Goal: Task Accomplishment & Management: Manage account settings

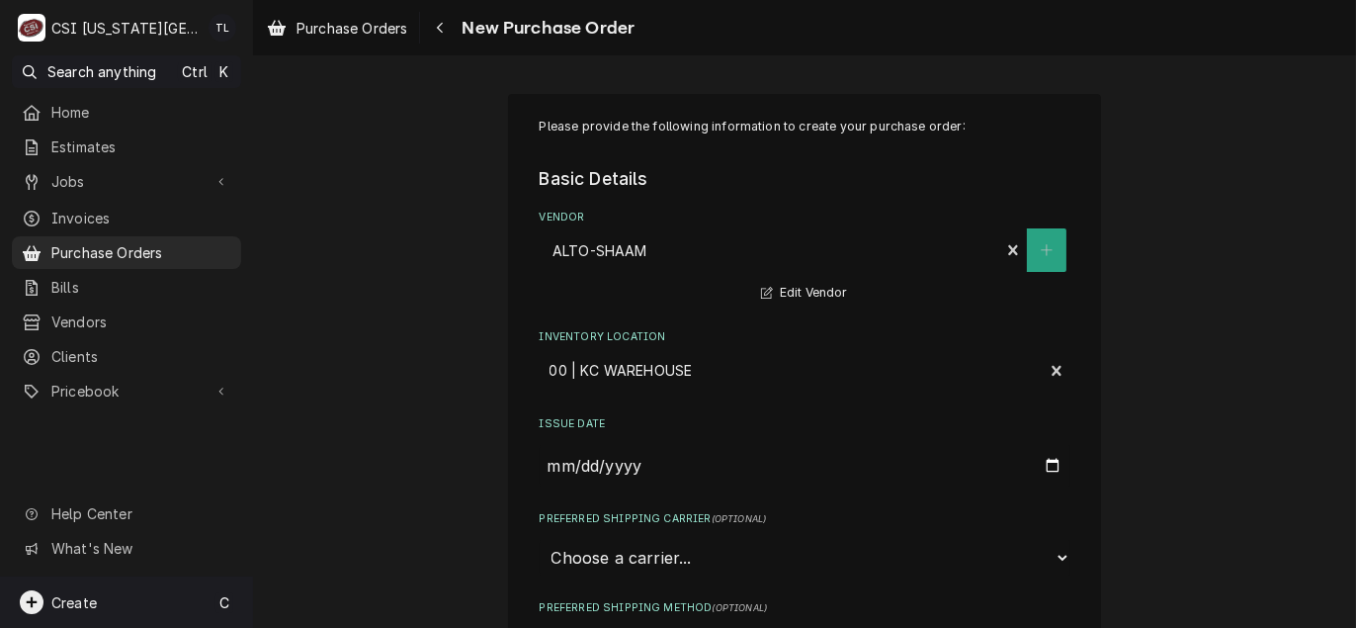
click at [66, 599] on span "Create" at bounding box center [73, 602] width 45 height 17
click at [436, 228] on html "C CSI Kansas City TL Search anything Ctrl K Home Estimates Jobs Jobs Job Series…" at bounding box center [678, 314] width 1356 height 628
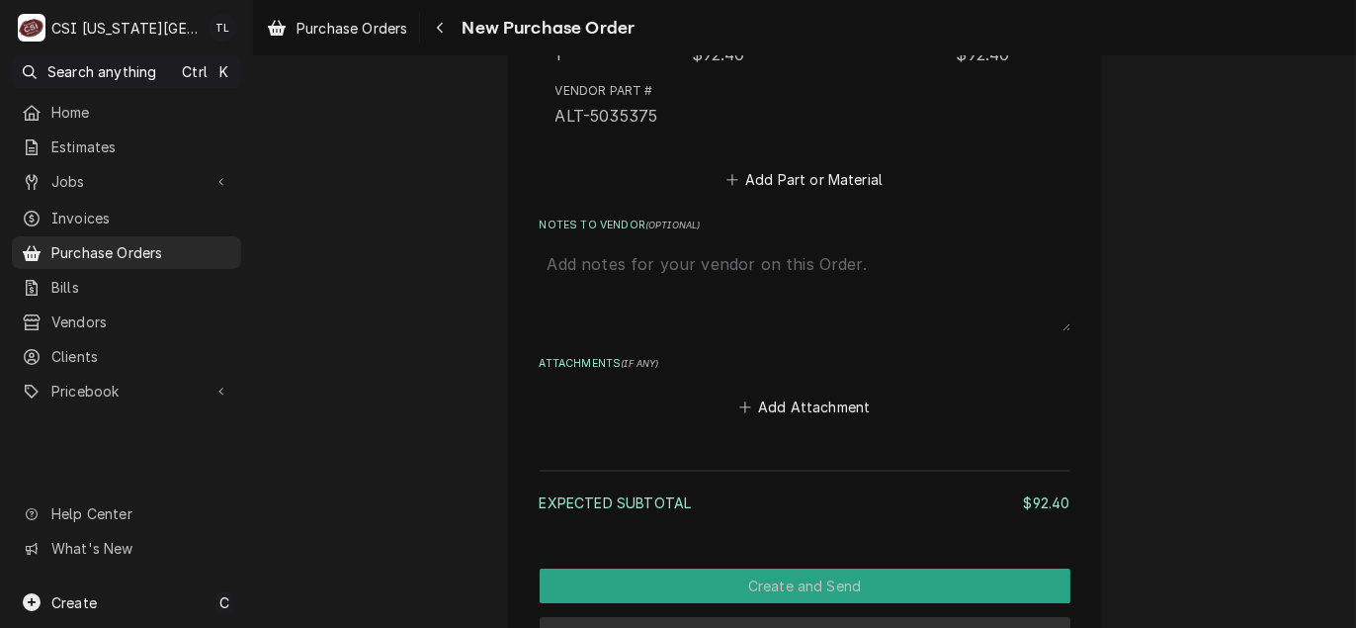
scroll to position [1307, 0]
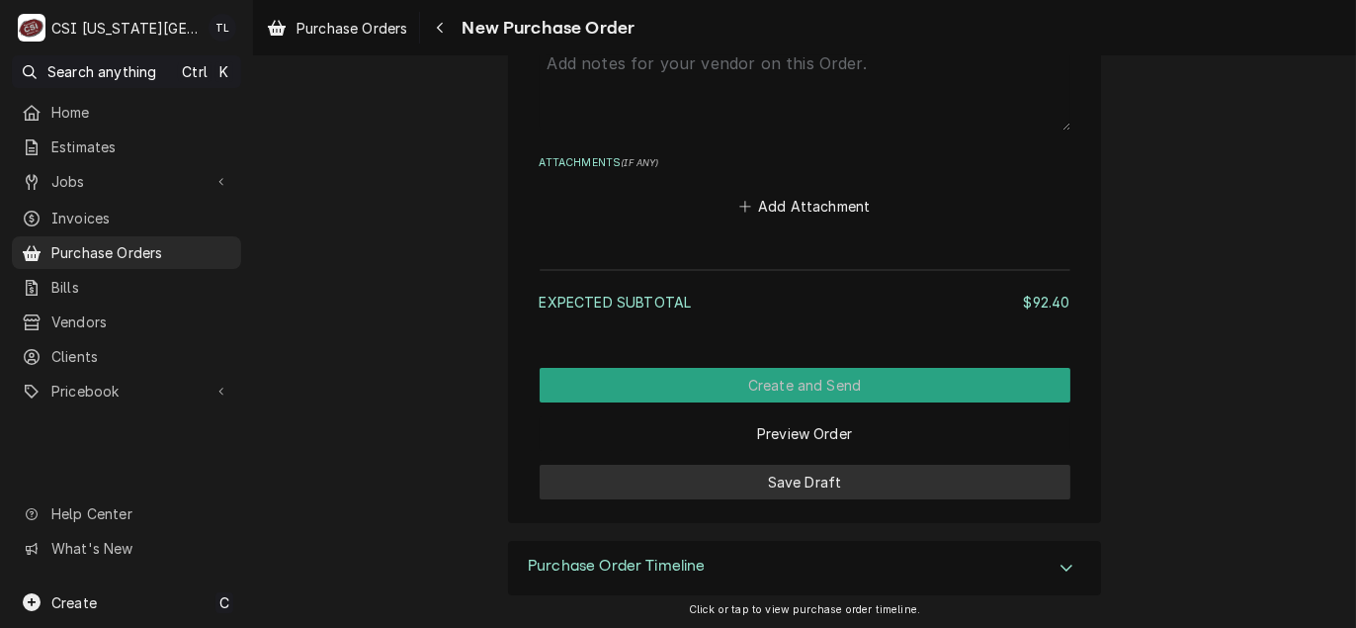
click at [846, 492] on button "Save Draft" at bounding box center [805, 481] width 531 height 35
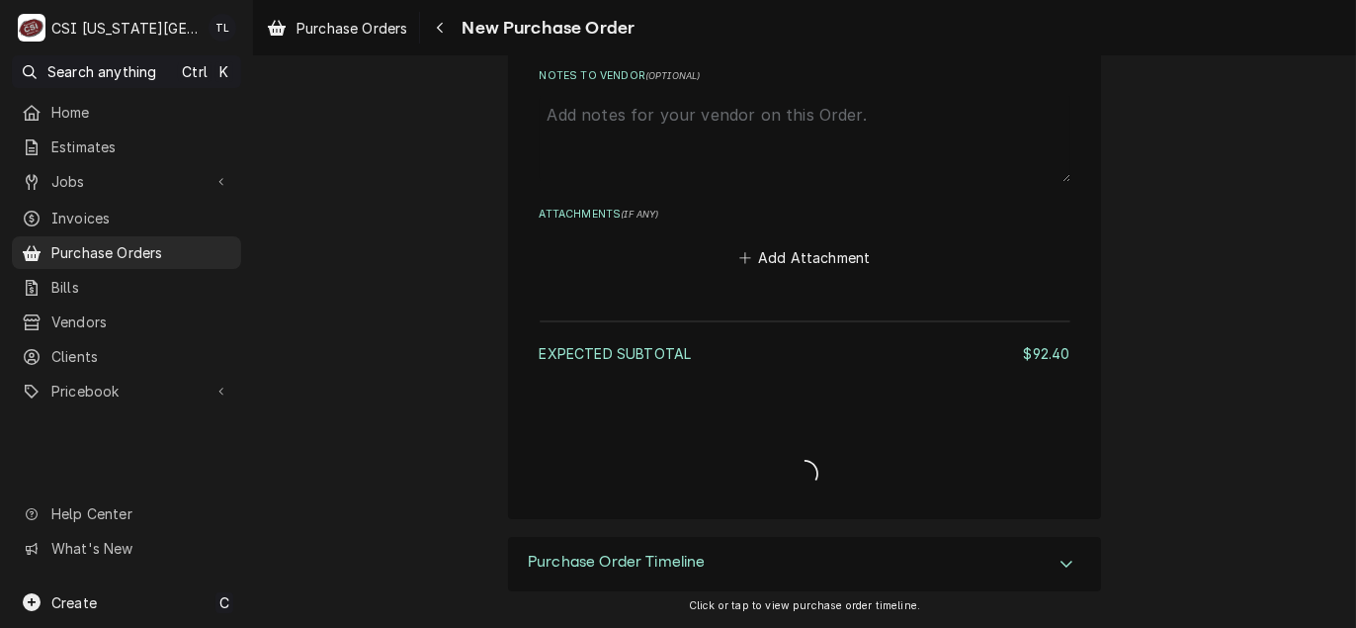
scroll to position [1252, 0]
type textarea "x"
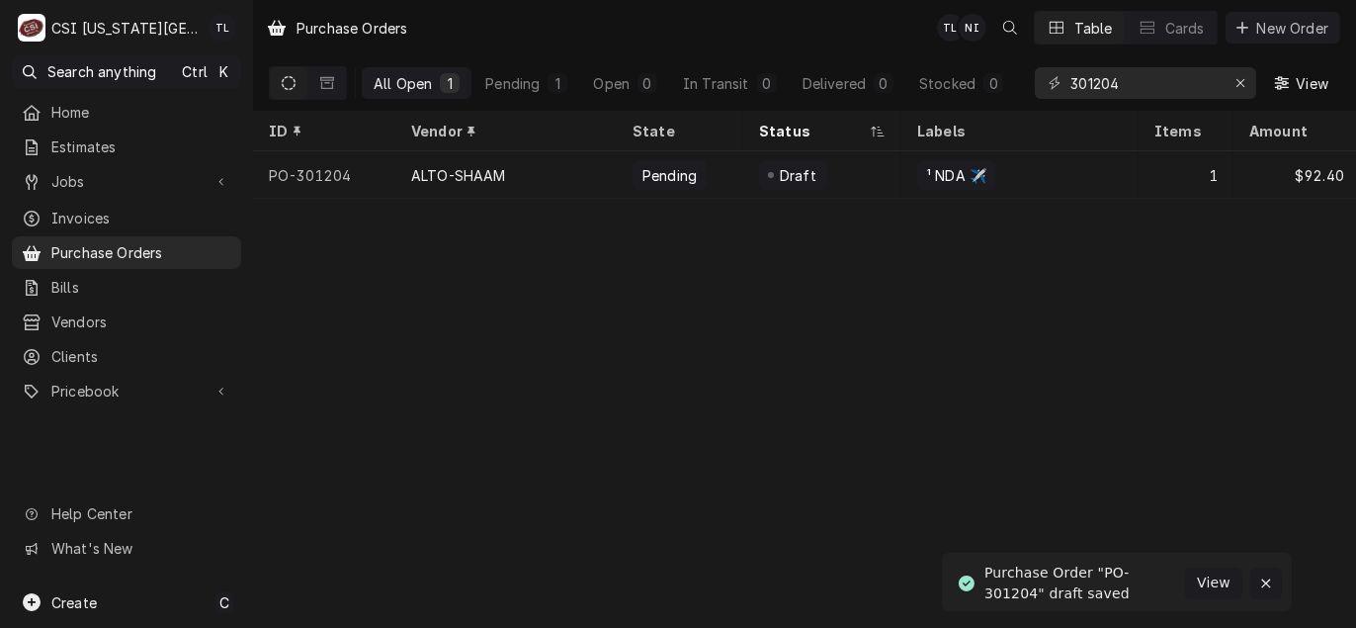
click at [1261, 582] on icon "Notifications alt+T" at bounding box center [1266, 583] width 14 height 14
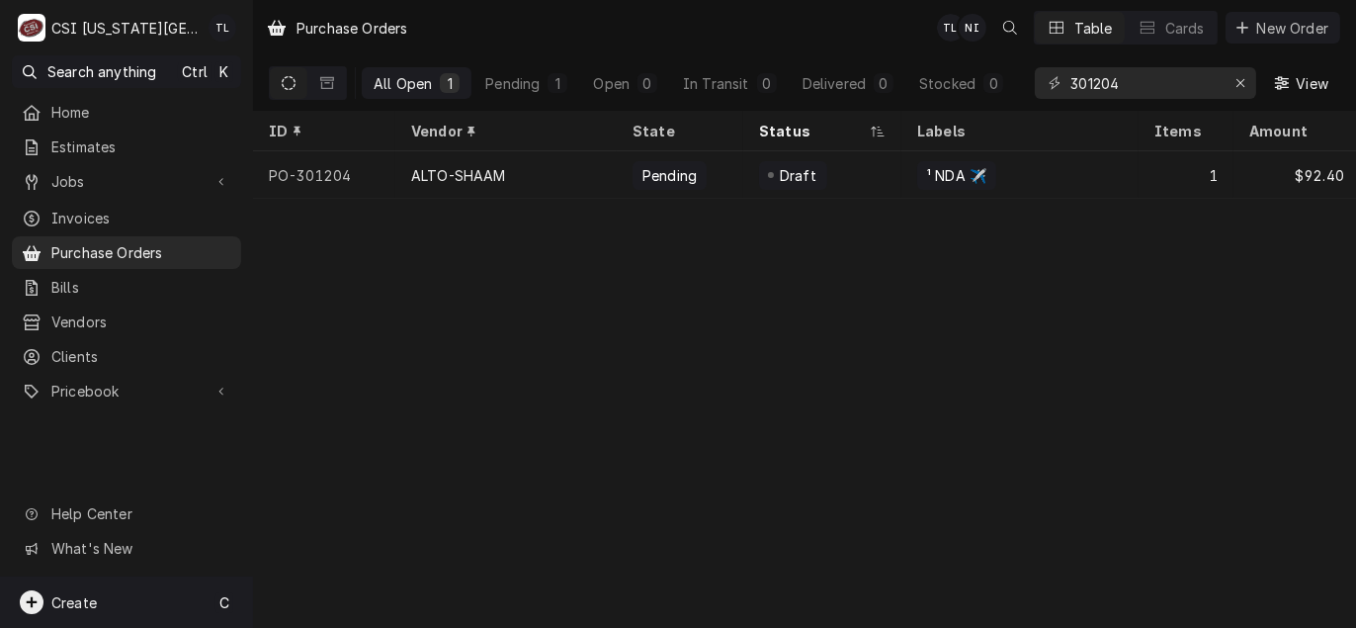
click at [124, 607] on div "Create C" at bounding box center [126, 601] width 253 height 51
click at [370, 498] on div "Purchase Order" at bounding box center [370, 499] width 132 height 21
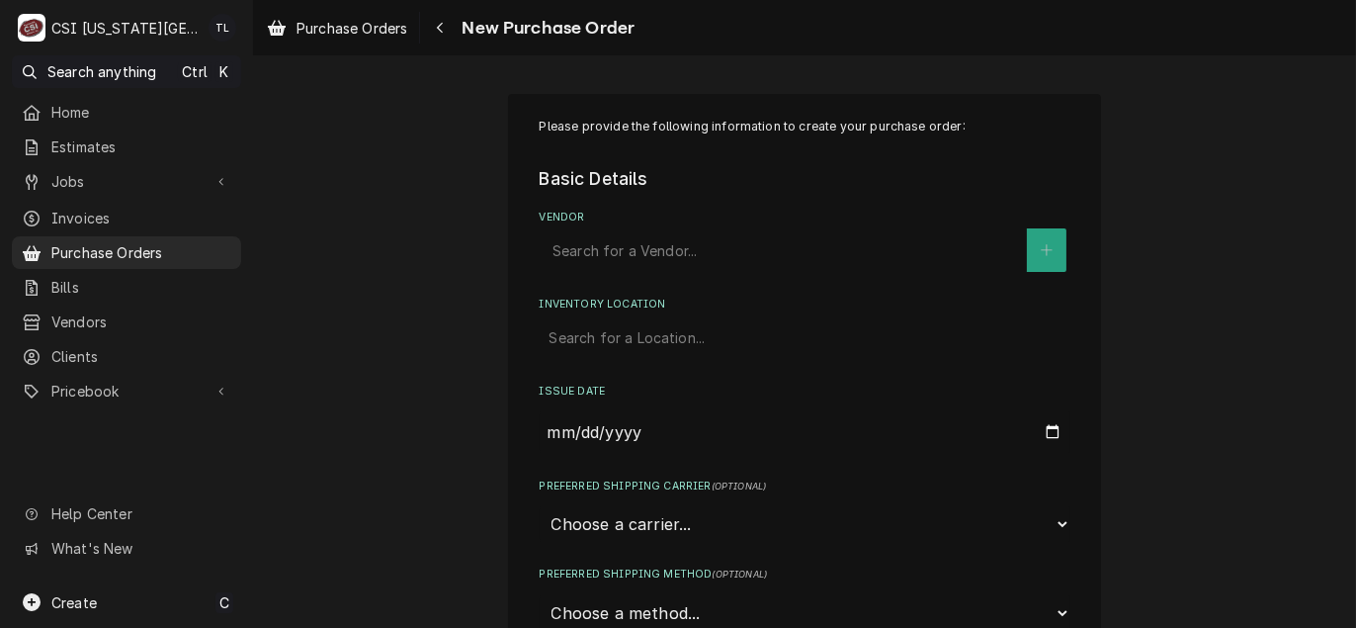
click at [613, 247] on div "Vendor" at bounding box center [784, 250] width 464 height 36
type input "key"
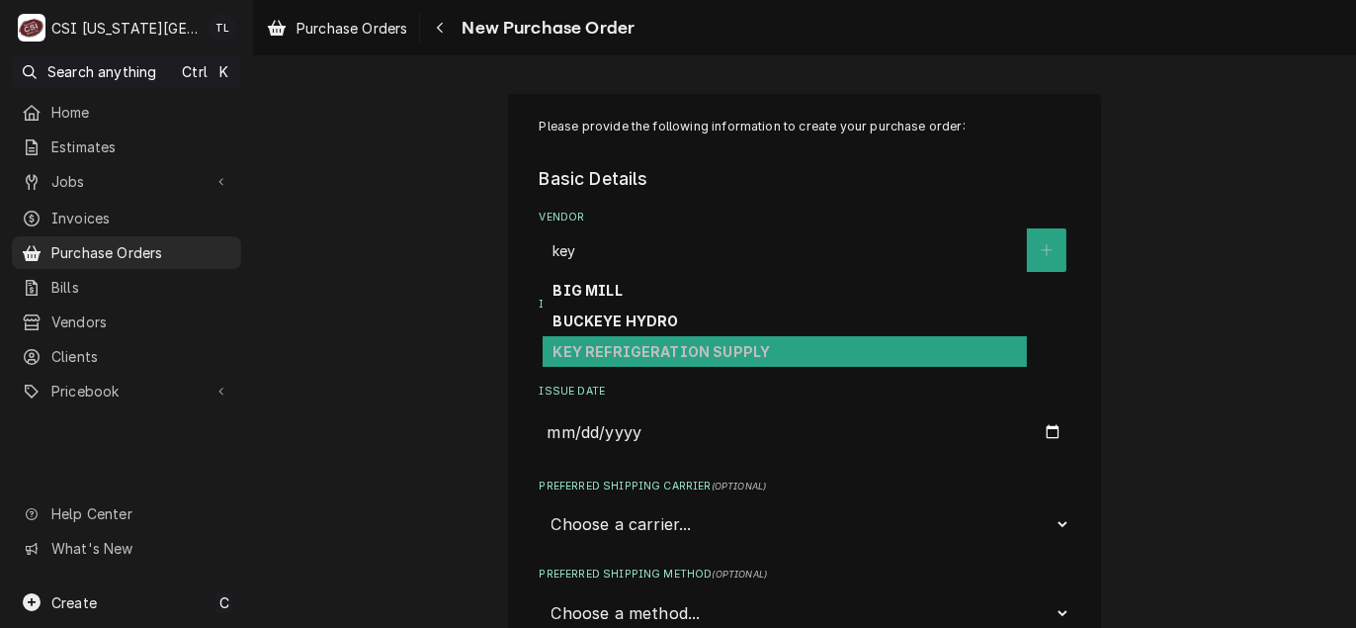
click at [613, 338] on div "KEY REFRIGERATION SUPPLY" at bounding box center [785, 351] width 484 height 31
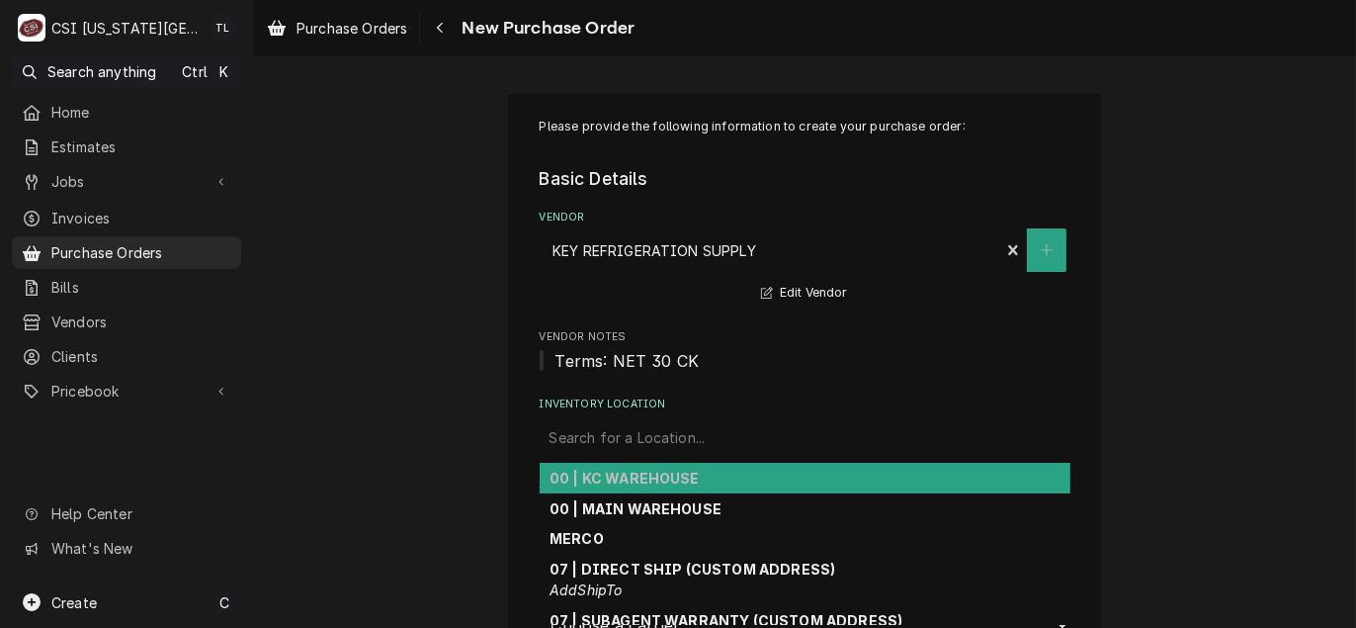
click at [628, 444] on div "Inventory Location" at bounding box center [804, 438] width 511 height 36
click at [628, 476] on strong "00 | KC WAREHOUSE" at bounding box center [624, 477] width 150 height 17
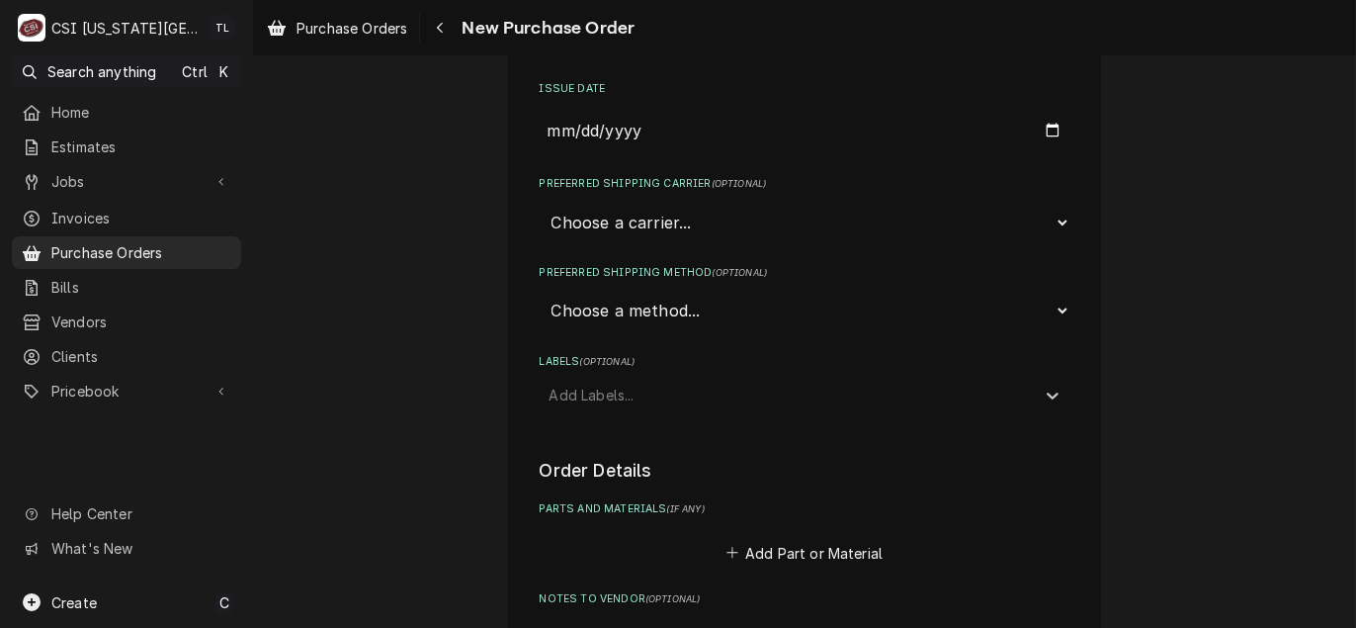
scroll to position [494, 0]
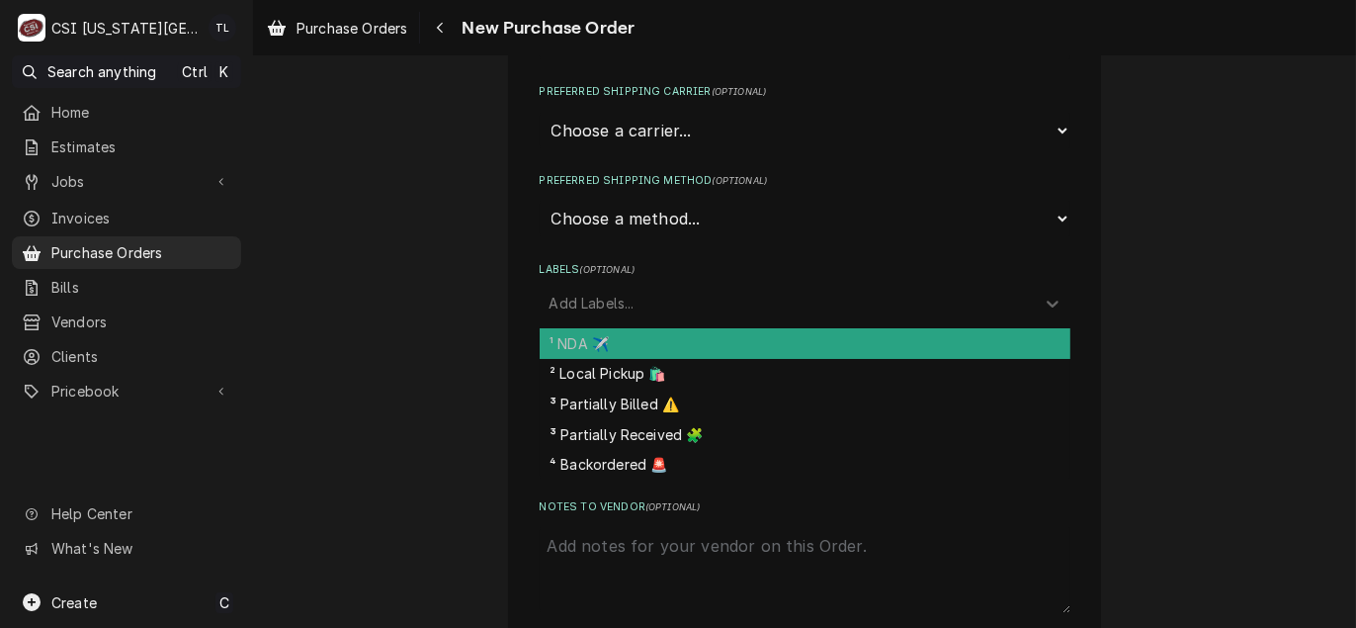
click at [579, 296] on div "Labels" at bounding box center [786, 303] width 475 height 36
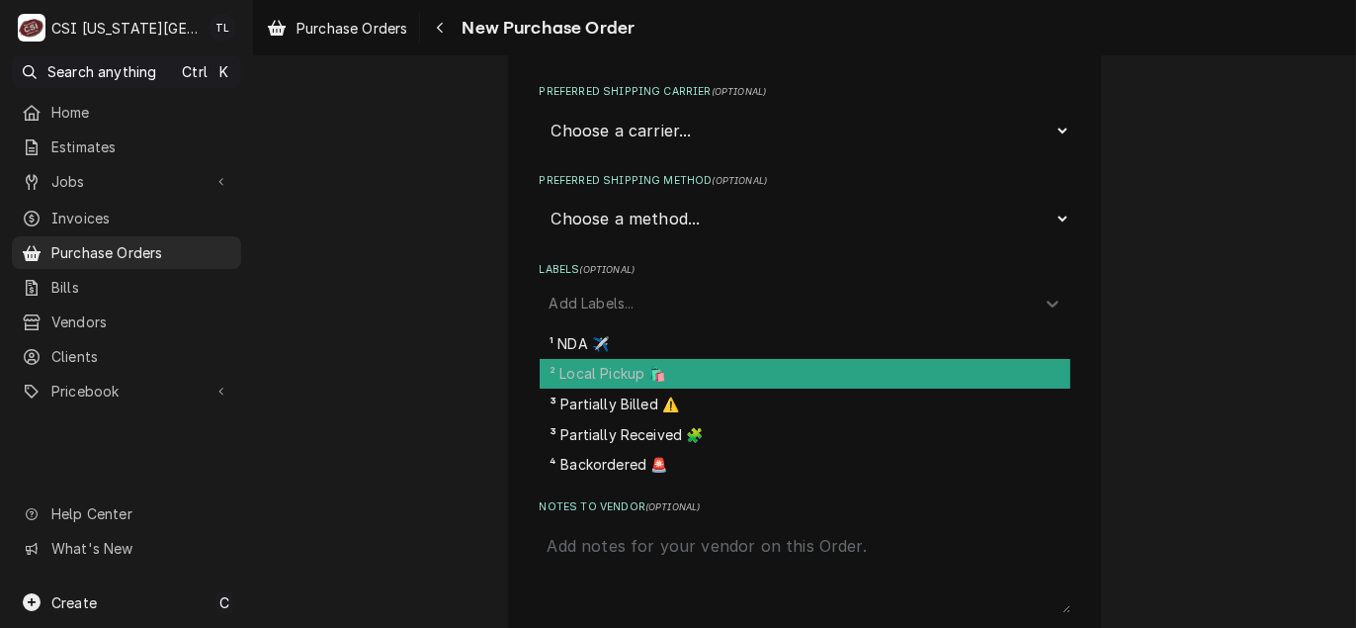
click at [587, 365] on div "² Local Pickup 🛍️" at bounding box center [805, 374] width 531 height 31
type textarea "x"
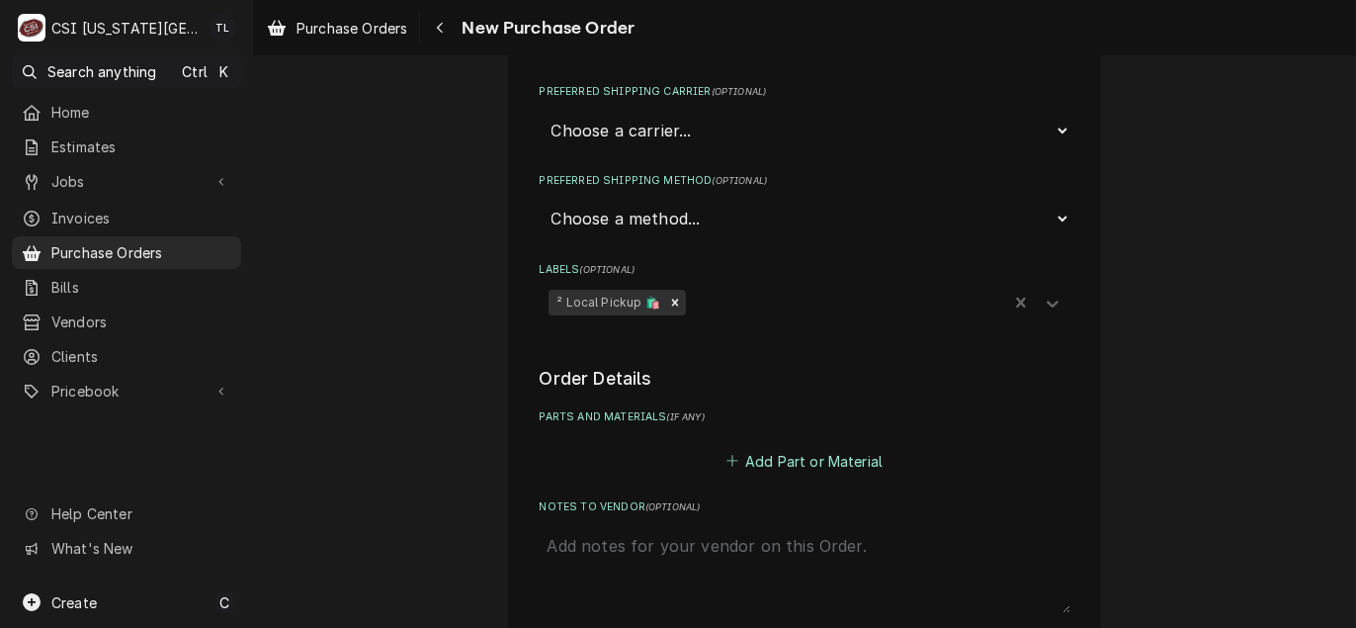
click at [768, 459] on button "Add Part or Material" at bounding box center [803, 461] width 163 height 28
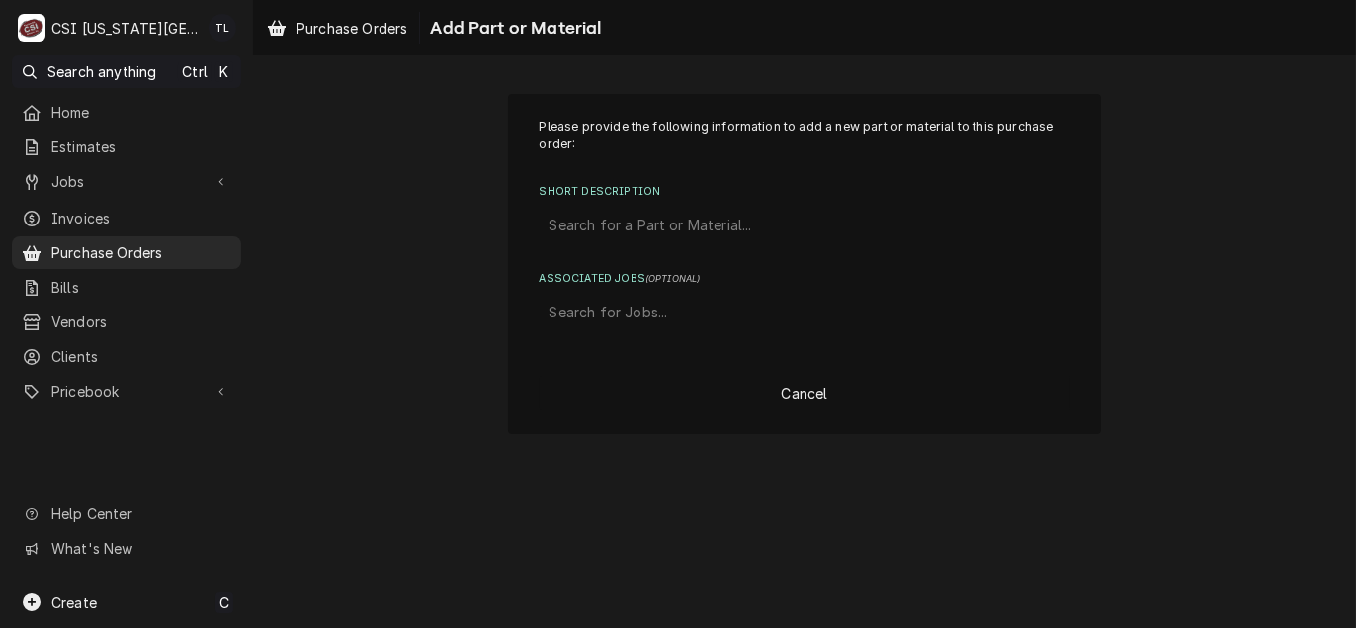
click at [571, 232] on div "Short Description" at bounding box center [804, 226] width 511 height 36
type input "misc project"
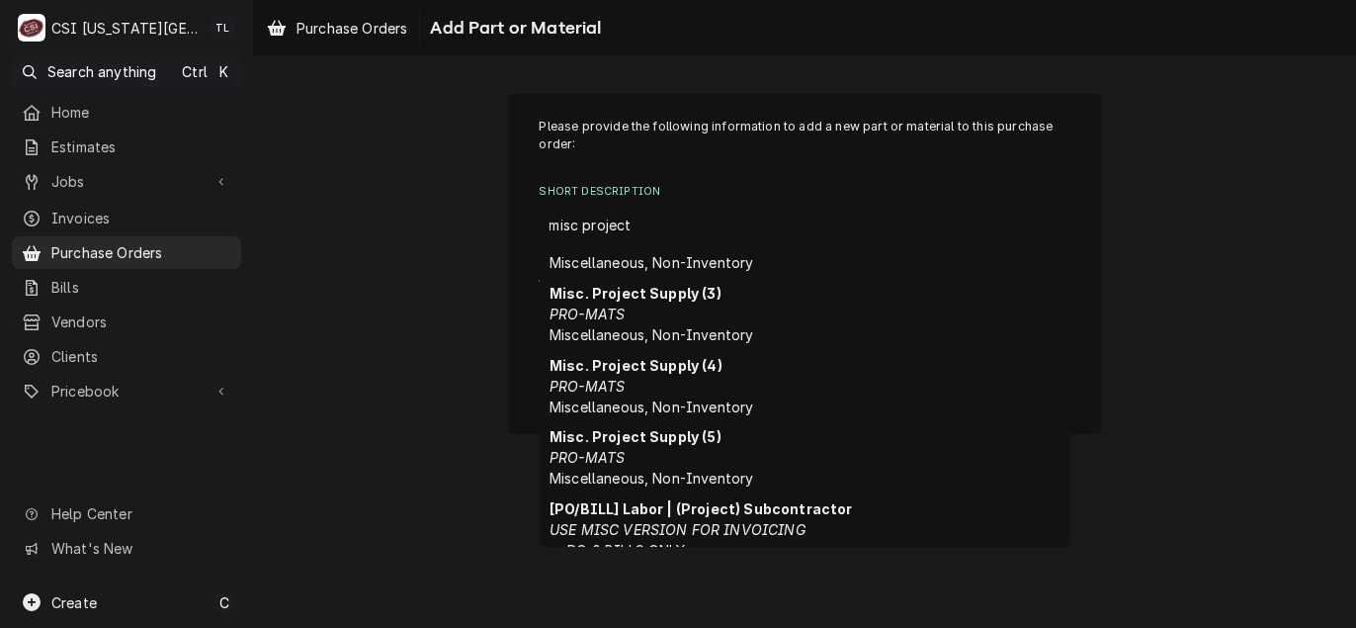
scroll to position [198, 0]
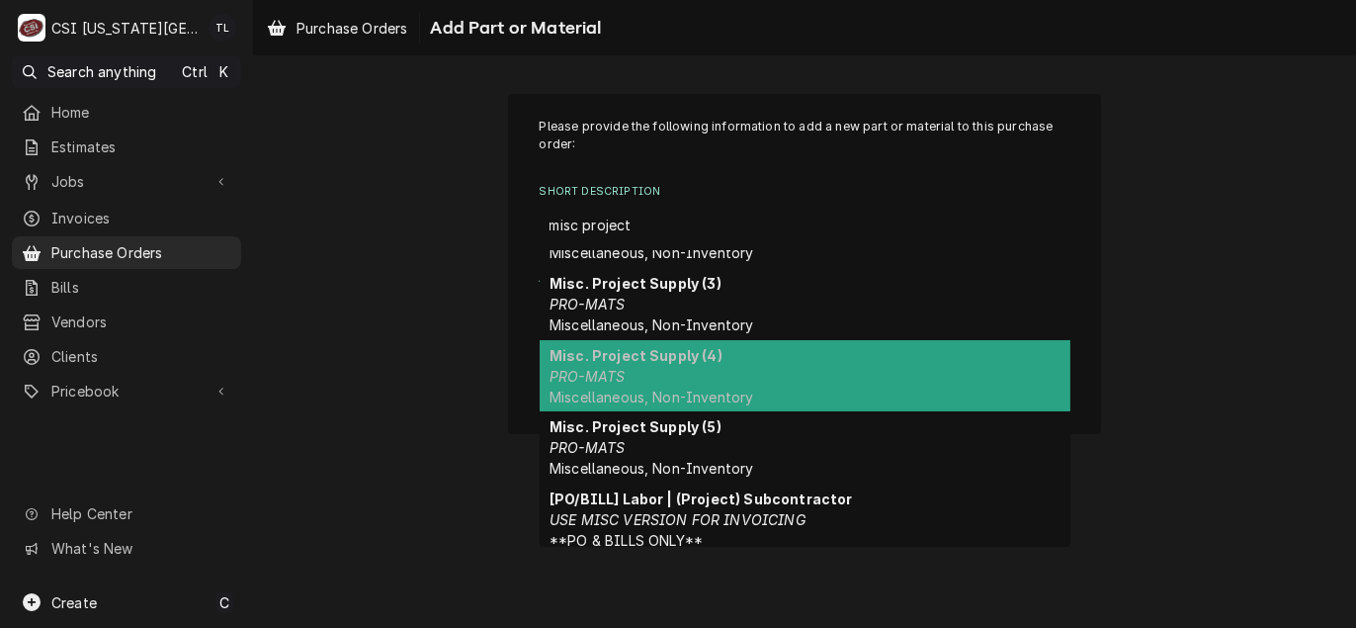
click at [733, 388] on span "Miscellaneous, Non-Inventory" at bounding box center [651, 396] width 204 height 17
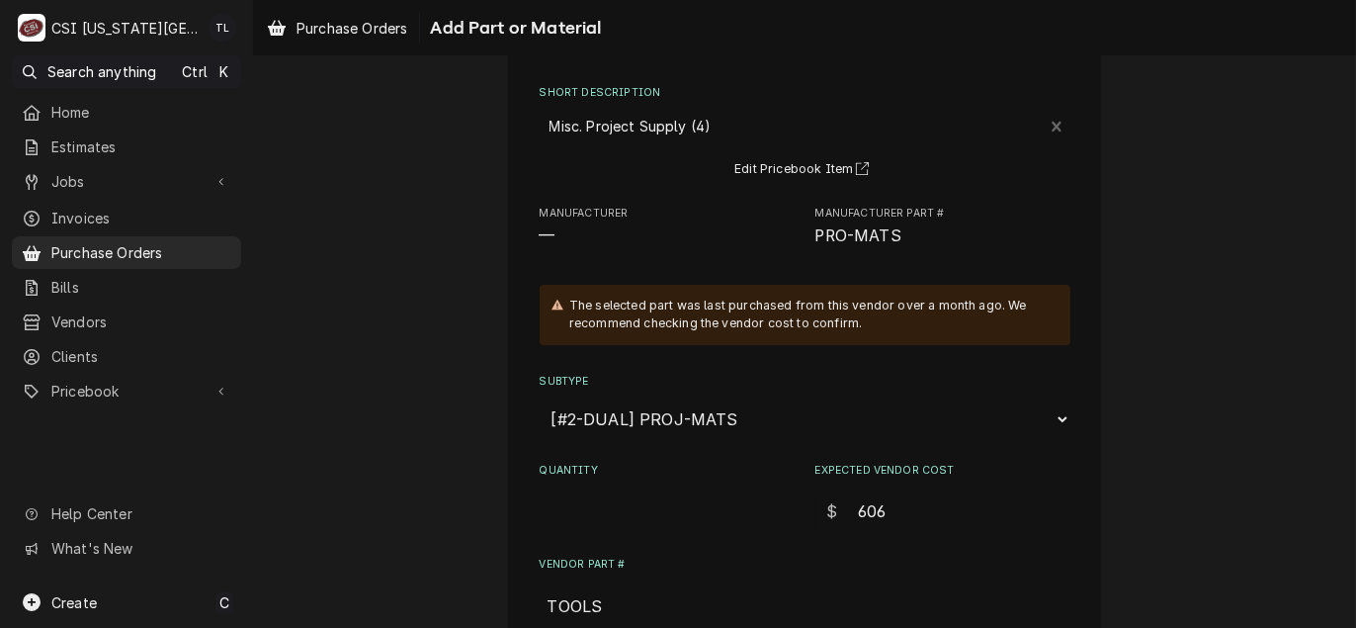
scroll to position [99, 0]
drag, startPoint x: 895, startPoint y: 503, endPoint x: 734, endPoint y: 503, distance: 161.1
click at [736, 504] on div "Quantity Expected Vendor Cost $ 606" at bounding box center [805, 497] width 531 height 70
type textarea "x"
type input "1"
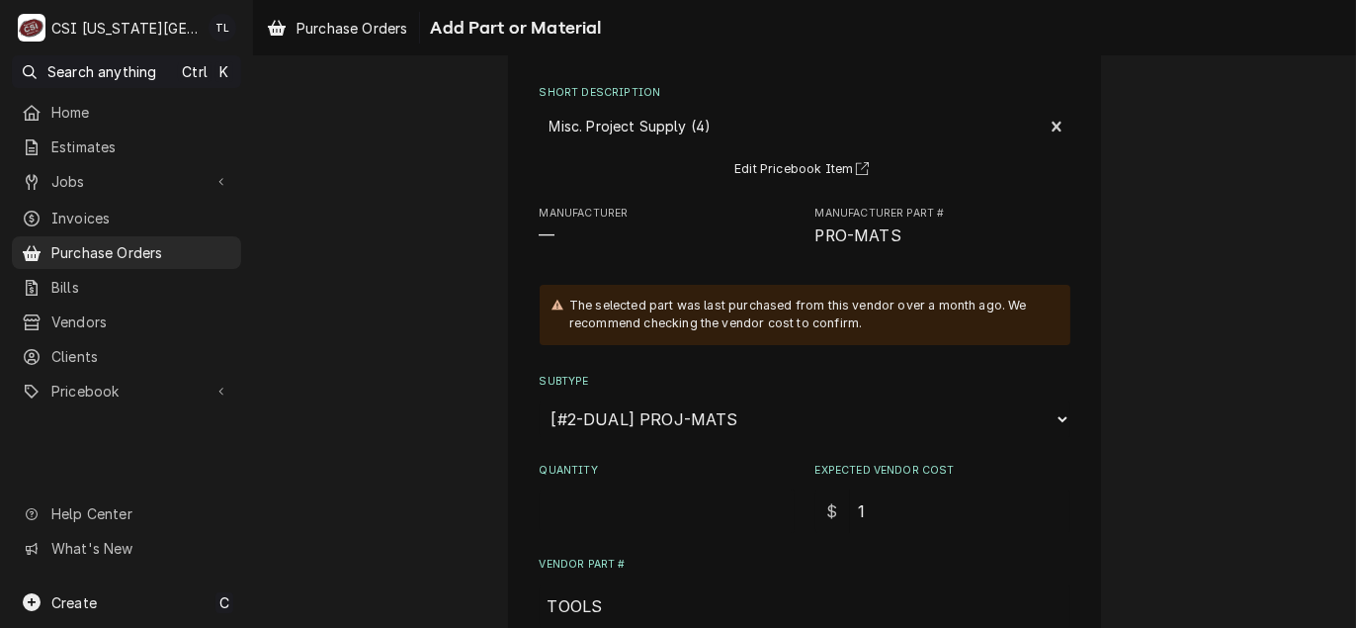
click at [541, 491] on input "Quantity" at bounding box center [667, 510] width 255 height 43
type textarea "x"
type input "0"
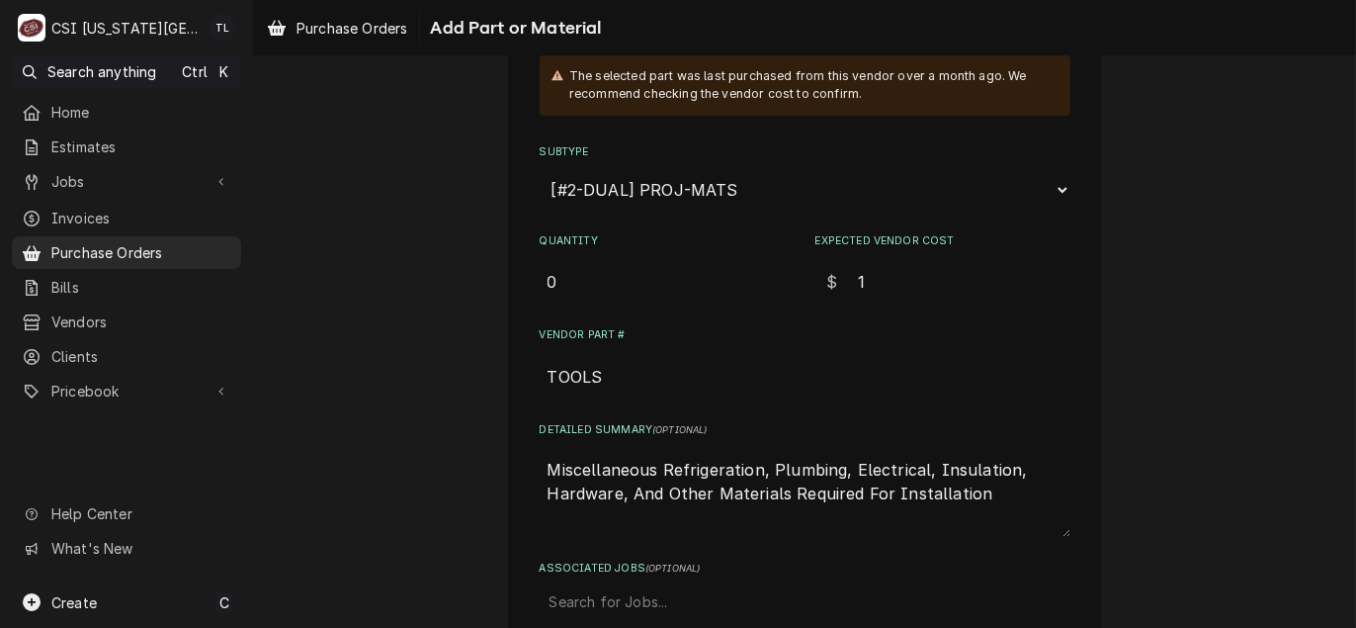
scroll to position [296, 0]
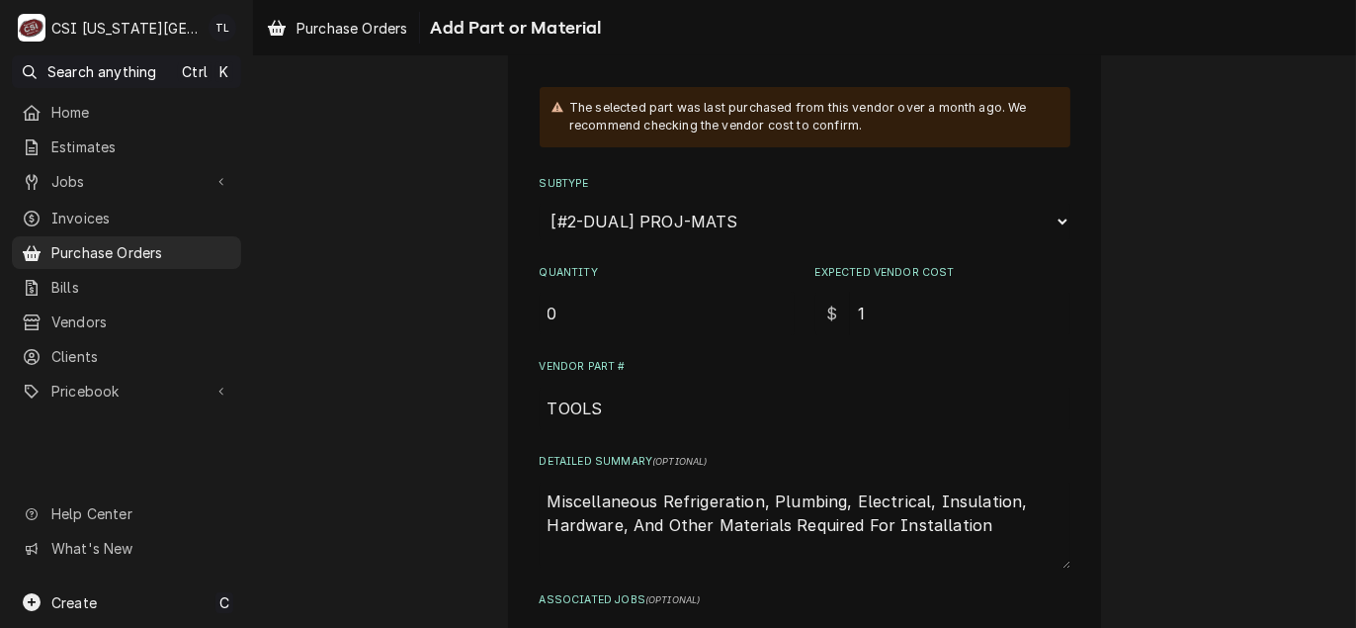
drag, startPoint x: 585, startPoint y: 308, endPoint x: 415, endPoint y: 303, distance: 170.0
click at [415, 305] on div "Please provide the following information to add a new part or material to this …" at bounding box center [804, 276] width 1103 height 993
type textarea "x"
type input "1"
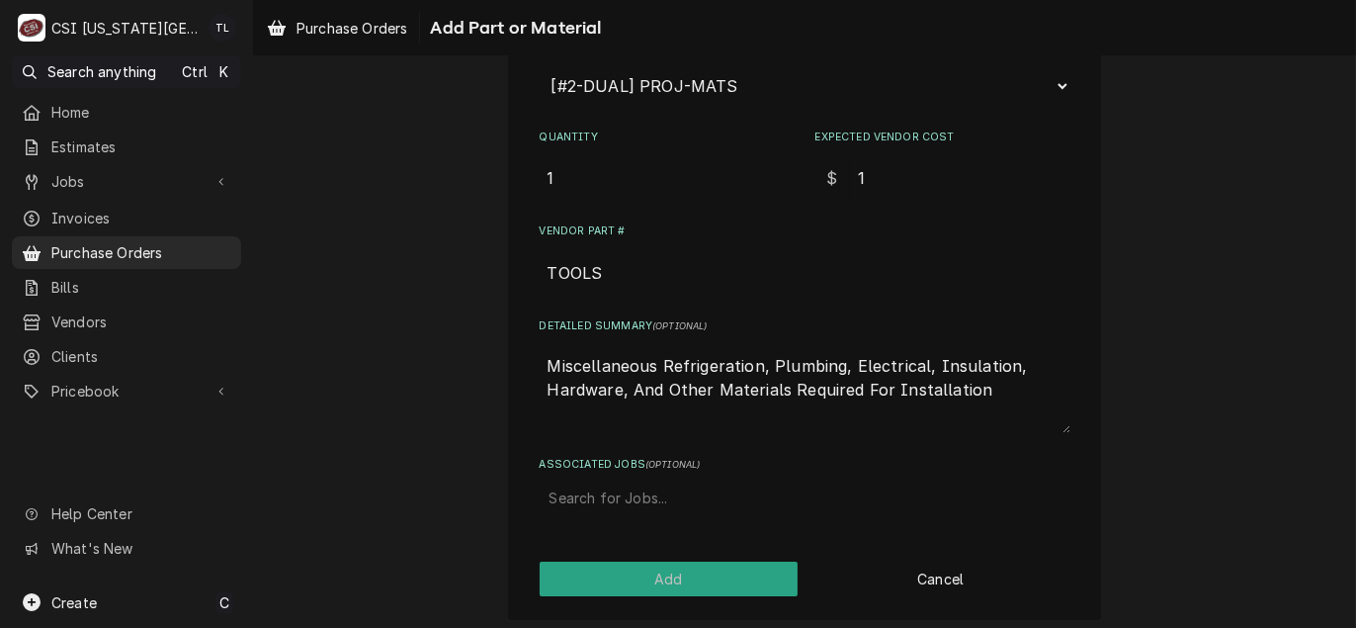
scroll to position [440, 0]
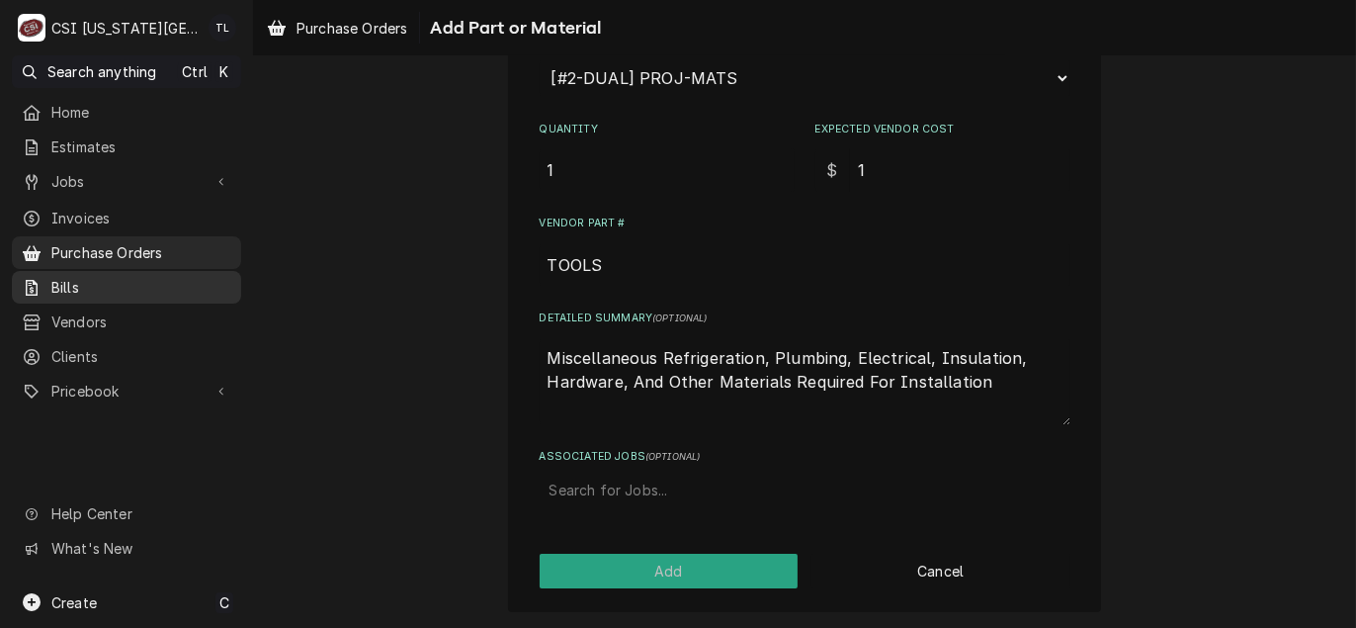
drag, startPoint x: 985, startPoint y: 388, endPoint x: 111, endPoint y: 293, distance: 879.8
click at [113, 293] on div "C CSI Kansas City TL Search anything Ctrl K Home Estimates Jobs Jobs Job Series…" at bounding box center [678, 314] width 1356 height 628
type textarea "x"
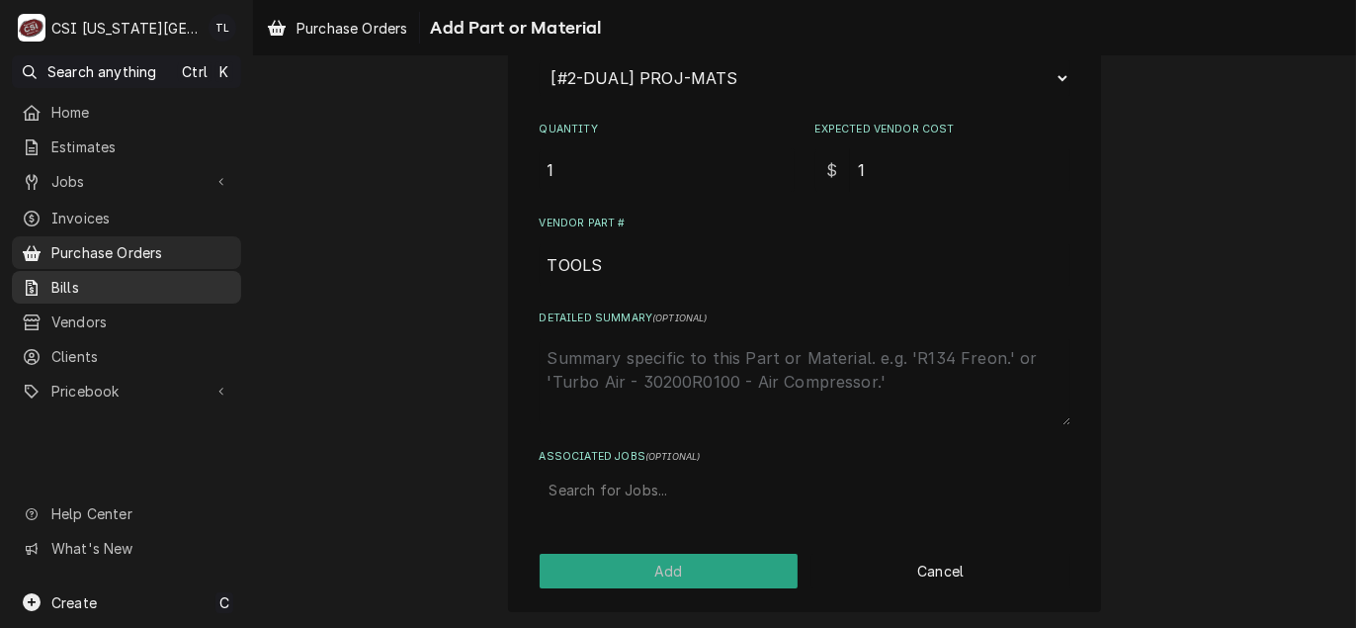
type textarea "x"
type textarea "s"
type textarea "x"
type textarea "sh"
type textarea "x"
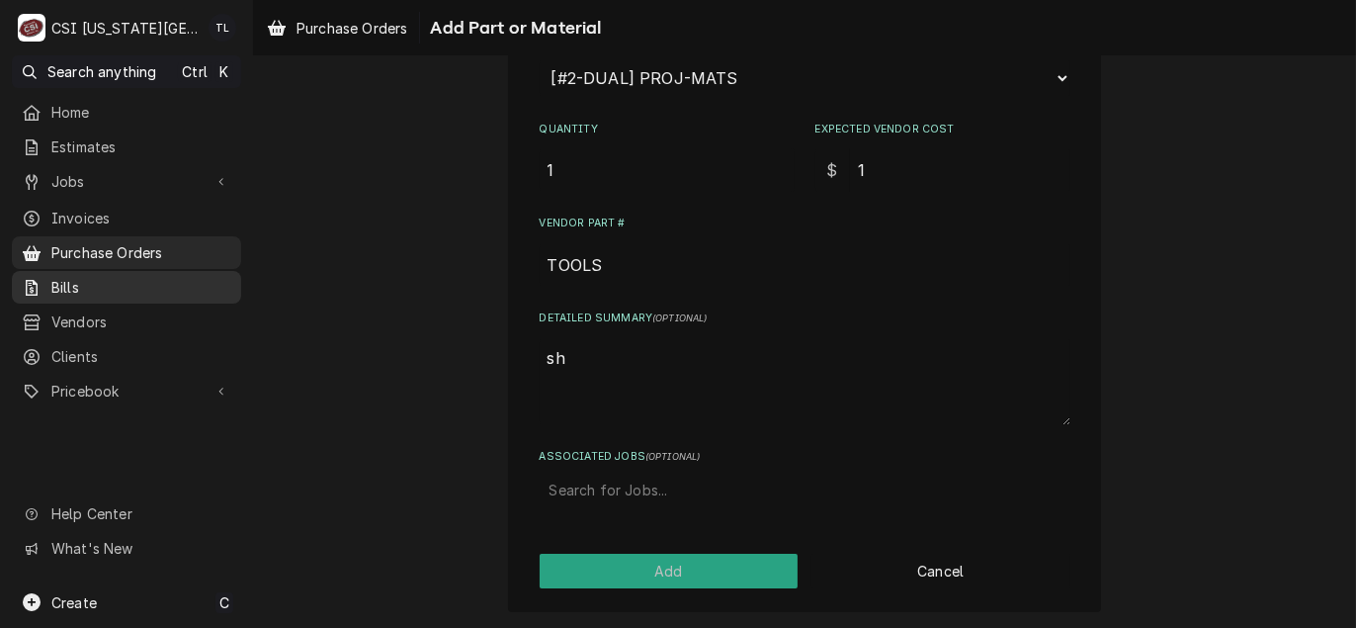
type textarea "sho"
type textarea "x"
type textarea "shop"
type textarea "x"
type textarea "shopo"
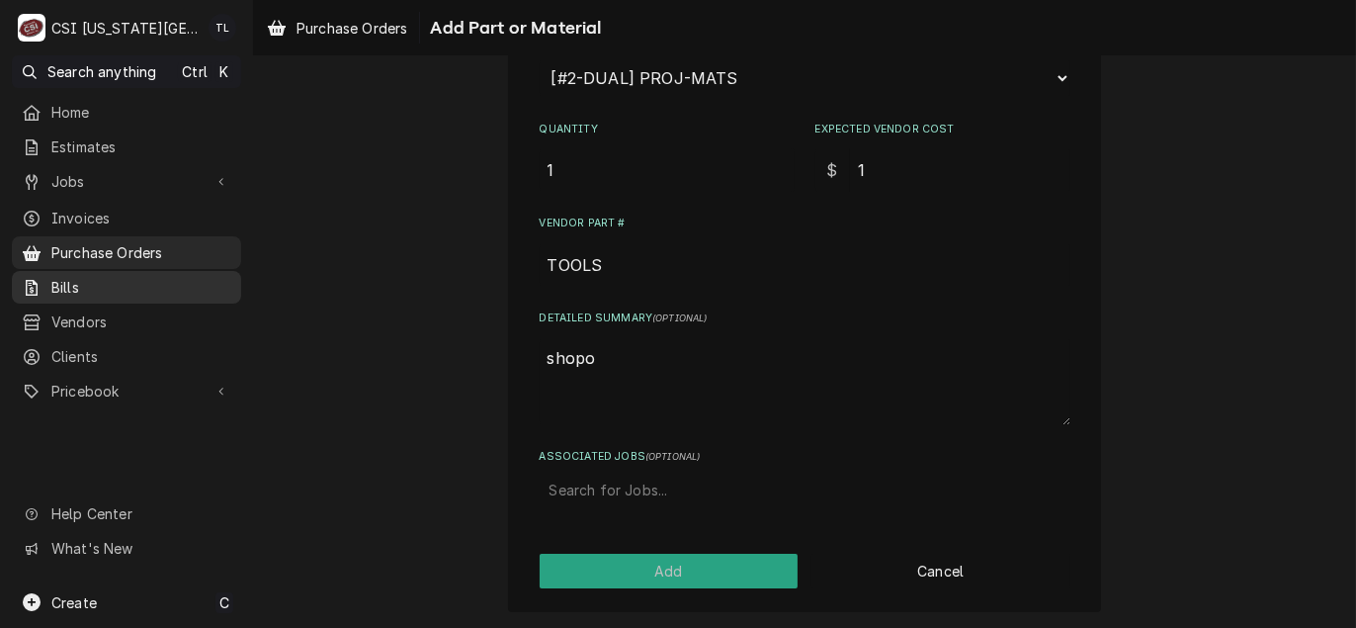
type textarea "x"
type textarea "shop"
type textarea "x"
type textarea "shopm"
type textarea "x"
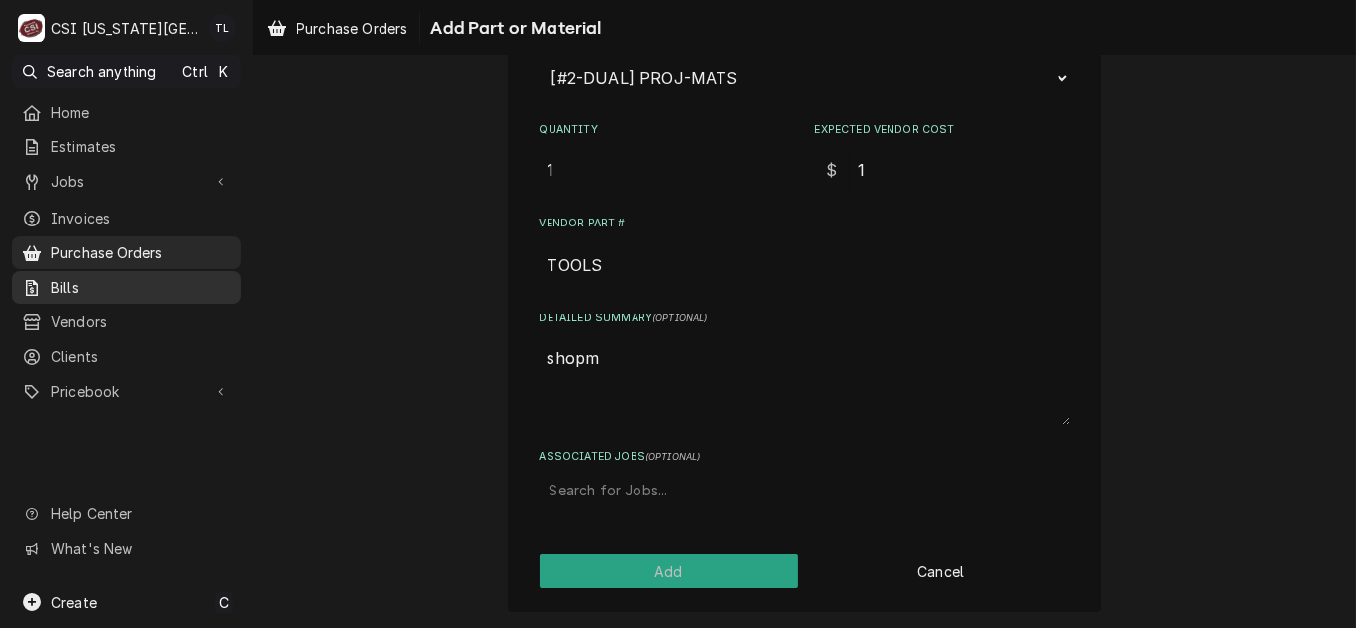
type textarea "shop"
type textarea "x"
type textarea "shop"
type textarea "x"
type textarea "shop o"
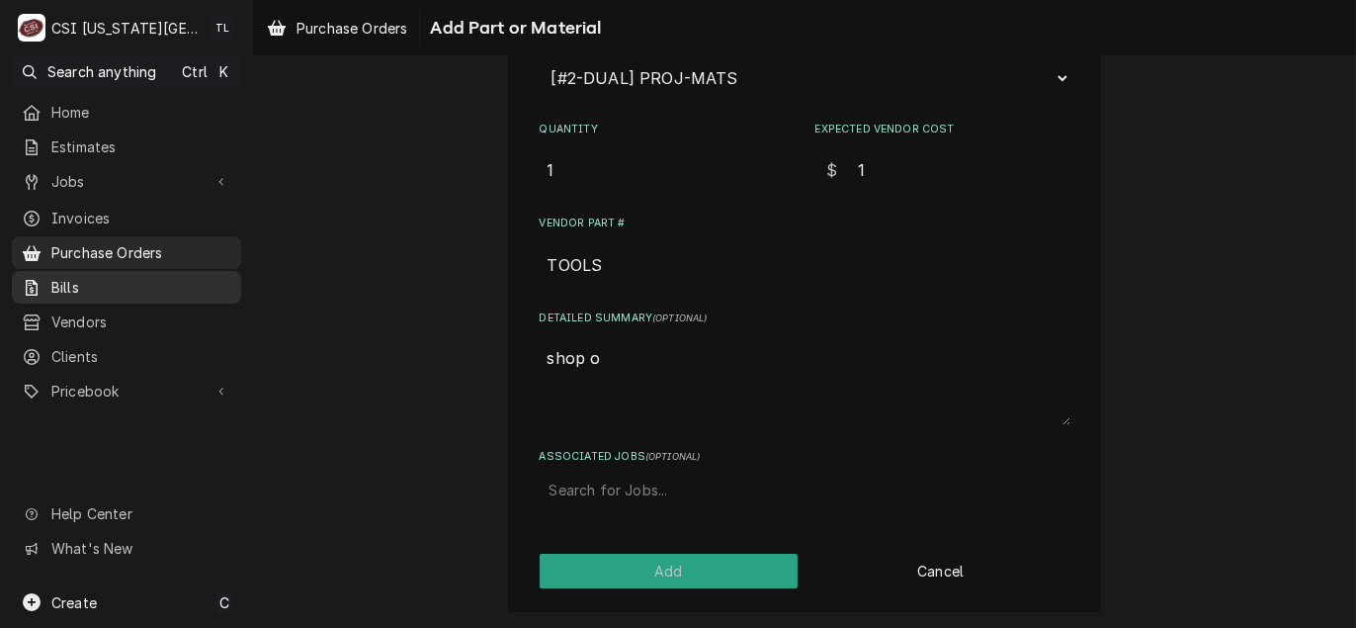
type textarea "x"
type textarea "shop oio"
type textarea "x"
type textarea "shop oiol"
type textarea "x"
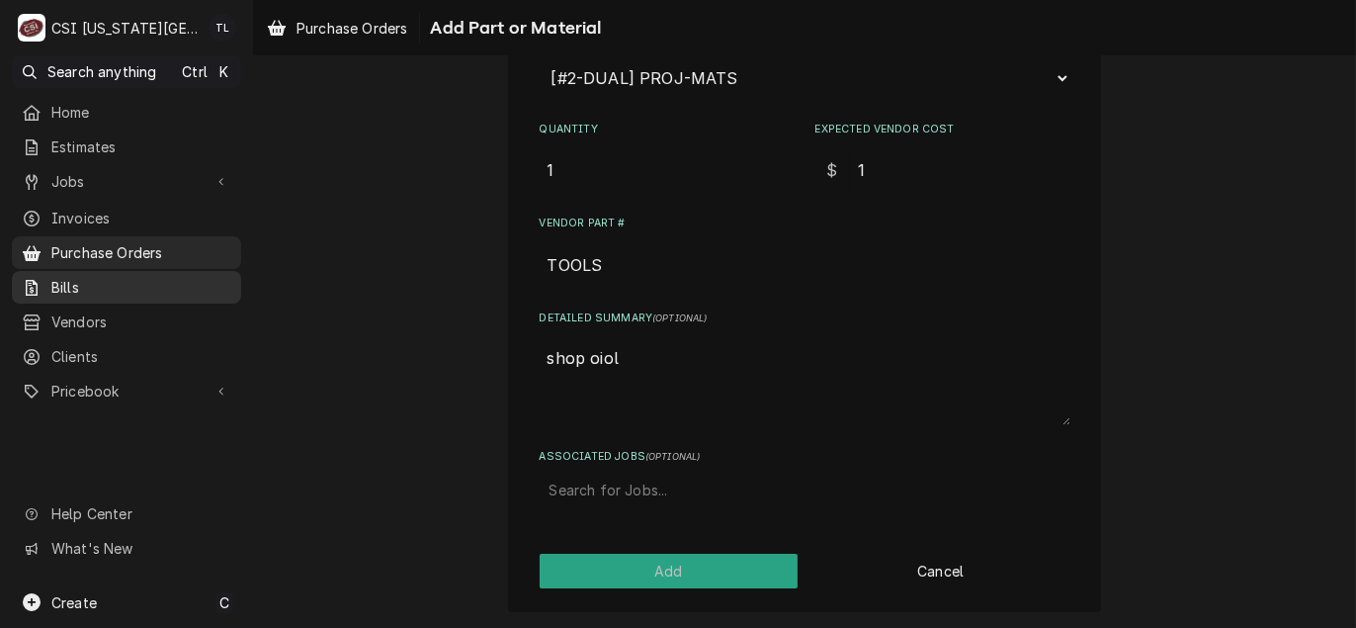
type textarea "shop oio"
type textarea "x"
type textarea "shop oi"
type textarea "x"
type textarea "shop oil"
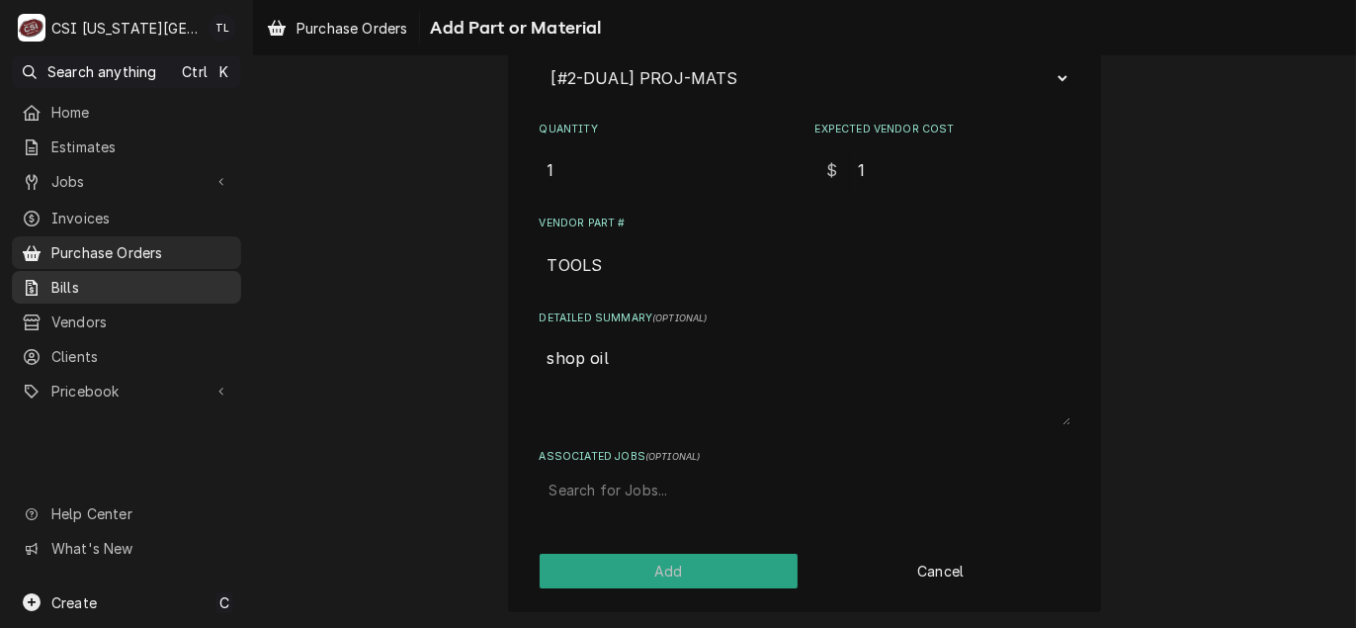
type textarea "x"
type textarea "shop oil"
type textarea "x"
type textarea "shop oil p"
type textarea "x"
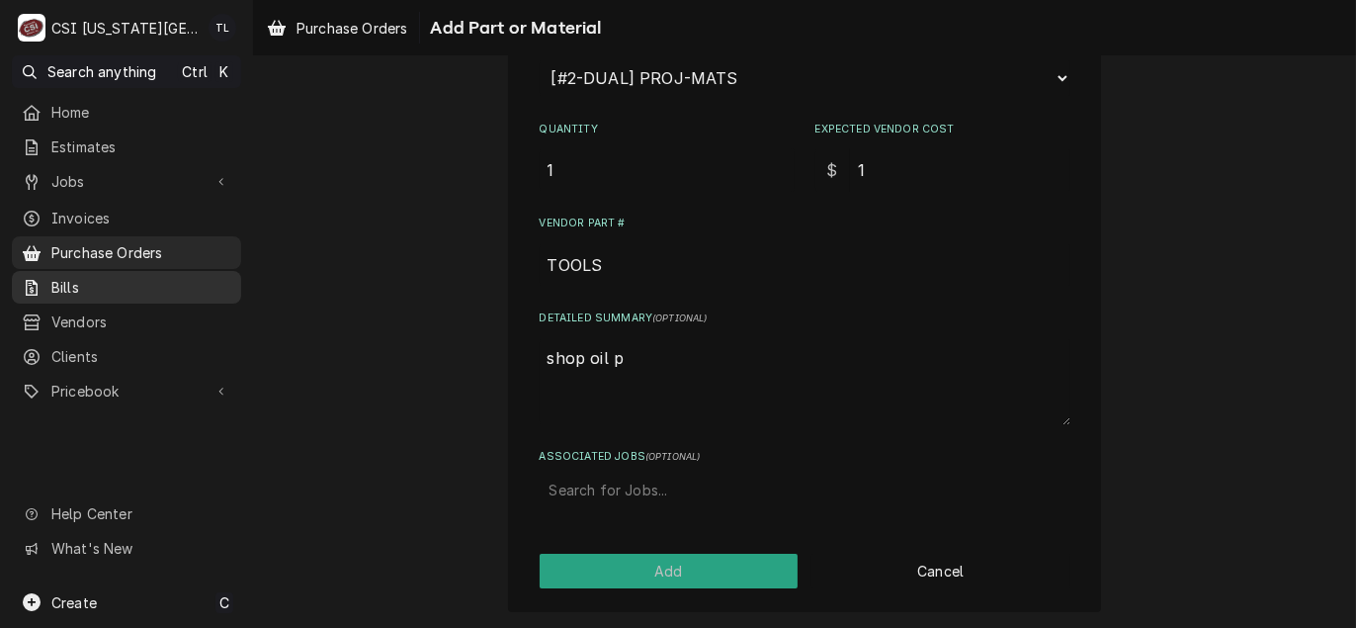
type textarea "shop oil pu"
type textarea "x"
type textarea "shop oil pum"
type textarea "x"
type textarea "shop oil pump"
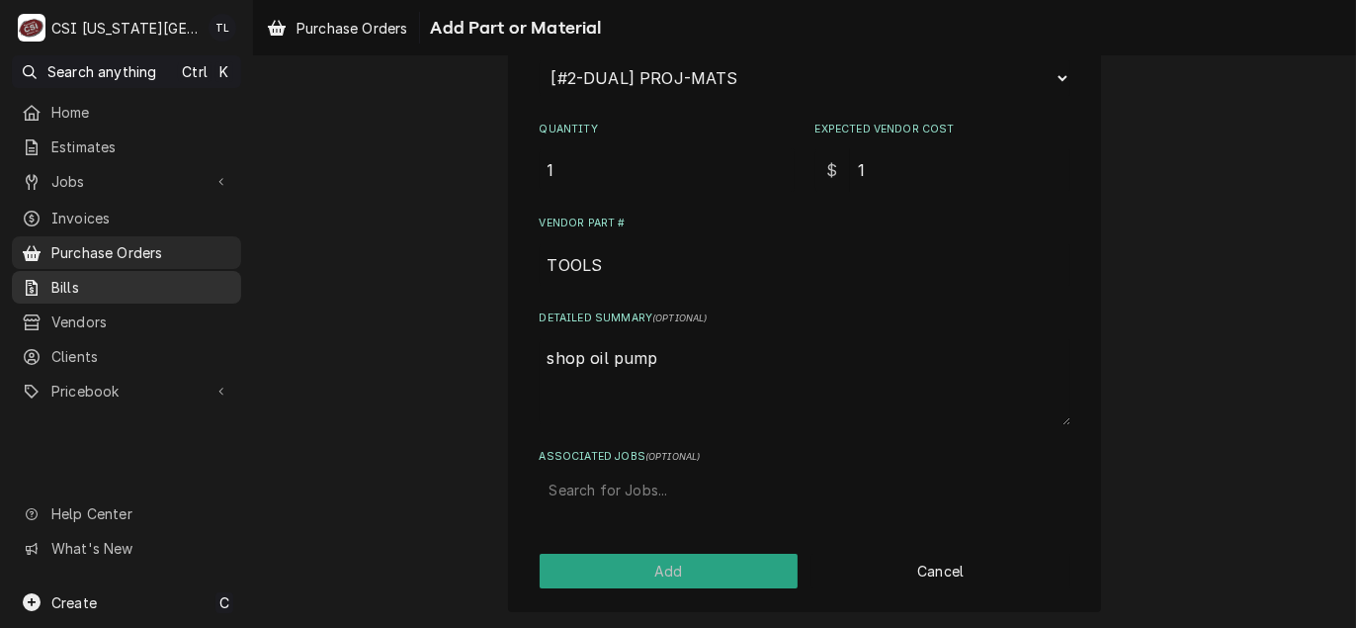
type textarea "x"
type textarea "shop oil pump"
type textarea "x"
type textarea "shop oil pump f"
type textarea "x"
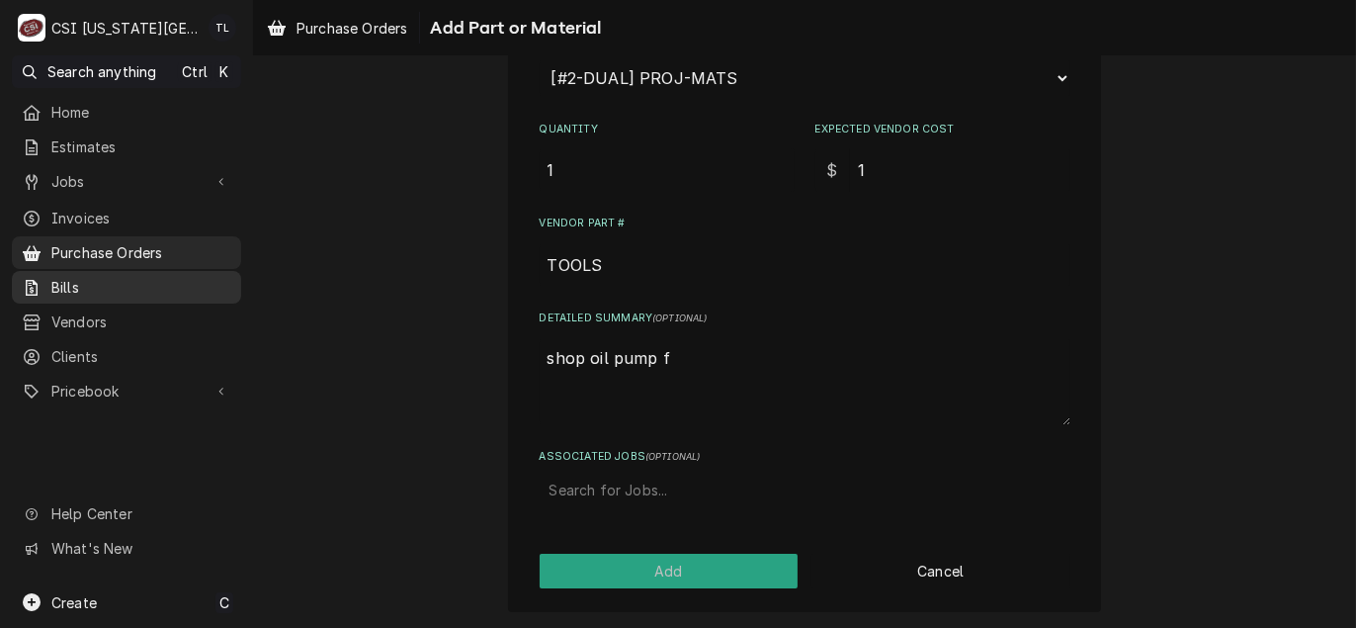
type textarea "shop oil pump fa"
type textarea "x"
type textarea "shop oil pump fan"
type textarea "x"
type textarea "shop oil pump fann"
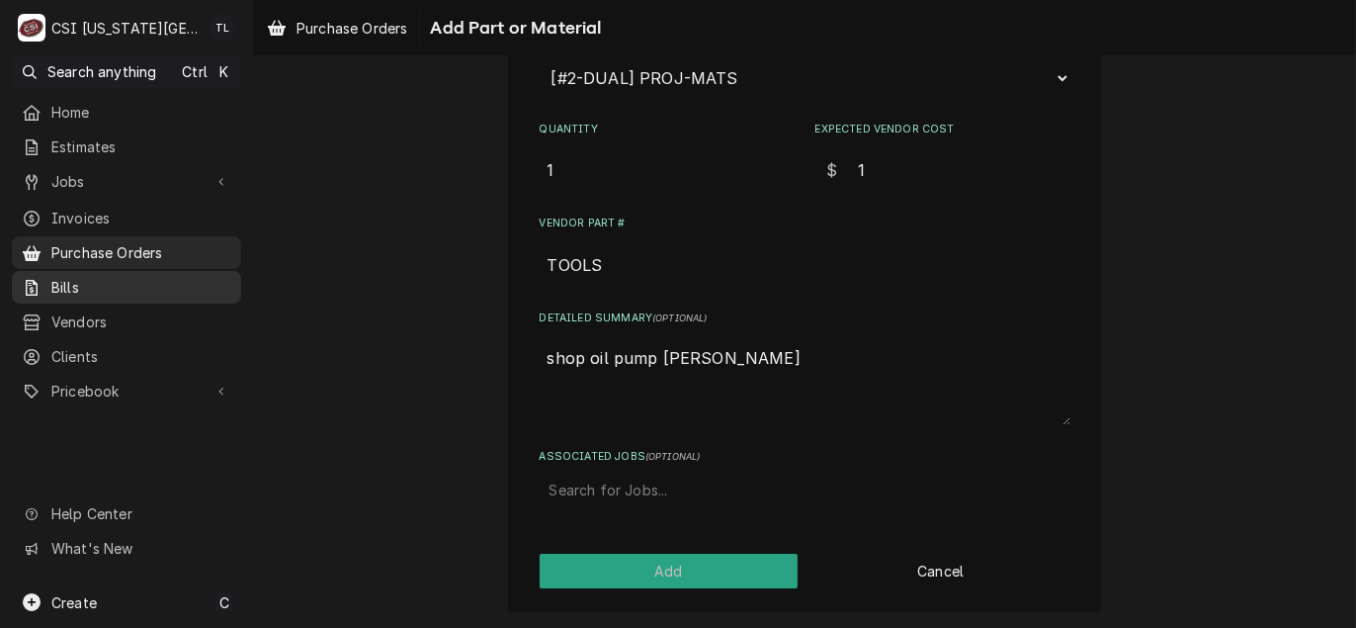
type textarea "x"
type textarea "shop oil pump fanni"
type textarea "x"
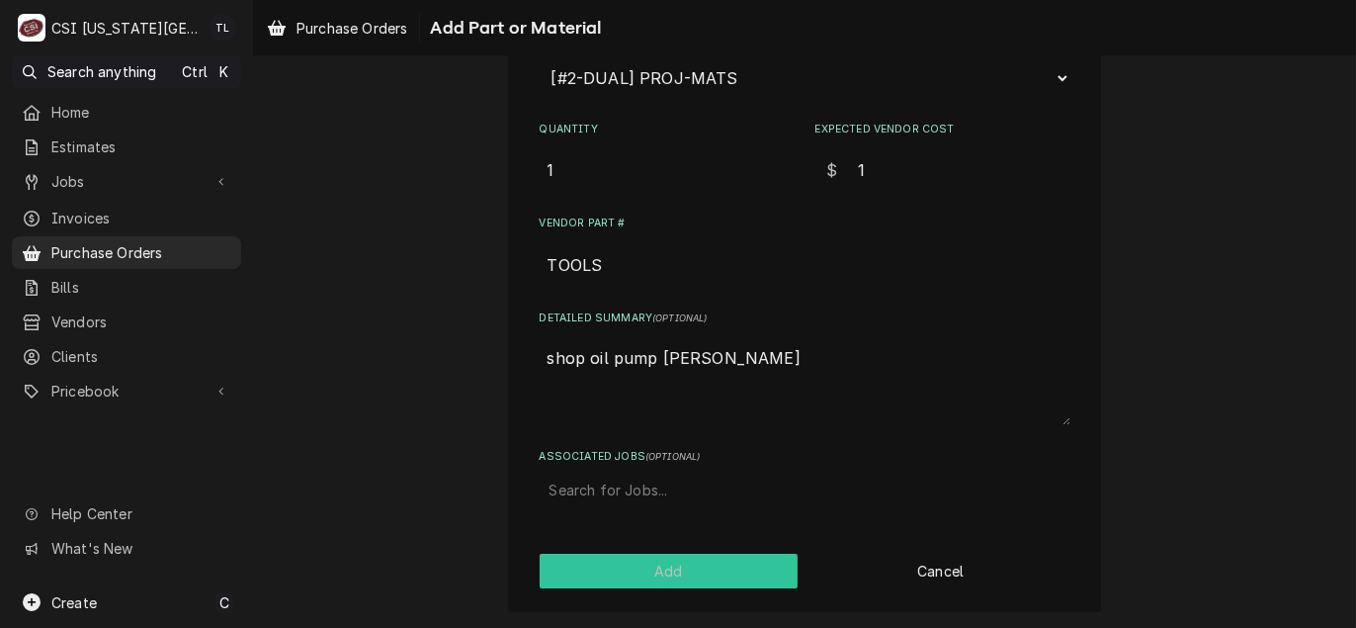
type textarea "shop oil pump fannin"
click at [669, 577] on button "Add" at bounding box center [669, 570] width 259 height 35
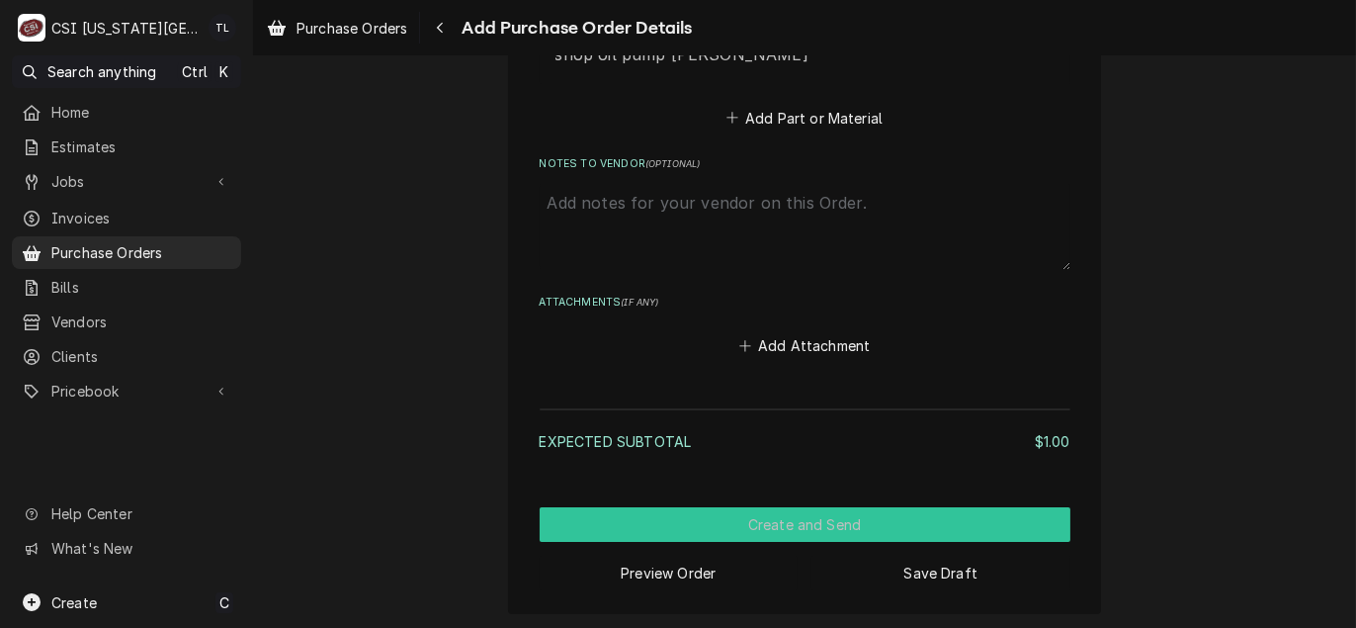
click at [792, 521] on button "Create and Send" at bounding box center [805, 524] width 531 height 35
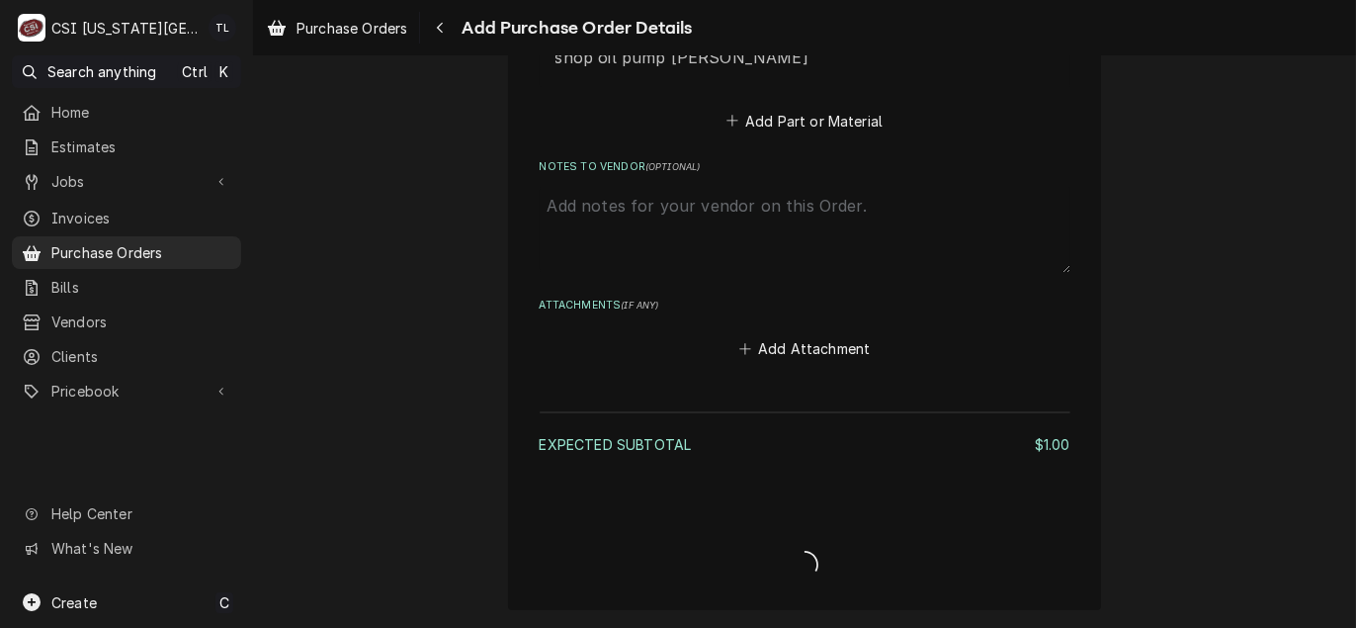
scroll to position [1228, 0]
type textarea "x"
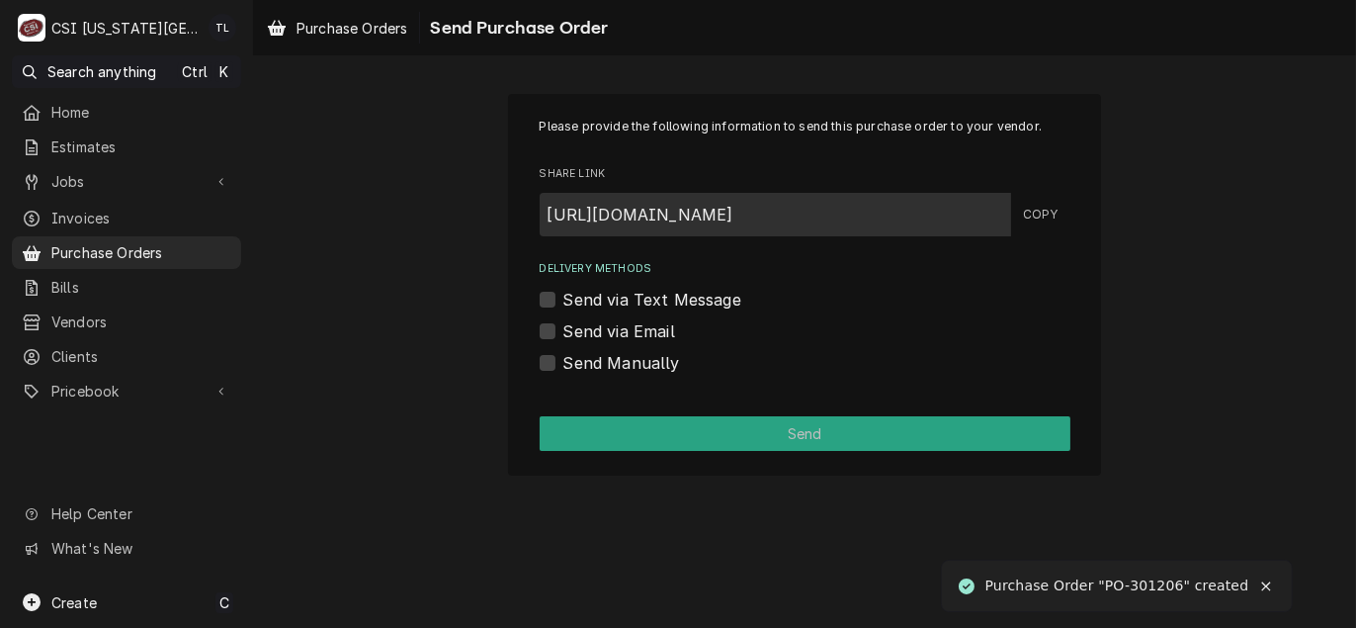
click at [1149, 581] on div "Purchase Order "PO-301206" created" at bounding box center [1117, 585] width 265 height 21
copy div "301206"
click at [585, 355] on label "Send Manually" at bounding box center [621, 363] width 117 height 24
click at [585, 355] on input "Send Manually" at bounding box center [828, 372] width 531 height 43
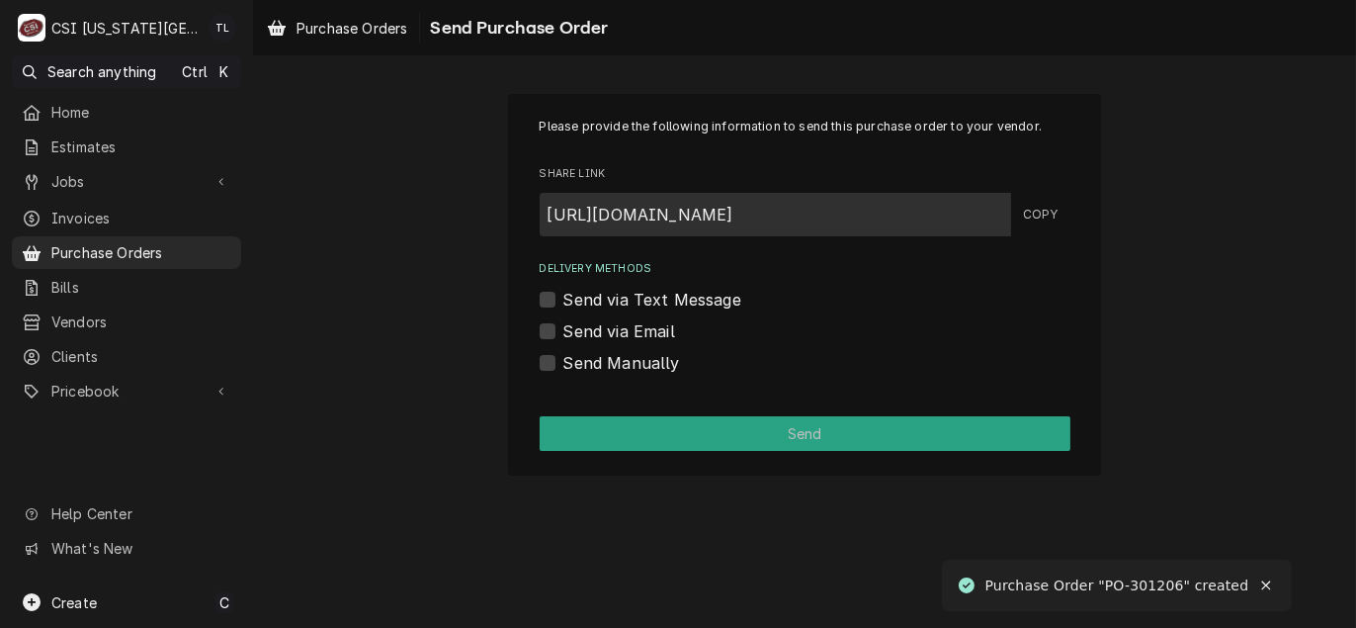
checkbox input "true"
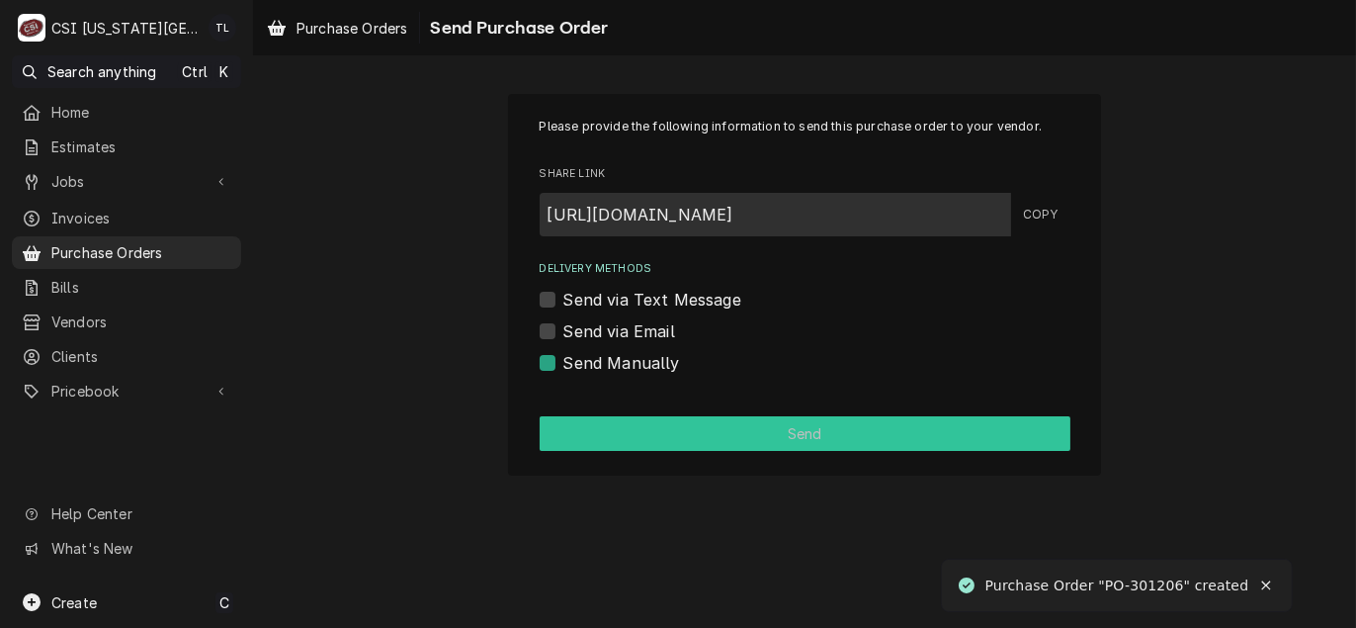
click at [610, 429] on button "Send" at bounding box center [805, 433] width 531 height 35
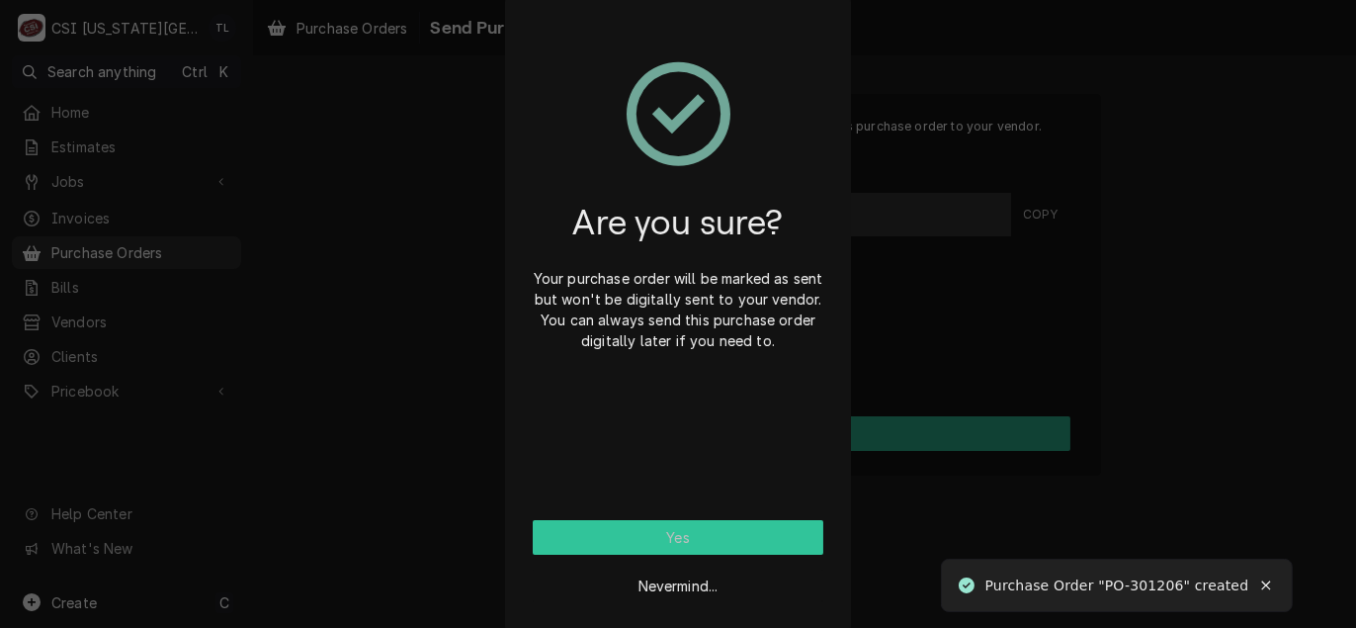
click at [639, 525] on button "Yes" at bounding box center [678, 537] width 291 height 35
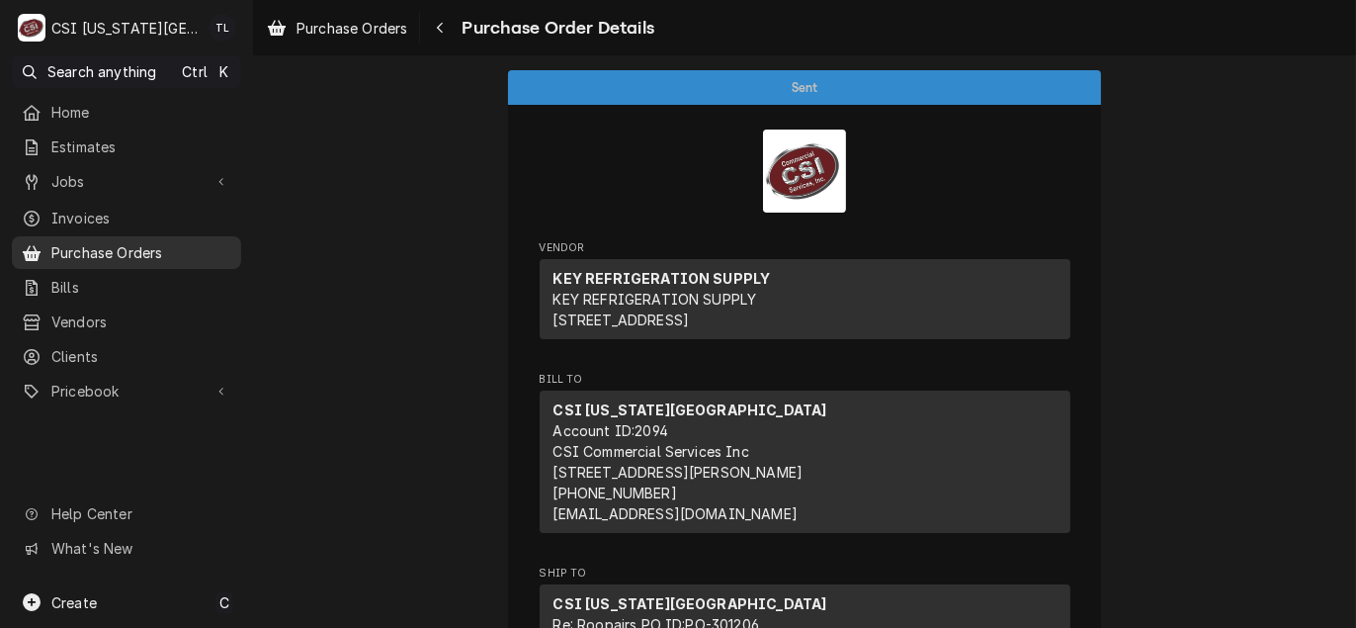
click at [114, 242] on span "Purchase Orders" at bounding box center [141, 252] width 180 height 21
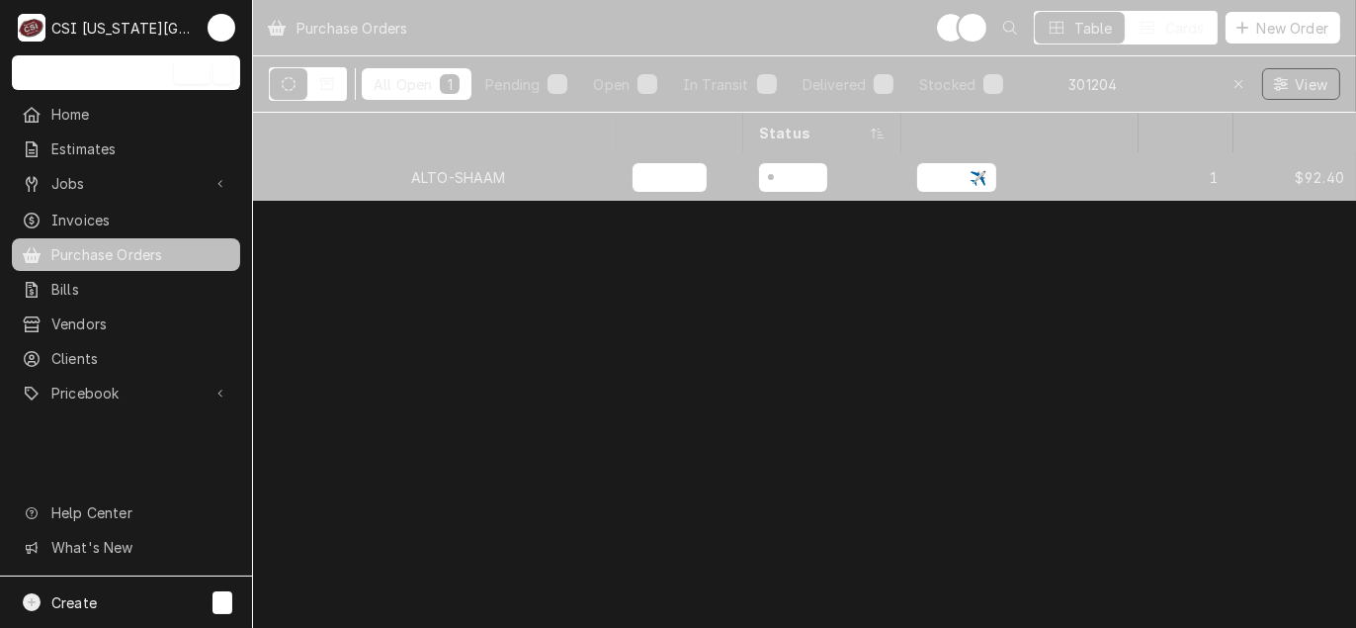
click at [466, 181] on div "ALTO-SHAAM" at bounding box center [458, 177] width 95 height 21
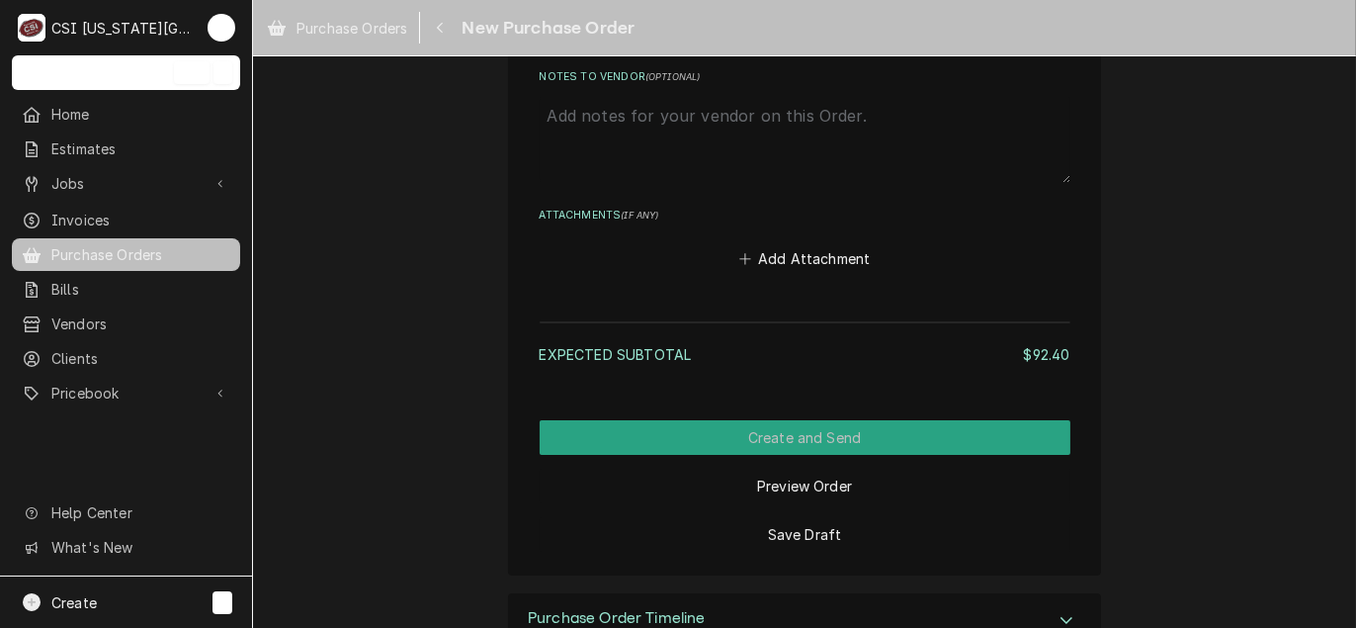
scroll to position [1307, 0]
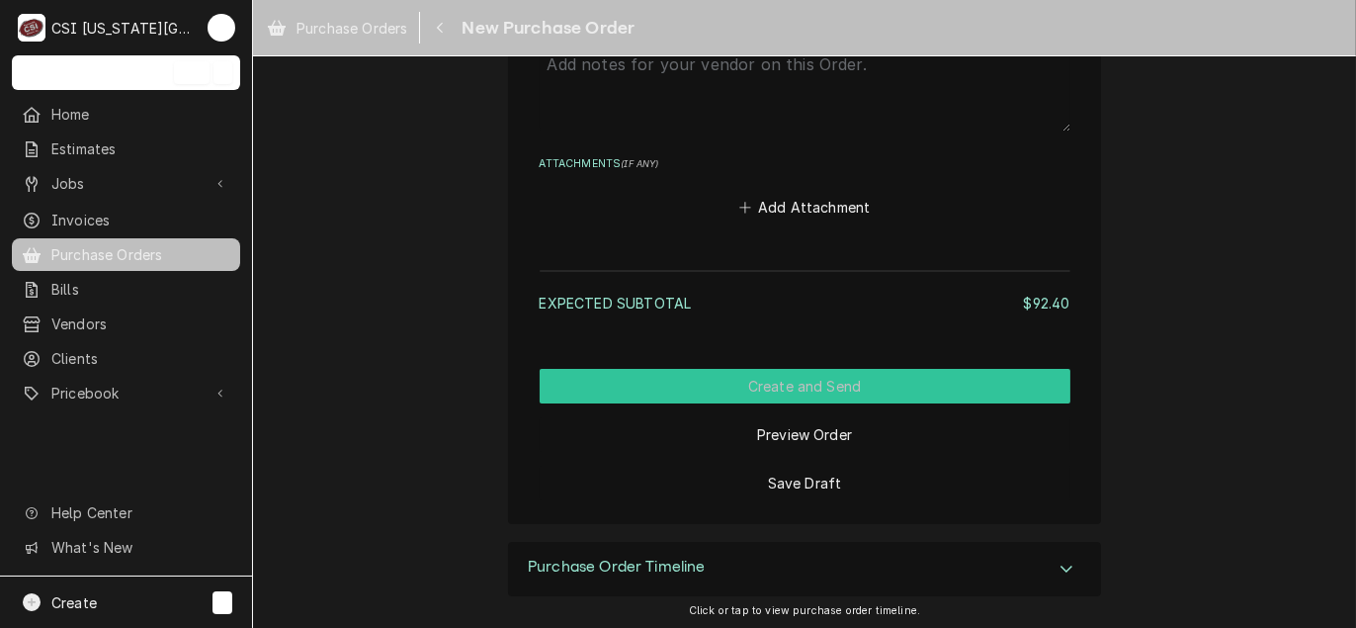
click at [807, 386] on button "Create and Send" at bounding box center [805, 386] width 531 height 35
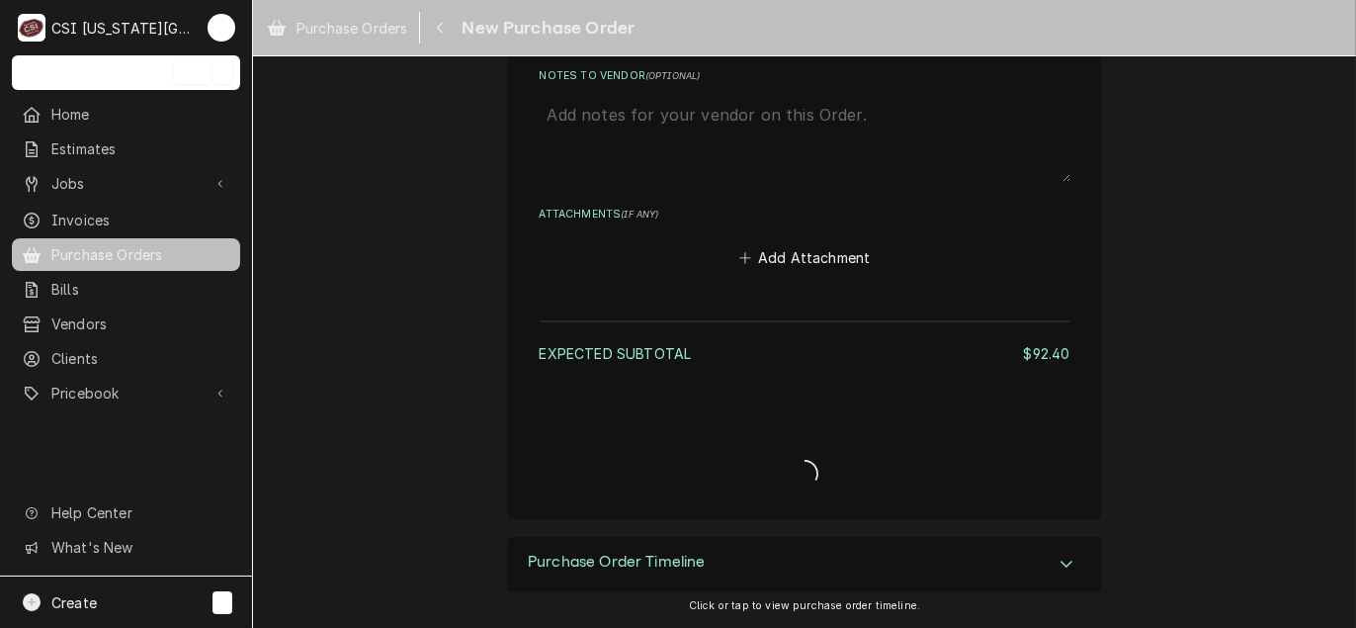
scroll to position [1252, 0]
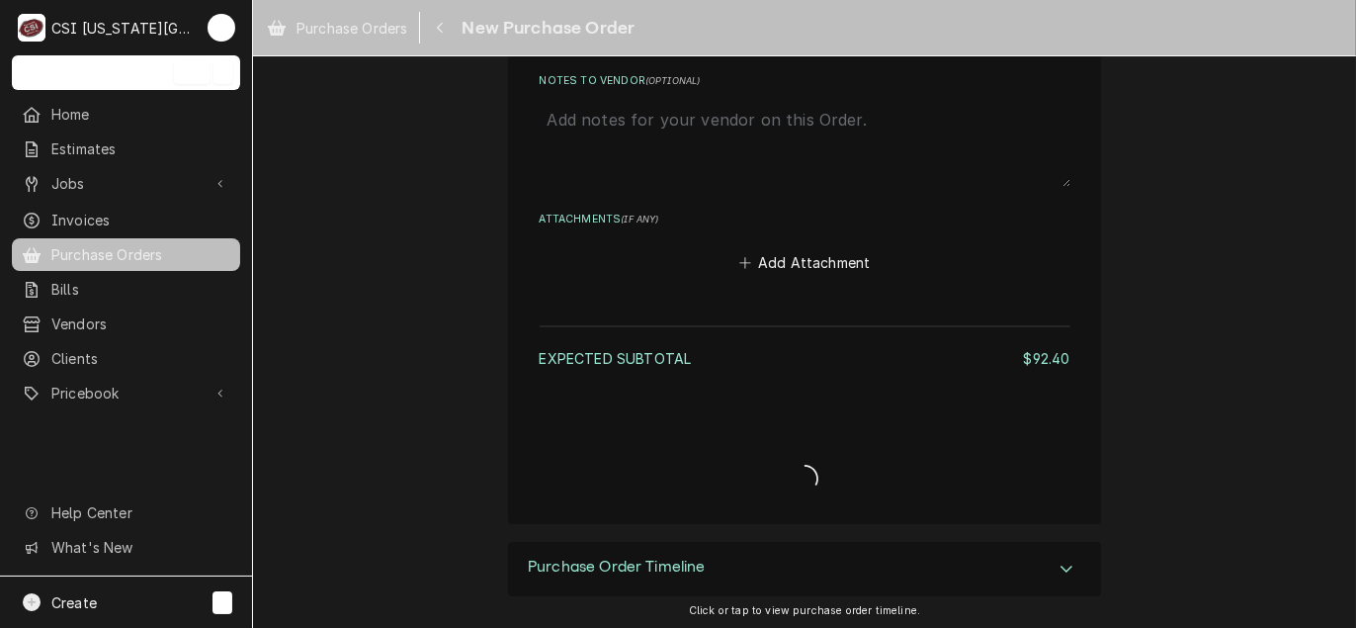
type textarea "x"
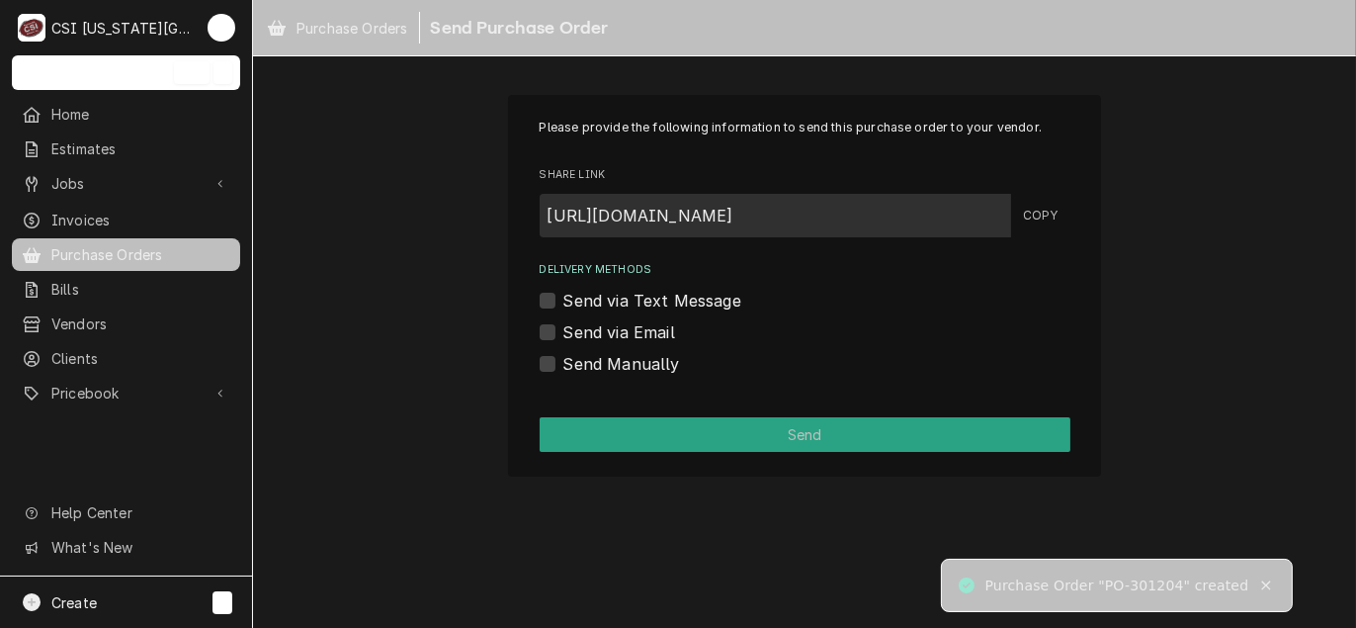
click at [624, 338] on label "Send via Email" at bounding box center [619, 332] width 112 height 24
click at [624, 338] on input "Send via Email" at bounding box center [828, 341] width 531 height 43
checkbox input "true"
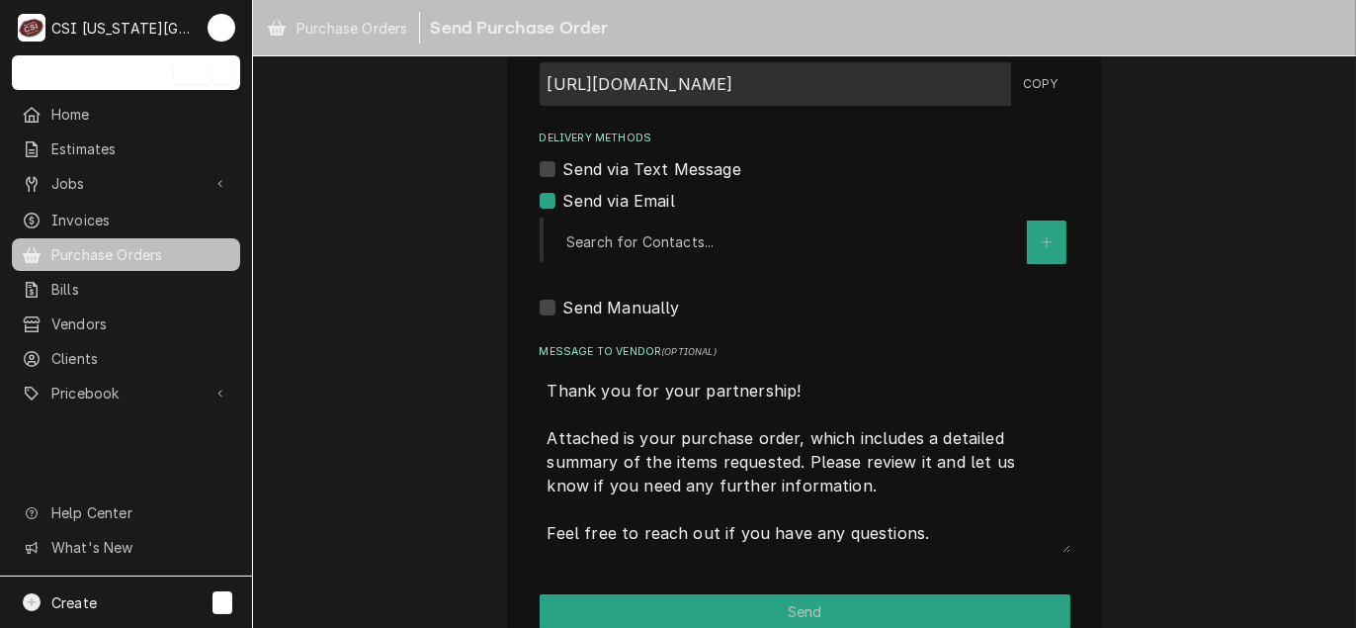
scroll to position [172, 0]
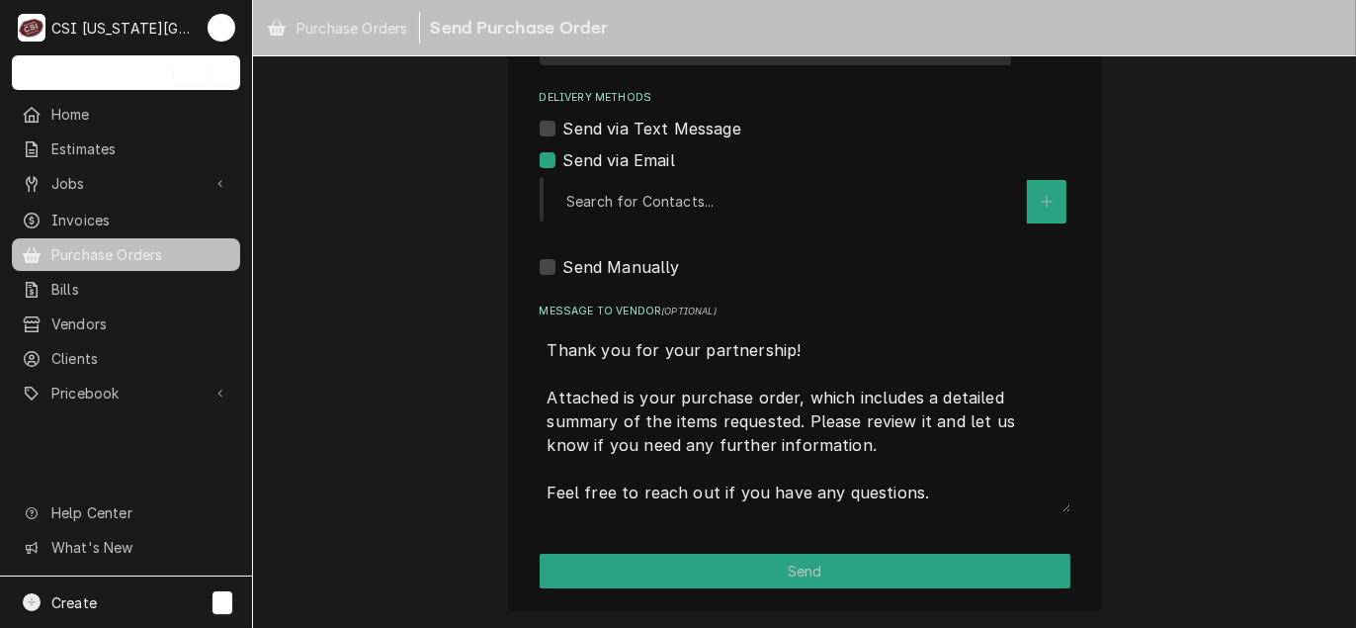
click at [79, 586] on div "Create C" at bounding box center [126, 601] width 252 height 51
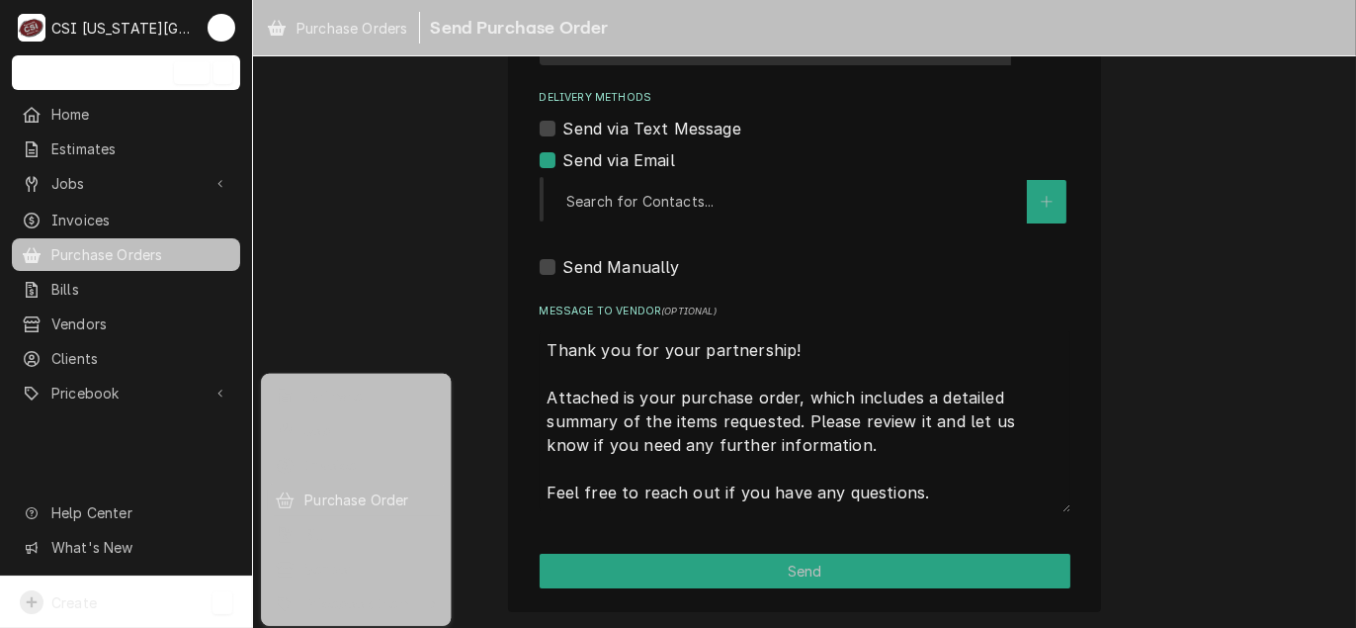
click at [351, 504] on div "Purchase Order" at bounding box center [370, 499] width 132 height 21
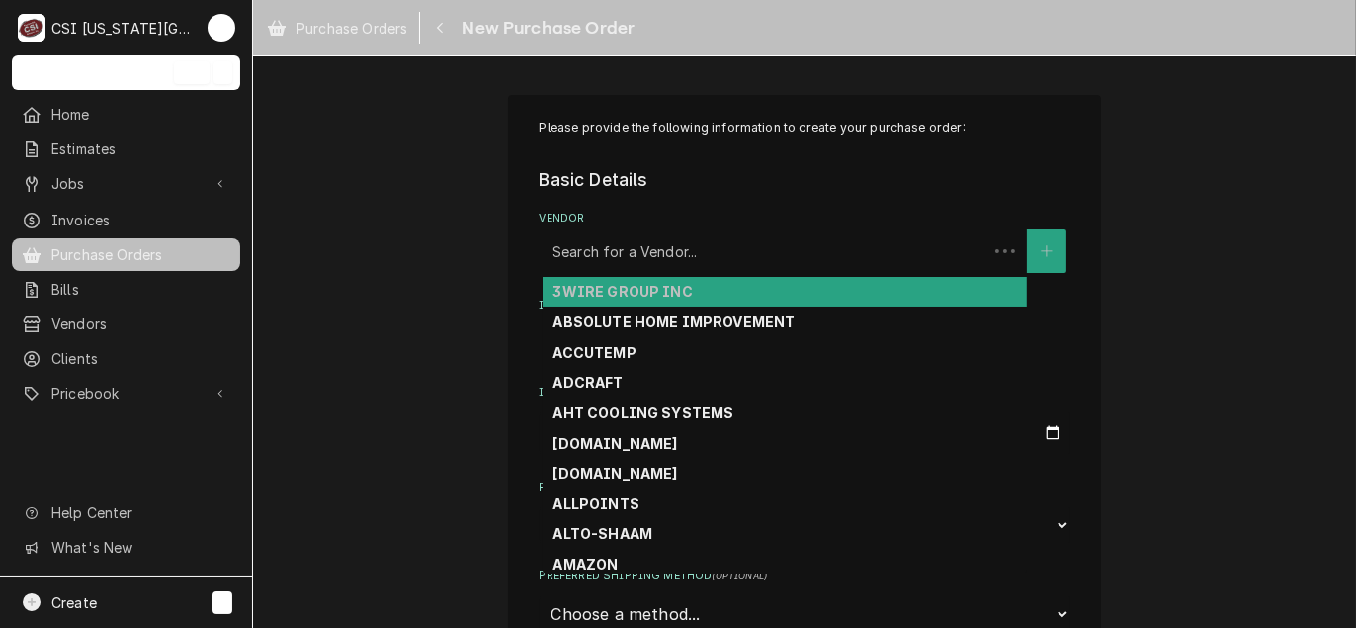
click at [619, 252] on div "Vendor" at bounding box center [764, 251] width 425 height 36
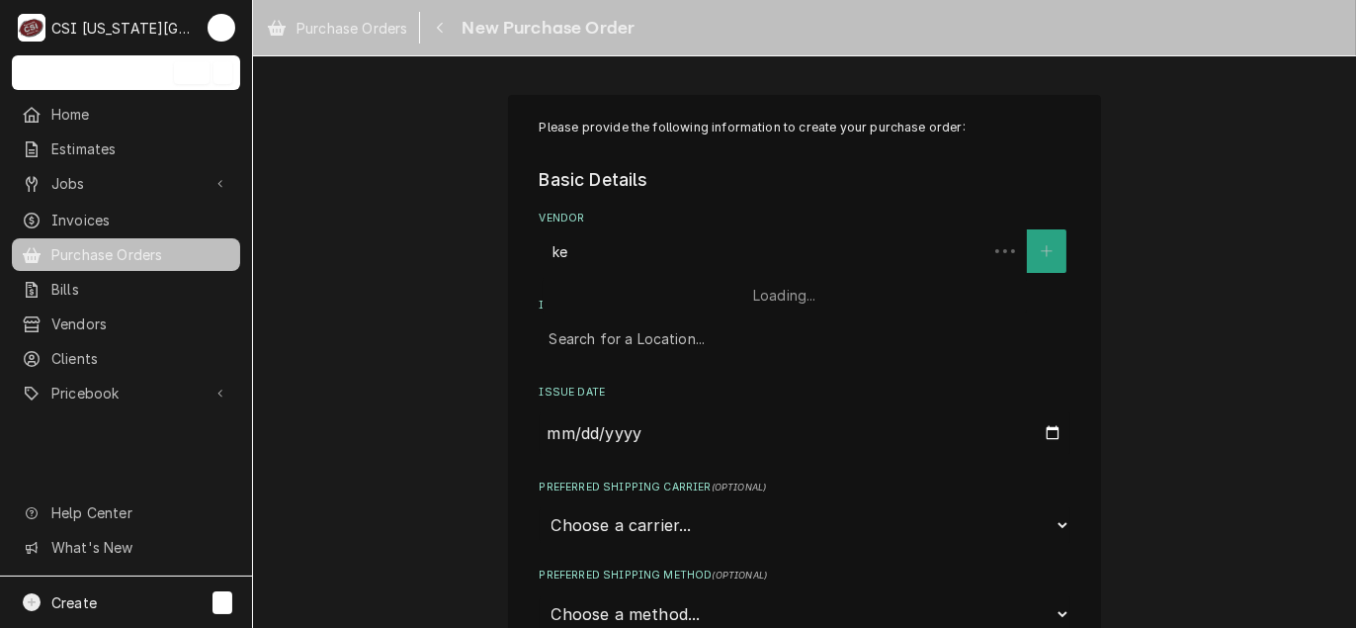
type input "key"
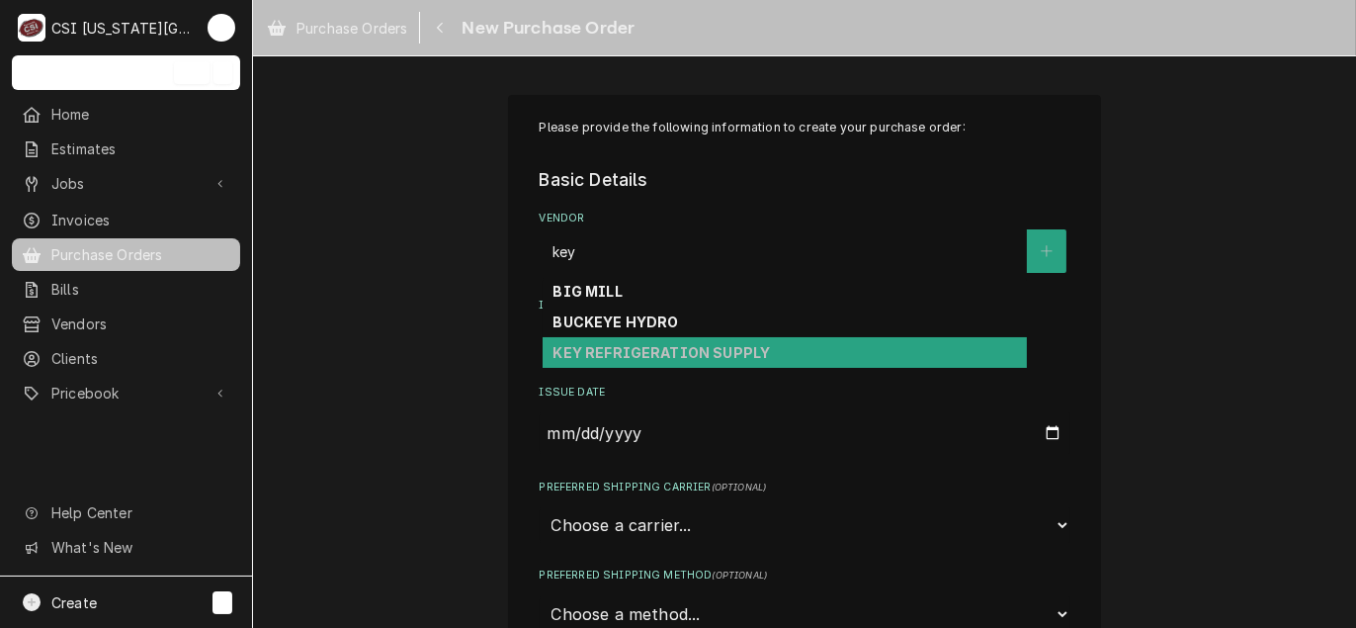
click at [618, 363] on div "KEY REFRIGERATION SUPPLY" at bounding box center [785, 352] width 484 height 31
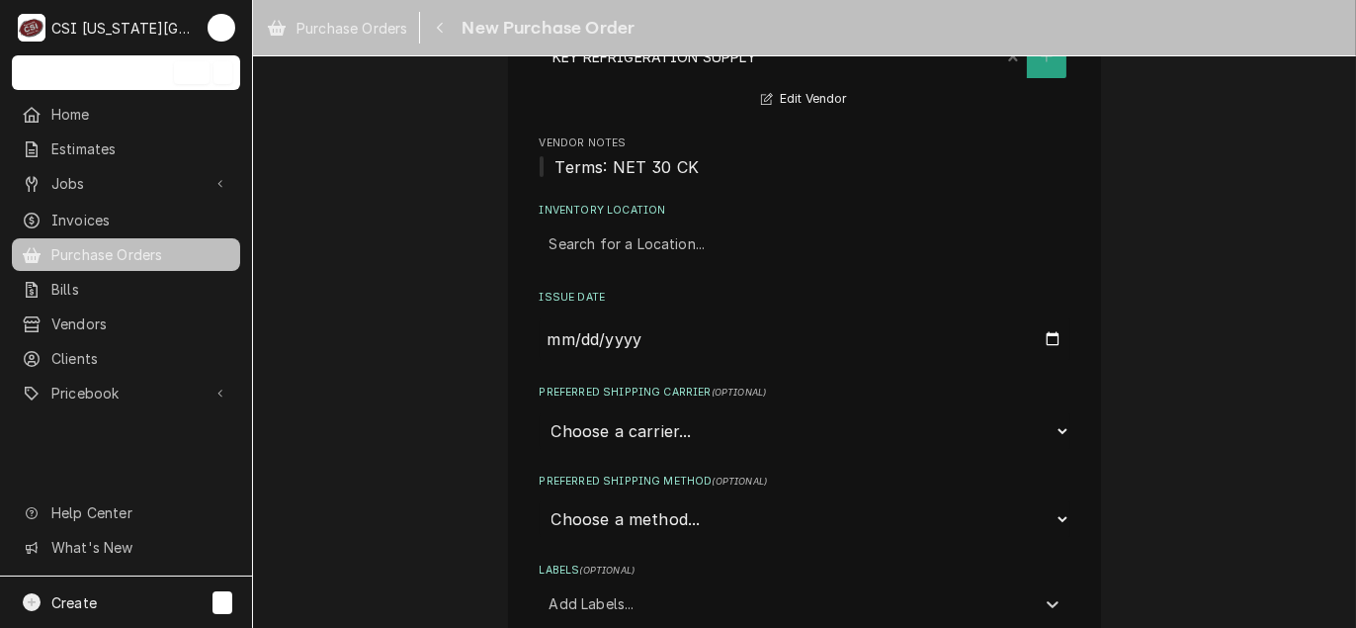
scroll to position [198, 0]
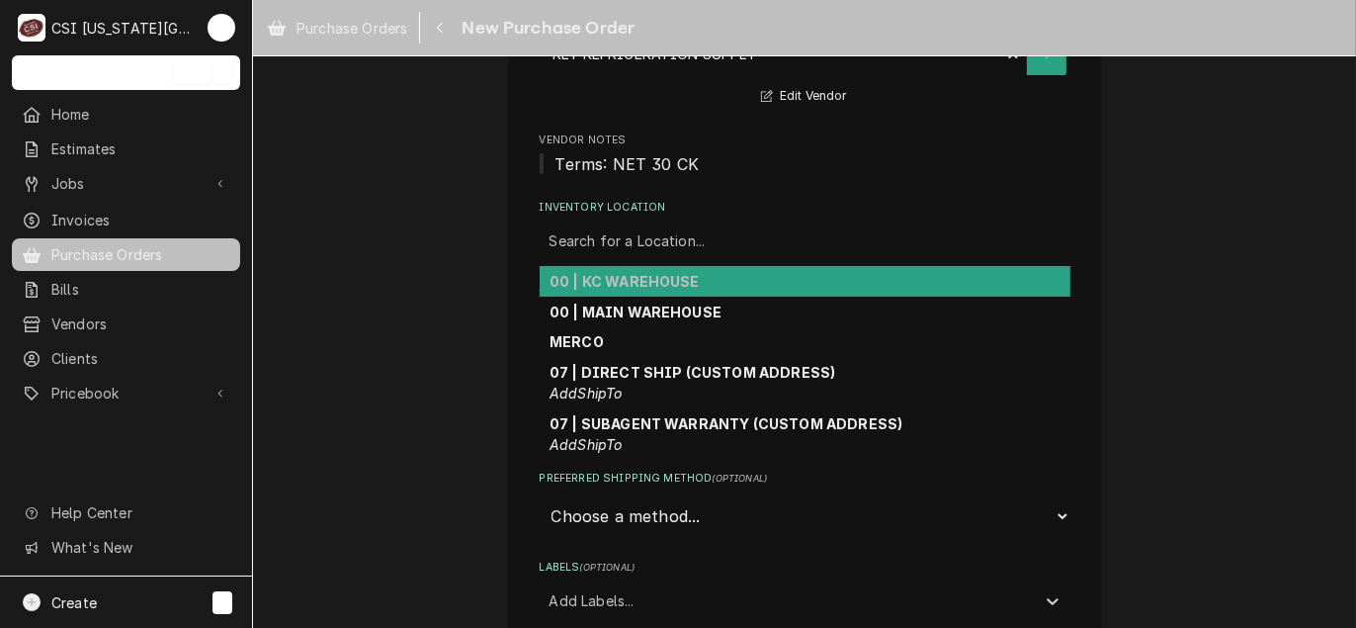
click at [659, 225] on div "Inventory Location" at bounding box center [804, 241] width 511 height 36
click at [642, 273] on strong "00 | KC WAREHOUSE" at bounding box center [624, 281] width 150 height 17
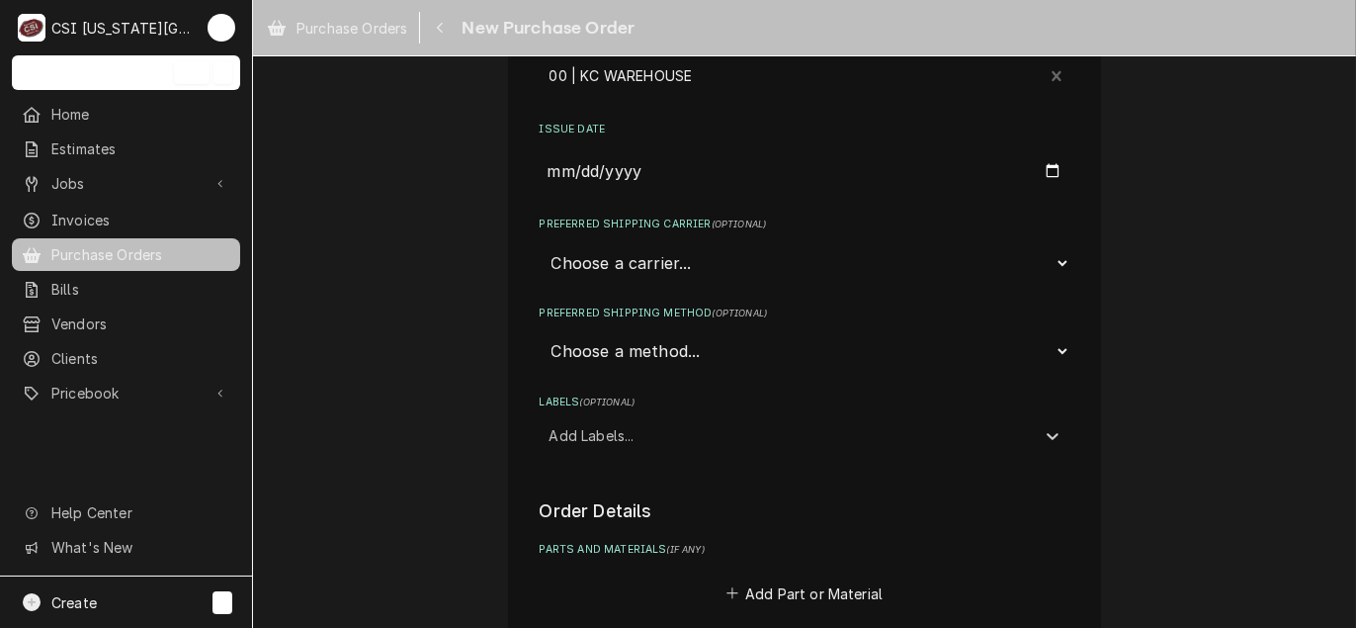
scroll to position [395, 0]
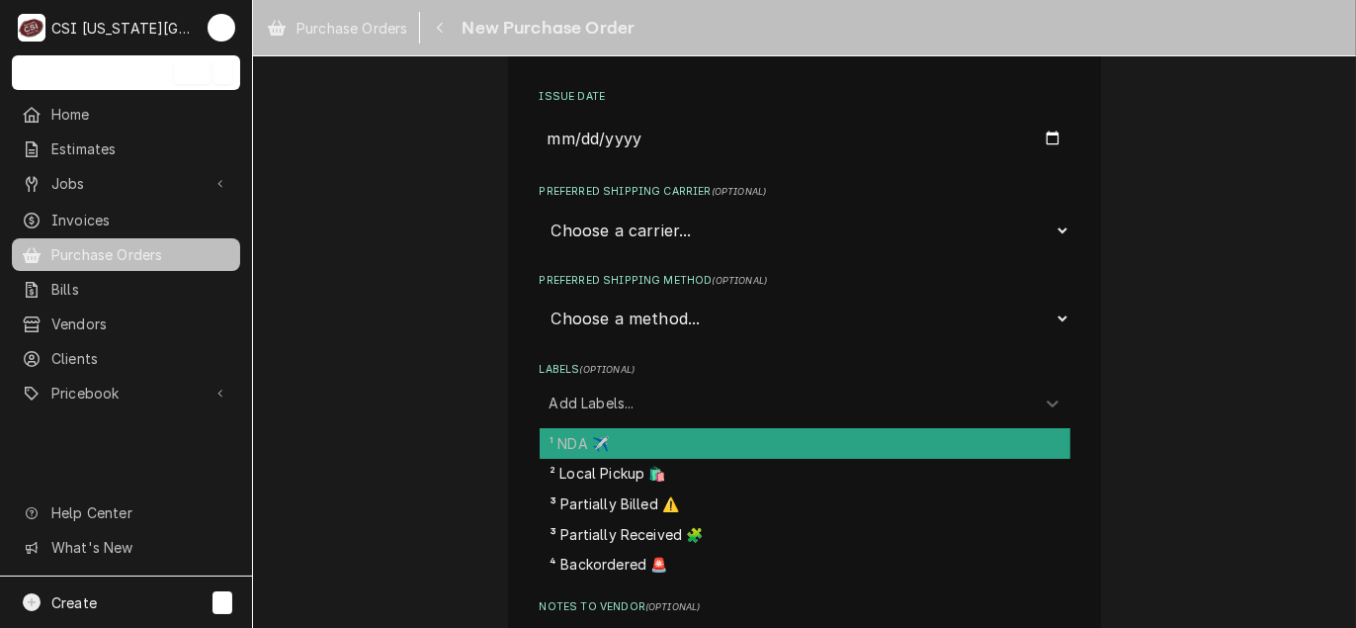
click at [590, 399] on div "Labels" at bounding box center [786, 402] width 475 height 36
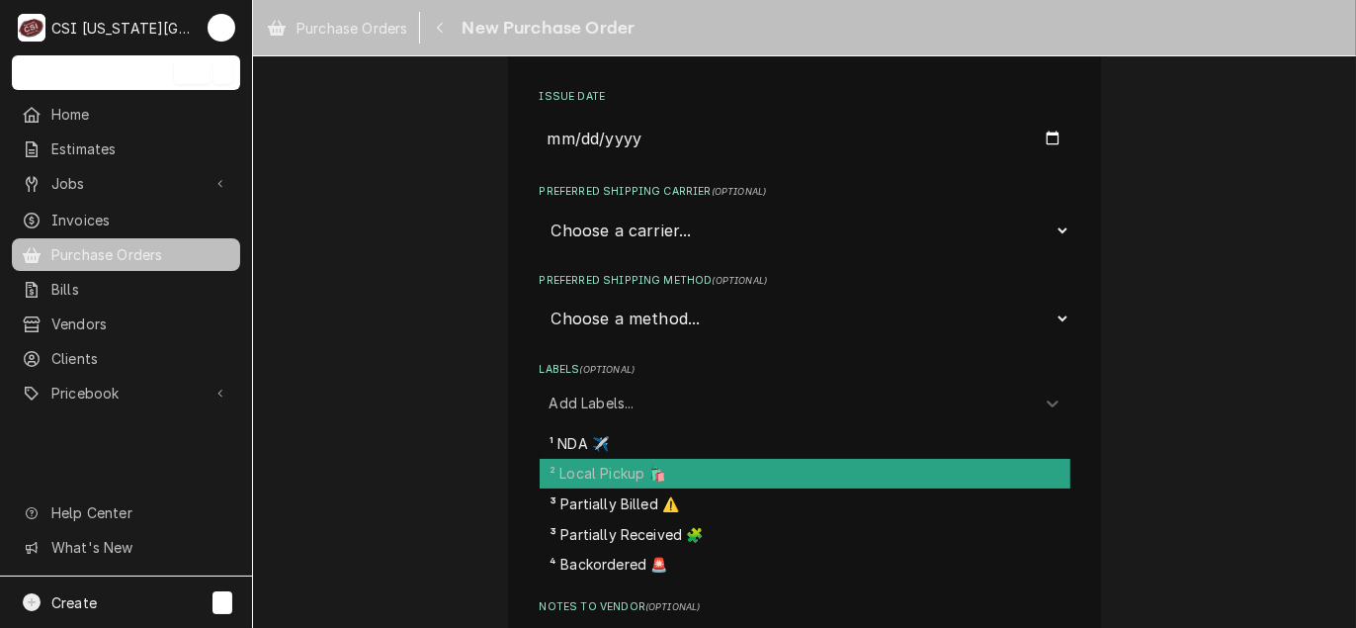
click at [631, 466] on div "² Local Pickup 🛍️" at bounding box center [805, 474] width 531 height 31
type textarea "x"
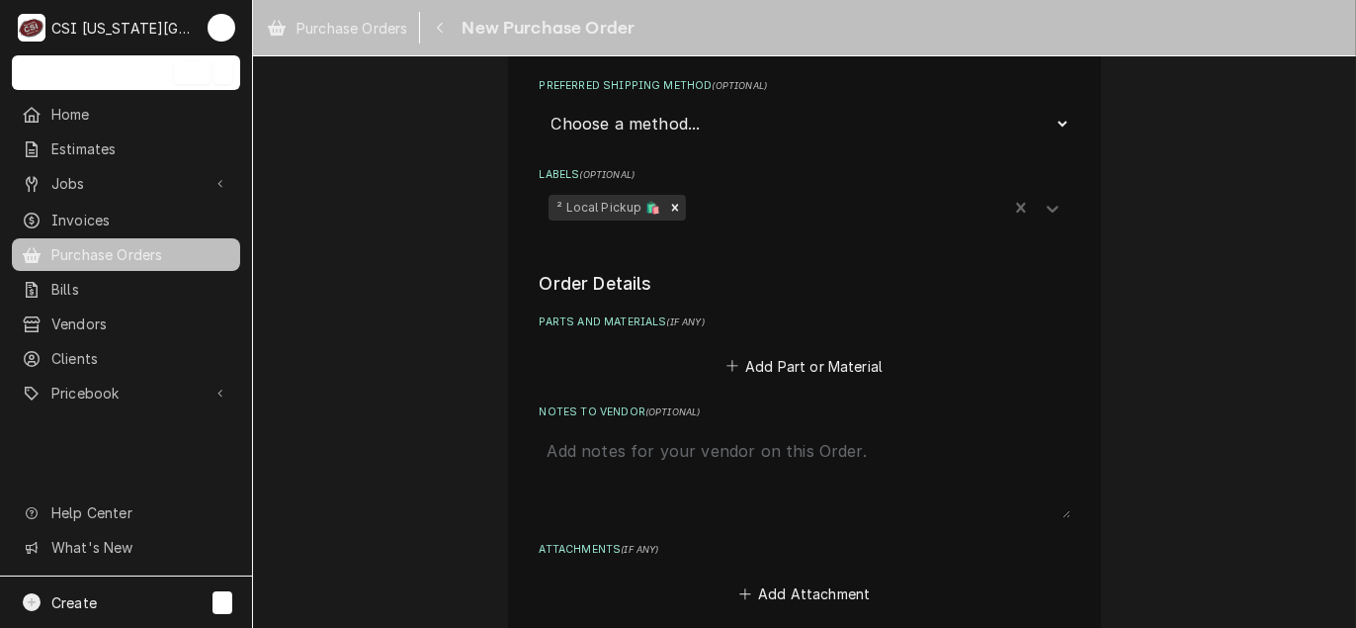
scroll to position [593, 0]
click at [797, 368] on button "Add Part or Material" at bounding box center [803, 363] width 163 height 28
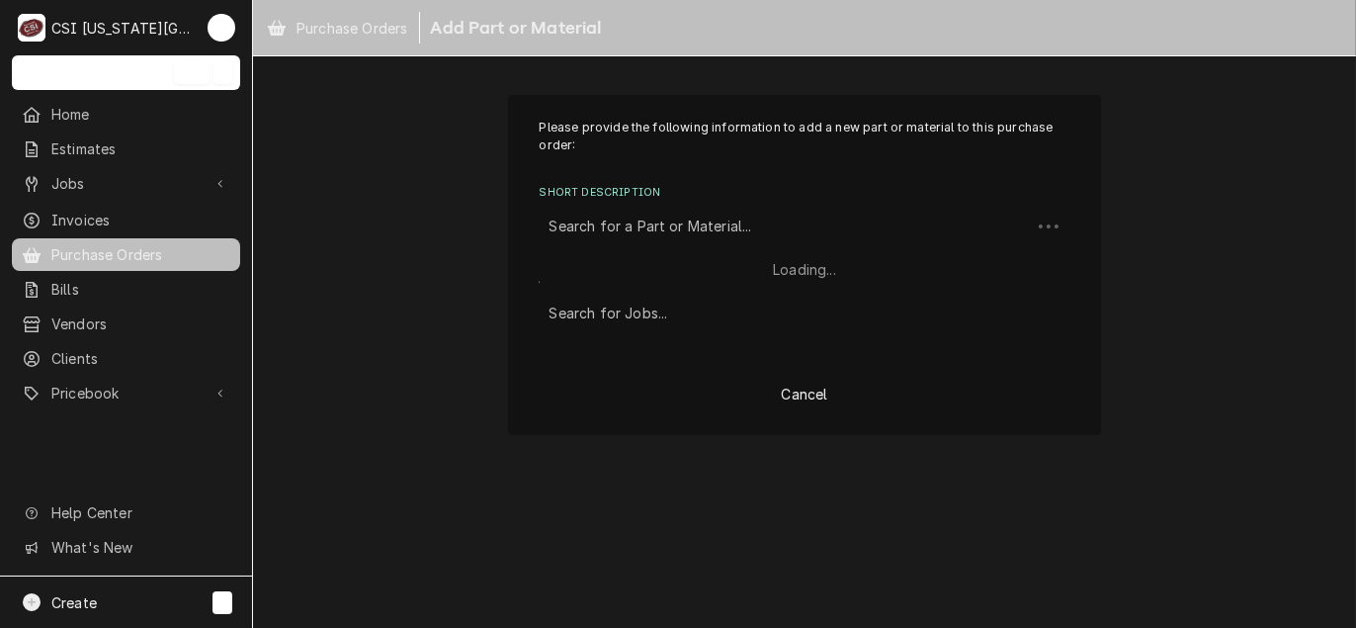
click at [600, 221] on div "Short Description" at bounding box center [784, 227] width 471 height 36
type input "misc pro"
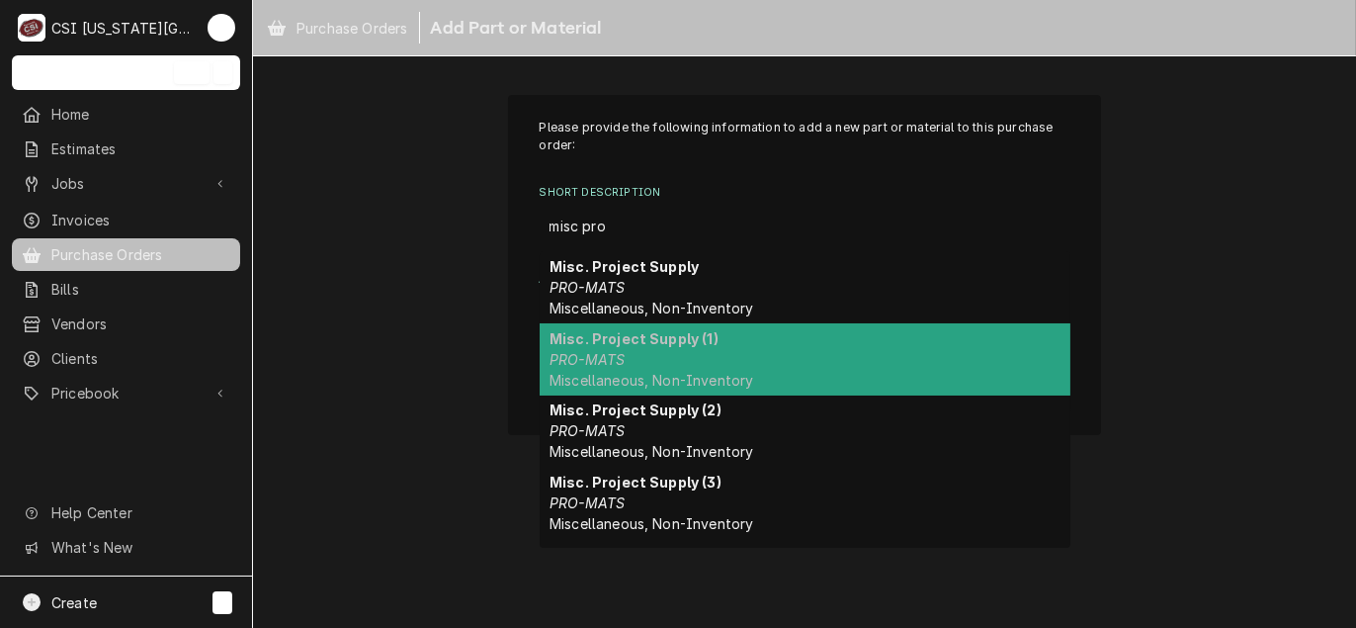
click at [654, 341] on strong "Misc. Project Supply (1)" at bounding box center [633, 338] width 169 height 17
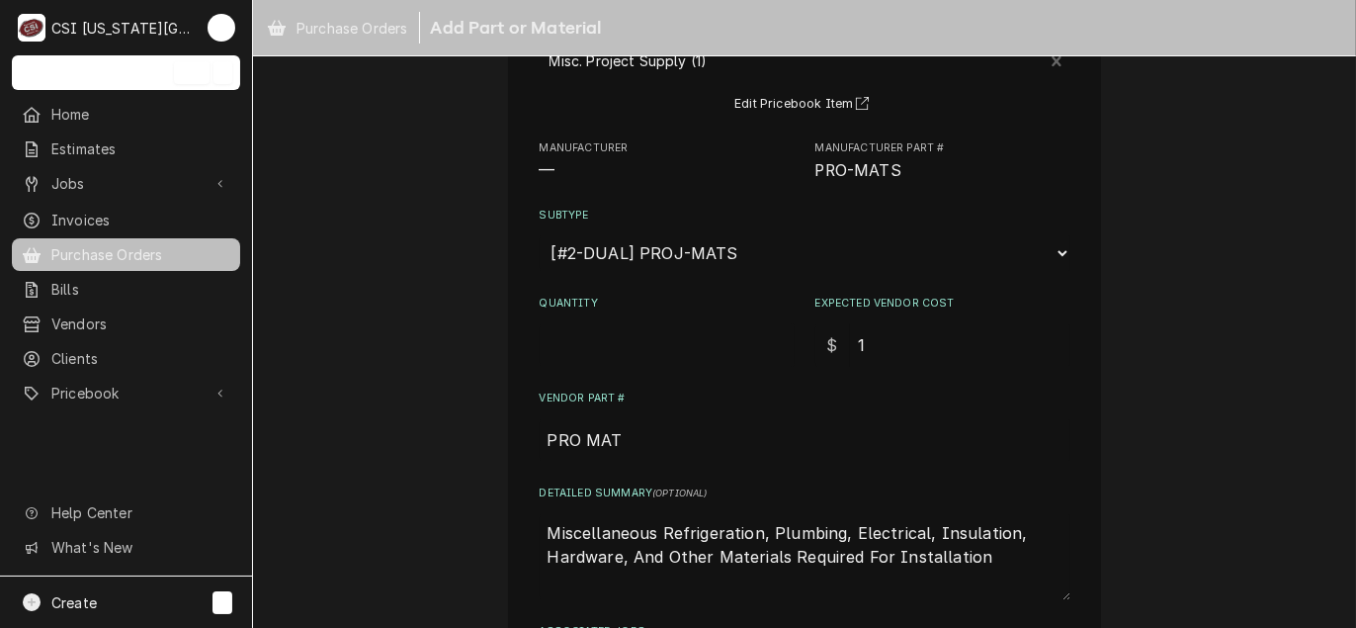
scroll to position [198, 0]
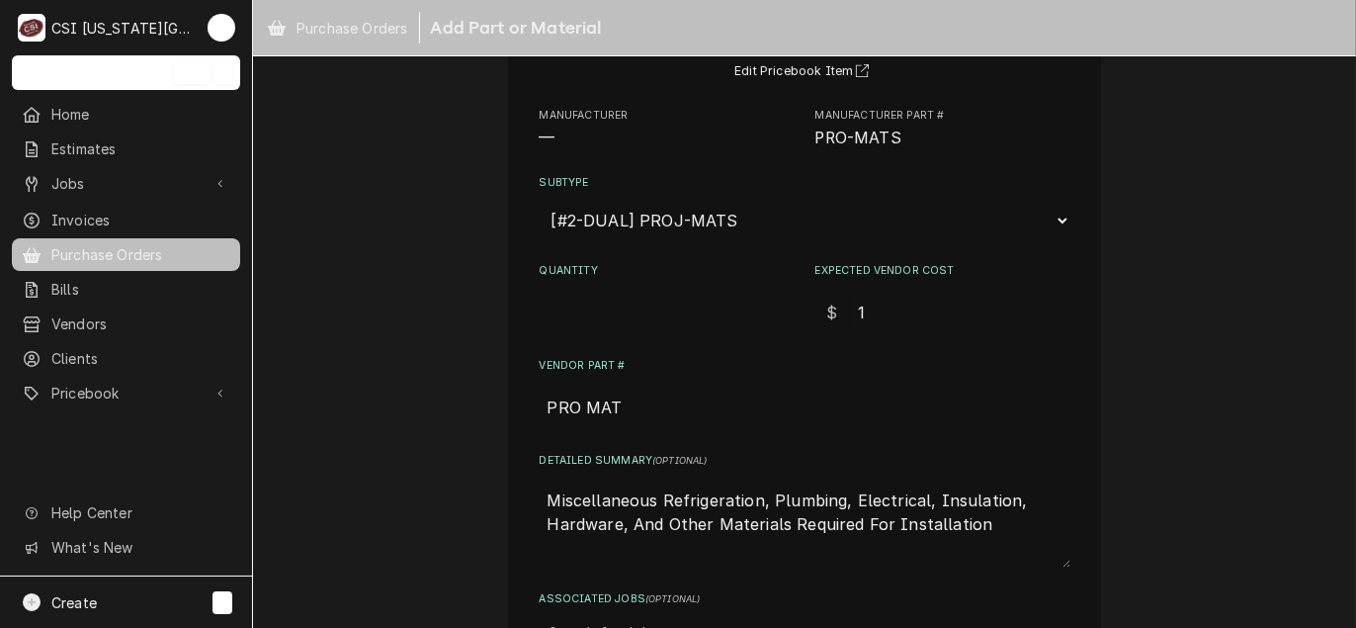
click at [621, 305] on input "Quantity" at bounding box center [667, 312] width 255 height 43
type textarea "x"
type input "1"
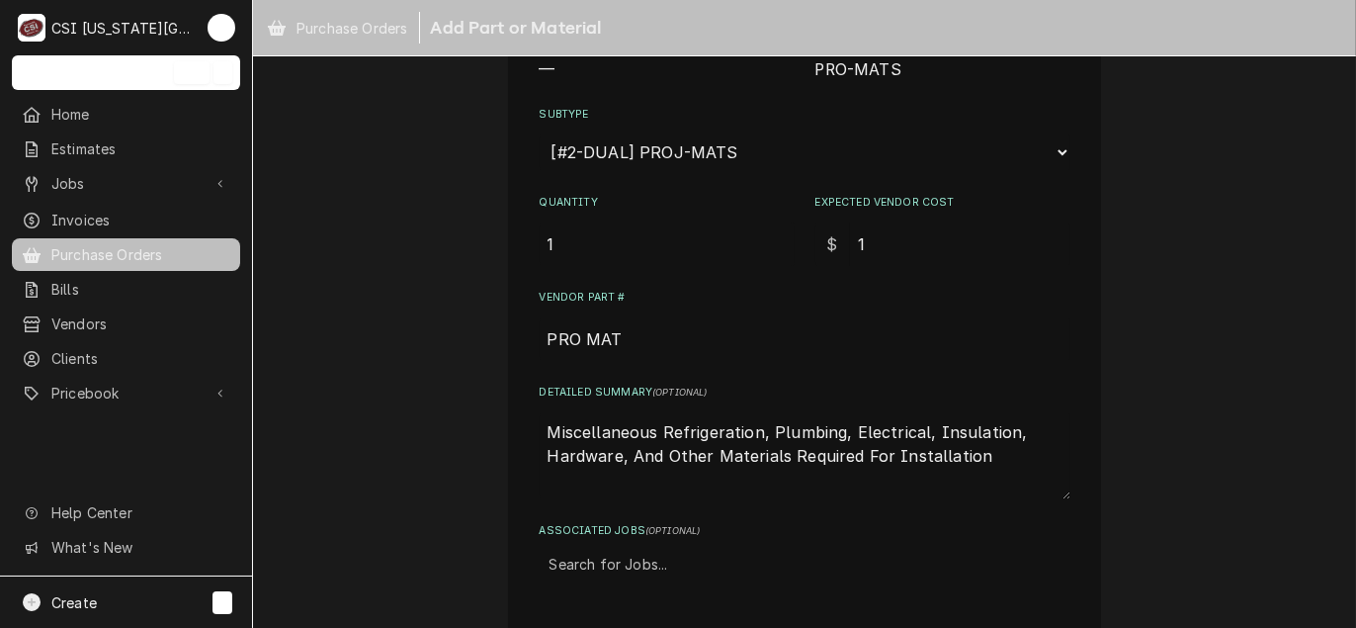
scroll to position [338, 0]
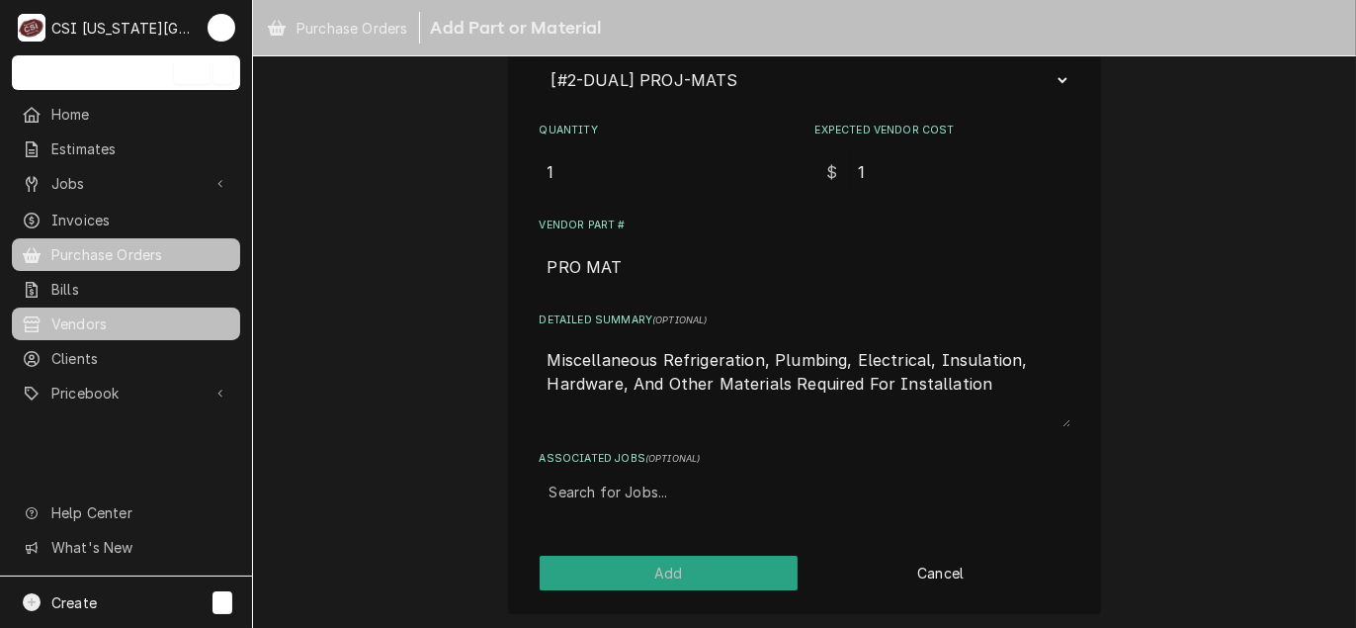
drag, startPoint x: 857, startPoint y: 356, endPoint x: 210, endPoint y: 301, distance: 648.6
click at [211, 301] on div "C CSI Kansas City TL Search anything Ctrl K Home Estimates Jobs Jobs Job Series…" at bounding box center [678, 314] width 1356 height 628
type textarea "x"
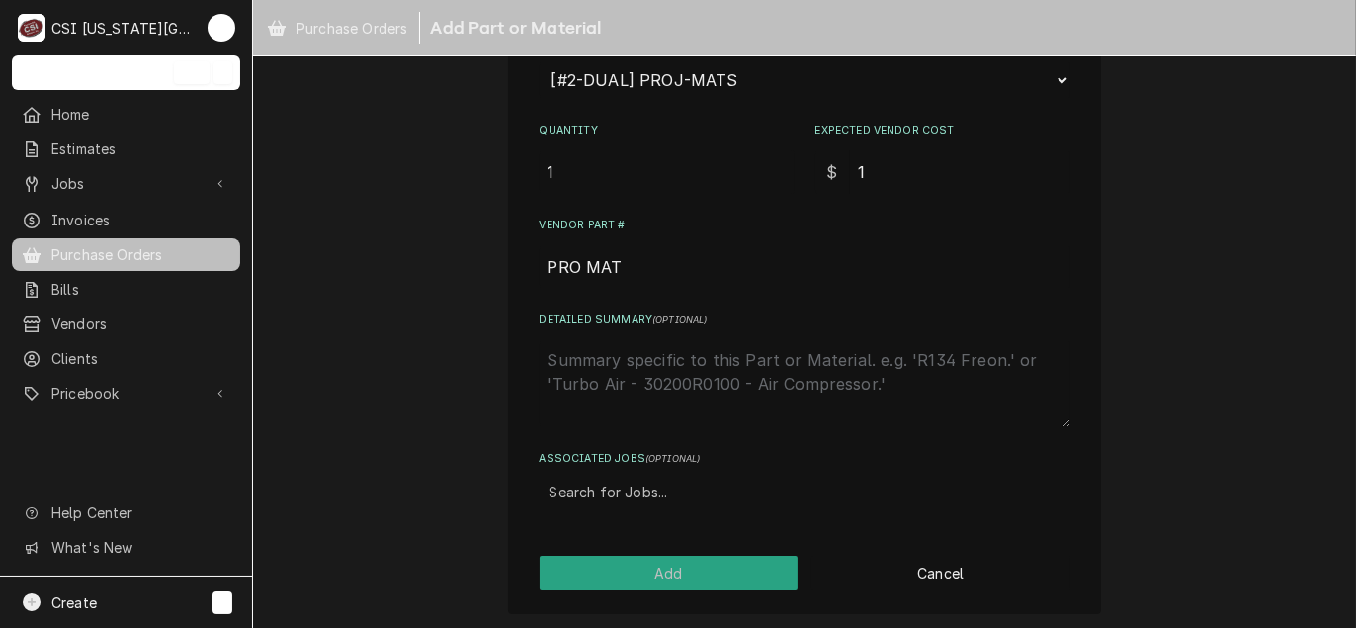
click at [580, 493] on div "Associated Jobs" at bounding box center [804, 492] width 511 height 36
type input "31913"
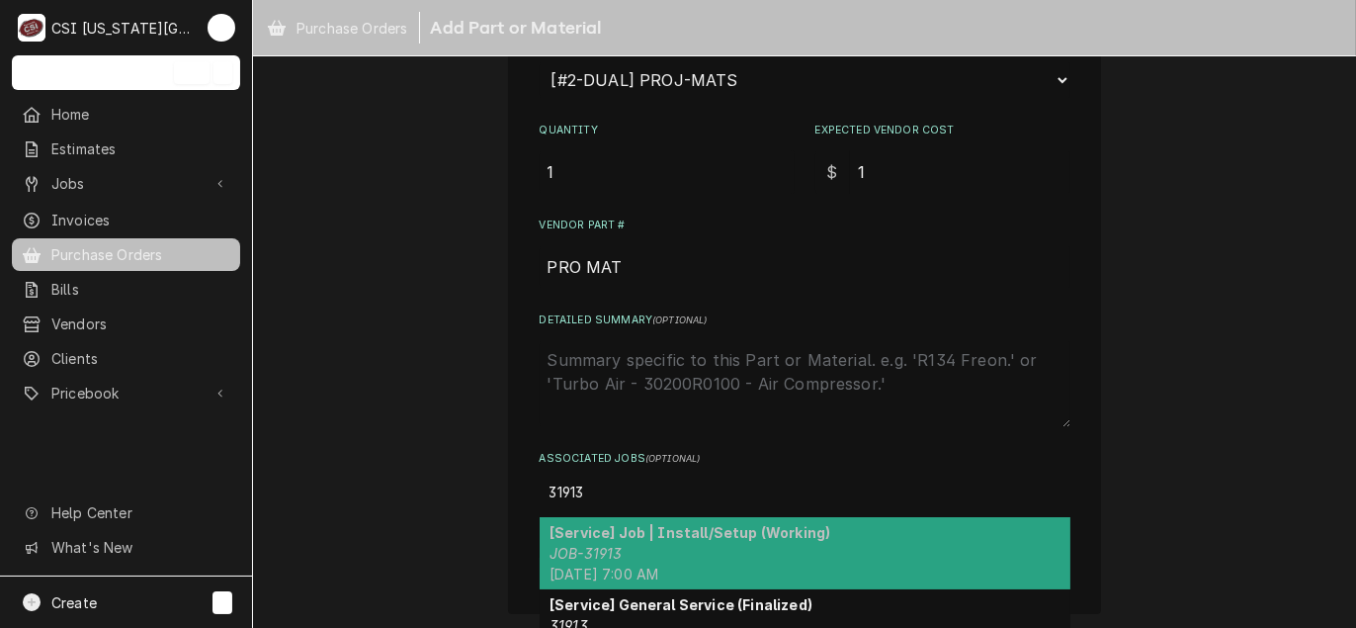
click at [628, 528] on strong "[Service] Job | Install/Setup (Working)" at bounding box center [689, 532] width 281 height 17
type textarea "x"
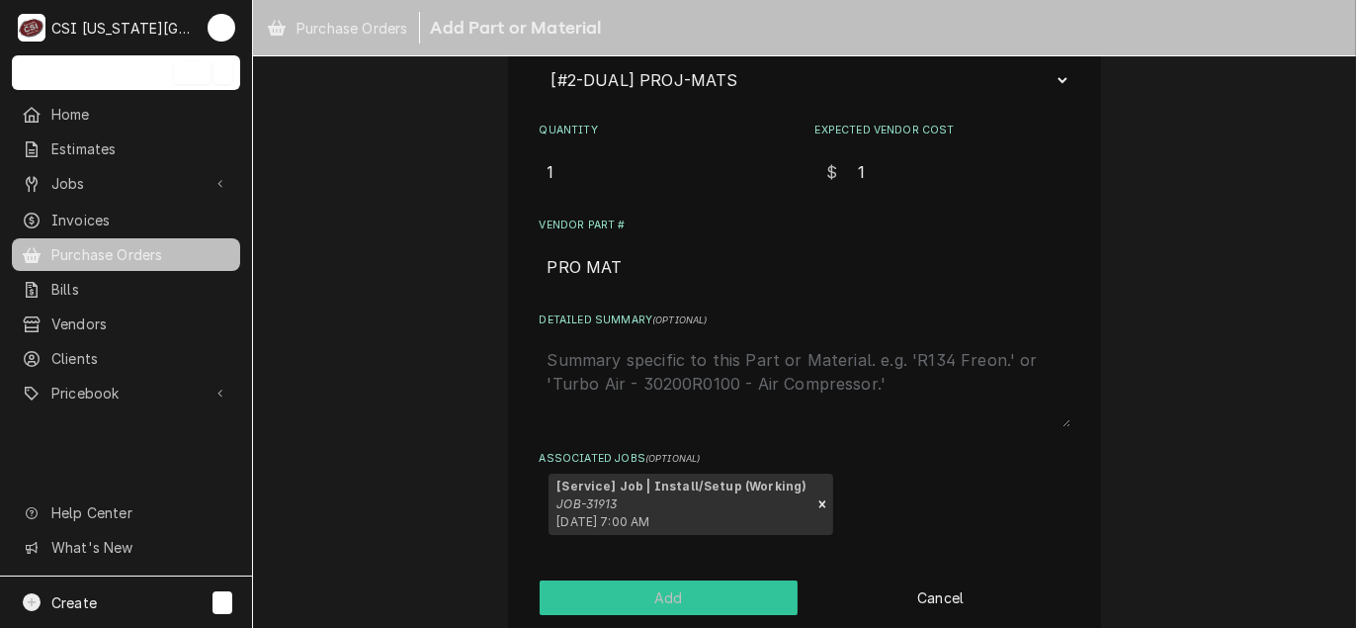
click at [645, 590] on button "Add" at bounding box center [669, 597] width 259 height 35
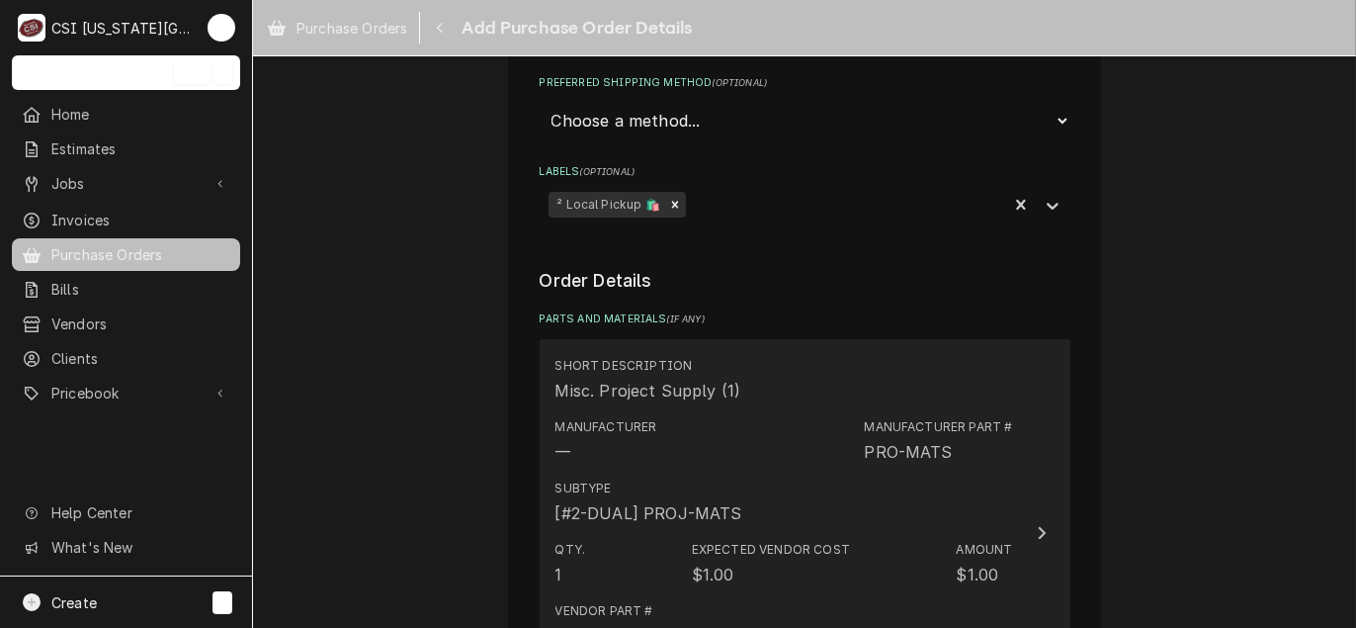
scroll to position [988, 0]
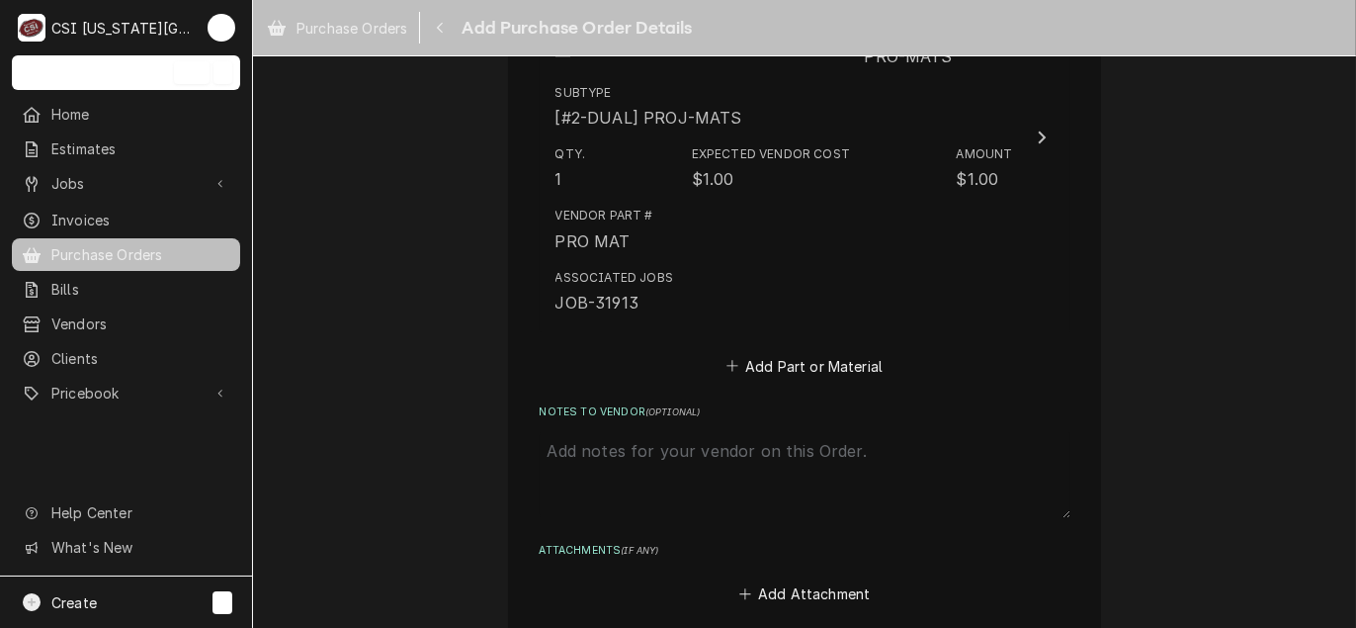
click at [562, 466] on textarea "Notes to Vendor ( optional )" at bounding box center [805, 474] width 531 height 87
type textarea "x"
type textarea "f"
type textarea "x"
type textarea "fa"
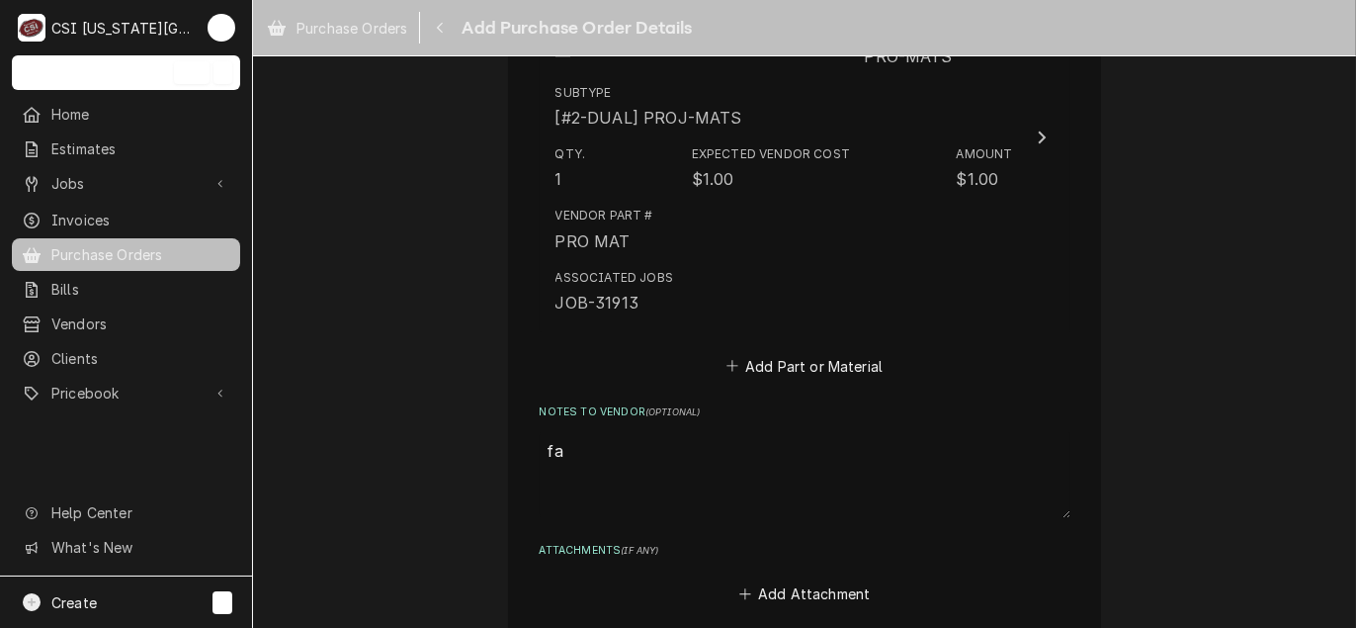
type textarea "x"
type textarea "fan"
type textarea "x"
type textarea "fann"
type textarea "x"
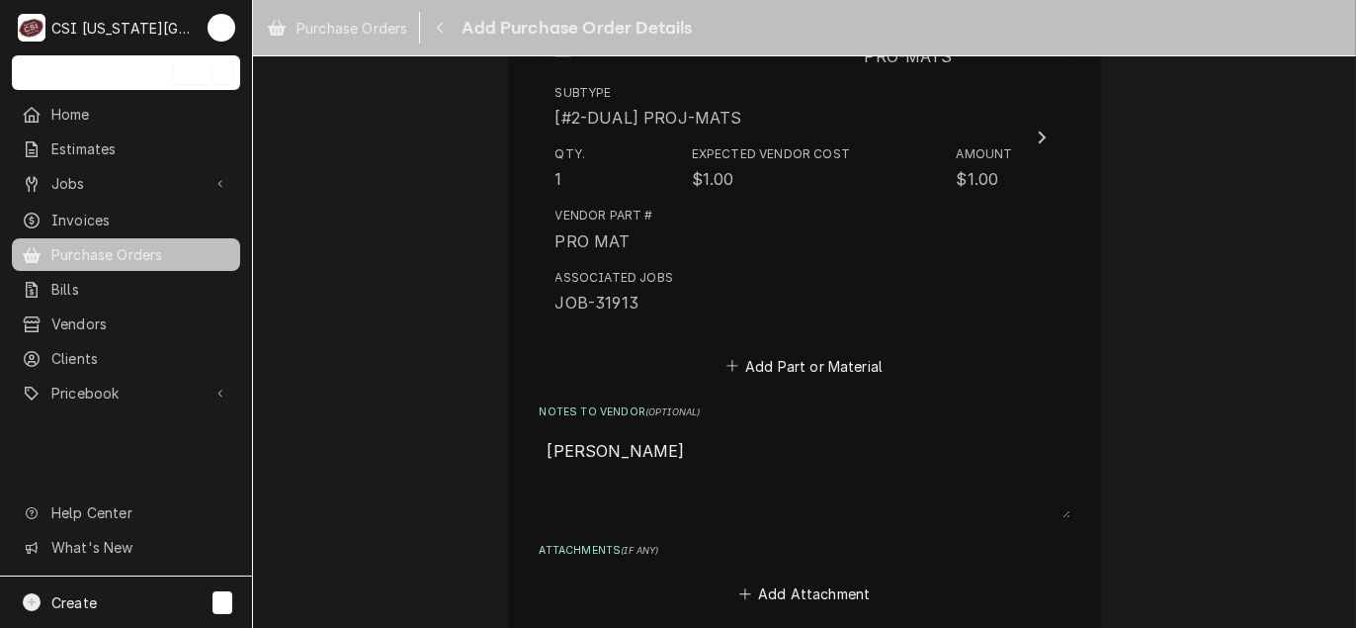
type textarea "fanni"
type textarea "x"
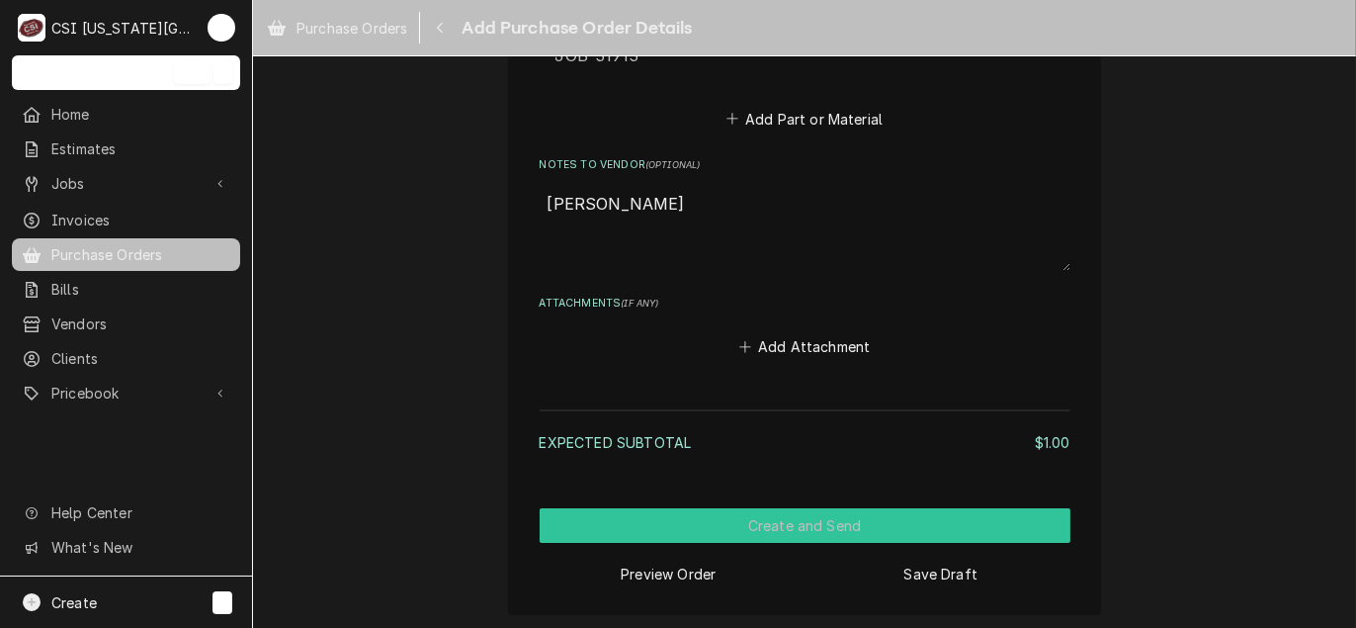
type textarea "fannin"
click at [763, 517] on button "Create and Send" at bounding box center [805, 525] width 531 height 35
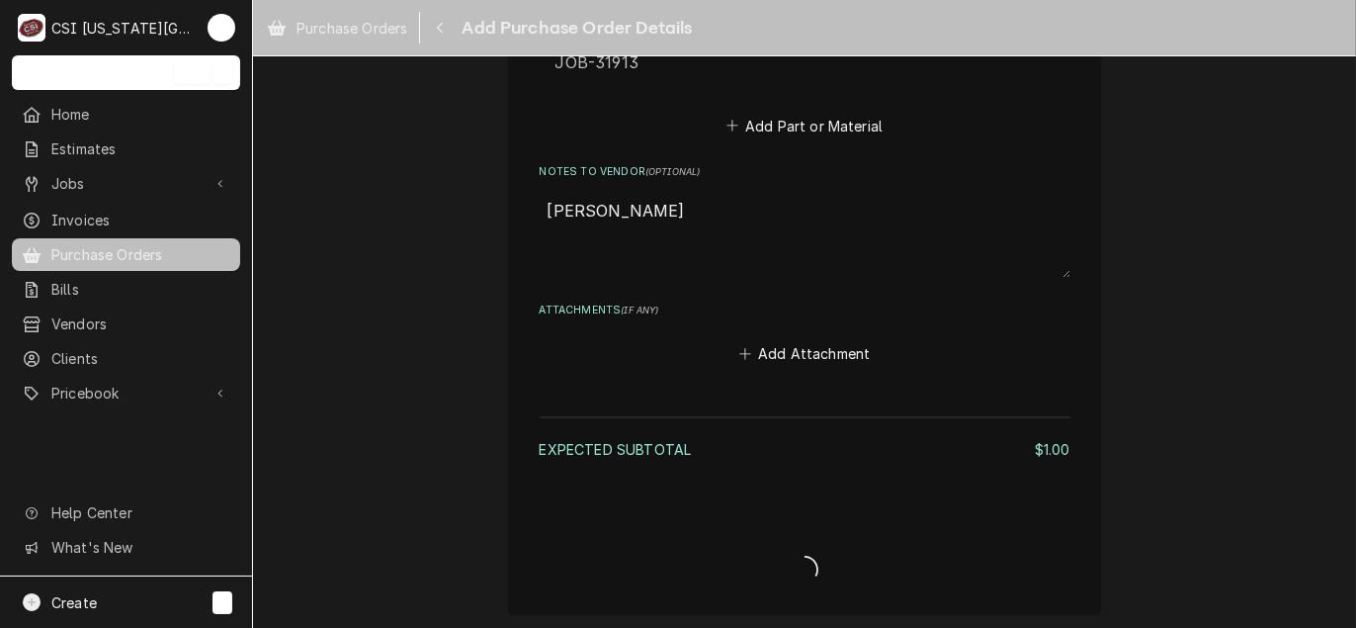
type textarea "x"
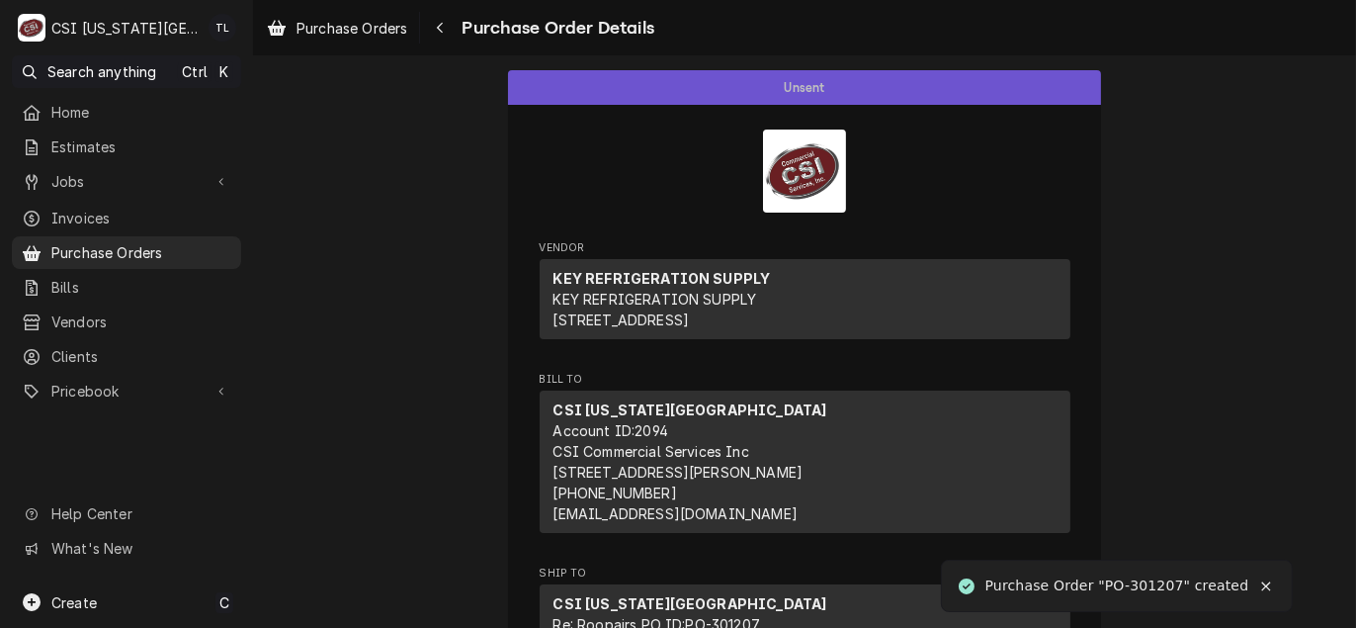
click at [1146, 582] on div "Purchase Order "PO-301207" created" at bounding box center [1117, 585] width 265 height 21
copy div "301207"
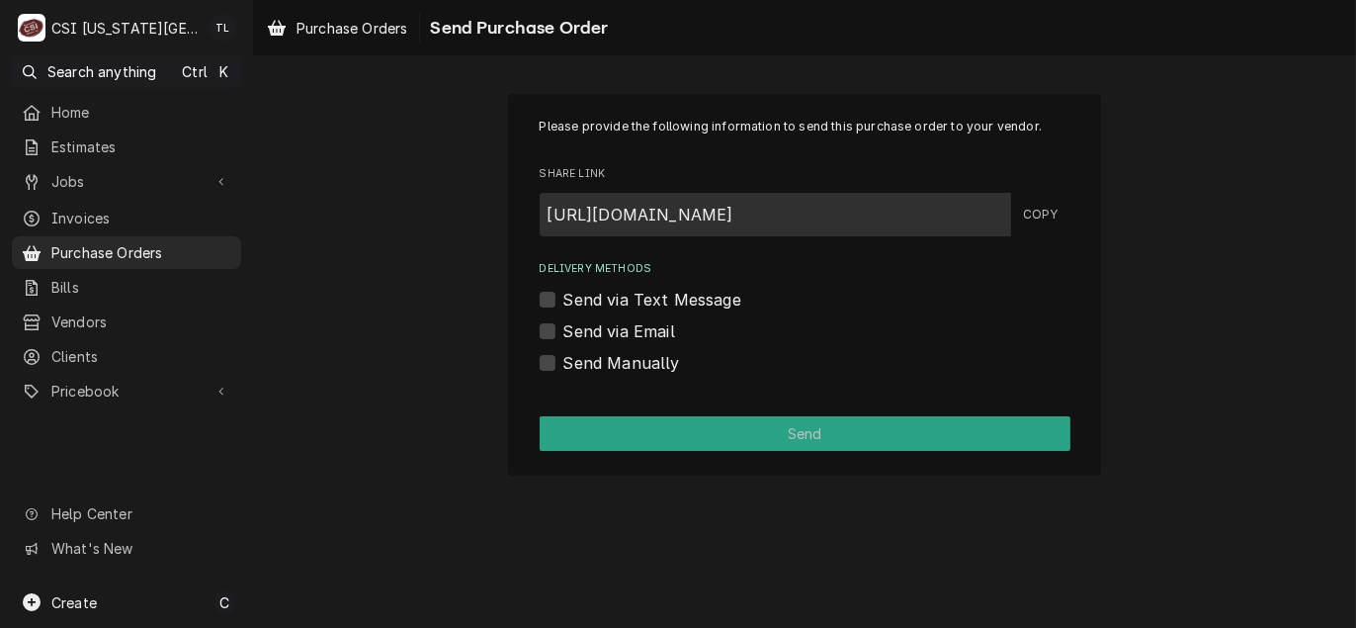
click at [566, 360] on label "Send Manually" at bounding box center [621, 363] width 117 height 24
click at [566, 360] on input "Send Manually" at bounding box center [828, 372] width 531 height 43
click at [609, 364] on label "Send Manually" at bounding box center [621, 363] width 117 height 24
click at [609, 364] on input "Send Manually" at bounding box center [828, 372] width 531 height 43
click at [611, 362] on label "Send Manually" at bounding box center [621, 363] width 117 height 24
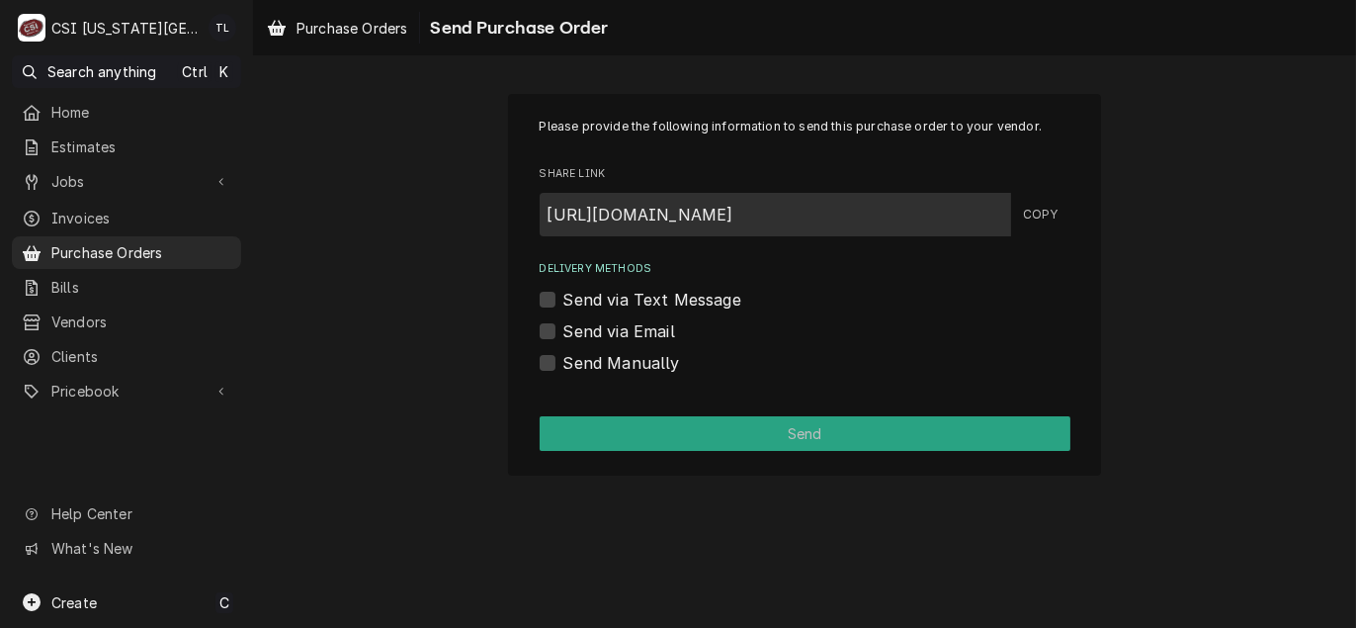
click at [611, 362] on input "Send Manually" at bounding box center [828, 372] width 531 height 43
checkbox input "true"
click at [619, 327] on label "Send via Email" at bounding box center [619, 331] width 112 height 24
click at [619, 327] on input "Send via Email" at bounding box center [828, 340] width 531 height 43
checkbox input "true"
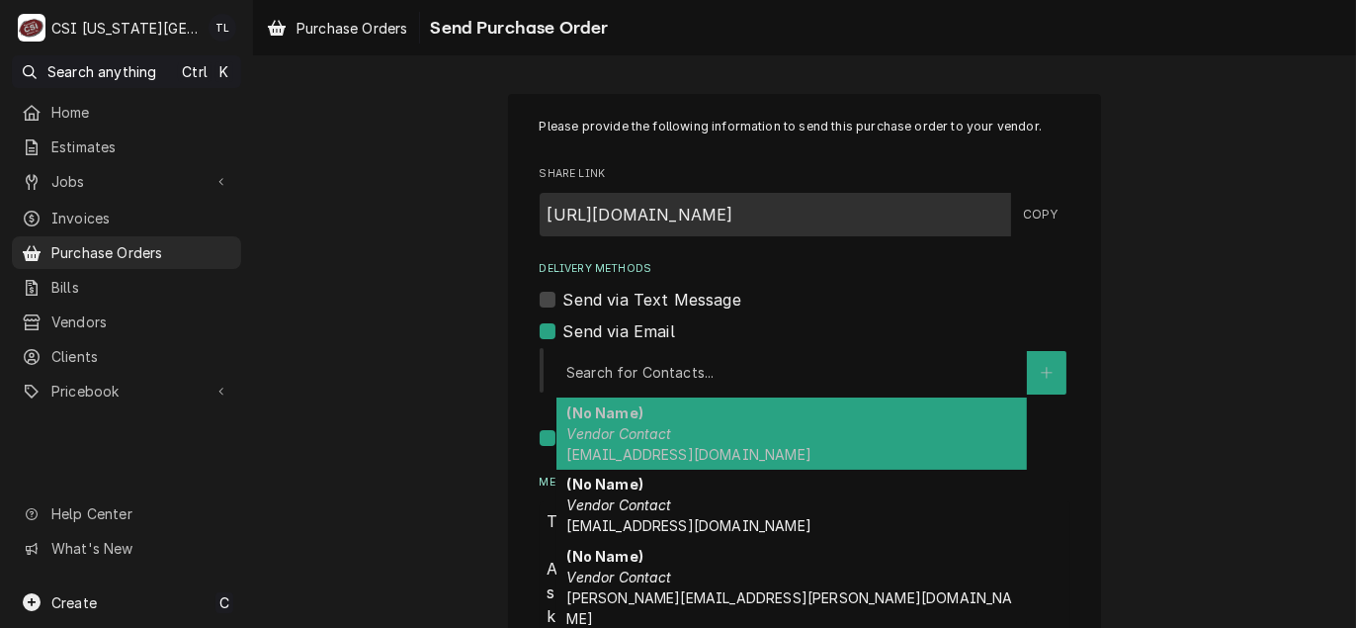
click at [674, 384] on div "Delivery Methods" at bounding box center [791, 373] width 451 height 36
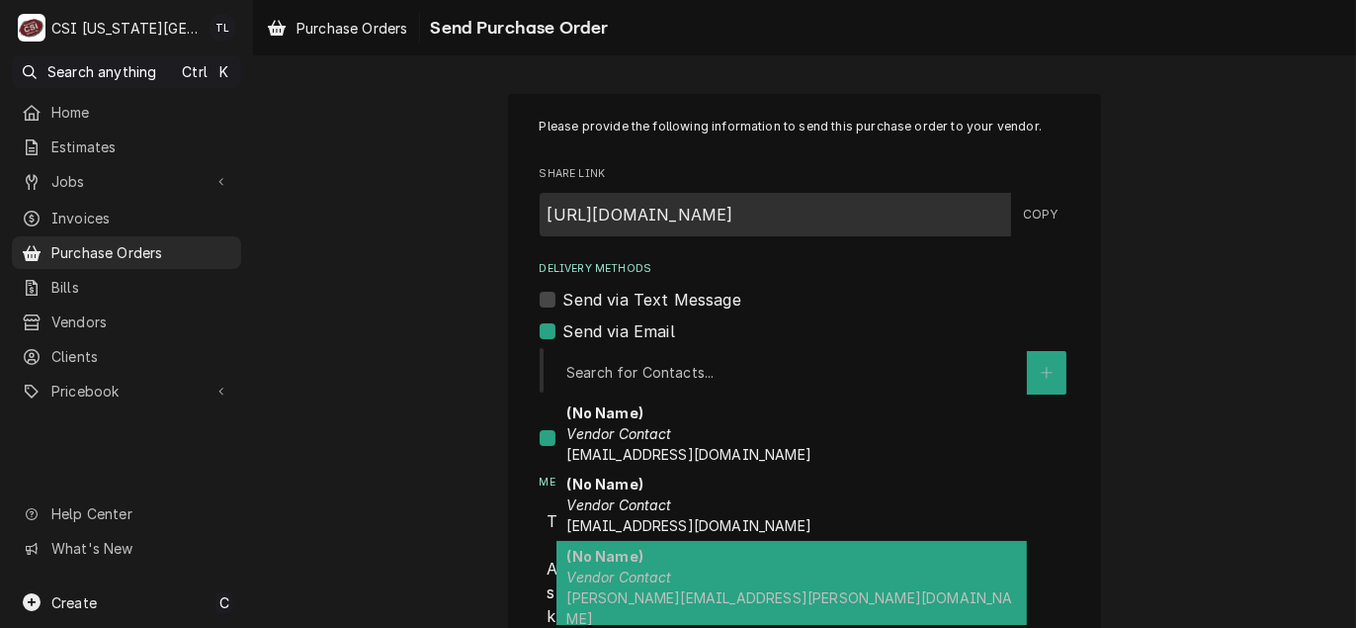
click at [656, 562] on div "(No Name) Vendor Contact torey.lopez@csi1.com" at bounding box center [791, 587] width 470 height 93
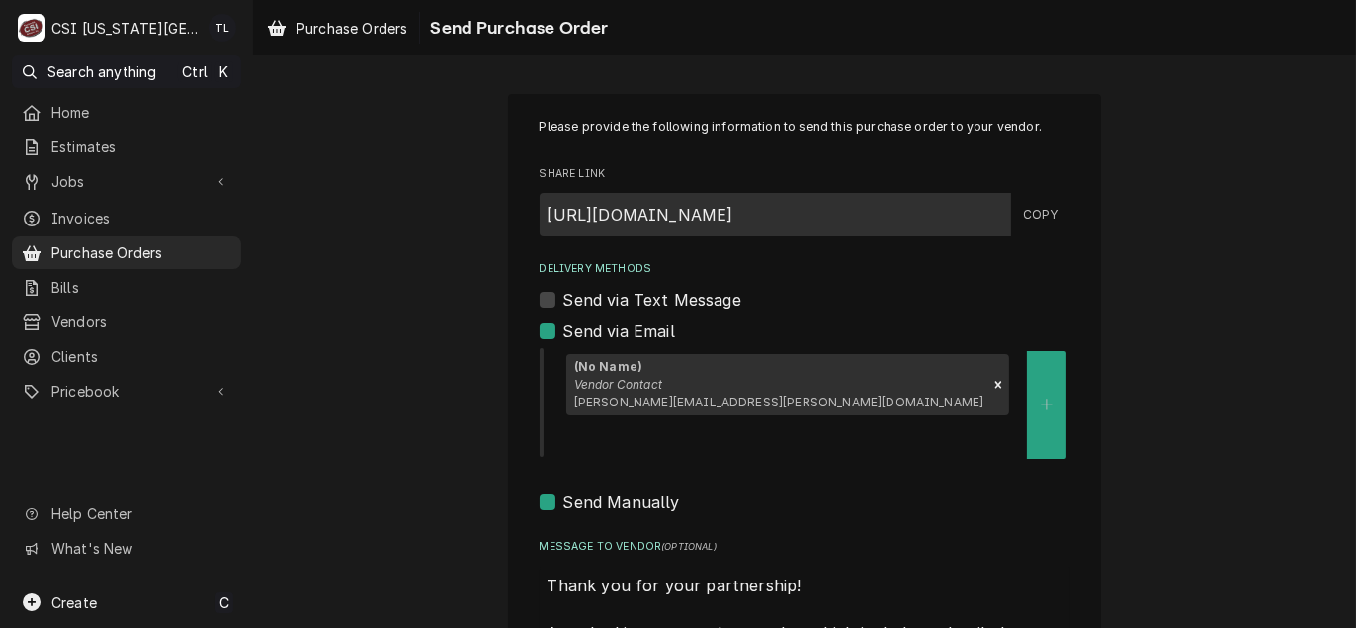
scroll to position [197, 0]
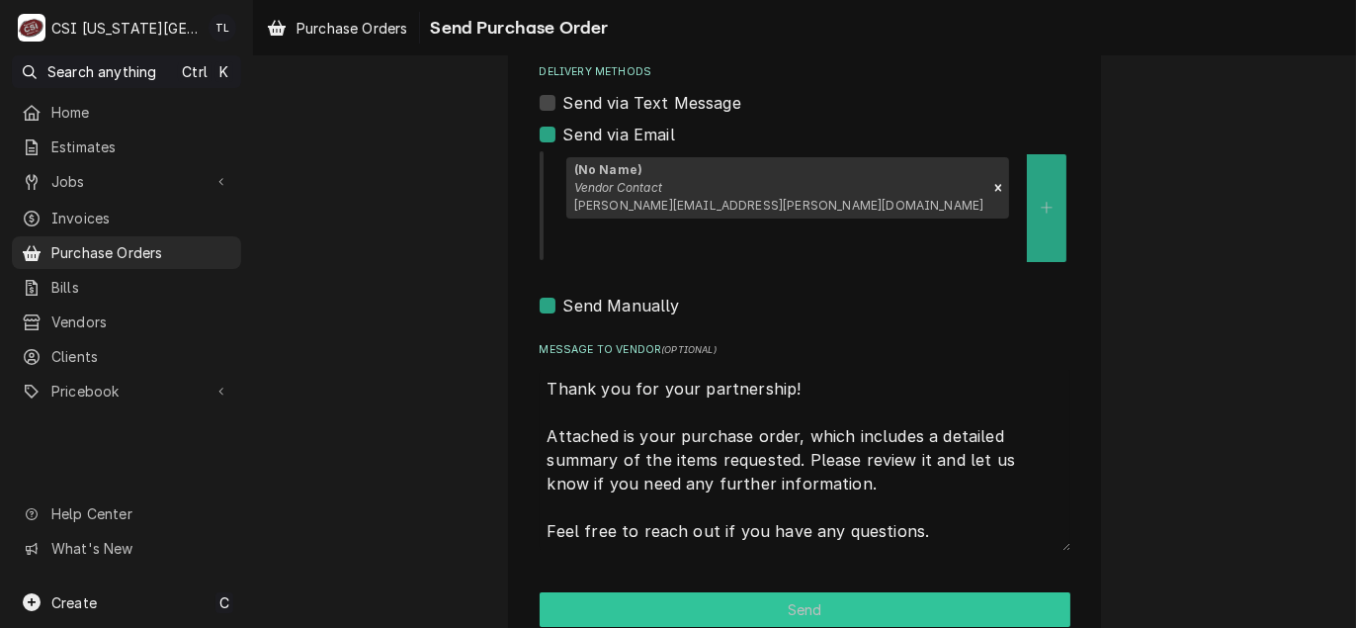
click at [715, 592] on button "Send" at bounding box center [805, 609] width 531 height 35
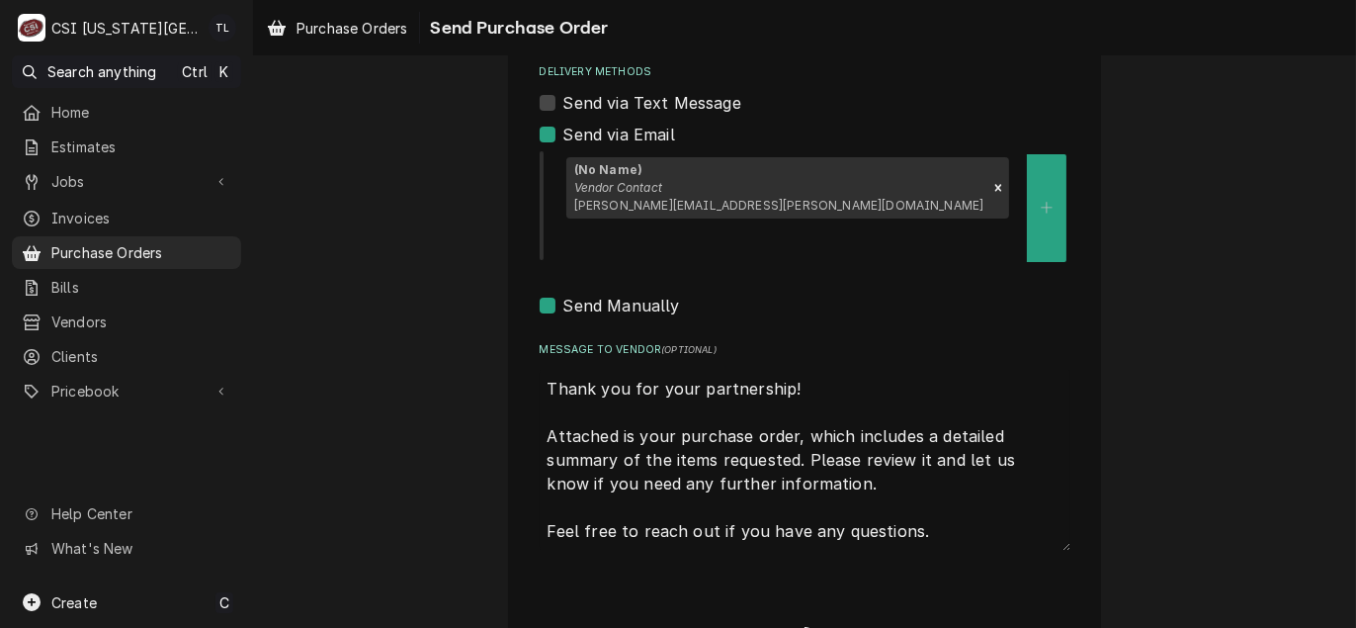
type textarea "x"
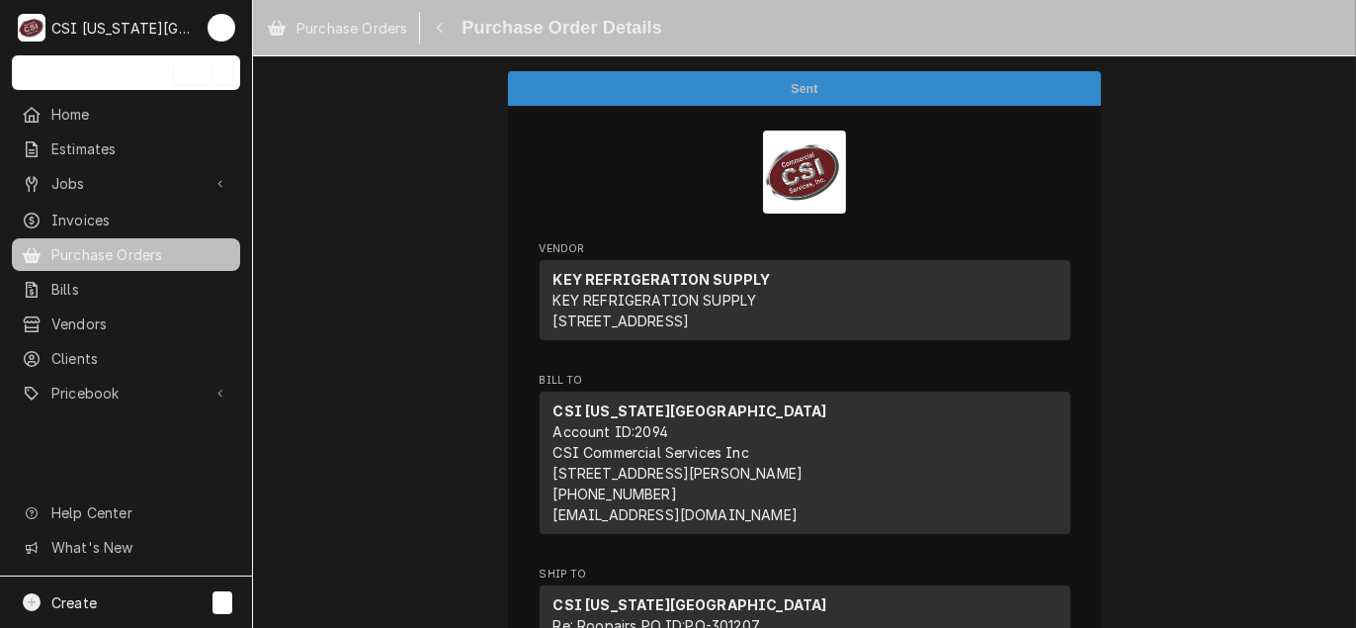
click at [93, 250] on span "Purchase Orders" at bounding box center [140, 254] width 179 height 21
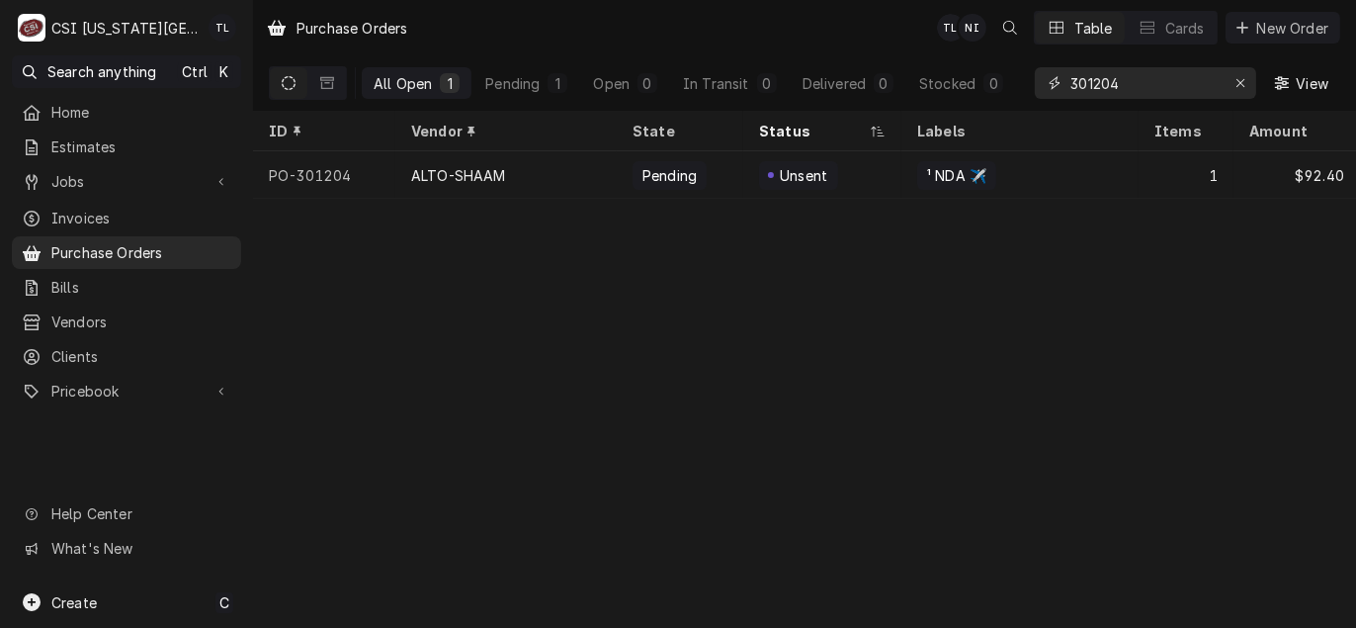
drag, startPoint x: 1133, startPoint y: 86, endPoint x: 802, endPoint y: 55, distance: 332.5
click at [812, 57] on div "All Open 1 Pending 1 Open 0 In Transit 0 Delivered 0 Stocked 0 301204 View" at bounding box center [804, 82] width 1071 height 55
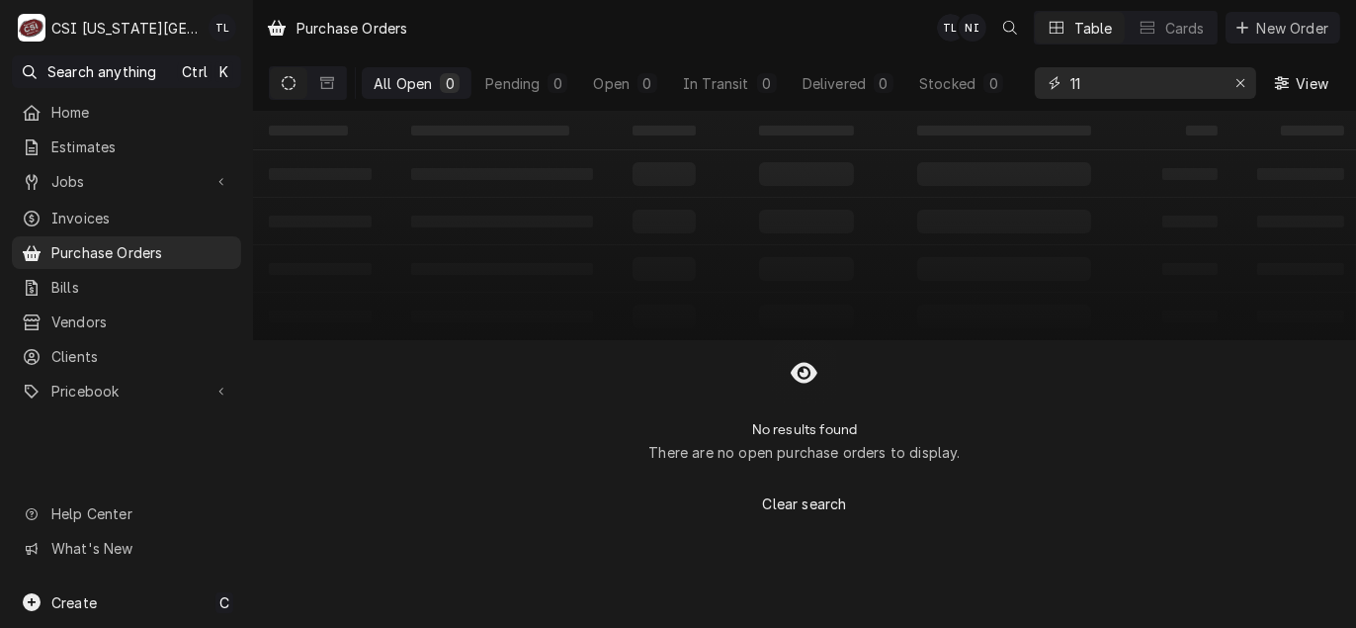
type input "1"
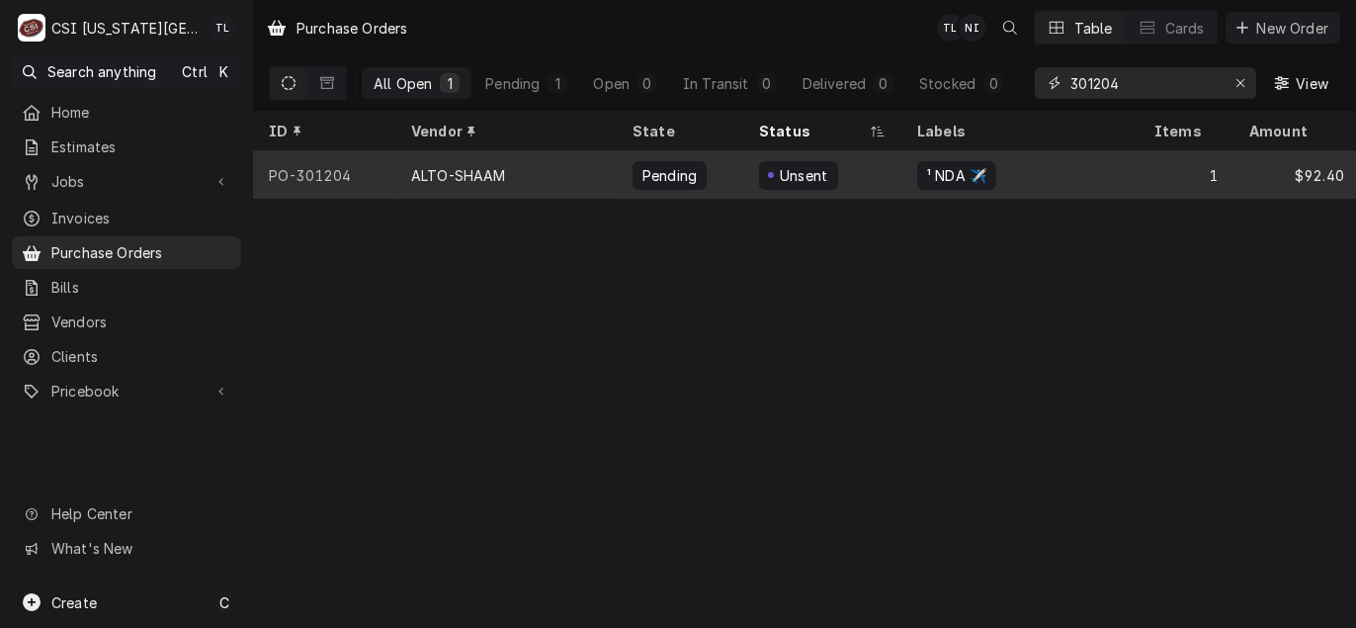
type input "301204"
click at [496, 175] on div "ALTO-SHAAM" at bounding box center [458, 175] width 95 height 21
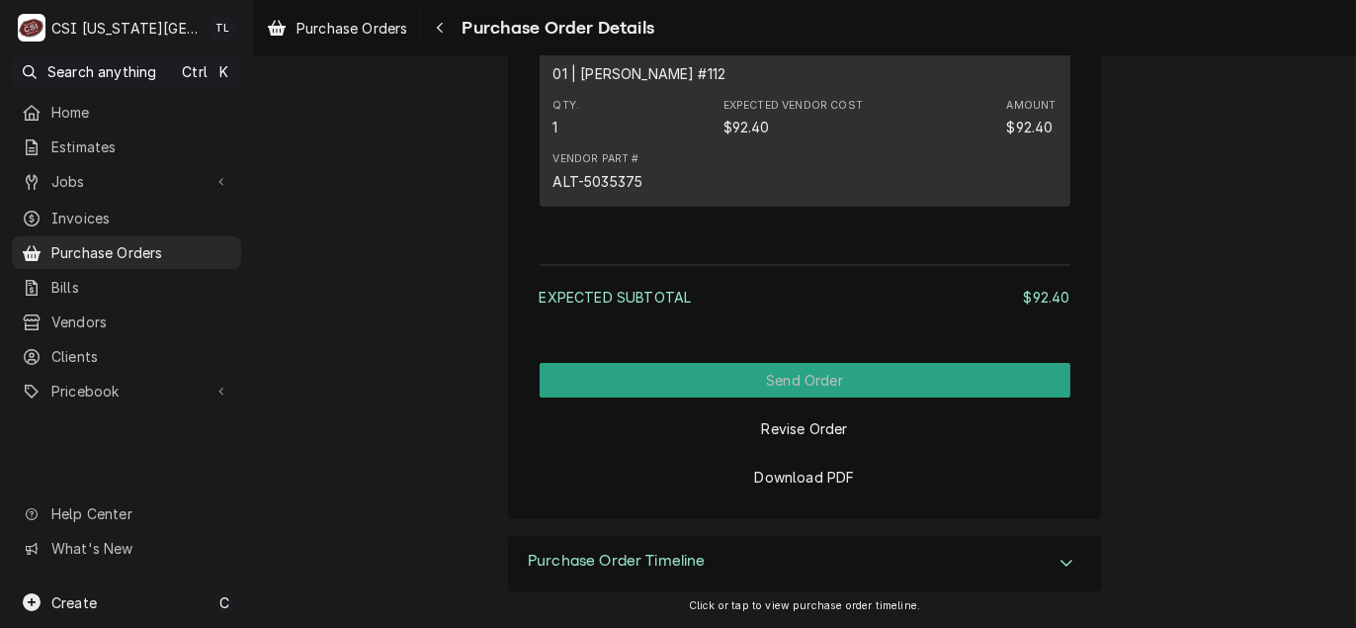
scroll to position [1362, 0]
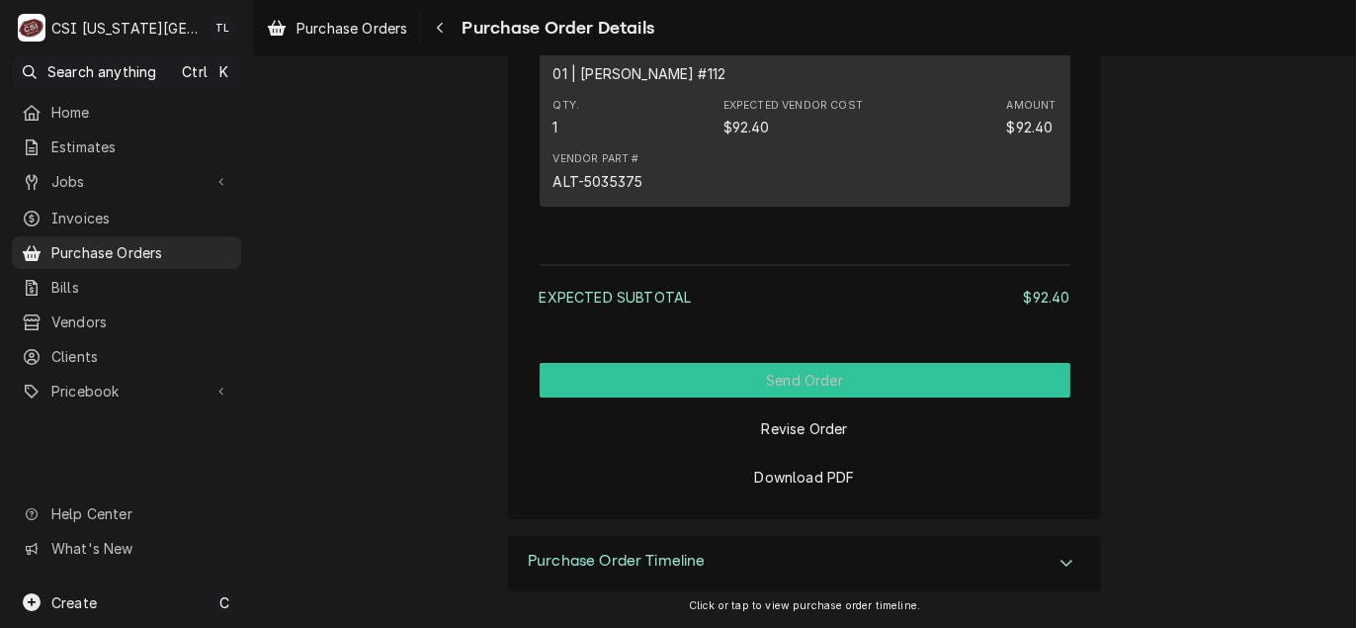
click at [812, 384] on button "Send Order" at bounding box center [805, 380] width 531 height 35
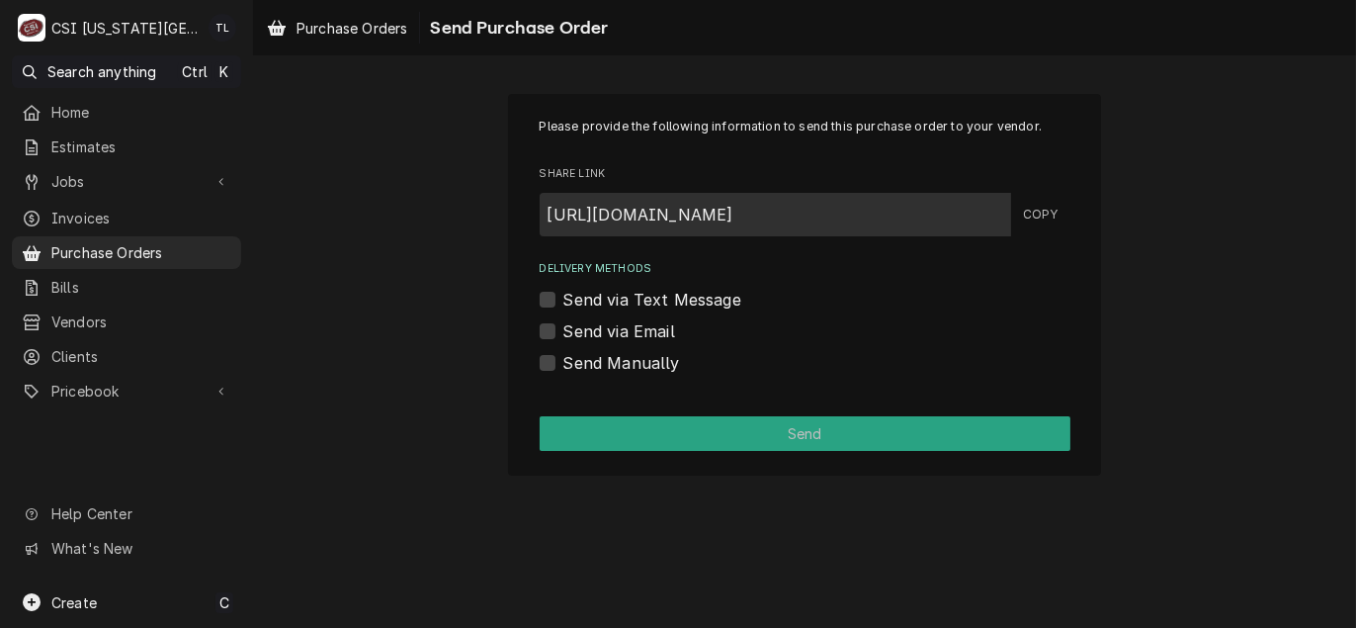
click at [597, 338] on label "Send via Email" at bounding box center [619, 331] width 112 height 24
click at [597, 338] on input "Send via Email" at bounding box center [828, 340] width 531 height 43
checkbox input "true"
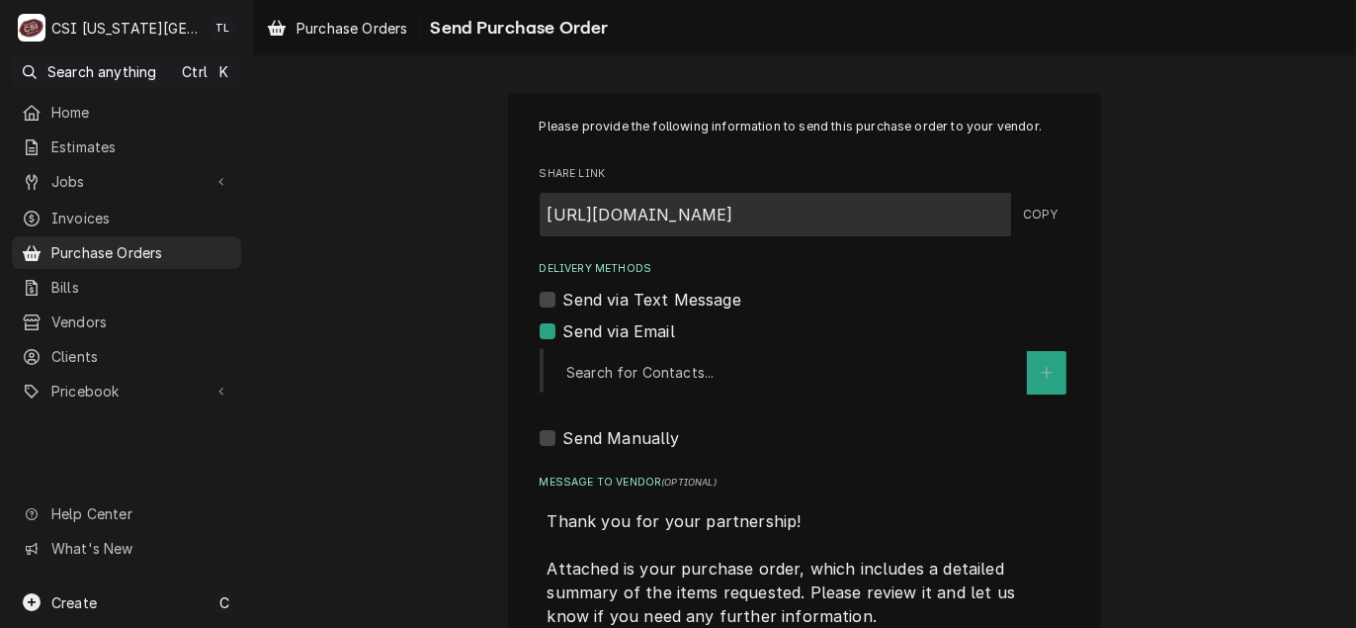
type textarea "x"
type input "e"
type textarea "x"
type input "ee"
type textarea "x"
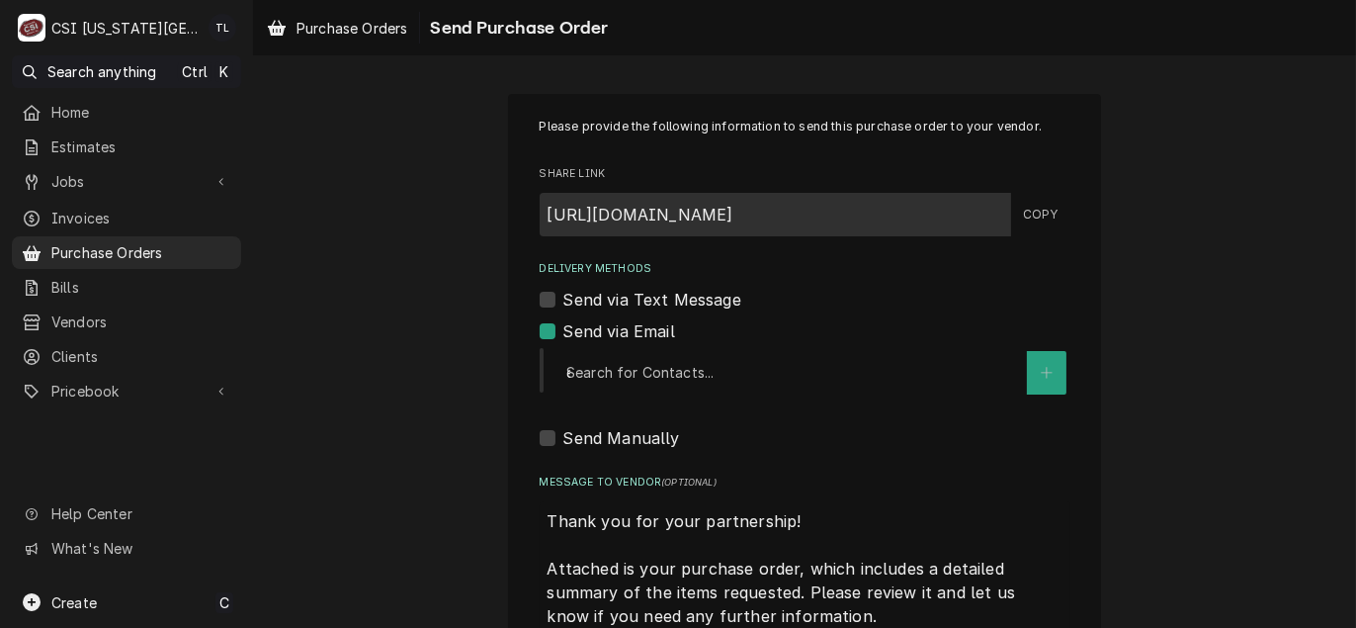
type input "eee"
click at [662, 372] on div "eee" at bounding box center [791, 373] width 451 height 36
type textarea "x"
type input "eeee"
type textarea "x"
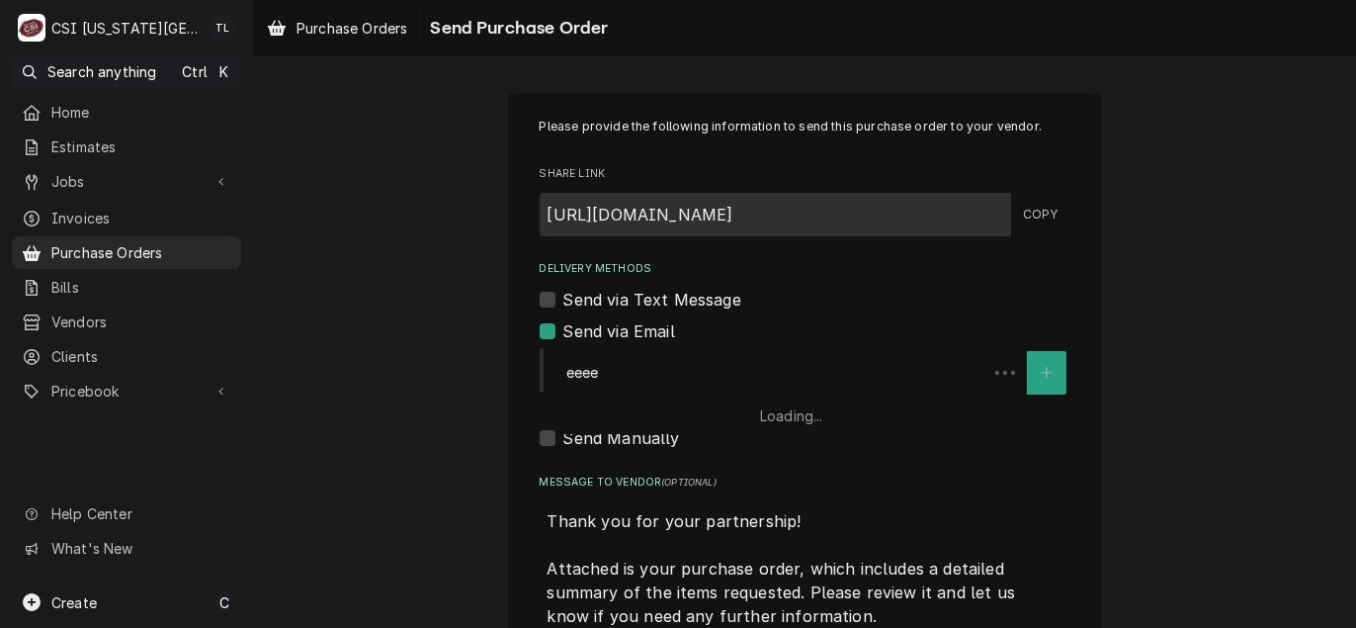
type input "eeeee"
type textarea "x"
type input "eeeeee"
type textarea "x"
type input "eeeeeee"
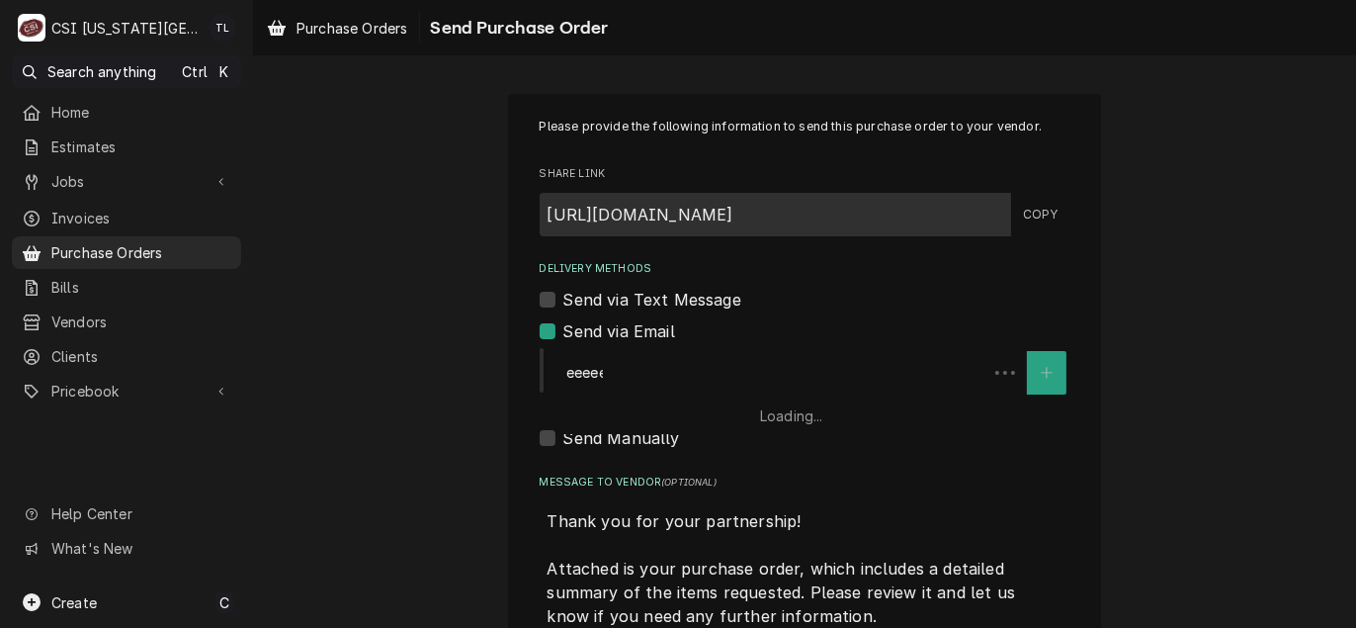
type textarea "x"
type input "eeeeeeee"
type textarea "x"
type input "eeeeeeeee"
type textarea "x"
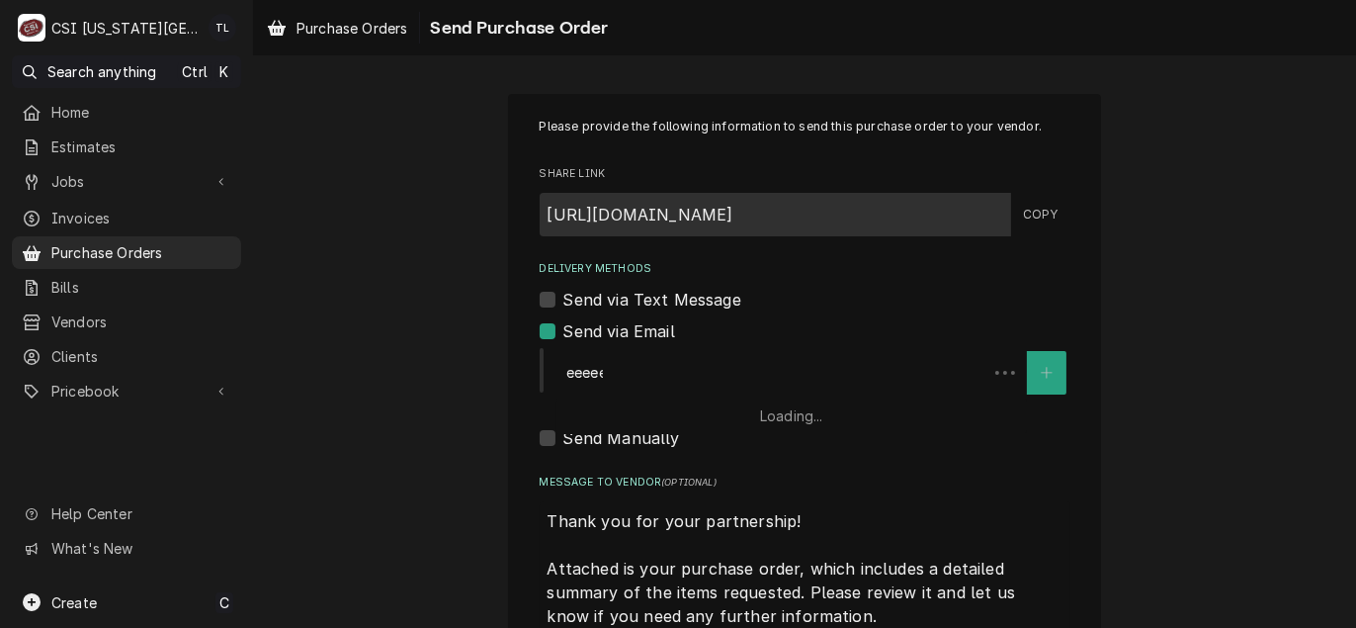
type input "eeeeeeeeee"
type textarea "x"
type input "eeeeeeeeeee"
type textarea "x"
type input "eeeeeeeeeeee"
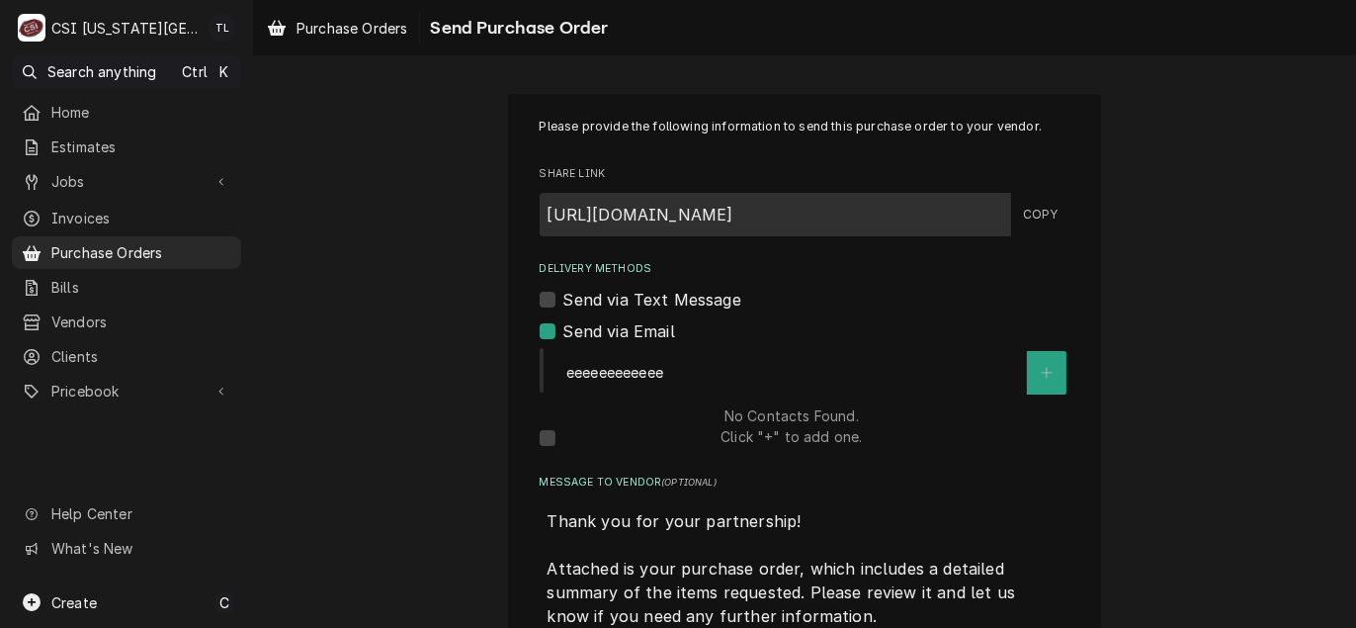
type textarea "x"
type input "eeeeeeeeeeeee"
type textarea "x"
type input "eeeeeeeeeeeeee"
type textarea "x"
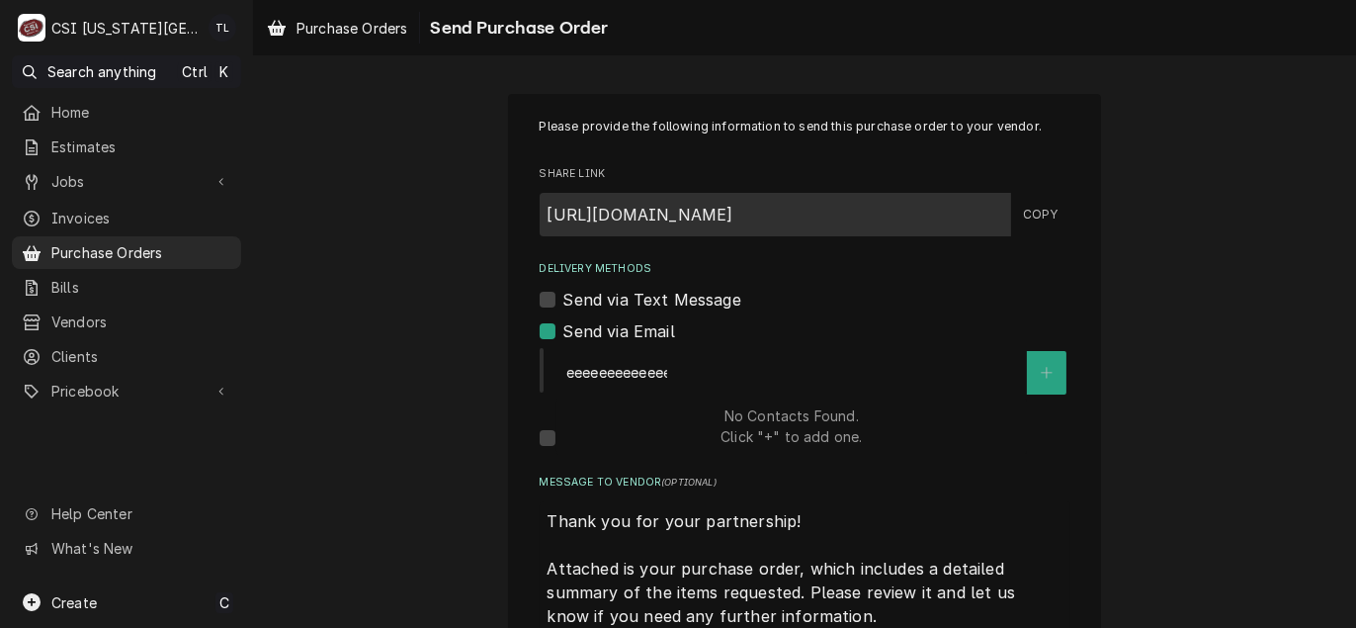
type input "eeeeeeeeeeeeeee"
type textarea "x"
type input "eeeeeeeeeeeeeeee"
type textarea "x"
type input "eeeeeeeeeeeeeeeee"
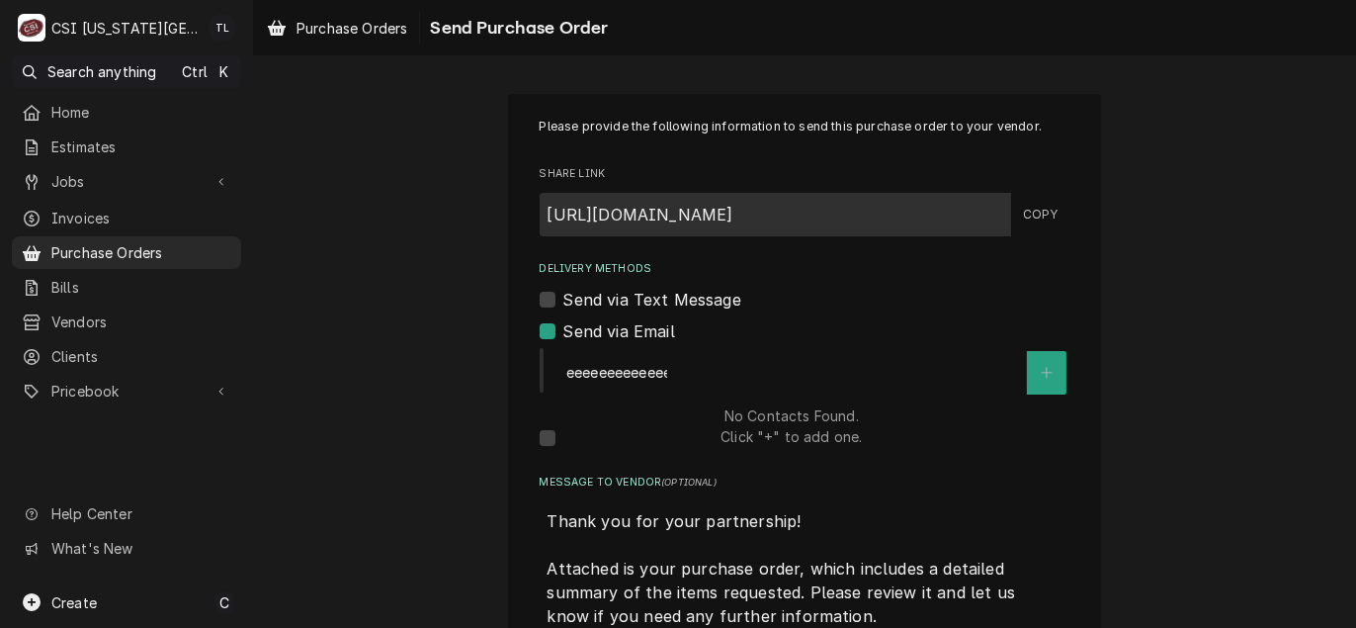
type textarea "x"
type input "eeeeeeeeeeeeeeeeee"
type textarea "x"
type input "eeeeeeeeeeeeeeeeeee"
type textarea "x"
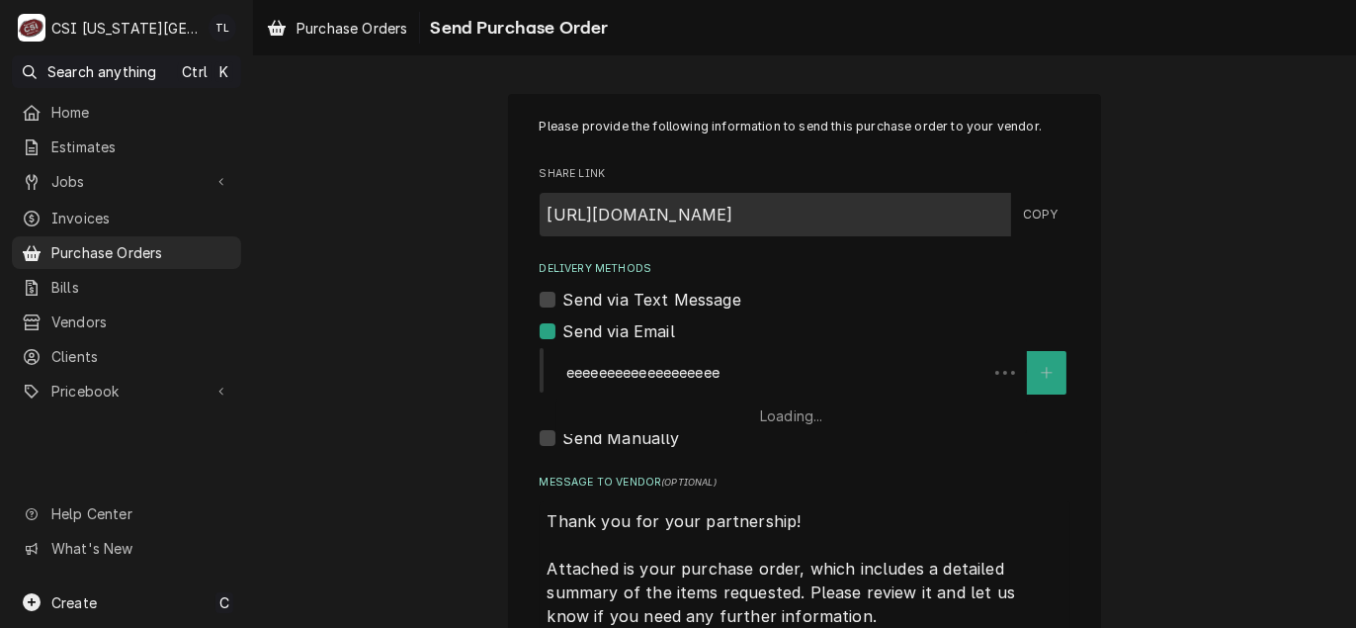
type input "eeeeeeeeeeeeeeeeeeee"
type textarea "x"
type input "eeeeeeeeeeeeeeeeeeeee"
type textarea "x"
type input "eeeeeeeeeeeeeeeeeeeeee"
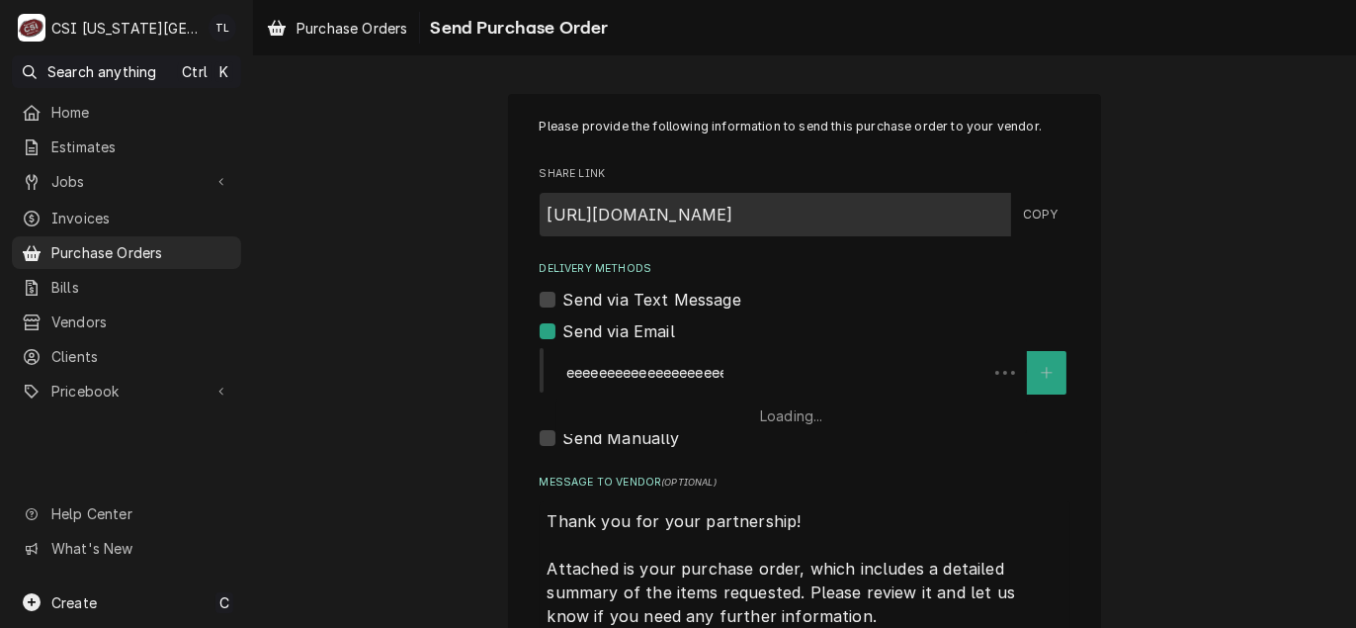
type textarea "x"
type input "eeeeeeeeeeeeeeeeeeeeeee"
type textarea "x"
type input "eeeeeeeeeeeeeeeeeeeeeeee"
type textarea "x"
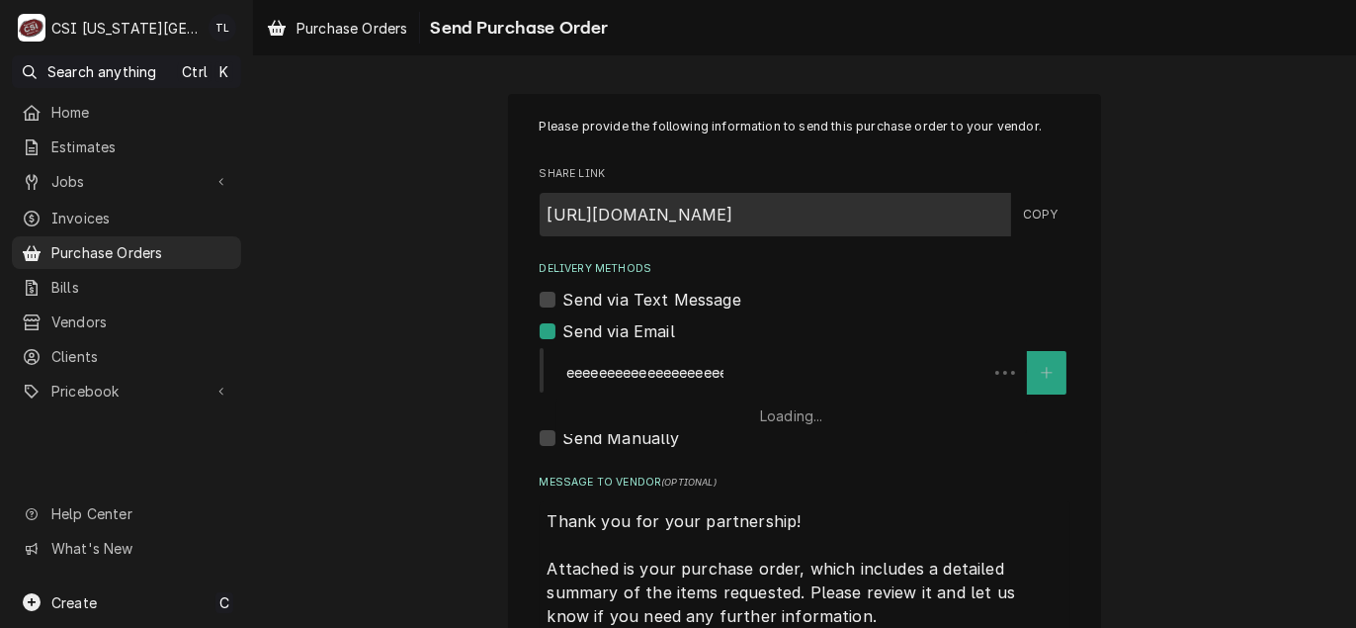
type input "eeeeeeeeeeeeeeeeeeeeeeeee"
type textarea "x"
type input "eeeeeeeeeeeeeeeeeeeeeeeeee"
type textarea "x"
type input "eeeeeeeeeeeeeeeeeeeeeeeeeee"
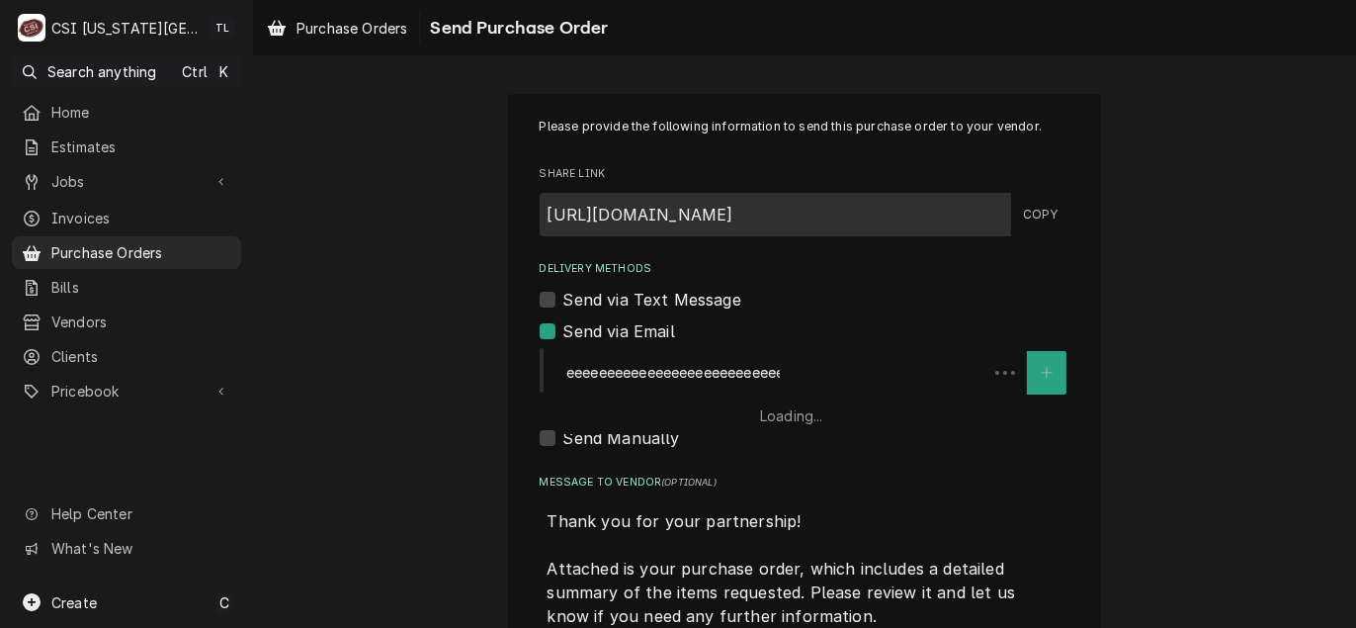
type textarea "x"
type input "eeeeeeeeeeeeeeeeeeeeeeeeeeee"
type textarea "x"
type input "eeeeeeeeeeeeeeeeeeeeeeeeeeeee"
type textarea "x"
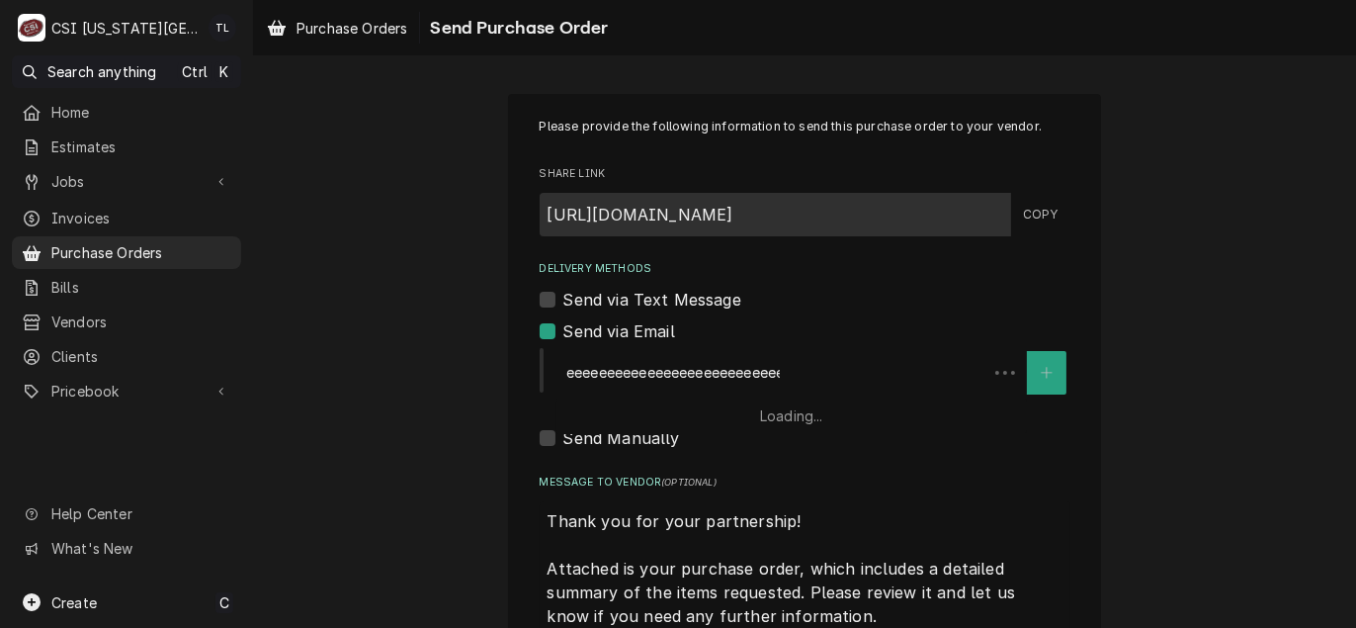
type input "eeeeeeeeeeeeeeeeeeeeeeeeeeeeee"
type textarea "x"
type input "eeeeeeeeeeeeeeeeeeeeeeeeeeeeeee"
drag, startPoint x: 826, startPoint y: 374, endPoint x: 591, endPoint y: 358, distance: 235.7
click at [592, 358] on div "Delivery Methods" at bounding box center [791, 373] width 451 height 36
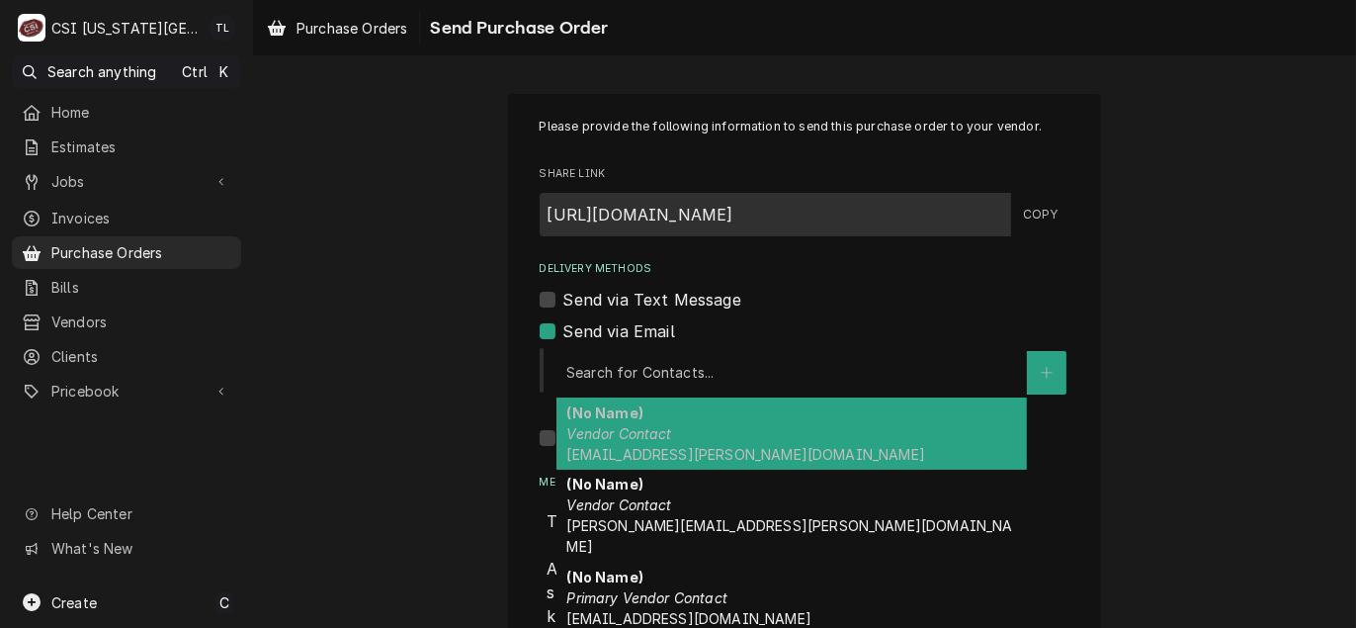
click at [589, 361] on div "Delivery Methods" at bounding box center [791, 373] width 451 height 36
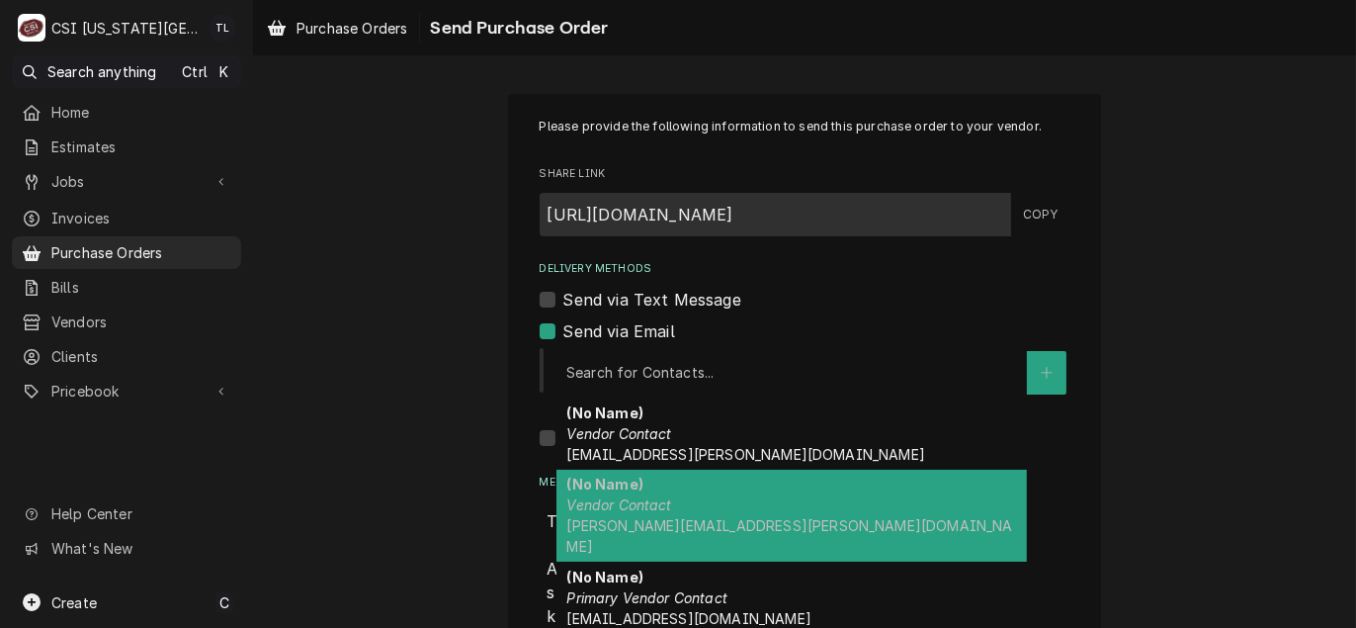
click at [667, 492] on div "(No Name) Vendor Contact torey.lopez@csi1.com" at bounding box center [791, 515] width 470 height 93
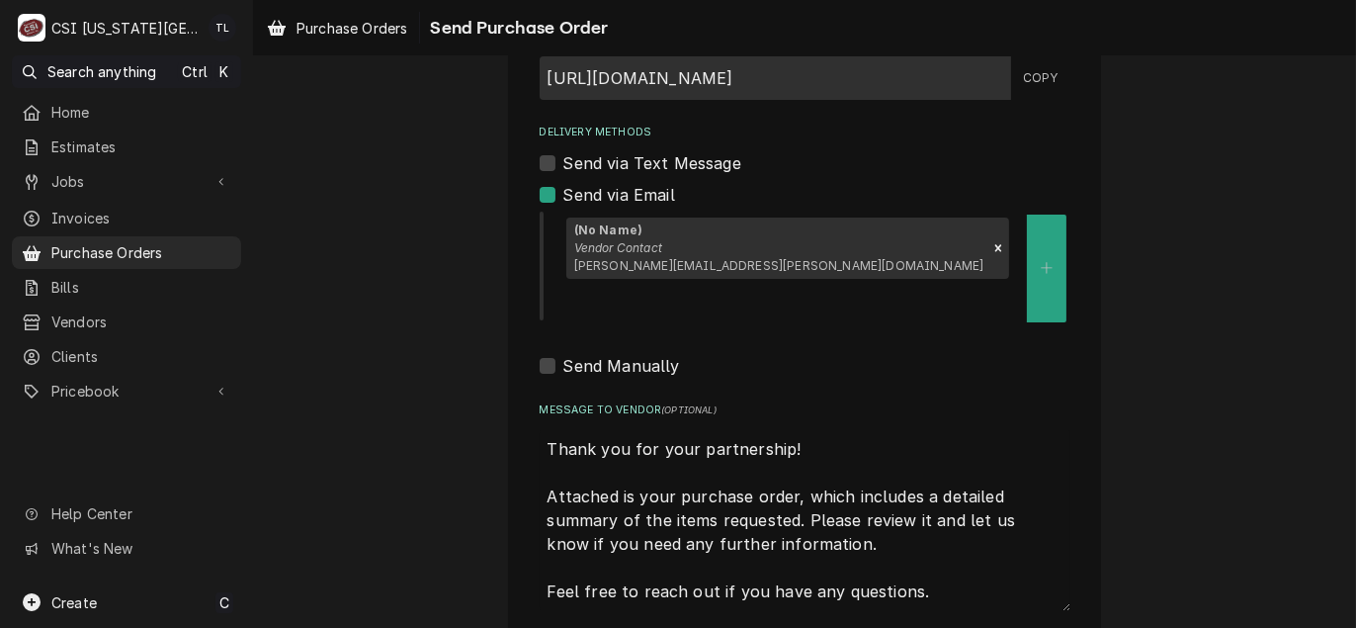
scroll to position [197, 0]
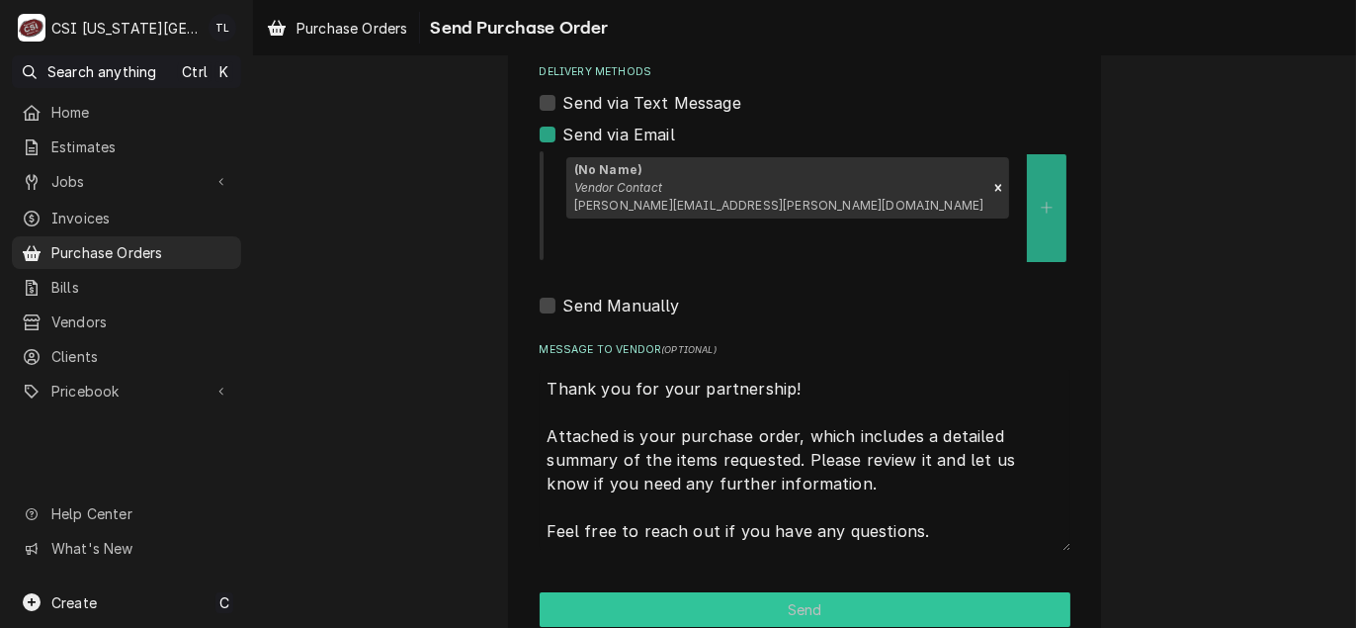
click at [764, 592] on button "Send" at bounding box center [805, 609] width 531 height 35
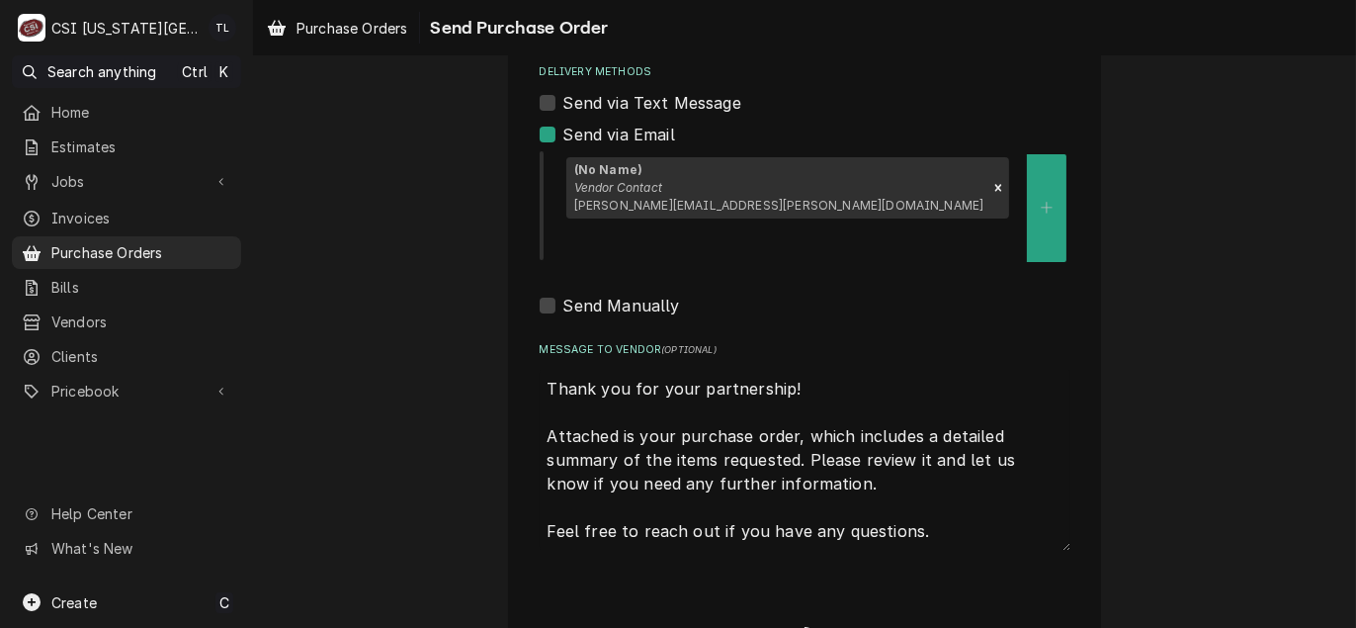
type textarea "x"
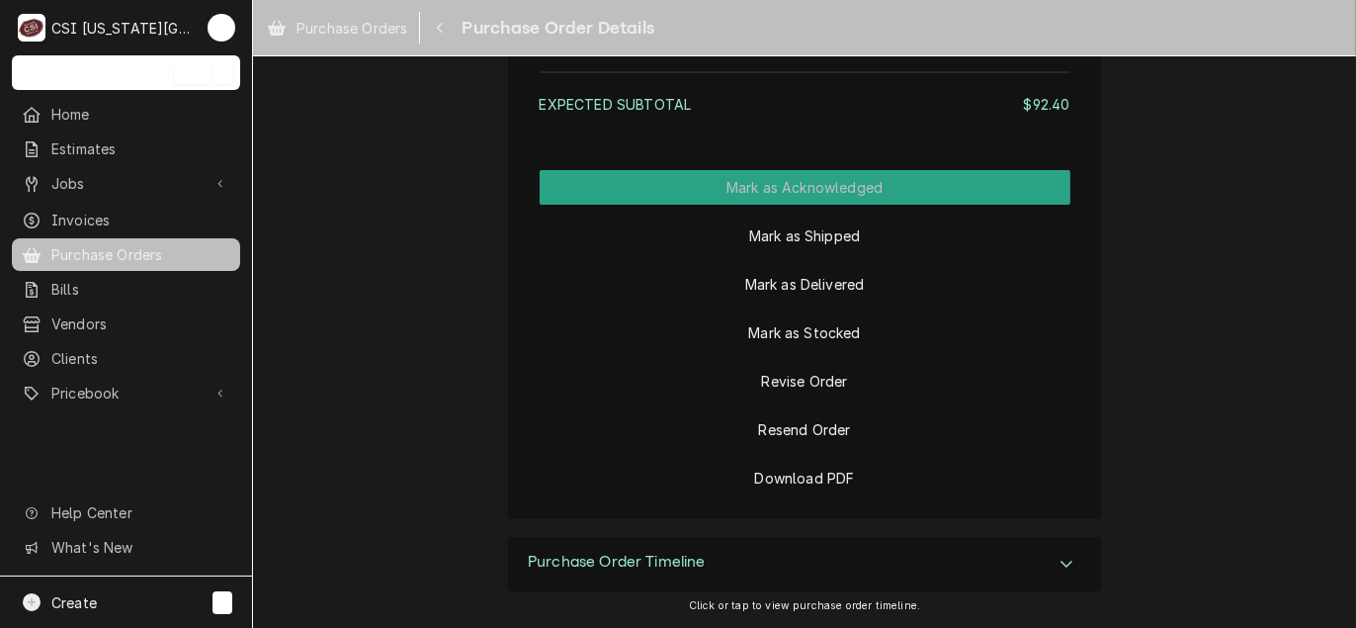
scroll to position [1623, 0]
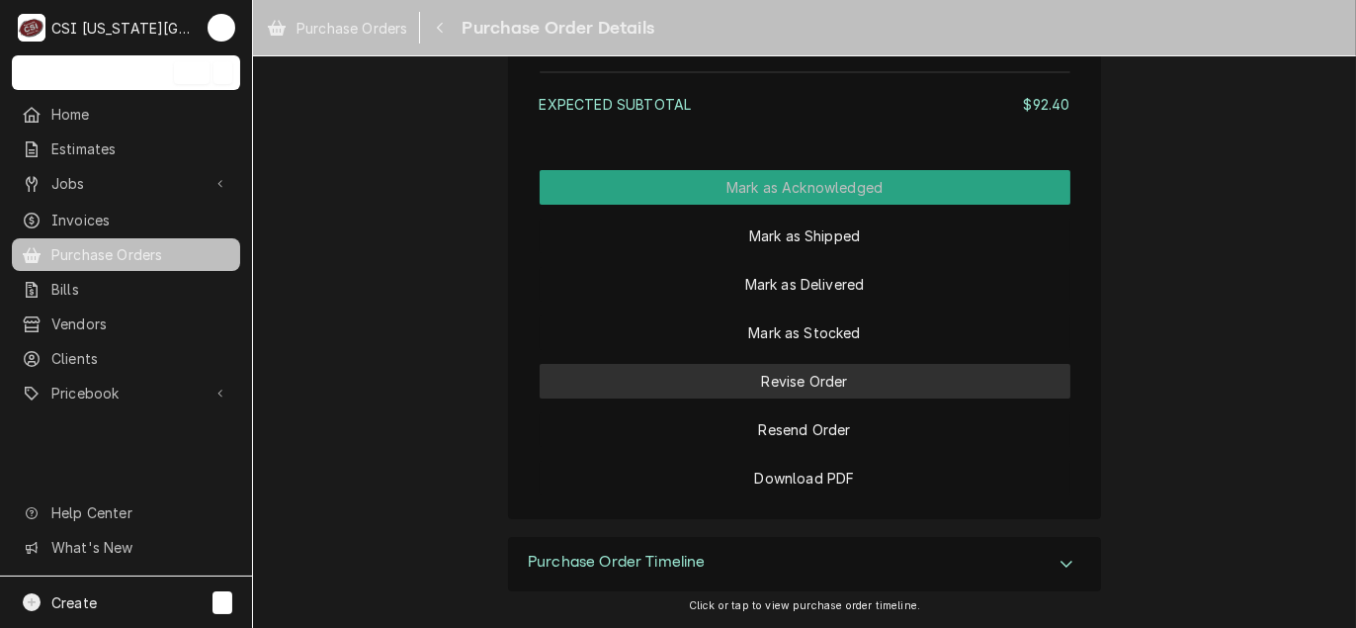
click at [815, 390] on button "Revise Order" at bounding box center [805, 381] width 531 height 35
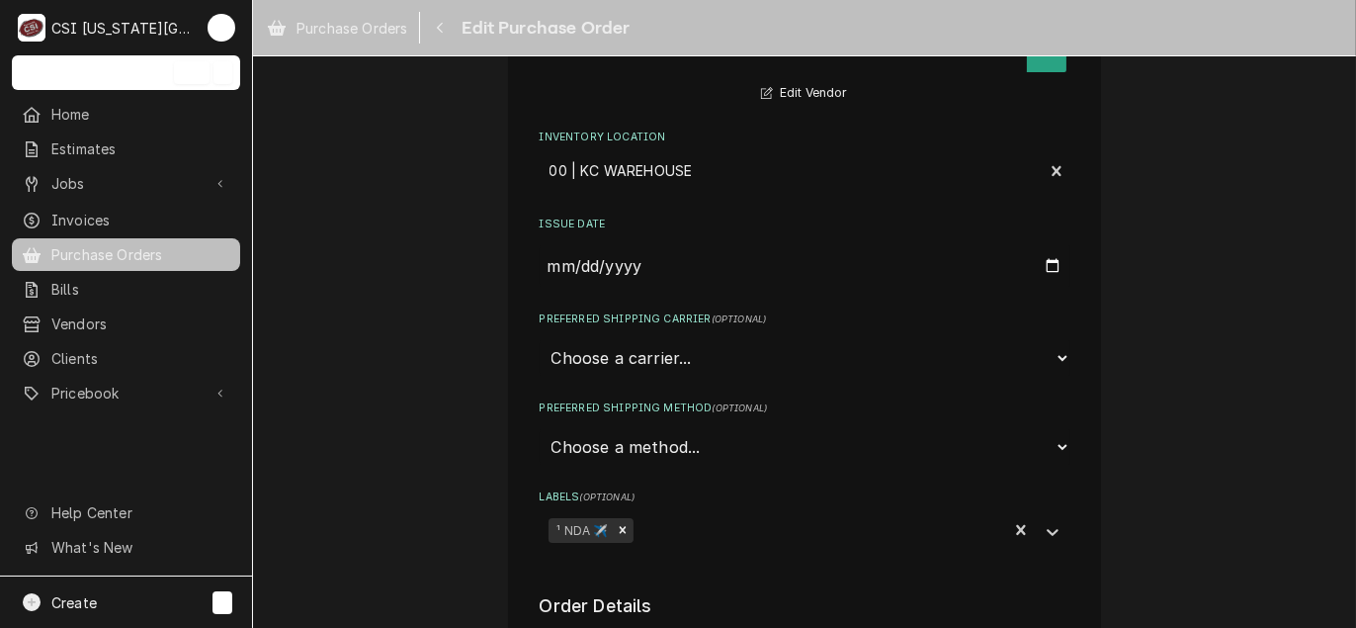
scroll to position [198, 0]
click at [598, 454] on select "Choose a method... Ground Next Day Early AM Next Day Air 2 Day Air Other" at bounding box center [805, 450] width 531 height 38
select select "3"
click at [540, 431] on select "Choose a method... Ground Next Day Early AM Next Day Air 2 Day Air Other" at bounding box center [805, 450] width 531 height 38
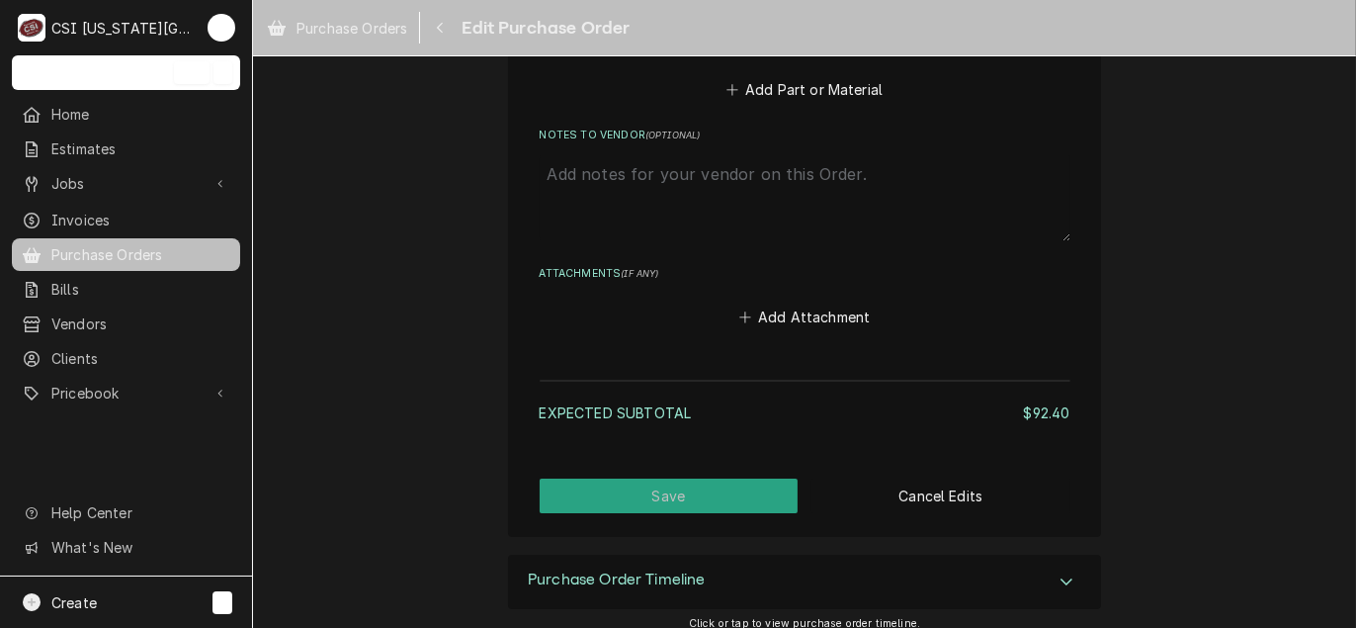
scroll to position [1211, 0]
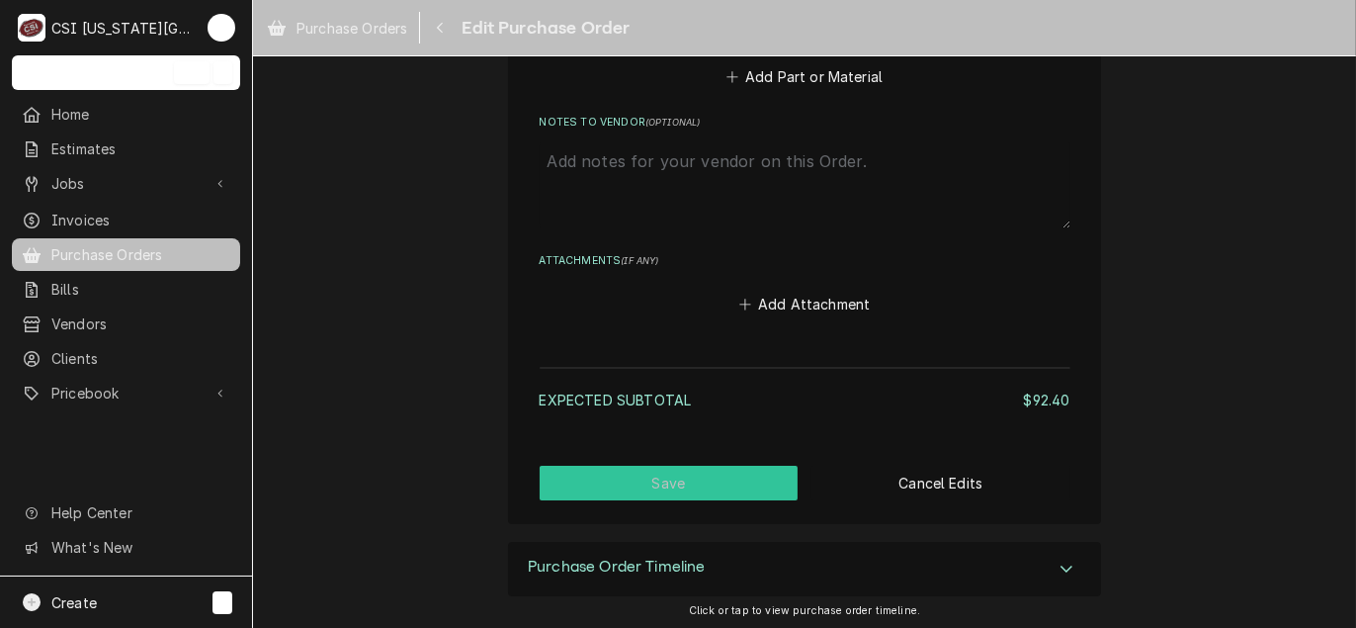
click at [600, 476] on button "Save" at bounding box center [669, 482] width 259 height 35
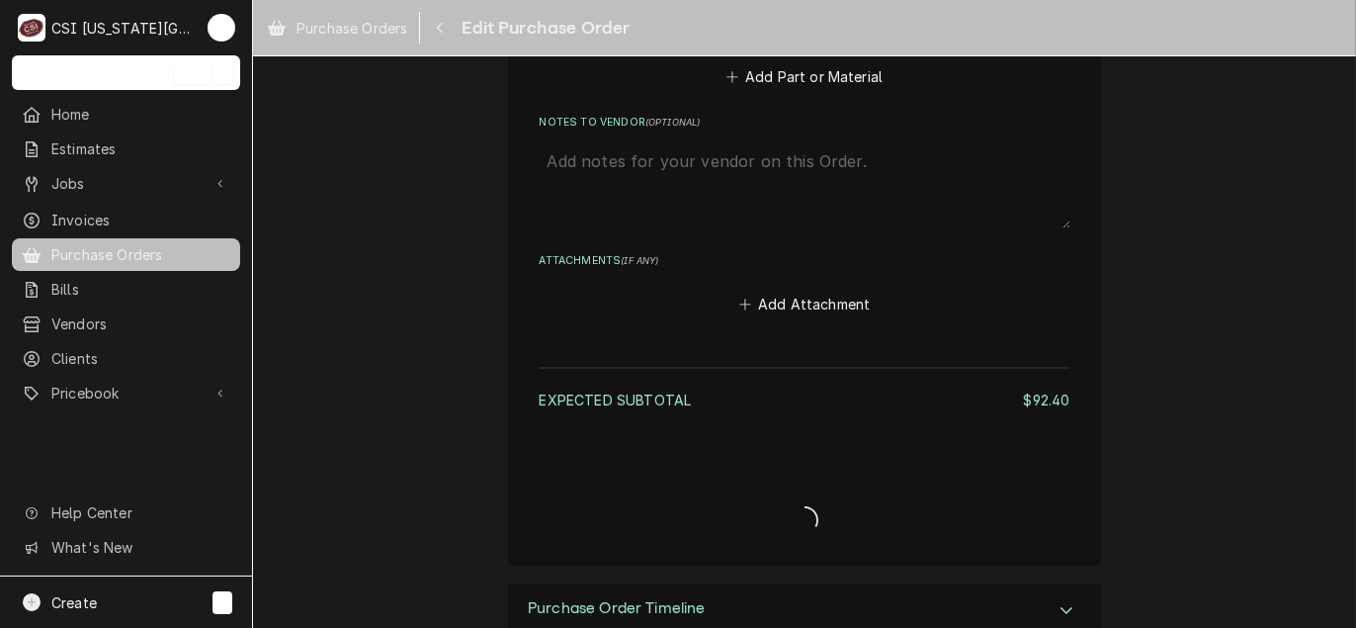
type textarea "x"
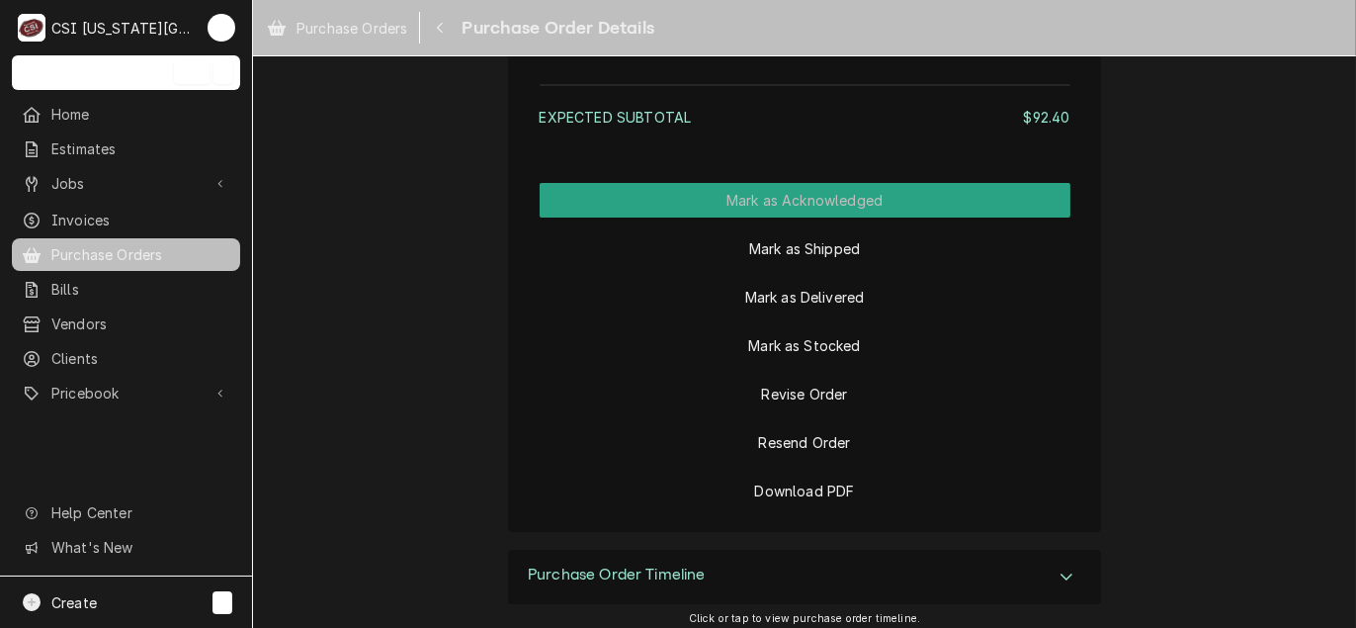
scroll to position [1623, 0]
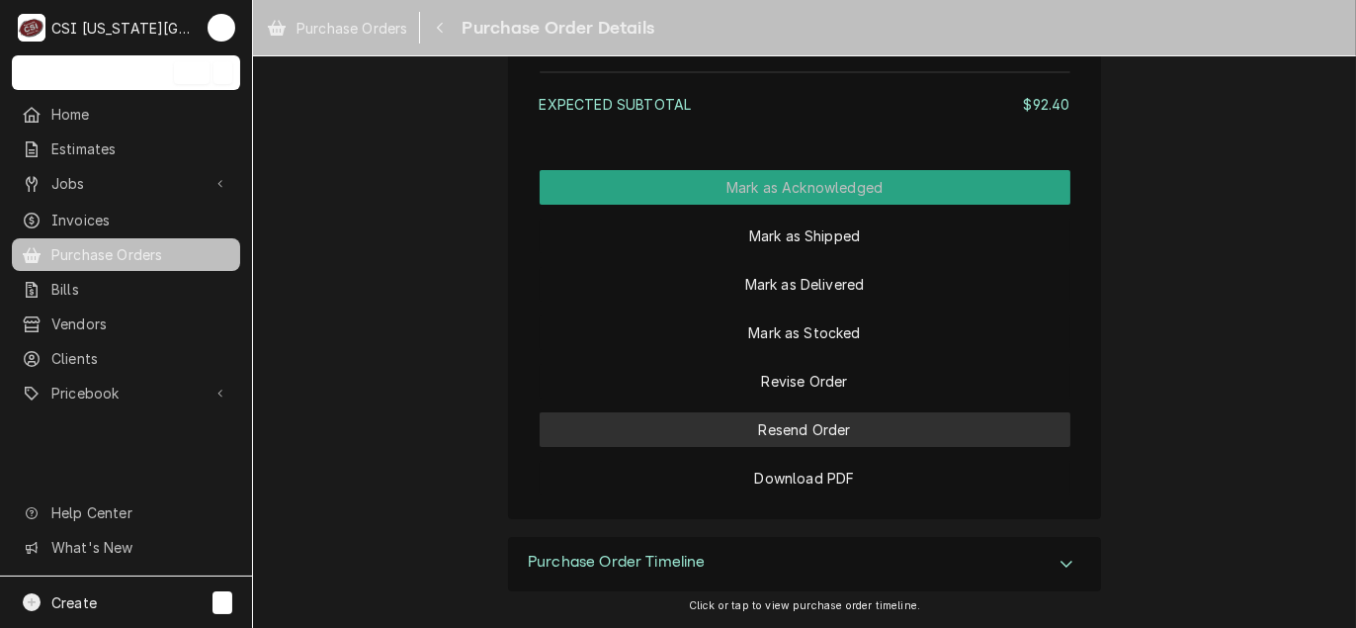
click at [753, 439] on button "Resend Order" at bounding box center [805, 429] width 531 height 35
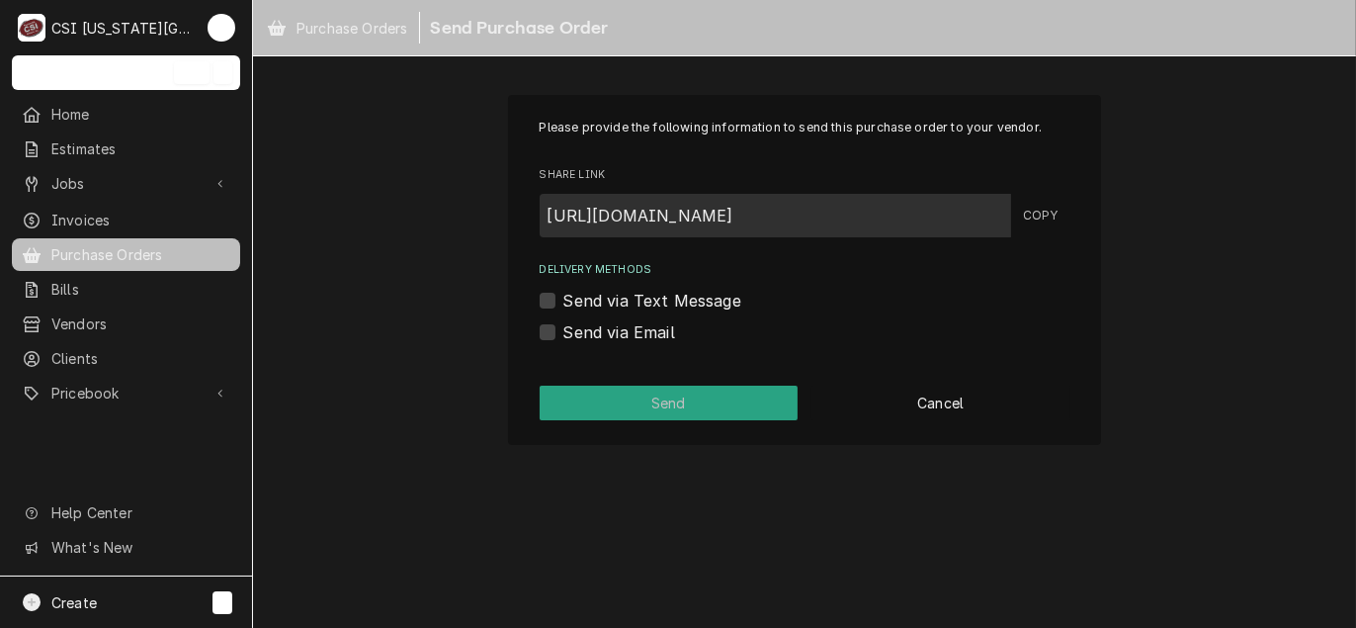
click at [583, 333] on label "Send via Email" at bounding box center [619, 332] width 112 height 24
click at [583, 333] on input "Send via Email" at bounding box center [828, 341] width 531 height 43
checkbox input "true"
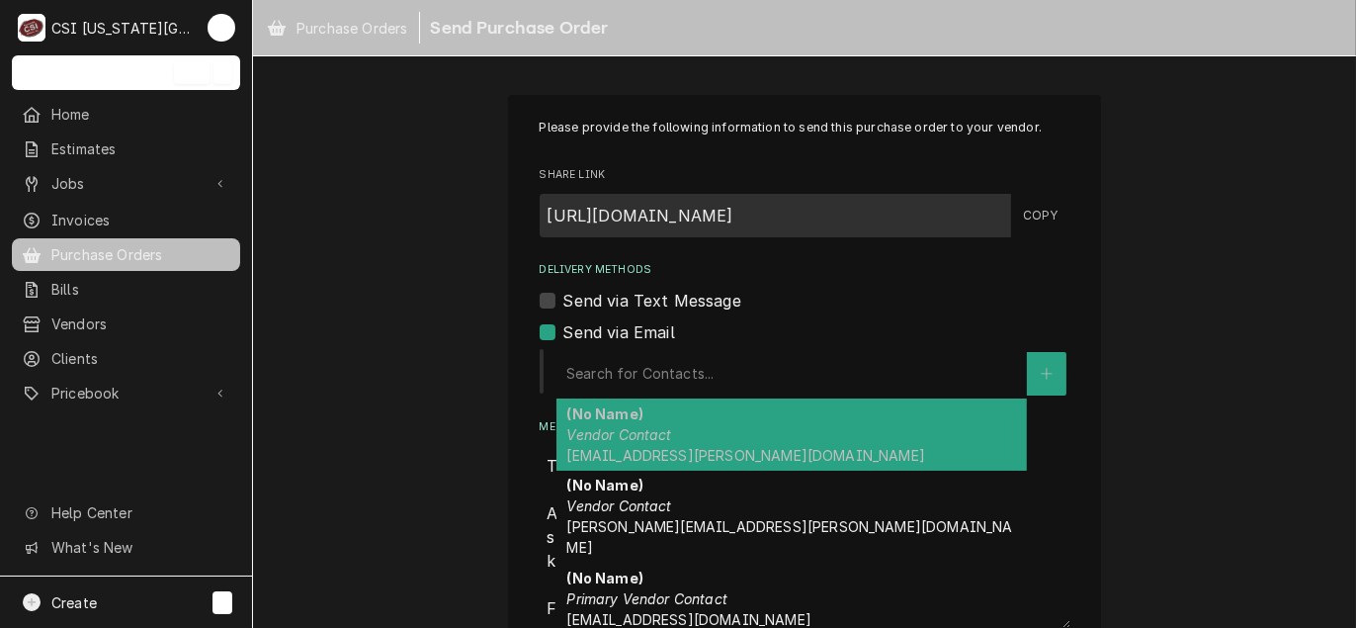
click at [628, 370] on div "Delivery Methods" at bounding box center [791, 374] width 451 height 36
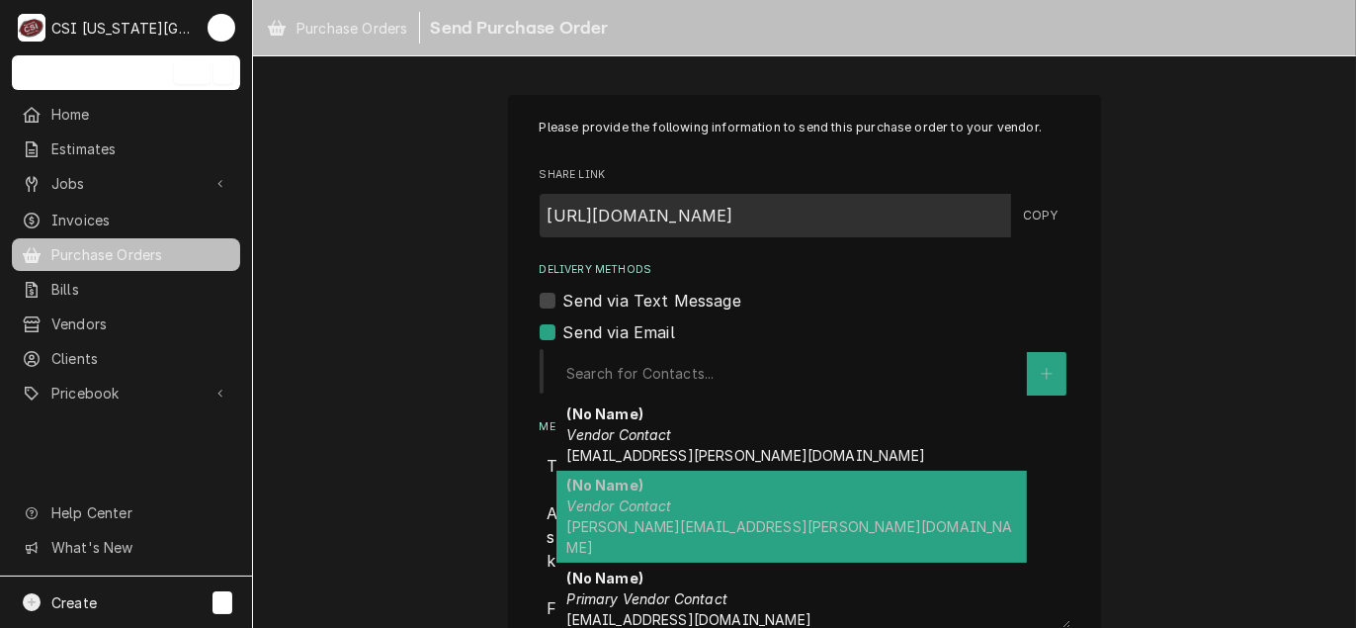
click at [613, 518] on span "torey.lopez@csi1.com" at bounding box center [789, 537] width 446 height 38
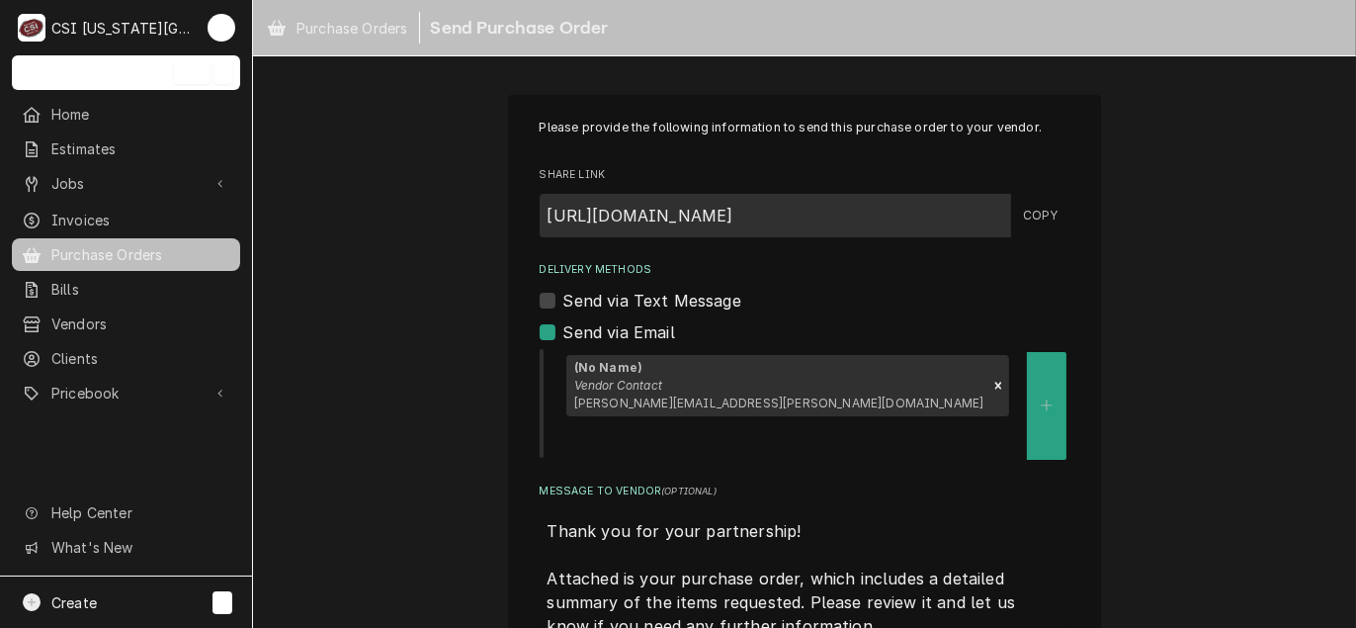
scroll to position [140, 0]
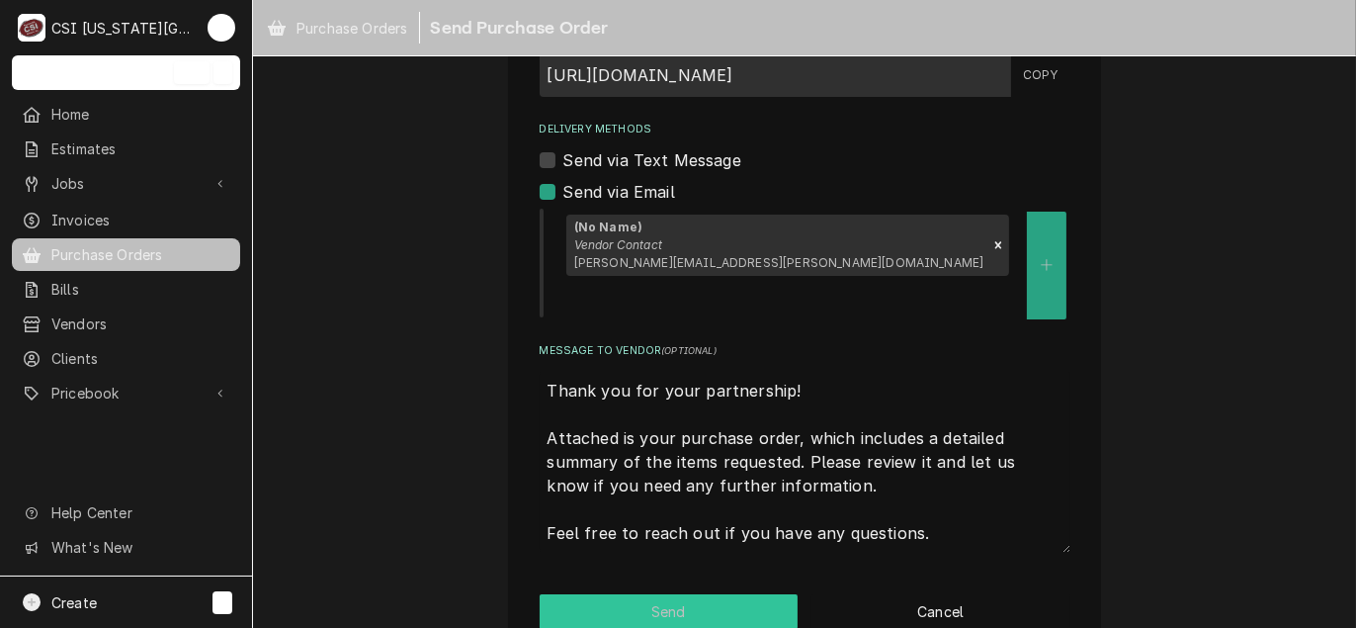
click at [659, 594] on button "Send" at bounding box center [669, 611] width 259 height 35
type textarea "x"
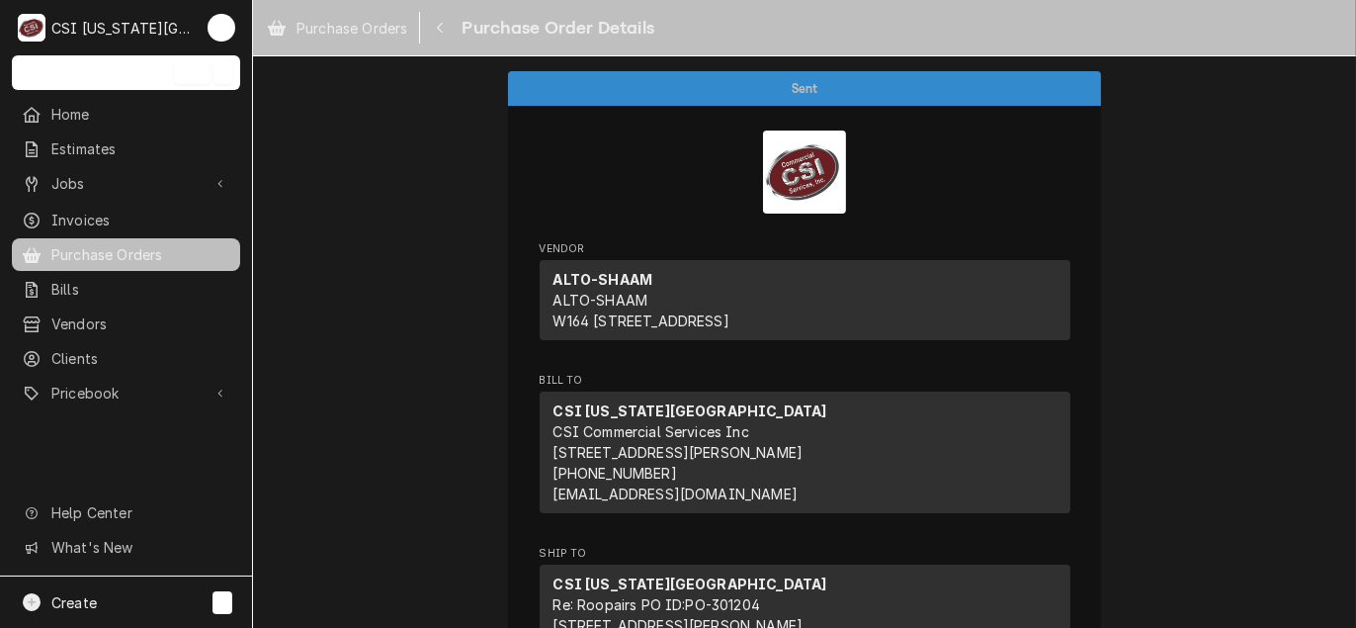
click at [142, 250] on span "Purchase Orders" at bounding box center [140, 254] width 179 height 21
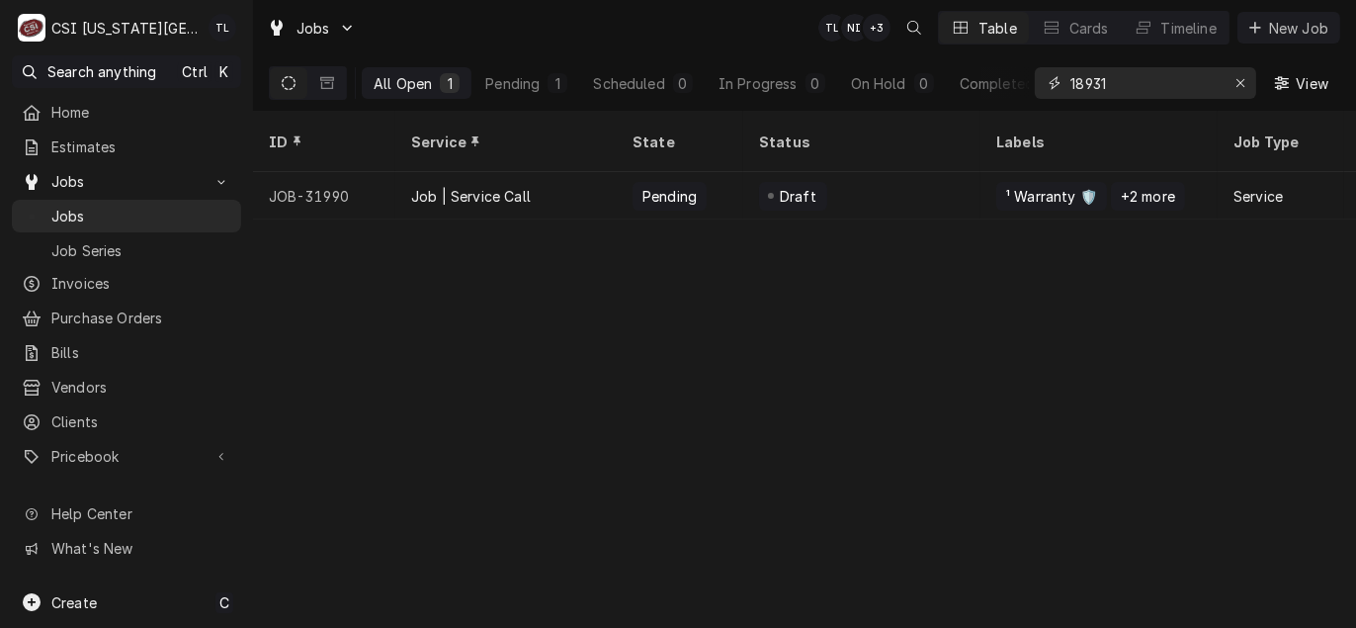
click at [1128, 90] on input "18931" at bounding box center [1144, 83] width 148 height 32
type input "18931 e valley"
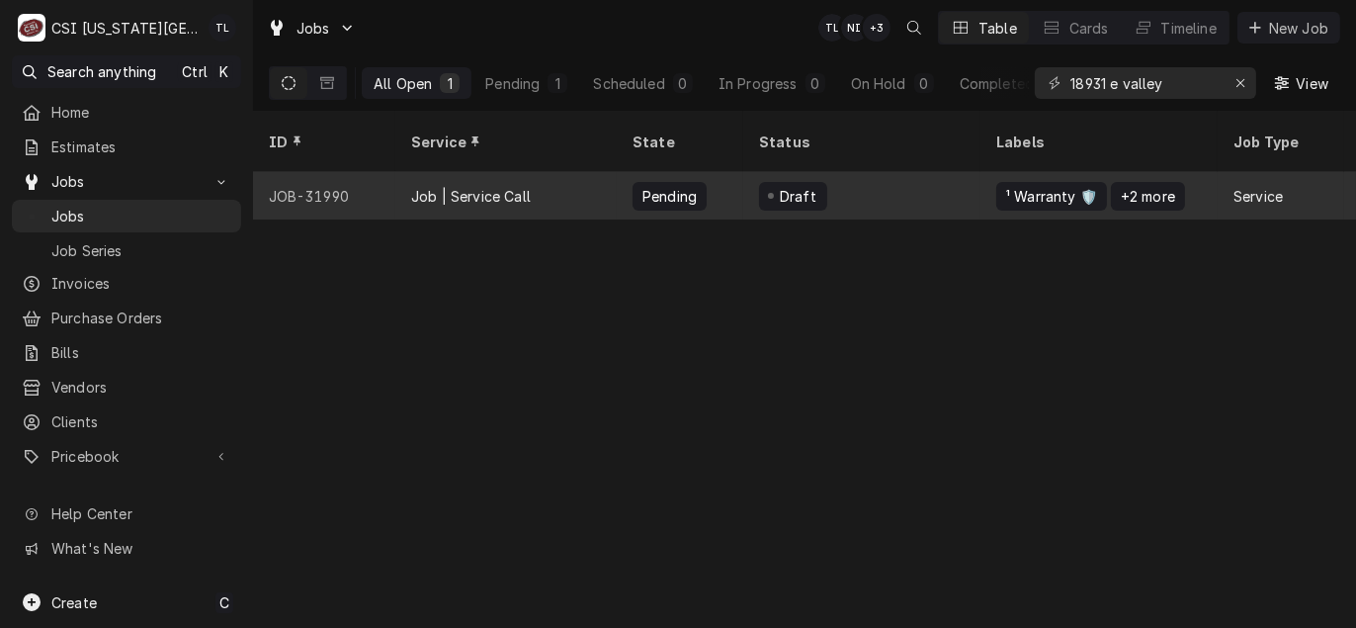
click at [381, 172] on div "JOB-31990" at bounding box center [324, 195] width 142 height 47
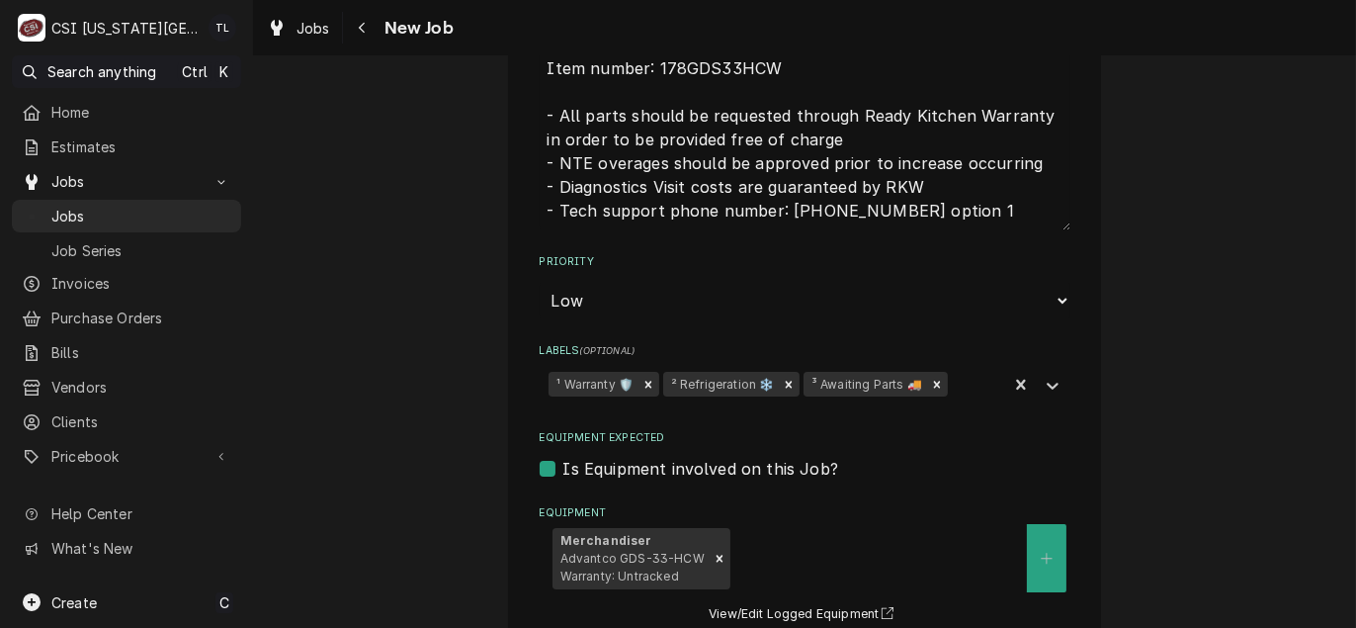
scroll to position [1976, 0]
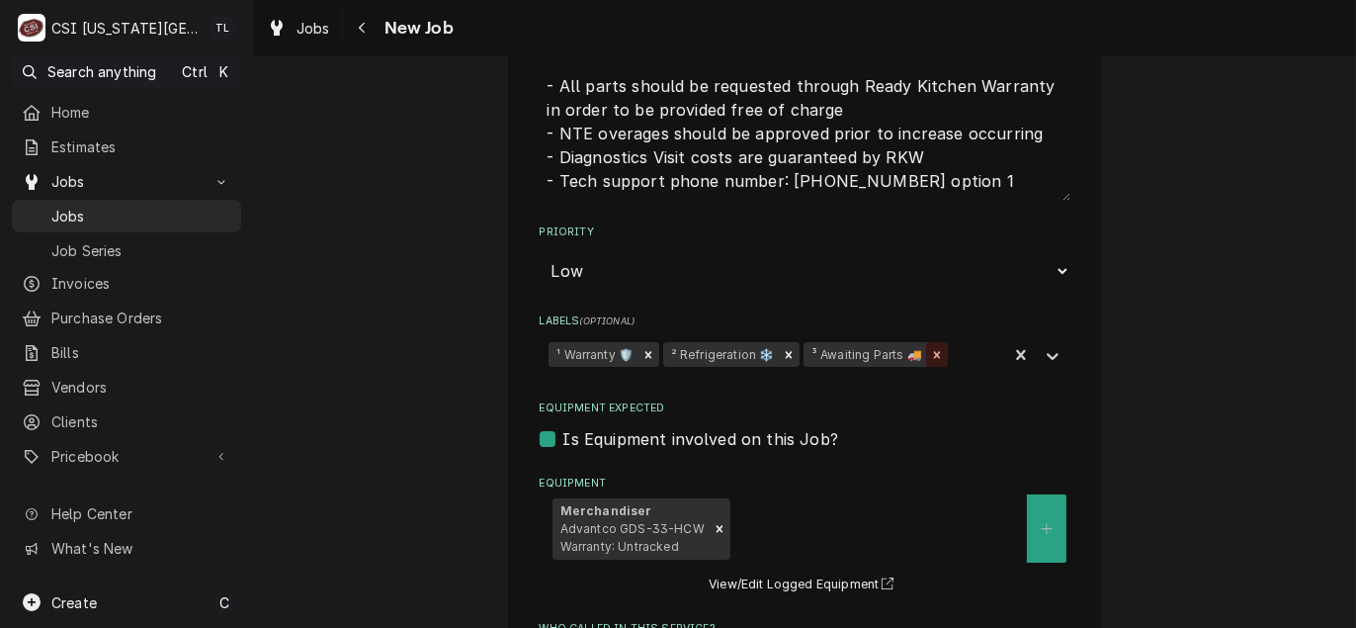
click at [934, 348] on icon "Remove ³ Awaiting Parts 🚚" at bounding box center [937, 355] width 14 height 14
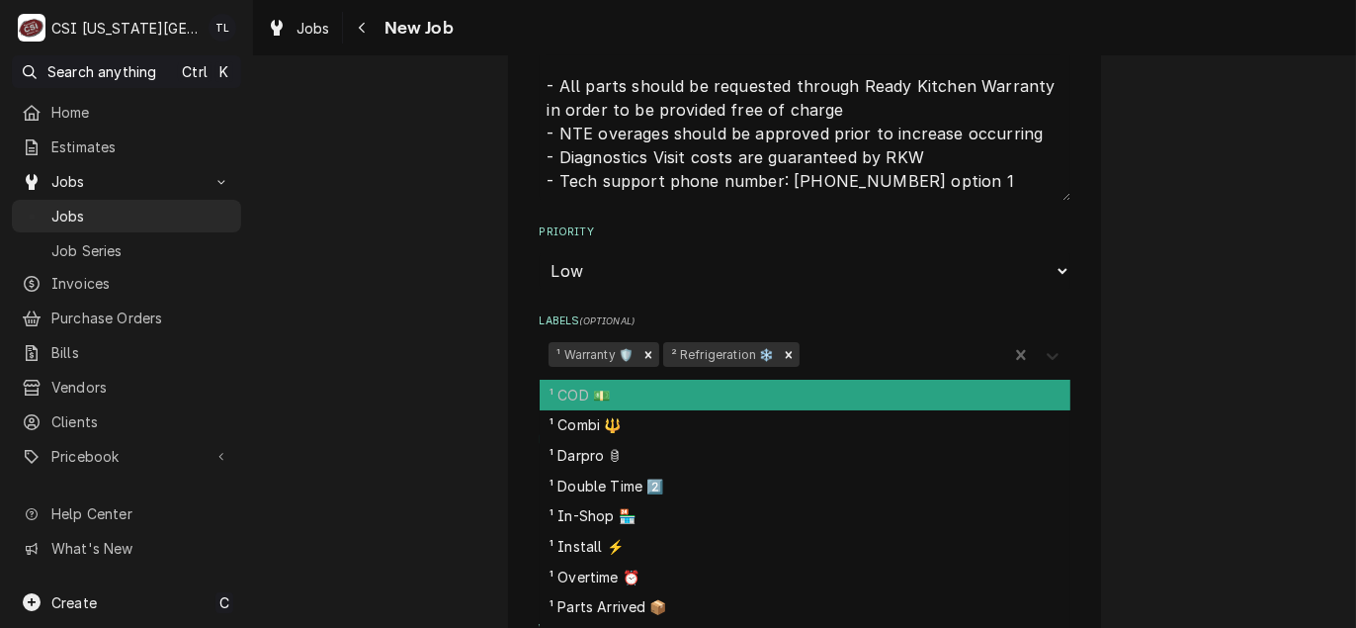
click at [1045, 346] on icon "Labels" at bounding box center [1053, 356] width 20 height 20
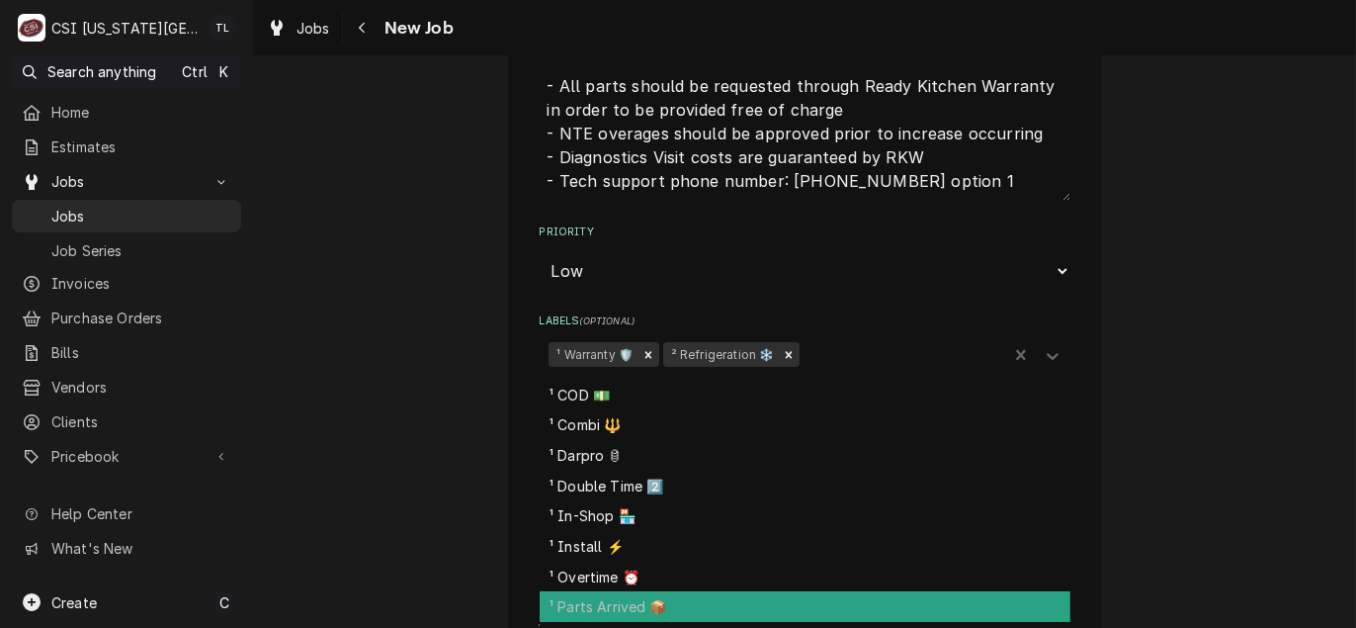
click at [724, 591] on div "¹ Parts Arrived 📦" at bounding box center [805, 606] width 531 height 31
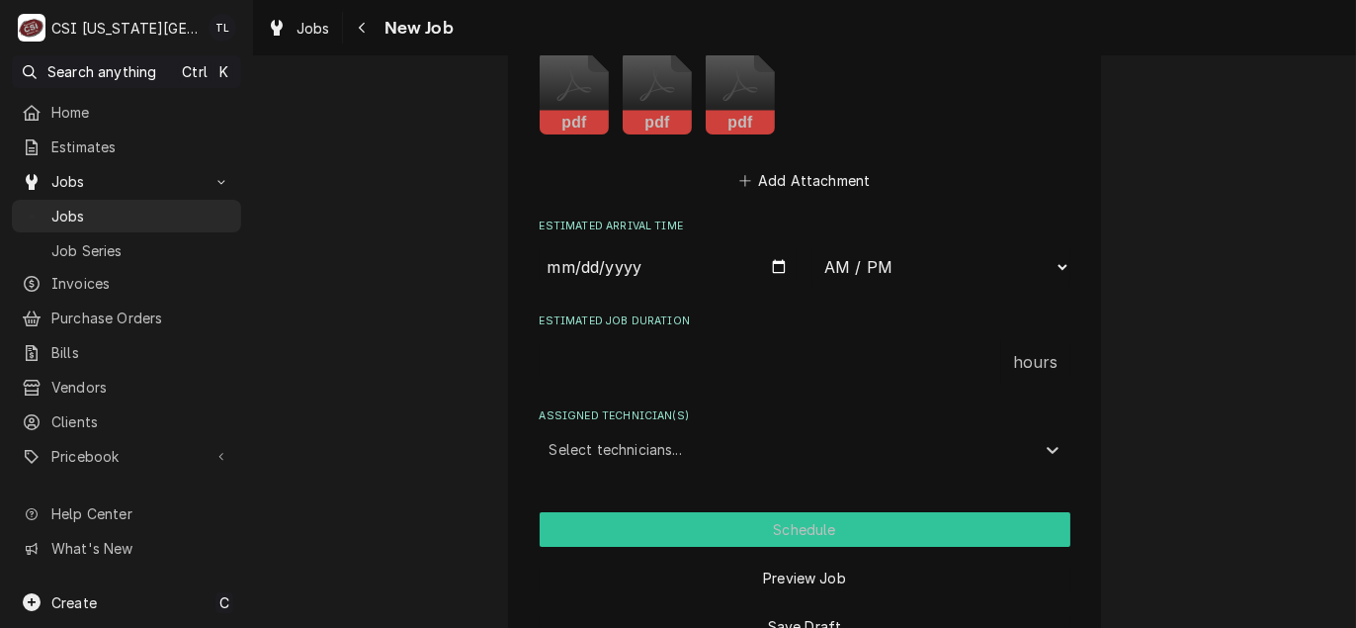
scroll to position [2782, 0]
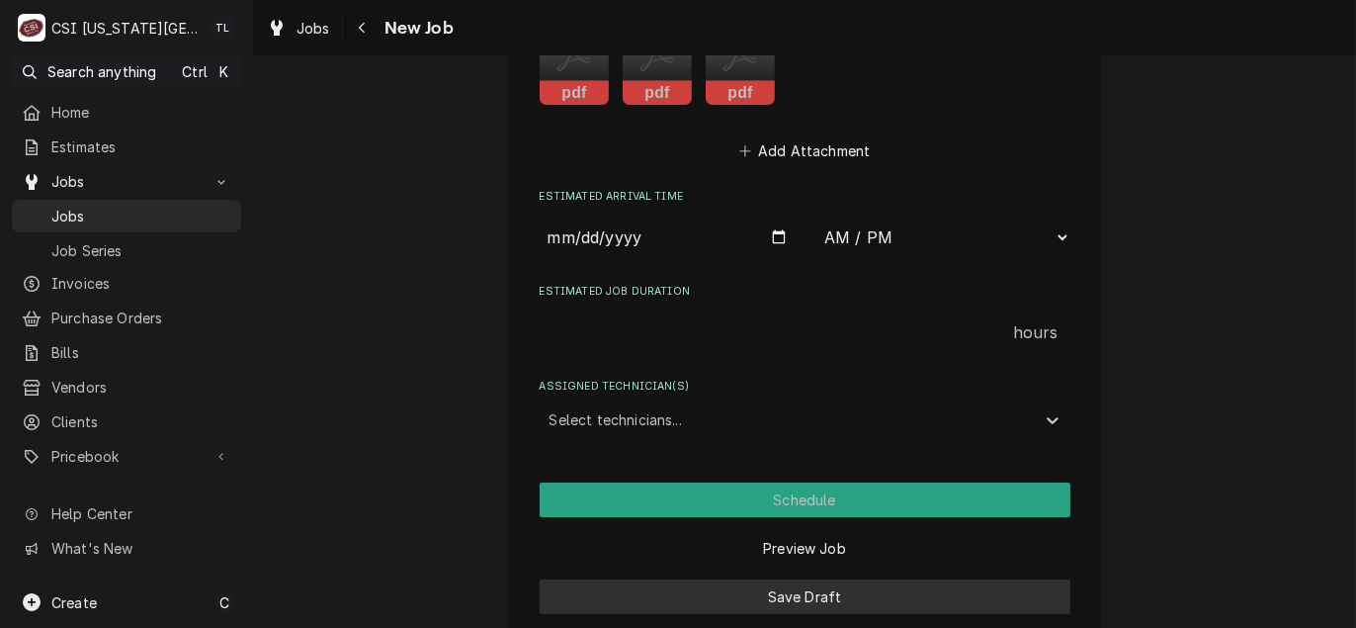
click at [792, 579] on button "Save Draft" at bounding box center [805, 596] width 531 height 35
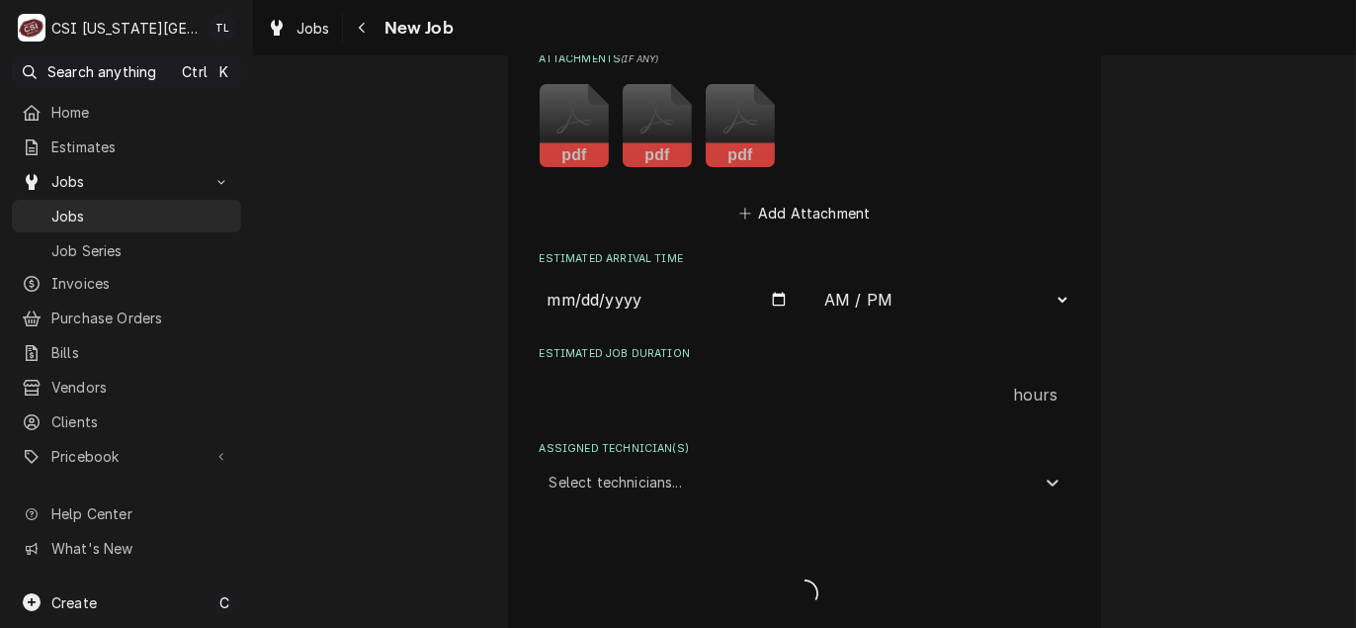
type textarea "x"
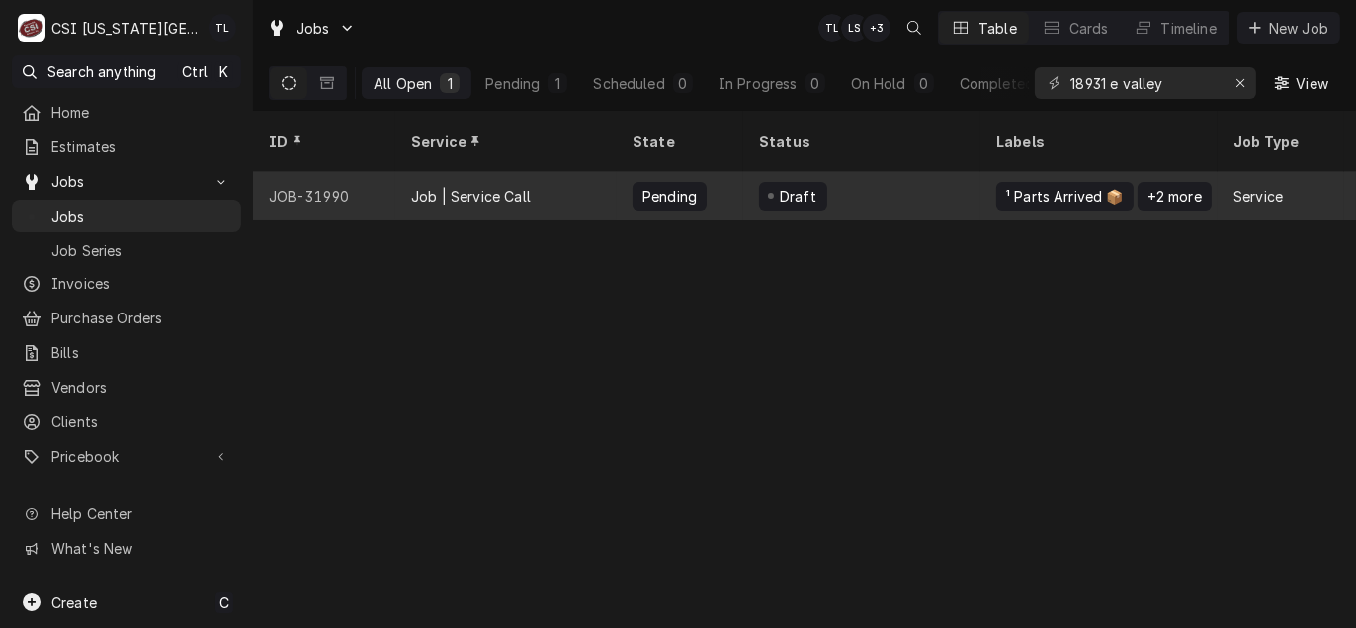
click at [302, 172] on div "JOB-31990" at bounding box center [324, 195] width 142 height 47
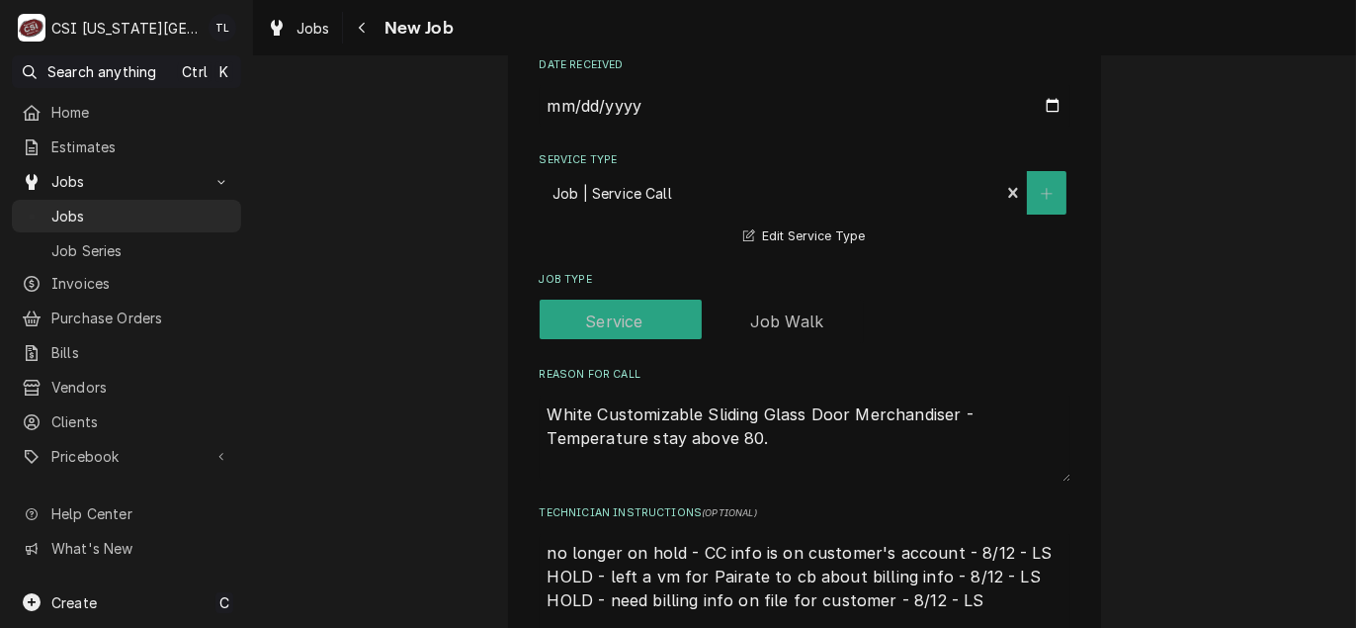
scroll to position [1300, 0]
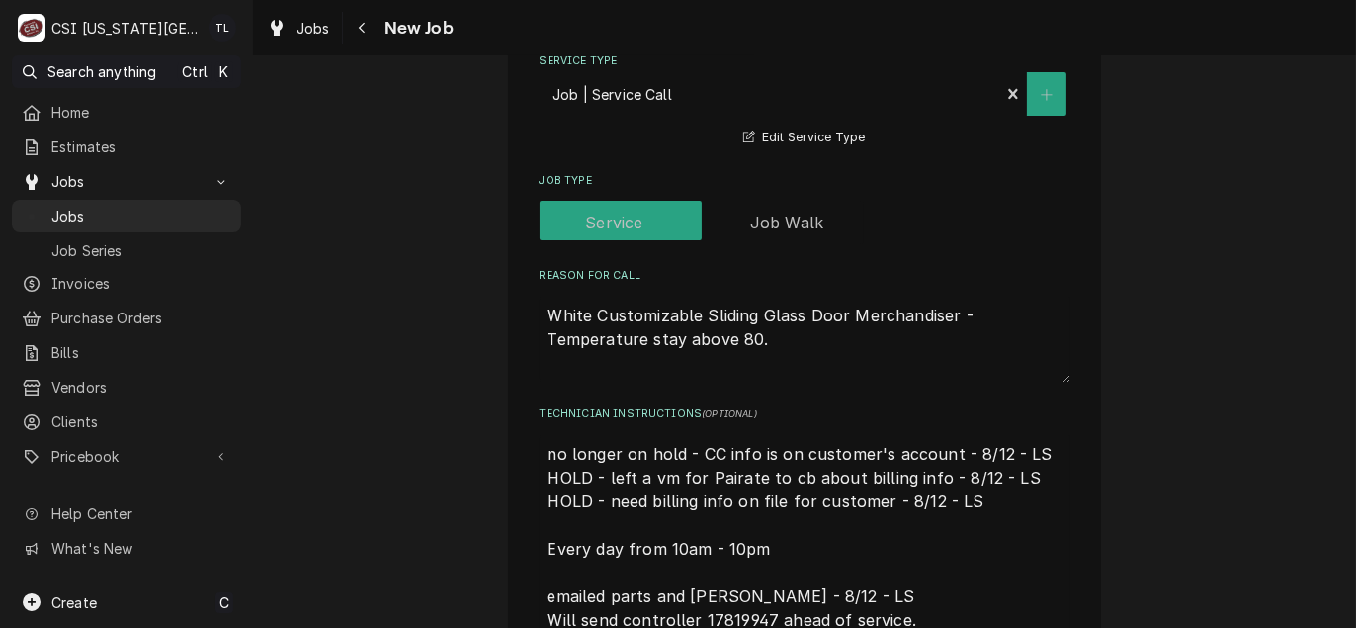
type textarea "x"
type textarea "no longer on hold - CC info is on customer's account - 8/12 - LS HOLD - left a …"
type textarea "x"
type textarea "P no longer on hold - CC info is on customer's account - 8/12 - LS HOLD - left …"
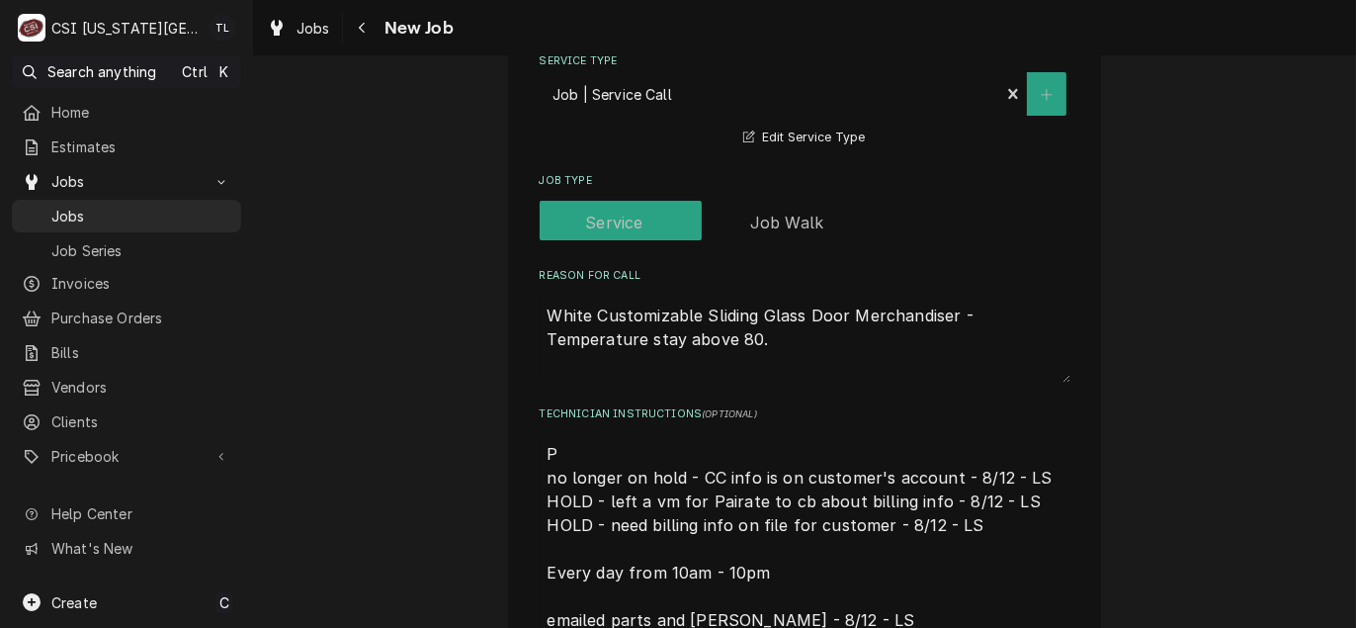
type textarea "x"
type textarea "Pa no longer on hold - CC info is on customer's account - 8/12 - LS HOLD - left…"
type textarea "x"
type textarea "Par no longer on hold - CC info is on customer's account - 8/12 - LS HOLD - lef…"
type textarea "x"
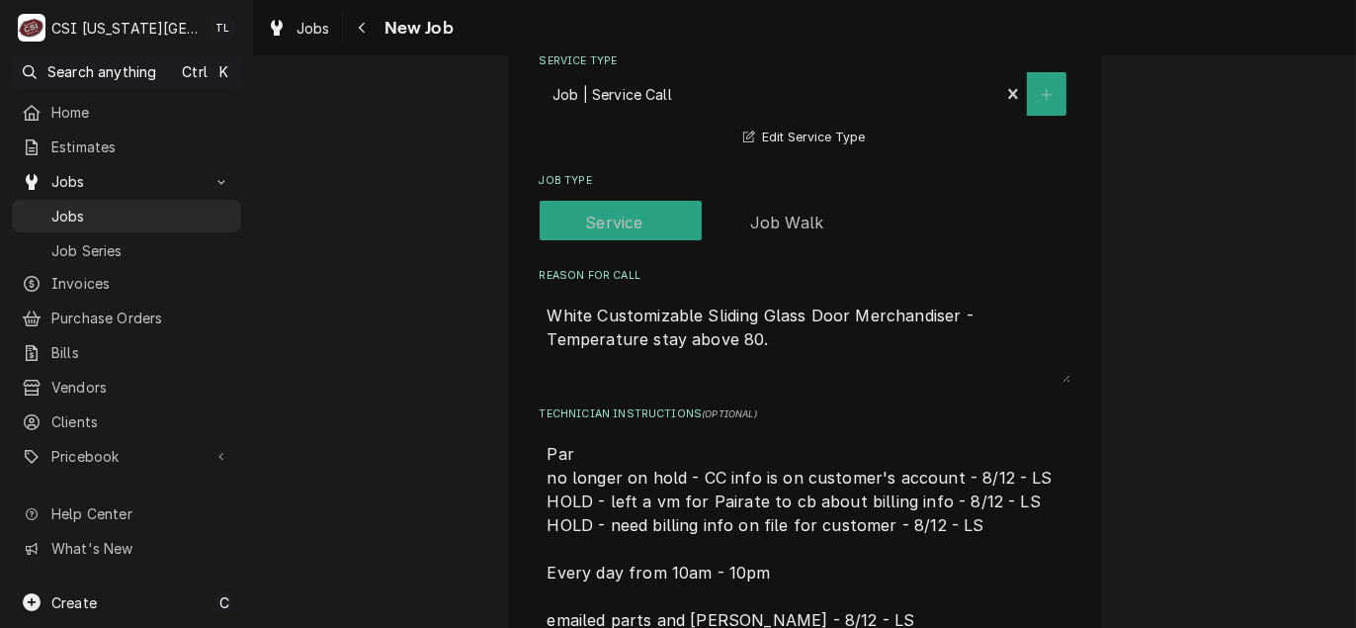
type textarea "Part no longer on hold - CC info is on customer's account - 8/12 - LS HOLD - le…"
type textarea "x"
type textarea "Parts no longer on hold - CC info is on customer's account - 8/12 - LS HOLD - l…"
type textarea "x"
type textarea "Parts no longer on hold - CC info is on customer's account - 8/12 - LS HOLD - l…"
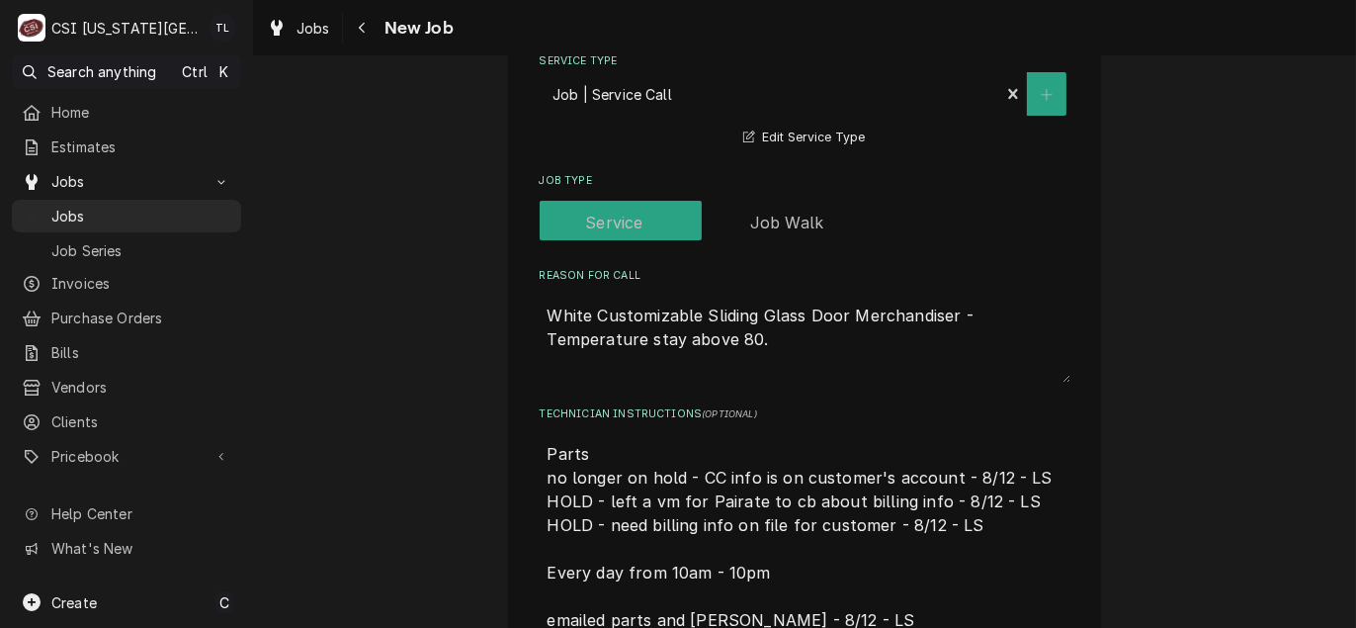
type textarea "x"
type textarea "Parts o no longer on hold - CC info is on customer's account - 8/12 - LS HOLD -…"
type textarea "x"
type textarea "Parts on no longer on hold - CC info is on customer's account - 8/12 - LS HOLD …"
type textarea "x"
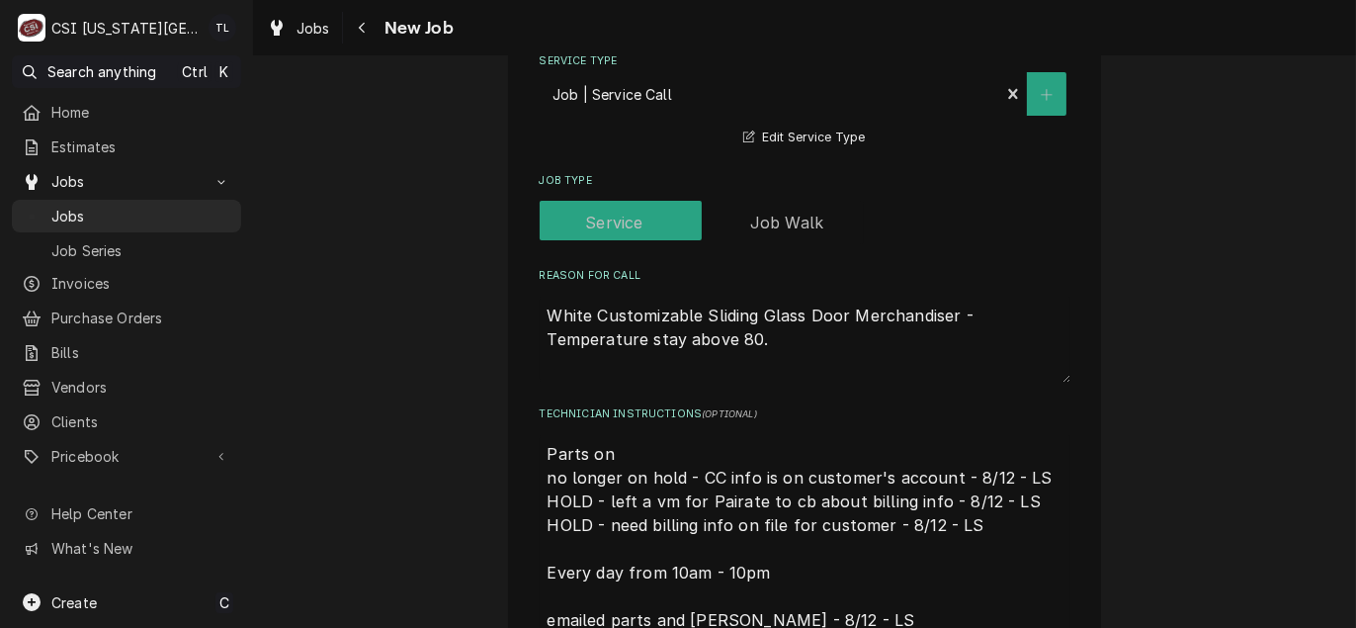
type textarea "Parts on no longer on hold - CC info is on customer's account - 8/12 - LS HOLD …"
type textarea "x"
type textarea "Parts on u no longer on hold - CC info is on customer's account - 8/12 - LS HOL…"
type textarea "x"
type textarea "Parts on un no longer on hold - CC info is on customer's account - 8/12 - LS HO…"
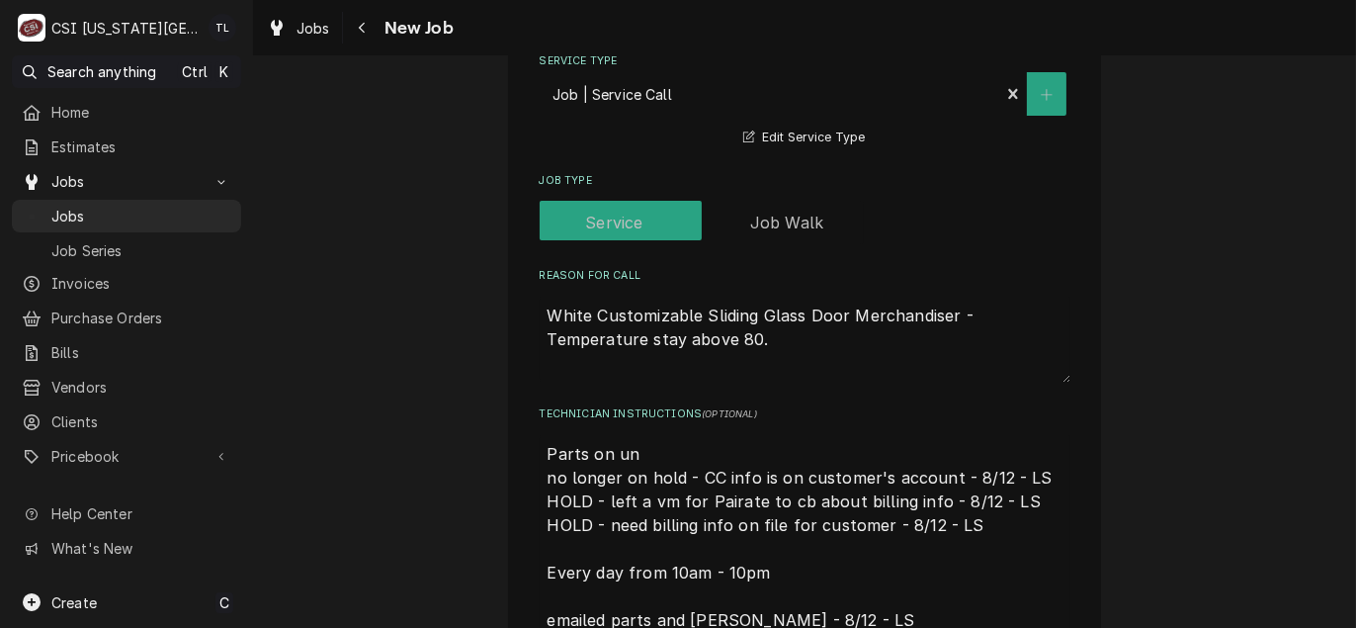
type textarea "x"
type textarea "Parts on una no longer on hold - CC info is on customer's account - 8/12 - LS H…"
type textarea "x"
type textarea "Parts on unas no longer on hold - CC info is on customer's account - 8/12 - LS …"
type textarea "x"
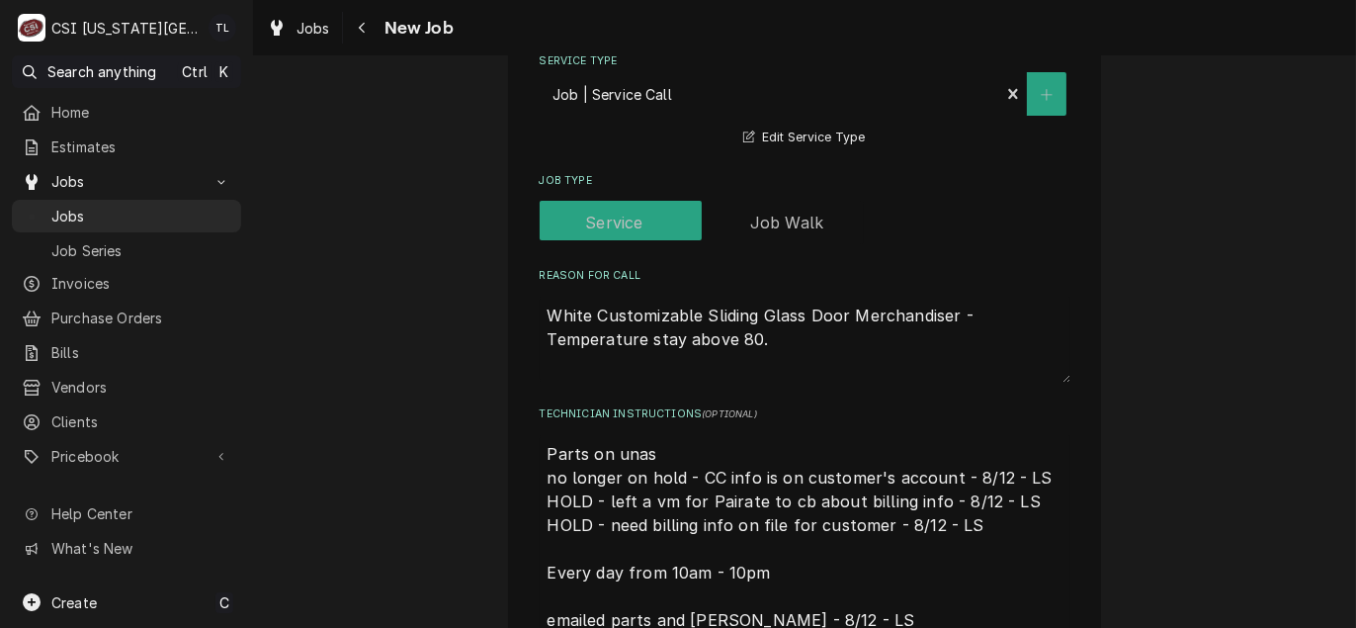
type textarea "Parts on unass no longer on hold - CC info is on customer's account - 8/12 - LS…"
type textarea "x"
type textarea "Parts on unassi no longer on hold - CC info is on customer's account - 8/12 - L…"
type textarea "x"
type textarea "Parts on unassig no longer on hold - CC info is on customer's account - 8/12 - …"
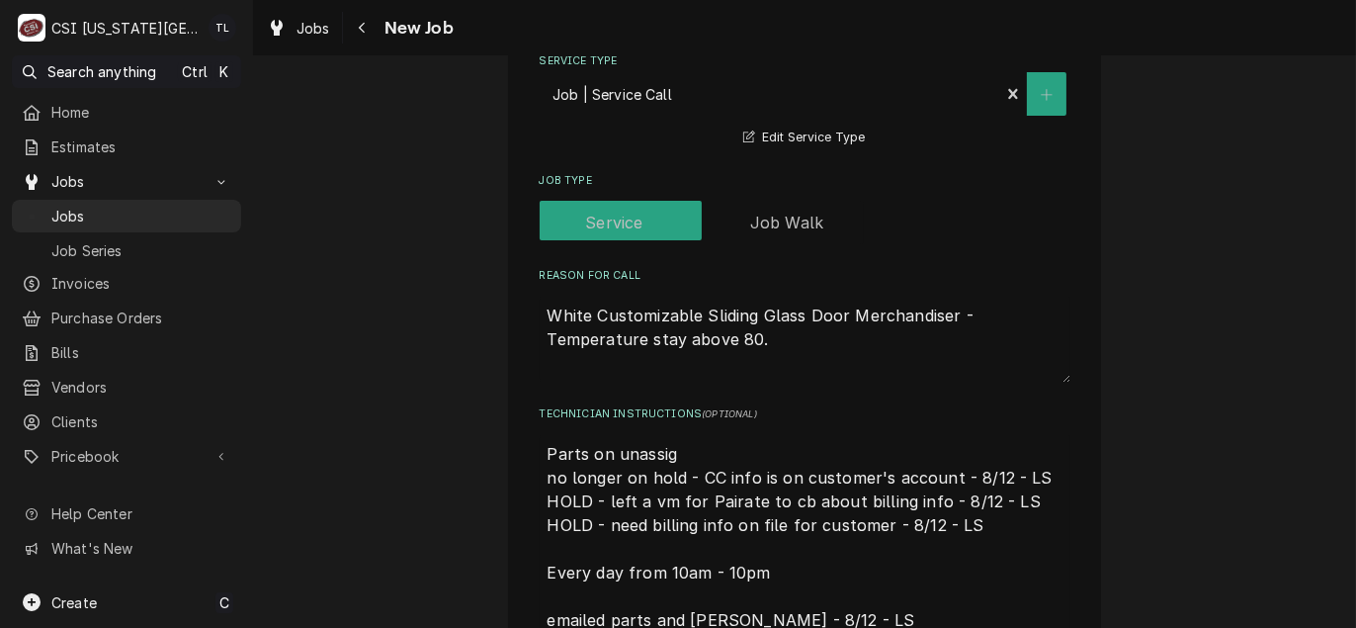
type textarea "x"
type textarea "Parts on unassign no longer on hold - CC info is on customer's account - 8/12 -…"
type textarea "x"
type textarea "Parts on unassigne no longer on hold - CC info is on customer's account - 8/12 …"
type textarea "x"
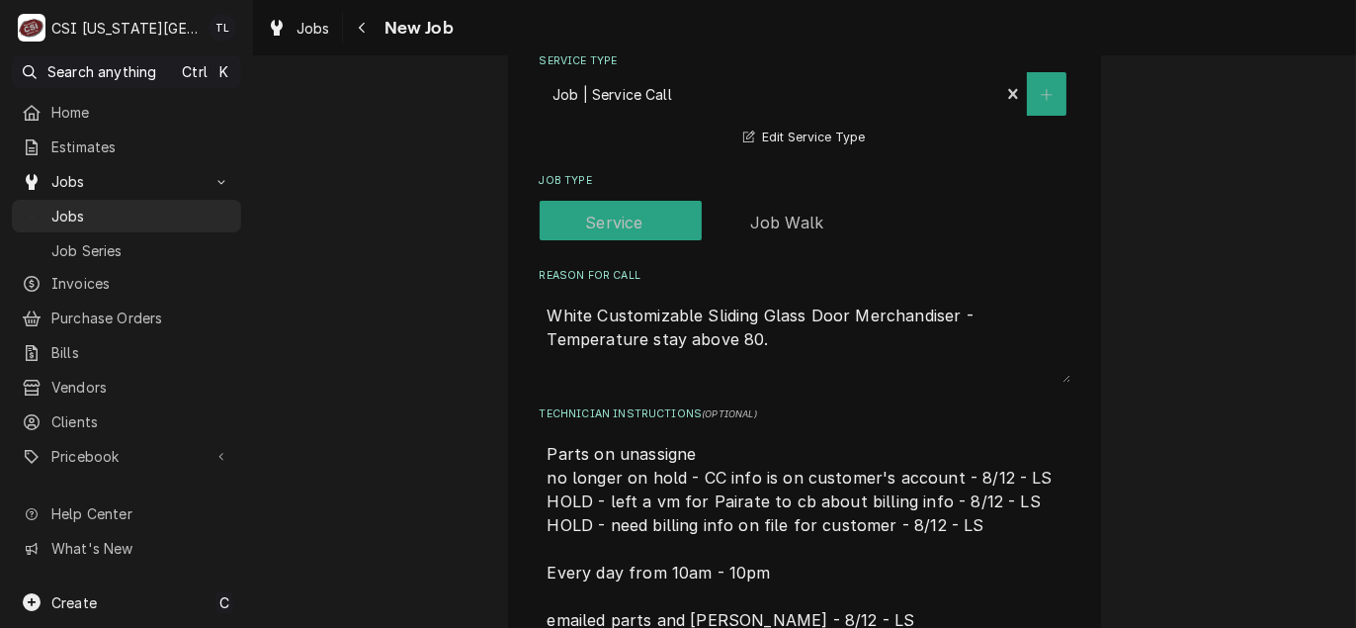
type textarea "Parts on unassigned no longer on hold - CC info is on customer's account - 8/12…"
type textarea "x"
type textarea "Parts on unassigned no longer on hold - CC info is on customer's account - 8/12…"
type textarea "x"
type textarea "Parts on unassigned s no longer on hold - CC info is on customer's account - 8/…"
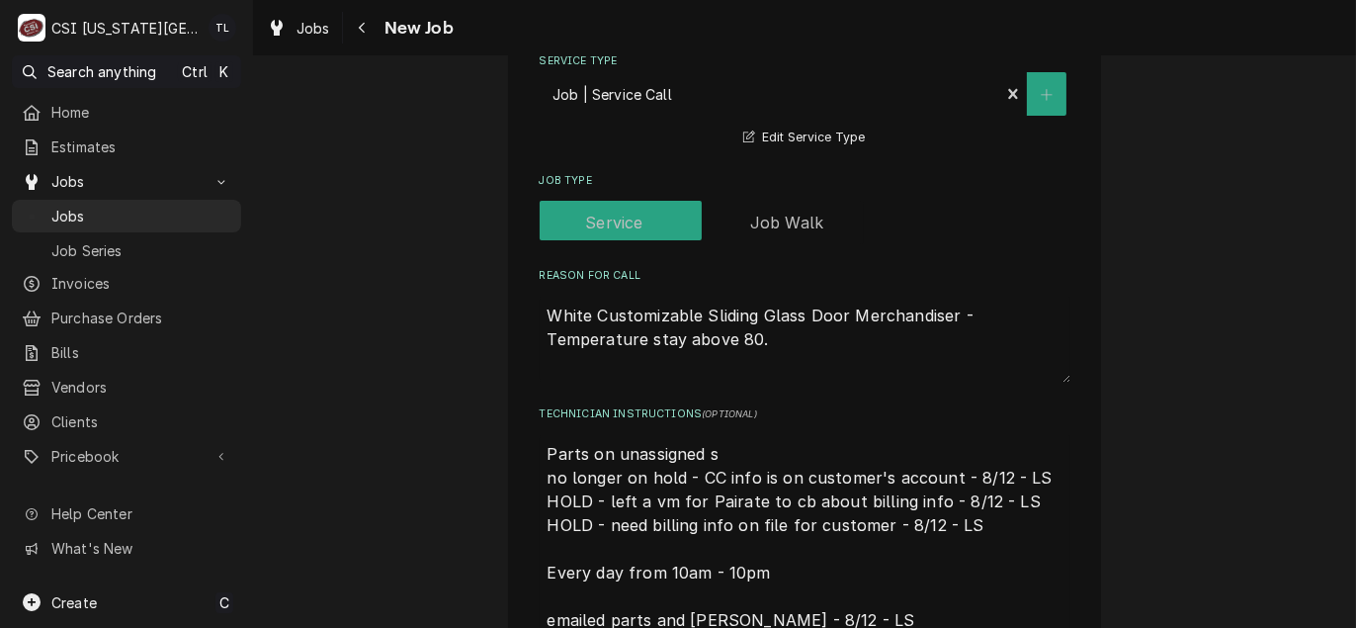
type textarea "x"
type textarea "Parts on unassigned sh no longer on hold - CC info is on customer's account - 8…"
type textarea "x"
type textarea "Parts on unassigned she no longer on hold - CC info is on customer's account - …"
type textarea "x"
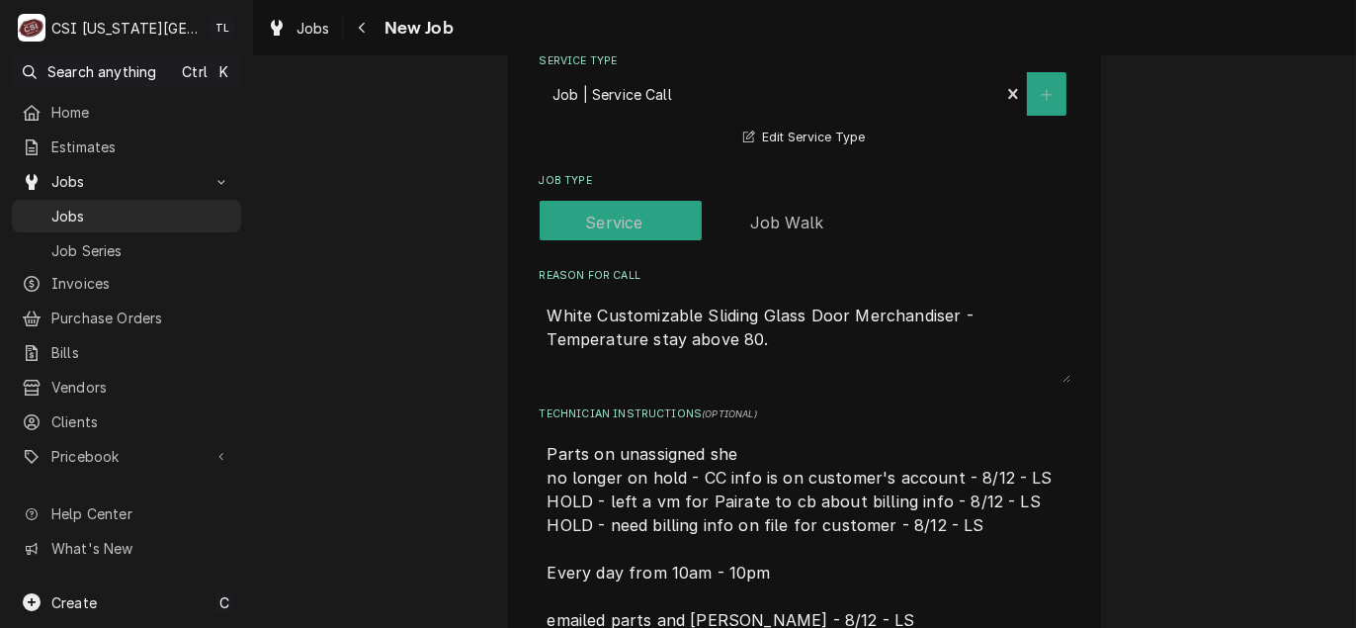
type textarea "Parts on unassigned shel no longer on hold - CC info is on customer's account -…"
type textarea "x"
type textarea "Parts on unassigned shelf no longer on hold - CC info is on customer's account …"
type textarea "x"
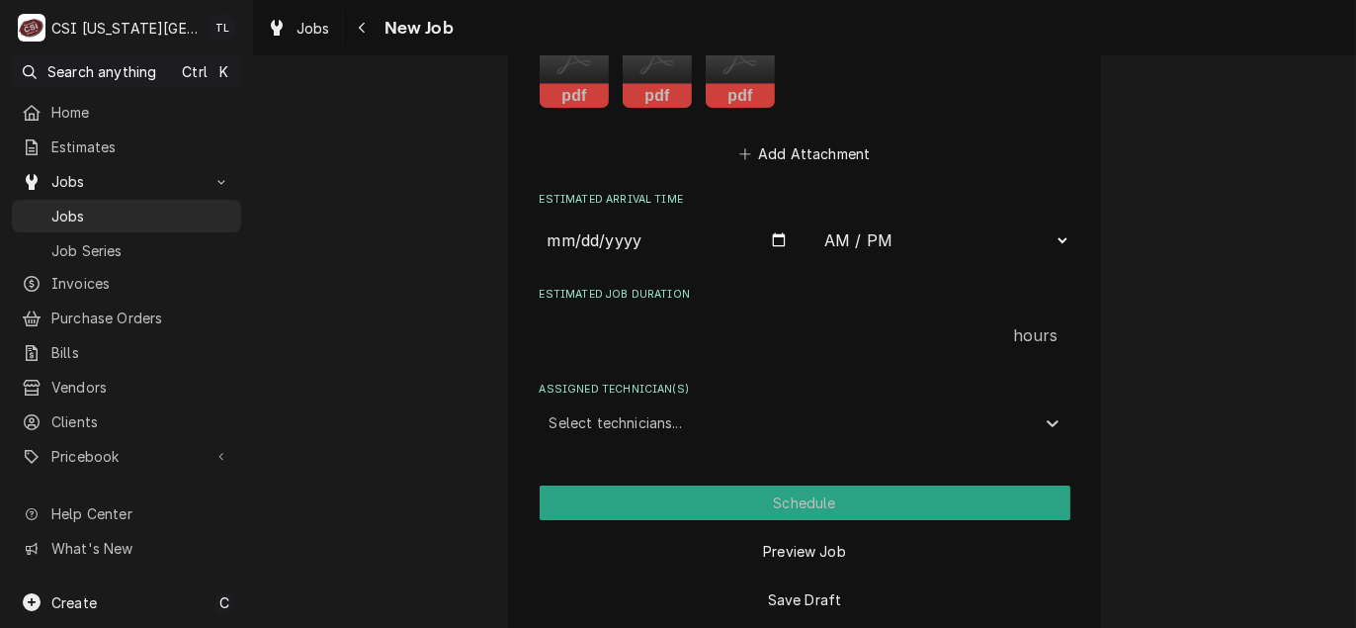
scroll to position [2807, 0]
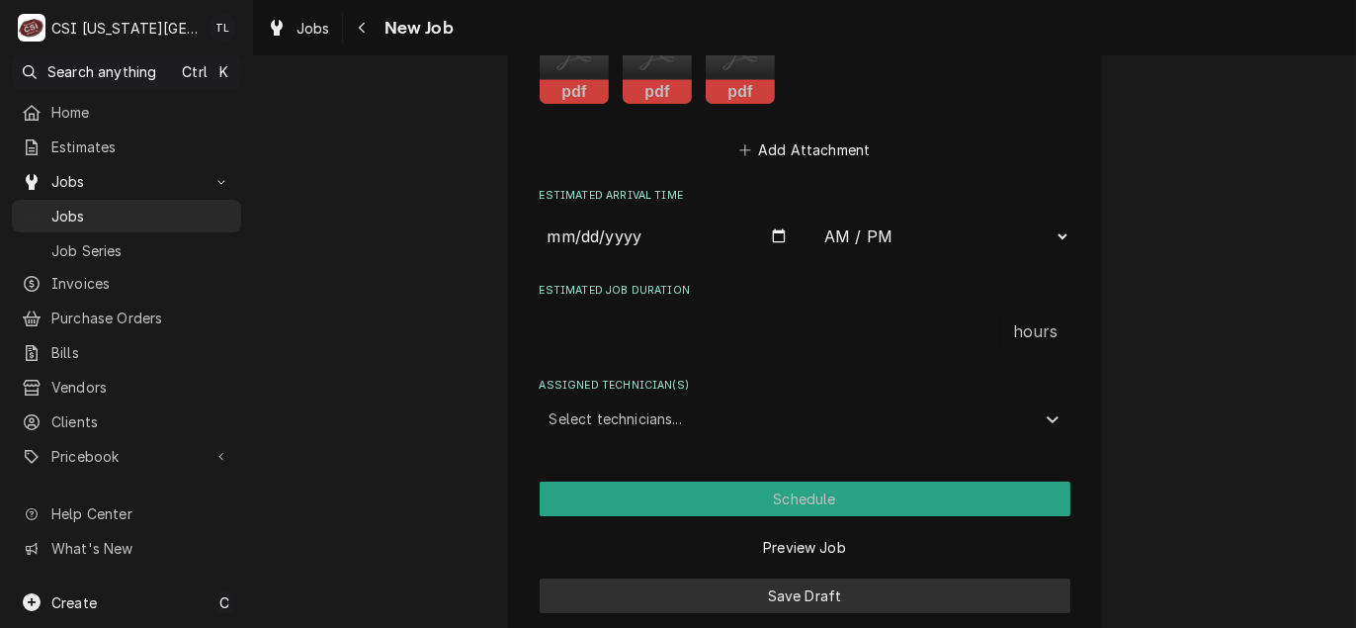
type textarea "Parts on unassigned shelf no longer on hold - CC info is on customer's account …"
click at [840, 578] on button "Save Draft" at bounding box center [805, 595] width 531 height 35
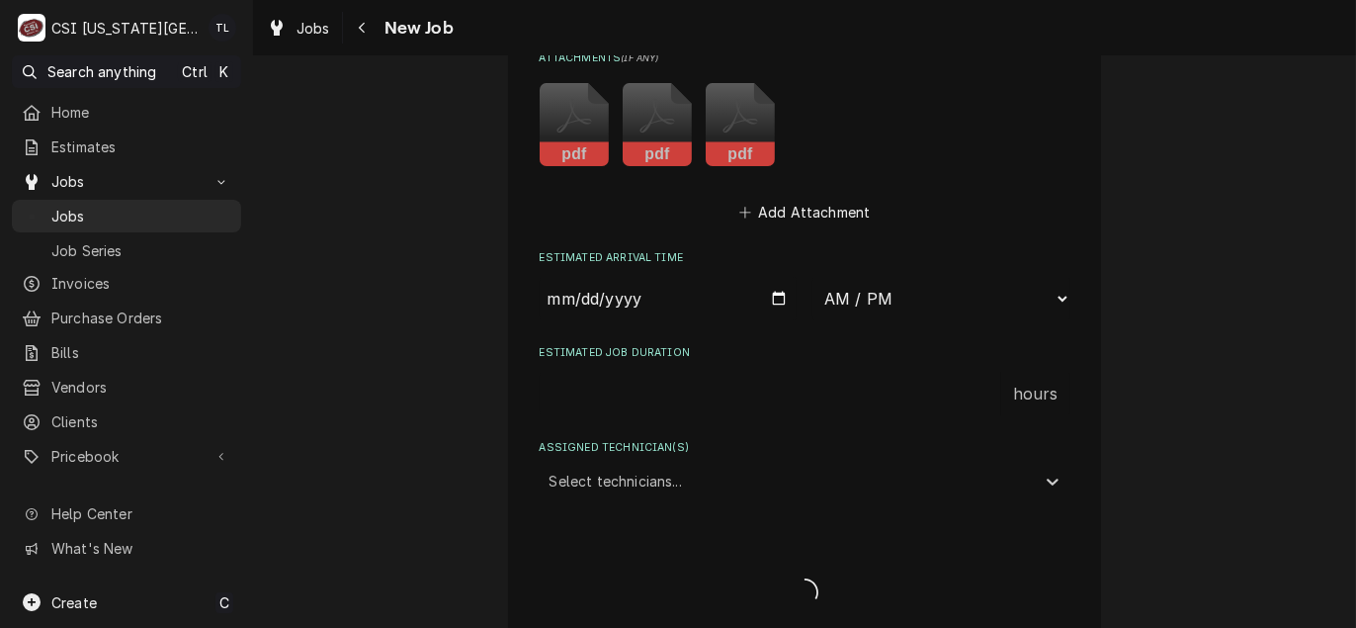
type textarea "x"
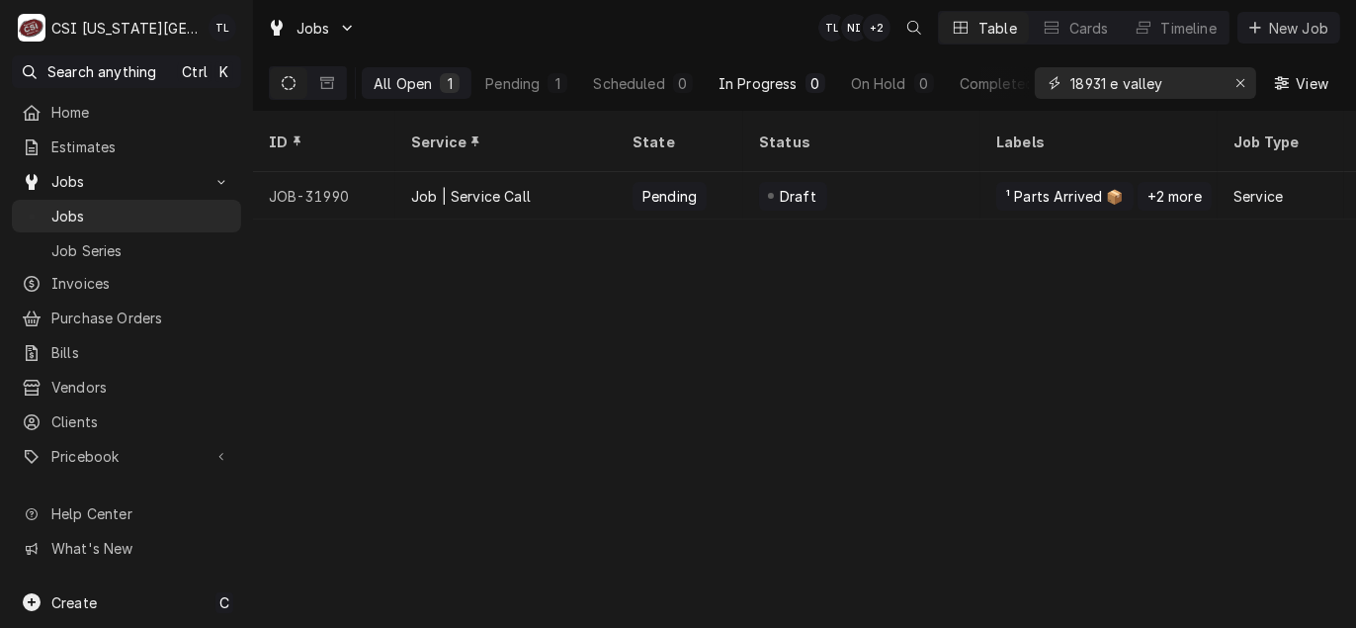
drag, startPoint x: 1173, startPoint y: 87, endPoint x: 820, endPoint y: 74, distance: 353.0
click at [820, 74] on div "All Open 1 Pending 1 Scheduled 0 In Progress 0 On Hold 0 Completed 0 18931 e va…" at bounding box center [804, 82] width 1071 height 55
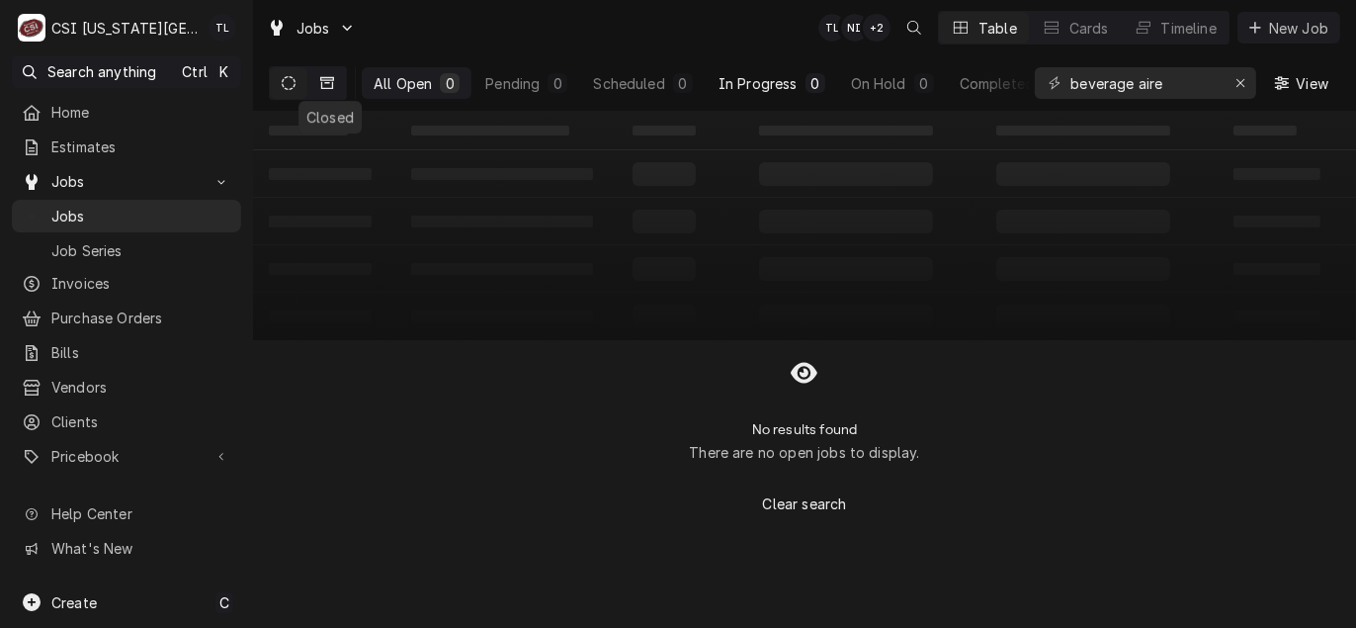
click at [328, 81] on icon "Dynamic Content Wrapper" at bounding box center [327, 83] width 14 height 14
click at [282, 76] on icon "Dynamic Content Wrapper" at bounding box center [289, 83] width 14 height 14
drag, startPoint x: 1201, startPoint y: 73, endPoint x: 937, endPoint y: 69, distance: 263.9
click at [937, 69] on div "All Open 0 Pending 0 Scheduled 0 In Progress 0 On Hold 0 Completed 0 beverage a…" at bounding box center [804, 82] width 1071 height 55
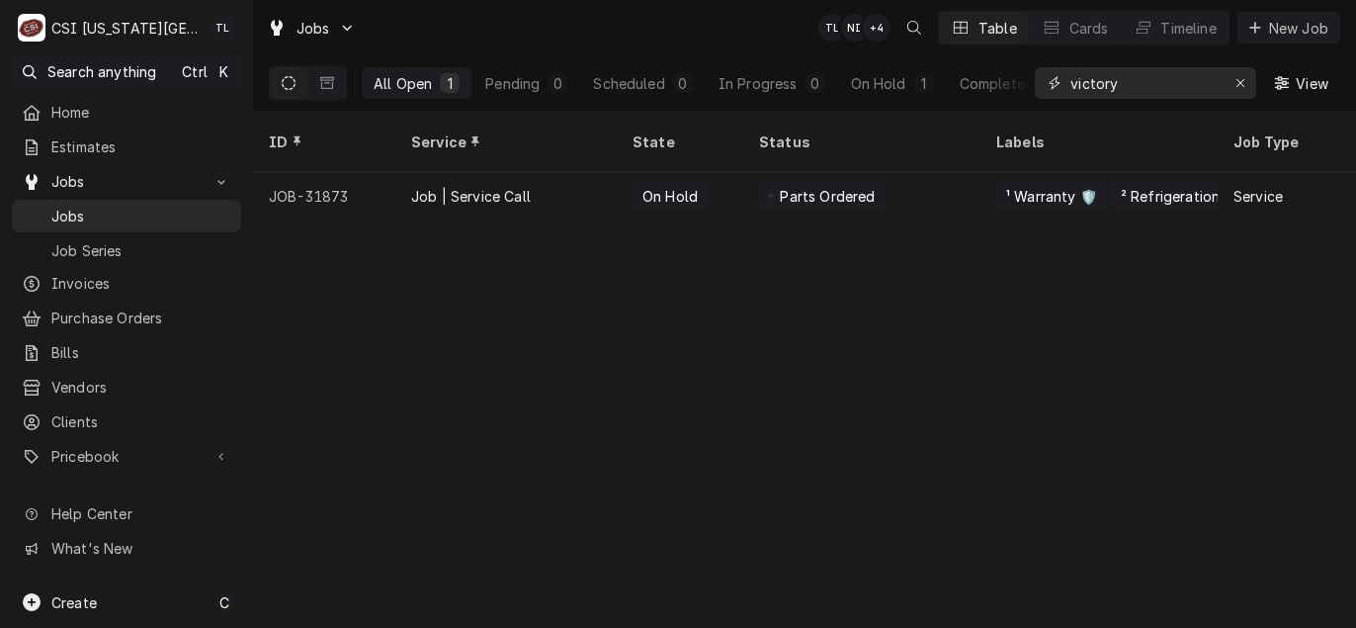
type input "victory"
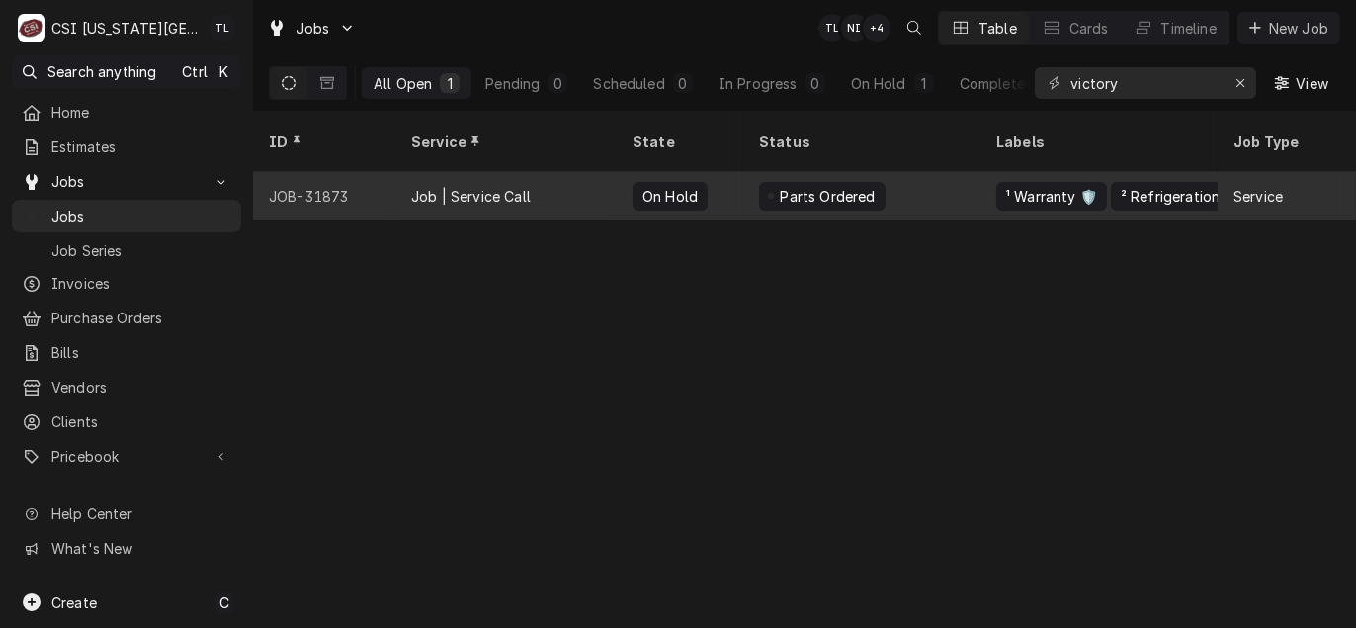
click at [312, 172] on div "JOB-31873" at bounding box center [324, 195] width 142 height 47
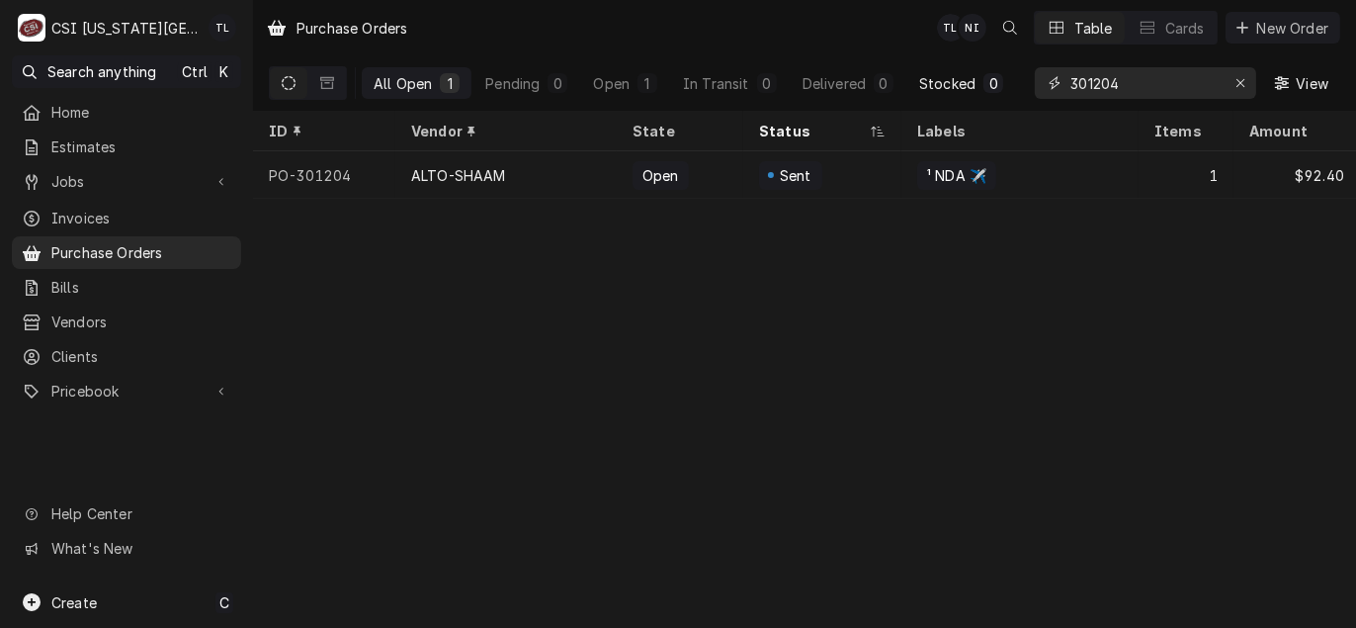
drag, startPoint x: 1138, startPoint y: 78, endPoint x: 941, endPoint y: 89, distance: 197.9
click at [944, 90] on div "All Open 1 Pending 0 Open 1 In Transit 0 Delivered 0 Stocked 0 301204 View" at bounding box center [804, 82] width 1071 height 55
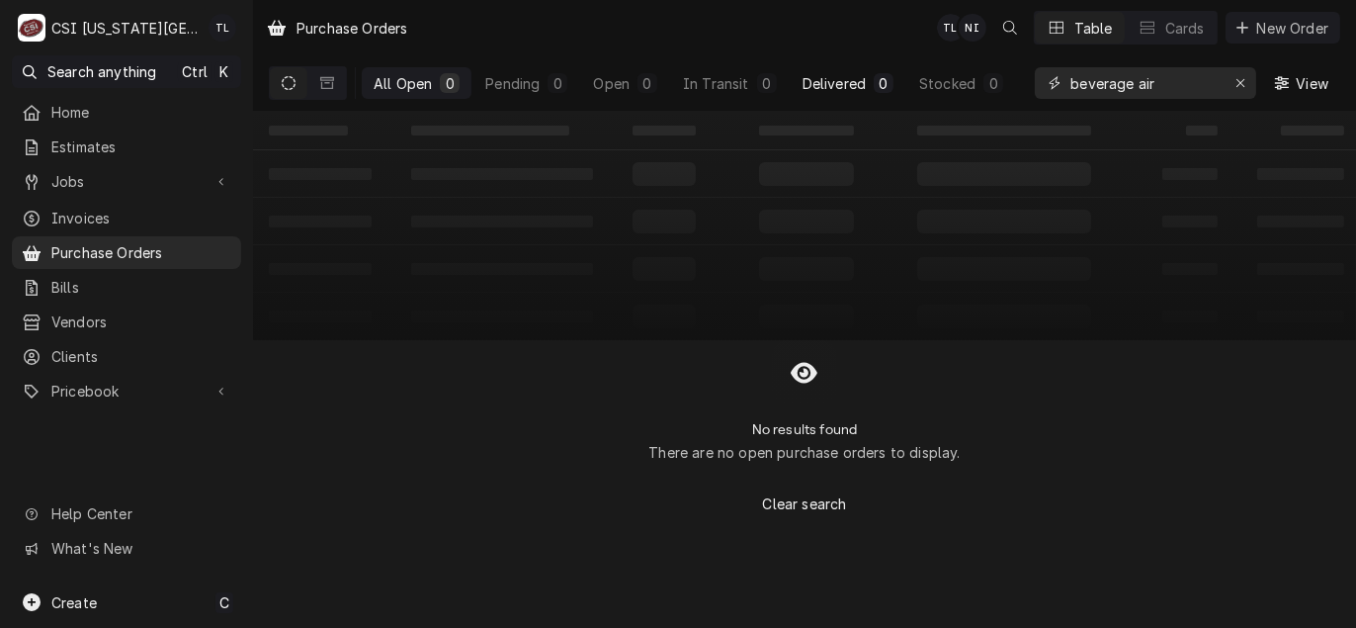
type input "beverage aire"
drag, startPoint x: 1123, startPoint y: 91, endPoint x: 921, endPoint y: 87, distance: 201.6
click at [921, 87] on div "All Open 0 Pending 0 Open 0 In Transit 0 Delivered 0 Stocked 0 beverage aire Vi…" at bounding box center [804, 82] width 1071 height 55
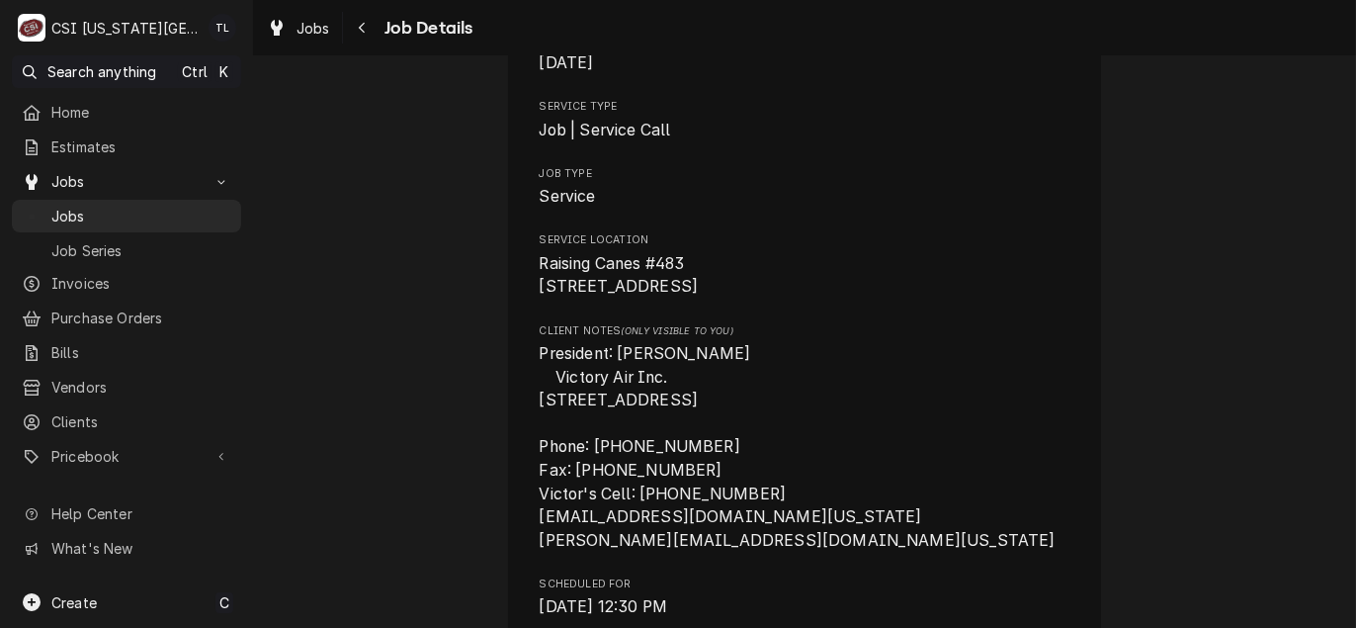
scroll to position [395, 0]
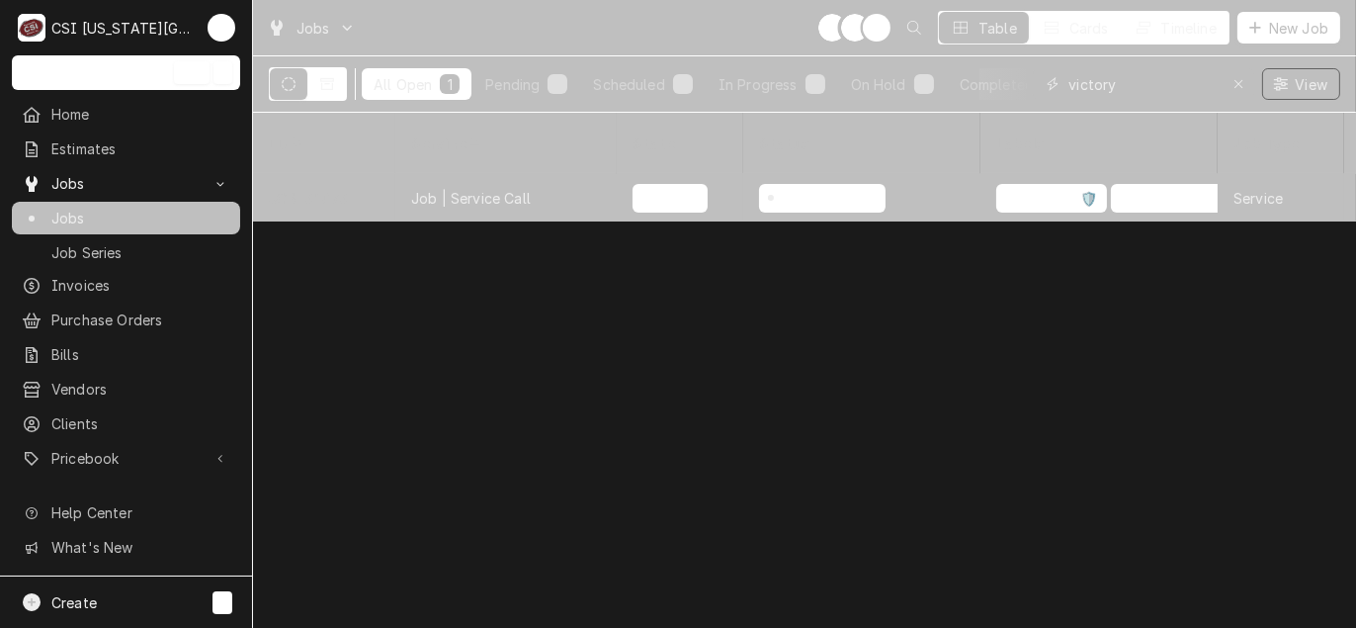
click at [1165, 91] on input "victory" at bounding box center [1142, 84] width 148 height 32
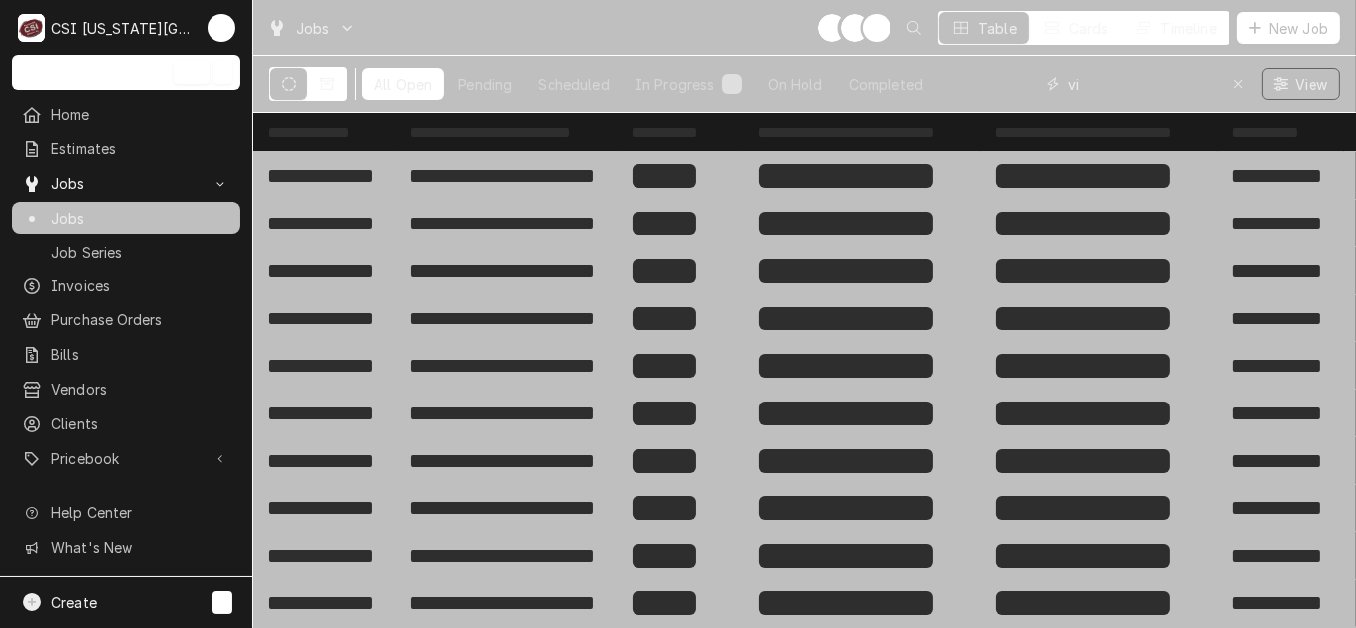
type input "v"
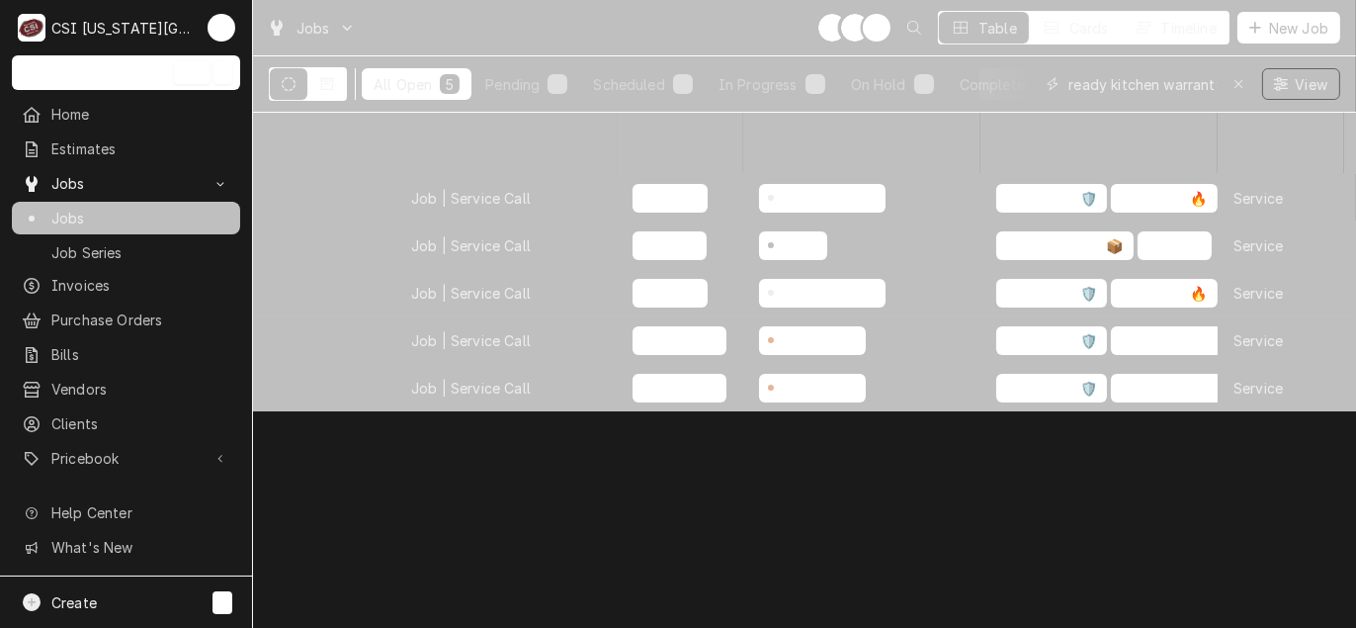
scroll to position [0, 7]
type input "ready kitchen warranty"
click at [479, 188] on div "Job | Service Call" at bounding box center [471, 198] width 120 height 21
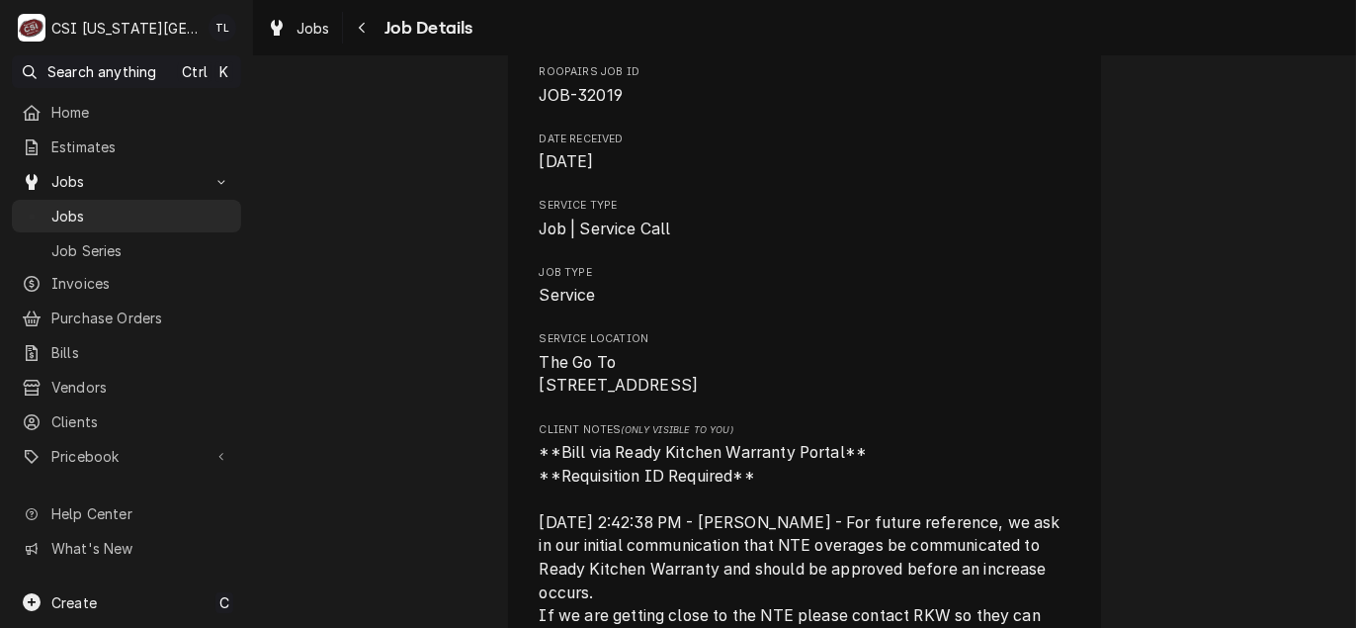
scroll to position [99, 0]
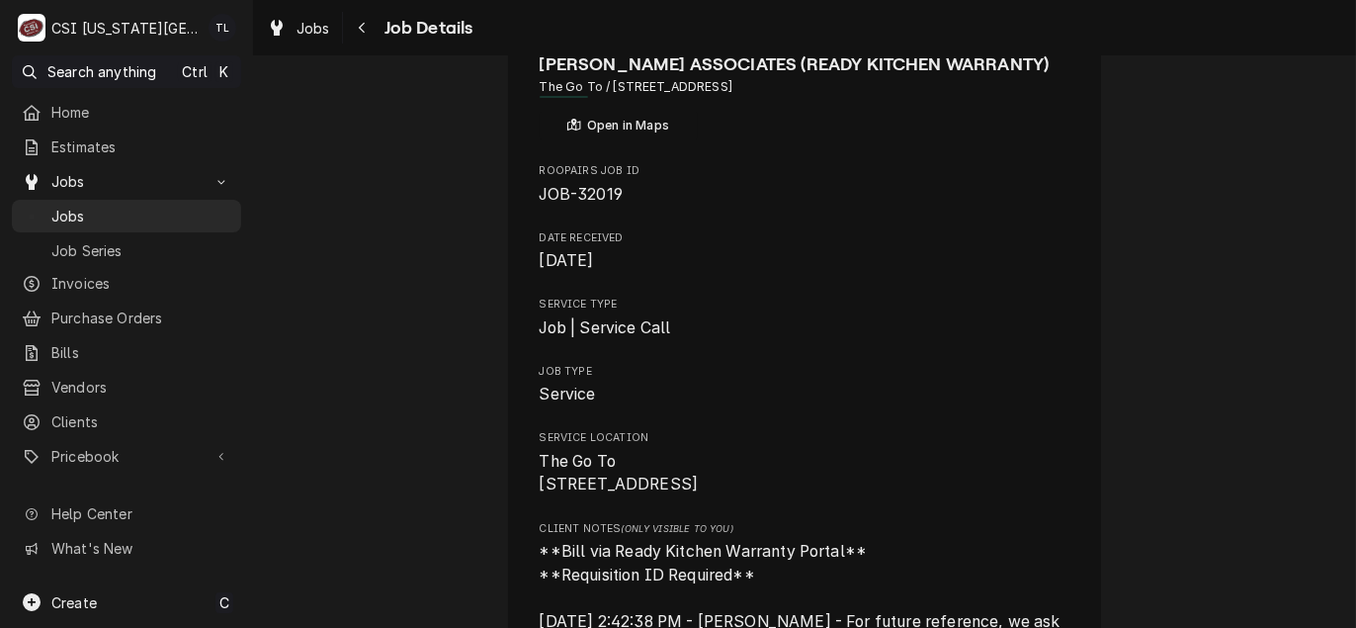
drag, startPoint x: 654, startPoint y: 330, endPoint x: 631, endPoint y: 348, distance: 28.9
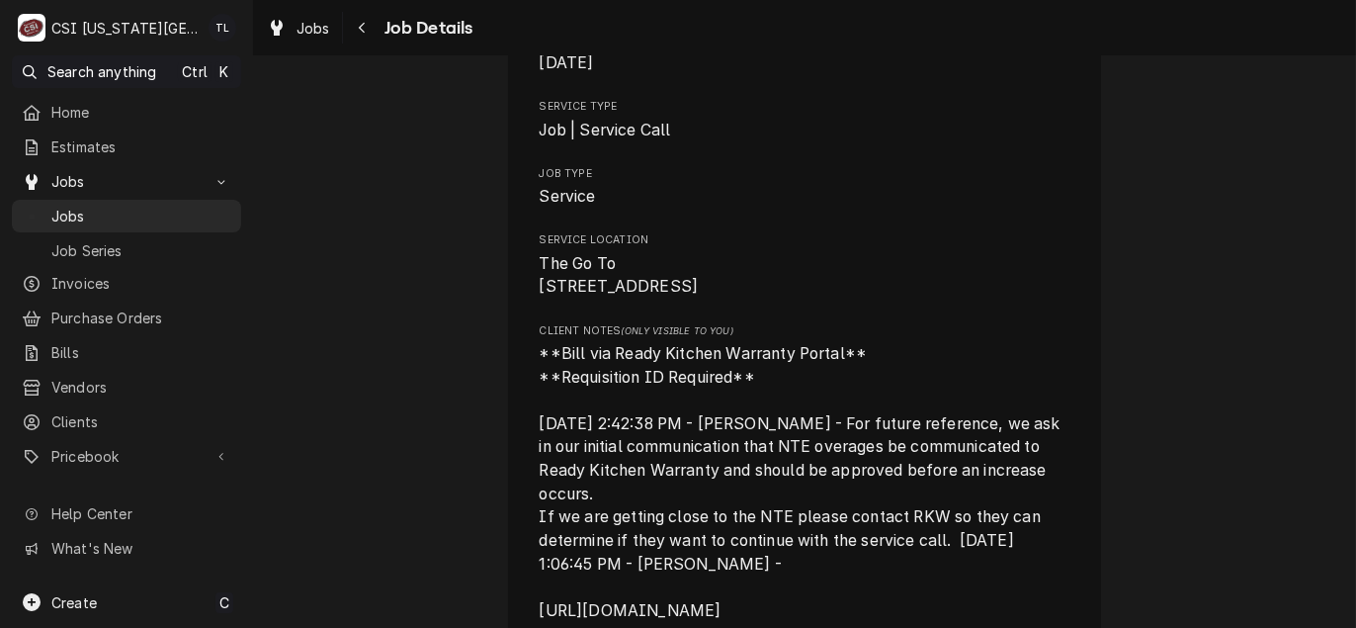
scroll to position [296, 0]
drag, startPoint x: 629, startPoint y: 343, endPoint x: 595, endPoint y: 328, distance: 37.6
drag, startPoint x: 595, startPoint y: 328, endPoint x: 704, endPoint y: 322, distance: 108.9
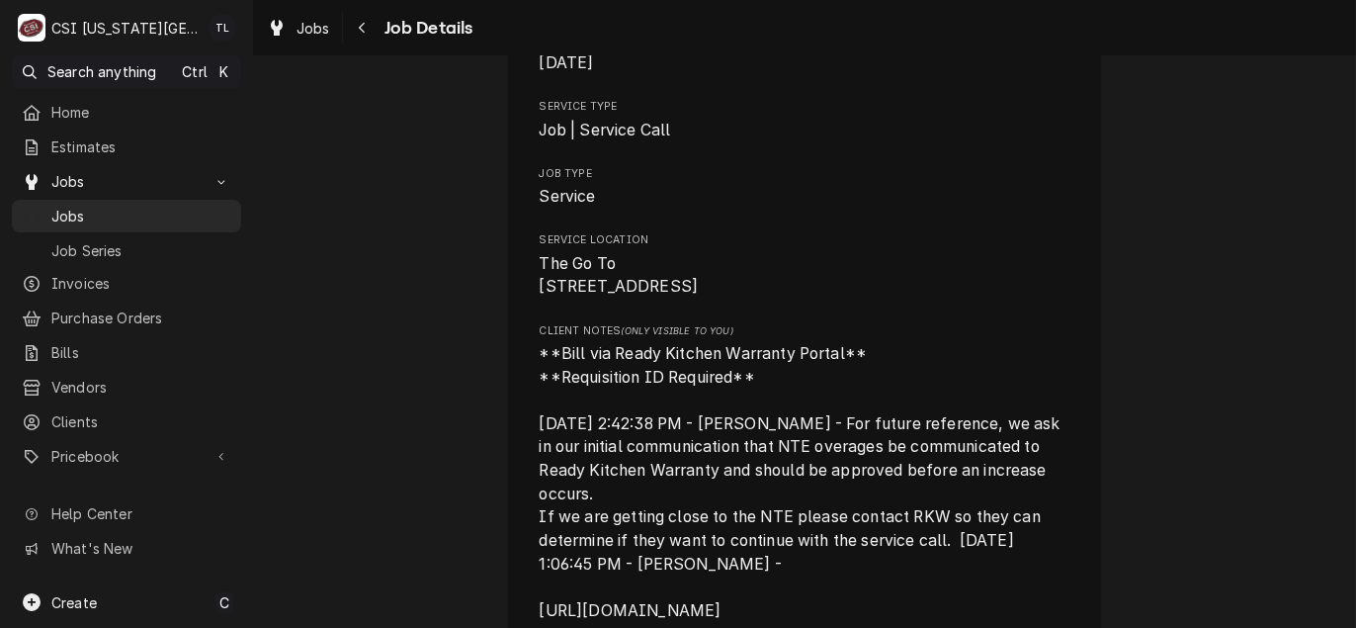
scroll to position [395, 0]
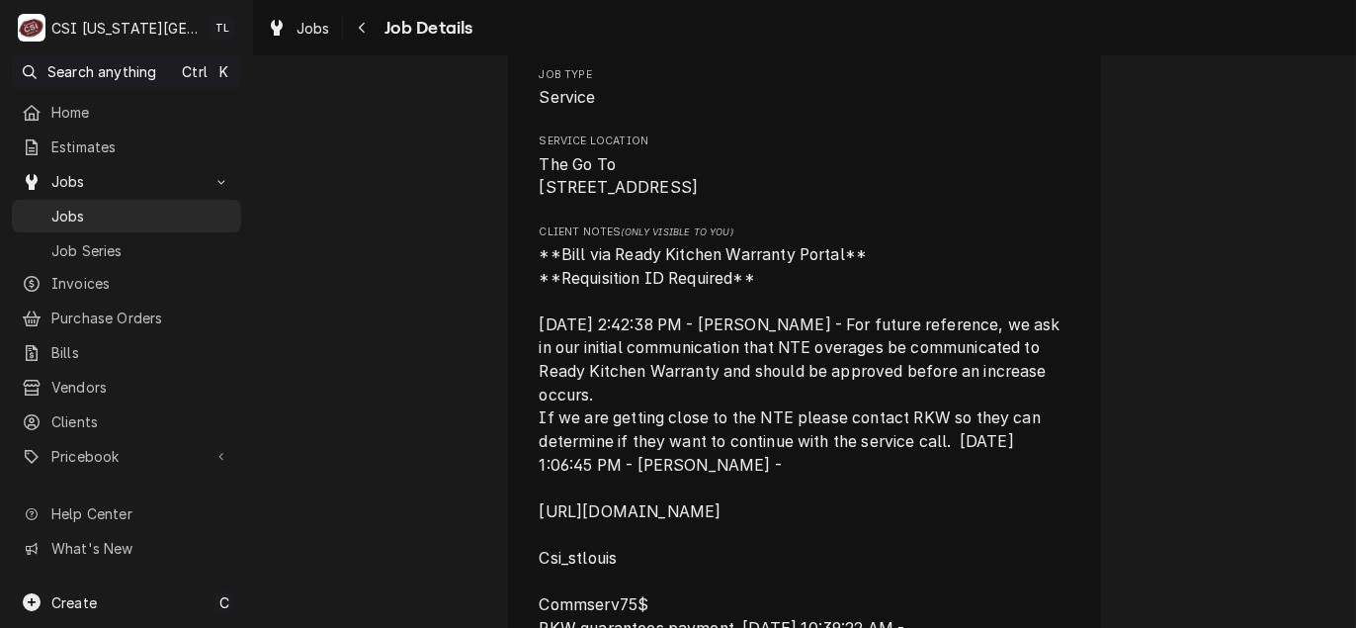
drag, startPoint x: 704, startPoint y: 322, endPoint x: 679, endPoint y: 319, distance: 24.9
click at [679, 319] on span "**Bill via Ready Kitchen Warranty Portal** **Requisition ID Required** [DATE] 2…" at bounding box center [805, 453] width 531 height 420
drag, startPoint x: 679, startPoint y: 319, endPoint x: 501, endPoint y: 277, distance: 182.9
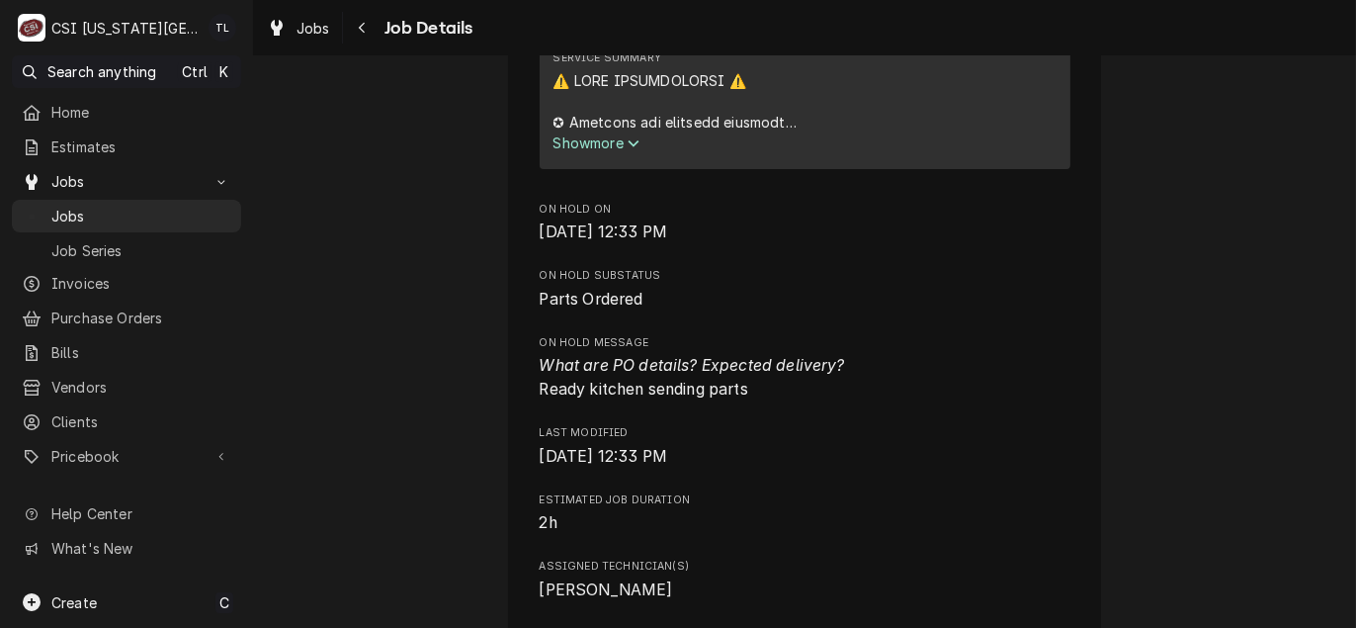
scroll to position [1482, 0]
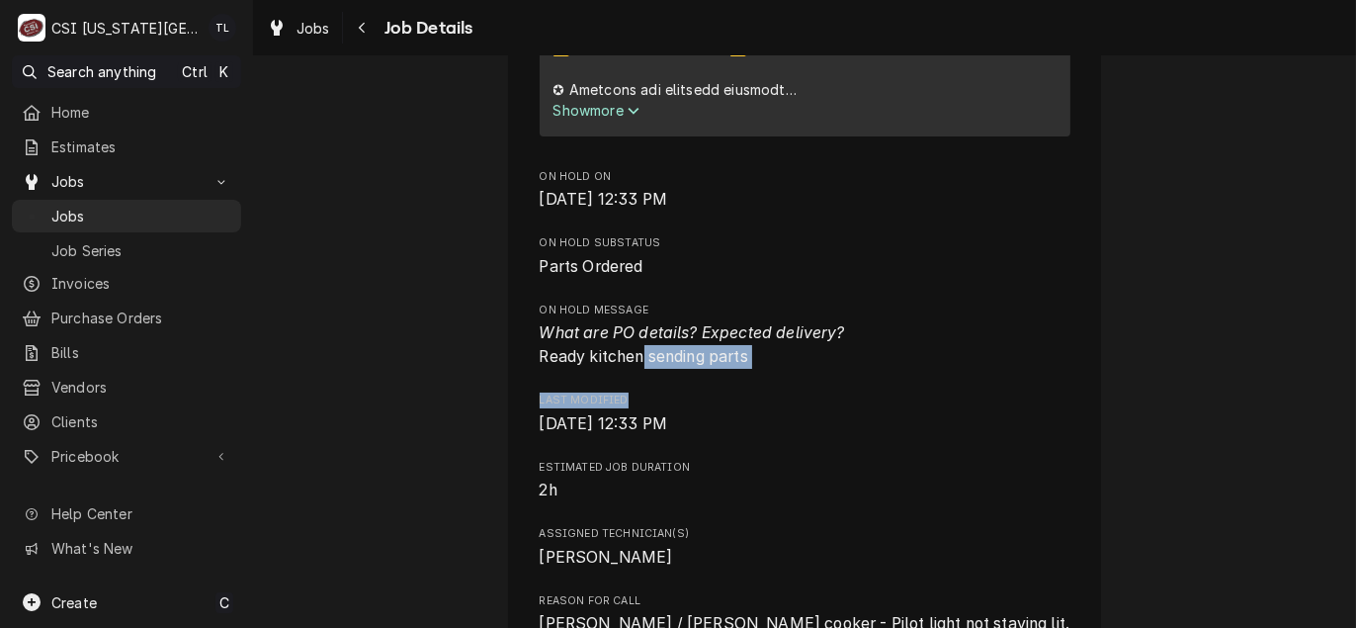
drag, startPoint x: 671, startPoint y: 376, endPoint x: 640, endPoint y: 379, distance: 30.9
click at [640, 379] on div "Roopairs Job ID JOB-32019 Date Received Aug 13, 2025 Service Type Job | Service…" at bounding box center [805, 68] width 531 height 2576
drag, startPoint x: 640, startPoint y: 379, endPoint x: 805, endPoint y: 432, distance: 173.1
click at [805, 432] on span "Wed, Aug 13th, 2025 - 12:33 PM" at bounding box center [805, 424] width 531 height 24
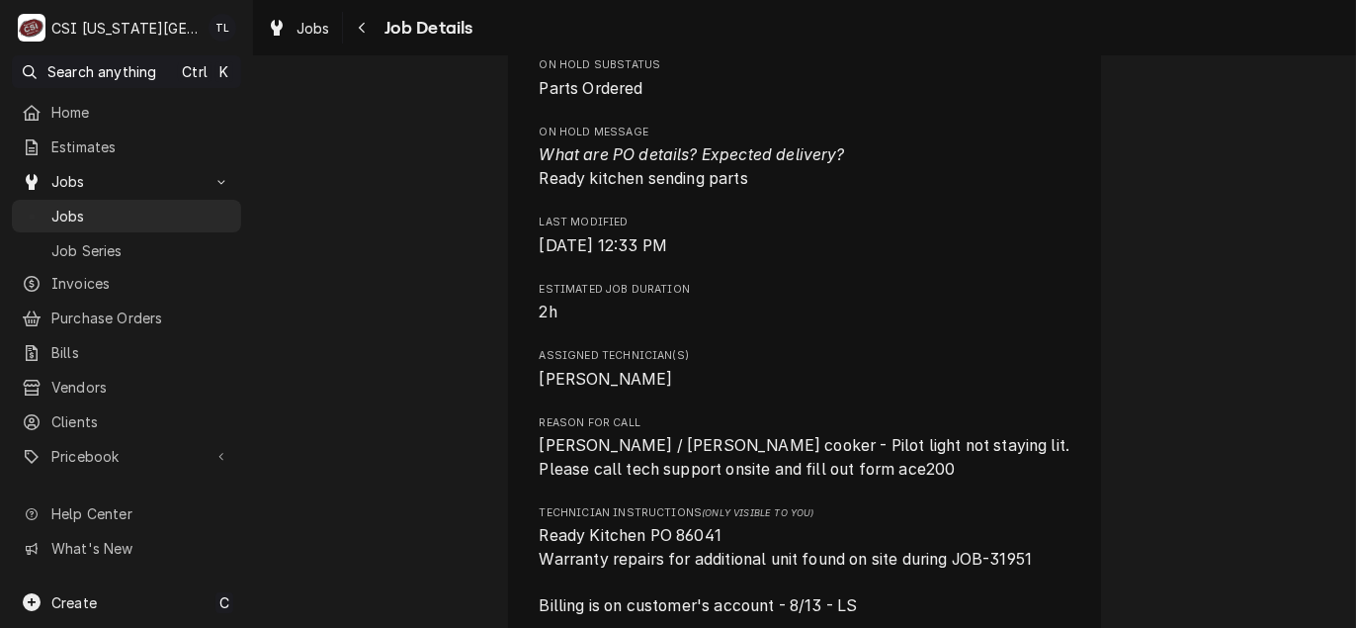
scroll to position [1680, 0]
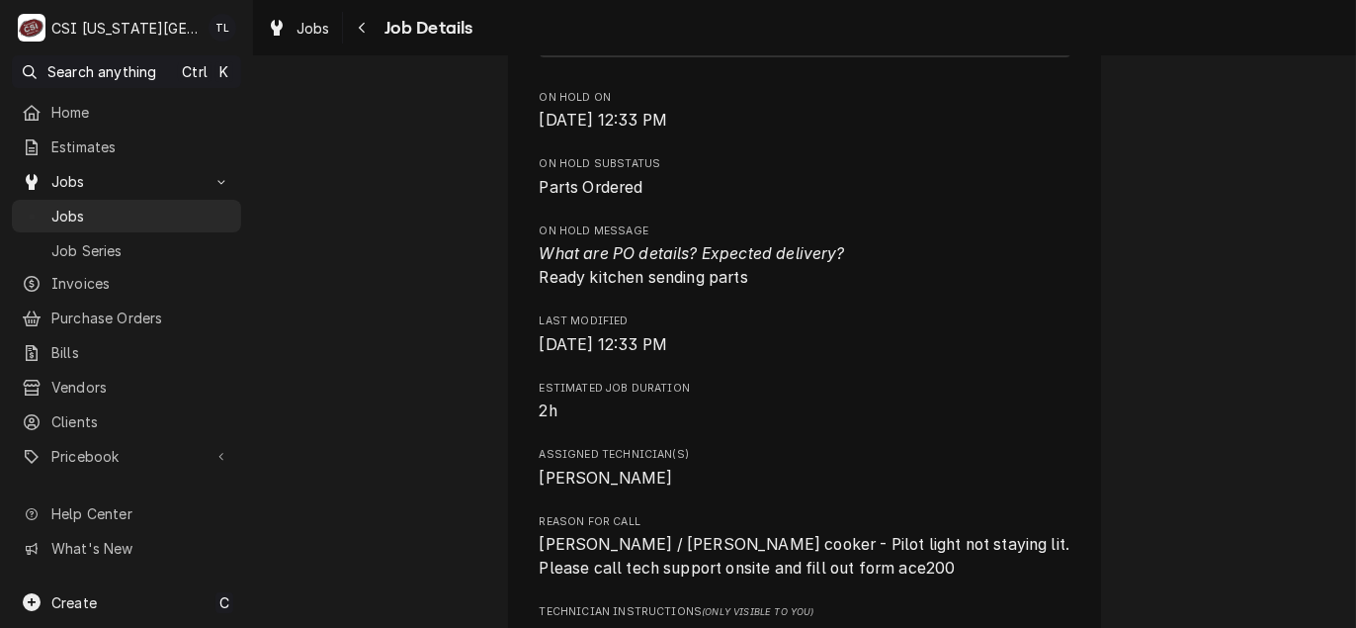
click at [511, 439] on div "CLARK ASSOCIATES (READY KITCHEN WARRANTY) The Go To / 1 S Broadway St, Louisbur…" at bounding box center [804, 164] width 593 height 3200
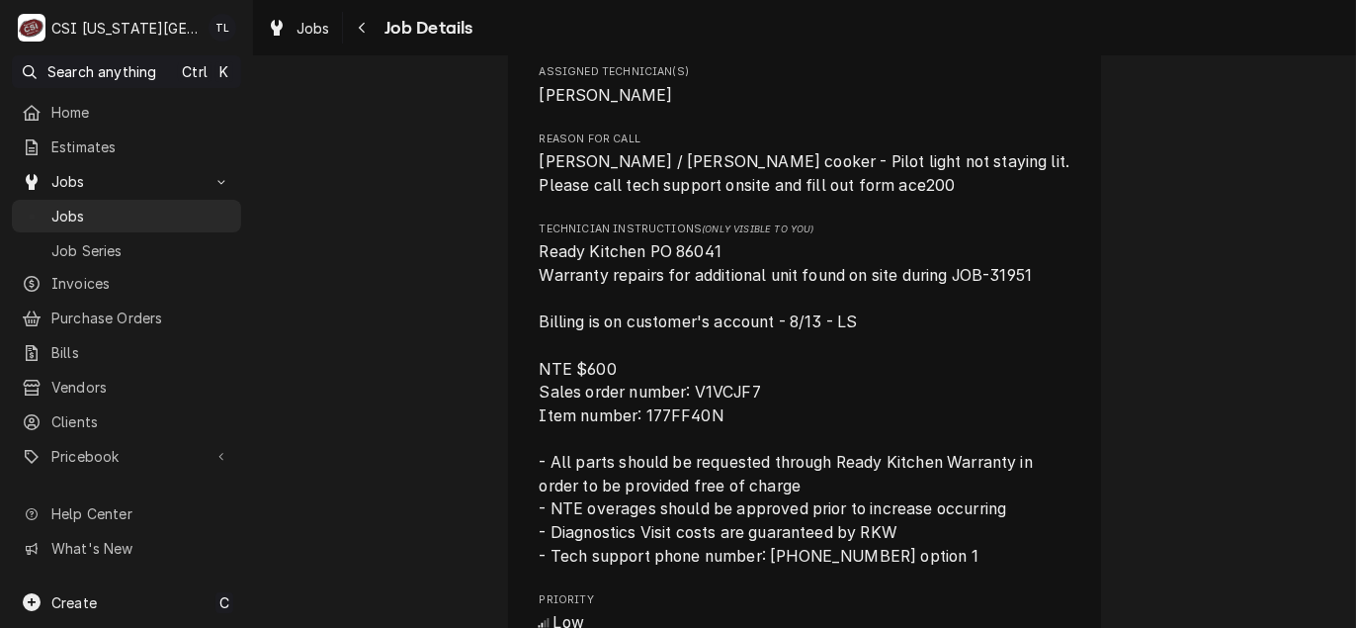
scroll to position [1976, 0]
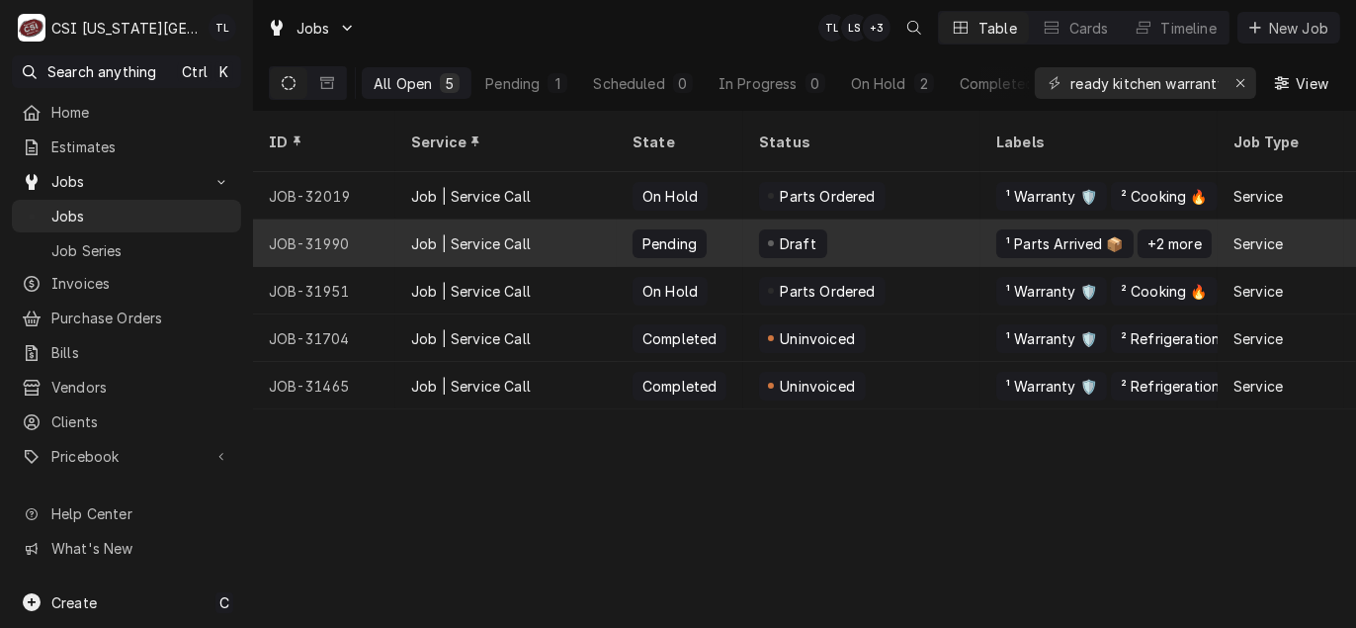
click at [420, 236] on div "Job | Service Call" at bounding box center [505, 242] width 221 height 47
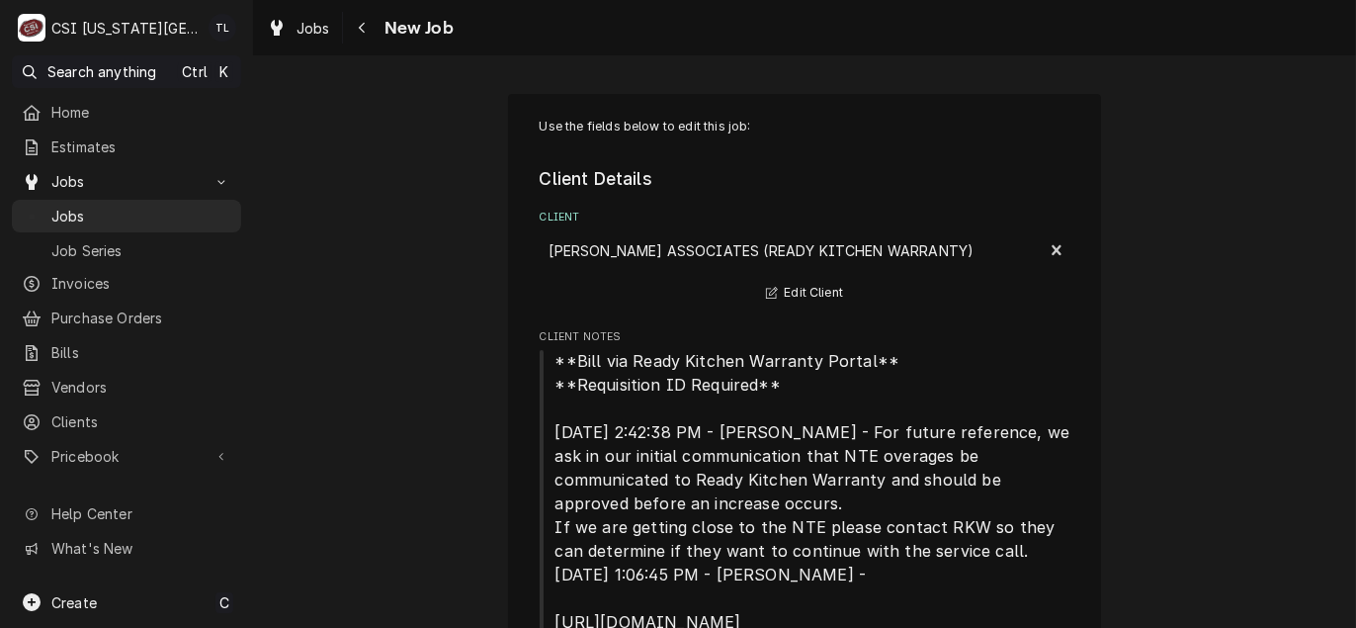
type textarea "x"
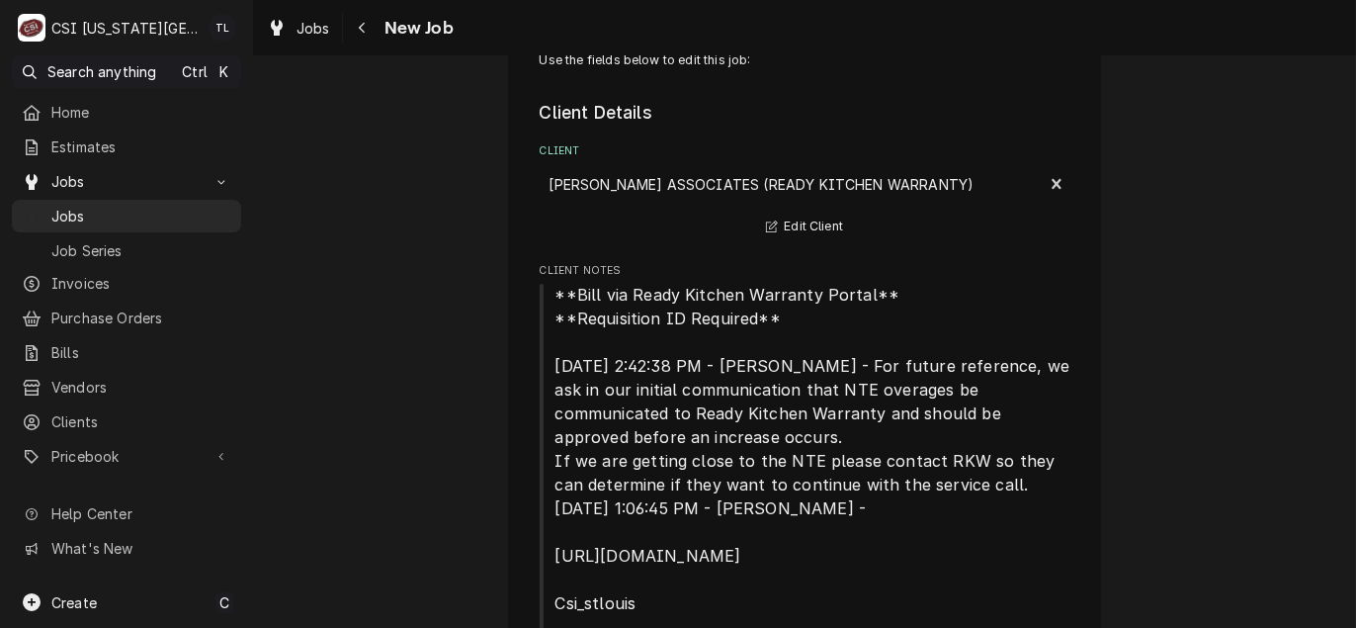
scroll to position [99, 0]
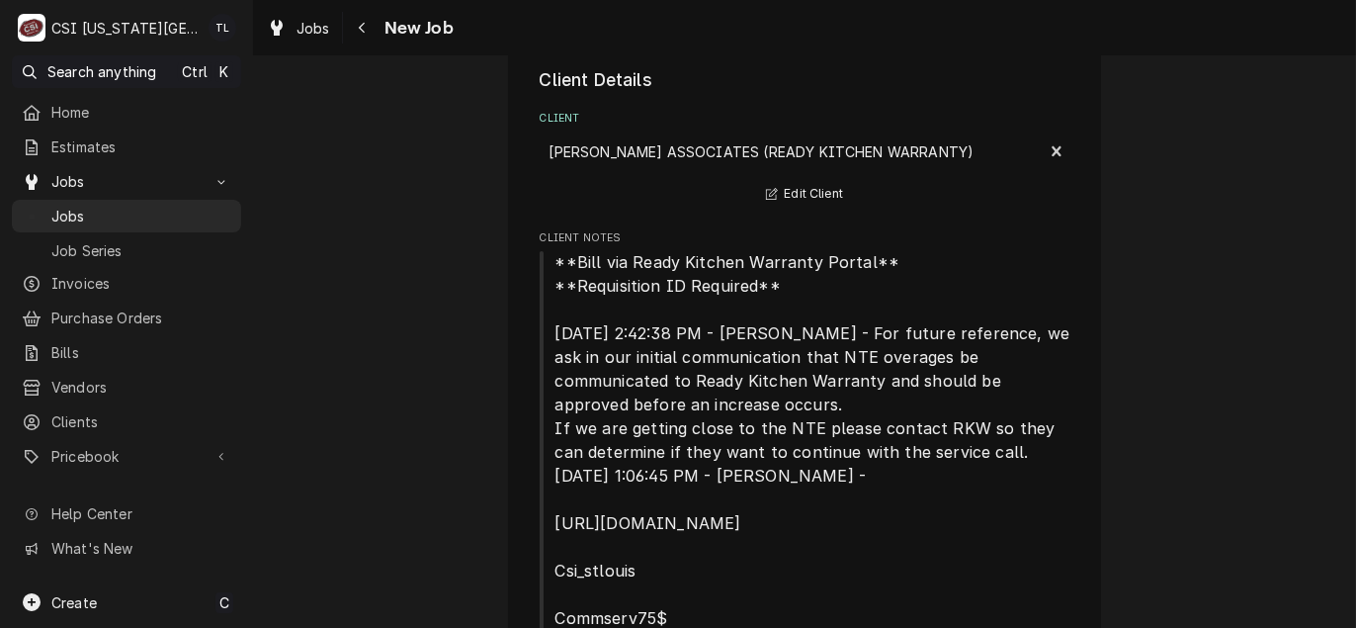
drag, startPoint x: 425, startPoint y: 234, endPoint x: 389, endPoint y: 224, distance: 36.9
drag, startPoint x: 389, startPoint y: 224, endPoint x: 309, endPoint y: 209, distance: 81.4
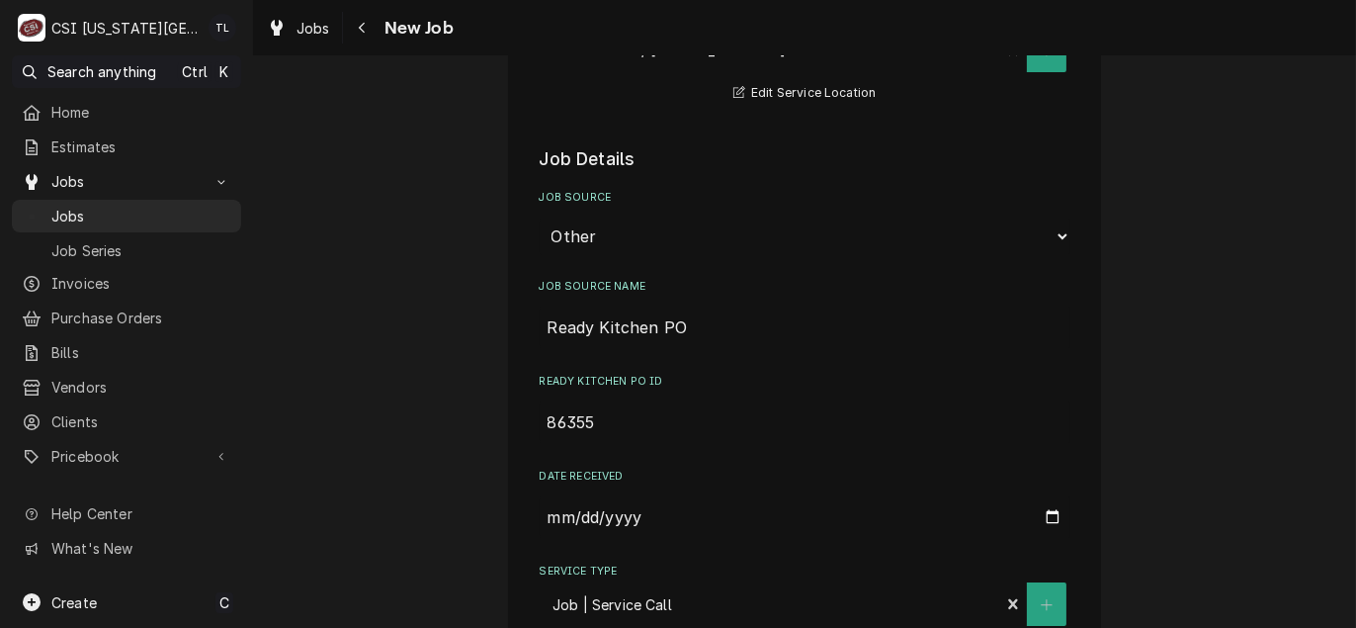
scroll to position [889, 0]
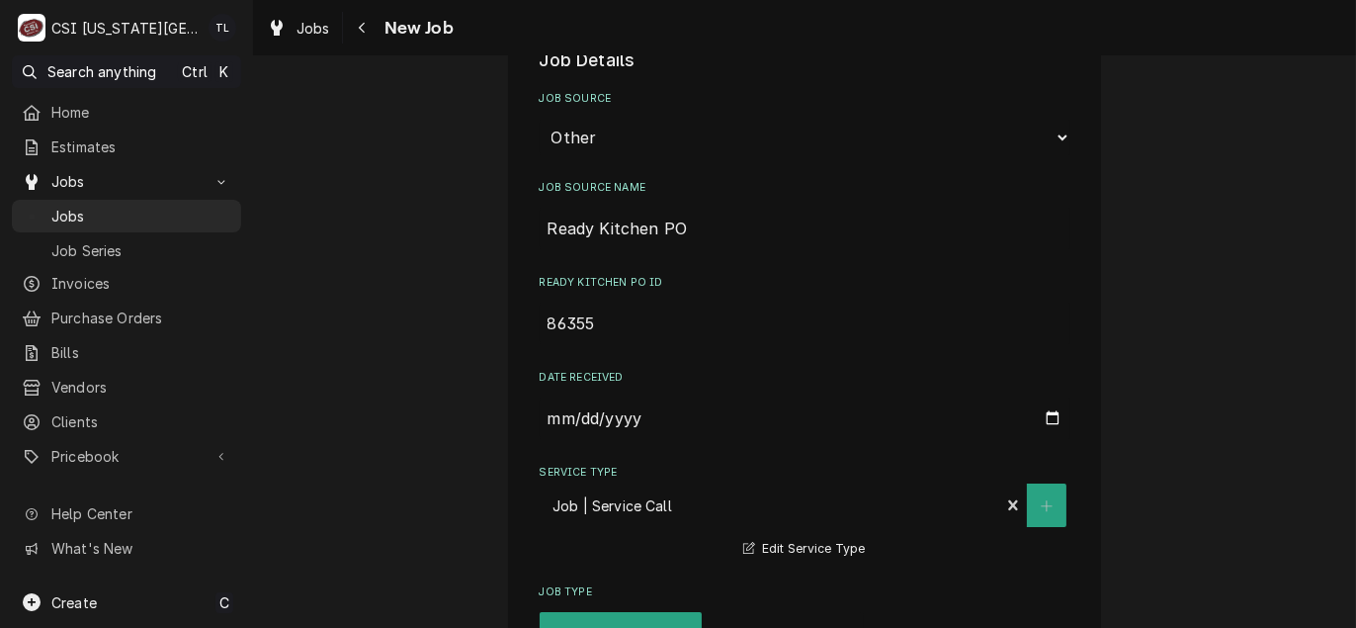
drag, startPoint x: 387, startPoint y: 266, endPoint x: 352, endPoint y: 305, distance: 53.2
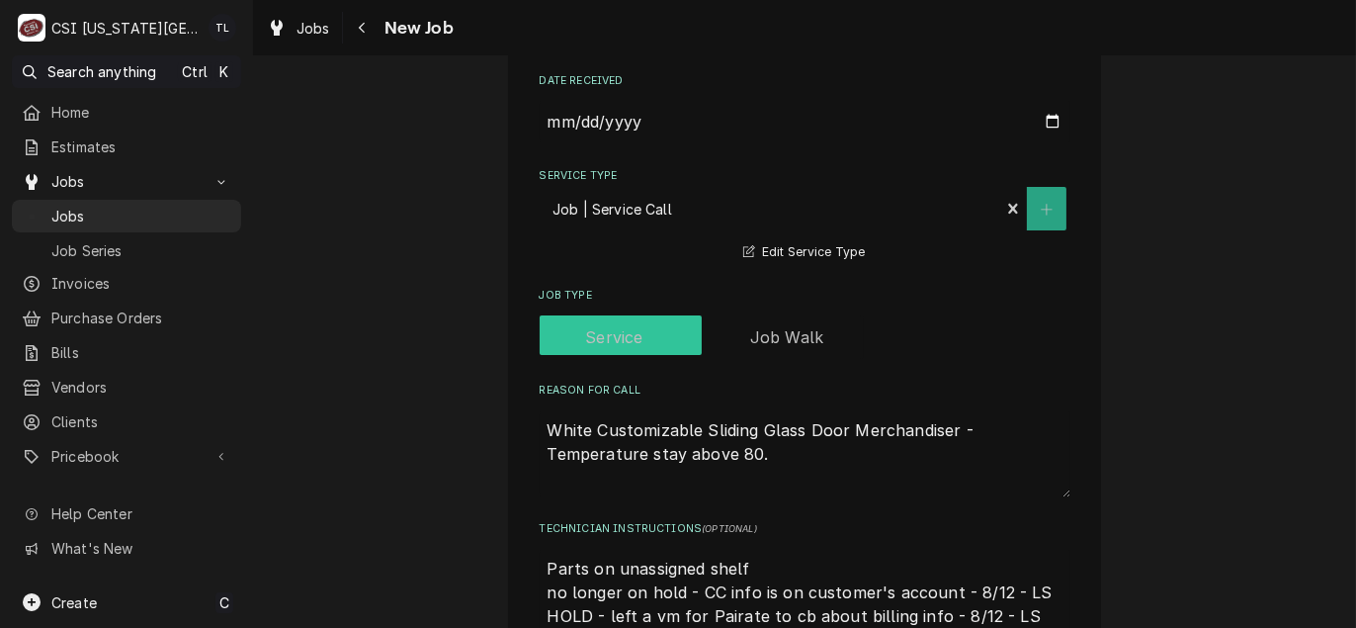
scroll to position [1285, 0]
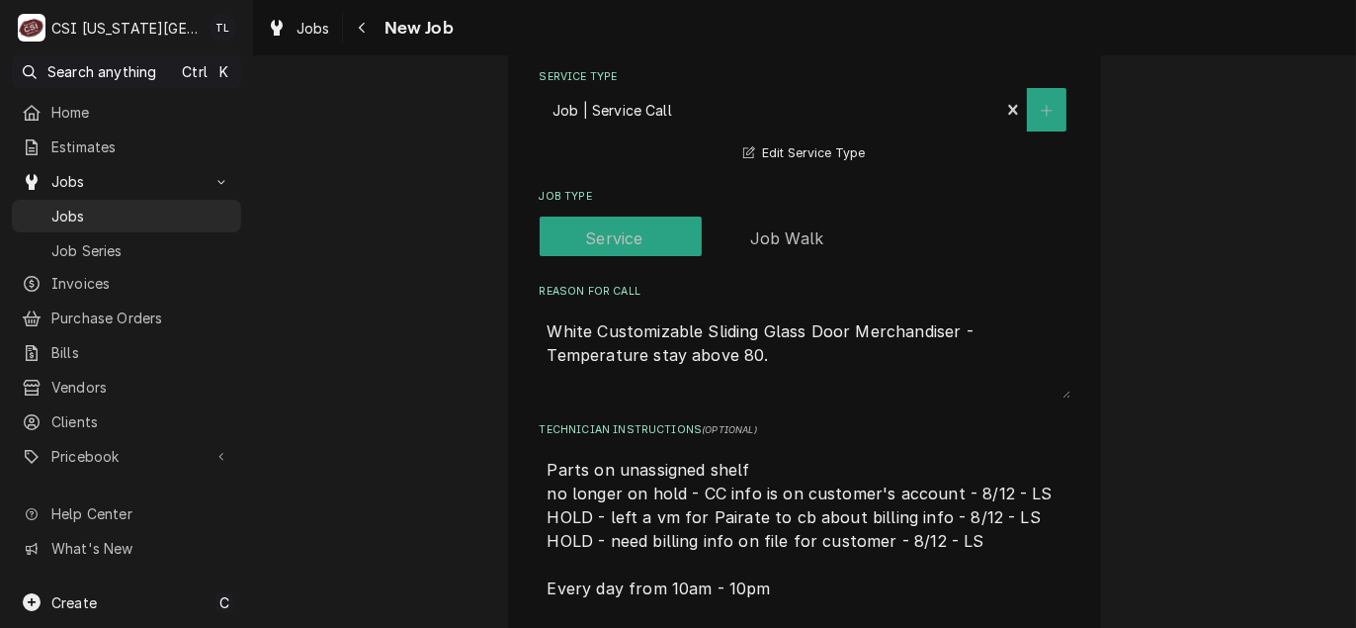
drag, startPoint x: 720, startPoint y: 320, endPoint x: 731, endPoint y: 321, distance: 10.9
drag, startPoint x: 731, startPoint y: 321, endPoint x: 786, endPoint y: 340, distance: 57.5
click at [786, 340] on textarea "White Customizable Sliding Glass Door Merchandiser - Temperature stay above 80." at bounding box center [805, 354] width 531 height 87
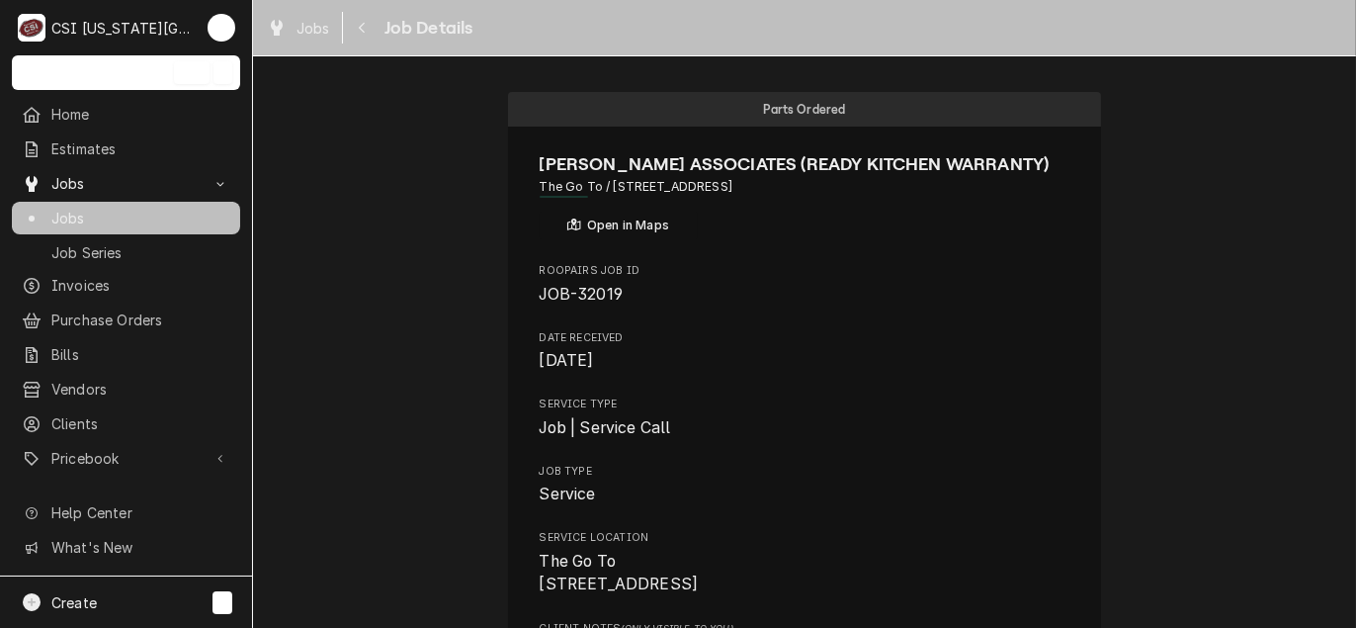
drag, startPoint x: 0, startPoint y: 0, endPoint x: 397, endPoint y: 186, distance: 438.6
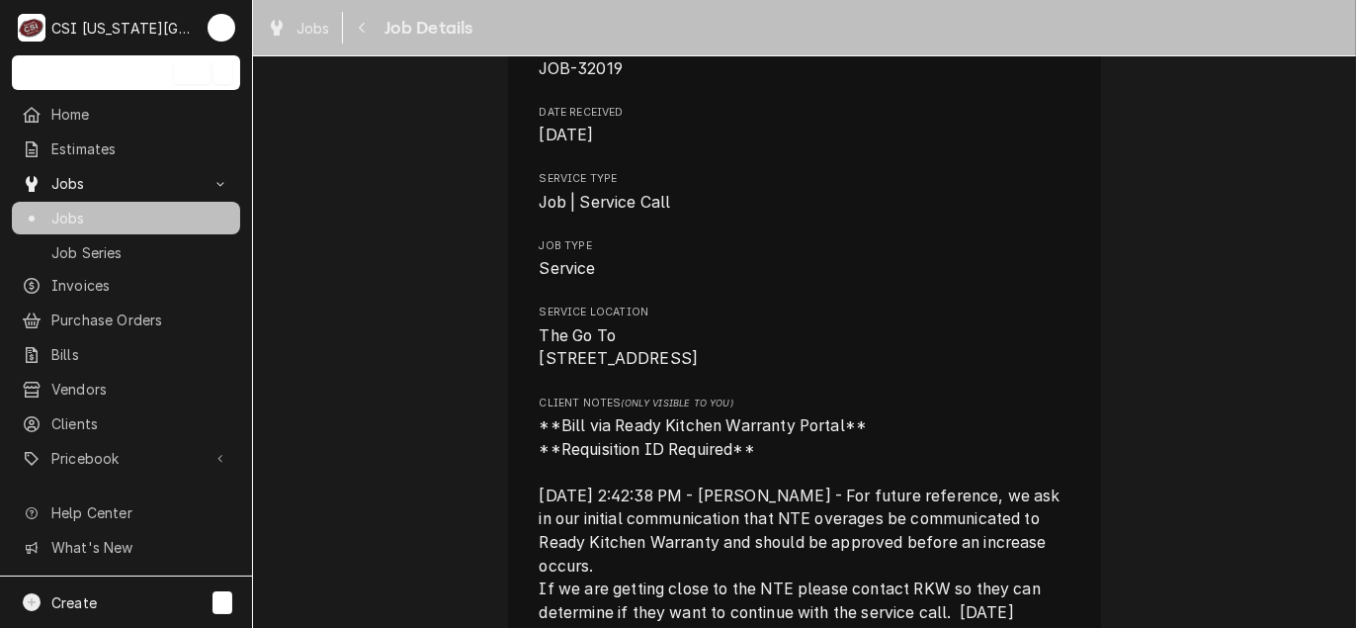
scroll to position [198, 0]
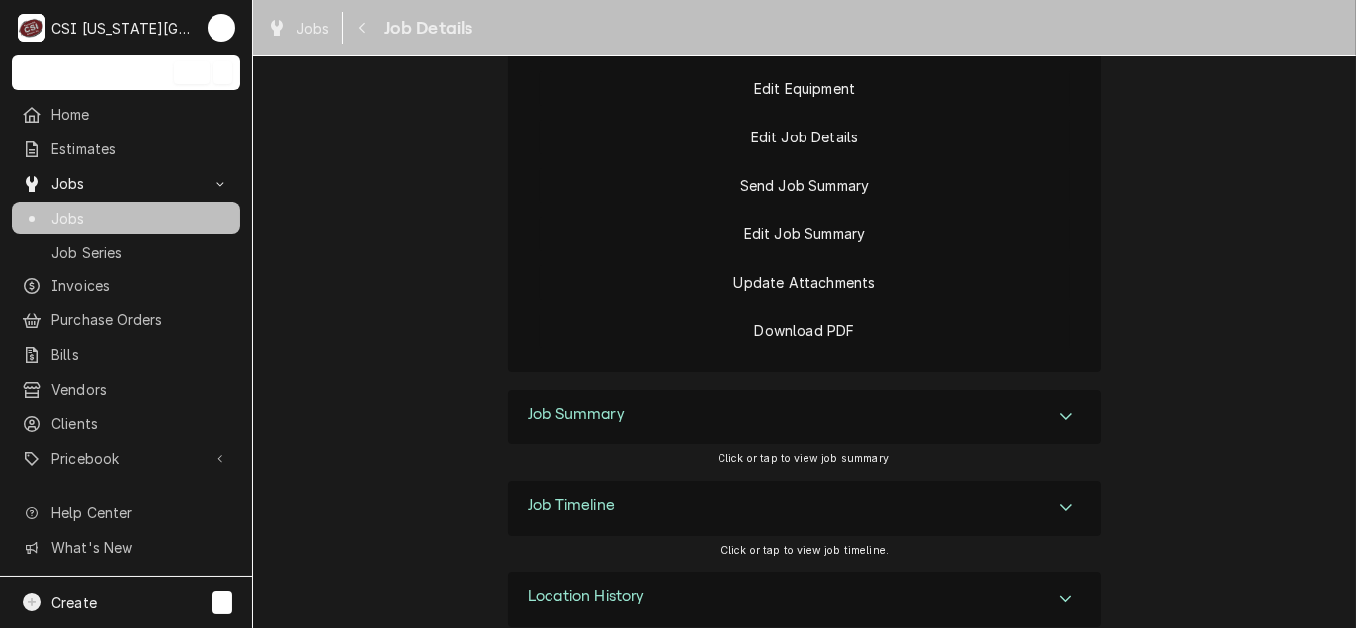
scroll to position [2987, 0]
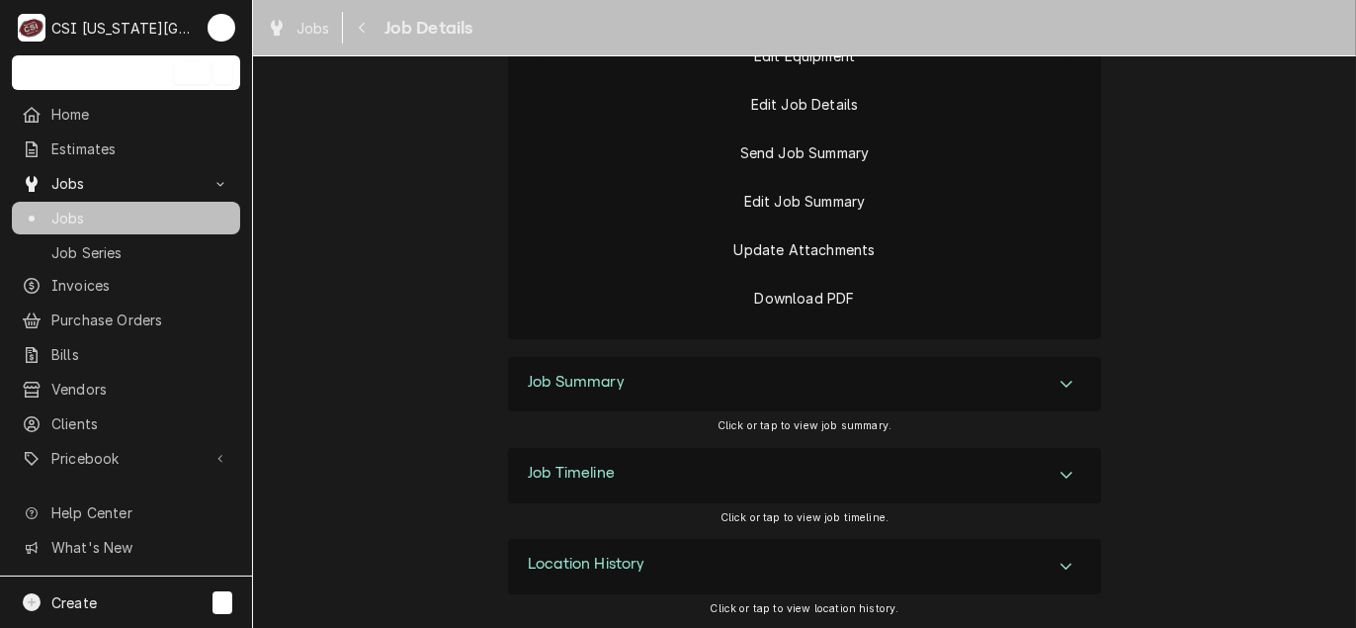
click at [735, 384] on div "Job Summary" at bounding box center [804, 384] width 593 height 55
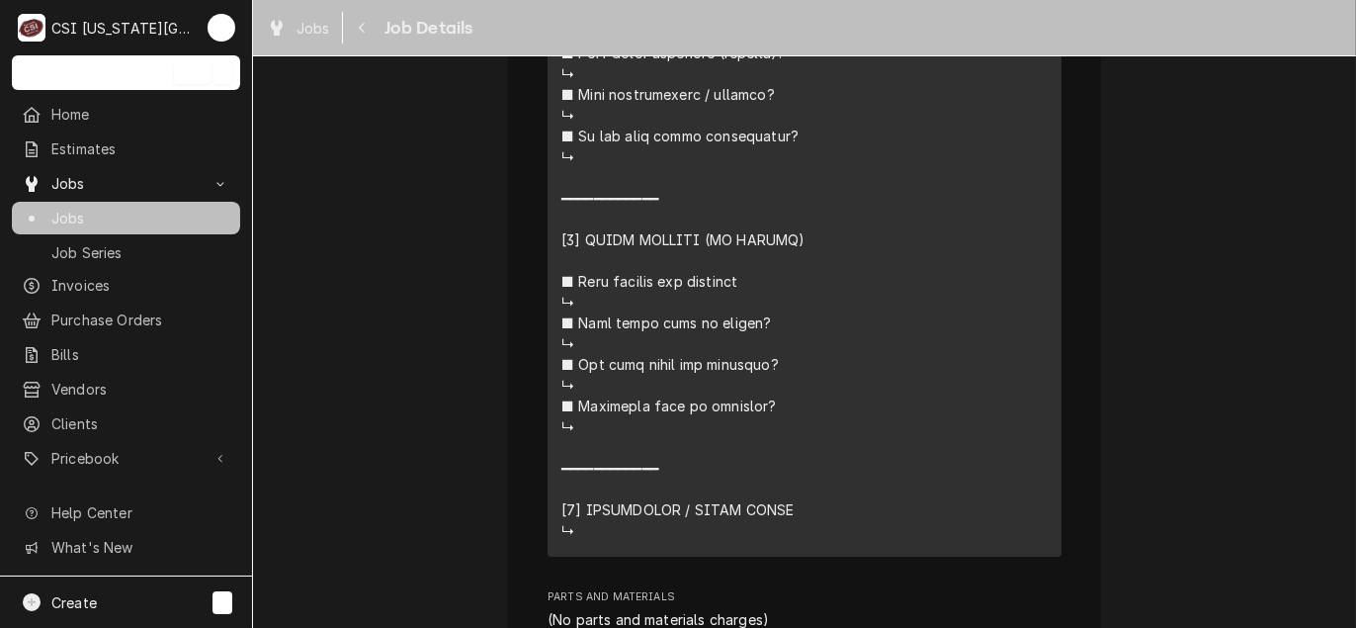
scroll to position [5359, 0]
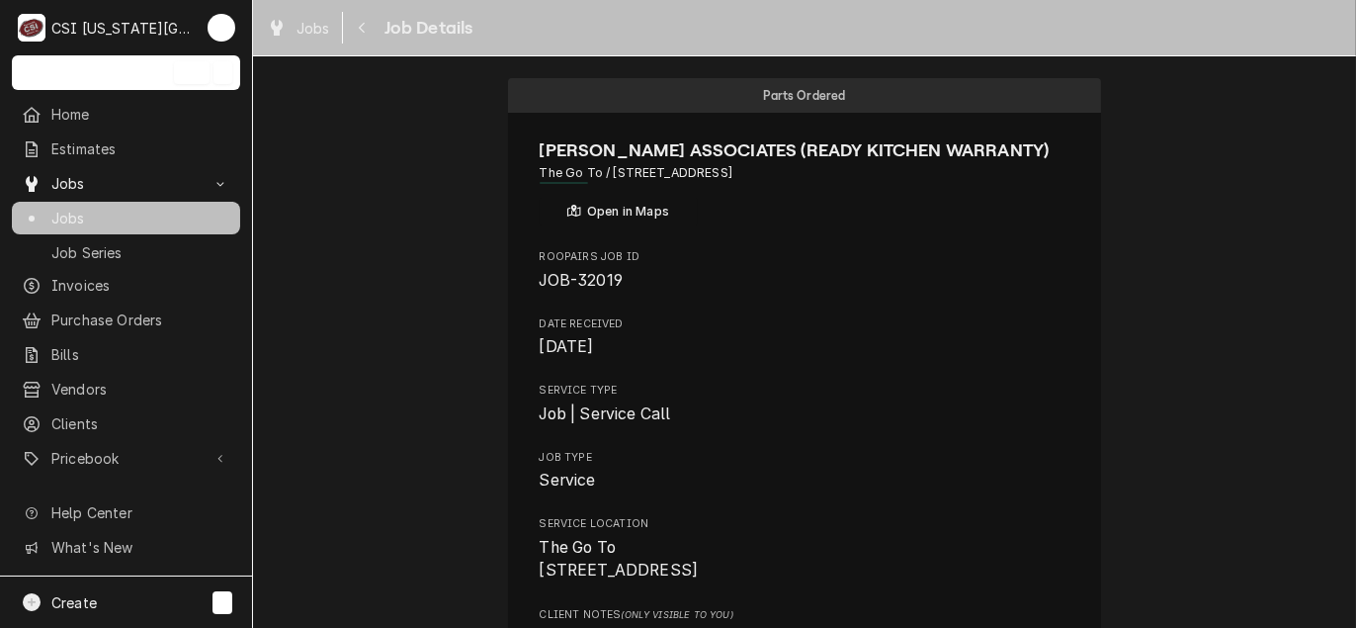
scroll to position [0, 0]
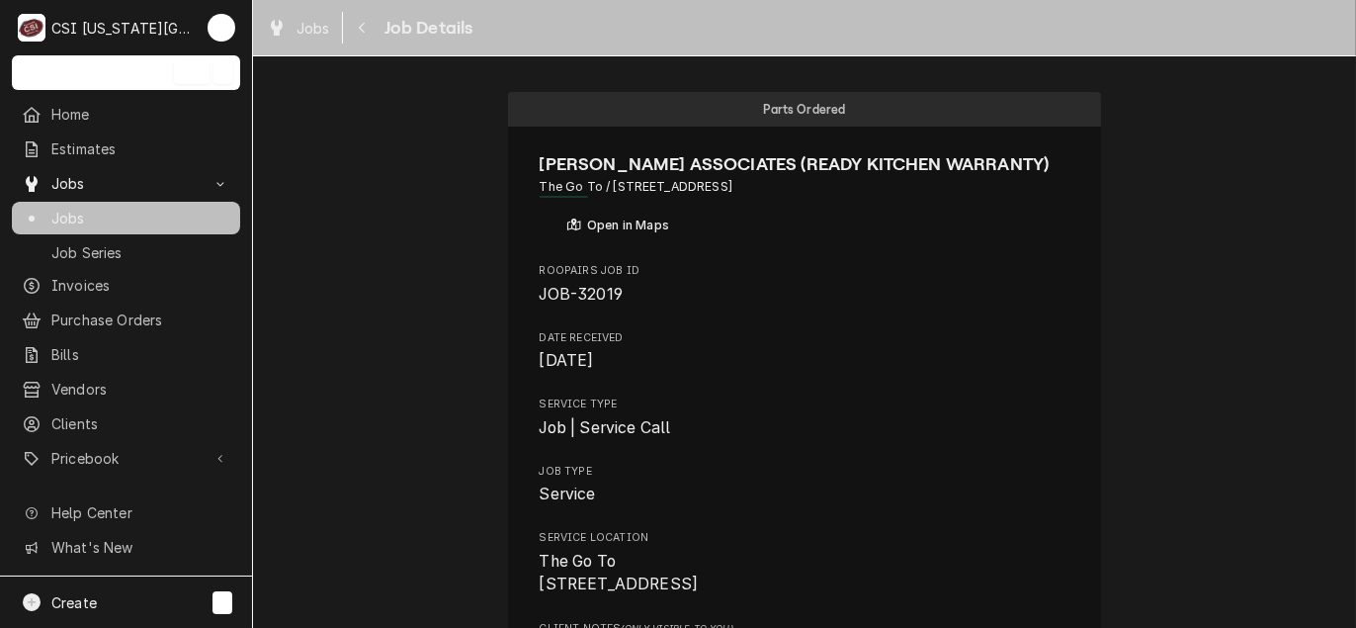
click at [84, 223] on link "Jobs" at bounding box center [126, 218] width 228 height 33
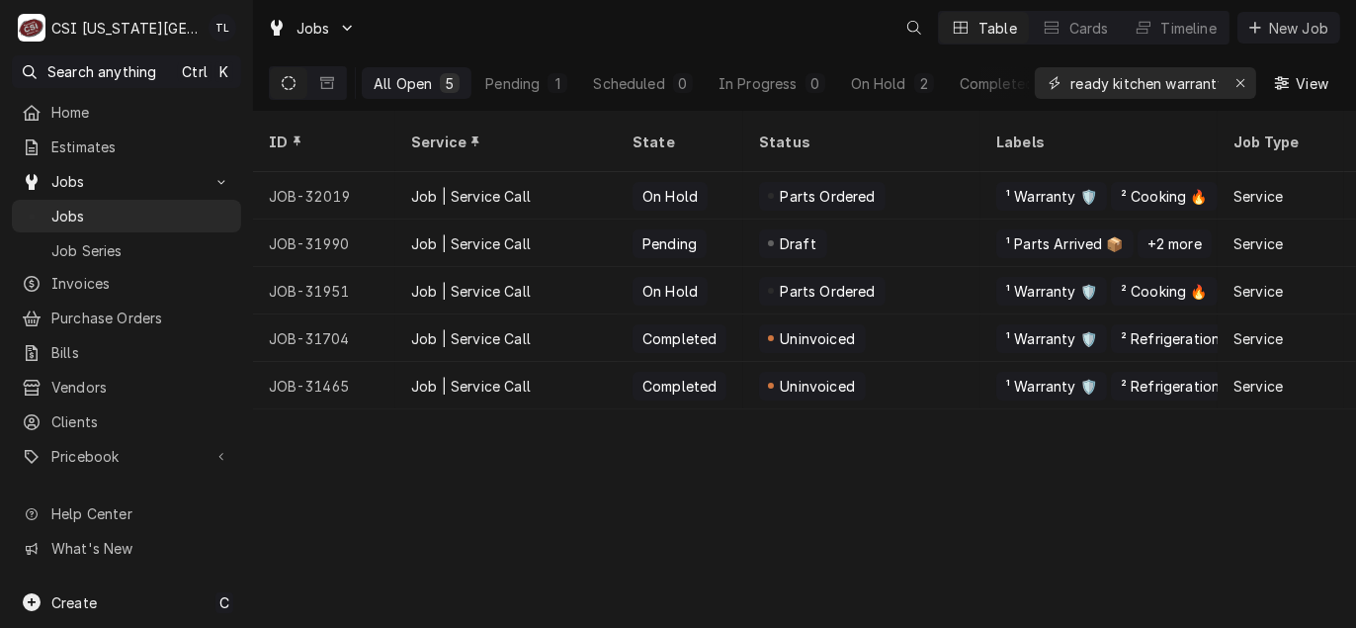
click at [1180, 90] on input "ready kitchen warranty" at bounding box center [1144, 83] width 148 height 32
click at [1232, 82] on div "Erase input" at bounding box center [1240, 83] width 20 height 20
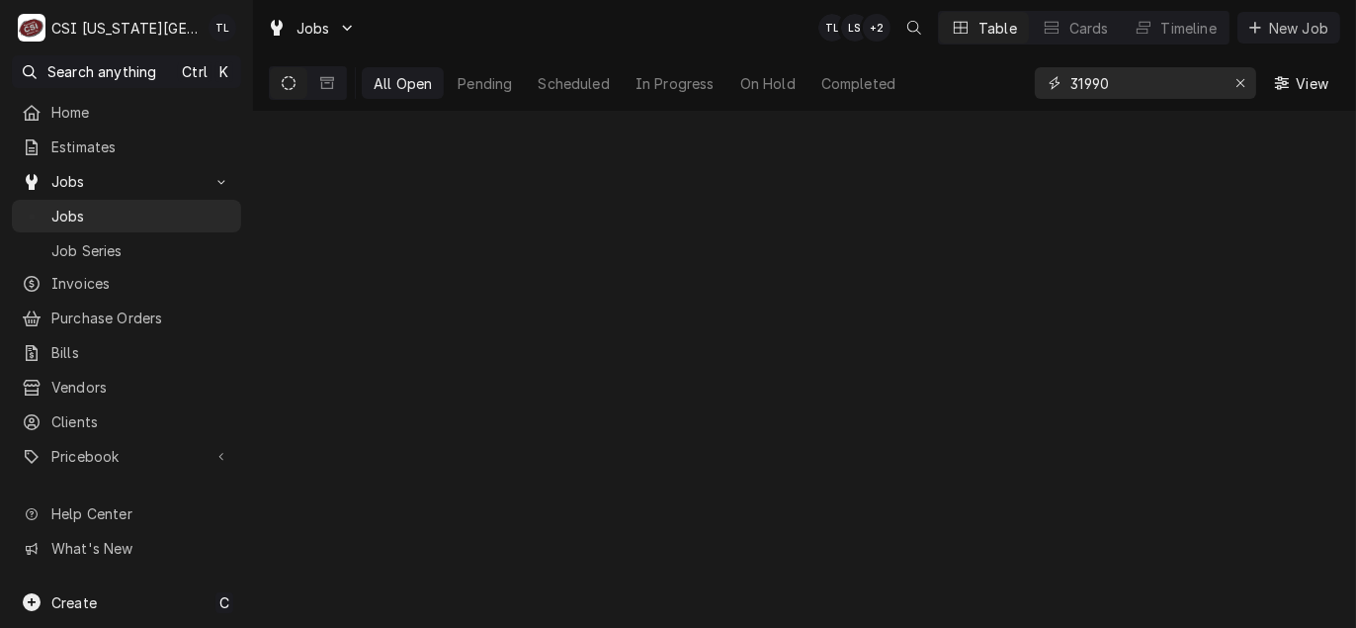
type input "31990"
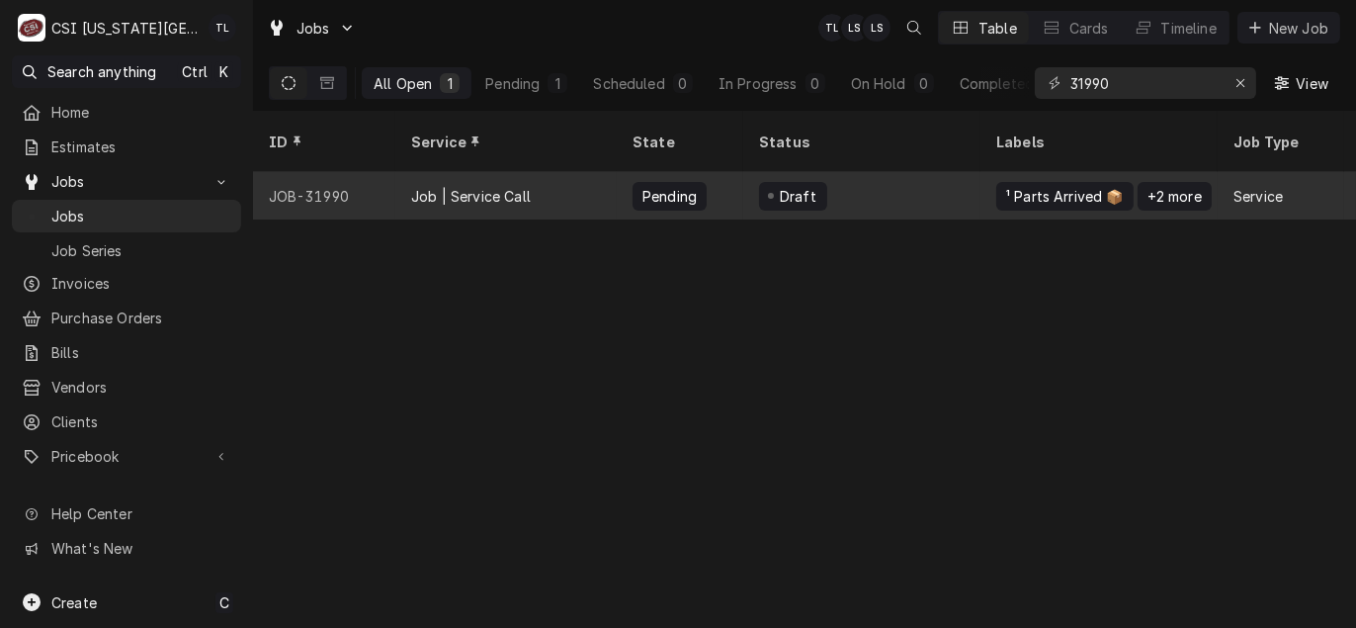
click at [395, 172] on div "Job | Service Call" at bounding box center [505, 195] width 221 height 47
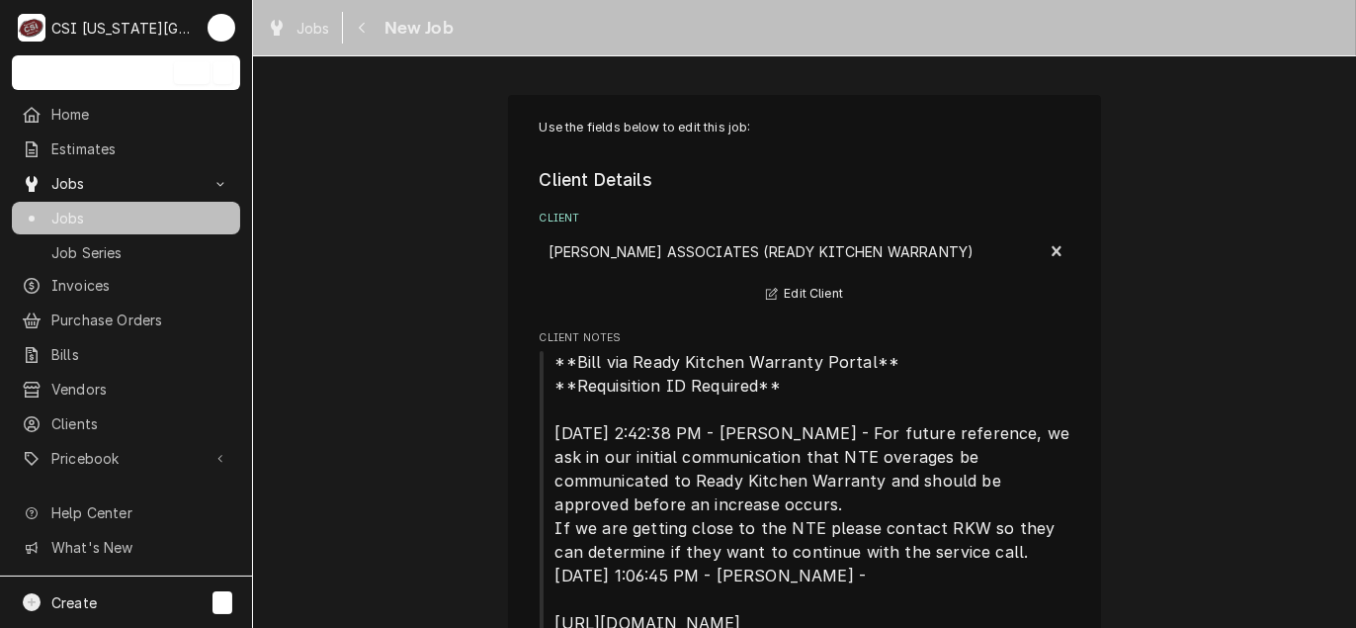
type textarea "x"
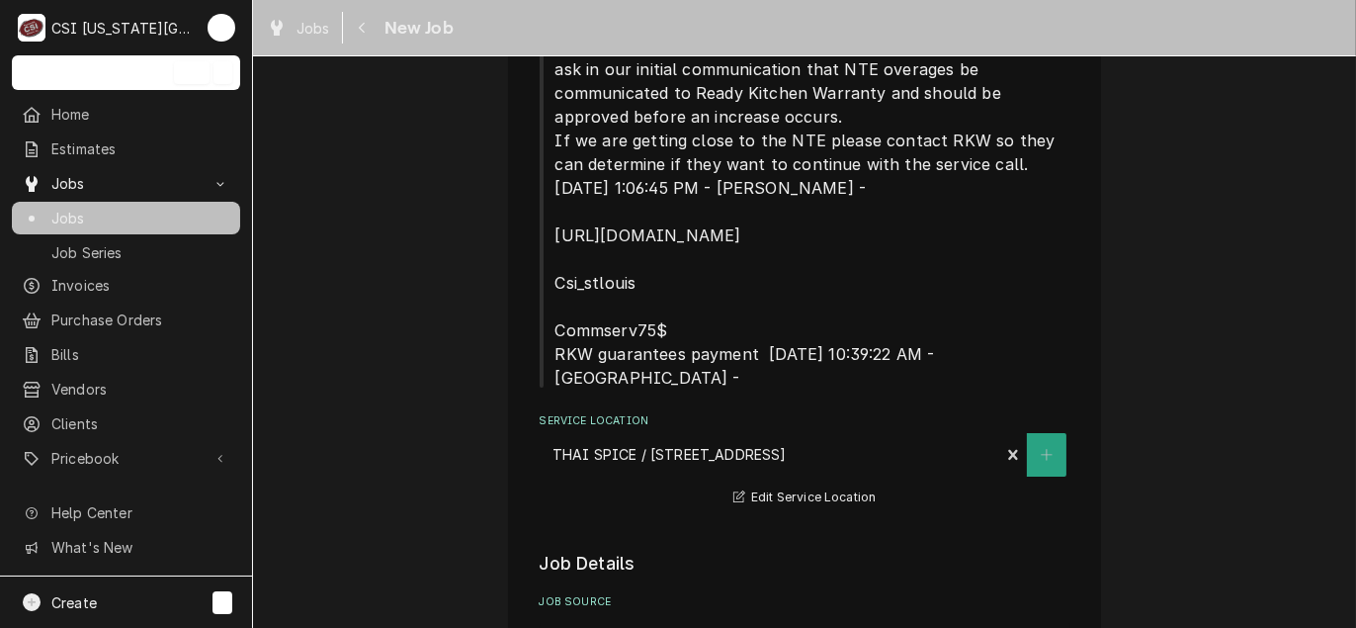
scroll to position [138, 0]
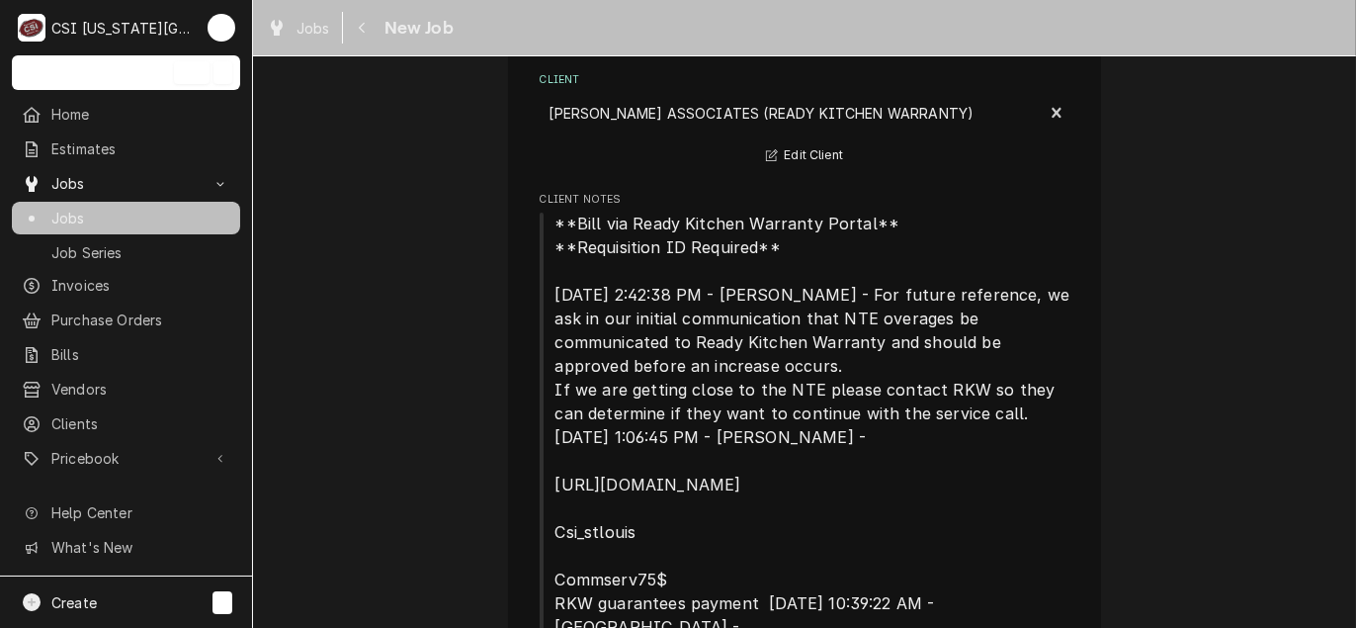
click at [97, 208] on span "Jobs" at bounding box center [140, 218] width 179 height 21
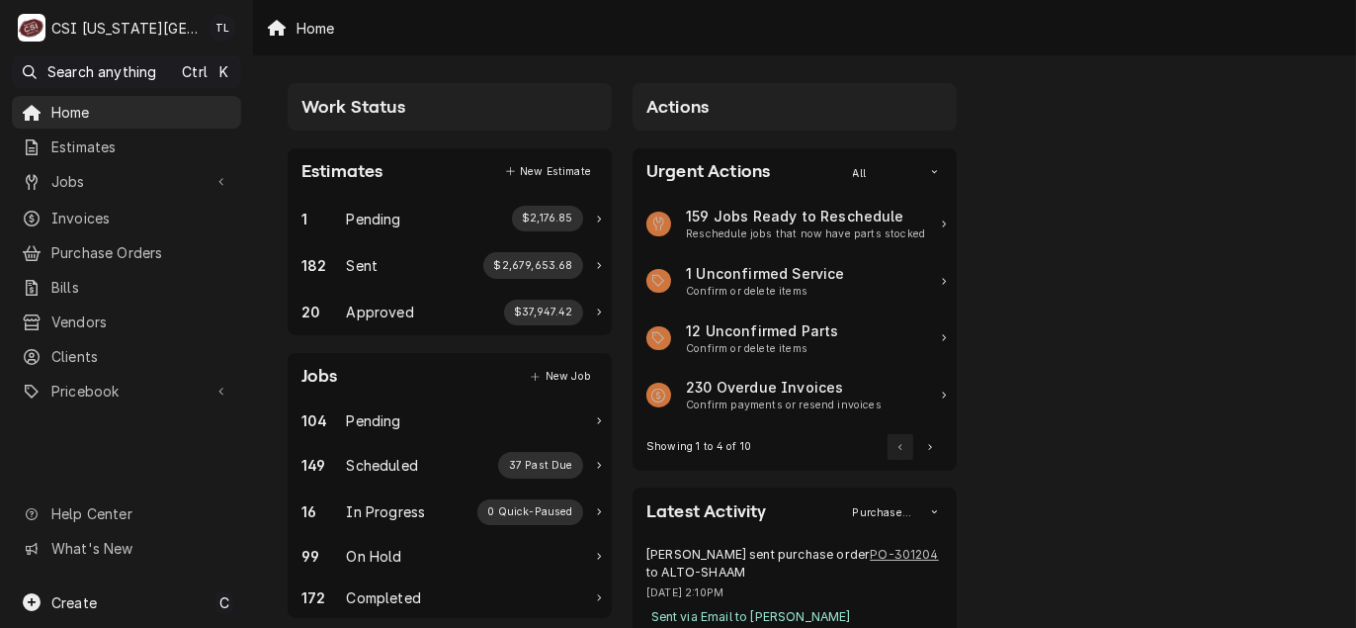
scroll to position [198, 0]
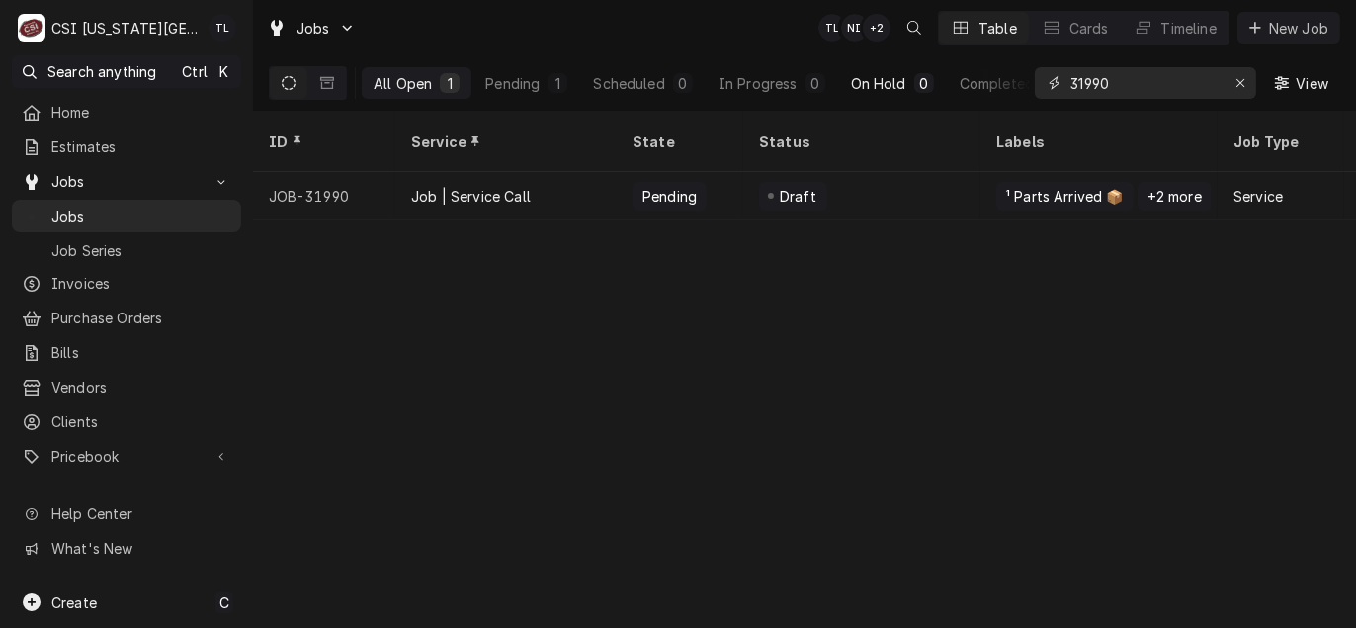
drag, startPoint x: 1182, startPoint y: 78, endPoint x: 902, endPoint y: 78, distance: 279.7
click at [902, 78] on div "All Open 1 Pending 1 Scheduled 0 In Progress 0 On Hold 0 Completed 0 31990 View" at bounding box center [804, 82] width 1071 height 55
type input "victory"
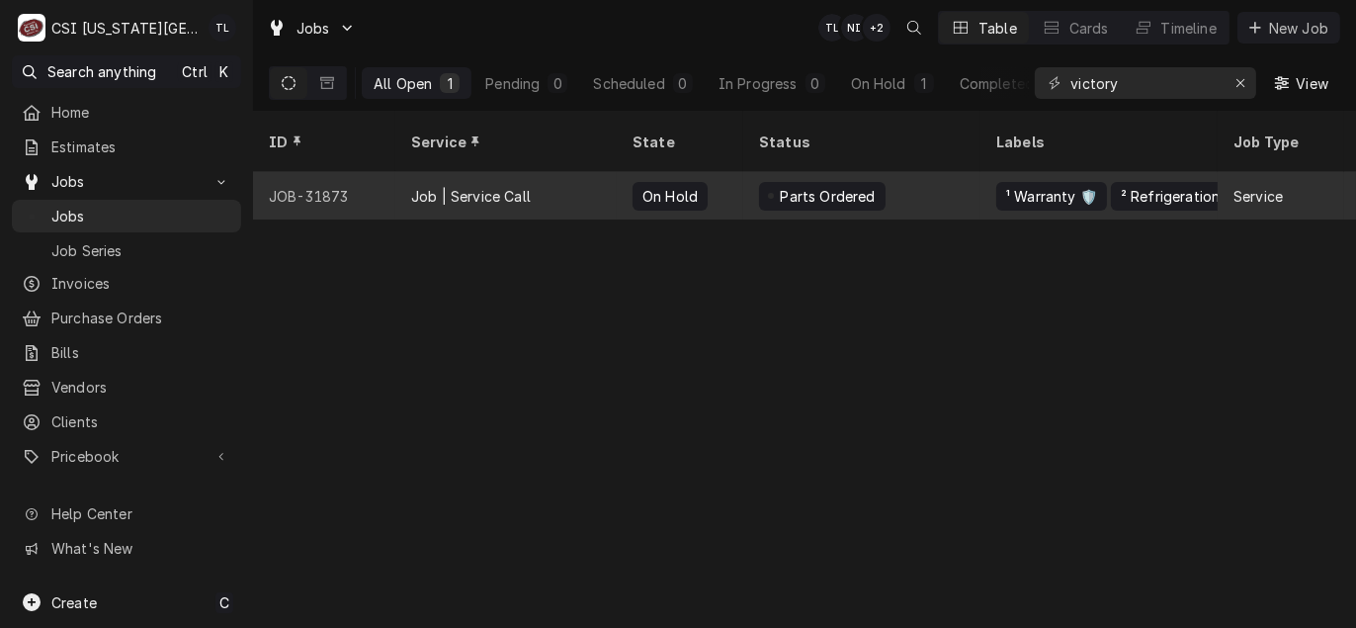
click at [322, 178] on div "JOB-31873" at bounding box center [324, 195] width 142 height 47
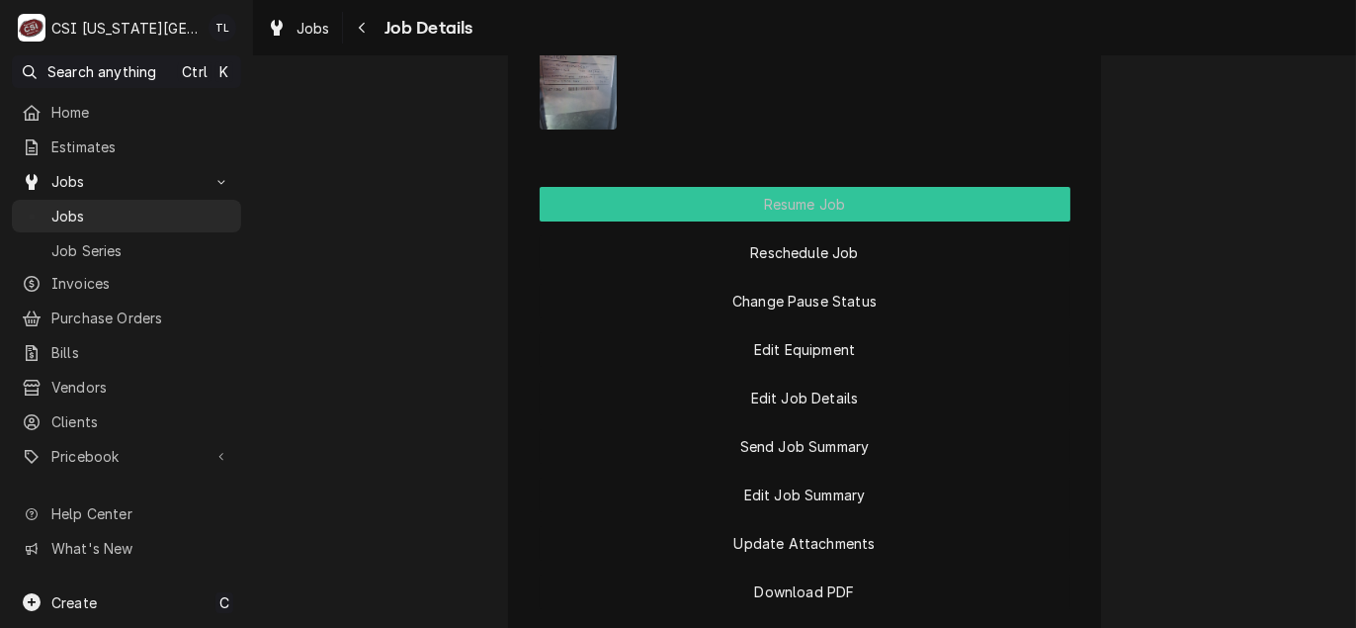
scroll to position [2372, 0]
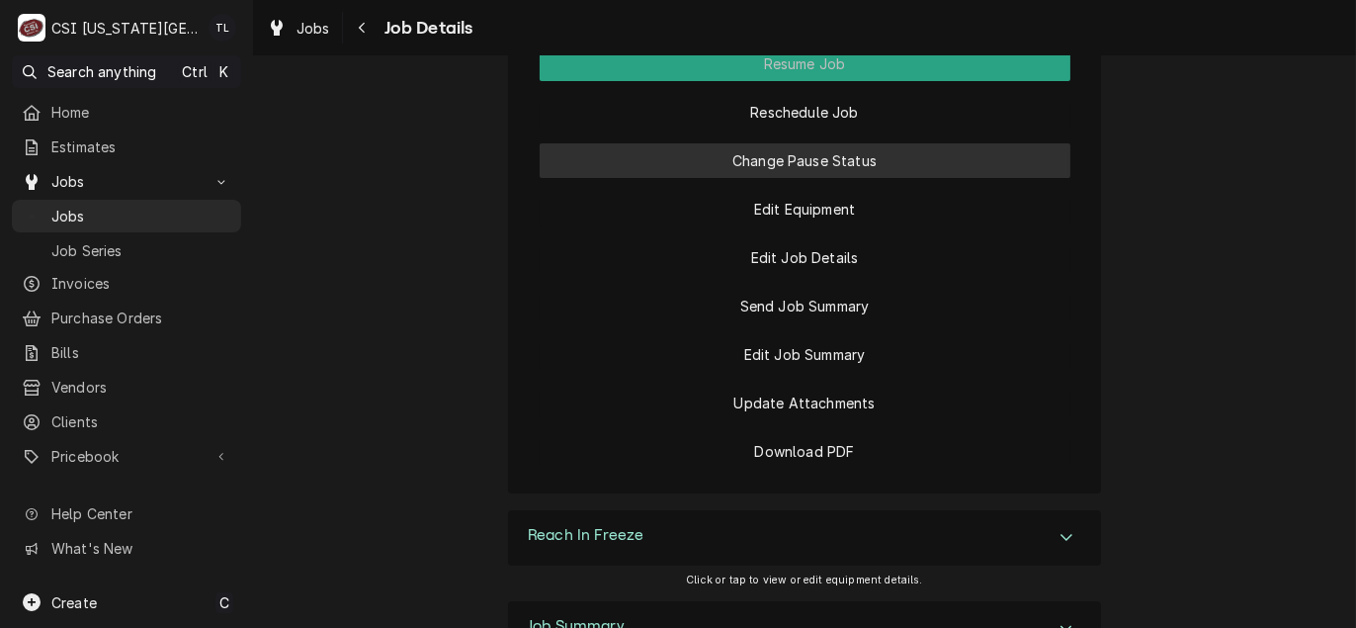
click at [806, 178] on button "Change Pause Status" at bounding box center [805, 160] width 531 height 35
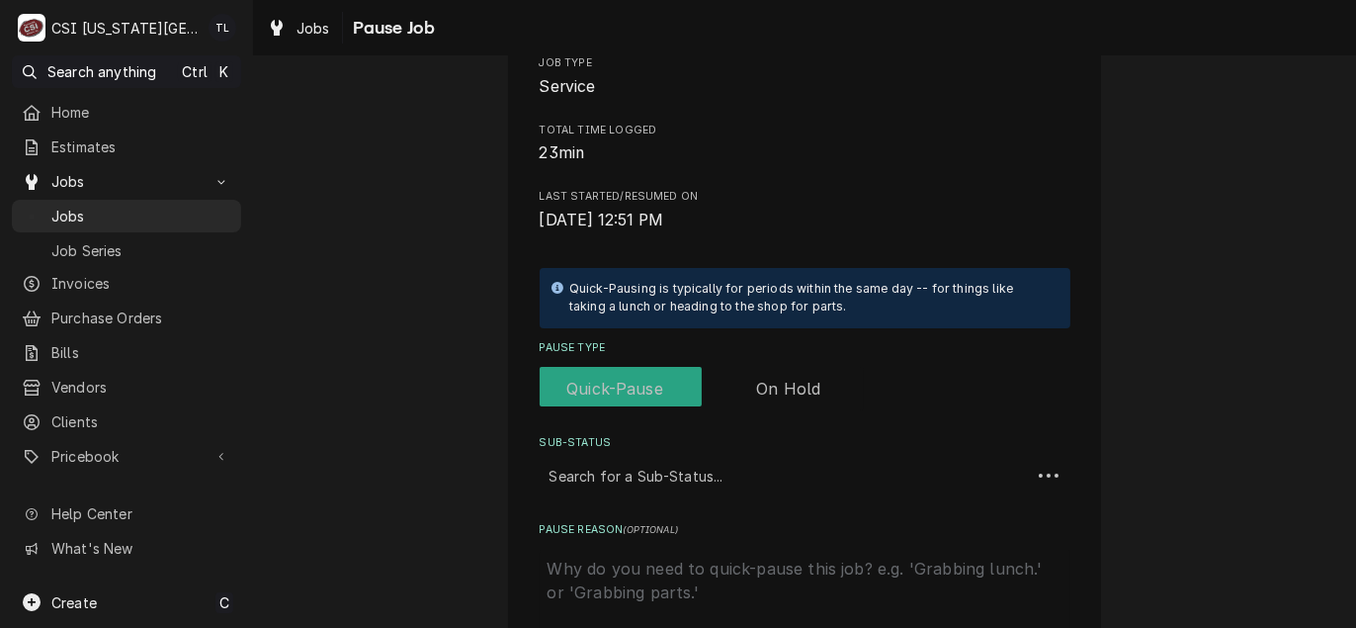
scroll to position [395, 0]
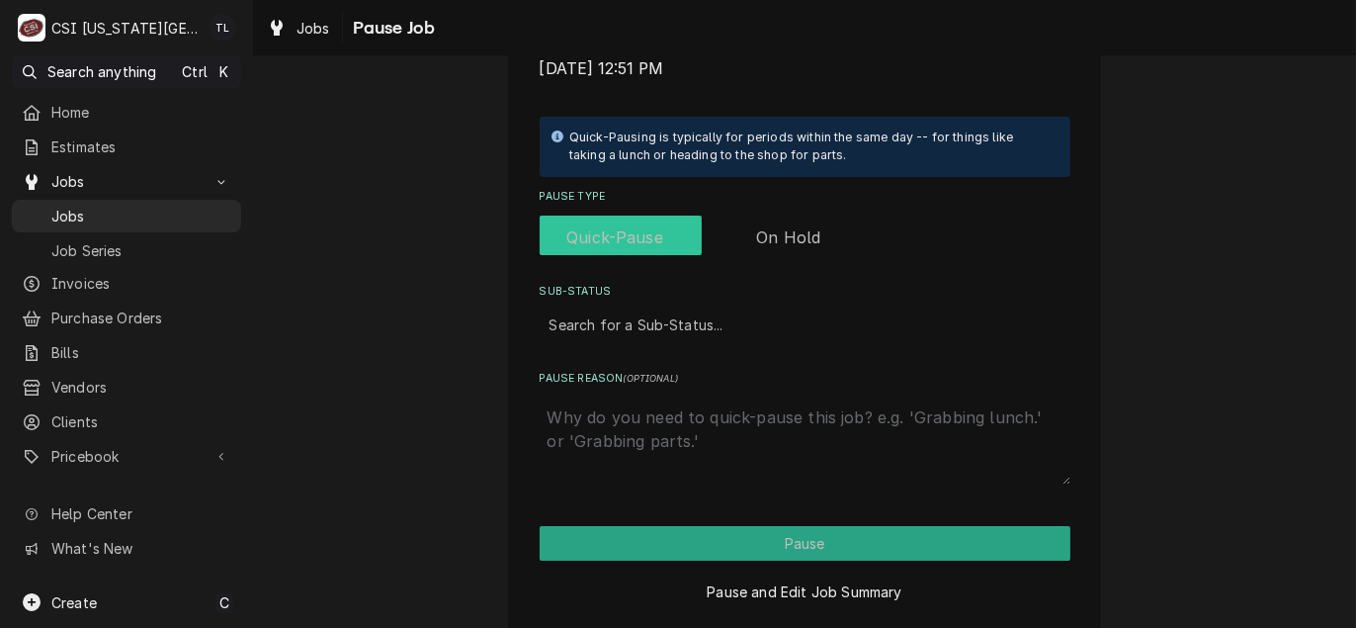
click at [813, 236] on input "Pause Type" at bounding box center [701, 236] width 308 height 43
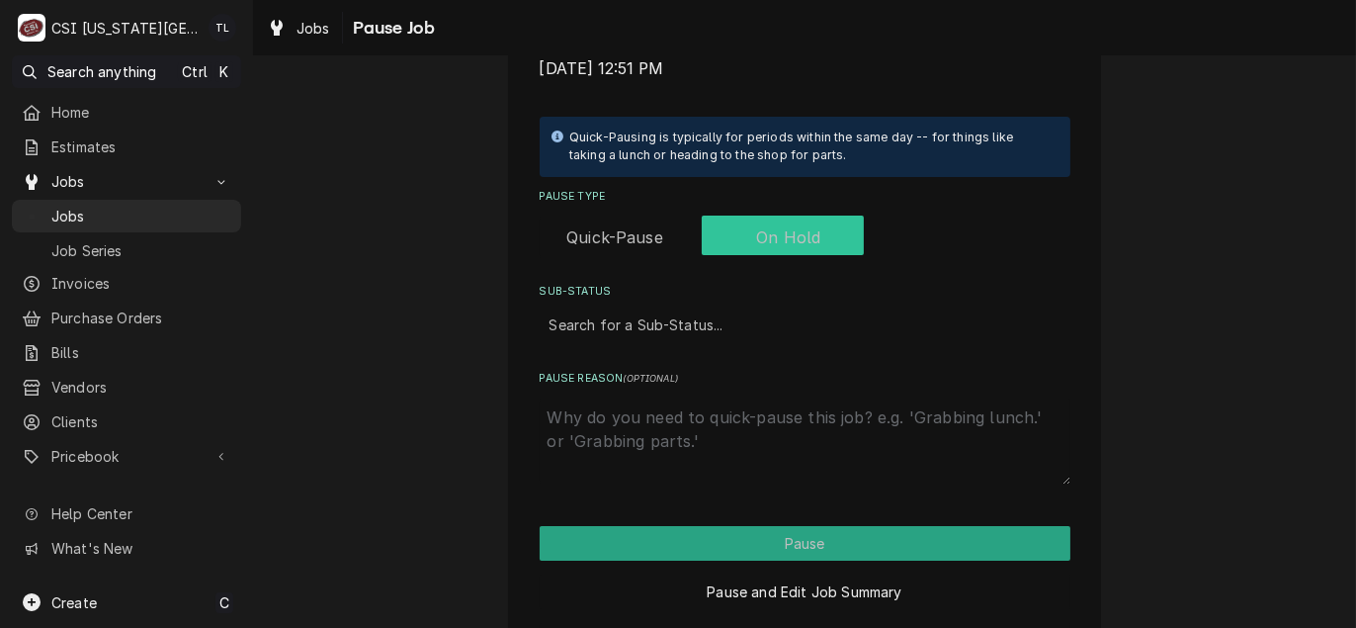
checkbox input "true"
click at [698, 320] on div "Sub-Status" at bounding box center [804, 324] width 511 height 36
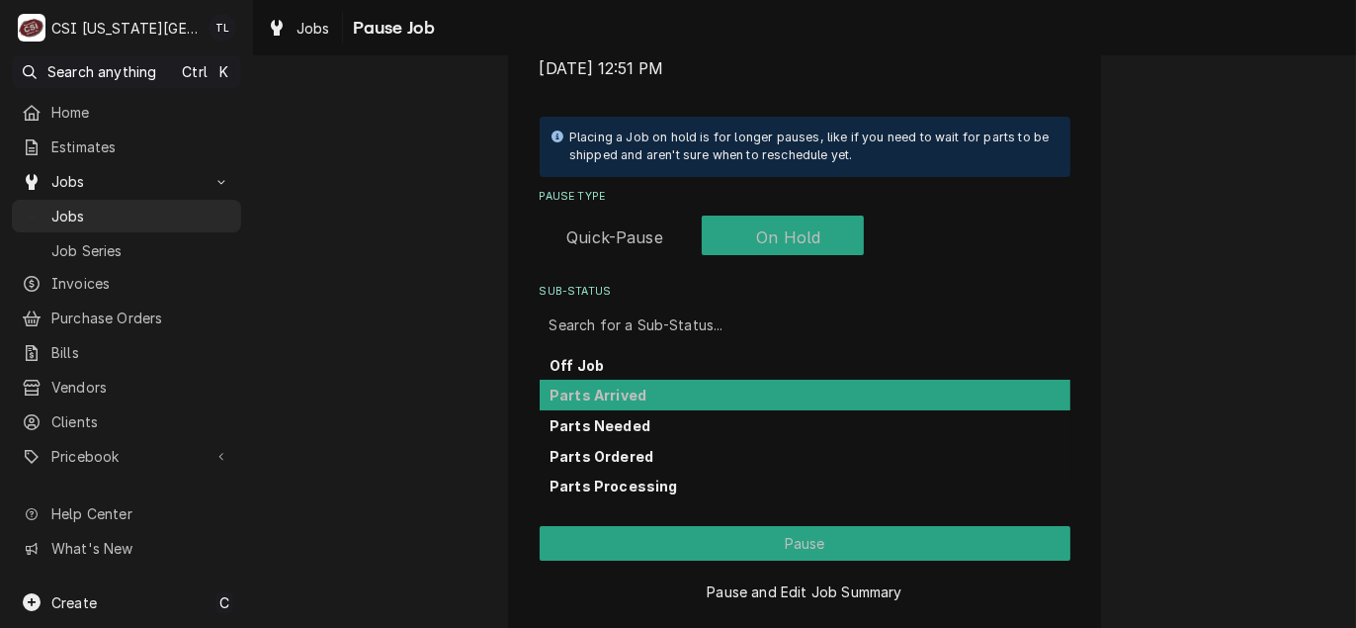
click at [623, 399] on strong "Parts Arrived" at bounding box center [597, 394] width 97 height 17
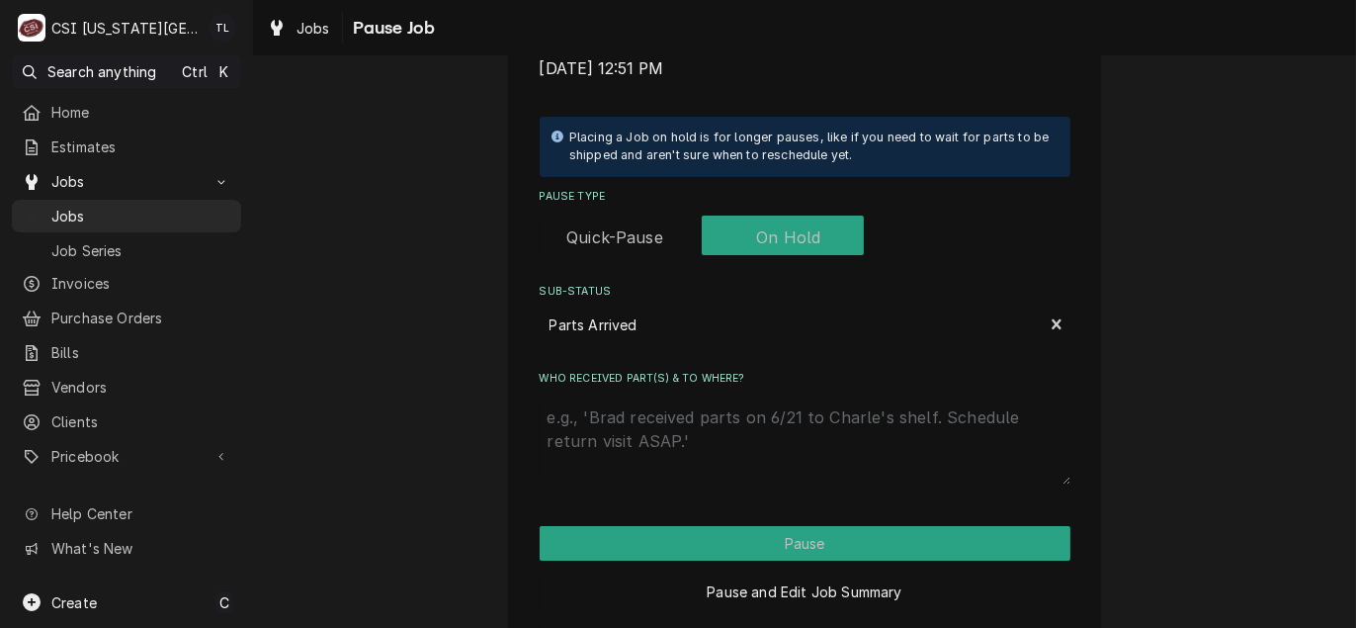
click at [629, 422] on textarea "Who received part(s) & to where?" at bounding box center [805, 440] width 531 height 87
type textarea "x"
type textarea "p"
type textarea "x"
type textarea "pa"
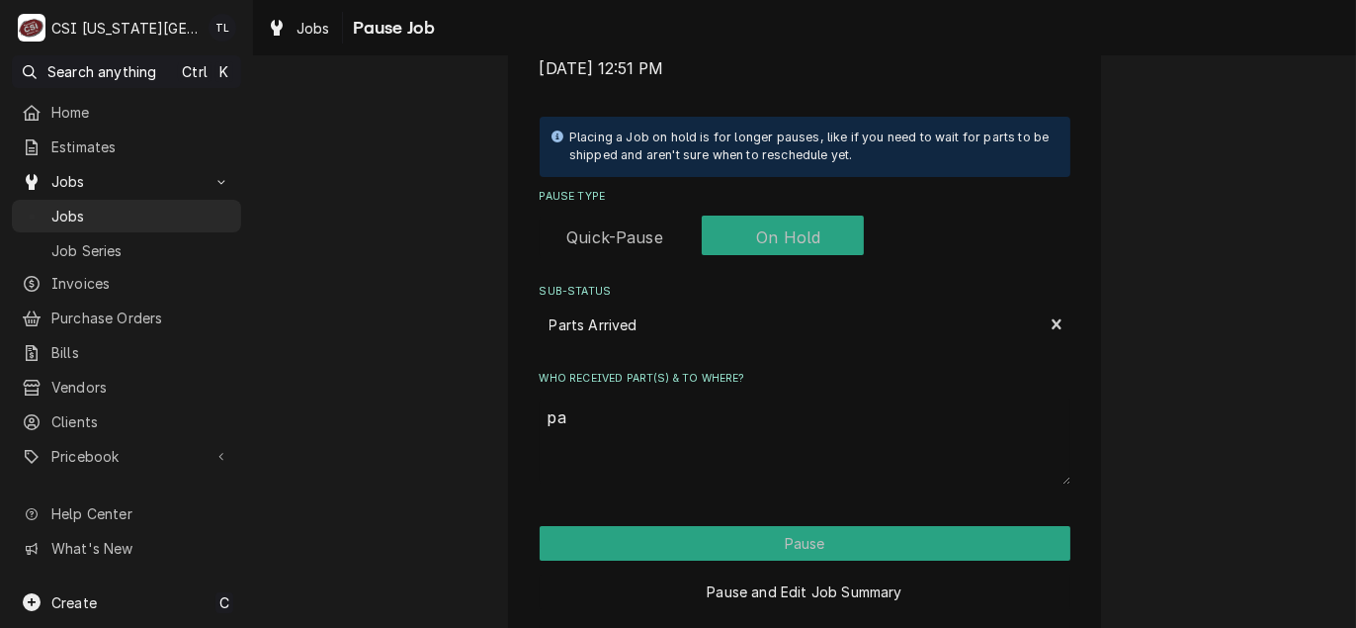
type textarea "x"
type textarea "par"
type textarea "x"
type textarea "part"
type textarea "x"
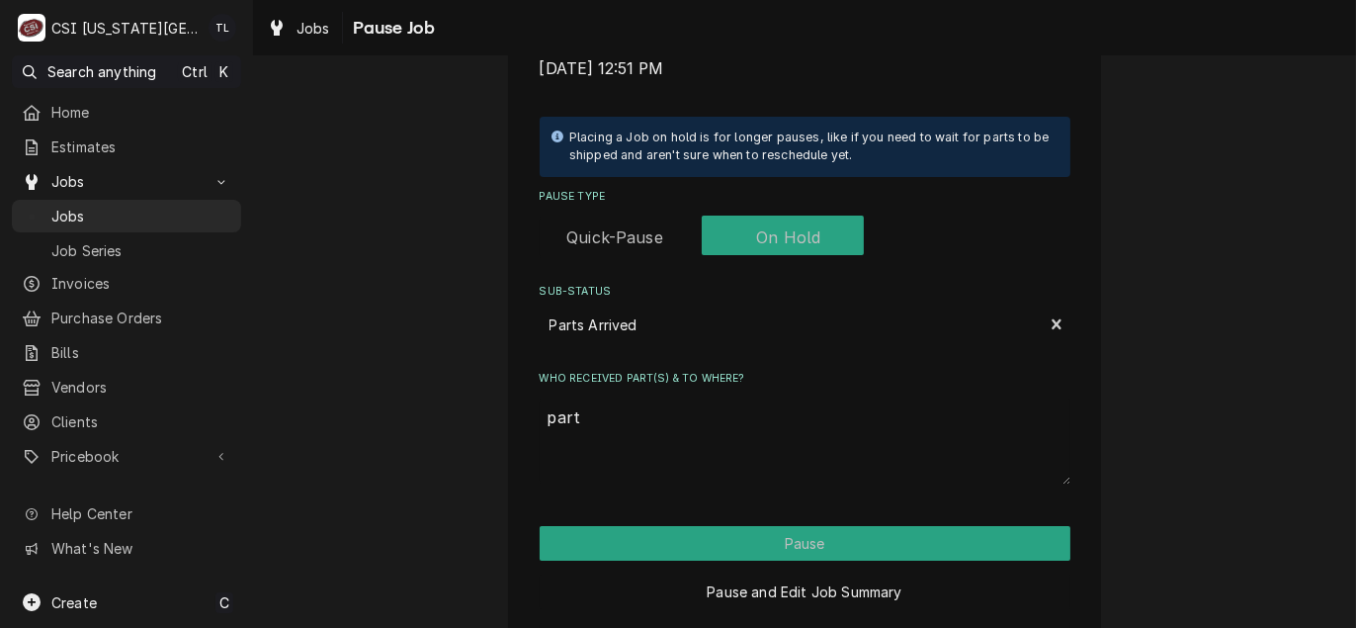
type textarea "parts"
type textarea "x"
type textarea "parts"
type textarea "x"
type textarea "parts i"
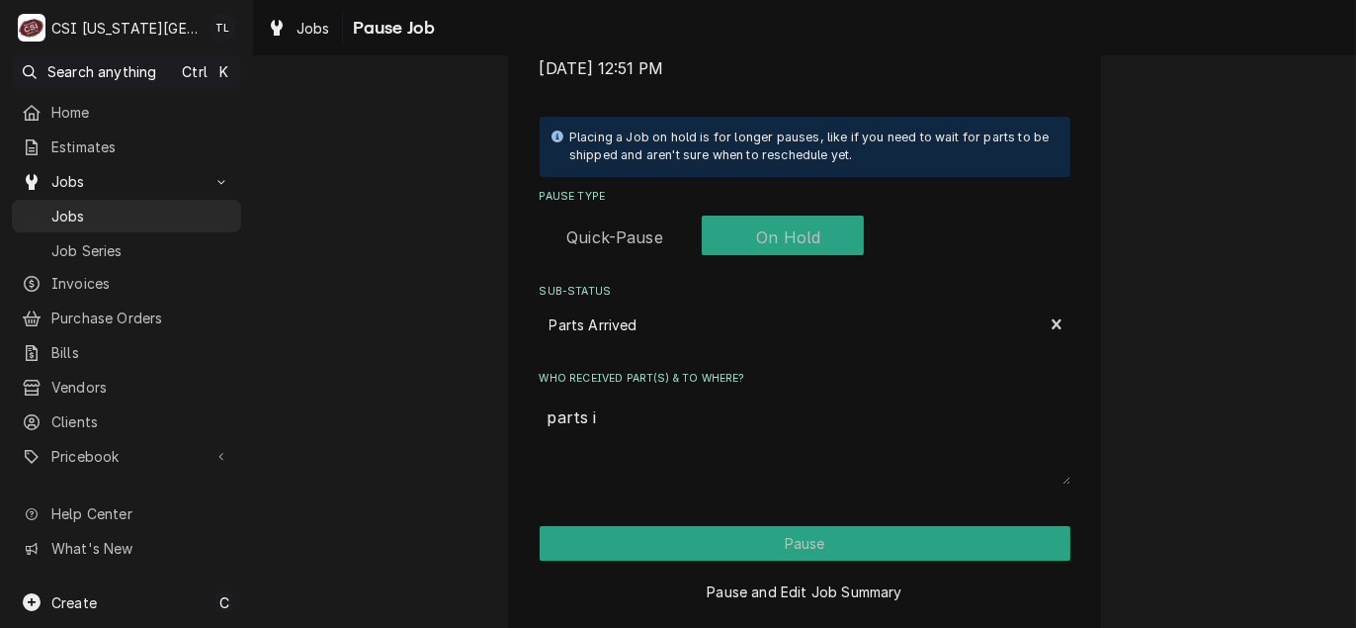
type textarea "x"
type textarea "parts in"
type textarea "x"
type textarea "parts in"
type textarea "x"
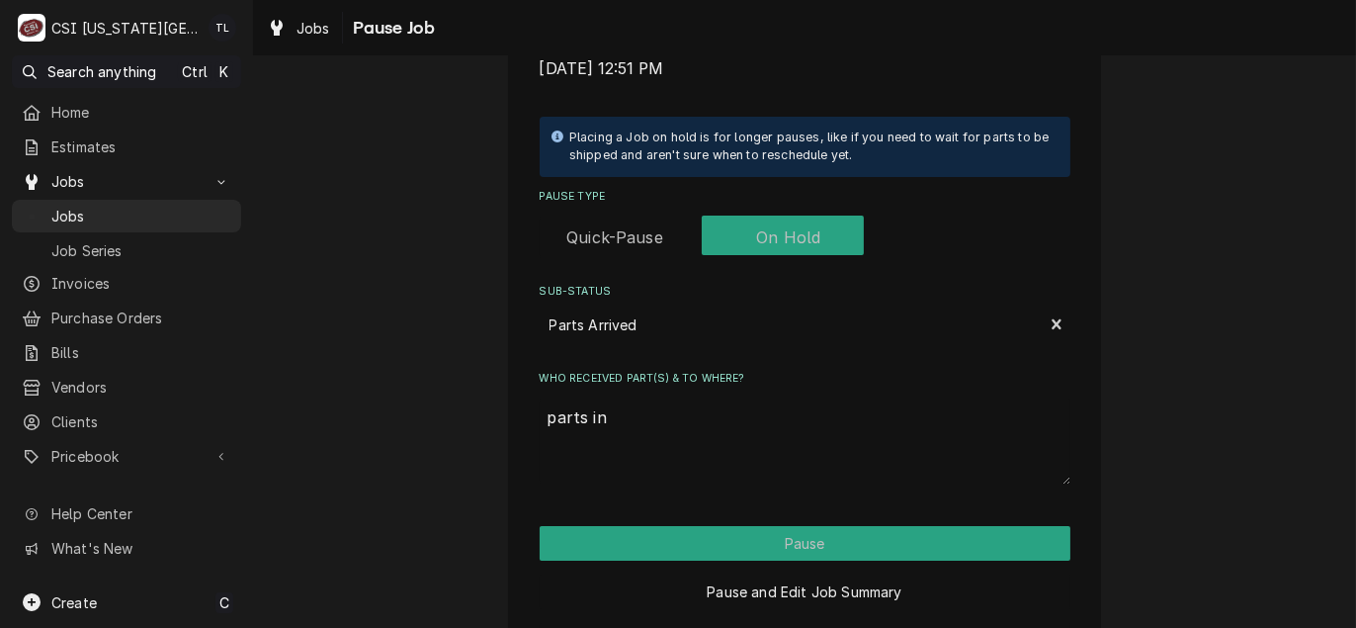
type textarea "parts in w"
type textarea "x"
type textarea "parts in wa"
type textarea "x"
type textarea "parts in war"
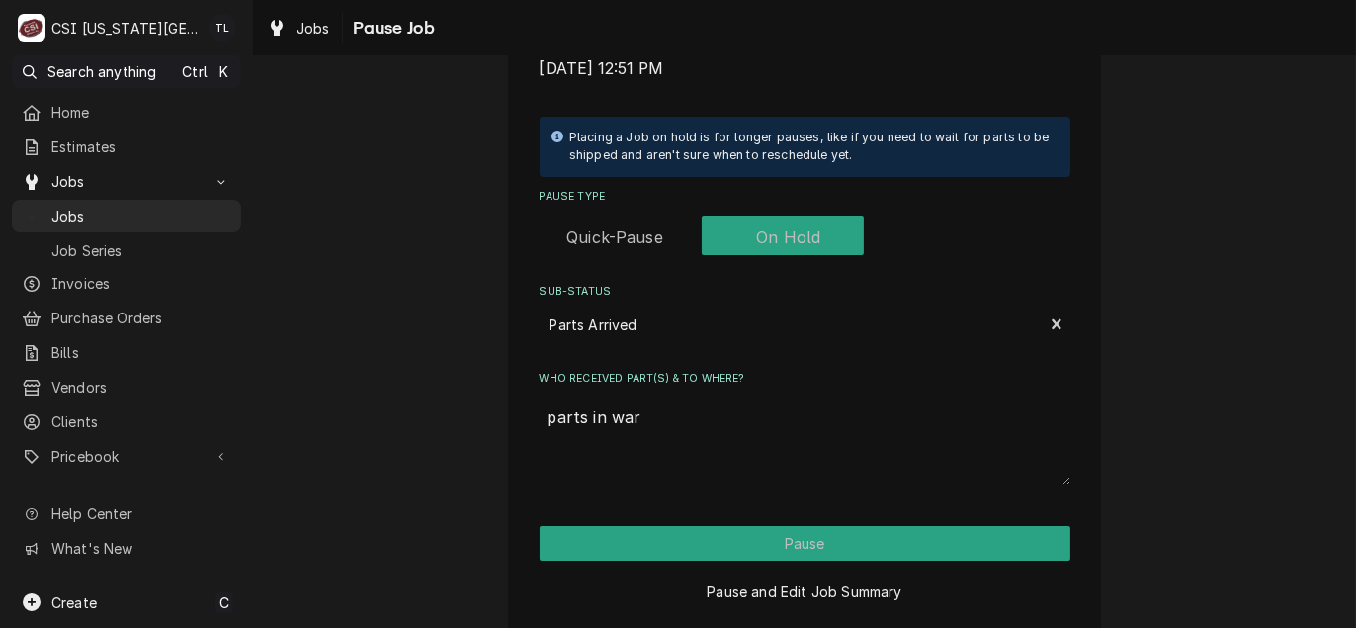
type textarea "x"
type textarea "parts in ware"
type textarea "x"
type textarea "parts in wareh"
type textarea "x"
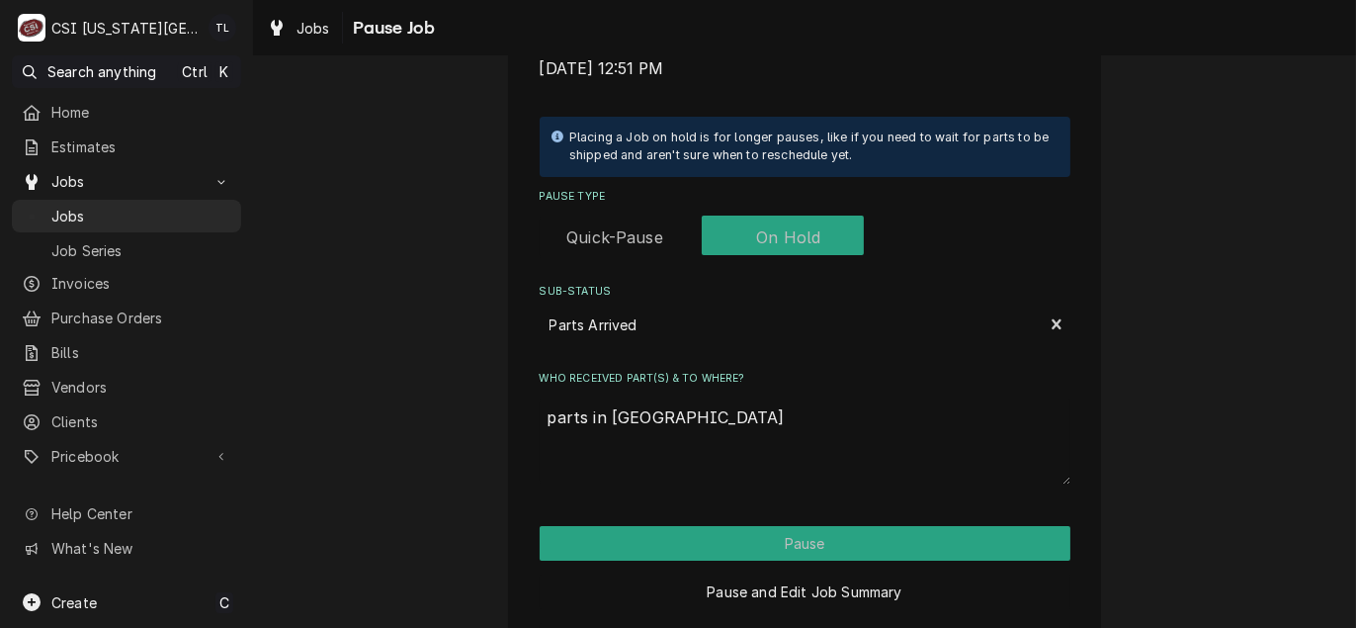
type textarea "parts in wareho"
type textarea "x"
type textarea "parts in warehou"
type textarea "x"
type textarea "parts in warehoui"
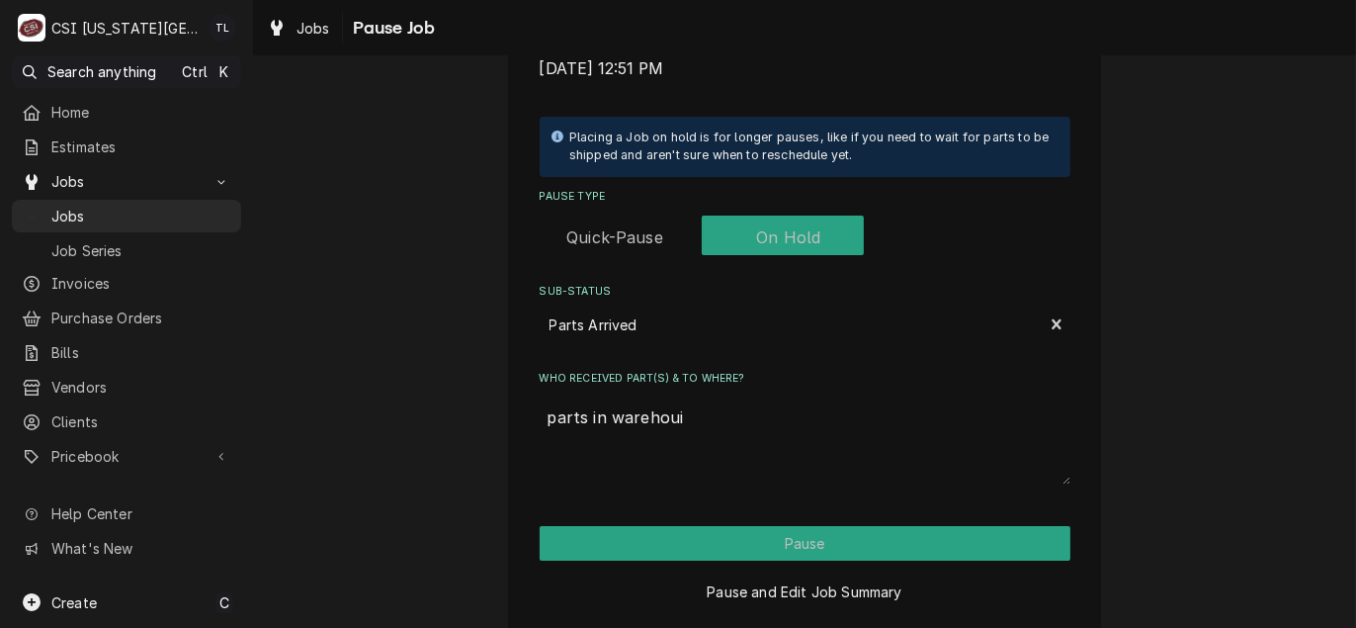
type textarea "x"
type textarea "parts in warehouis"
type textarea "x"
type textarea "parts in warehouise"
type textarea "x"
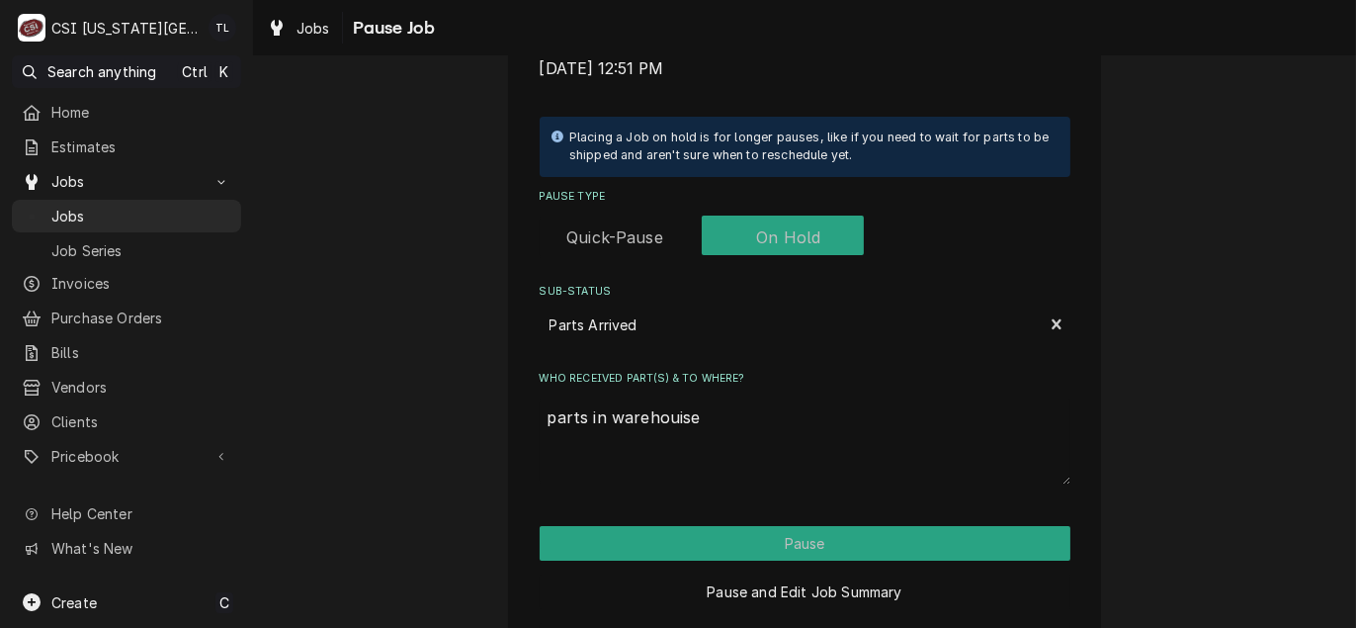
type textarea "parts in warehouise"
type textarea "x"
type textarea "parts in warehouise"
type textarea "x"
type textarea "parts in warehouis"
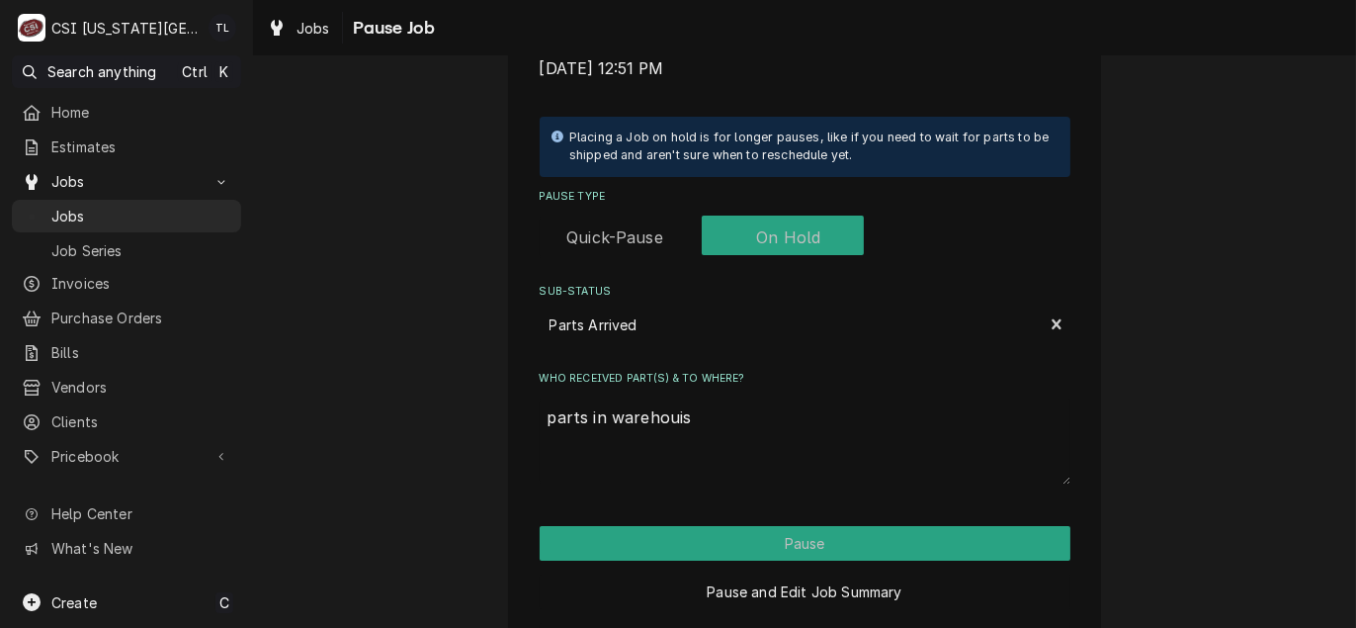
type textarea "x"
type textarea "parts in warehoui"
type textarea "x"
type textarea "parts in warehou"
type textarea "x"
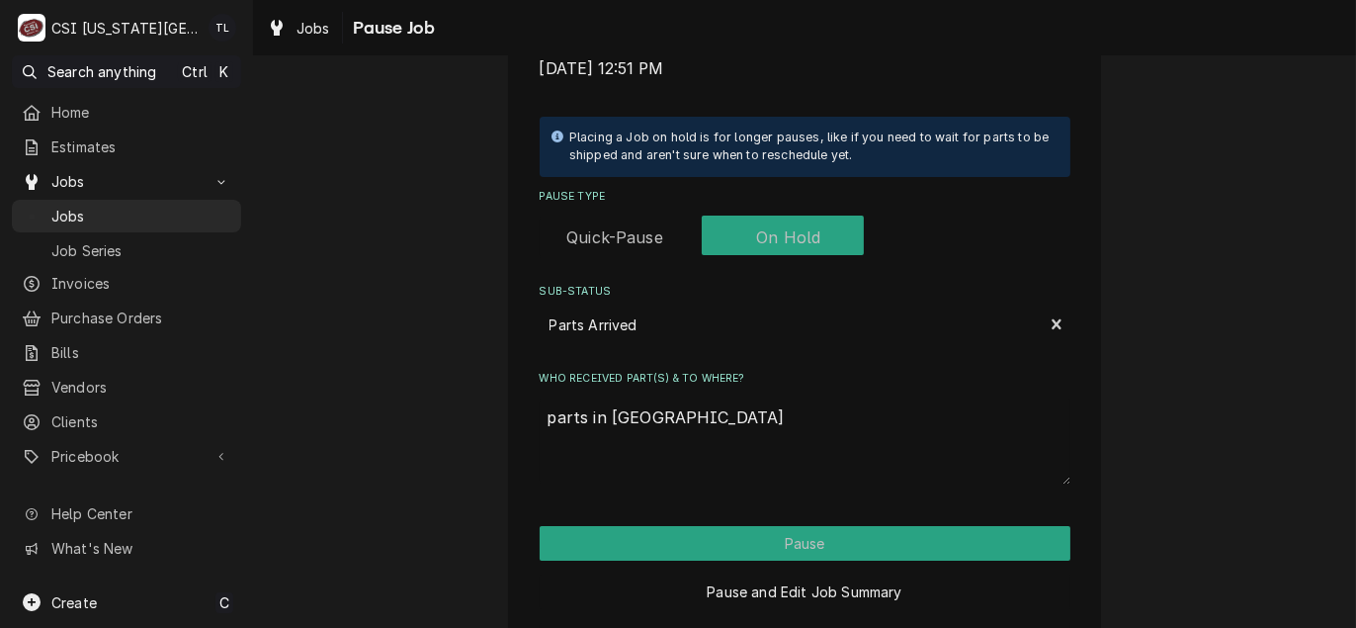
type textarea "parts in warehous"
type textarea "x"
type textarea "parts in warehouse"
type textarea "x"
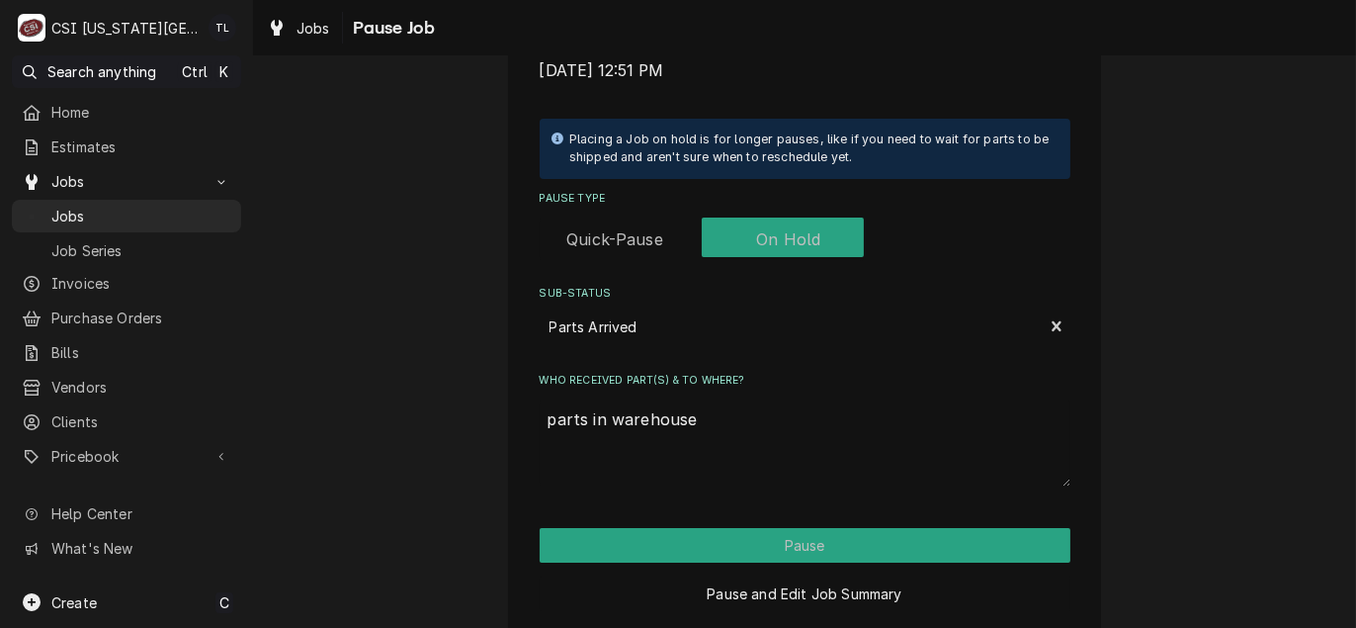
scroll to position [466, 0]
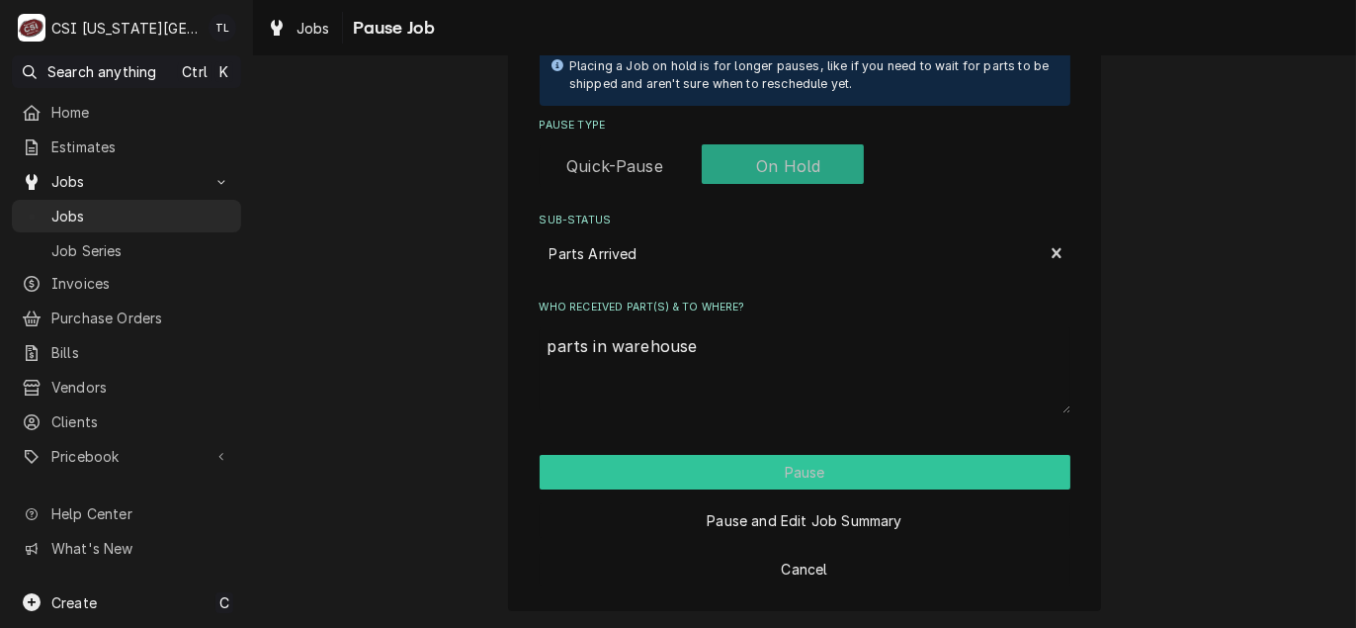
type textarea "parts in warehouse"
click at [786, 469] on button "Pause" at bounding box center [805, 472] width 531 height 35
type textarea "x"
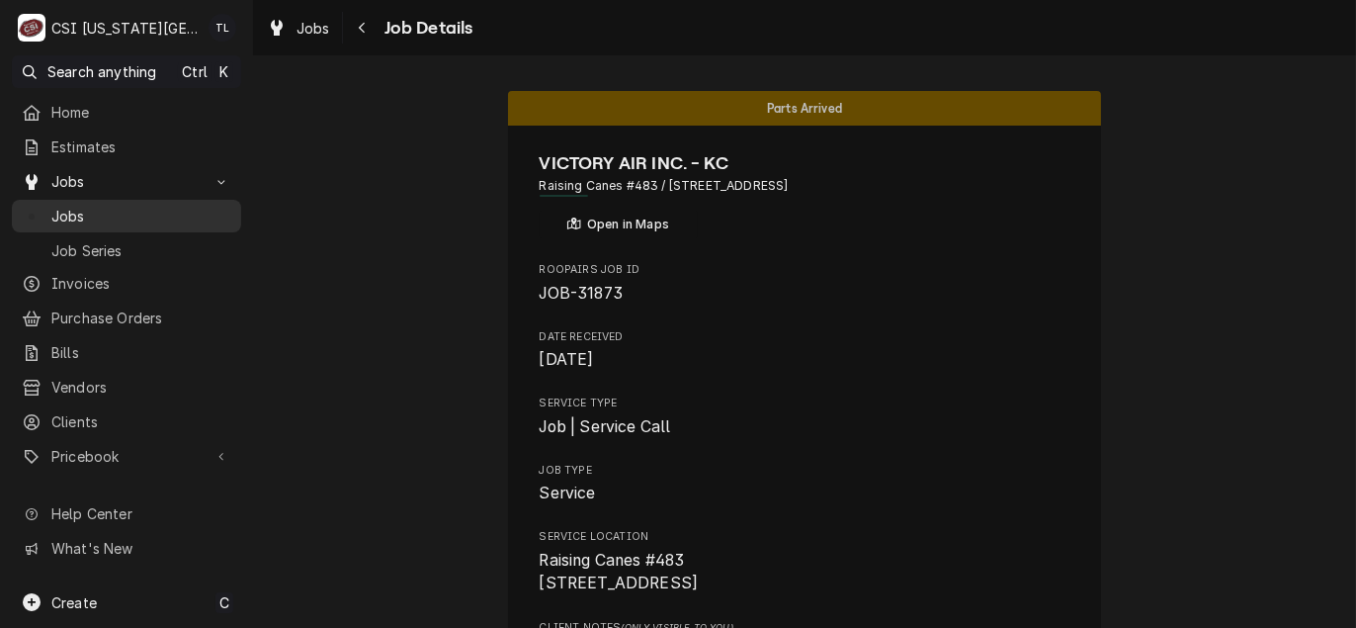
click at [104, 213] on span "Jobs" at bounding box center [141, 216] width 180 height 21
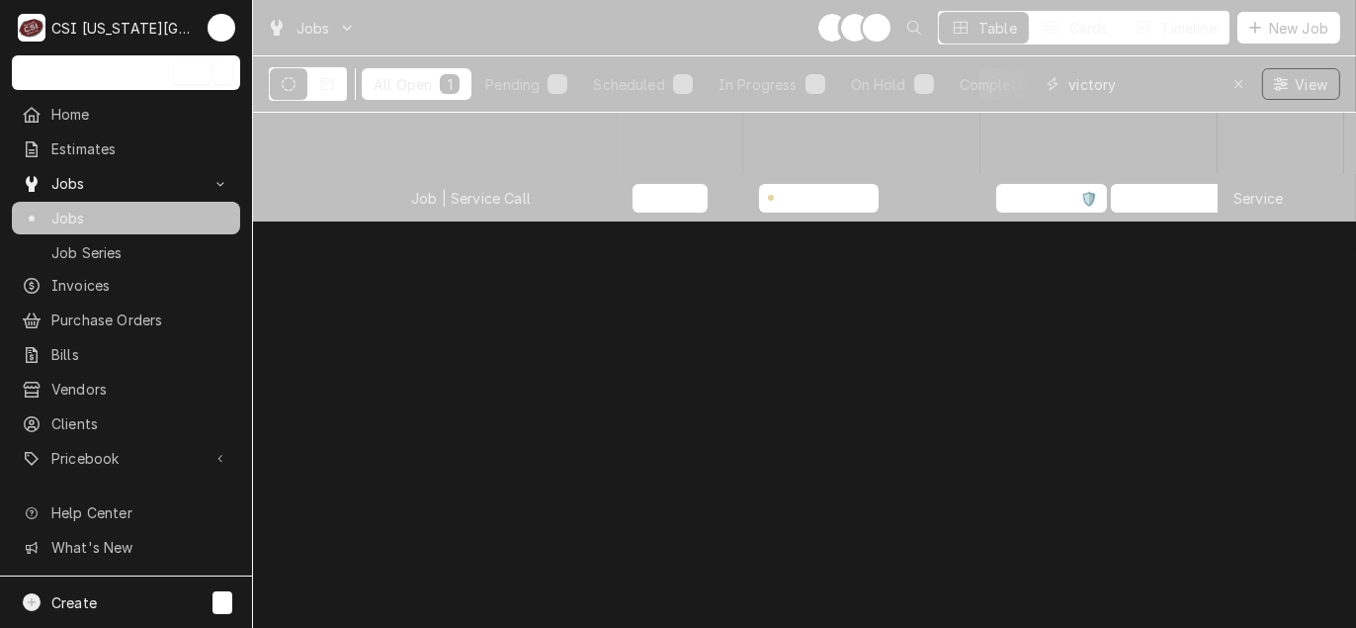
drag, startPoint x: 1143, startPoint y: 79, endPoint x: 780, endPoint y: 45, distance: 365.2
click at [780, 45] on div "Jobs TL NI + 2 Table Cards Timeline New Job All Open 1 Pending 0 Scheduled 0 In…" at bounding box center [804, 56] width 1103 height 113
type input "spaceman"
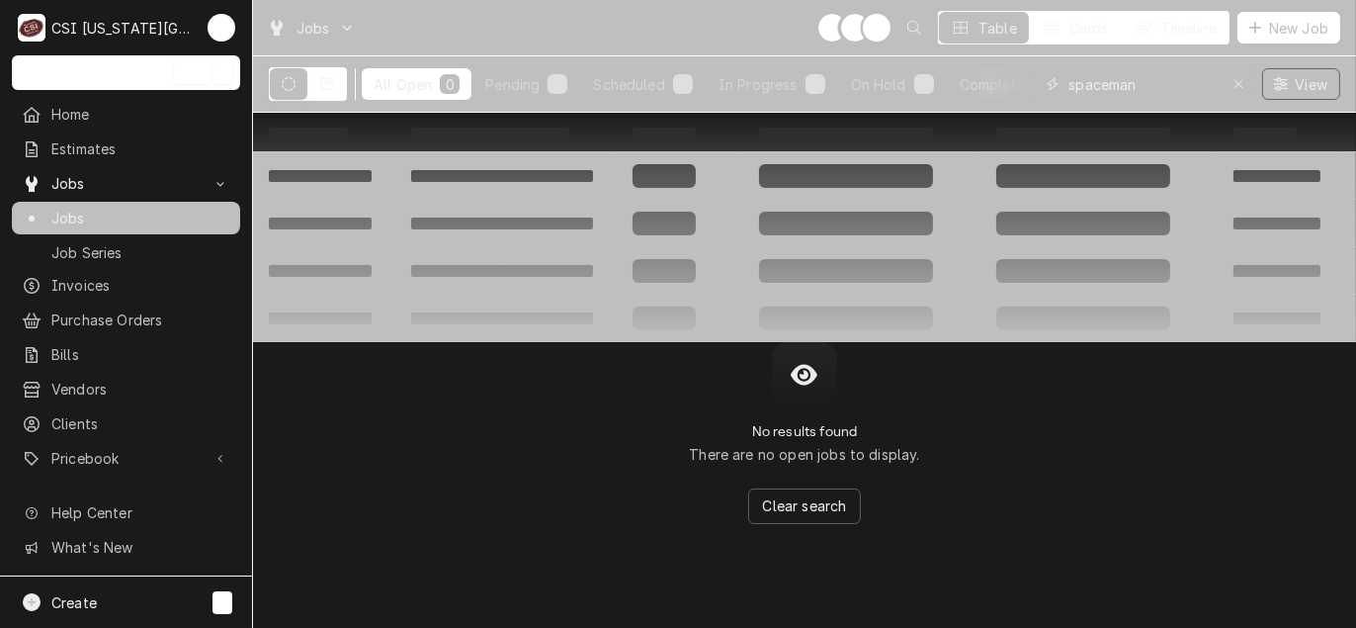
drag, startPoint x: 1176, startPoint y: 91, endPoint x: 845, endPoint y: 55, distance: 333.0
click at [845, 56] on div "All Open 0 Pending 0 Scheduled 0 In Progress 0 On Hold 0 Completed 0 spaceman V…" at bounding box center [804, 83] width 1071 height 55
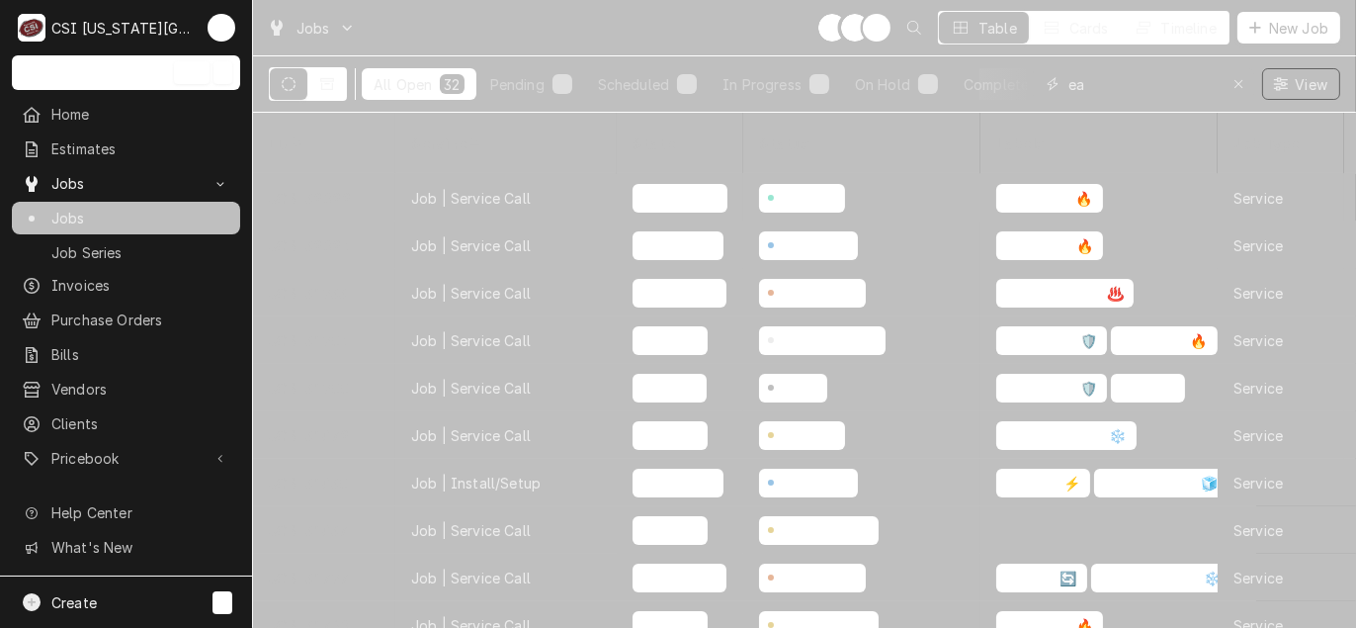
type input "e"
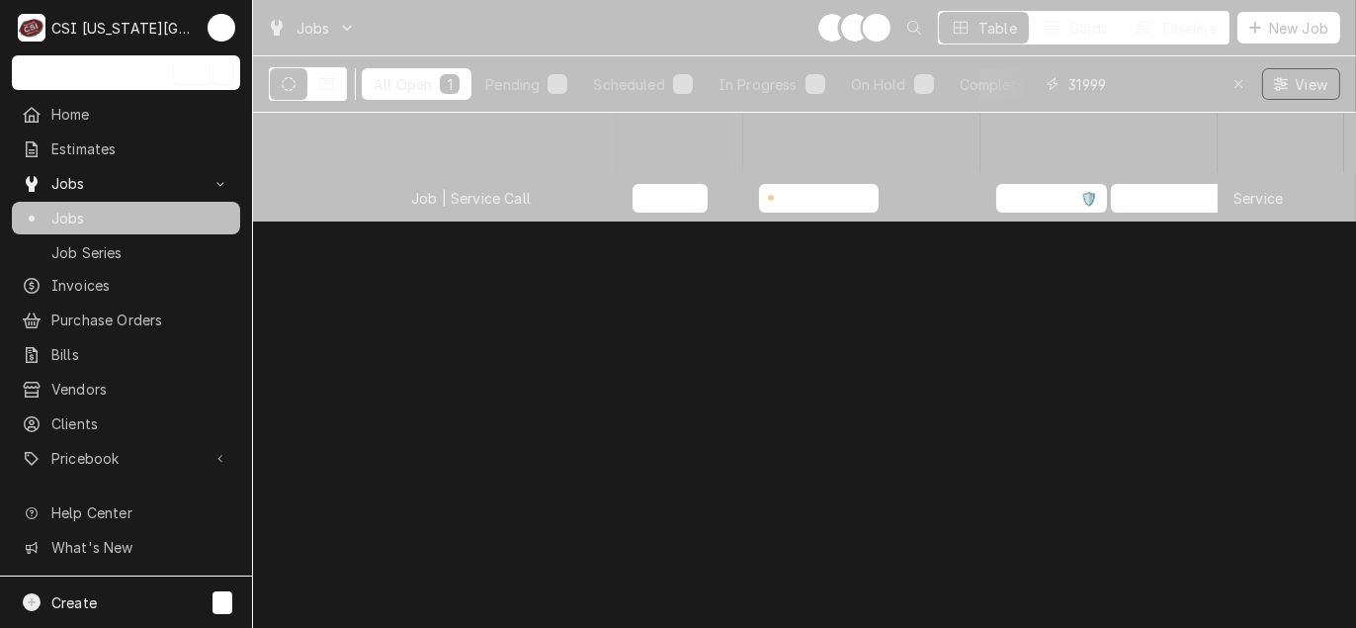
type input "31999"
click at [543, 177] on div "Job | Service Call" at bounding box center [505, 197] width 221 height 47
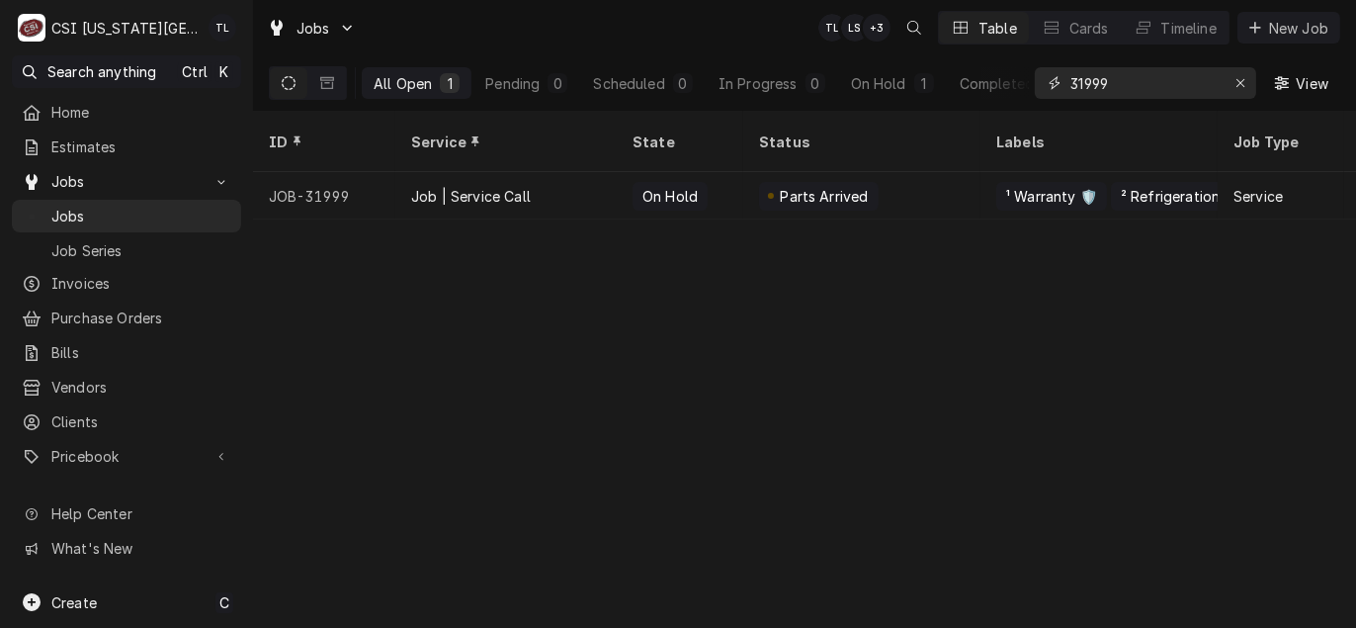
click at [1144, 81] on input "31999" at bounding box center [1144, 83] width 148 height 32
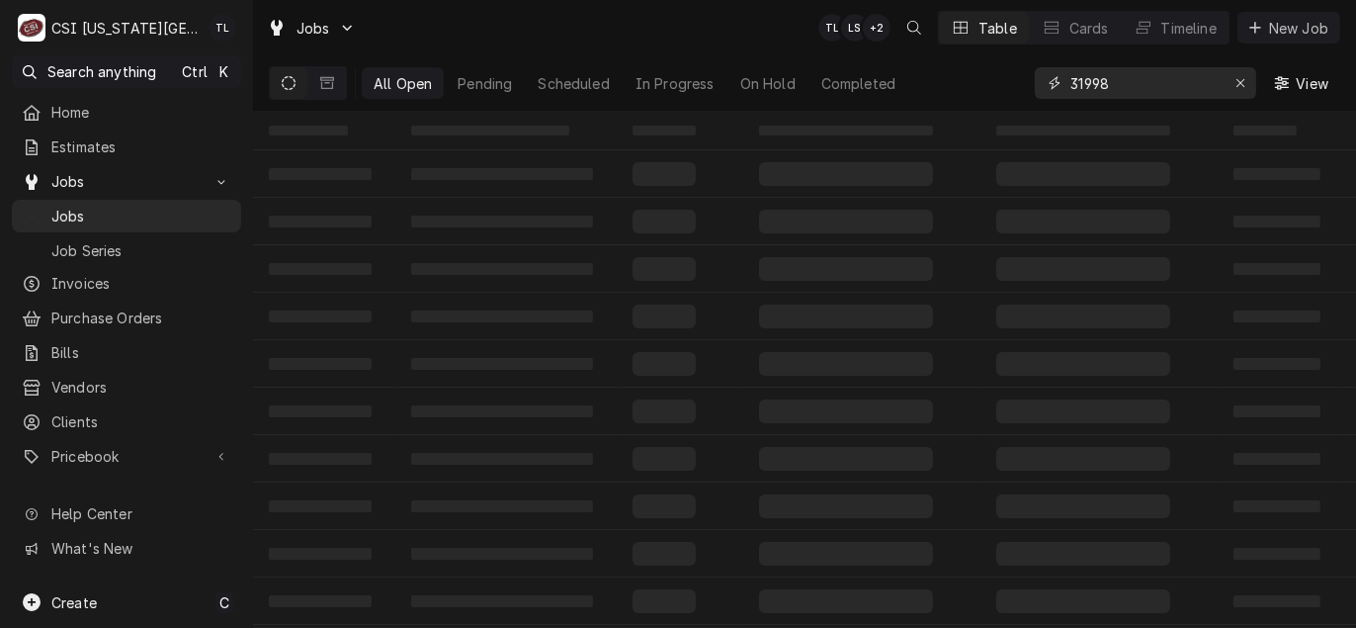
type input "31998"
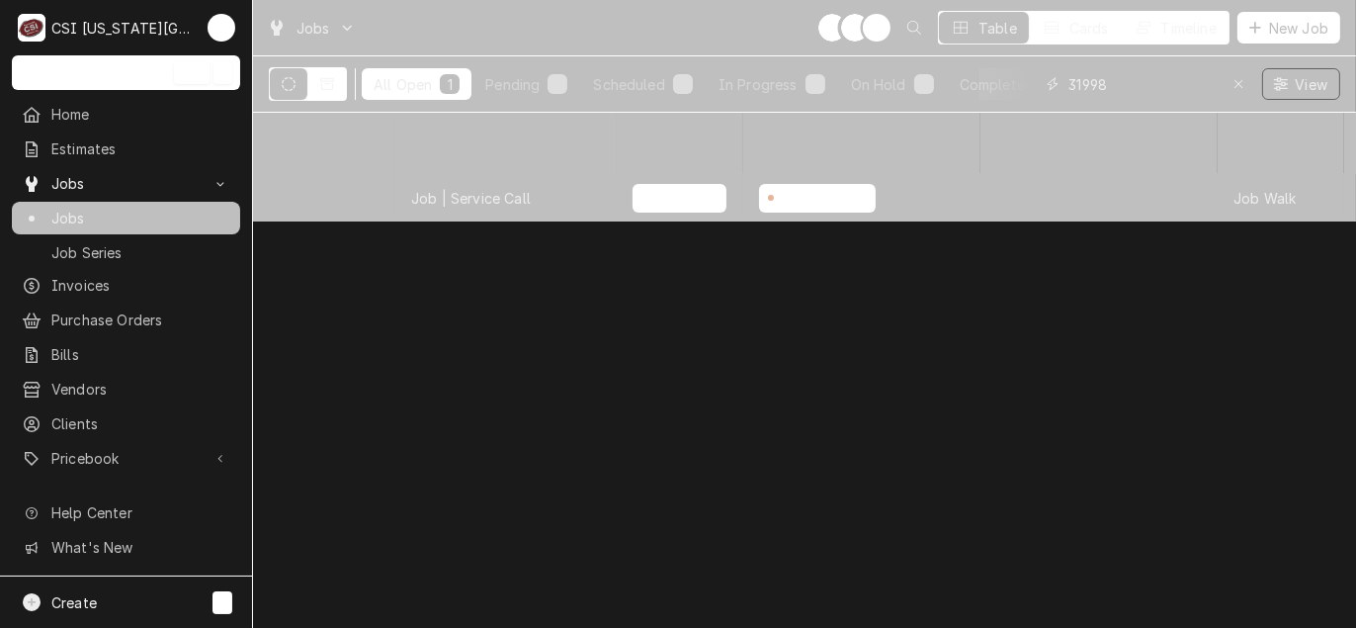
drag, startPoint x: 1150, startPoint y: 77, endPoint x: 947, endPoint y: 62, distance: 204.1
click at [960, 61] on div "All Open 1 Pending 0 Scheduled 0 In Progress 0 On Hold 0 Completed 1 31998 View" at bounding box center [804, 83] width 1071 height 55
type input "31990"
click at [493, 188] on div "Job | Service Call" at bounding box center [471, 198] width 120 height 21
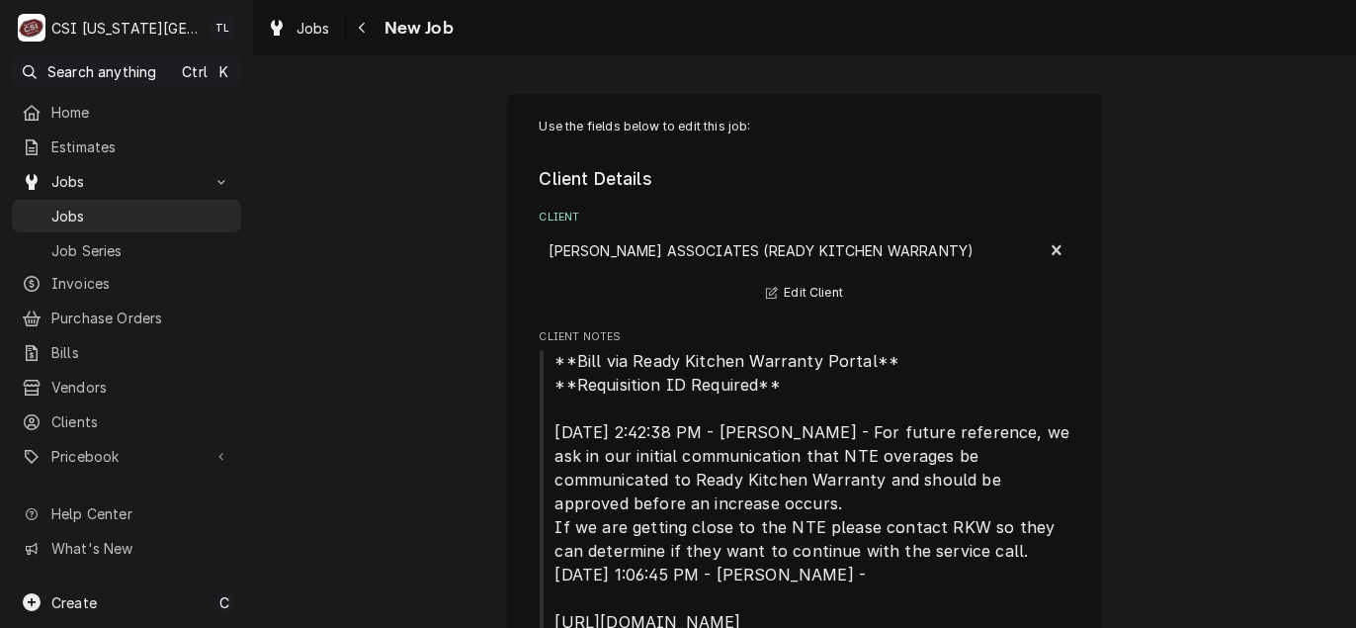
type textarea "x"
click at [136, 217] on span "Jobs" at bounding box center [141, 216] width 180 height 21
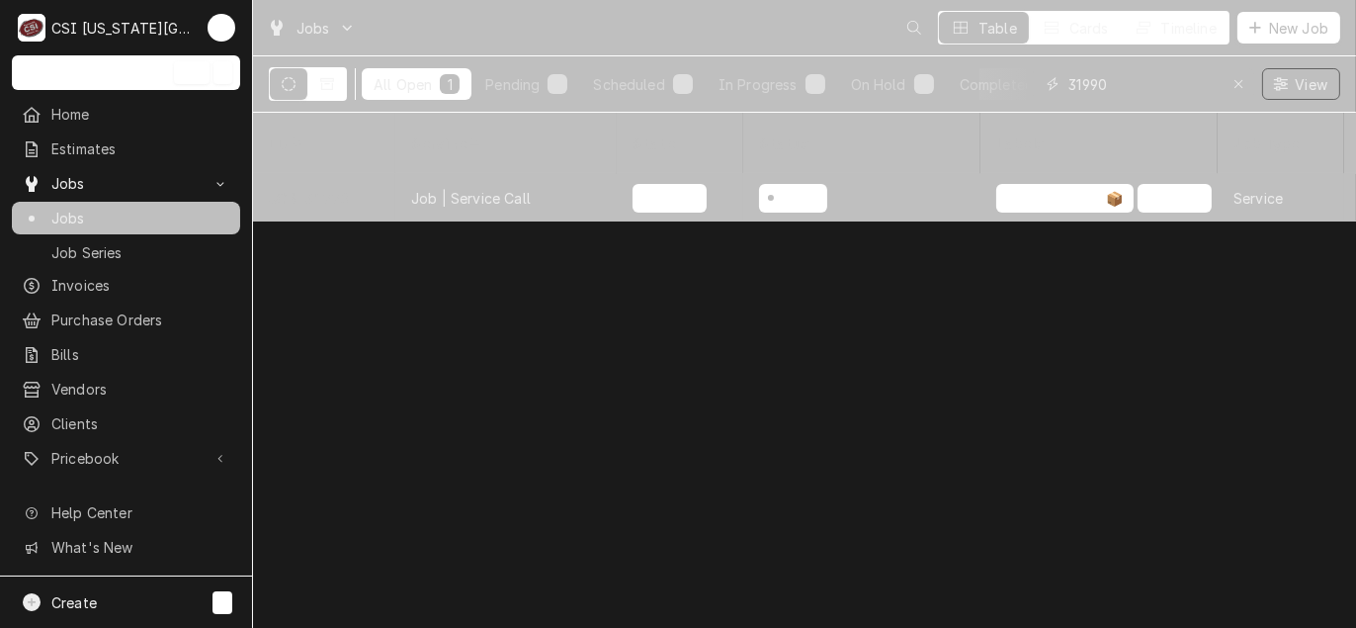
drag, startPoint x: 1166, startPoint y: 83, endPoint x: 805, endPoint y: 43, distance: 362.9
click at [805, 43] on div "Jobs Table Cards Timeline New Job All Open 1 Pending 1 Scheduled 0 In Progress …" at bounding box center [804, 56] width 1103 height 113
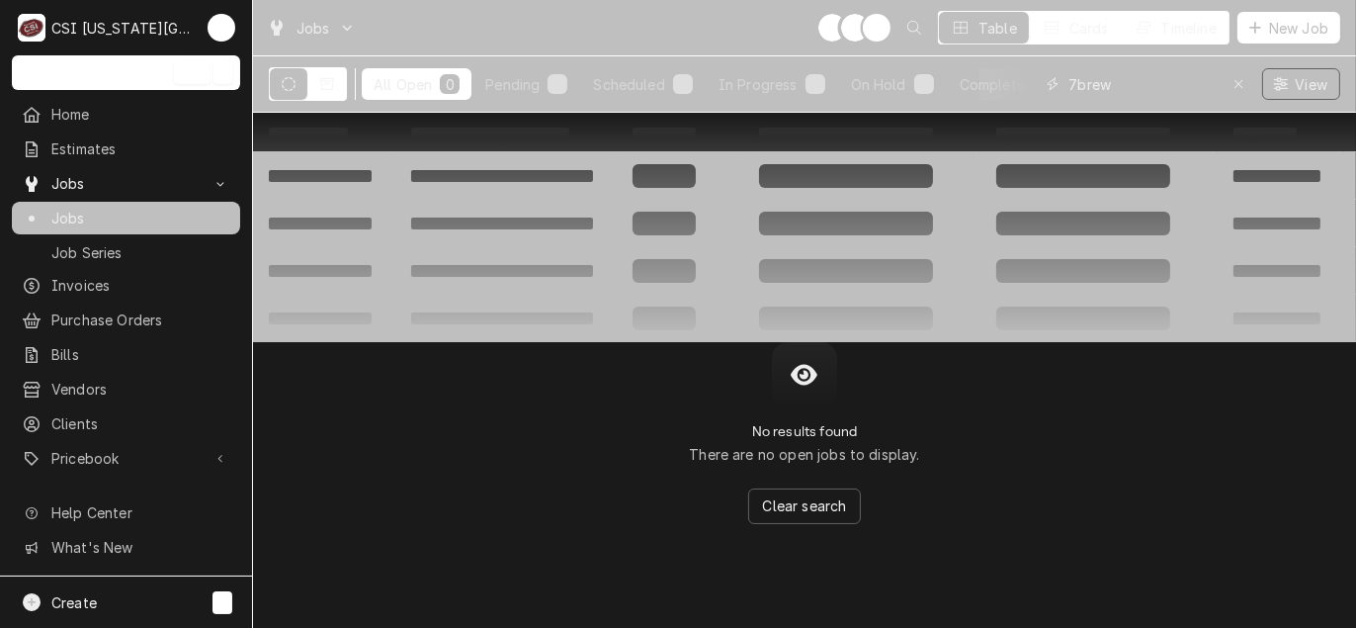
click at [1077, 81] on input "7brew" at bounding box center [1142, 84] width 148 height 32
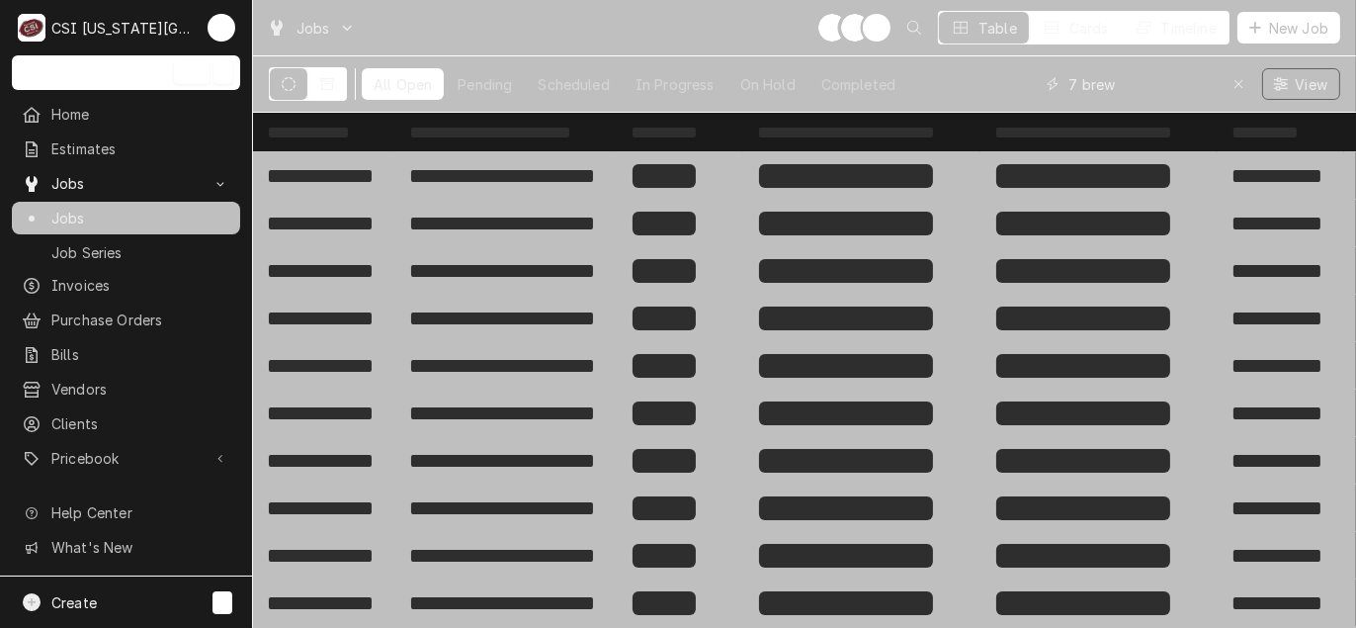
type input "7 brew"
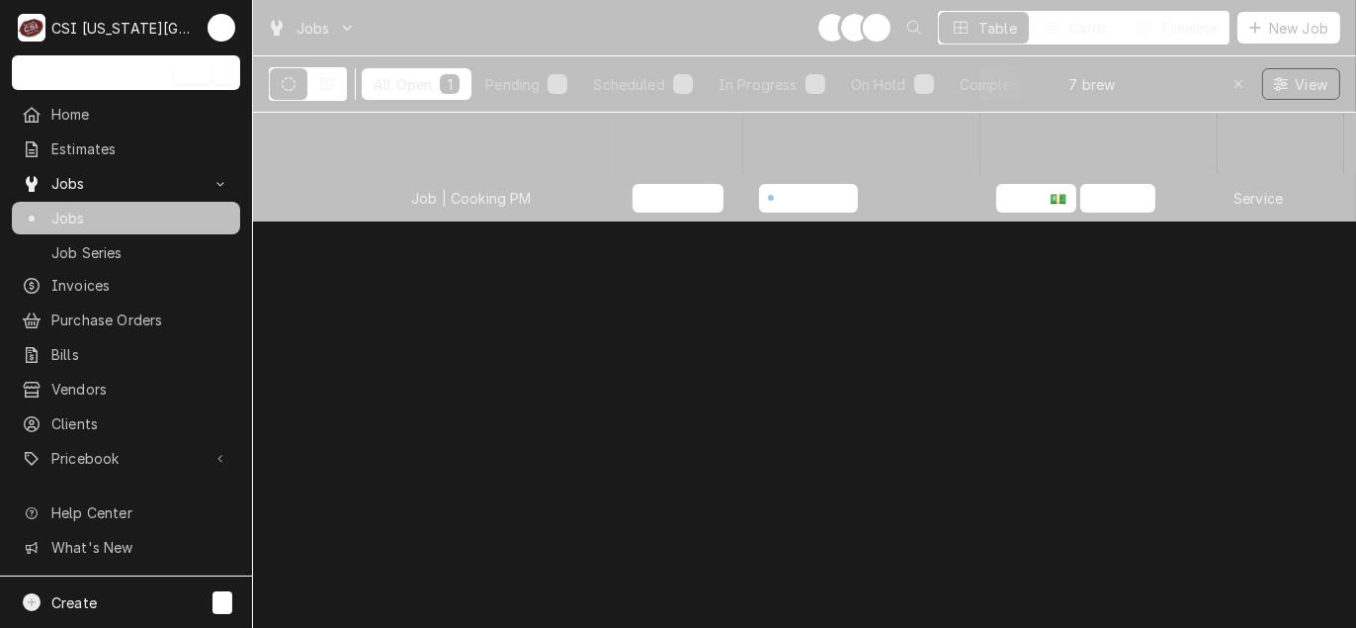
click at [436, 188] on div "Job | Cooking PM" at bounding box center [471, 198] width 121 height 21
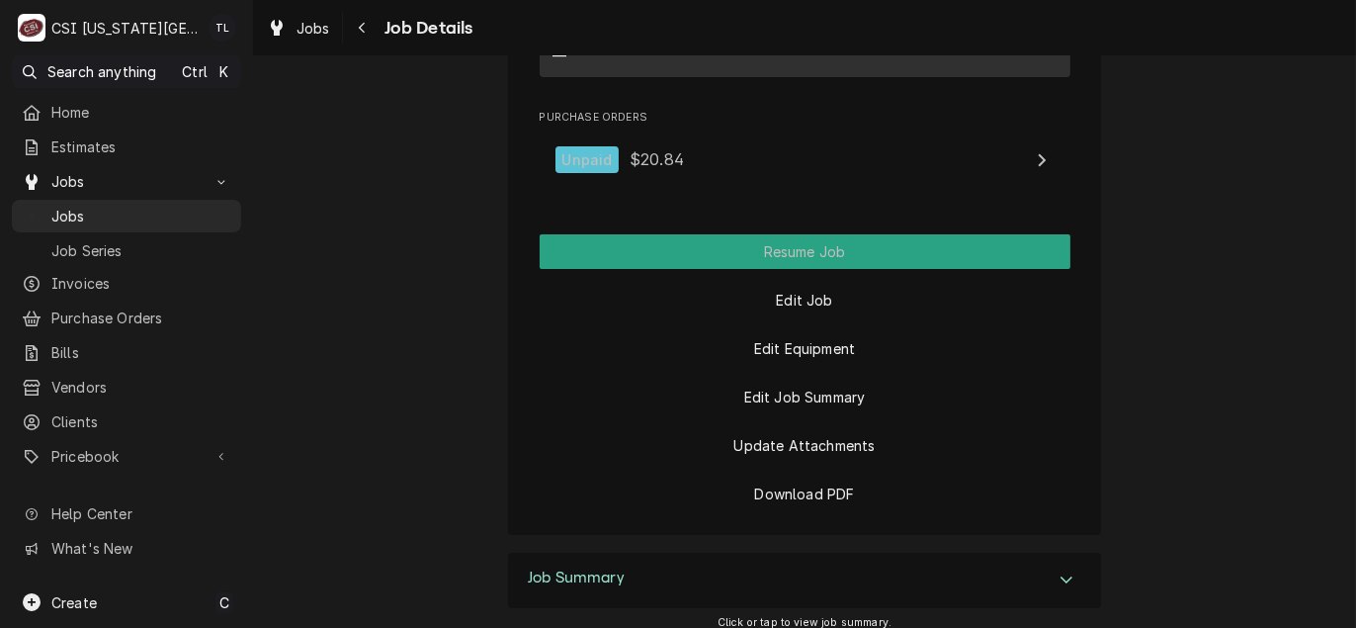
scroll to position [3110, 0]
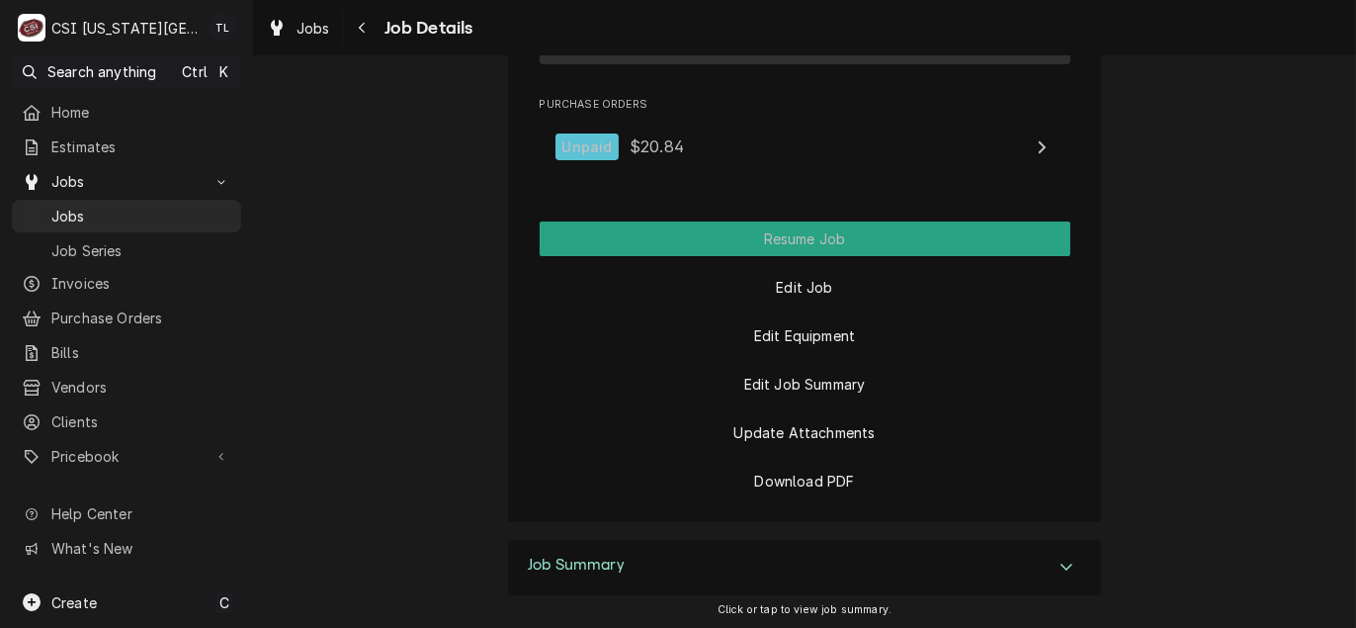
click at [1066, 558] on icon "Accordion Header" at bounding box center [1066, 566] width 14 height 16
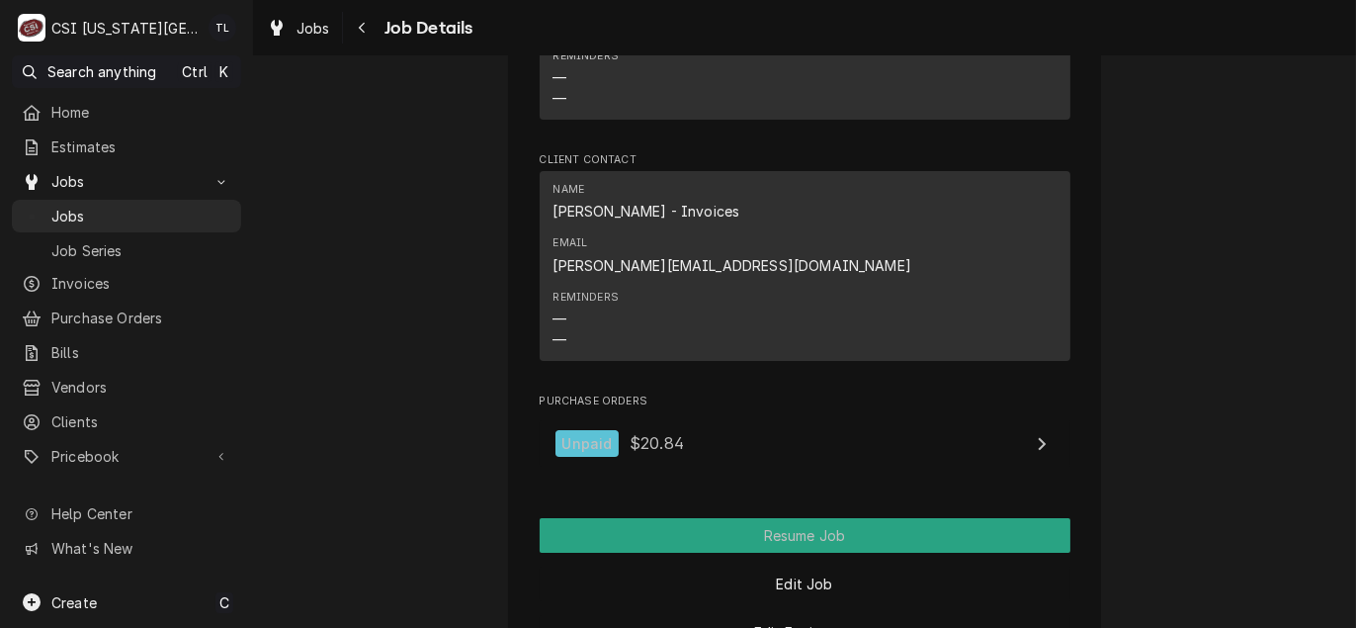
scroll to position [2715, 0]
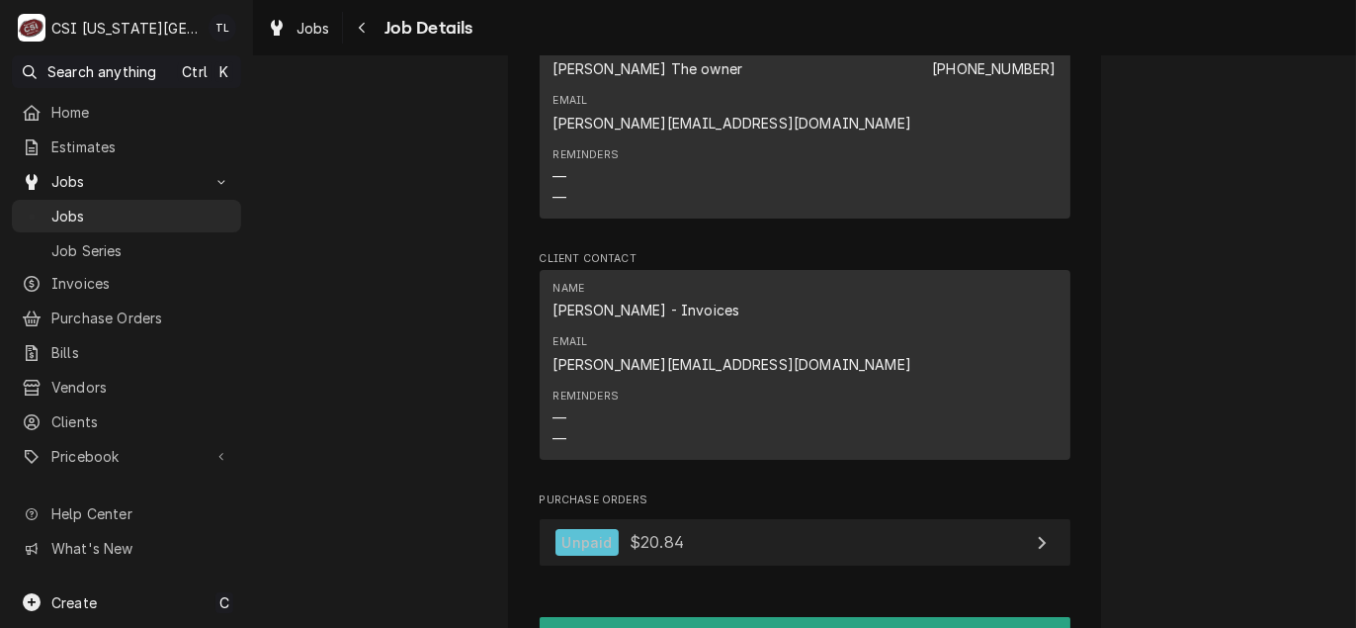
click at [793, 519] on link "Unpaid $20.84" at bounding box center [805, 542] width 531 height 46
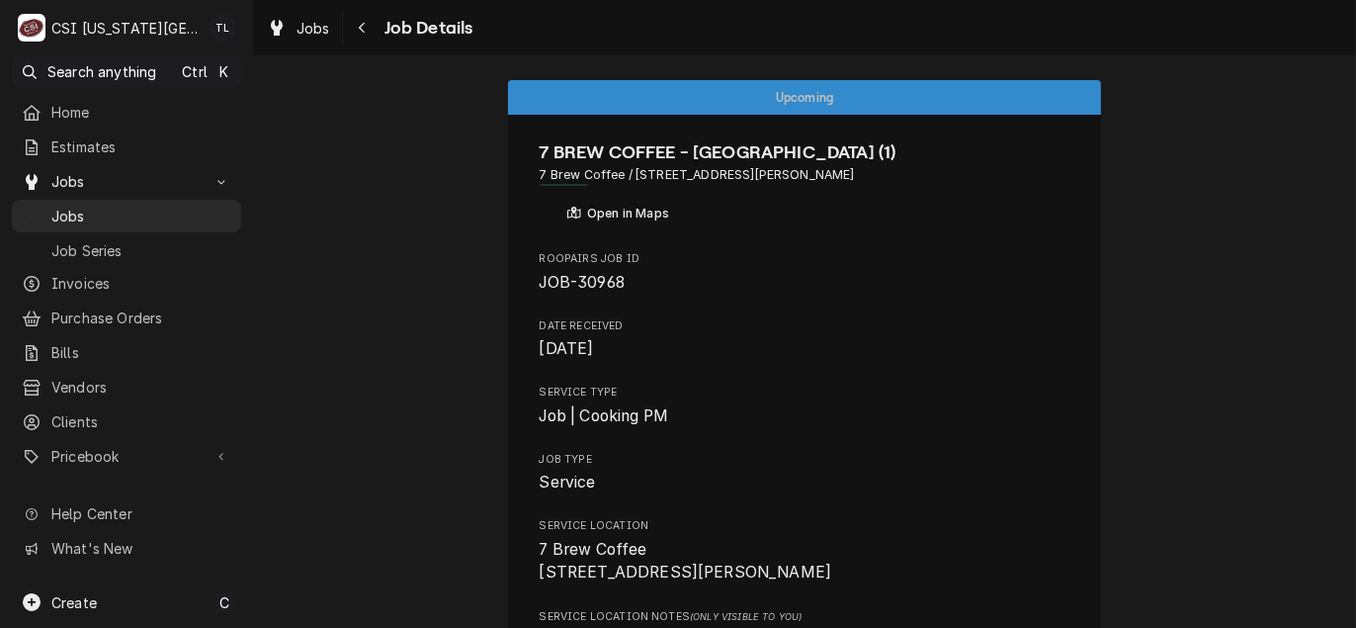
scroll to position [0, 0]
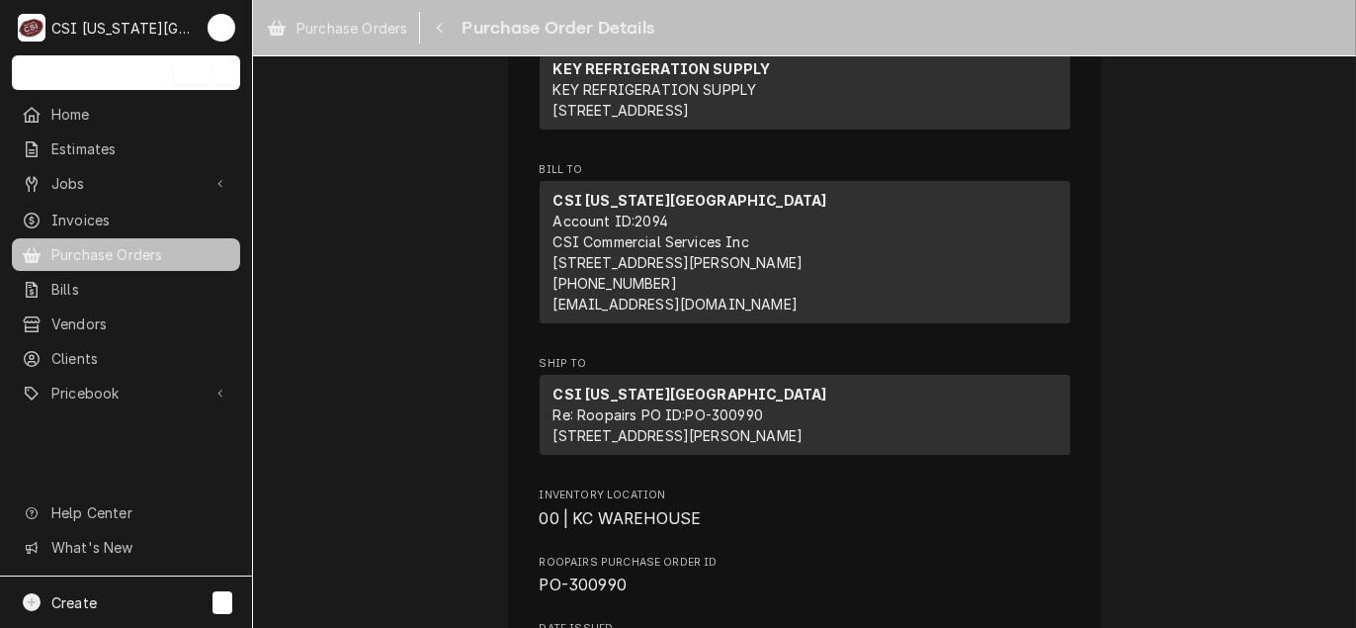
scroll to position [198, 0]
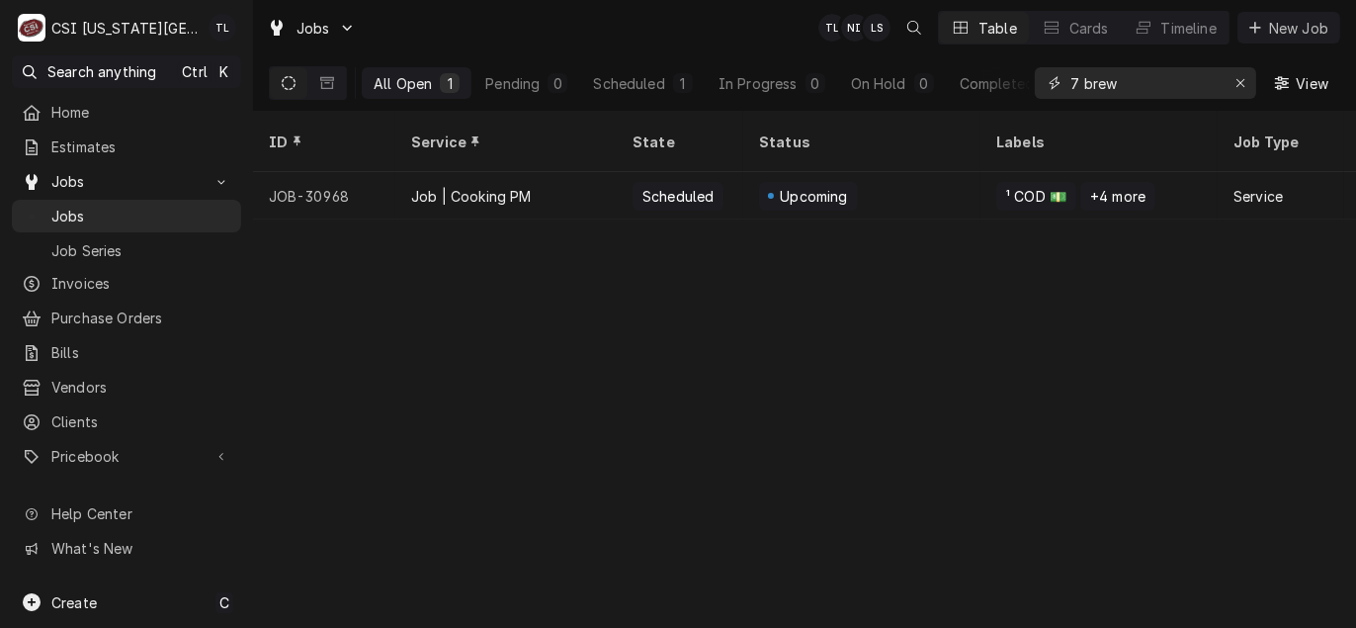
click at [1130, 75] on input "7 brew" at bounding box center [1144, 83] width 148 height 32
click at [293, 84] on icon "Dynamic Content Wrapper" at bounding box center [289, 83] width 14 height 14
click at [316, 84] on button "Dynamic Content Wrapper" at bounding box center [327, 83] width 38 height 32
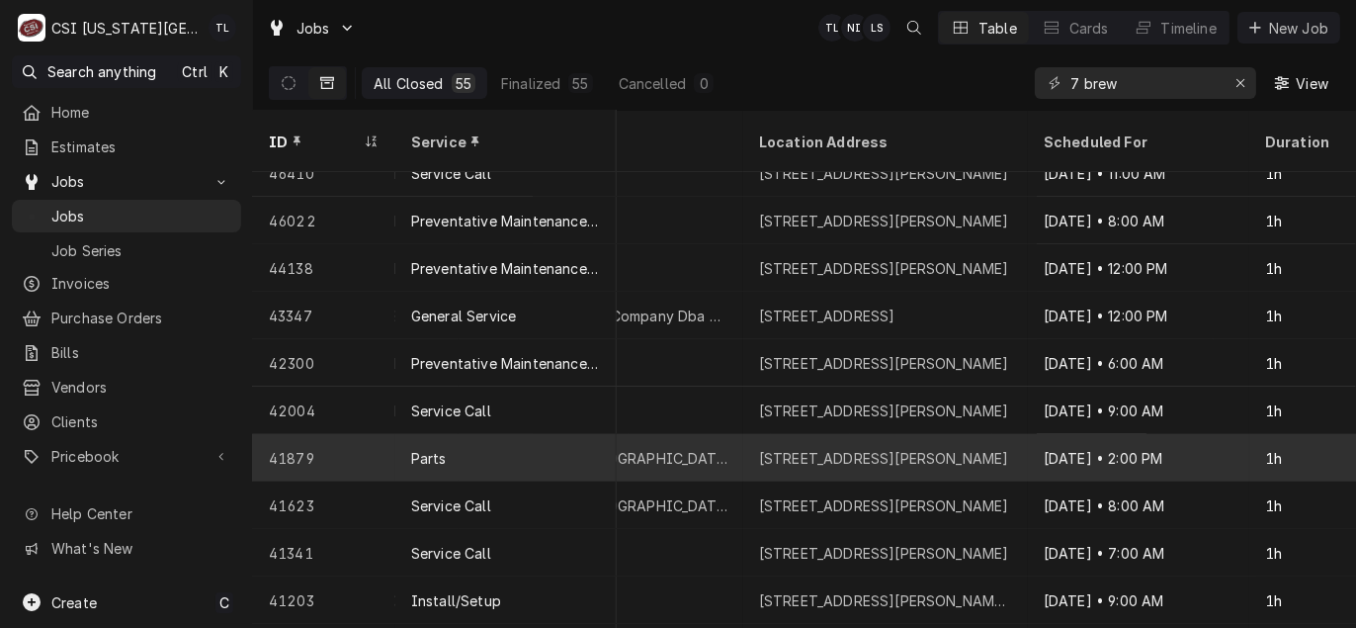
scroll to position [490, 1233]
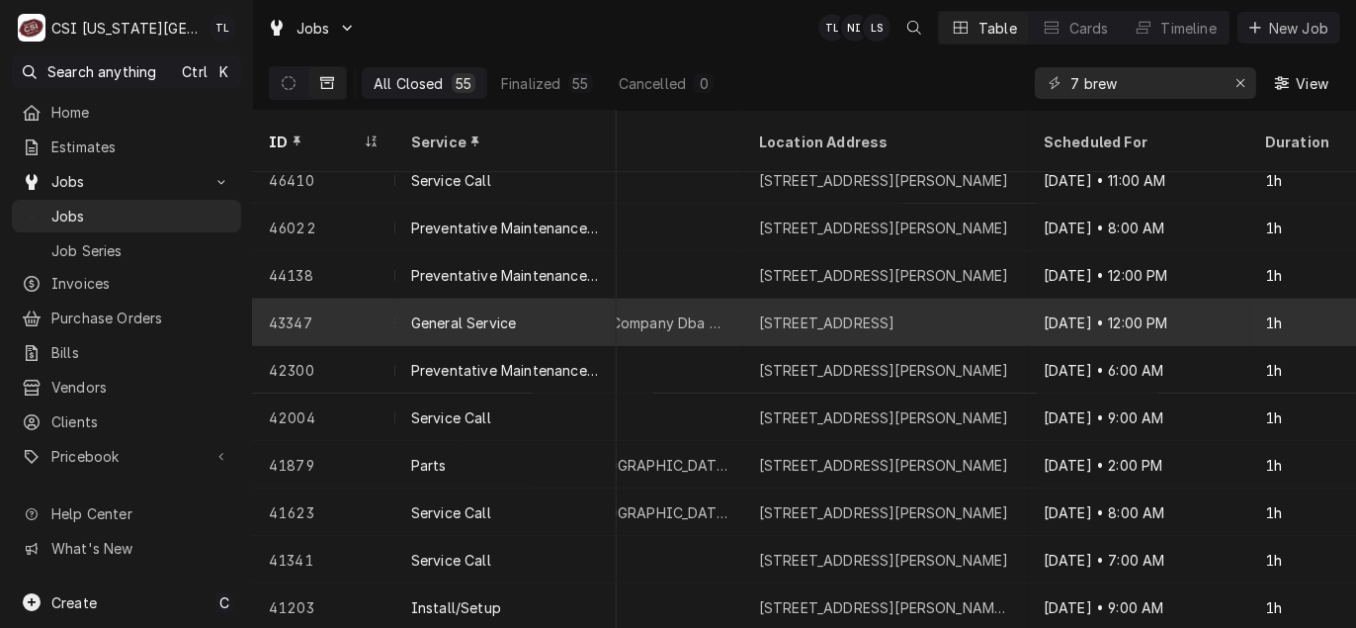
click at [909, 310] on div "[STREET_ADDRESS]" at bounding box center [885, 321] width 285 height 47
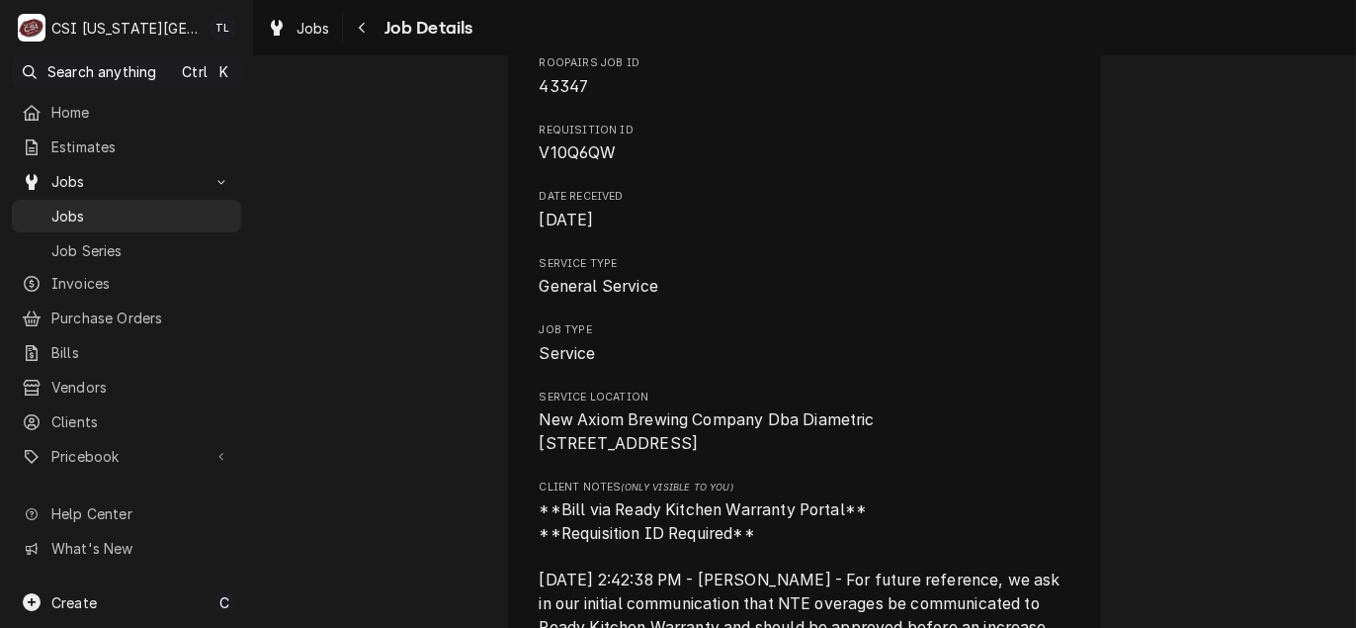
scroll to position [198, 0]
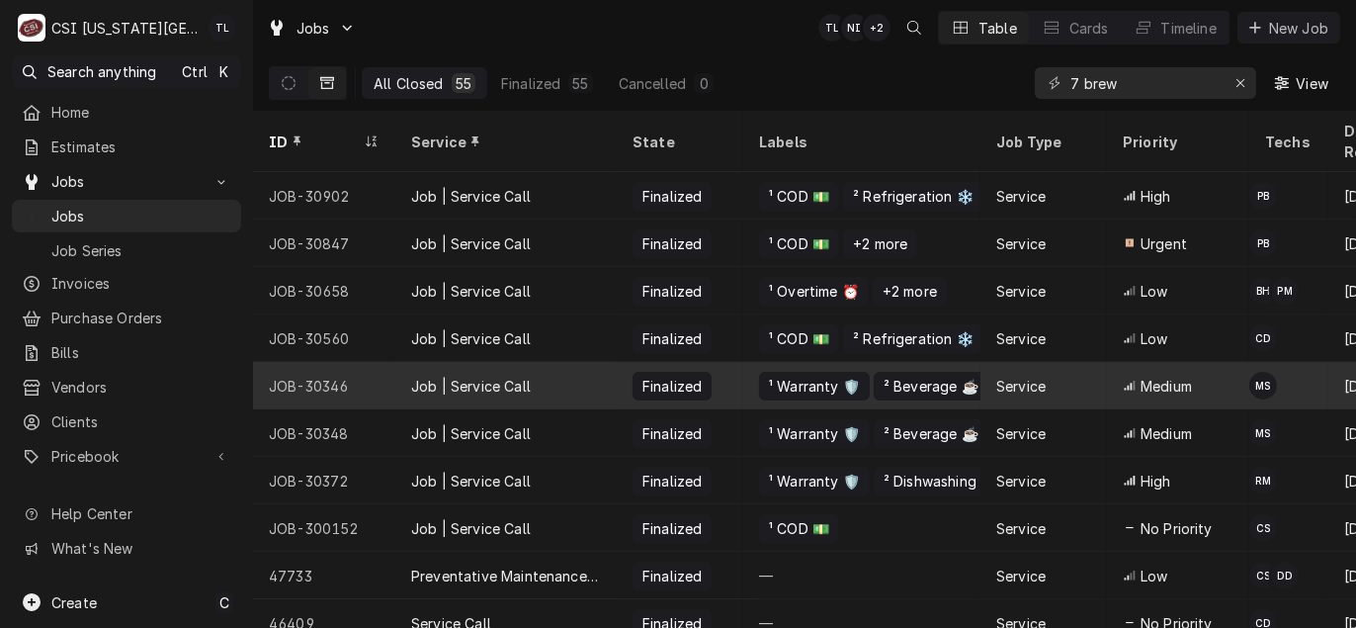
click at [293, 363] on div "JOB-30346" at bounding box center [324, 385] width 142 height 47
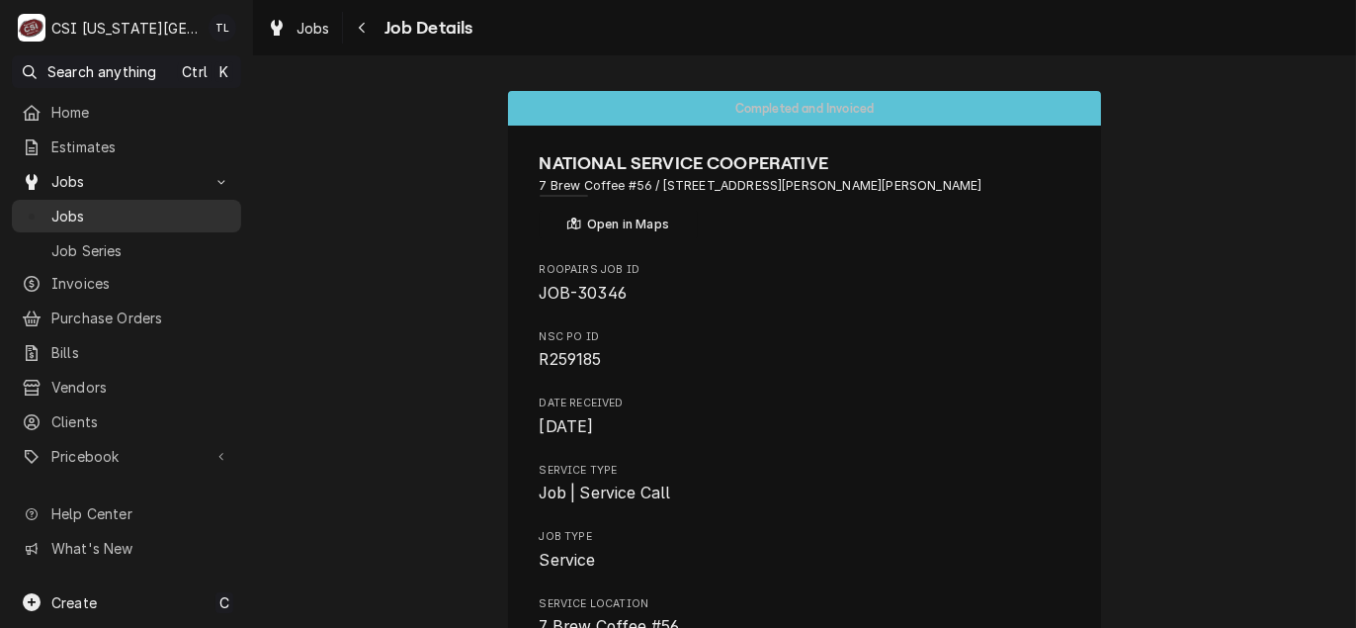
click at [121, 210] on span "Jobs" at bounding box center [141, 216] width 180 height 21
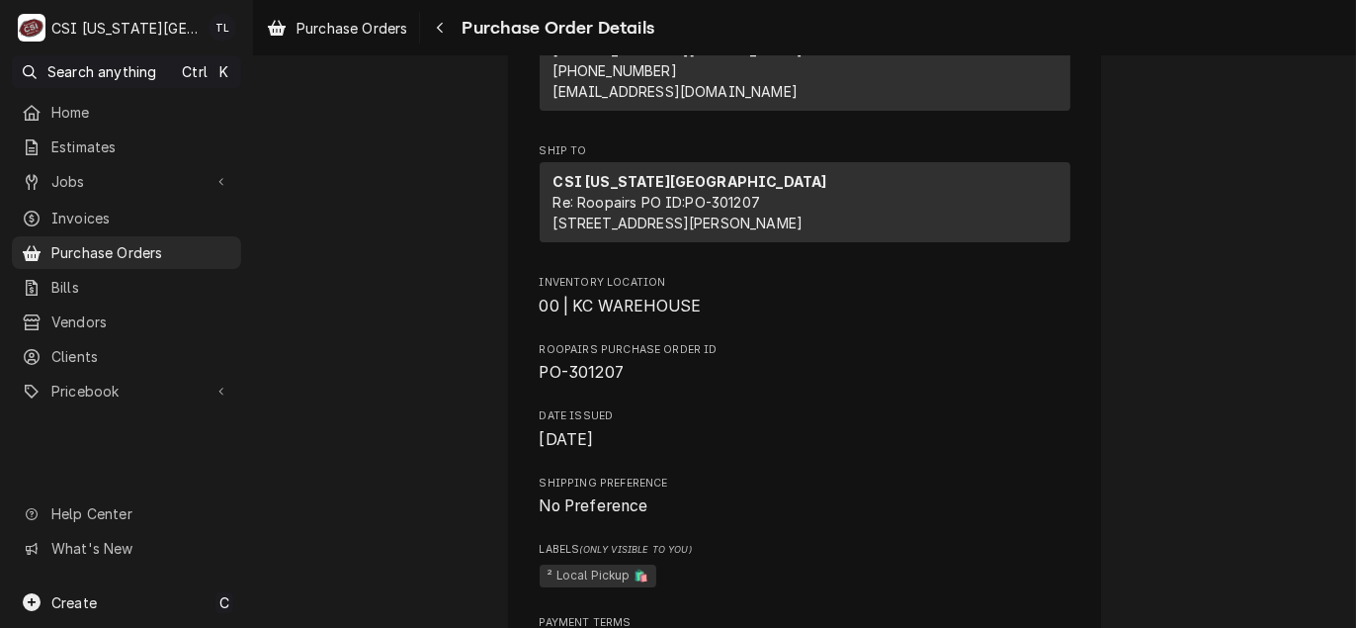
scroll to position [395, 0]
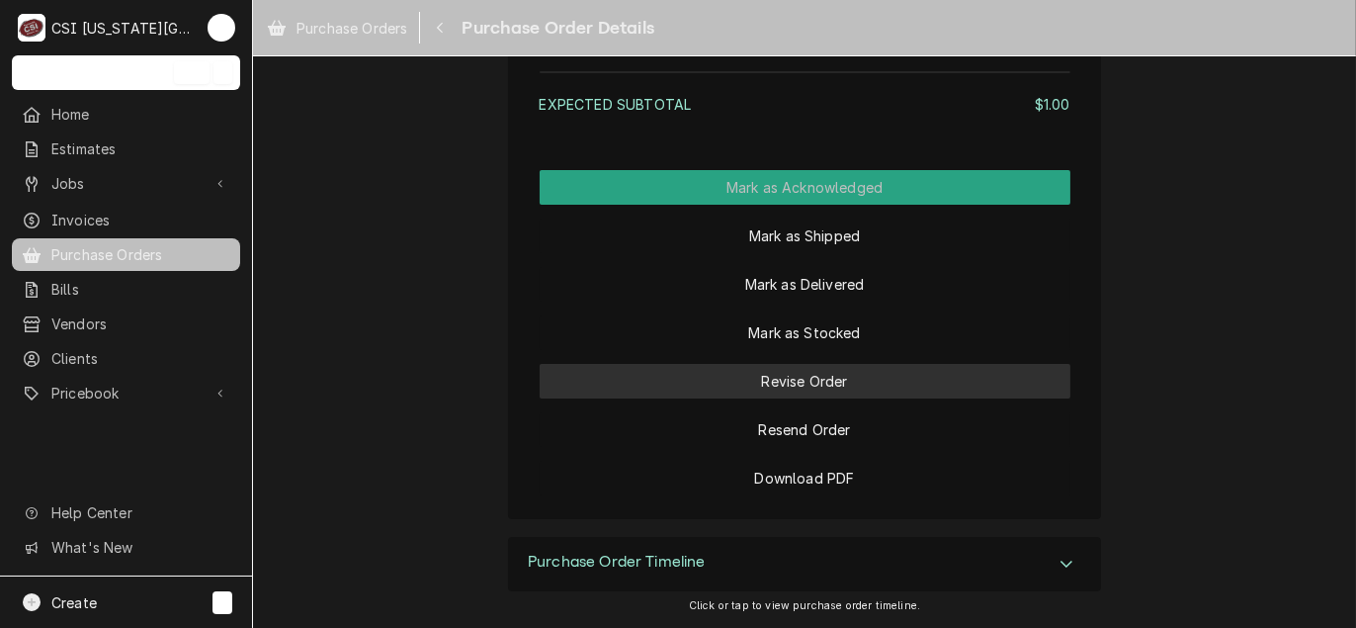
scroll to position [1581, 0]
click at [815, 398] on button "Revise Order" at bounding box center [805, 381] width 531 height 35
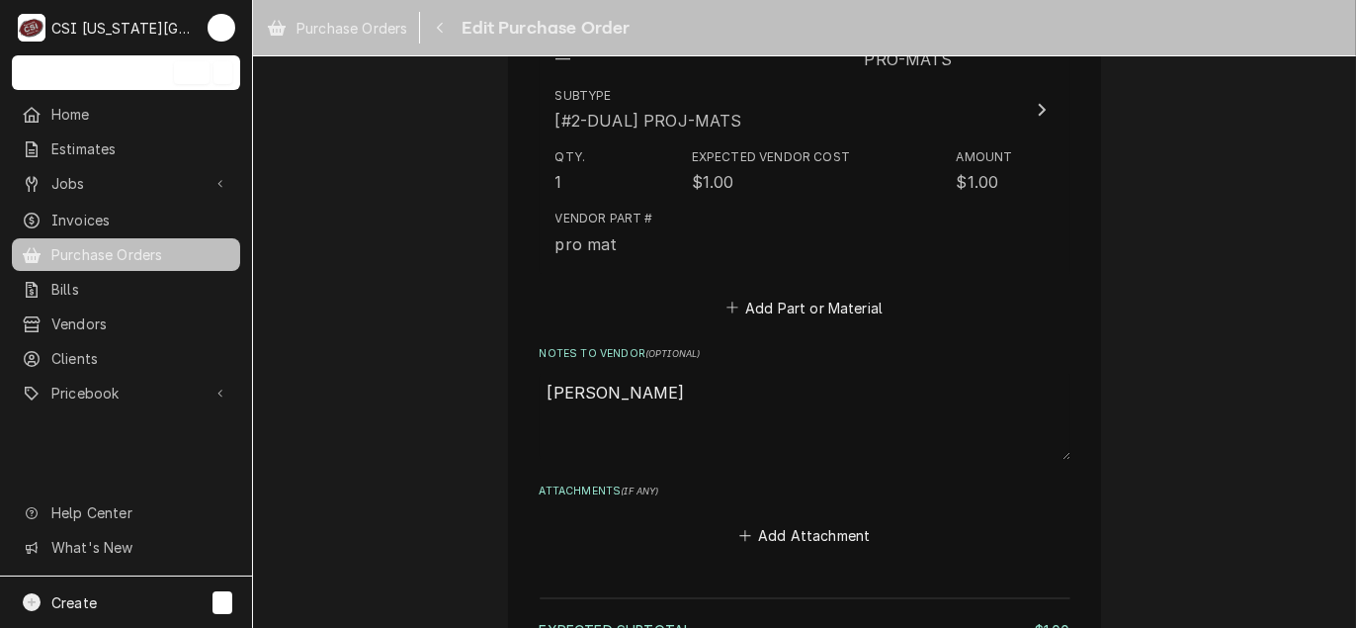
scroll to position [988, 0]
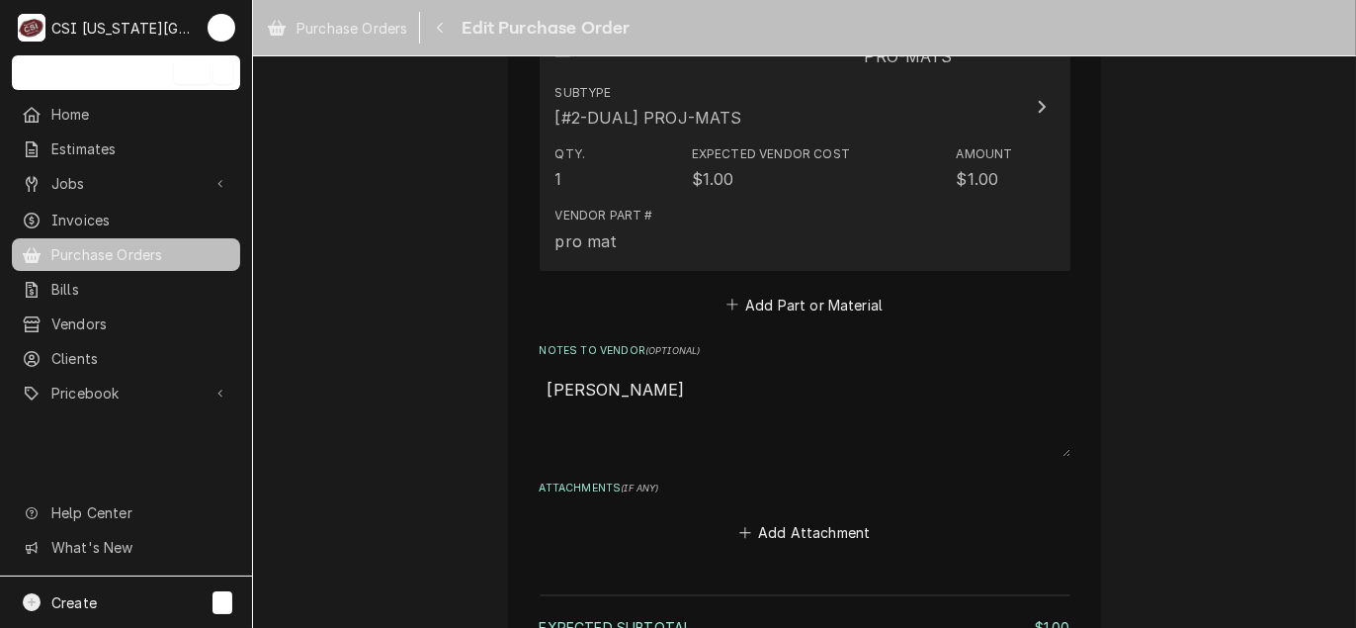
click at [689, 214] on div "Vendor Part # pro mat" at bounding box center [784, 229] width 458 height 61
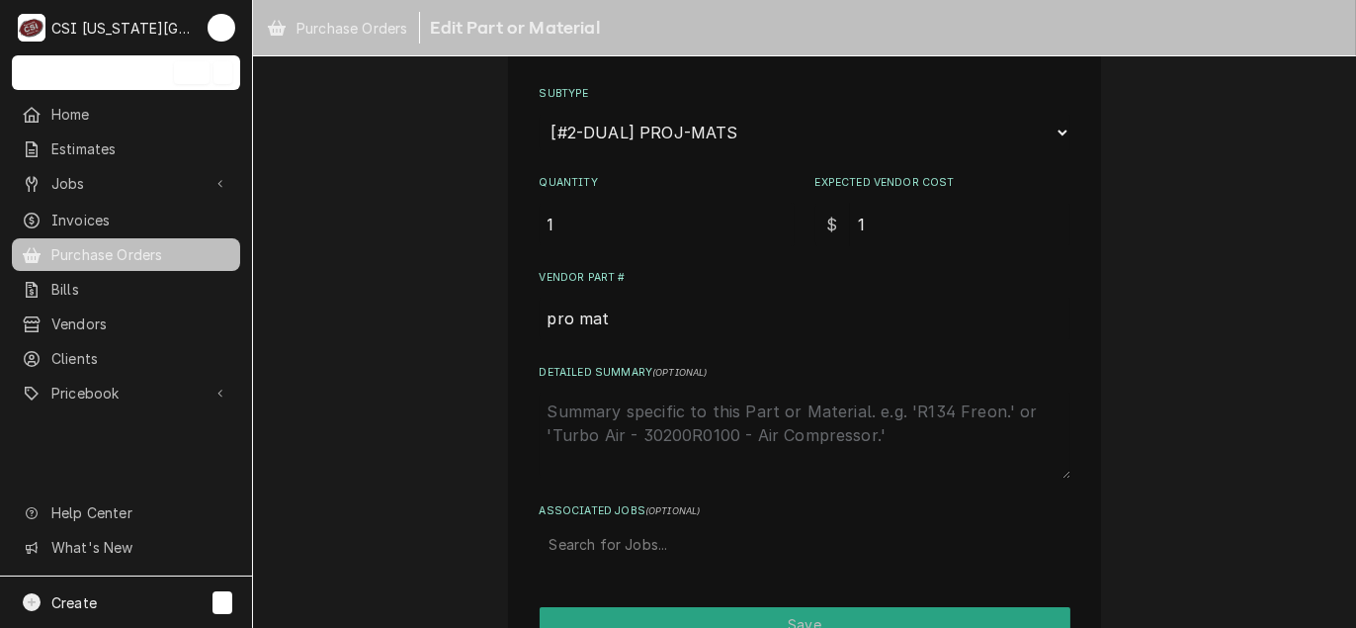
scroll to position [296, 0]
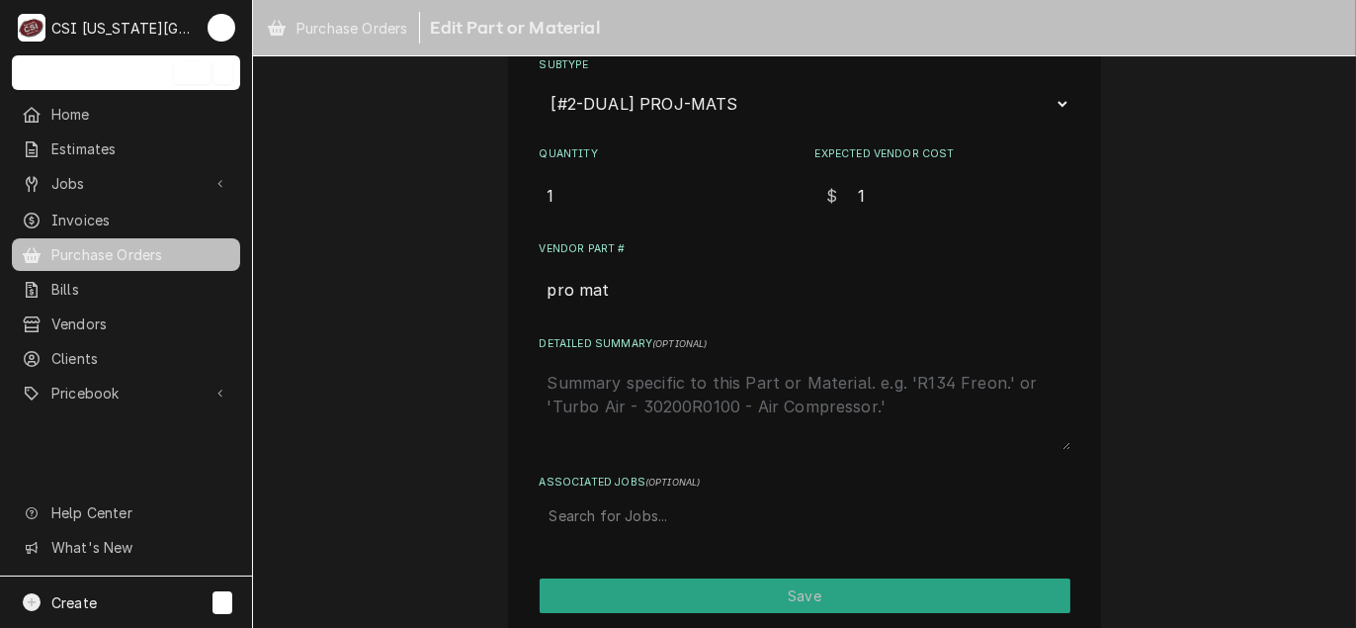
type textarea "x"
click at [624, 520] on div "Associated Jobs" at bounding box center [804, 515] width 511 height 36
type input "30639"
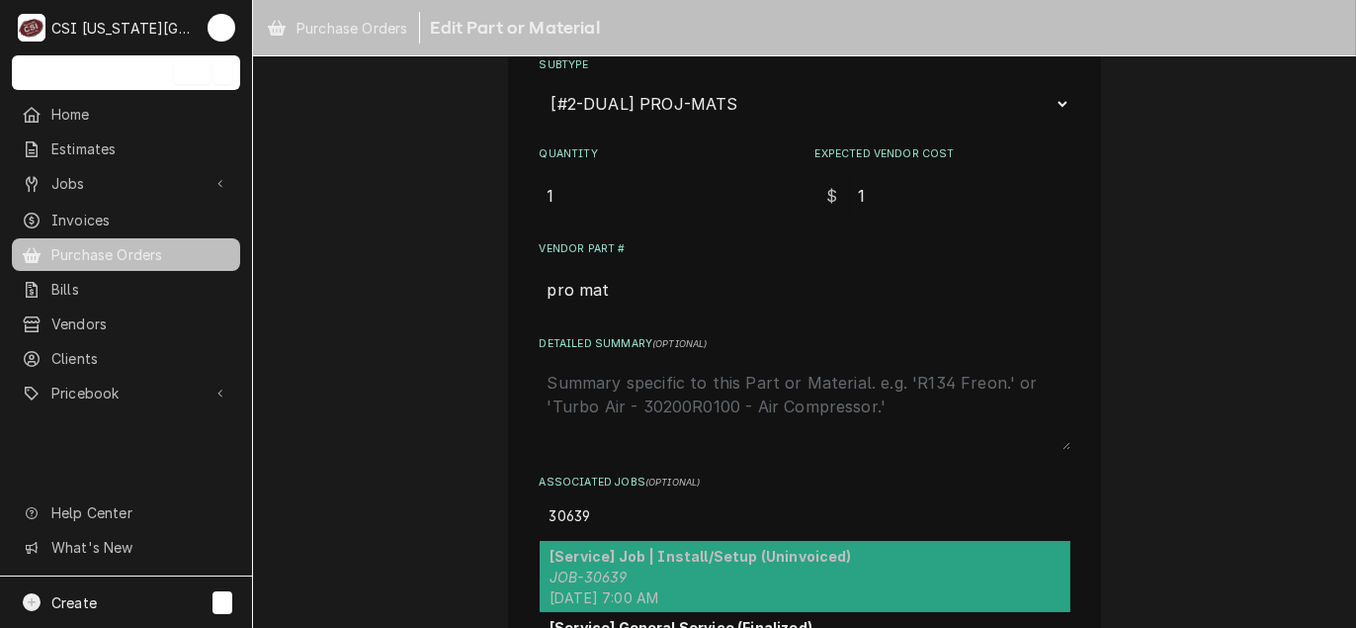
click at [638, 590] on span "[DATE] 7:00 AM" at bounding box center [603, 597] width 109 height 17
type textarea "x"
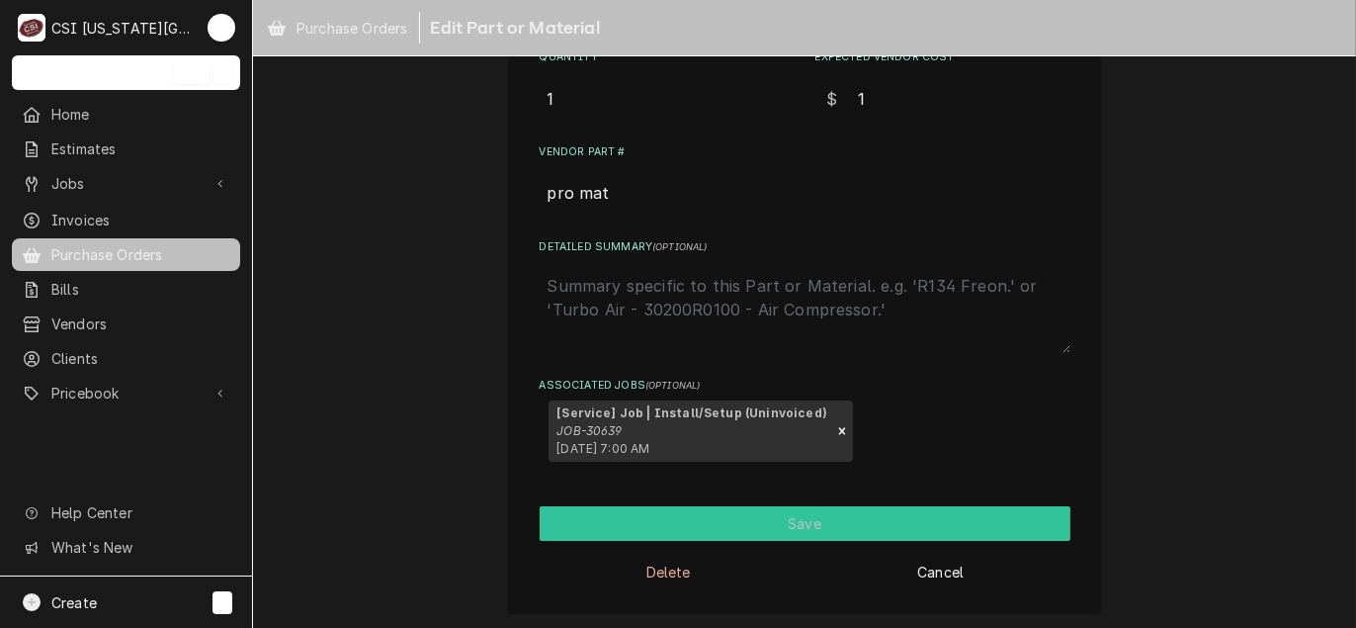
click at [711, 521] on button "Save" at bounding box center [805, 523] width 531 height 35
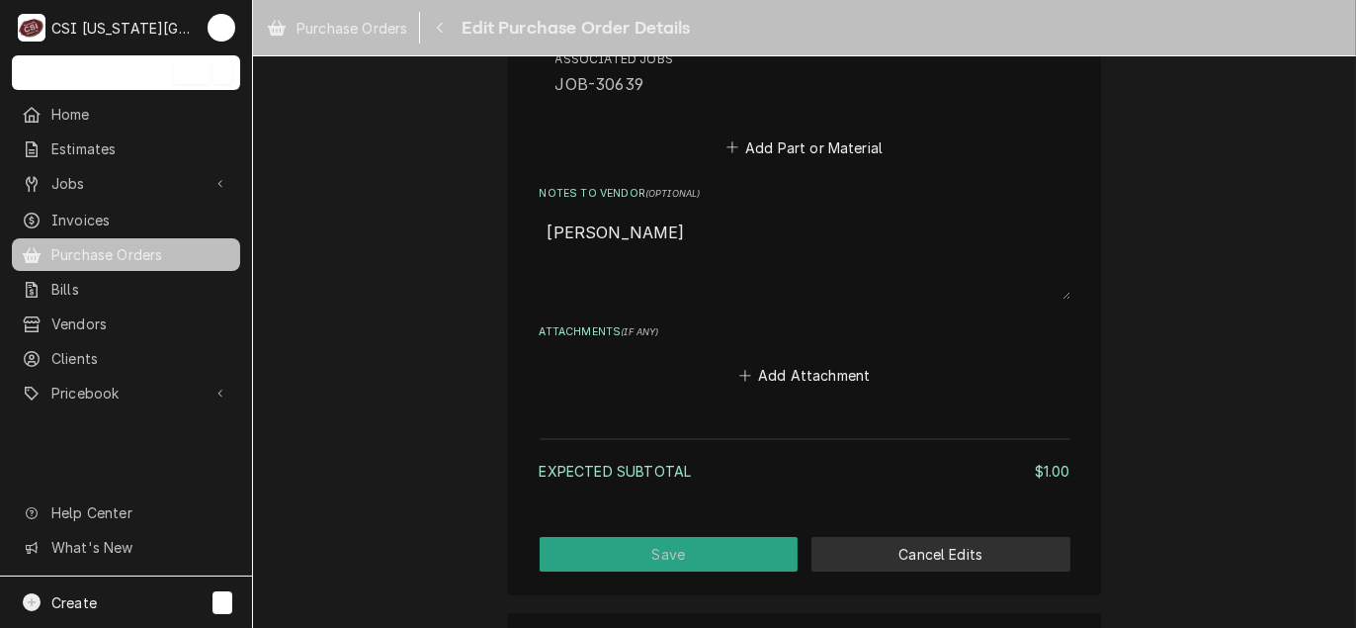
scroll to position [1278, 0]
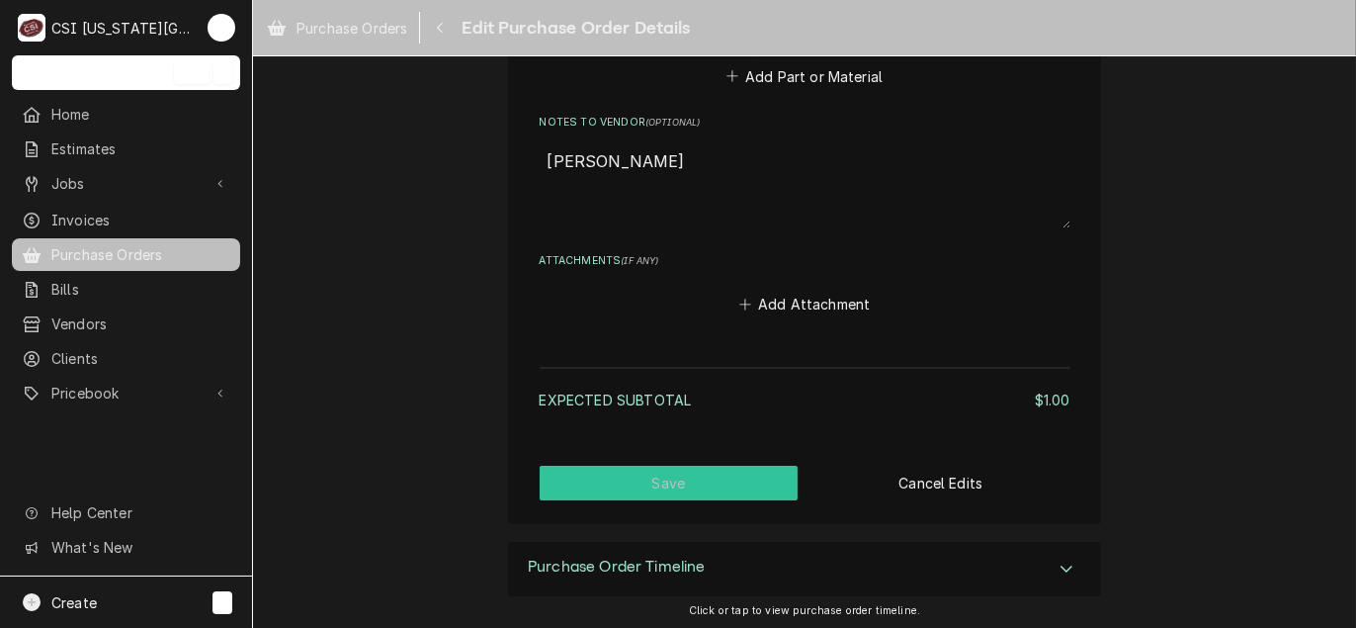
click at [682, 488] on button "Save" at bounding box center [669, 482] width 259 height 35
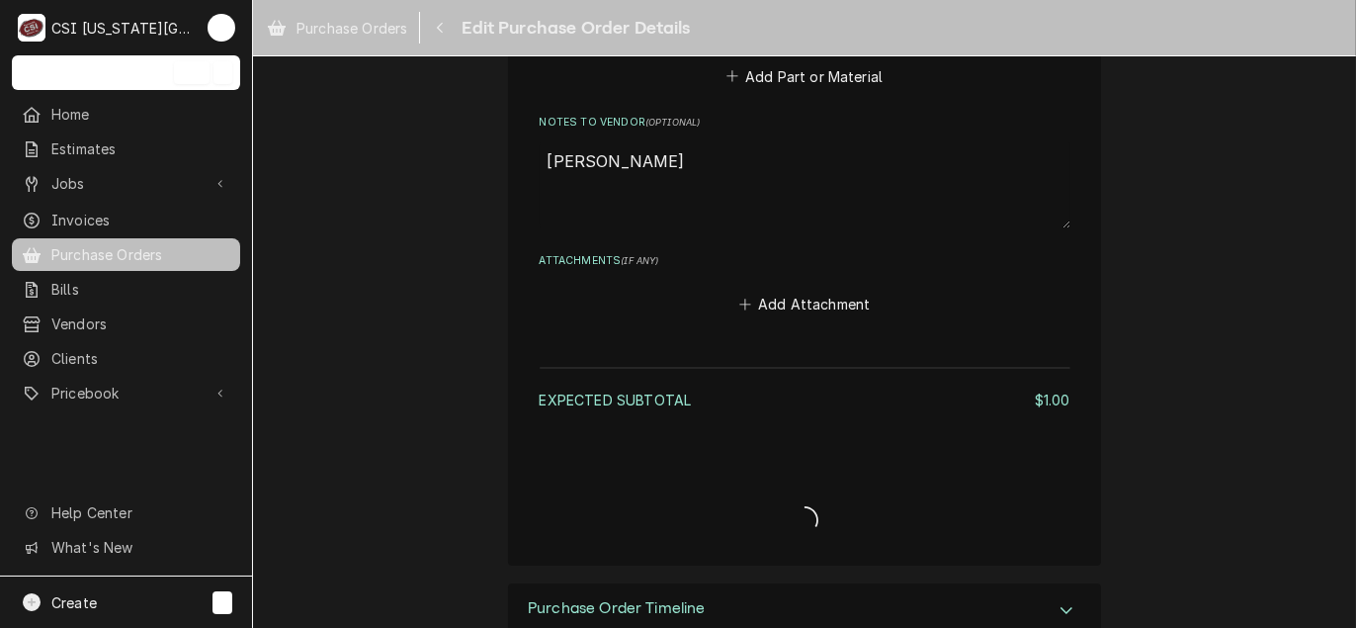
type textarea "x"
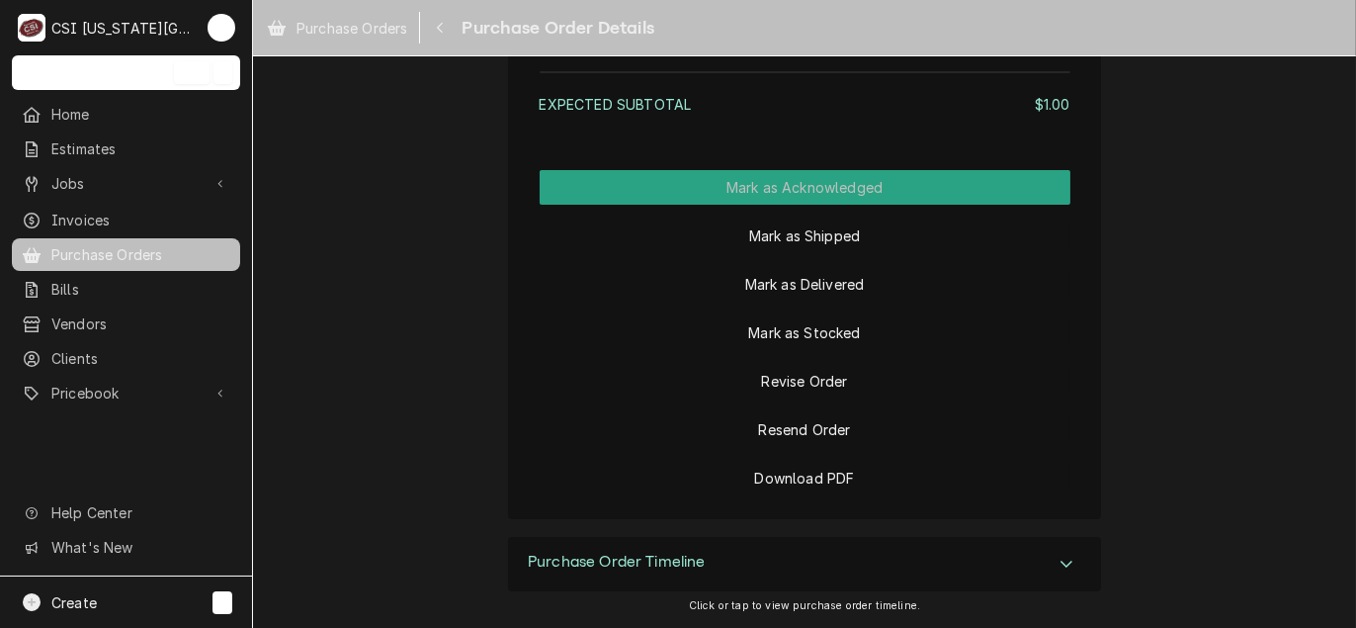
scroll to position [1797, 0]
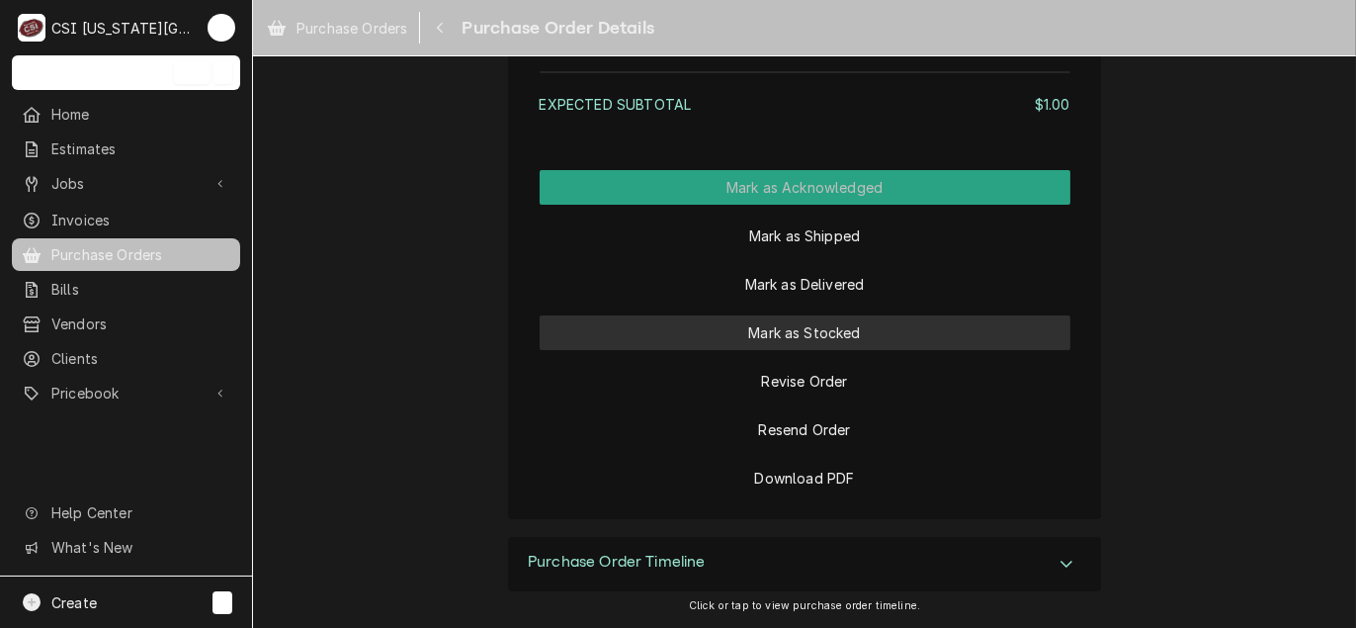
click at [851, 328] on button "Mark as Stocked" at bounding box center [805, 332] width 531 height 35
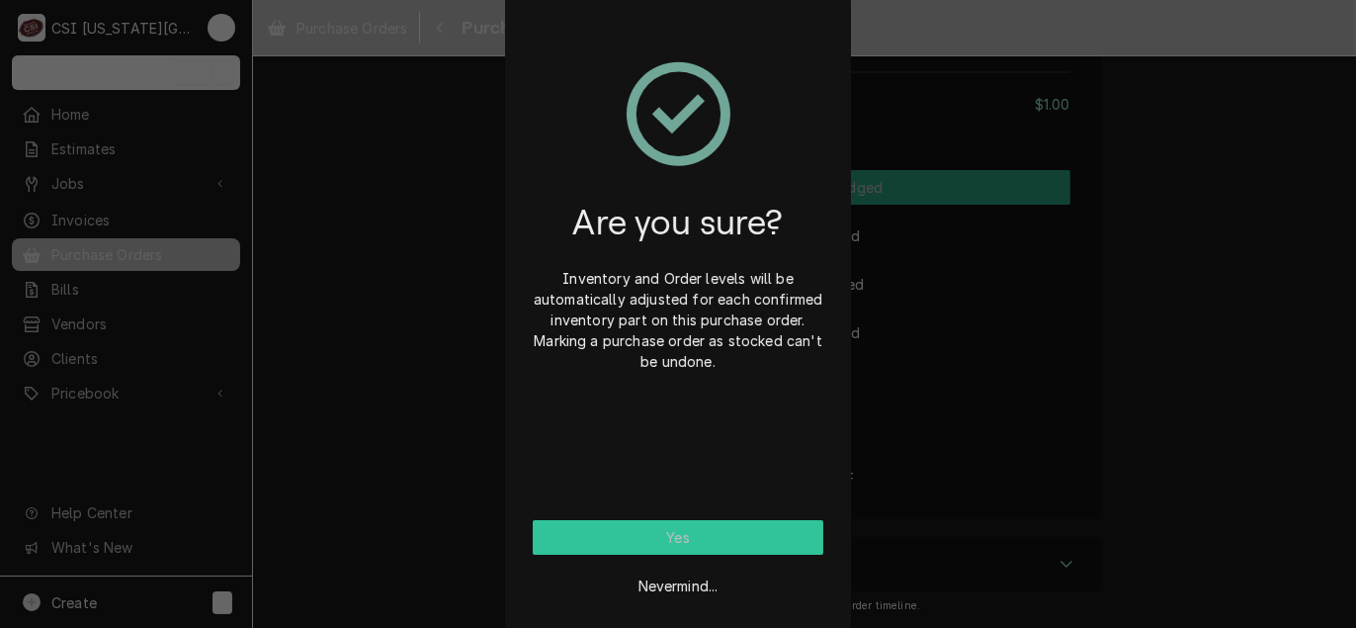
click at [711, 533] on button "Yes" at bounding box center [678, 537] width 291 height 35
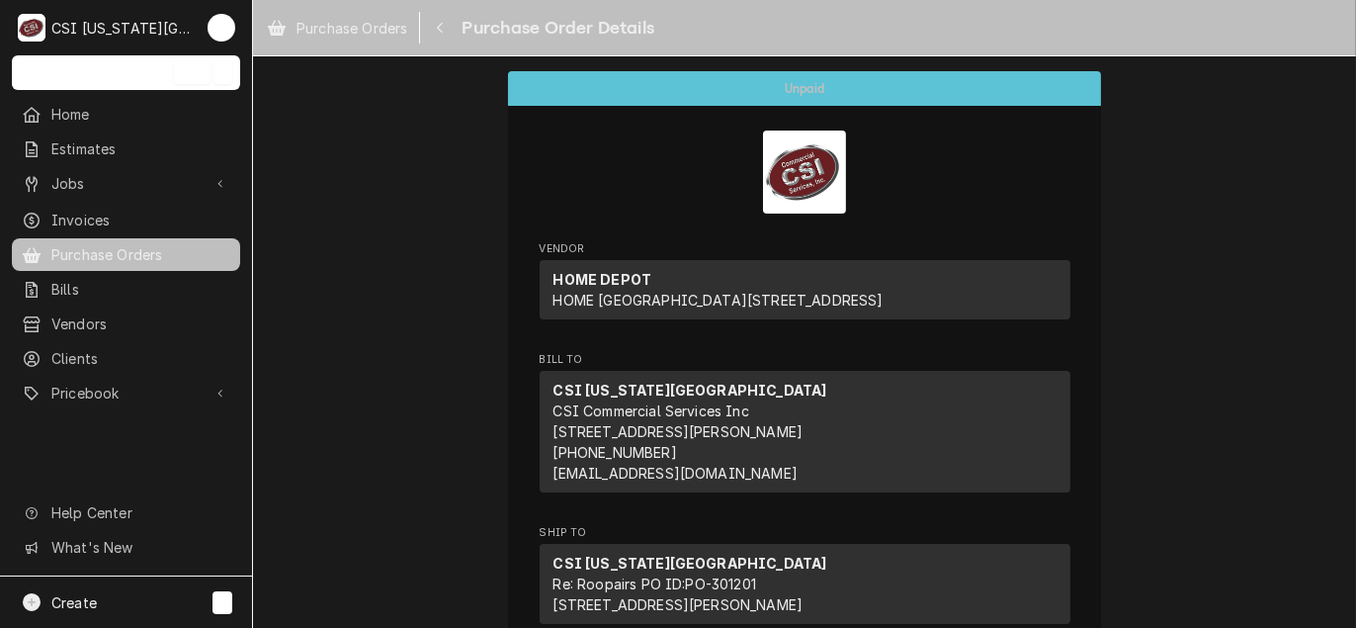
click at [79, 249] on span "Purchase Orders" at bounding box center [140, 254] width 179 height 21
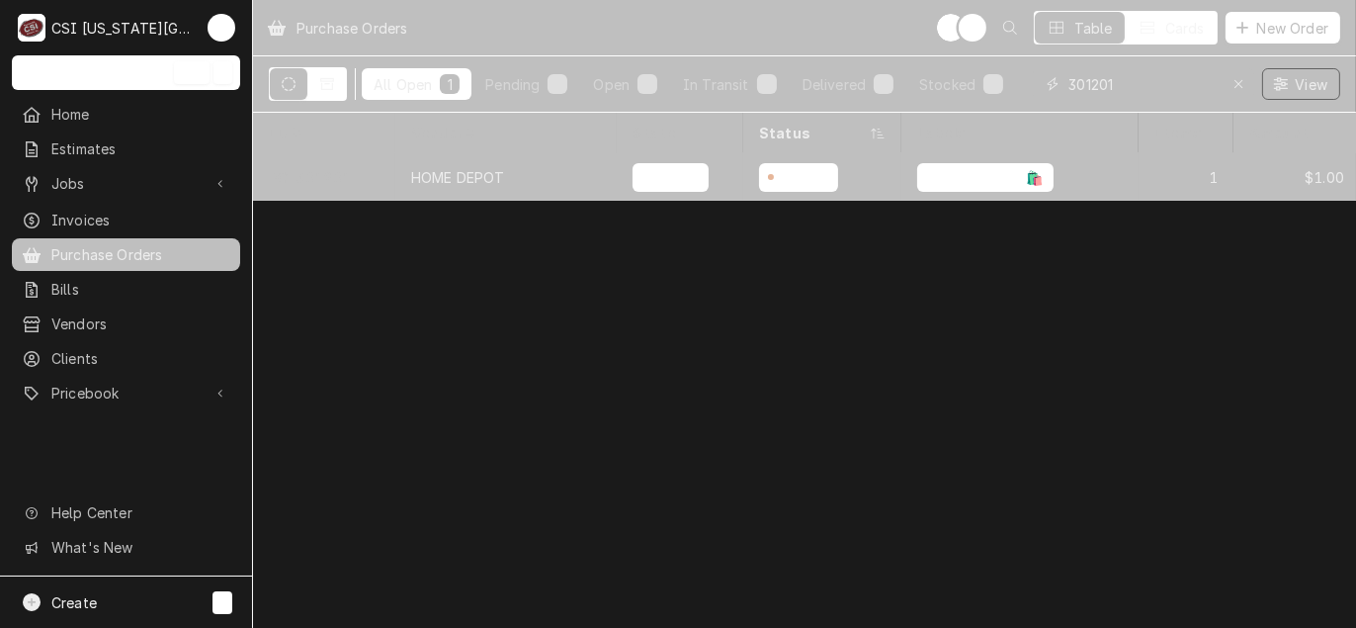
drag, startPoint x: 1151, startPoint y: 83, endPoint x: 825, endPoint y: 35, distance: 329.7
click at [825, 35] on div "Purchase Orders TL NI Table Cards New Order All Open 1 Pending 0 Open 0 In Tran…" at bounding box center [804, 56] width 1103 height 113
type input "301200"
click at [354, 176] on div "PO-301200" at bounding box center [324, 176] width 142 height 47
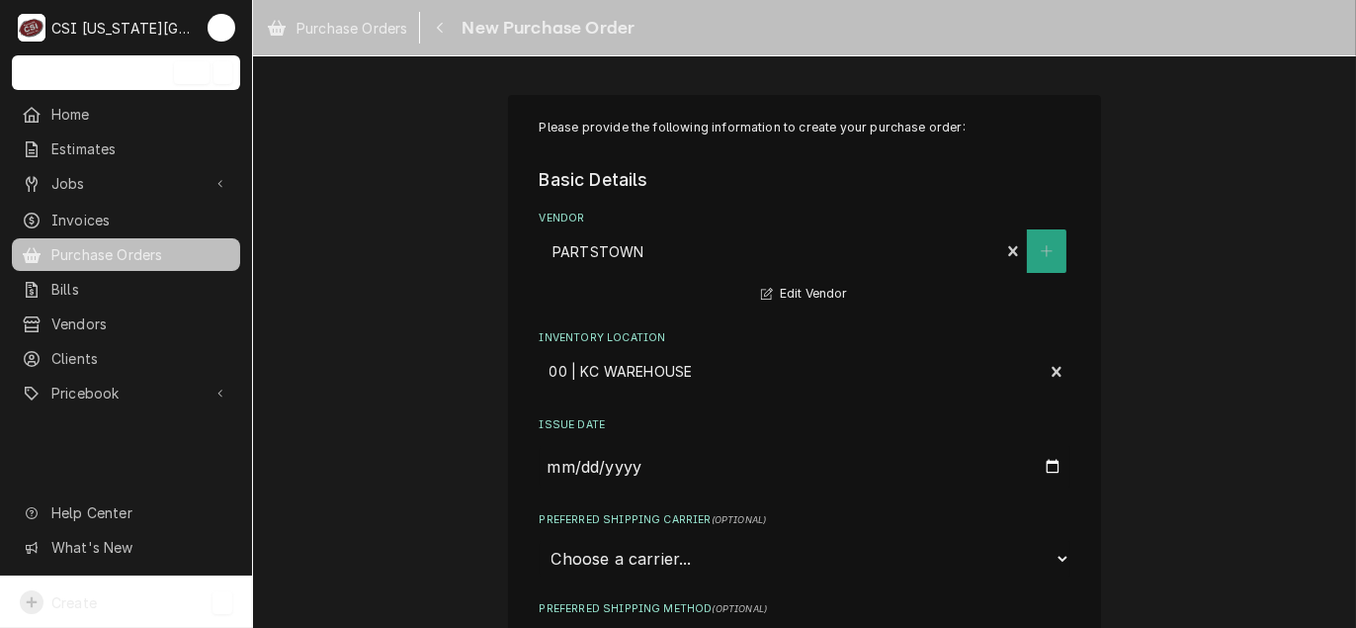
click at [76, 598] on span "Create" at bounding box center [73, 602] width 45 height 17
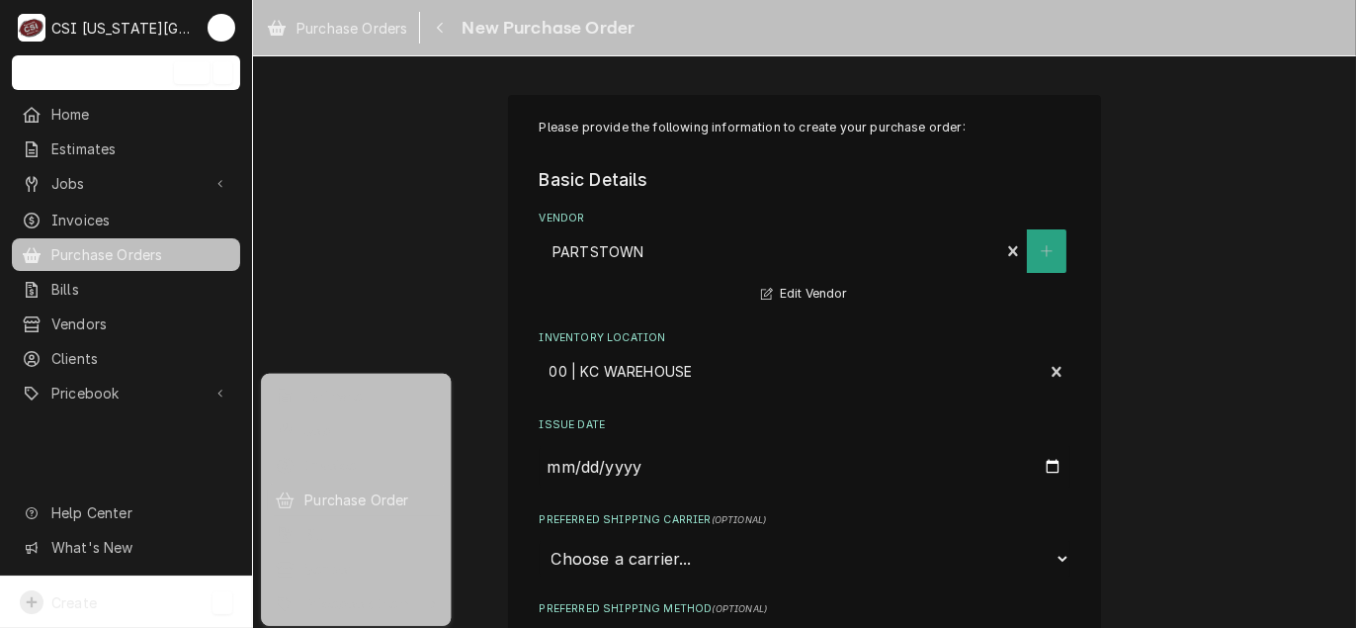
click at [356, 498] on div "Purchase Order" at bounding box center [370, 499] width 132 height 21
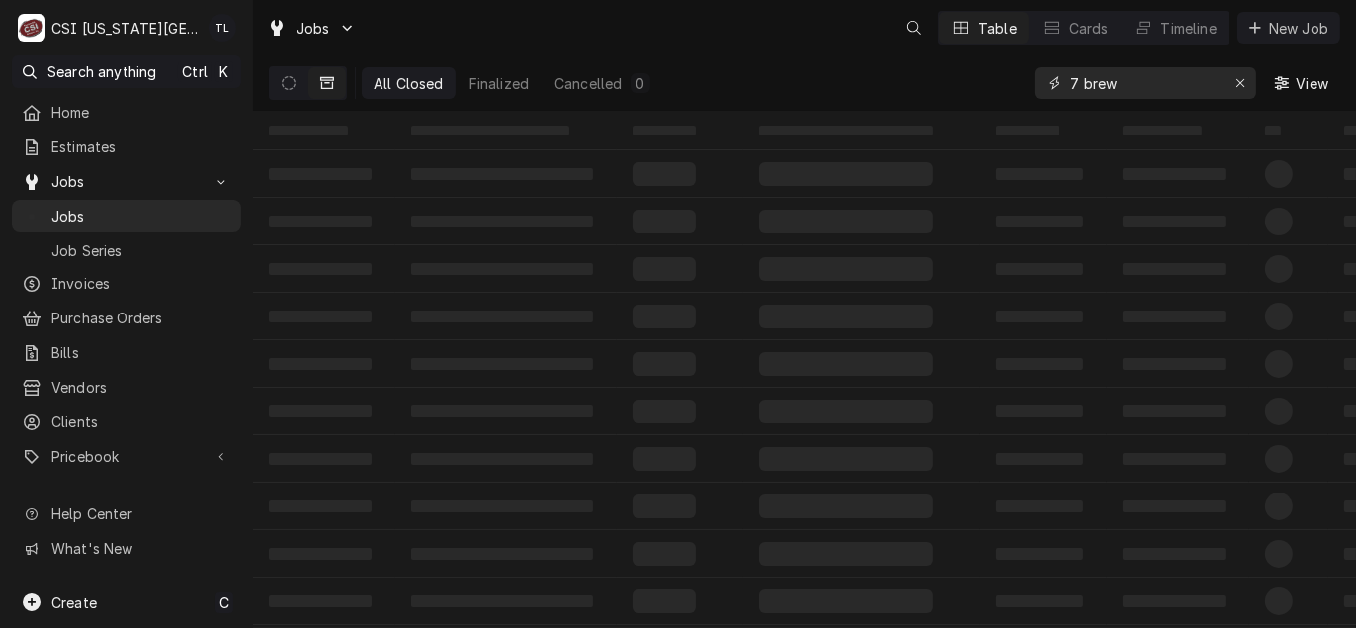
drag, startPoint x: 1126, startPoint y: 81, endPoint x: 815, endPoint y: 61, distance: 310.9
click at [815, 61] on div "All Closed Finalized Cancelled 0 7 brew View" at bounding box center [804, 82] width 1071 height 55
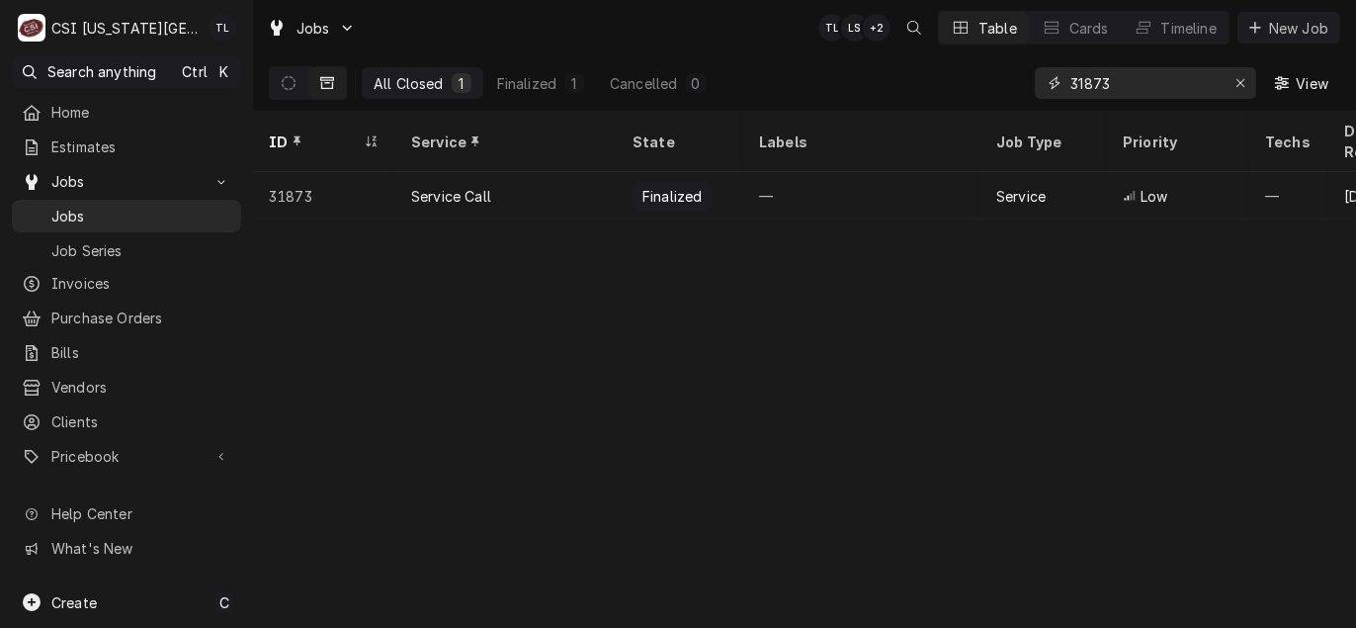
drag, startPoint x: 1169, startPoint y: 74, endPoint x: 998, endPoint y: 63, distance: 171.3
click at [998, 63] on div "All Closed 1 Finalized 1 Cancelled 0 31873 View" at bounding box center [804, 82] width 1071 height 55
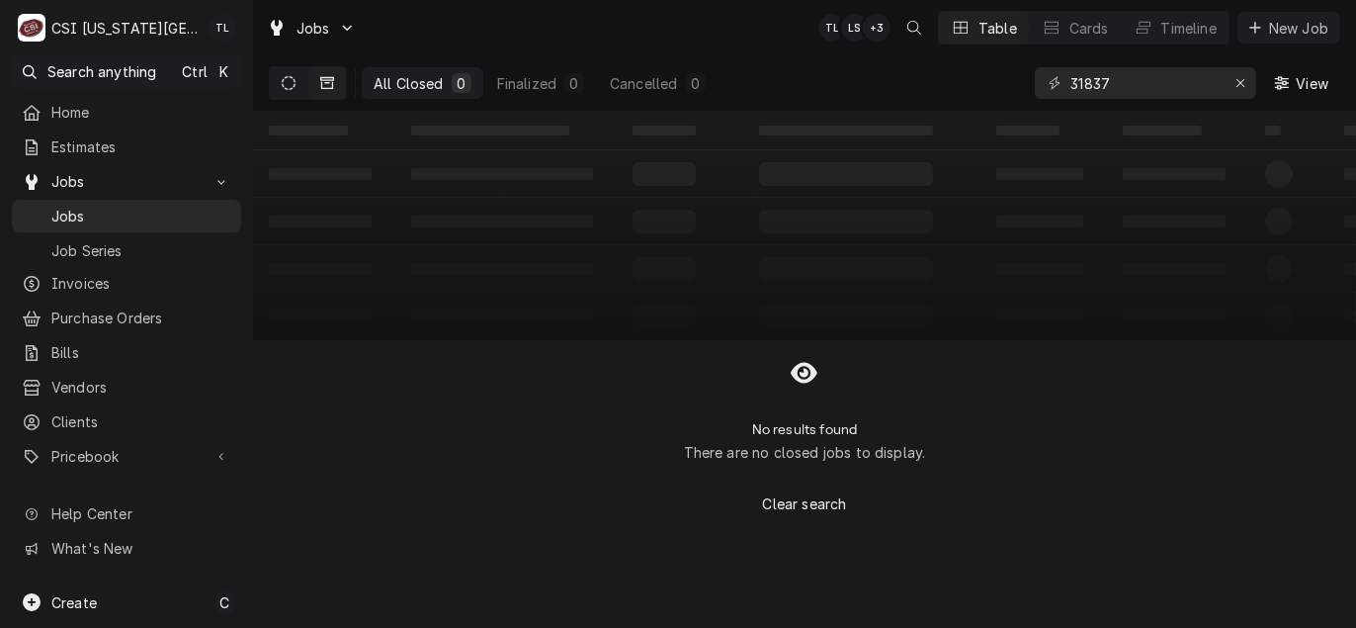
click at [289, 85] on icon "Dynamic Content Wrapper" at bounding box center [289, 83] width 14 height 14
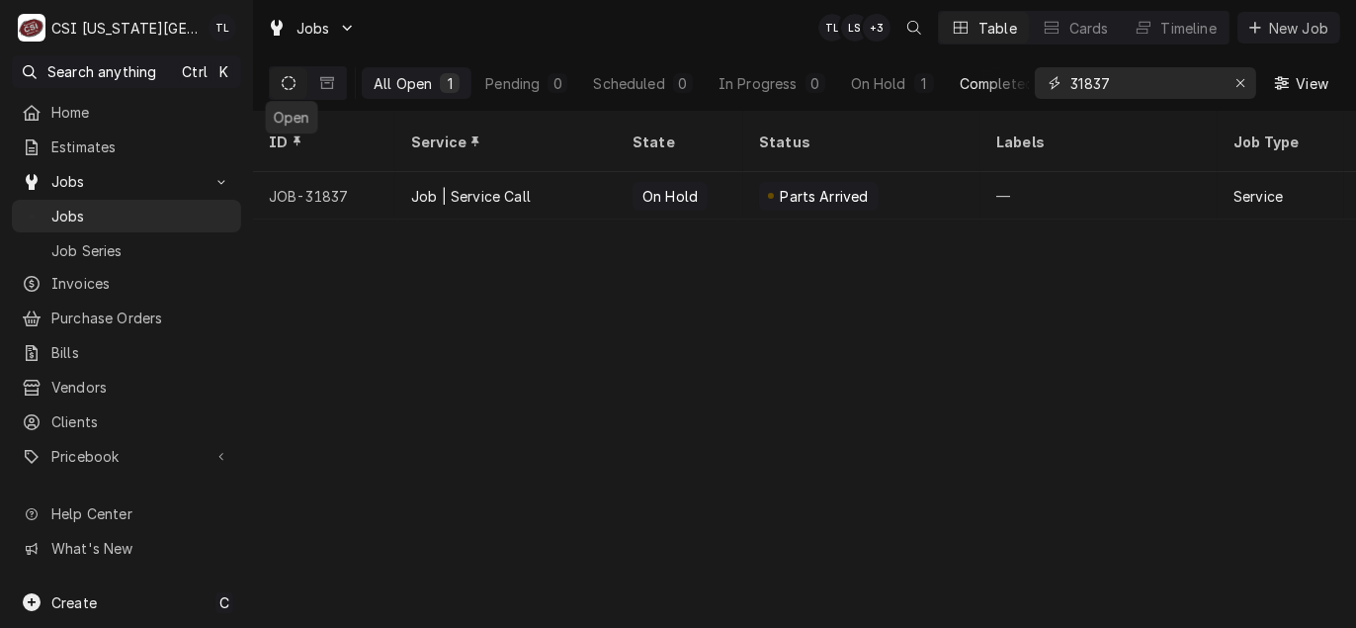
drag, startPoint x: 1099, startPoint y: 88, endPoint x: 1011, endPoint y: 92, distance: 88.0
click at [1011, 92] on div "All Open 1 Pending 0 Scheduled 0 In Progress 0 On Hold 1 Completed 0 31837 View" at bounding box center [804, 82] width 1071 height 55
paste input "94"
type input "31894"
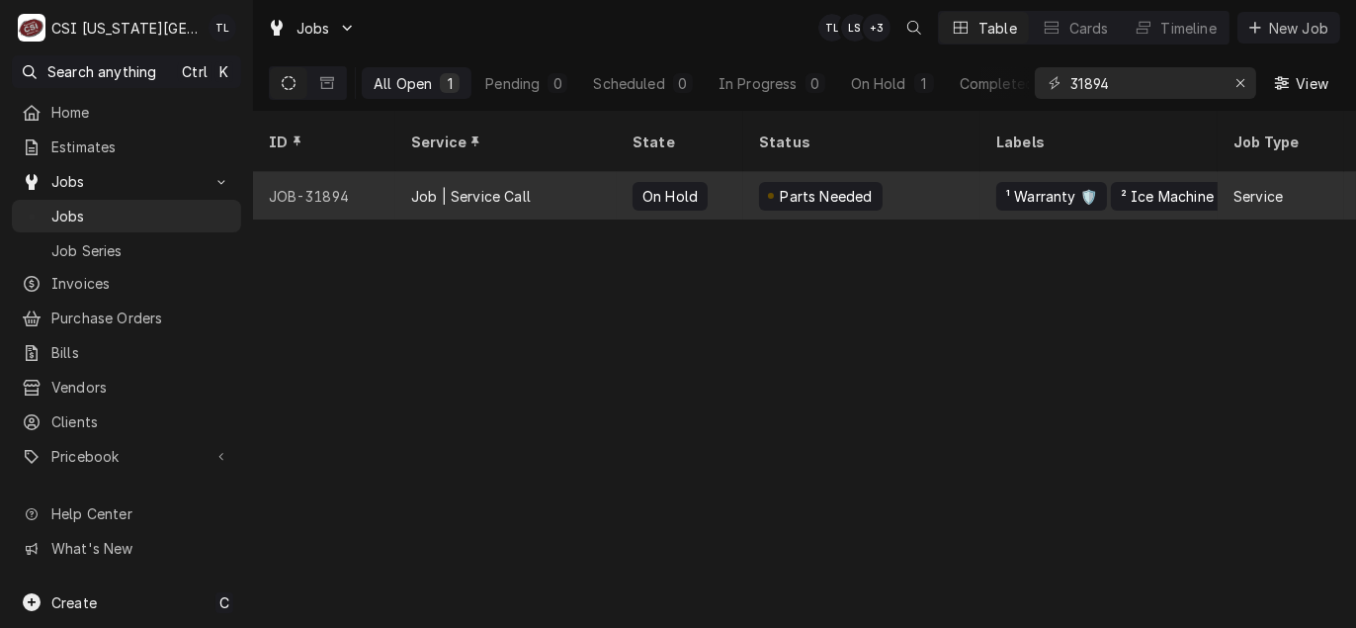
click at [452, 186] on div "Job | Service Call" at bounding box center [471, 196] width 120 height 21
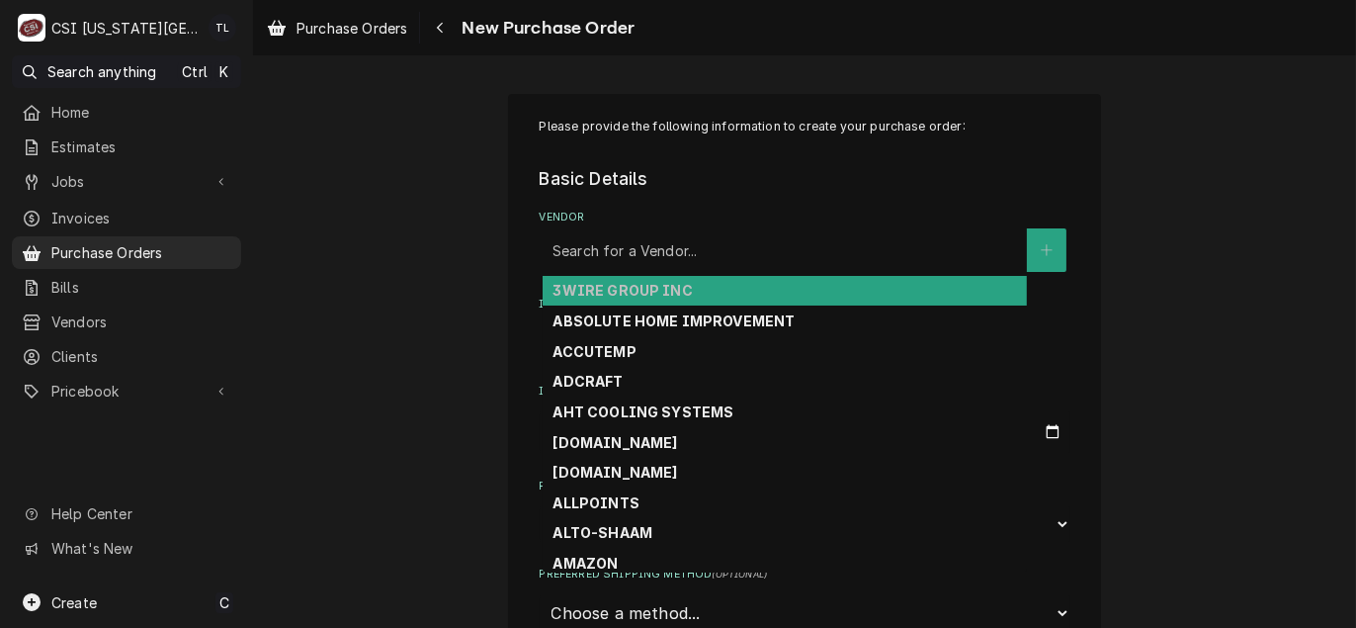
click at [608, 239] on div "Vendor" at bounding box center [784, 250] width 464 height 36
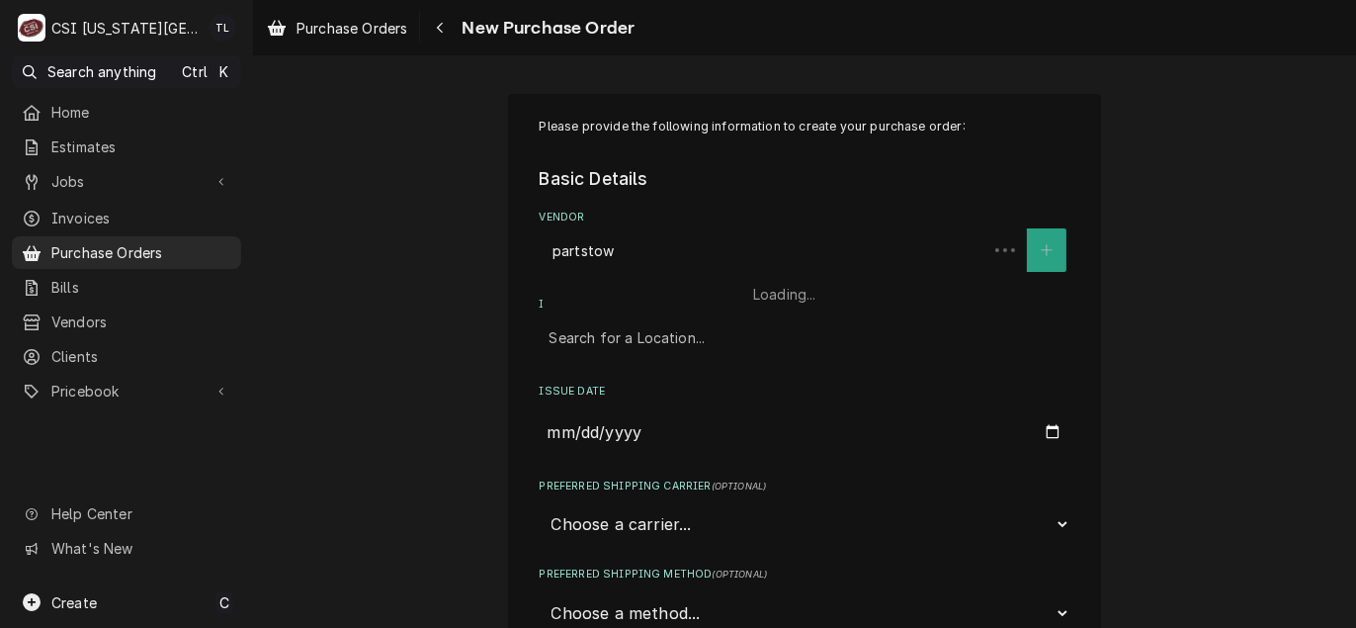
type input "[GEOGRAPHIC_DATA]"
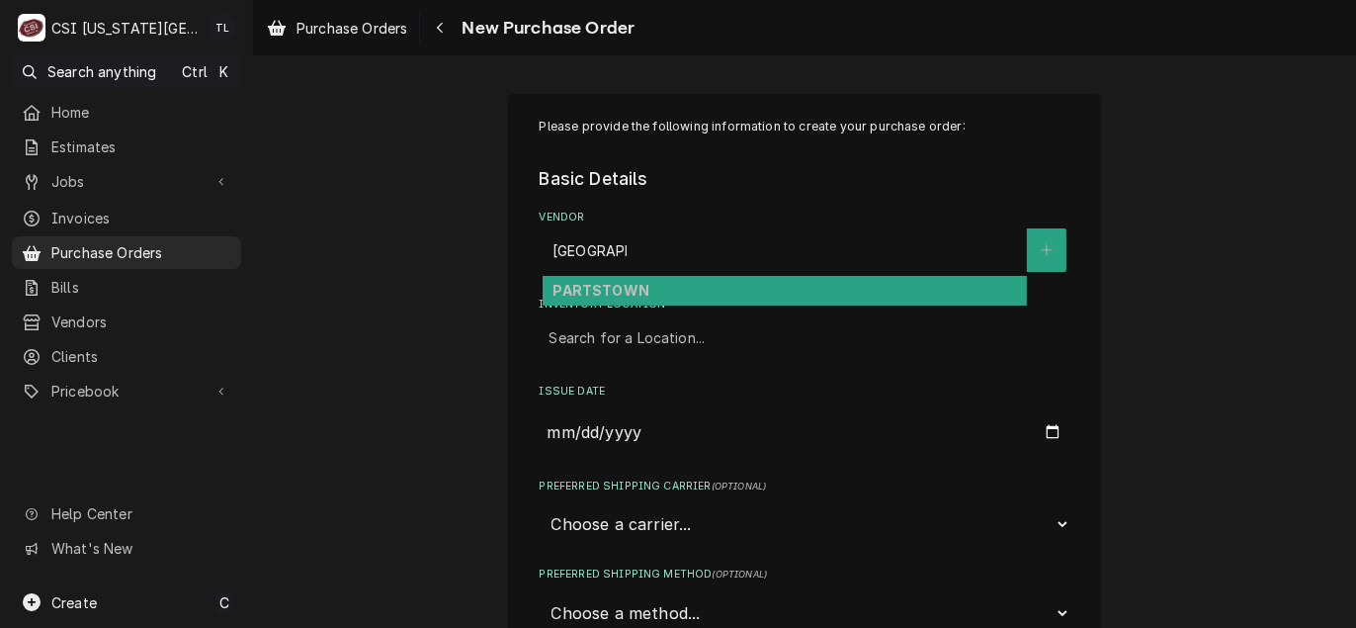
click at [615, 293] on strong "PARTSTOWN" at bounding box center [600, 290] width 96 height 17
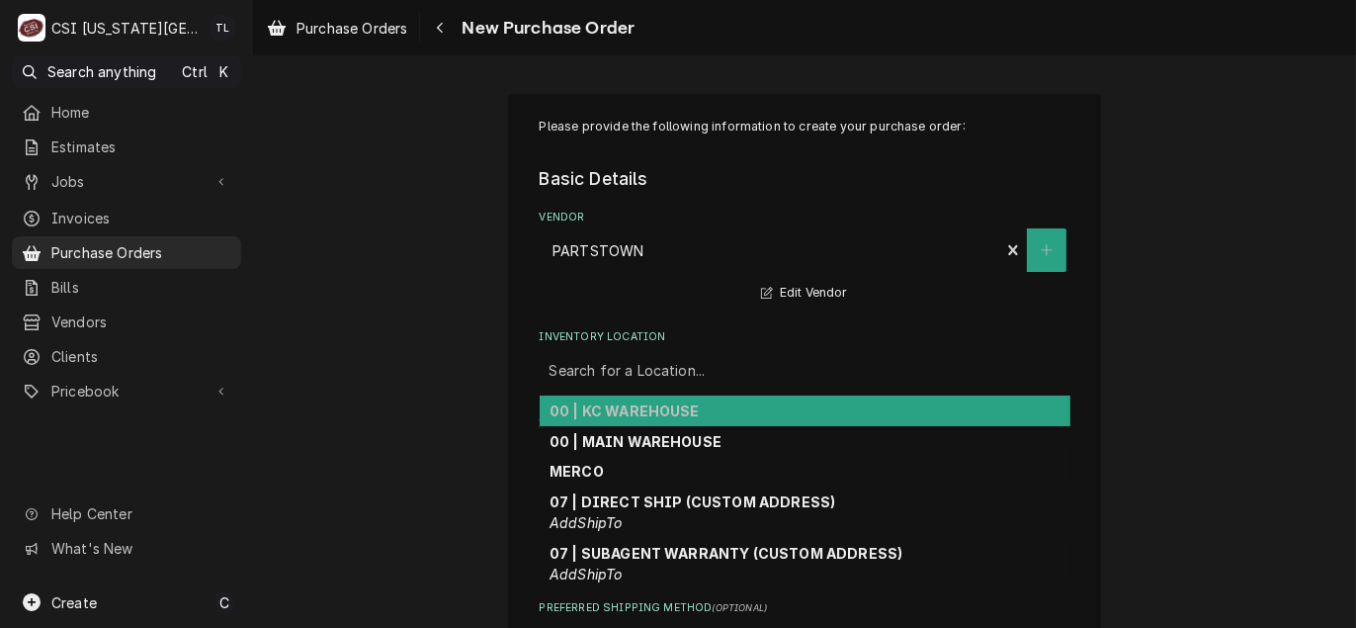
click at [663, 363] on div "Inventory Location" at bounding box center [804, 371] width 511 height 36
click at [632, 414] on strong "00 | KC WAREHOUSE" at bounding box center [624, 410] width 150 height 17
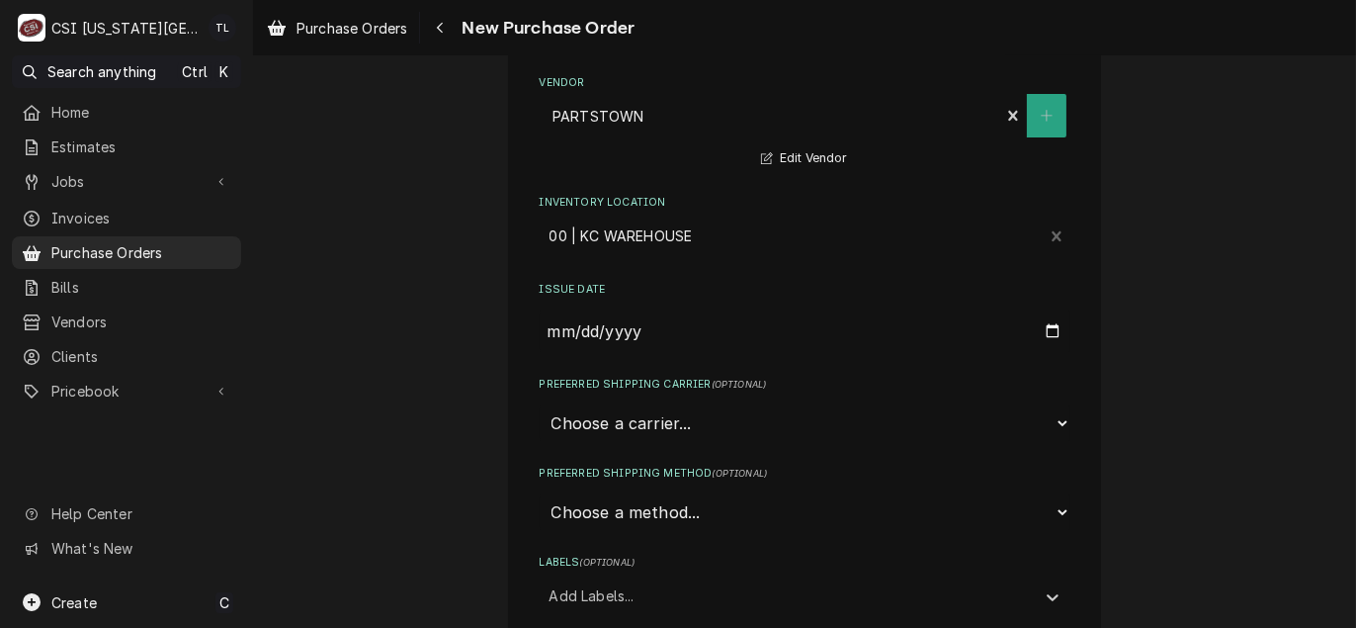
scroll to position [296, 0]
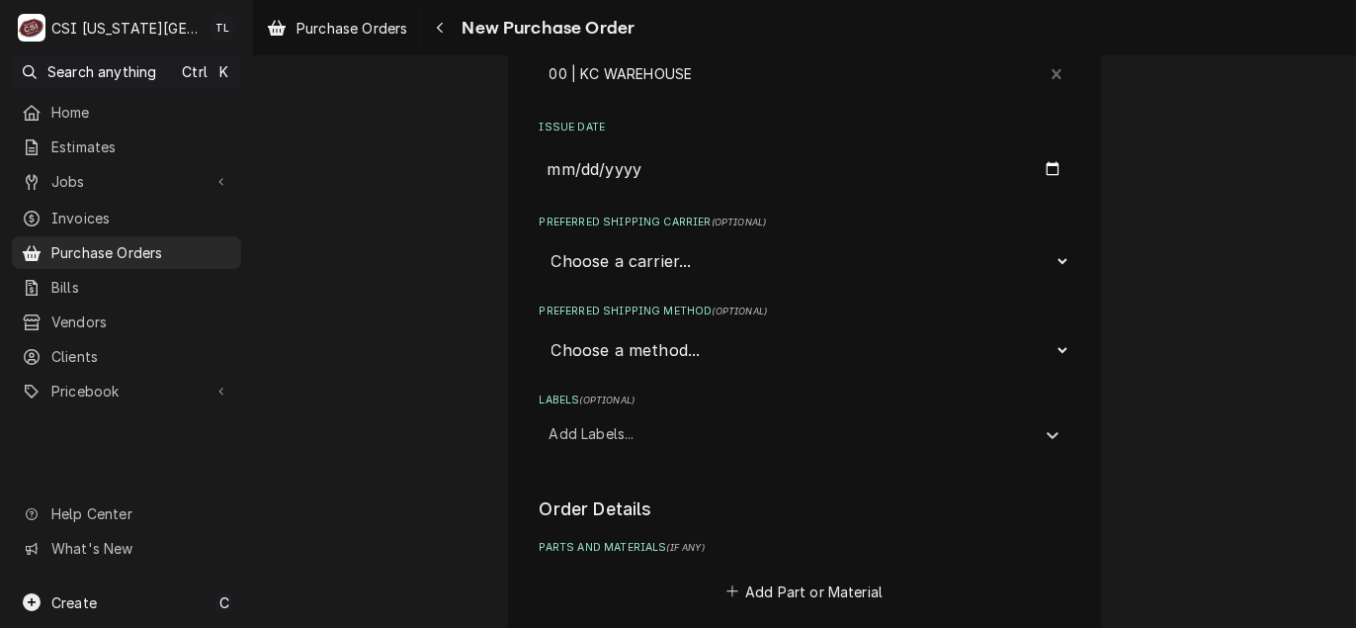
click at [615, 416] on div "Labels" at bounding box center [786, 433] width 475 height 36
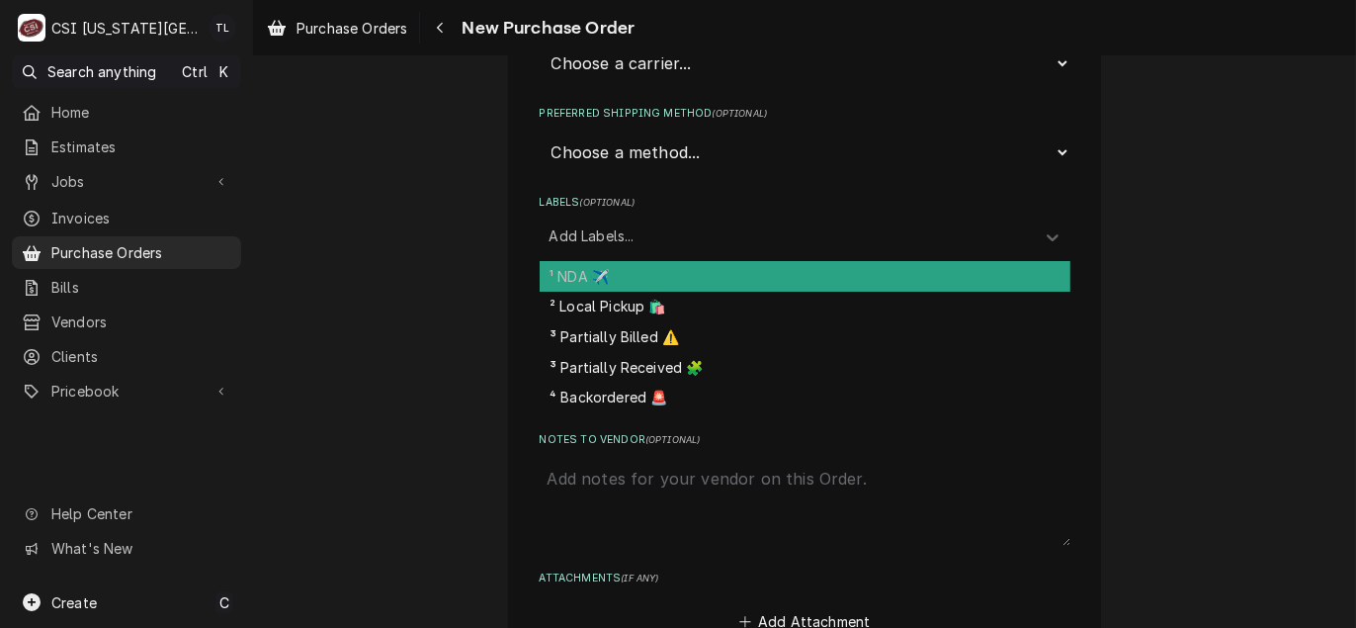
scroll to position [395, 0]
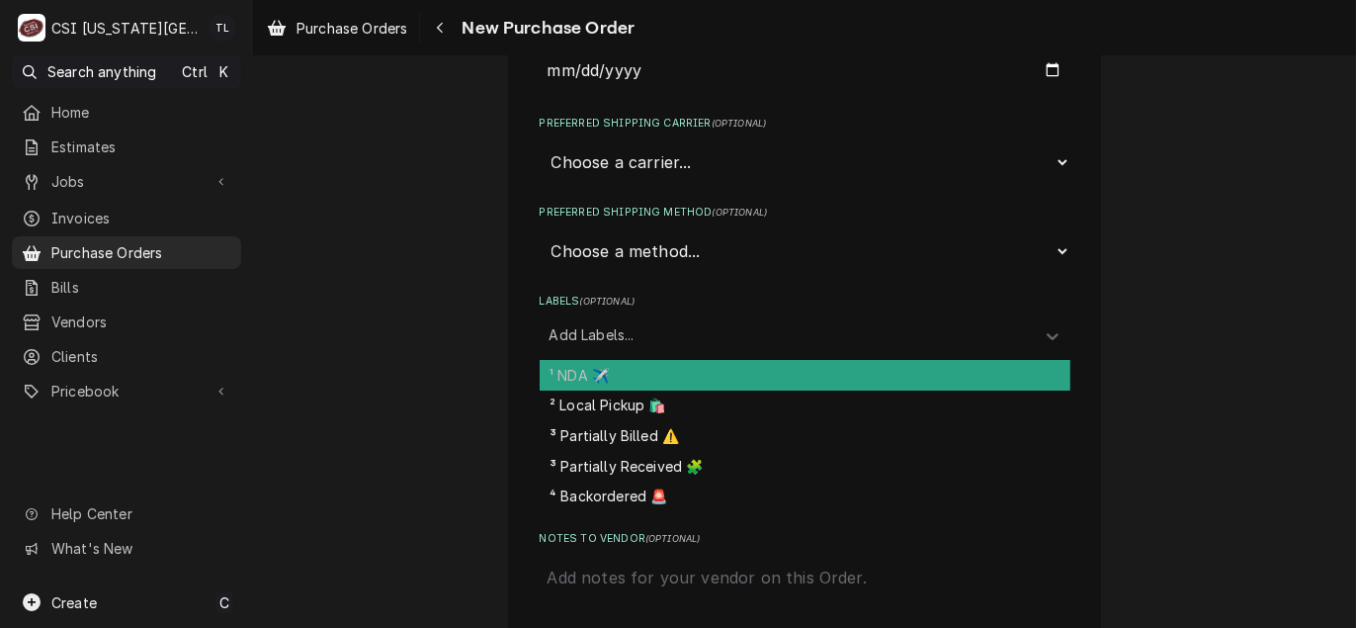
click at [603, 380] on div "¹ NDA ✈️" at bounding box center [805, 375] width 531 height 31
type textarea "x"
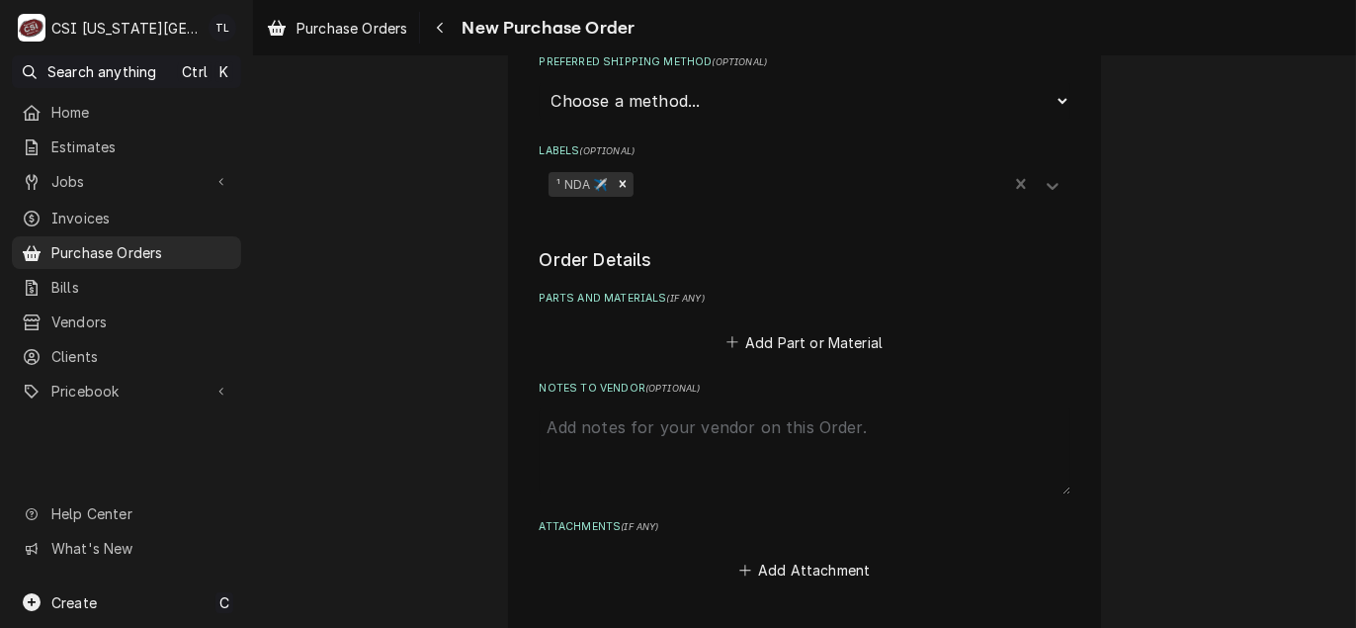
scroll to position [593, 0]
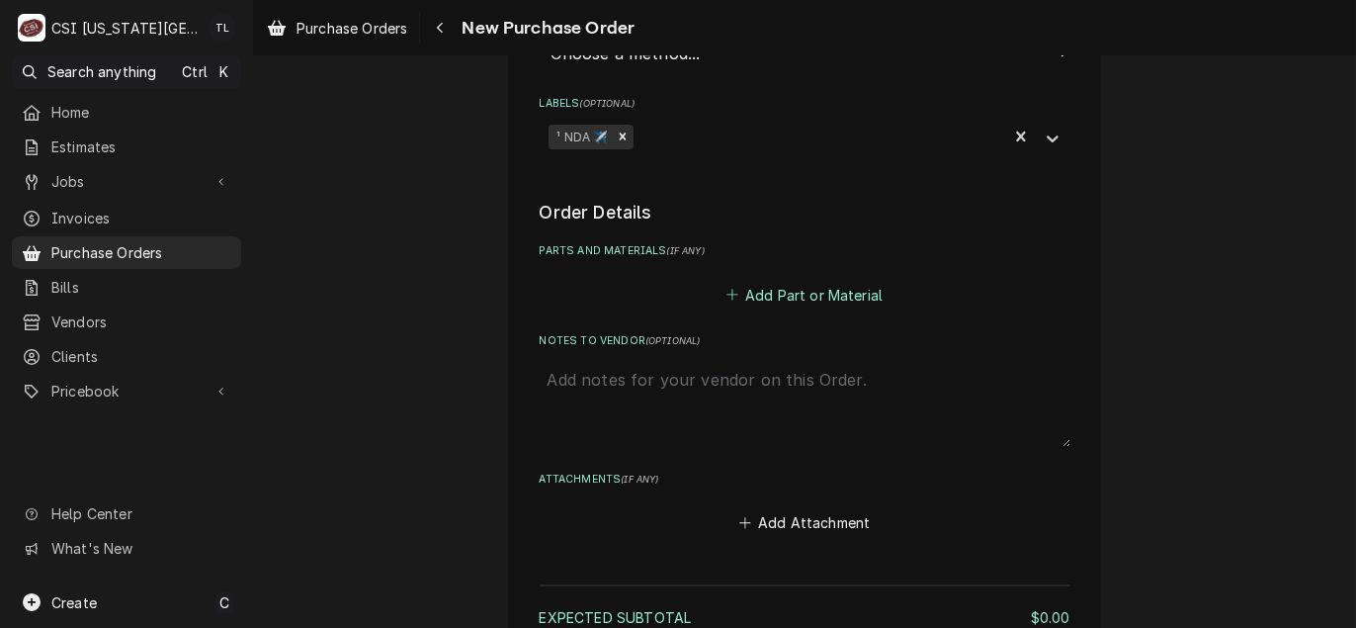
click at [794, 286] on button "Add Part or Material" at bounding box center [803, 295] width 163 height 28
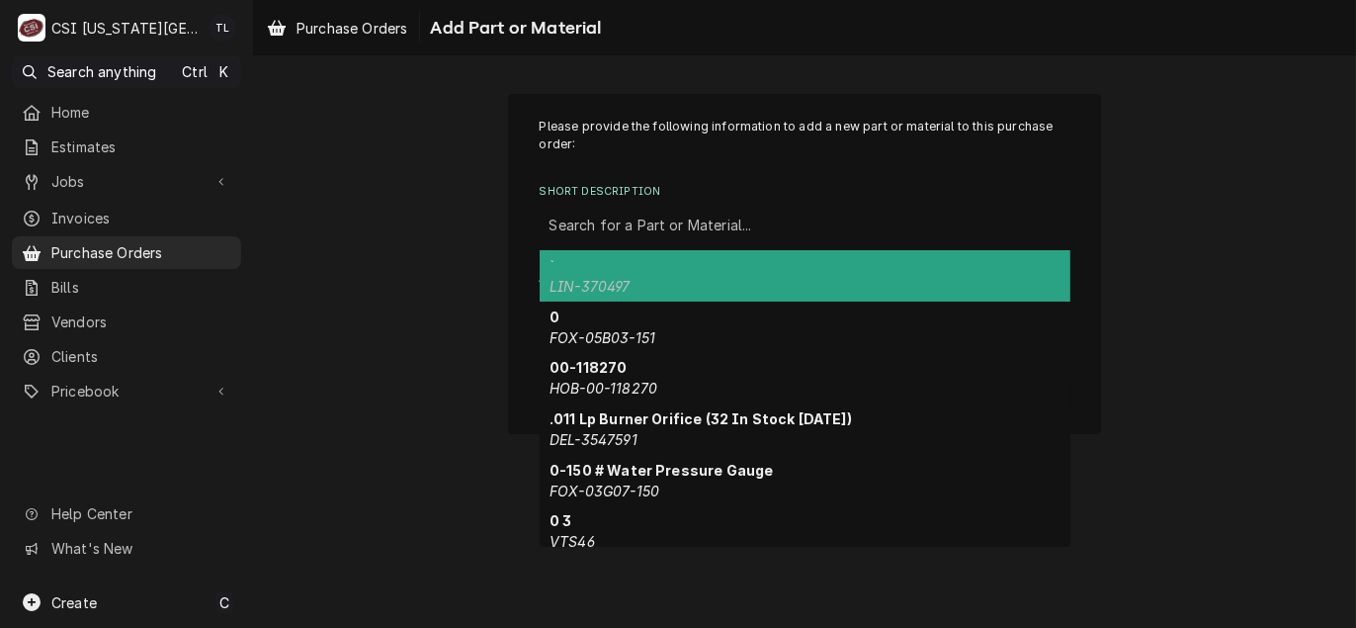
click at [645, 228] on div "Short Description" at bounding box center [804, 226] width 511 height 36
paste input "2006599"
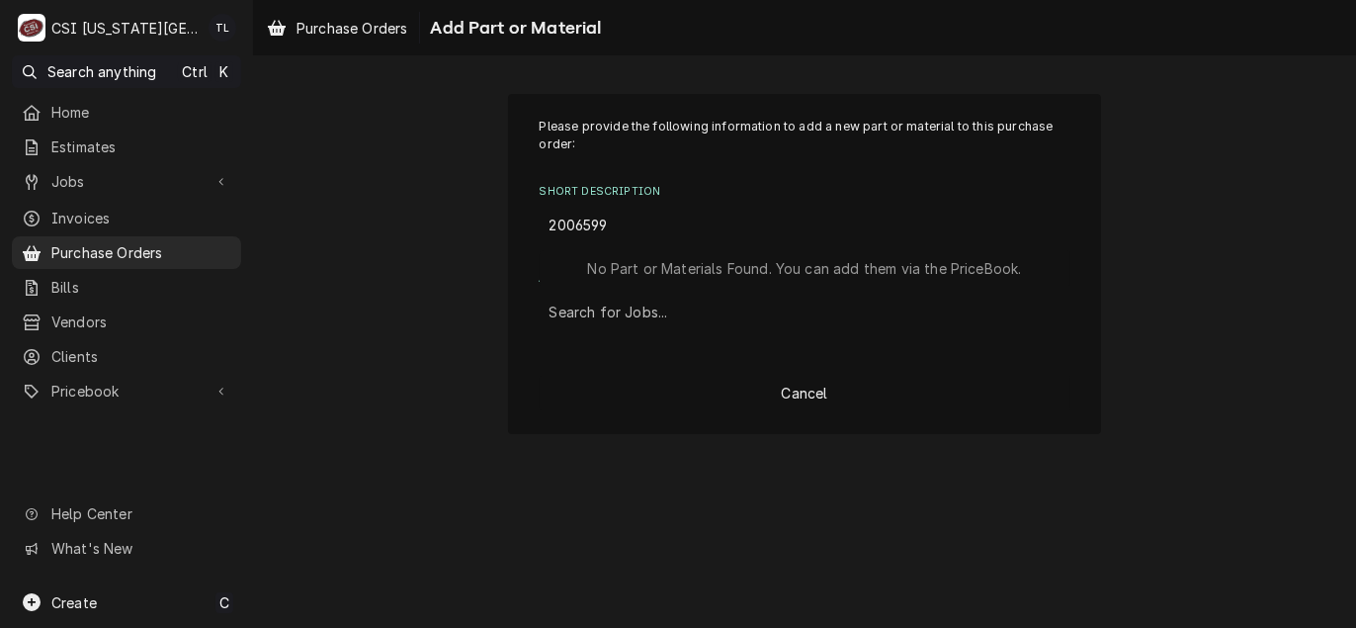
type input "2006599"
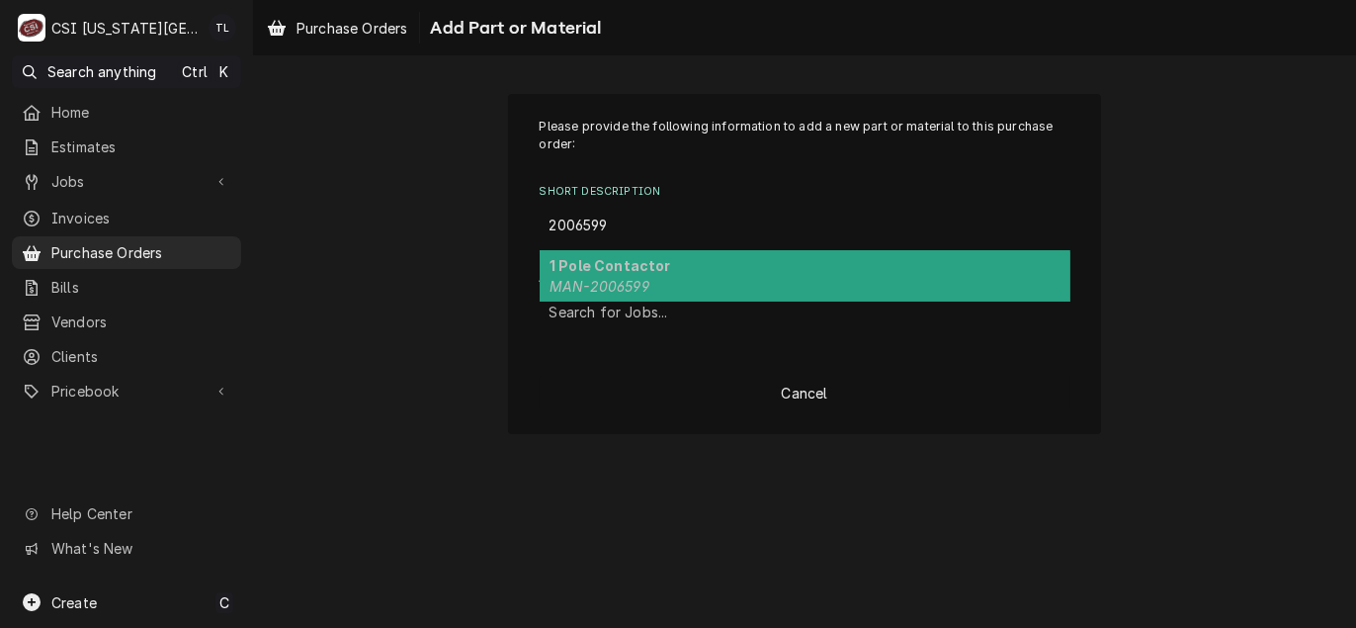
click at [636, 261] on strong "1 Pole Contactor" at bounding box center [610, 265] width 122 height 17
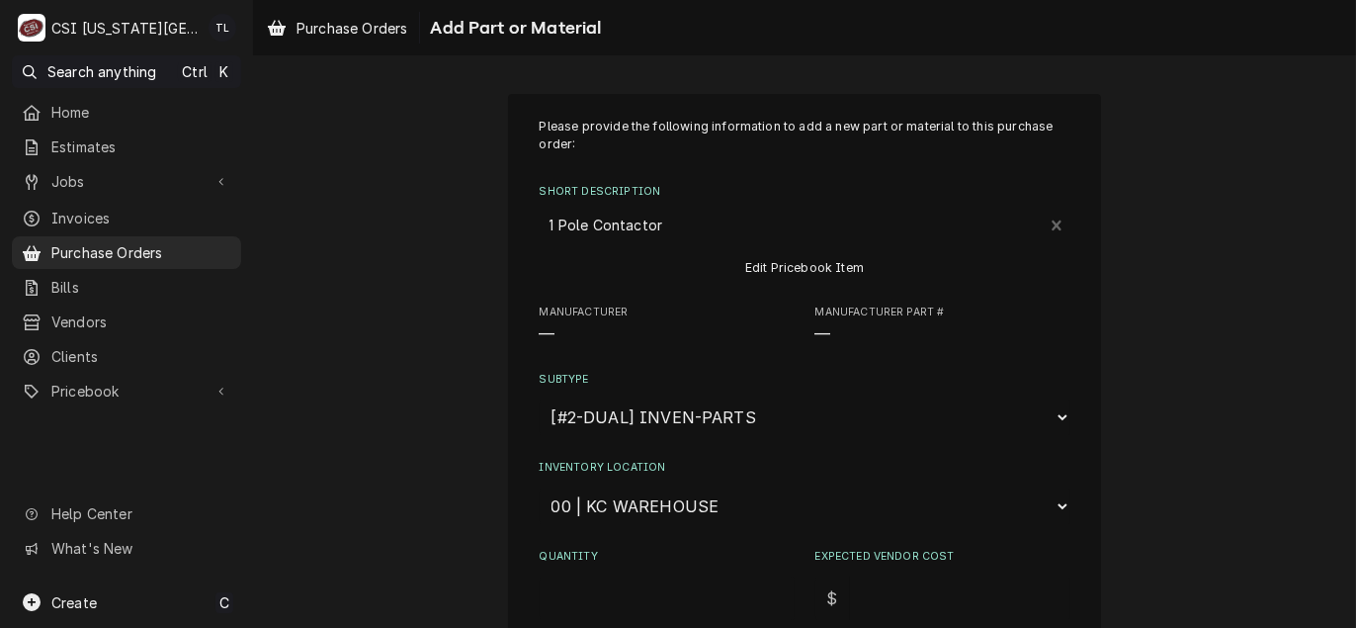
type textarea "x"
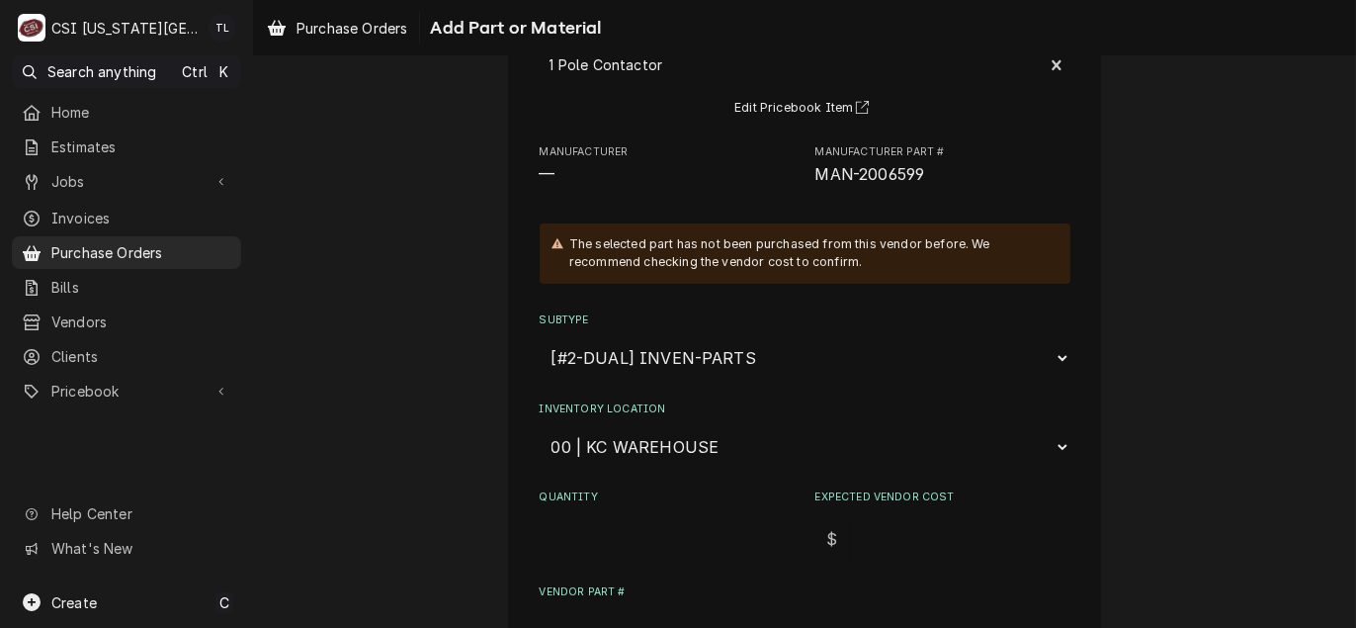
scroll to position [131, 0]
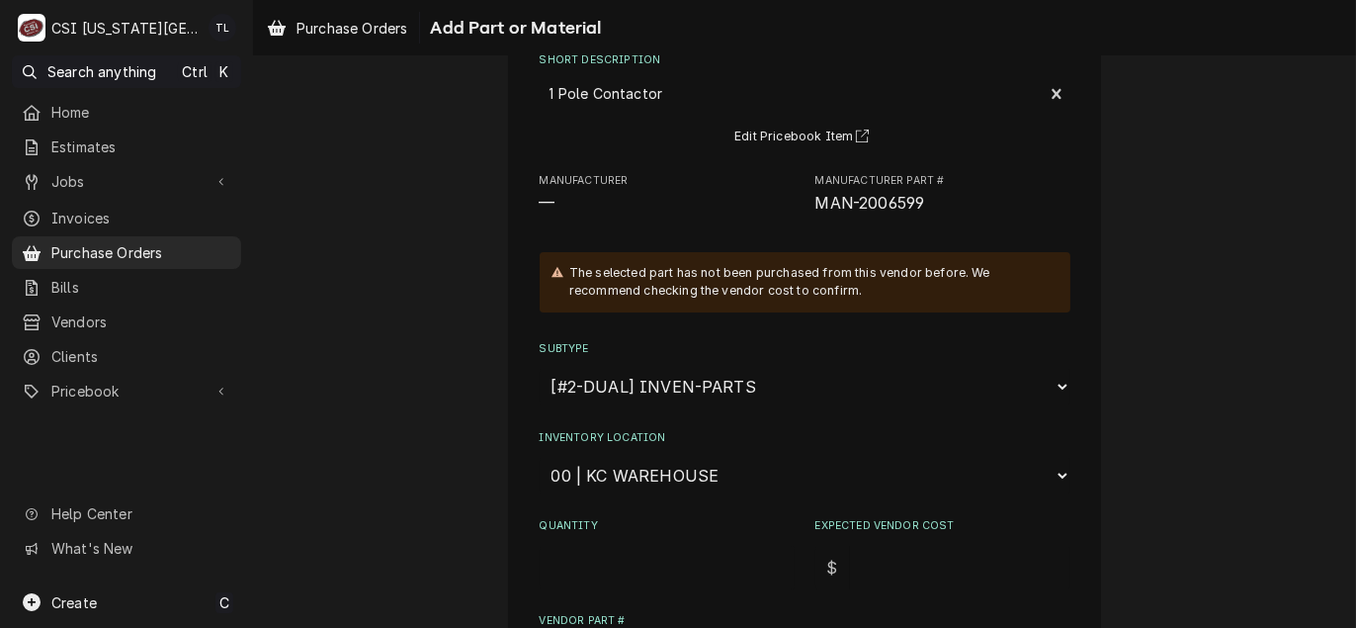
click at [593, 457] on select "Choose a location... 00 | KC WAREHOUSE 00 | MAIN WAREHOUSE 01 | BRIAN BREAZIER …" at bounding box center [805, 476] width 531 height 38
click at [670, 480] on select "Choose a location... 00 | KC WAREHOUSE 00 | MAIN WAREHOUSE 01 | BRIAN BREAZIER …" at bounding box center [805, 476] width 531 height 38
select select "2818"
click at [540, 457] on select "Choose a location... 00 | KC WAREHOUSE 00 | MAIN WAREHOUSE 01 | BRIAN BREAZIER …" at bounding box center [805, 476] width 531 height 38
type textarea "x"
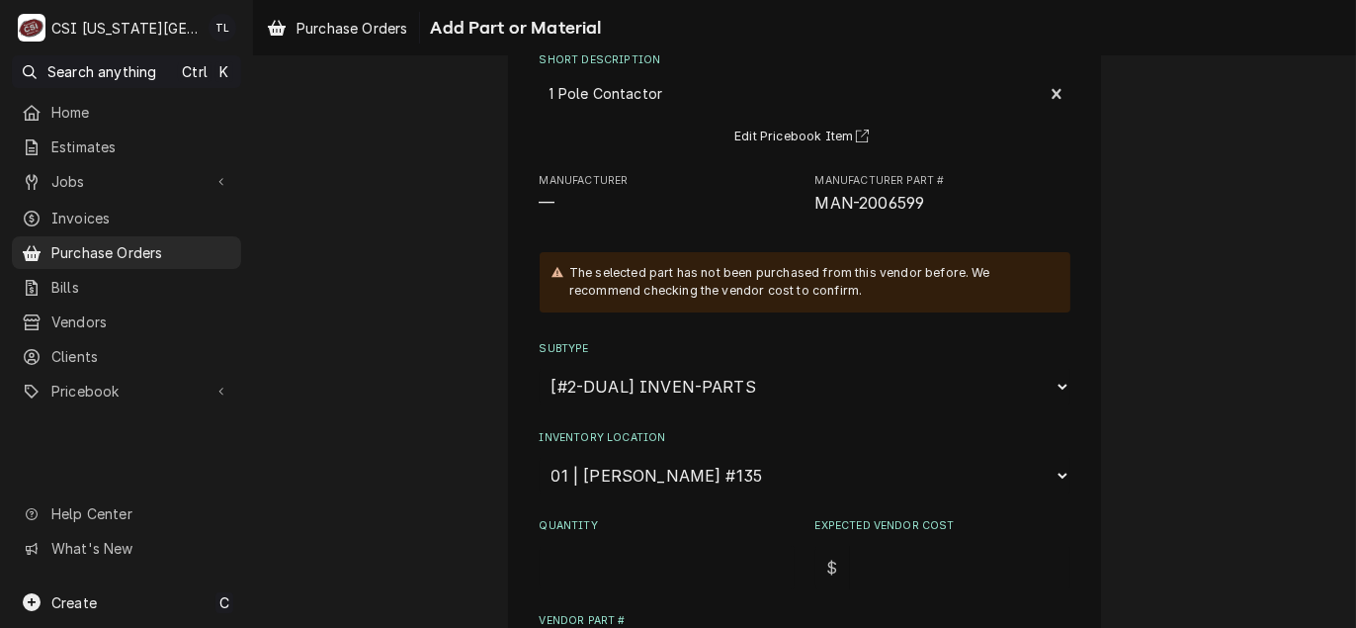
click at [588, 474] on select "Choose a location... 00 | KC WAREHOUSE 00 | MAIN WAREHOUSE 01 | BRIAN BREAZIER …" at bounding box center [805, 476] width 531 height 38
select select "2781"
click at [540, 457] on select "Choose a location... 00 | KC WAREHOUSE 00 | MAIN WAREHOUSE 01 | BRIAN BREAZIER …" at bounding box center [805, 476] width 531 height 38
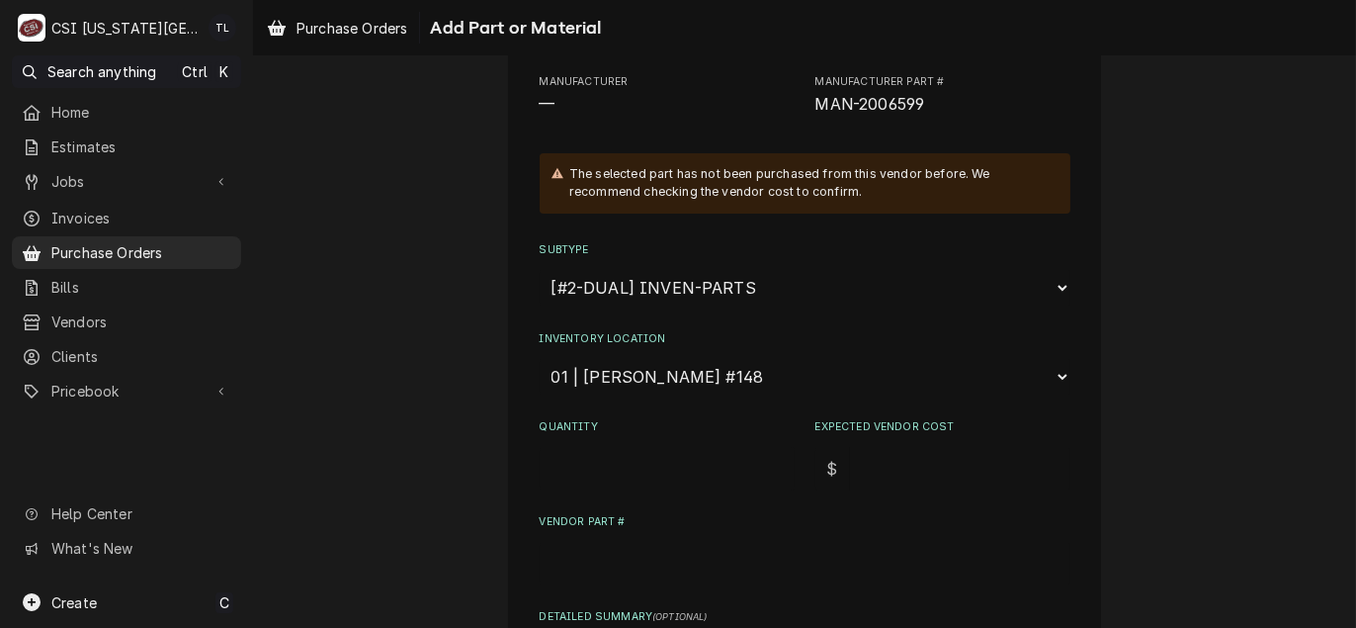
click at [882, 429] on label "Expected Vendor Cost" at bounding box center [942, 427] width 255 height 16
click at [882, 447] on input "Expected Vendor Cost" at bounding box center [960, 468] width 220 height 43
click at [869, 455] on input "Expected Vendor Cost" at bounding box center [960, 468] width 220 height 43
type textarea "x"
type input "3"
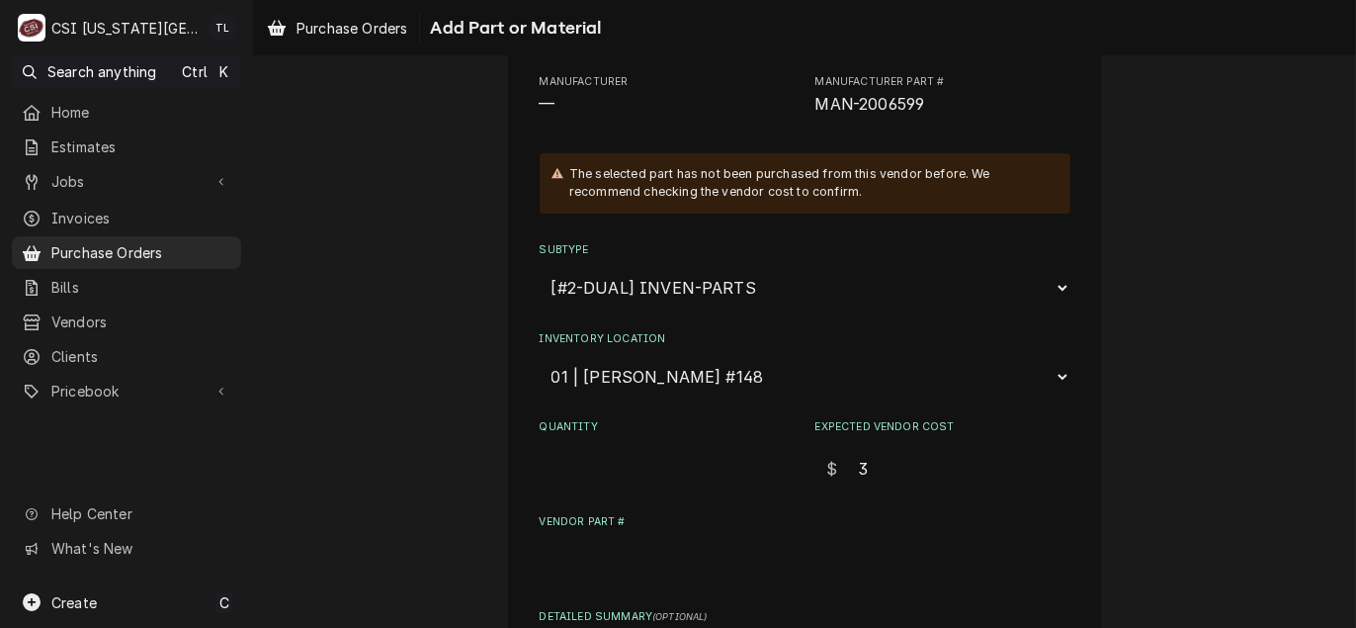
type textarea "x"
type input "36"
type textarea "x"
type input "363"
type textarea "x"
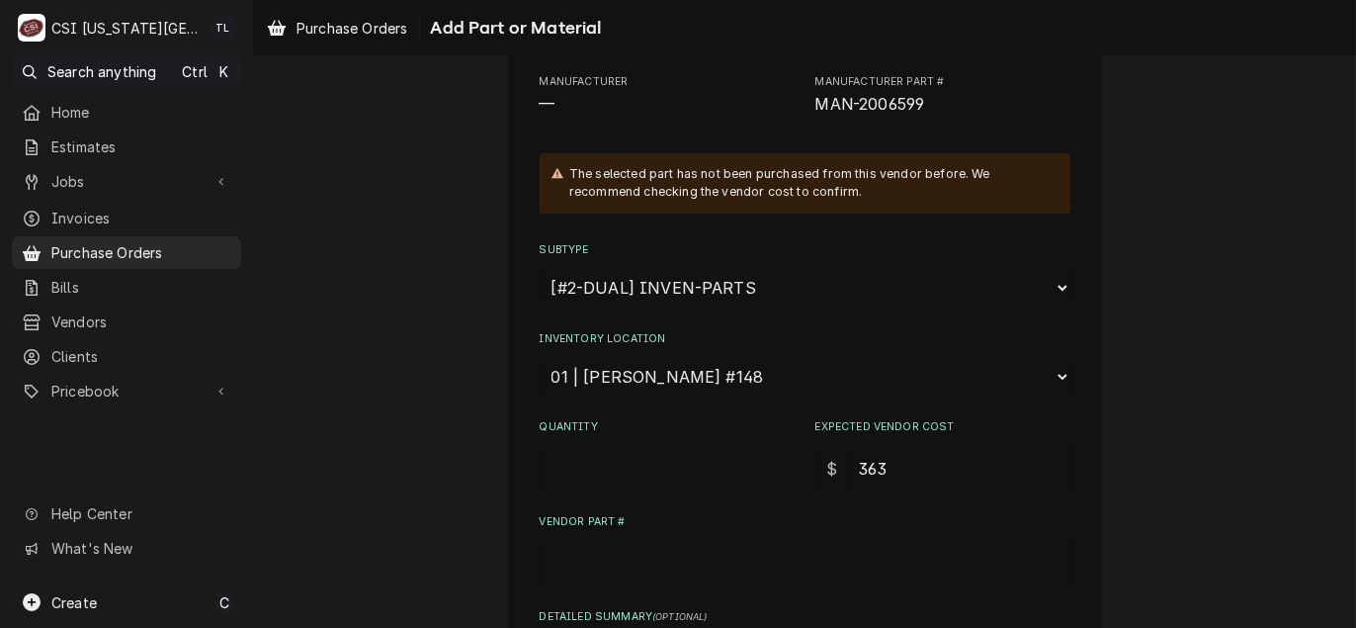
type input "363.1"
type textarea "x"
type input "363"
type textarea "x"
type input "36"
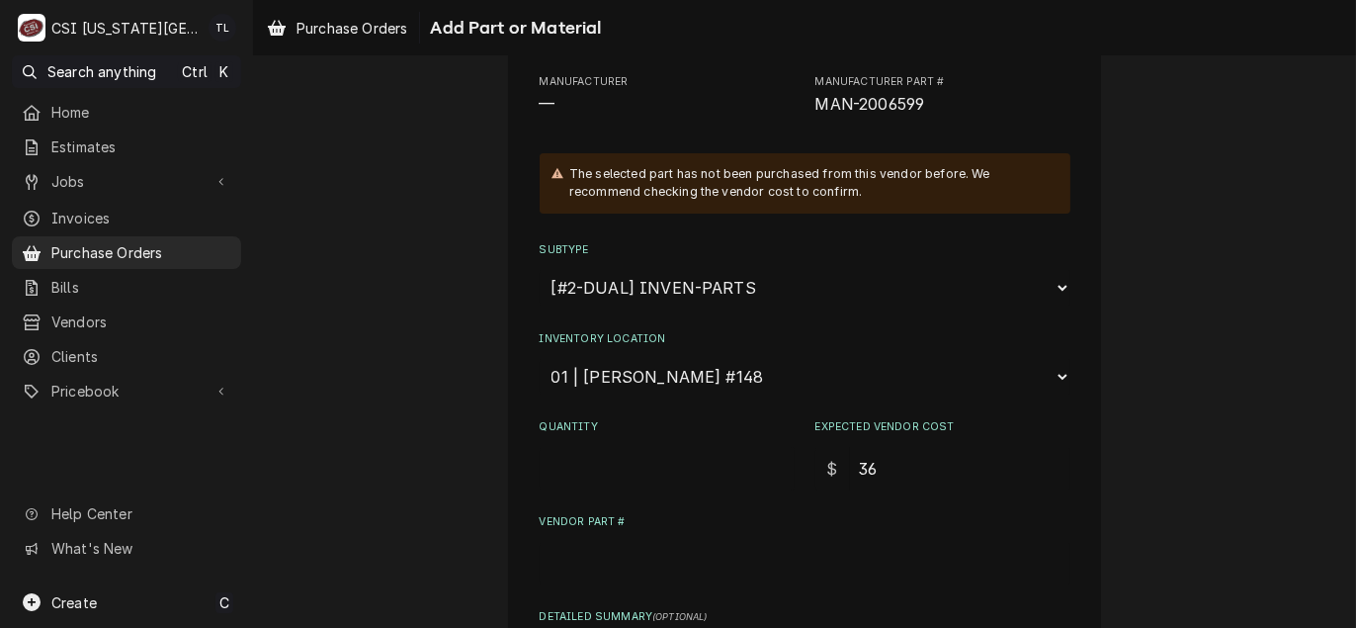
type textarea "x"
type input "36.7"
type textarea "x"
type input "36.73"
click at [598, 459] on input "Quantity" at bounding box center [667, 468] width 255 height 43
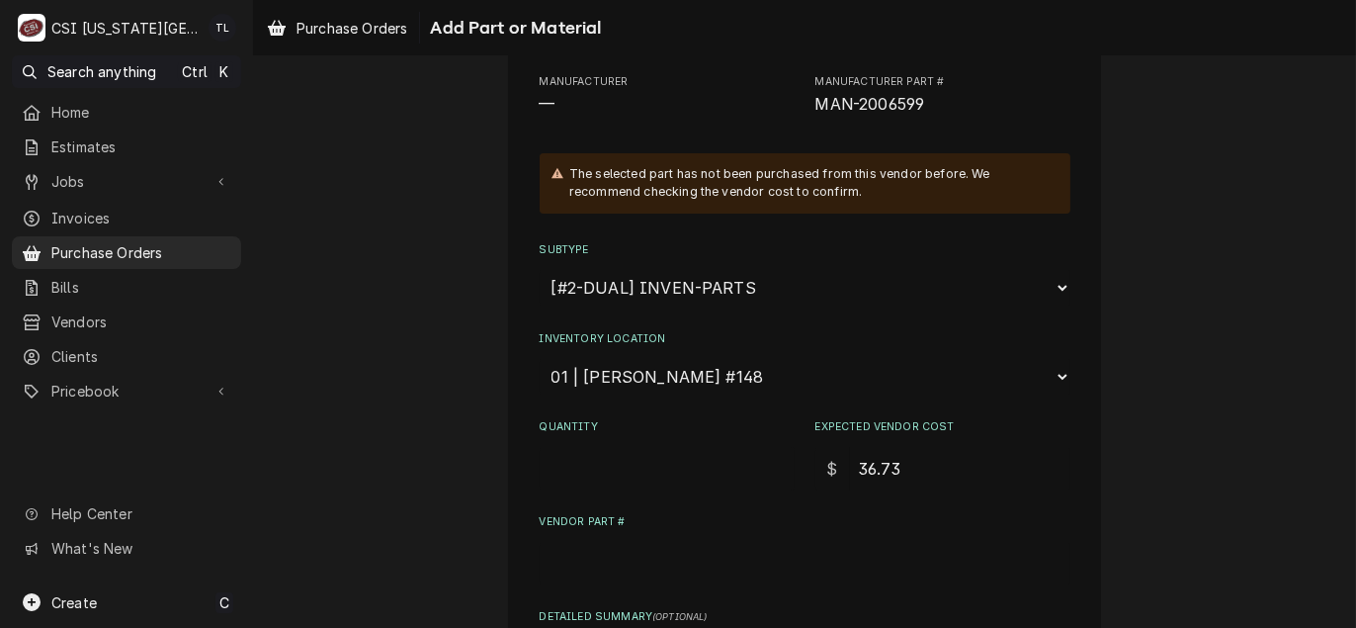
type textarea "x"
type input "1"
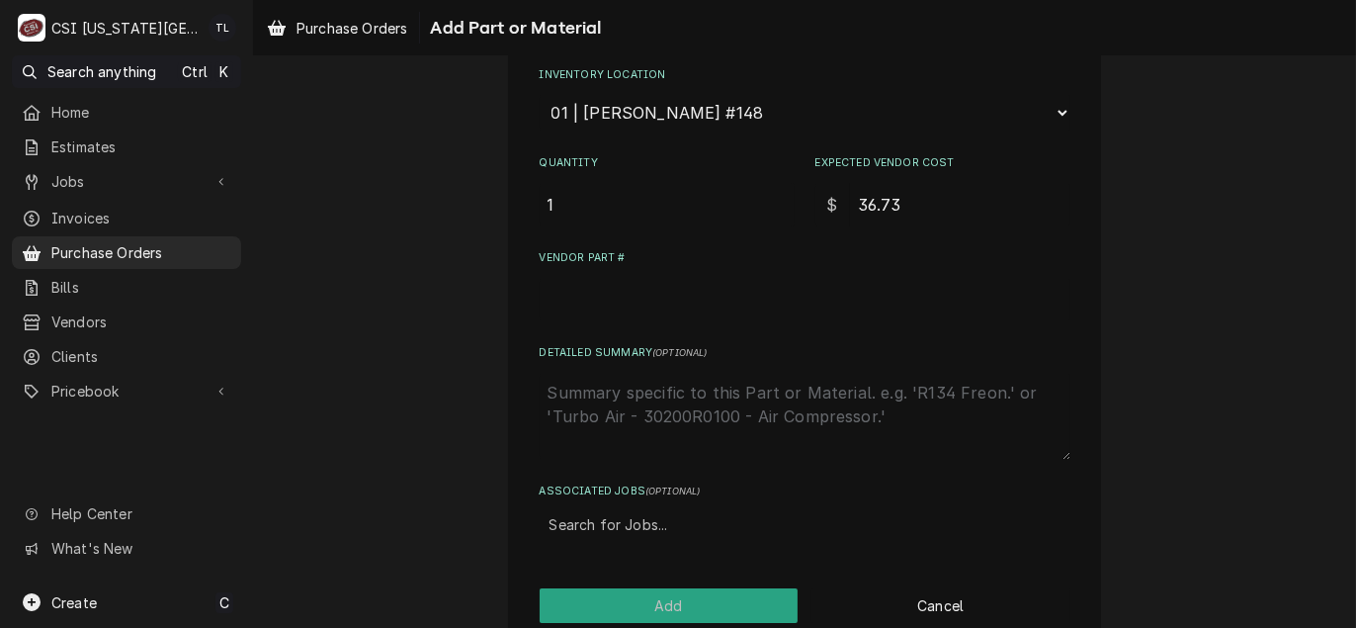
scroll to position [198, 0]
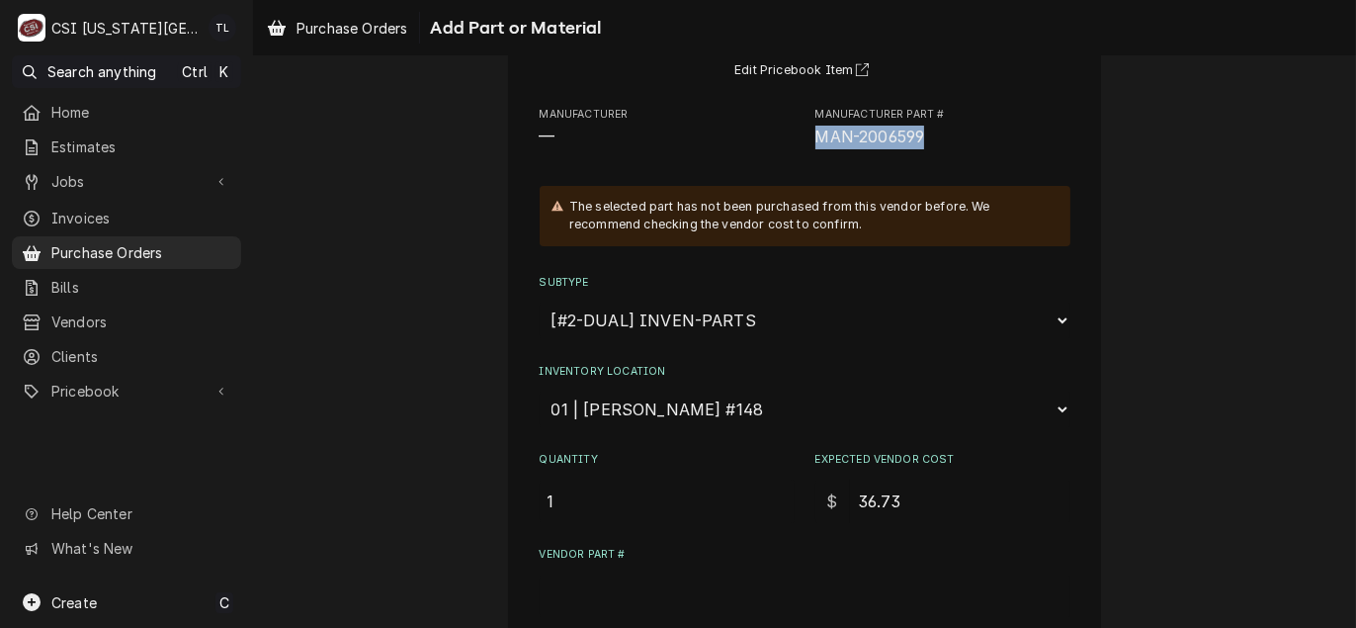
drag, startPoint x: 934, startPoint y: 130, endPoint x: 810, endPoint y: 141, distance: 124.0
click at [815, 141] on span "MAN-2006599" at bounding box center [942, 138] width 255 height 24
copy span "MAN-2006599"
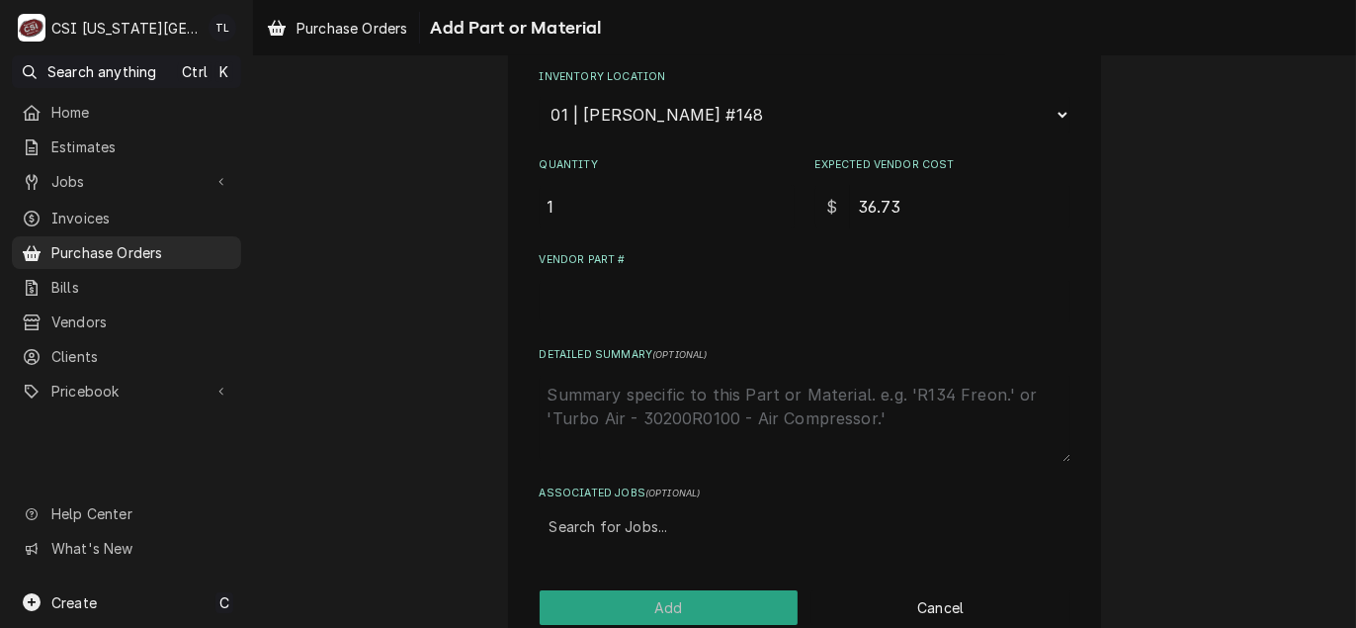
scroll to position [494, 0]
click at [582, 296] on input "Vendor Part #" at bounding box center [805, 299] width 531 height 43
paste input "MAN-2006599"
type textarea "x"
type input "MAN-2006599"
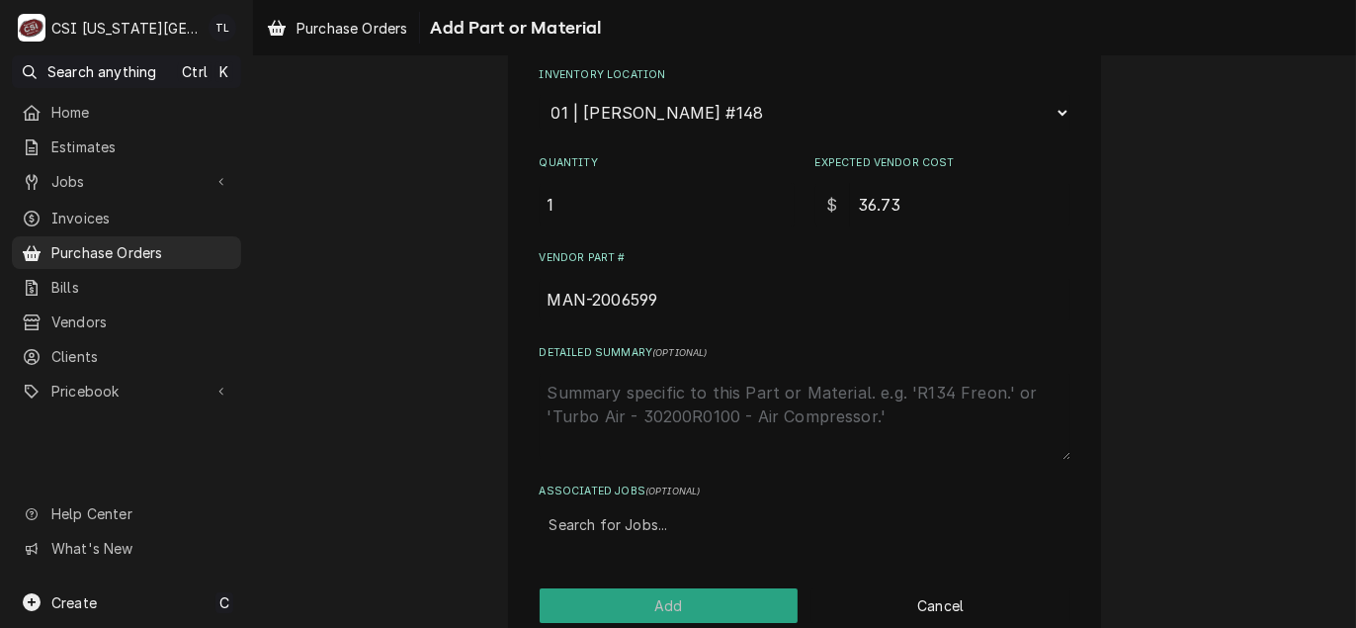
click at [771, 331] on div "Please provide the following information to add a new part or material to this …" at bounding box center [805, 84] width 531 height 923
click at [731, 288] on input "MAN-2006599" at bounding box center [805, 299] width 531 height 43
click at [862, 264] on div "Vendor Part # MAN-2006599" at bounding box center [805, 285] width 531 height 70
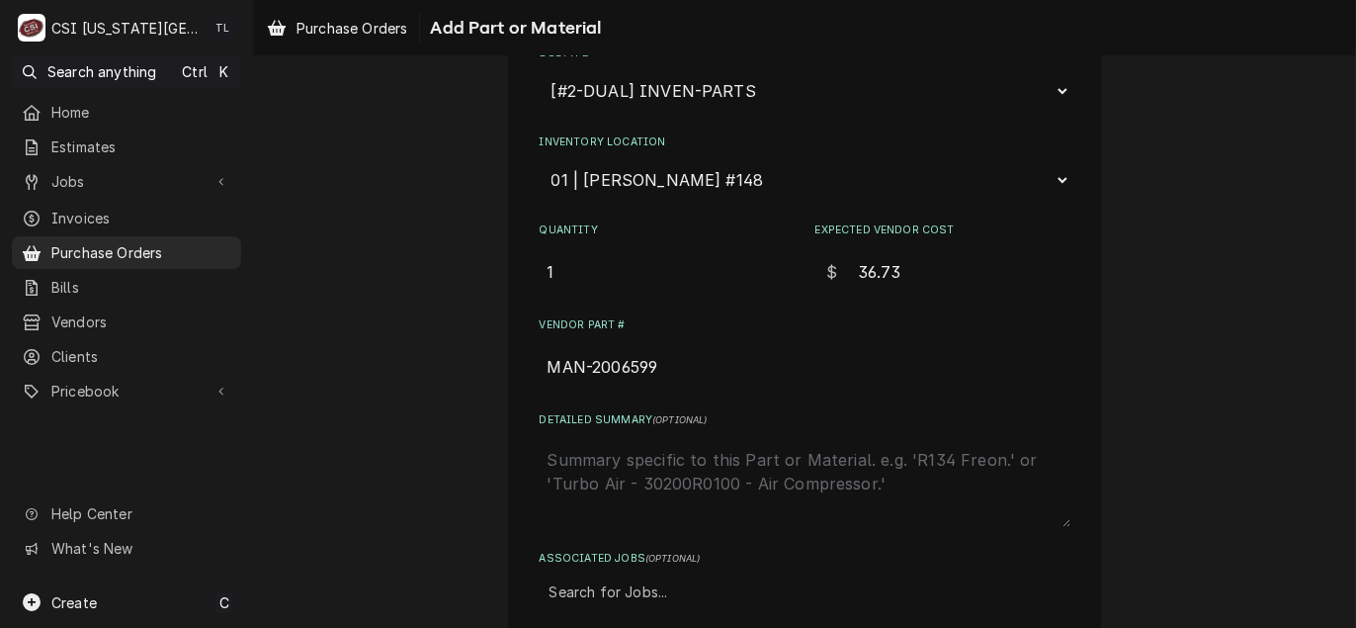
scroll to position [428, 0]
click at [589, 595] on div "Associated Jobs" at bounding box center [804, 591] width 511 height 36
type input "31894"
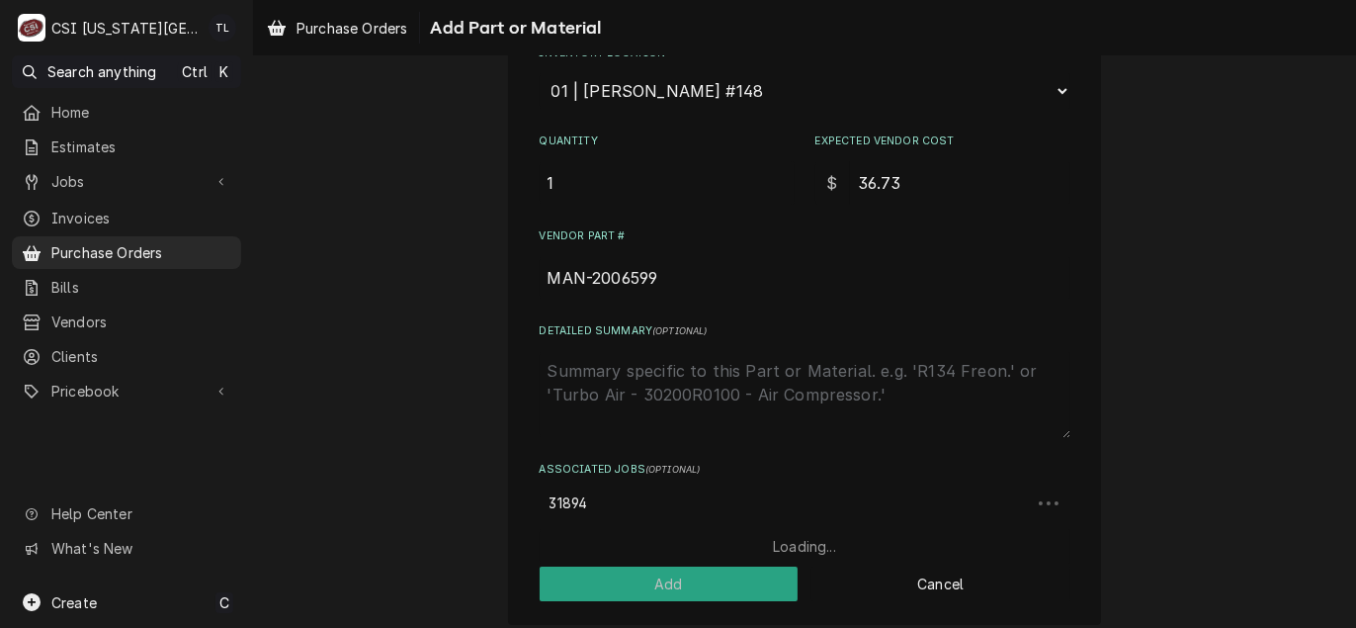
scroll to position [527, 0]
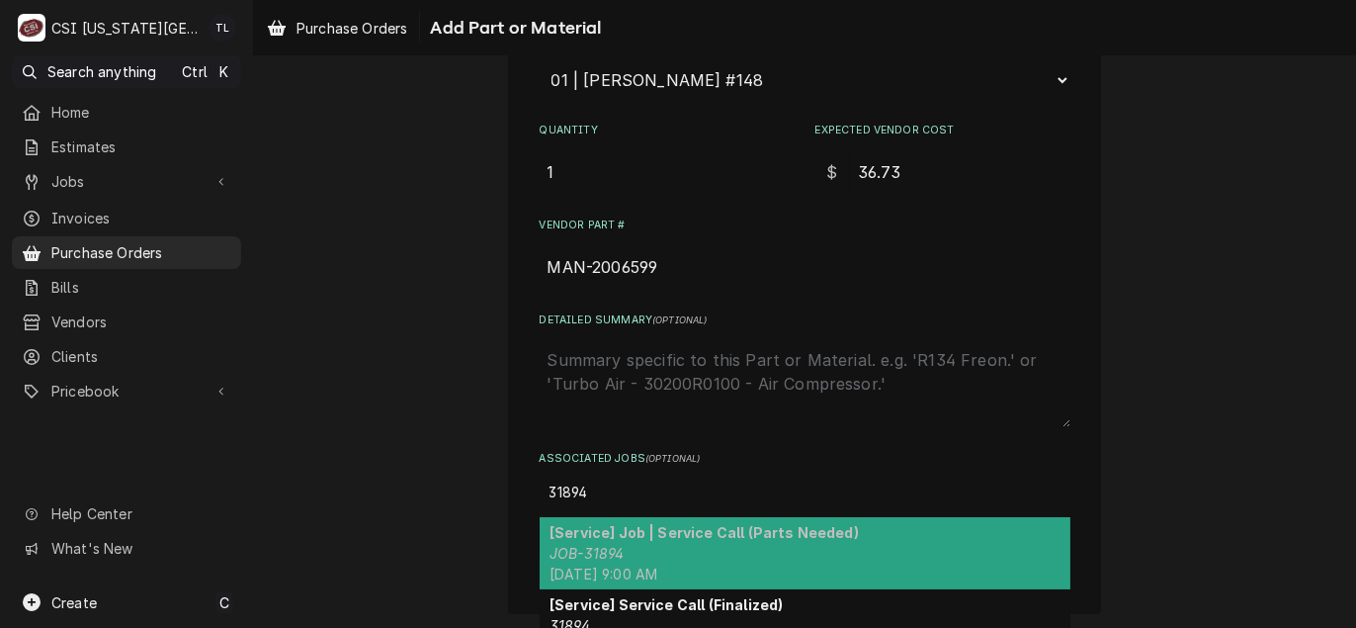
click at [621, 530] on strong "[Service] Job | Service Call (Parts Needed)" at bounding box center [703, 532] width 309 height 17
type textarea "x"
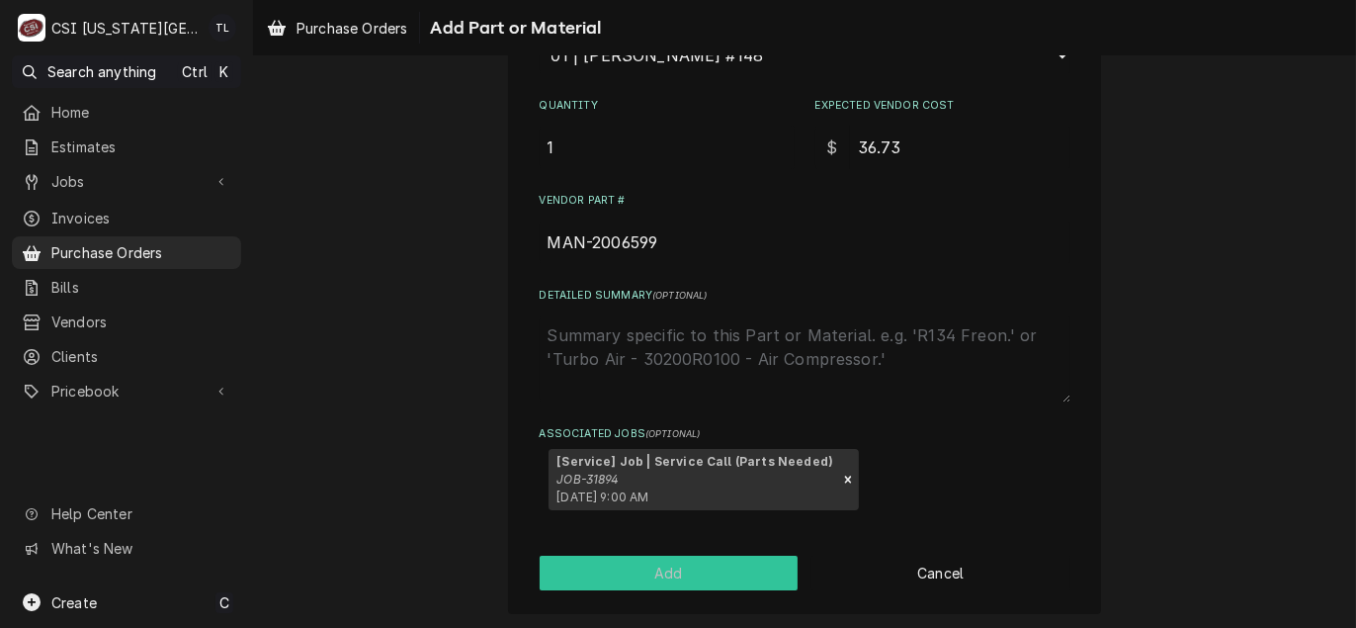
click at [679, 578] on button "Add" at bounding box center [669, 572] width 259 height 35
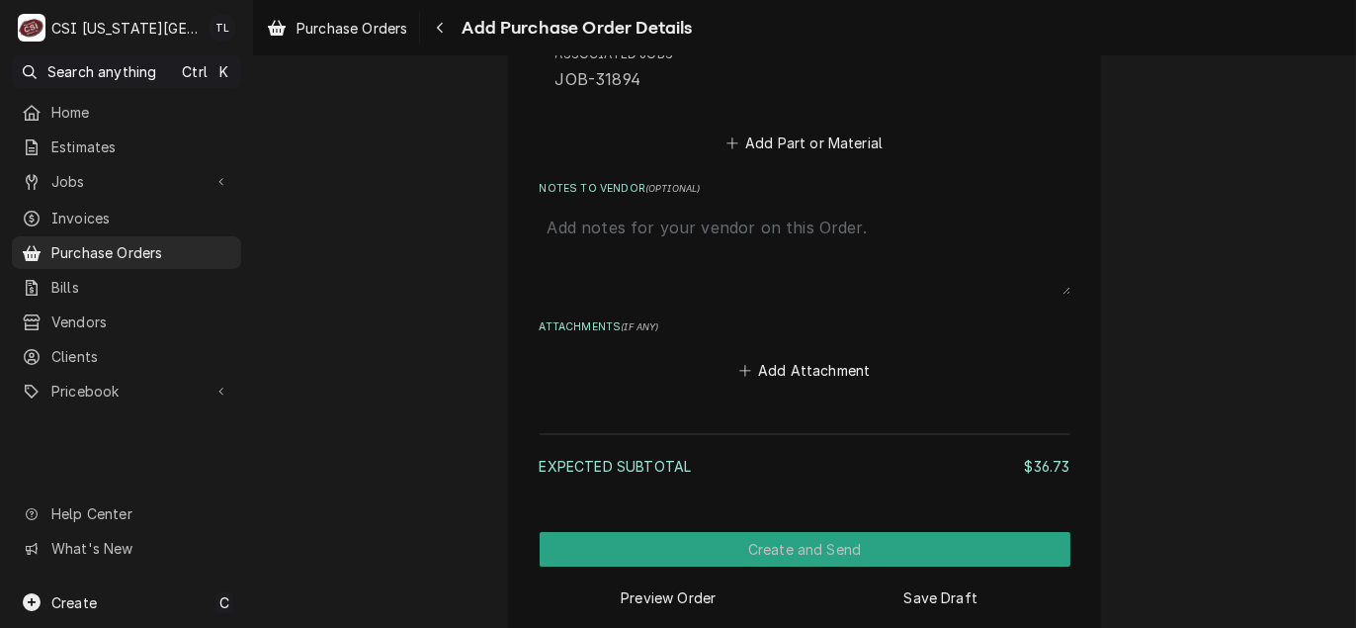
scroll to position [1229, 0]
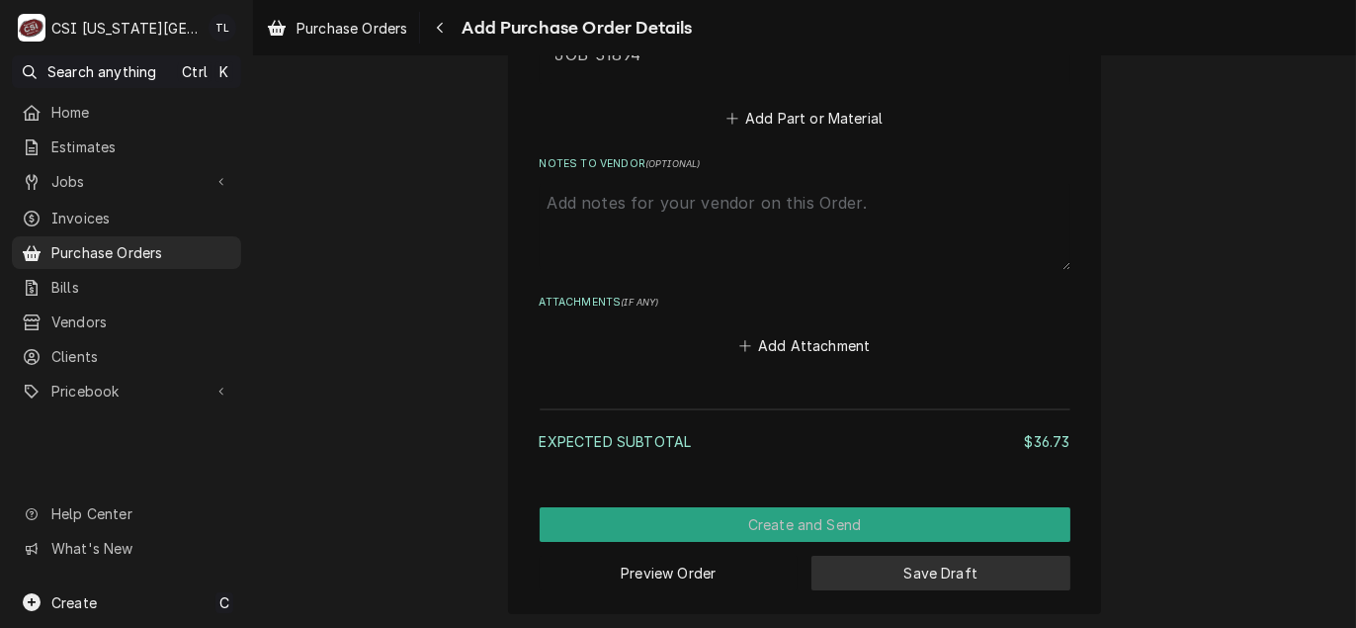
click at [918, 578] on button "Save Draft" at bounding box center [940, 572] width 259 height 35
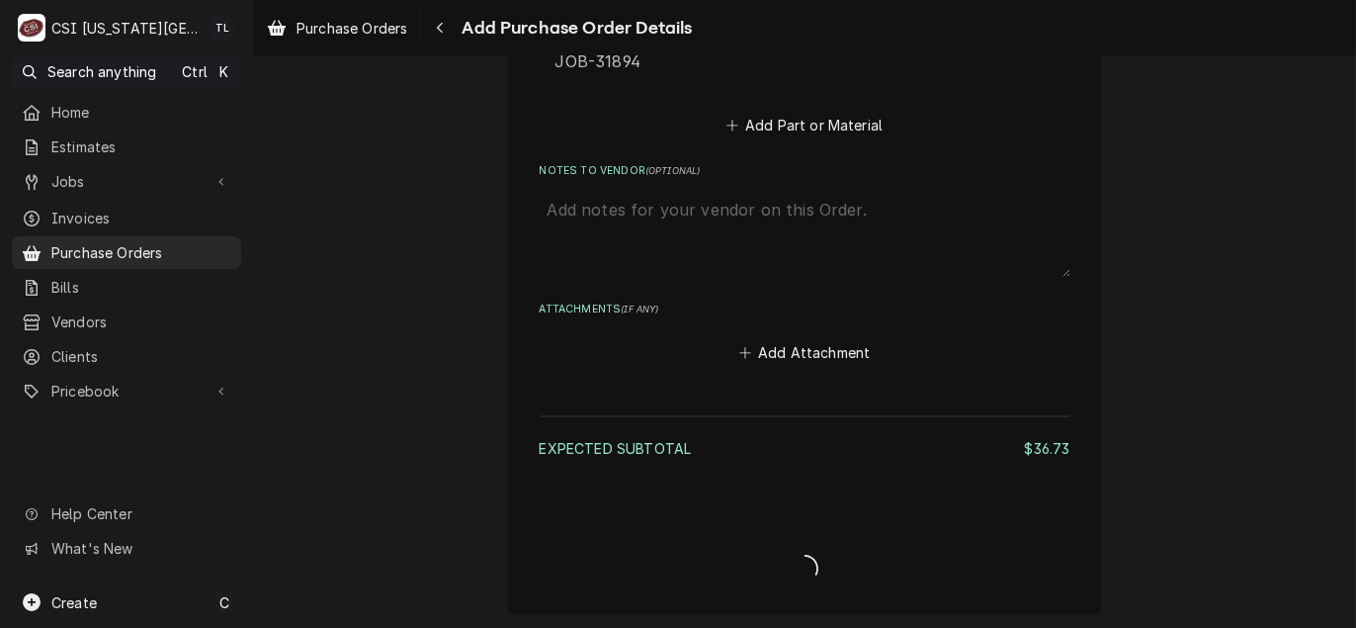
type textarea "x"
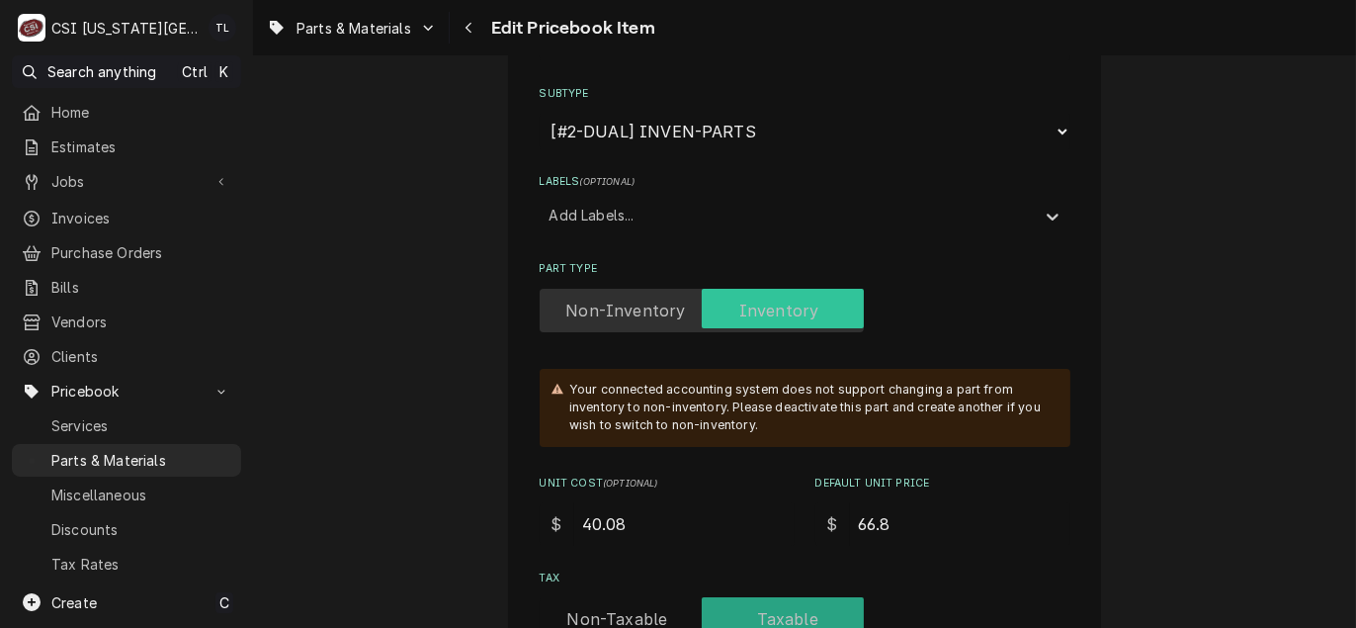
scroll to position [395, 0]
type textarea "x"
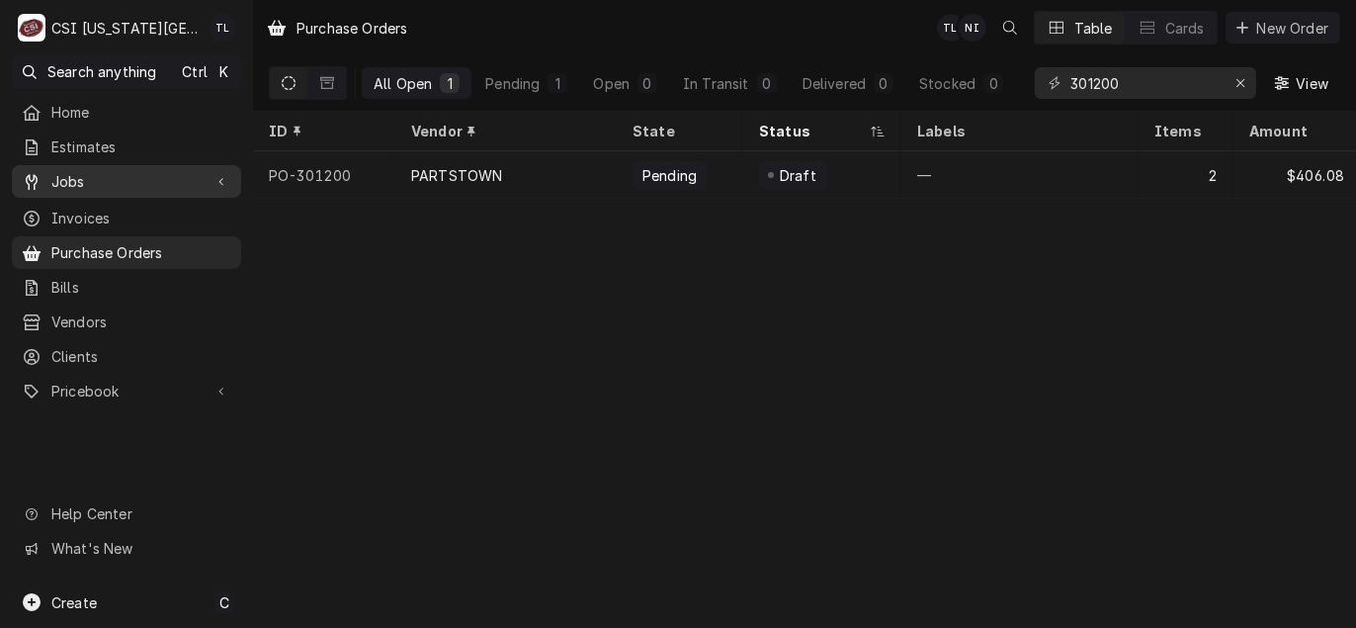
click at [100, 184] on span "Jobs" at bounding box center [126, 181] width 150 height 21
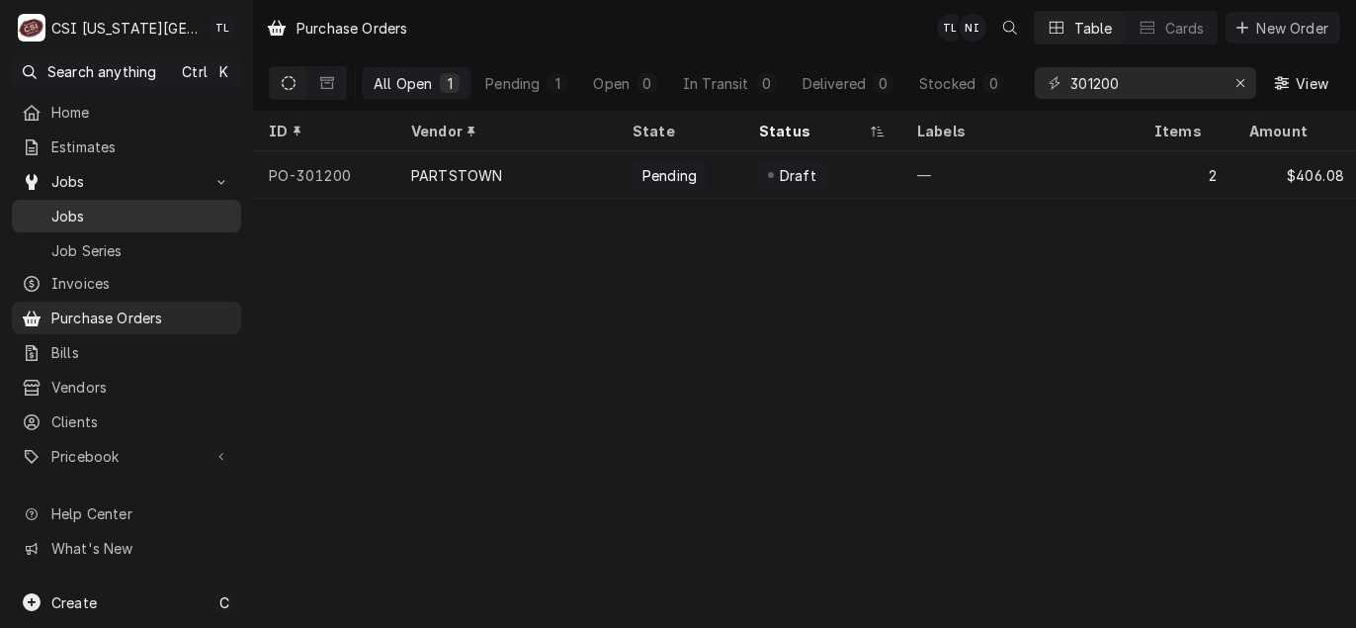
click at [89, 208] on span "Jobs" at bounding box center [141, 216] width 180 height 21
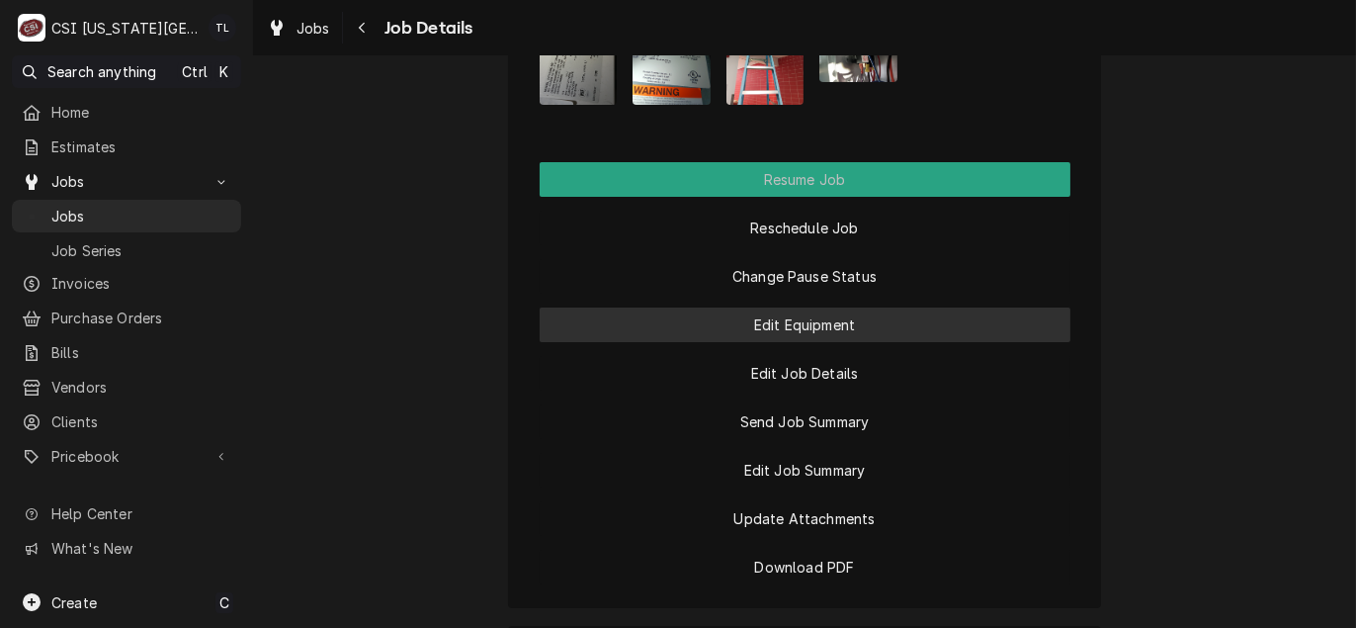
scroll to position [2569, 0]
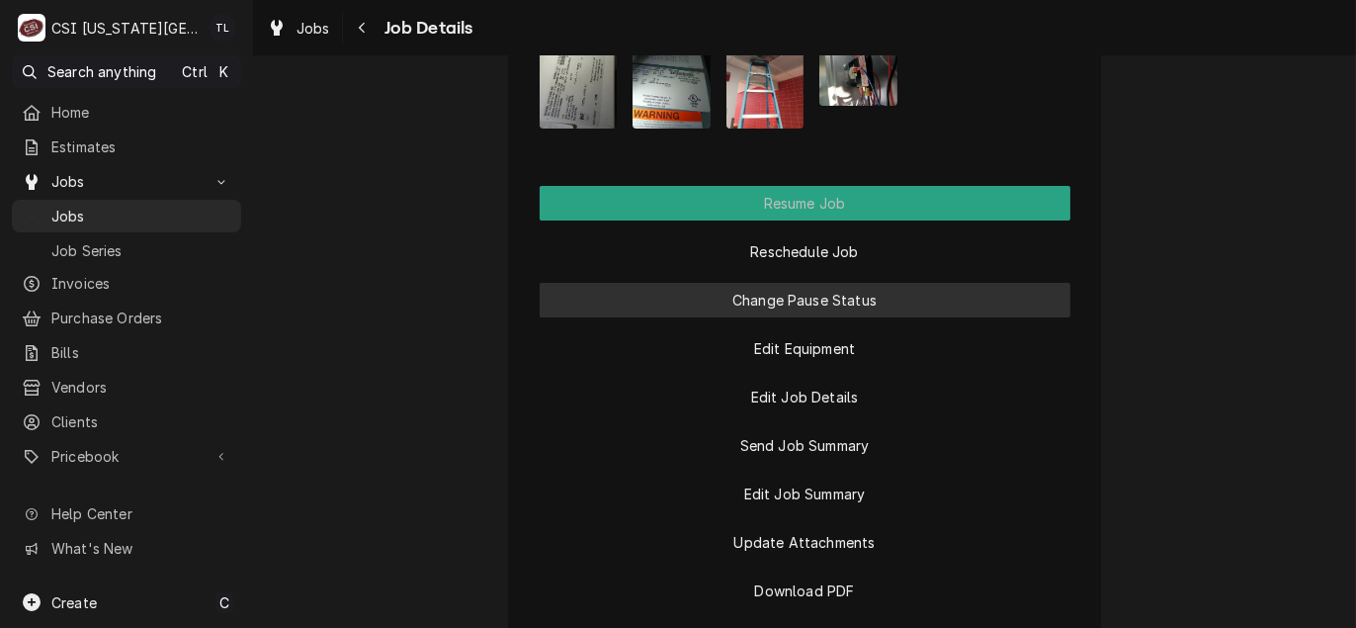
click at [807, 283] on button "Change Pause Status" at bounding box center [805, 300] width 531 height 35
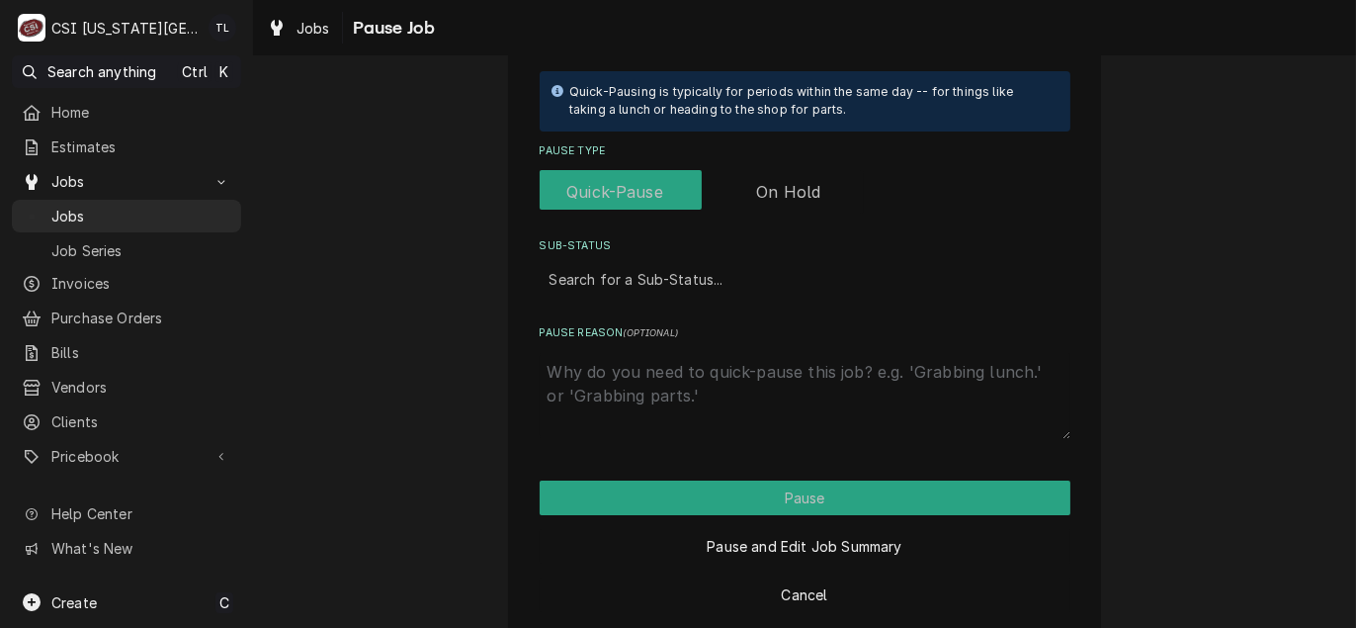
scroll to position [466, 0]
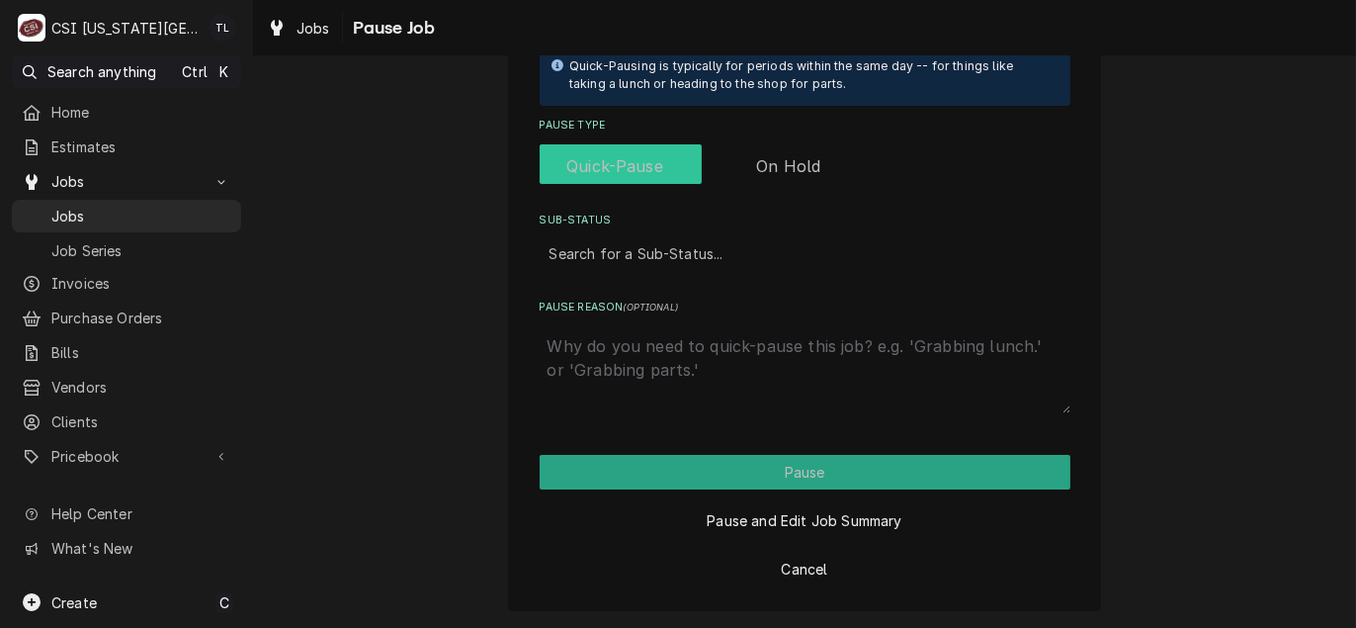
click at [823, 172] on input "Pause Type" at bounding box center [701, 165] width 308 height 43
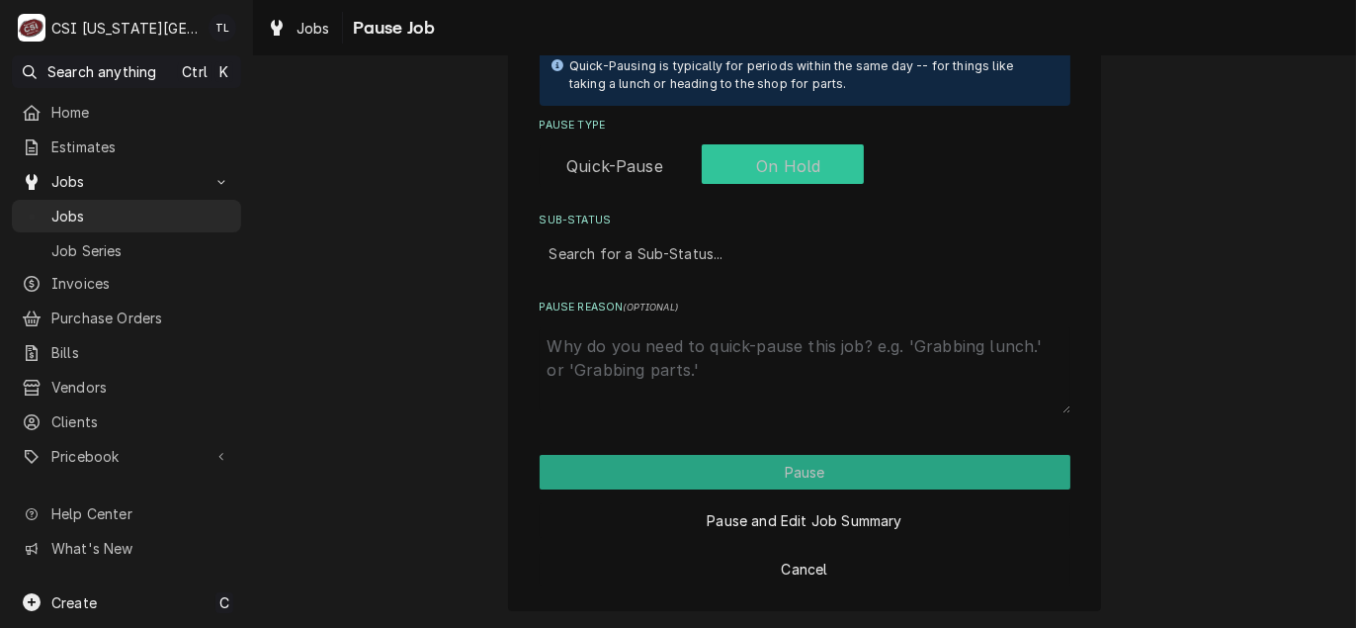
checkbox input "true"
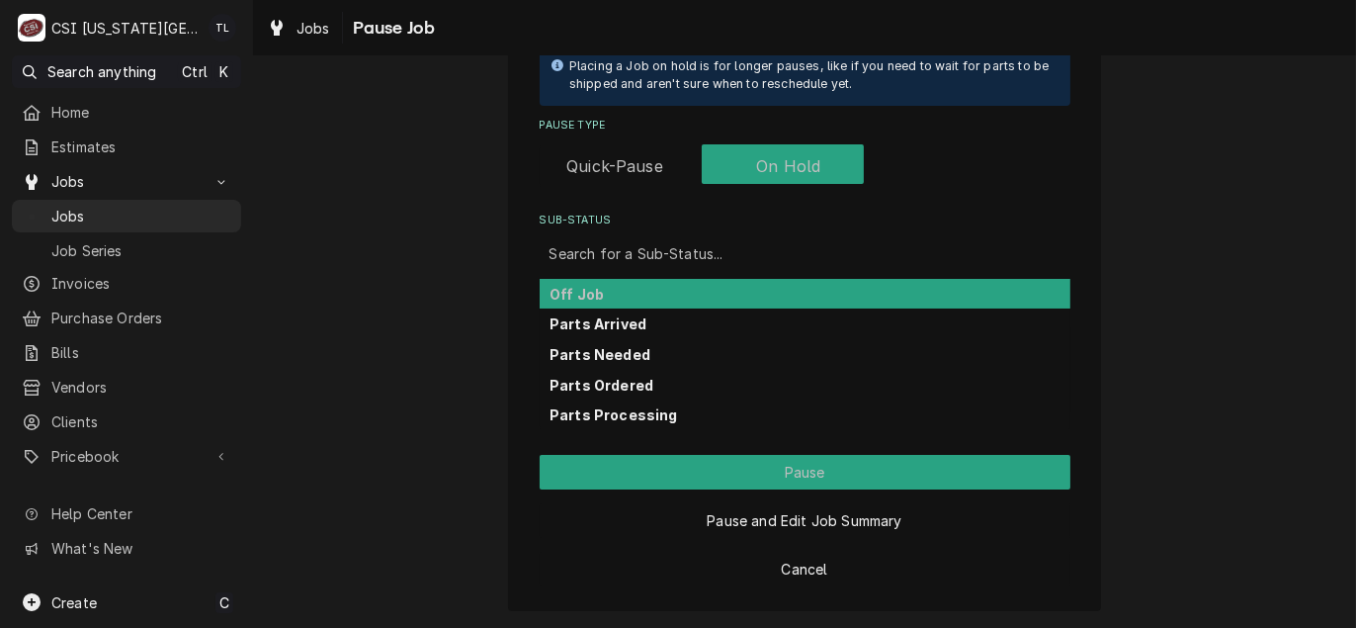
click at [697, 253] on div "Sub-Status" at bounding box center [804, 253] width 511 height 36
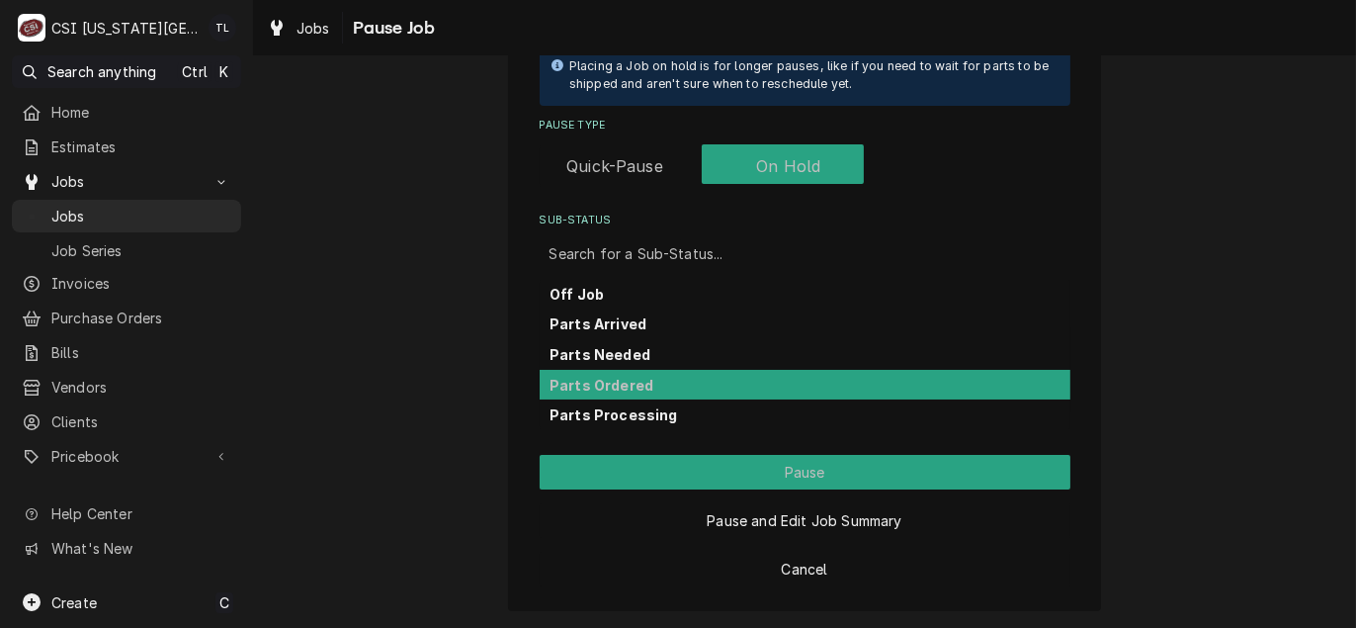
click at [607, 377] on strong "Parts Ordered" at bounding box center [601, 385] width 104 height 17
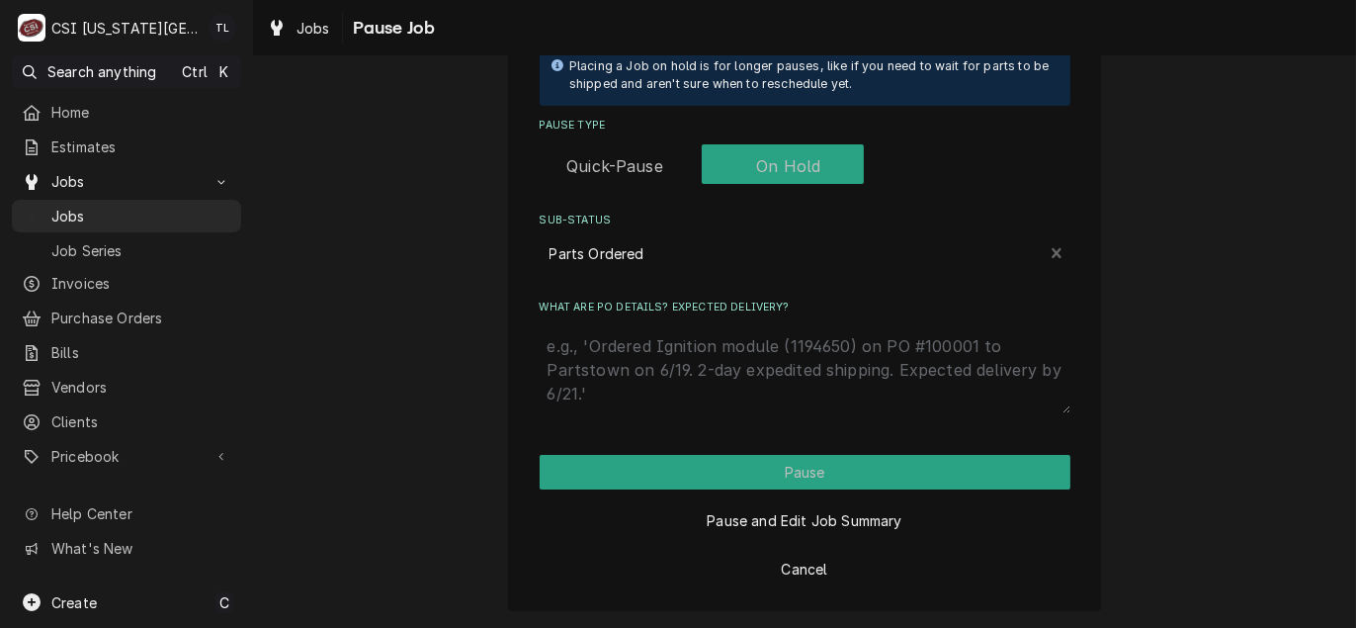
click at [634, 377] on textarea "What are PO details? Expected delivery?" at bounding box center [805, 369] width 531 height 87
type textarea "x"
type textarea "p"
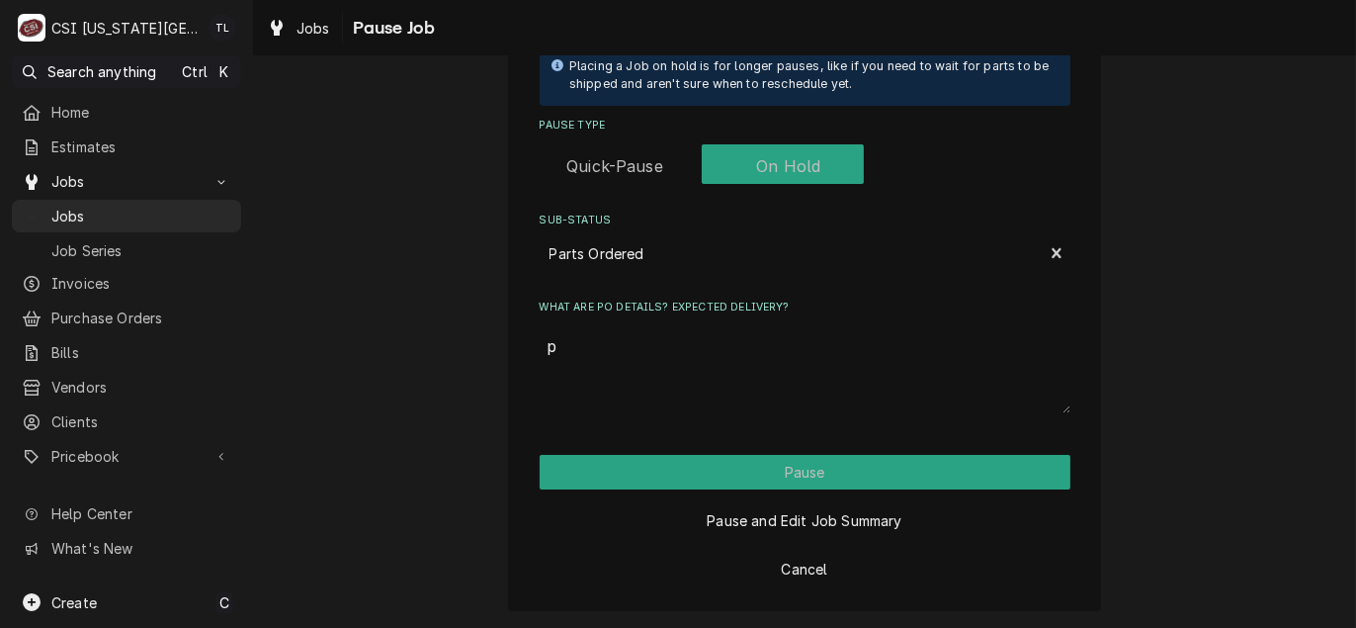
type textarea "x"
type textarea "pa"
type textarea "x"
type textarea "par"
type textarea "x"
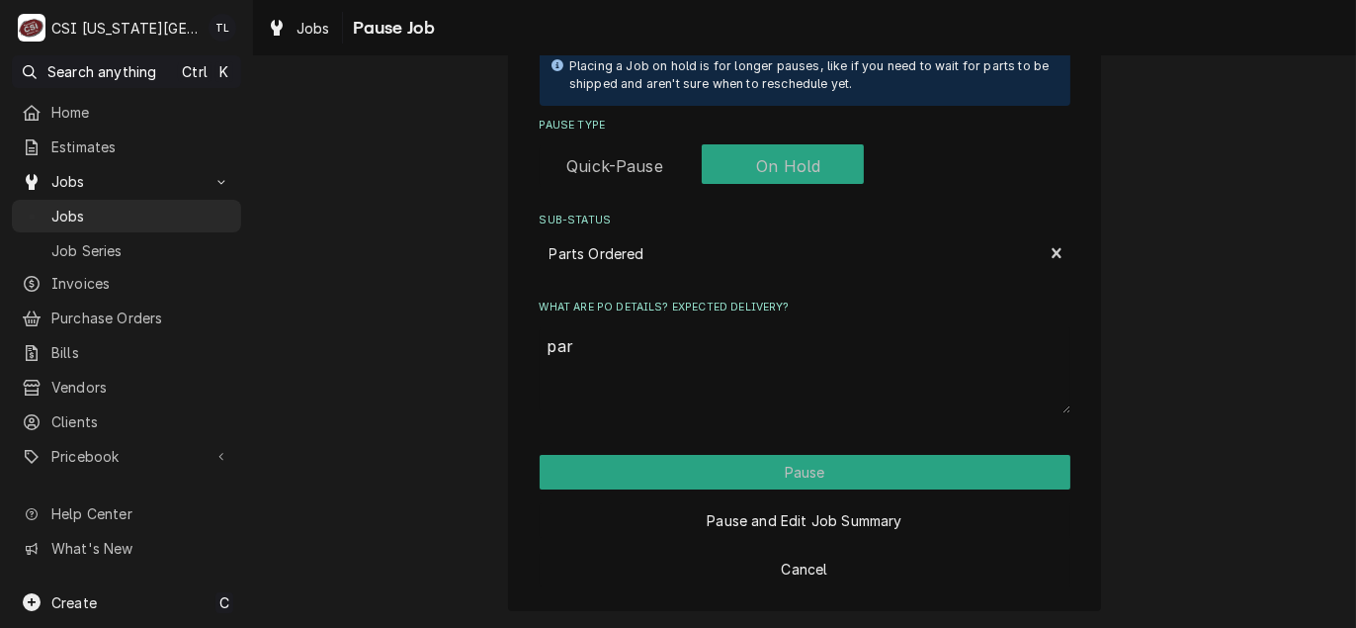
type textarea "part"
type textarea "x"
type textarea "part"
type textarea "x"
type textarea "part o"
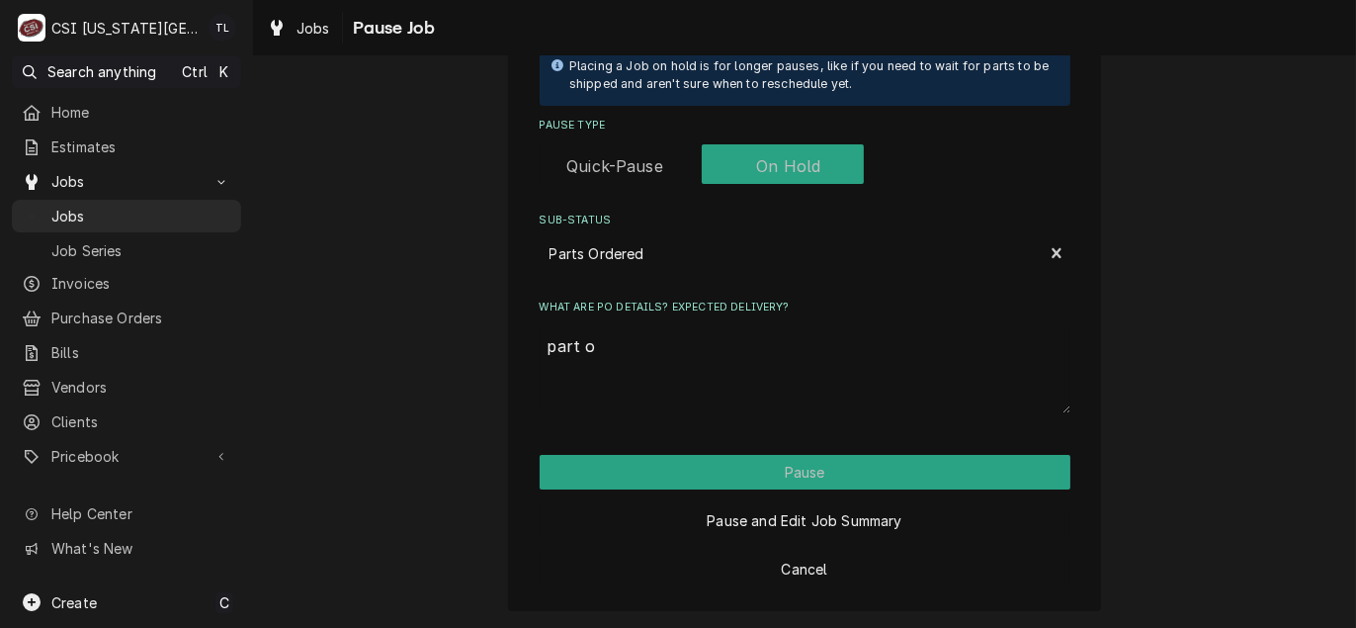
type textarea "x"
type textarea "part or"
type textarea "x"
type textarea "part ord"
type textarea "x"
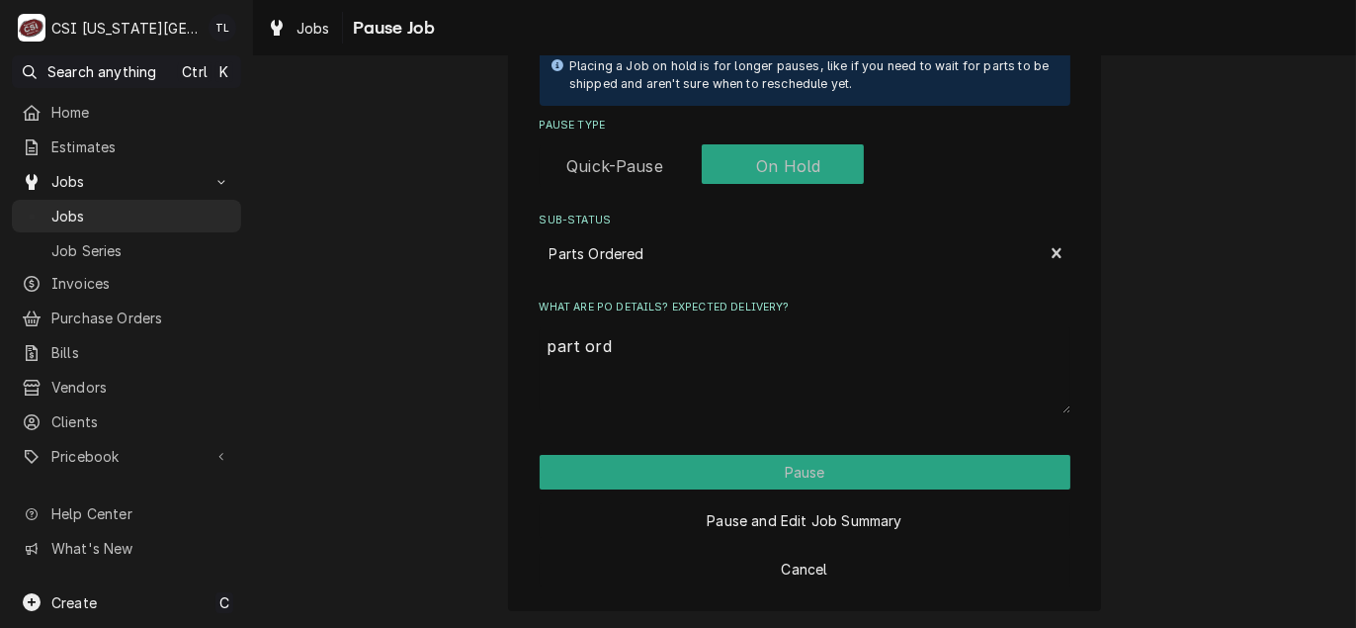
type textarea "part orde"
type textarea "x"
type textarea "part order"
type textarea "x"
type textarea "part ordere"
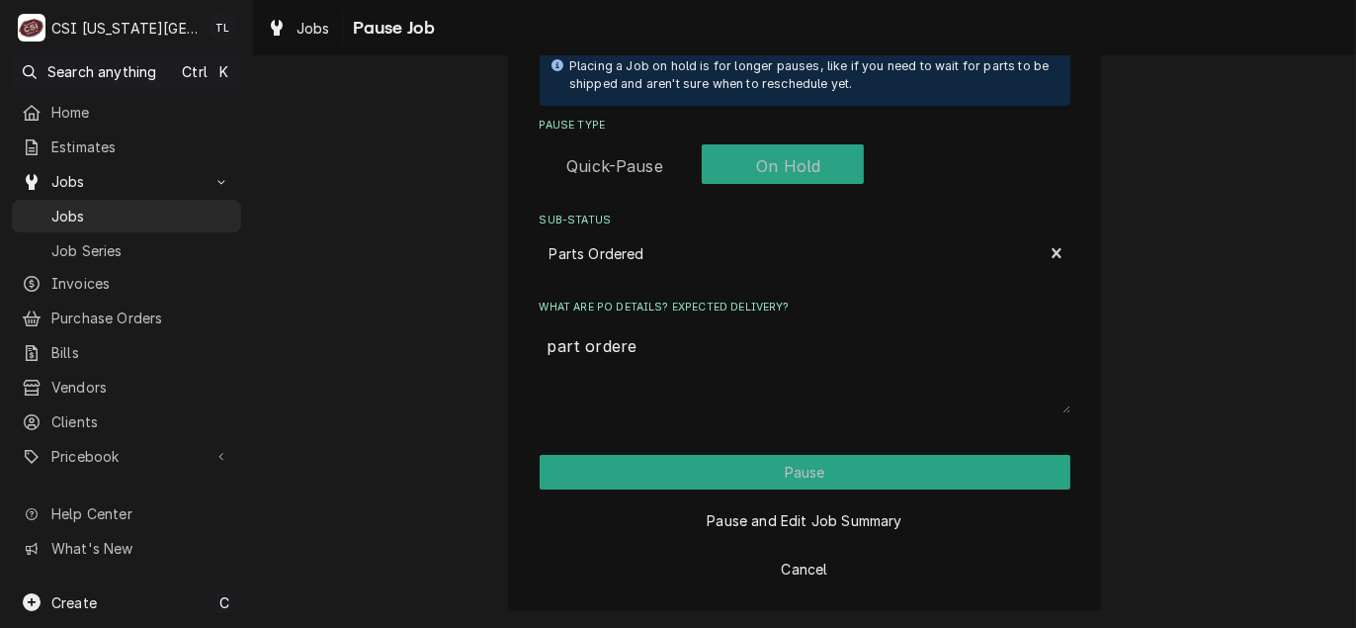
type textarea "x"
type textarea "part ordered"
type textarea "x"
type textarea "part ordered"
type textarea "x"
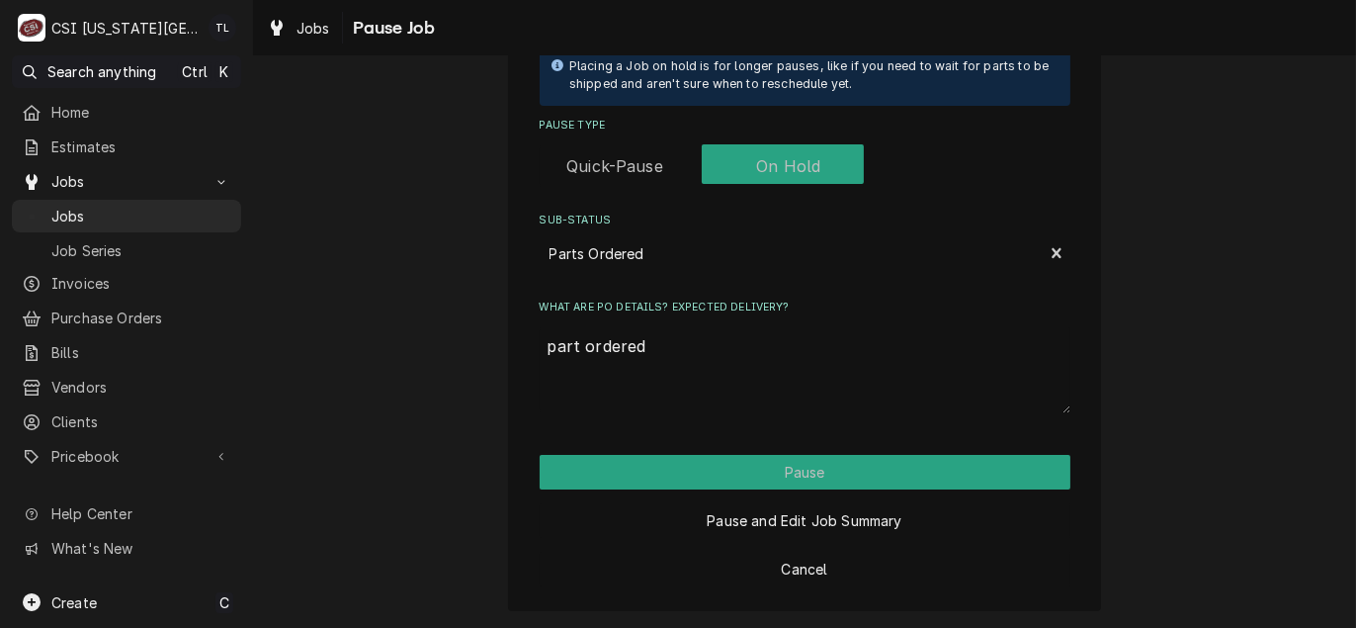
type textarea "part ordered o"
type textarea "x"
type textarea "part ordered on"
type textarea "x"
type textarea "part ordered on"
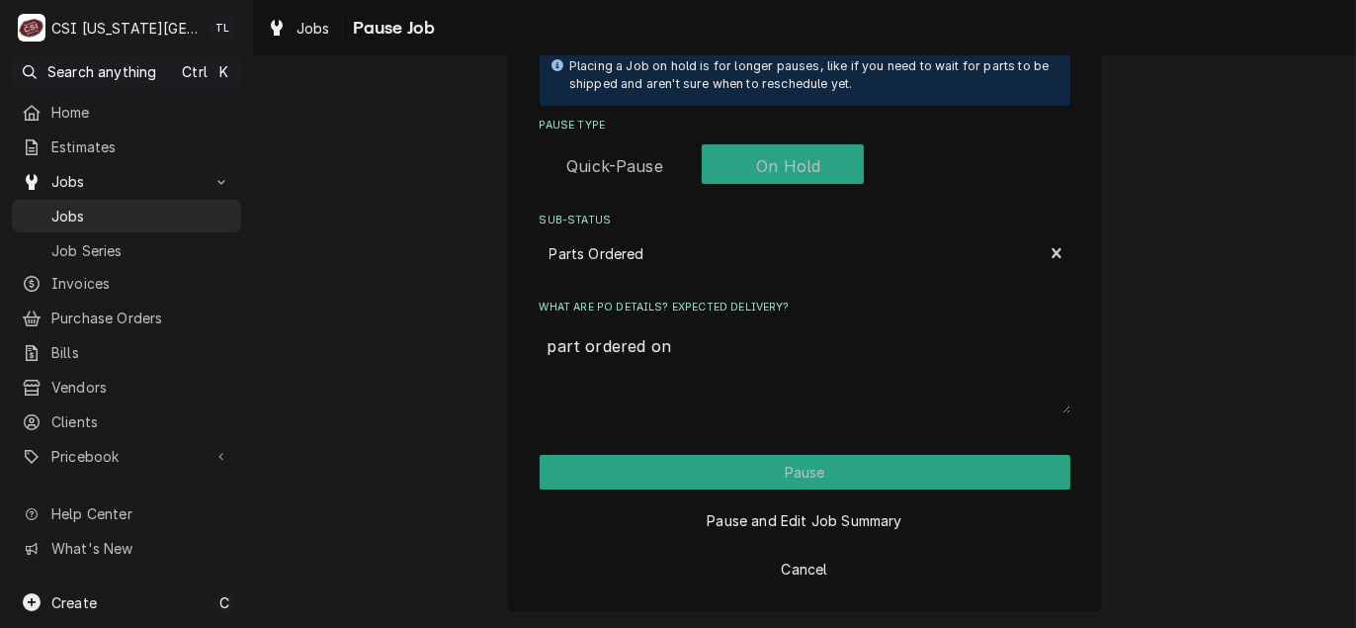
type textarea "x"
type textarea "part ordered on p"
type textarea "x"
type textarea "part ordered on po"
type textarea "x"
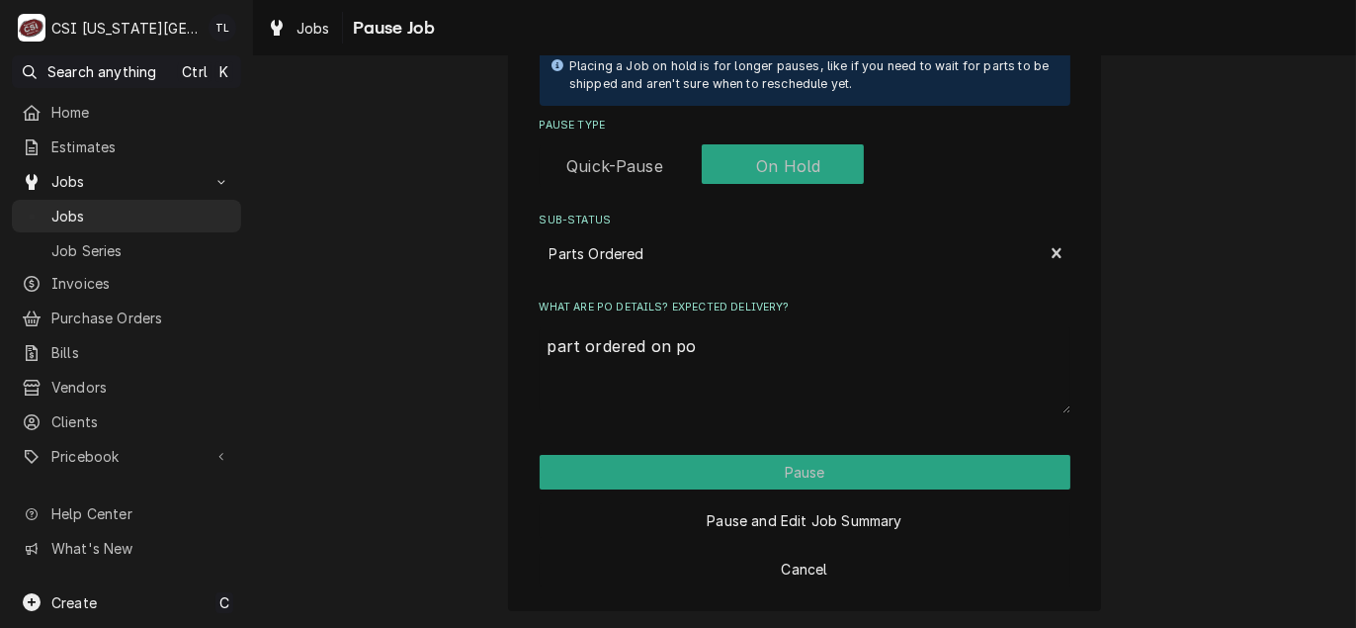
type textarea "part ordered on po"
type textarea "x"
type textarea "part ordered on po 3"
type textarea "x"
type textarea "part ordered on po 30"
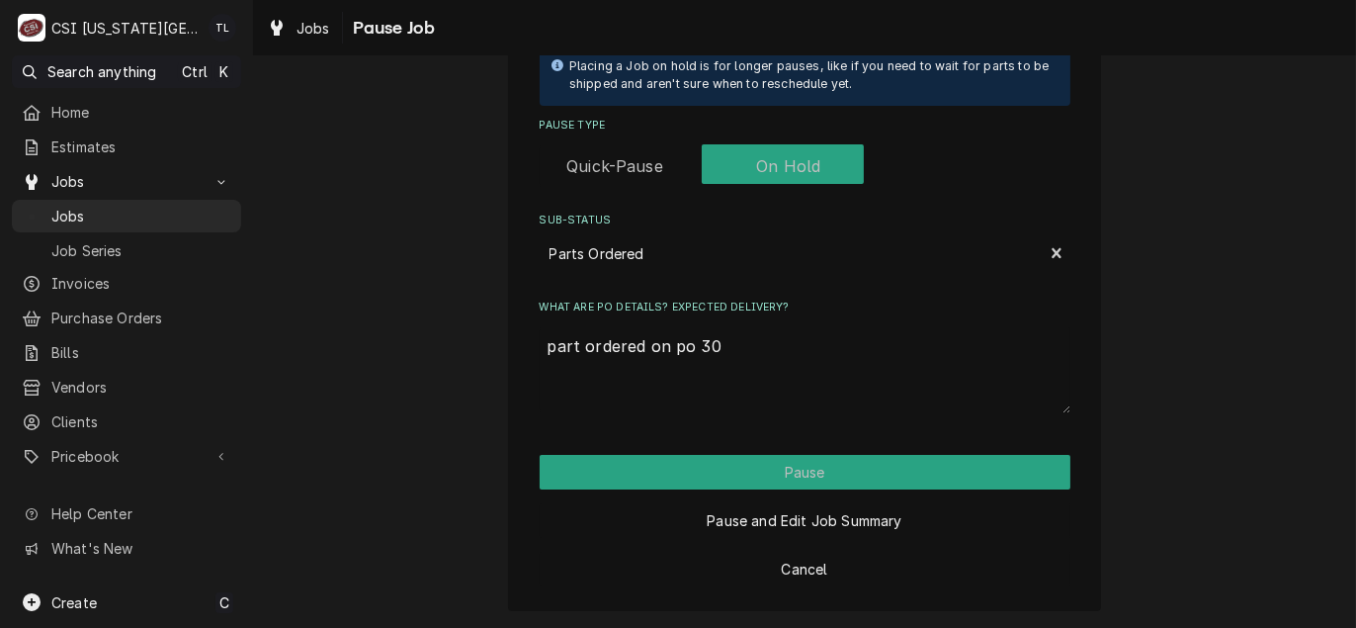
type textarea "x"
type textarea "part ordered on po 301"
type textarea "x"
type textarea "part ordered on po 3012"
type textarea "x"
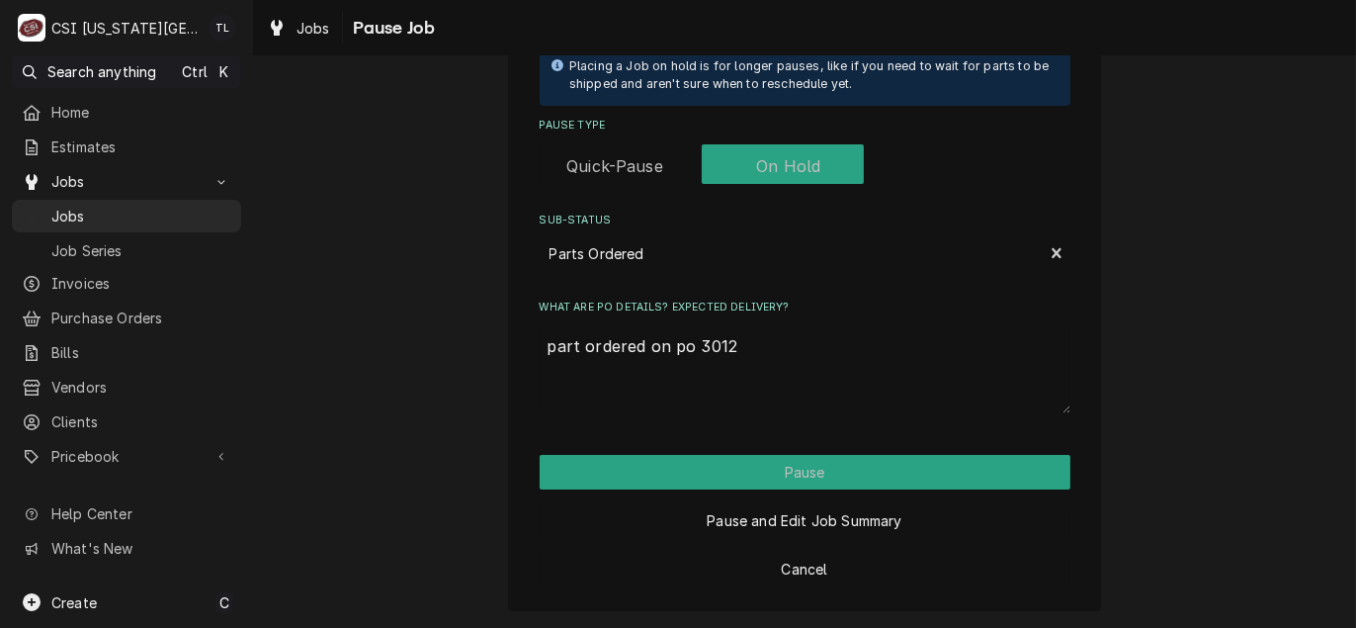
type textarea "part ordered on po 30120"
type textarea "x"
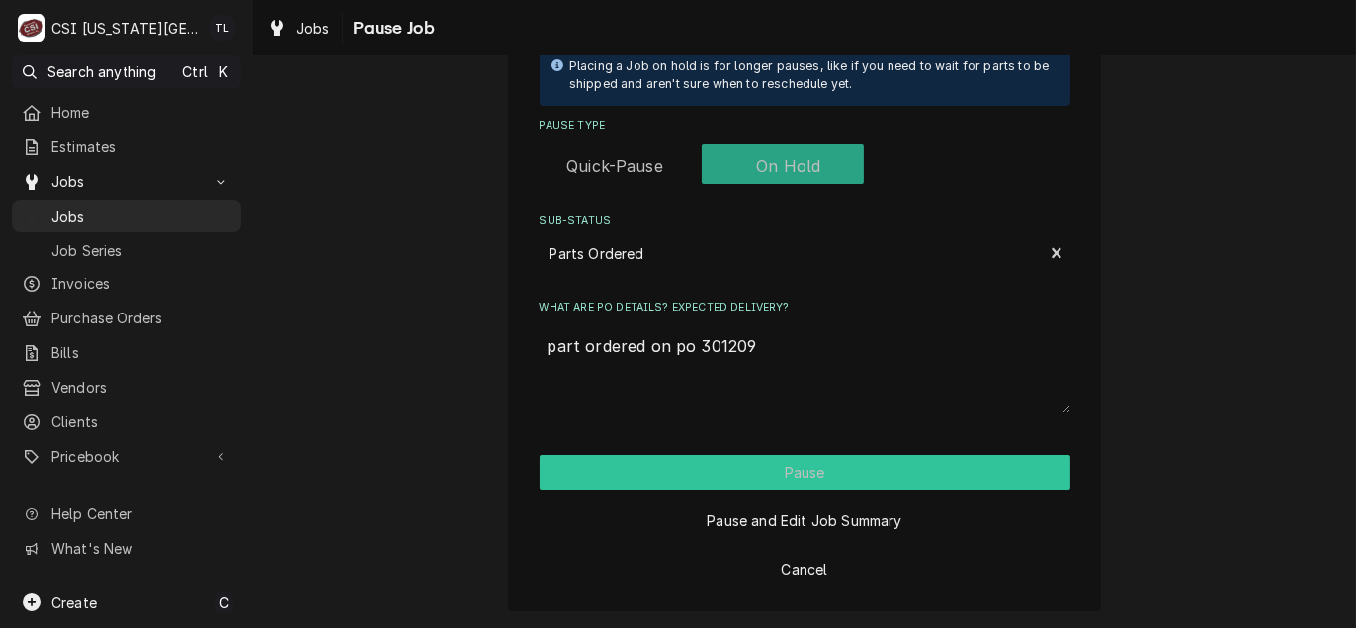
type textarea "part ordered on po 301209"
click at [810, 472] on button "Pause" at bounding box center [805, 472] width 531 height 35
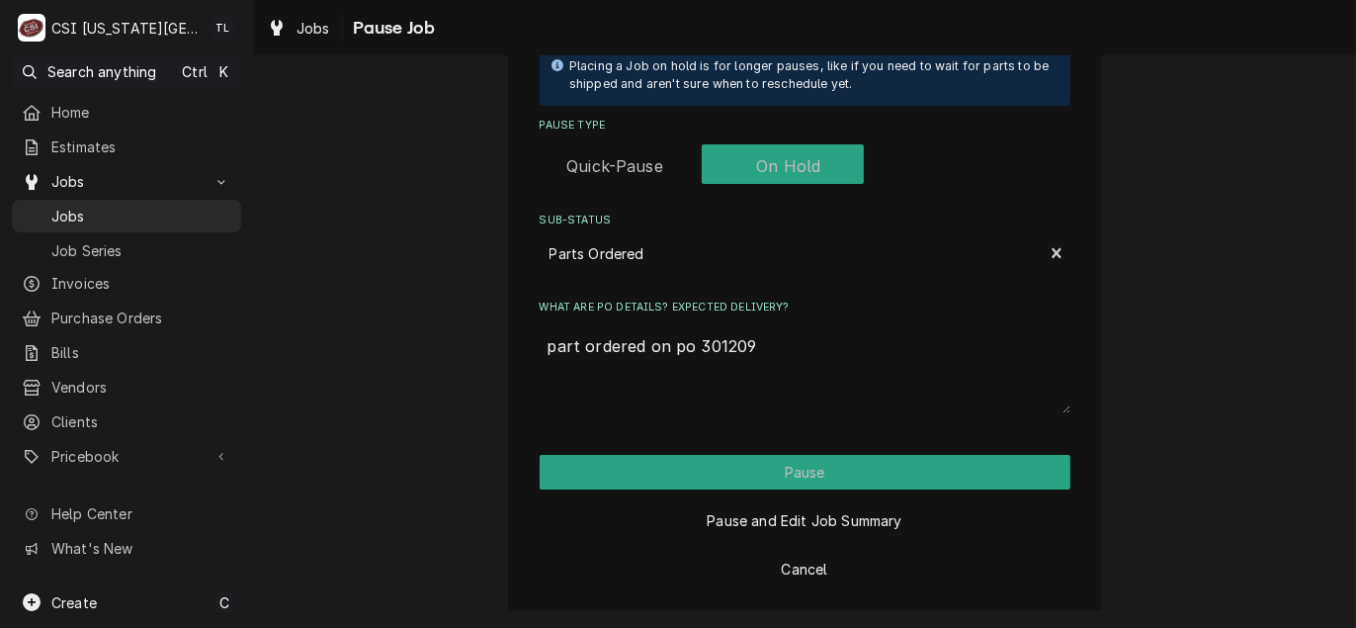
type textarea "x"
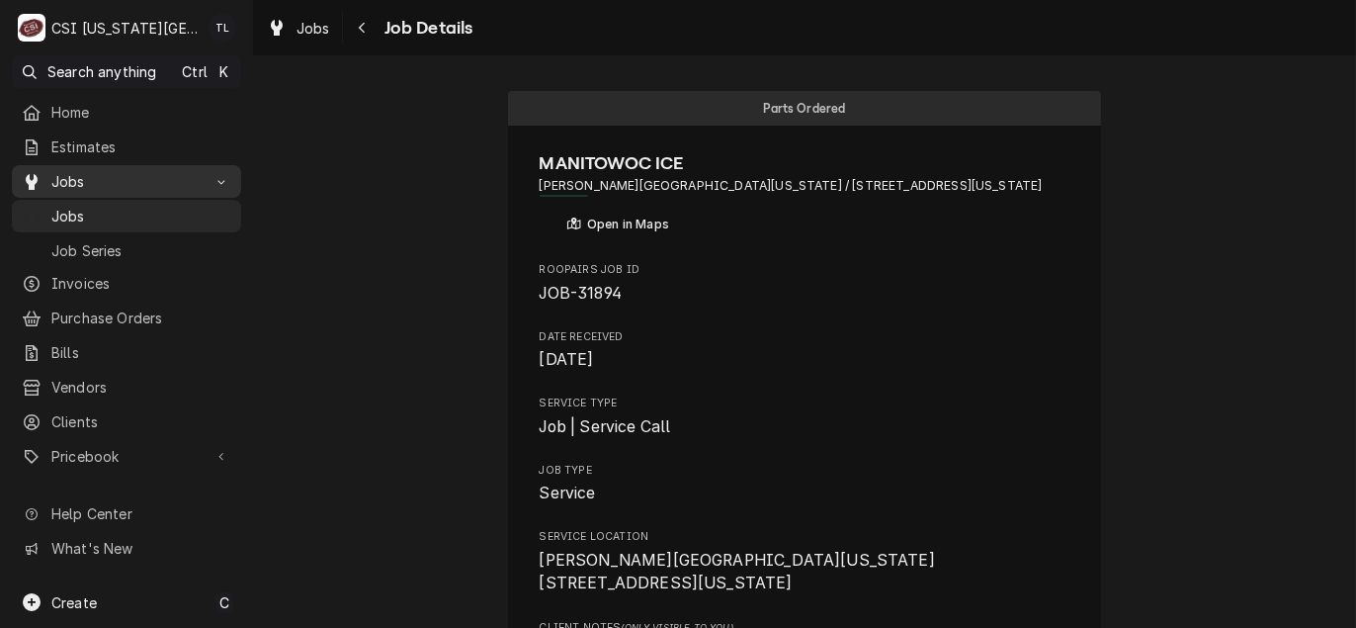
click at [52, 187] on span "Jobs" at bounding box center [126, 181] width 150 height 21
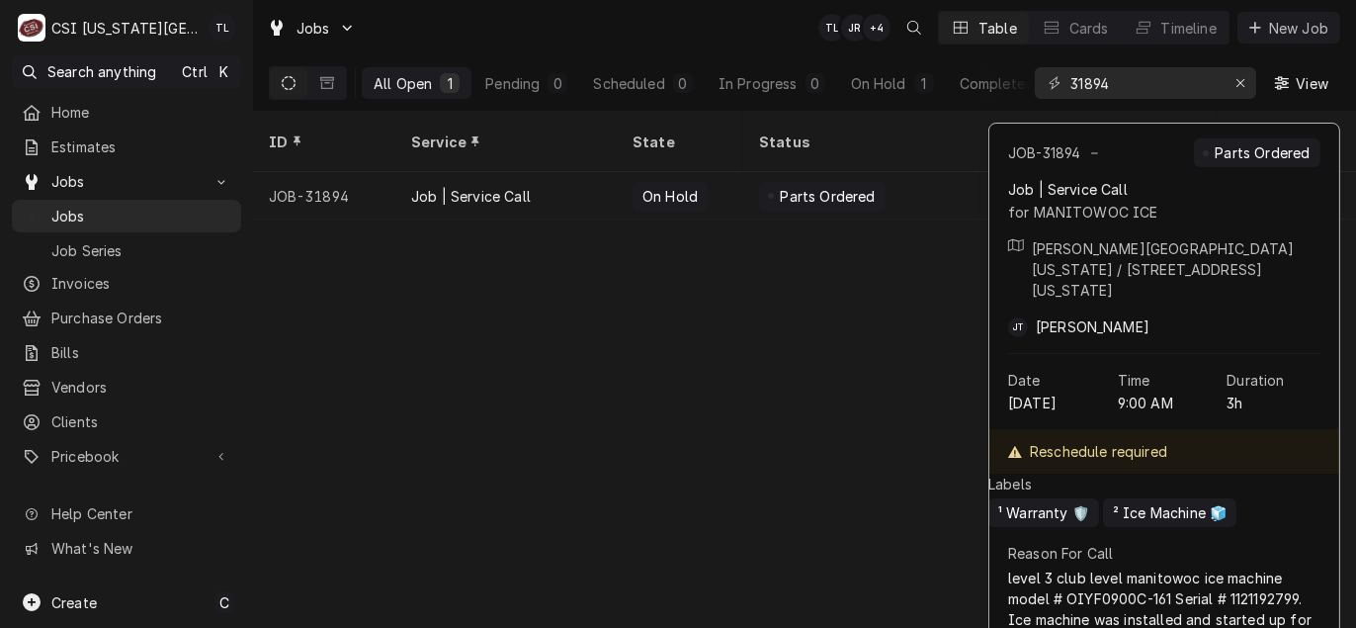
click at [455, 287] on div "ID Service State Status Labels Job Type Priority Techs Date Received Client Loc…" at bounding box center [804, 369] width 1103 height 517
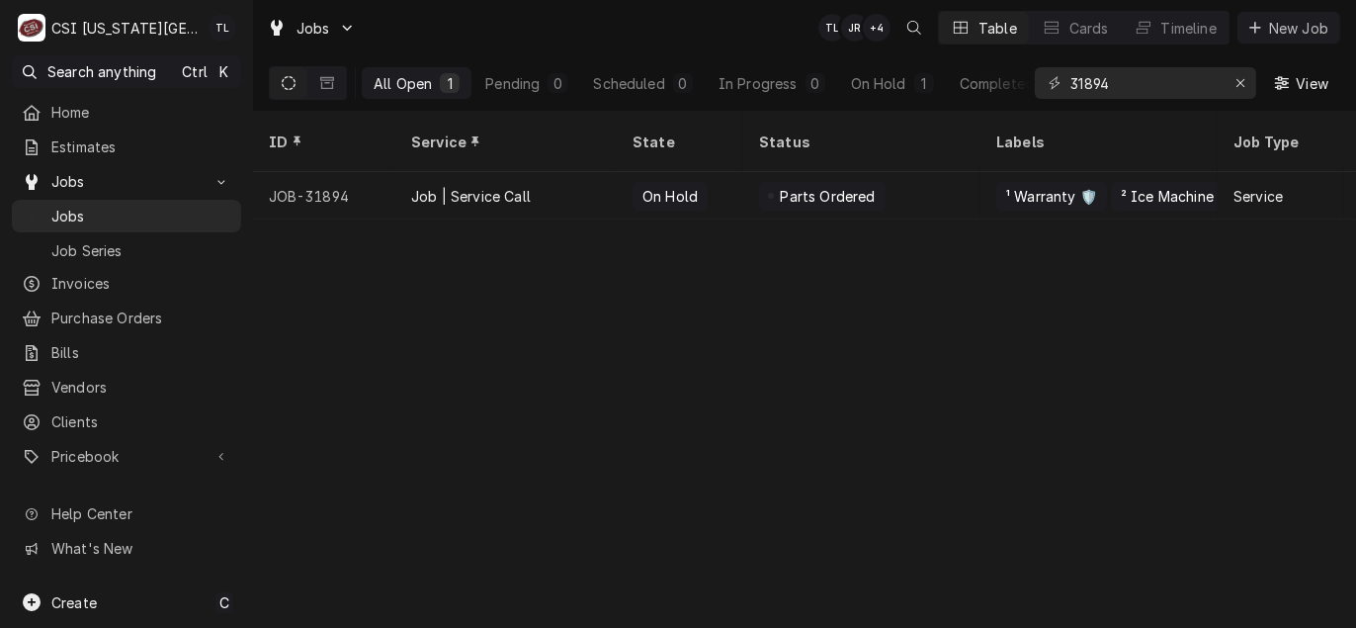
click at [457, 277] on div "ID Service State Status Labels Job Type Priority Techs Date Received Client Loc…" at bounding box center [804, 369] width 1103 height 517
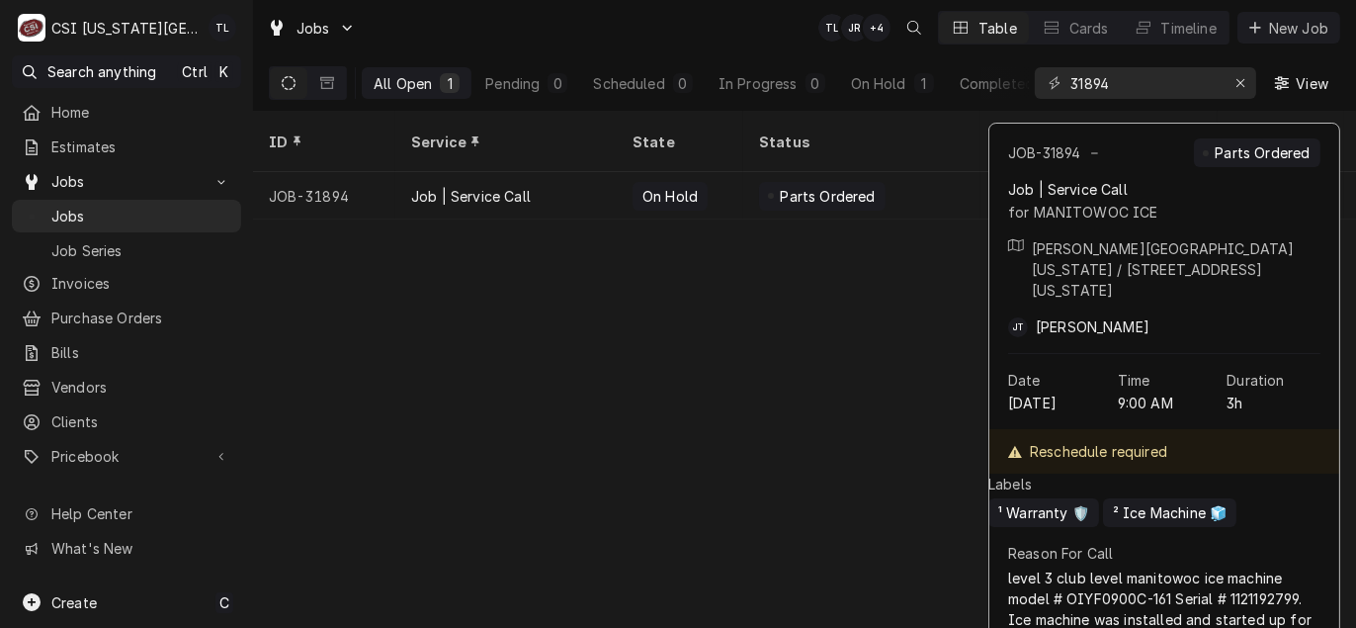
click at [469, 275] on div "ID Service State Status Labels Job Type Priority Techs Date Received Client Loc…" at bounding box center [804, 369] width 1103 height 517
click at [449, 251] on div "ID Service State Status Labels Job Type Priority Techs Date Received Client Loc…" at bounding box center [804, 369] width 1103 height 517
click at [468, 256] on div "ID Service State Status Labels Job Type Priority Techs Date Received Client Loc…" at bounding box center [804, 369] width 1103 height 517
click at [471, 269] on div "ID Service State Status Labels Job Type Priority Techs Date Received Client Loc…" at bounding box center [804, 369] width 1103 height 517
click at [773, 432] on div "ID Service State Status Labels Job Type Priority Techs Date Received Client Loc…" at bounding box center [804, 369] width 1103 height 517
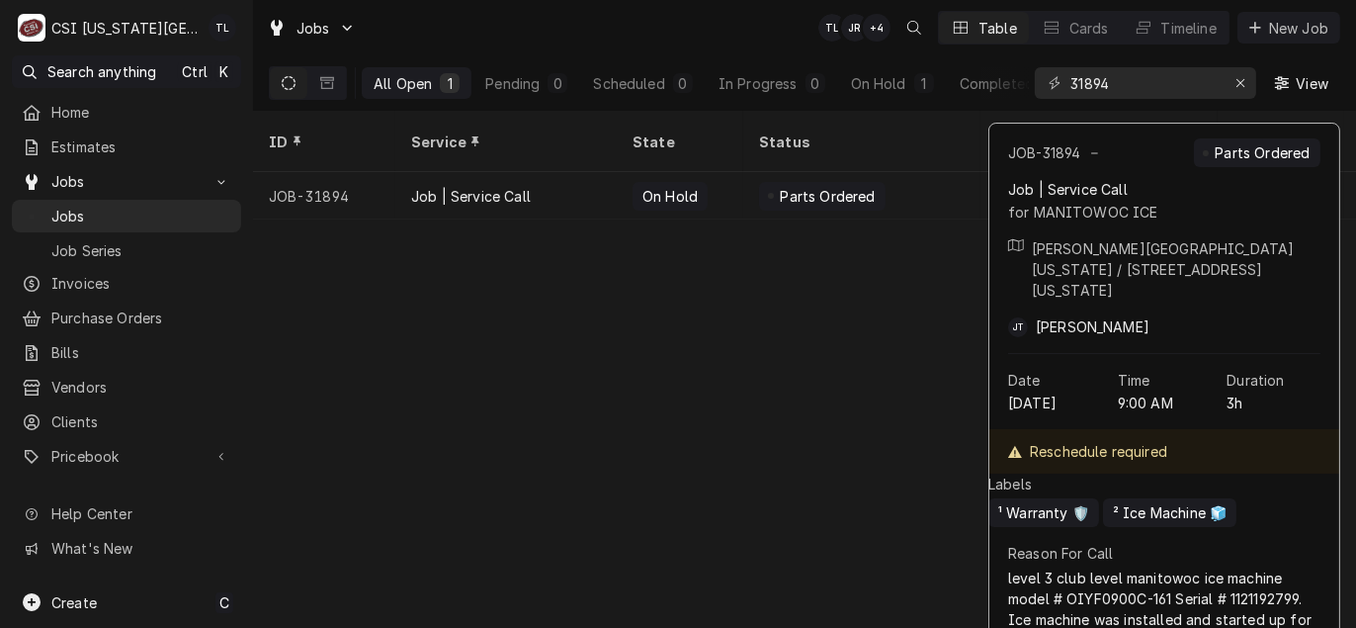
click at [770, 429] on div "ID Service State Status Labels Job Type Priority Techs Date Received Client Loc…" at bounding box center [804, 369] width 1103 height 517
click at [766, 424] on div "ID Service State Status Labels Job Type Priority Techs Date Received Client Loc…" at bounding box center [804, 369] width 1103 height 517
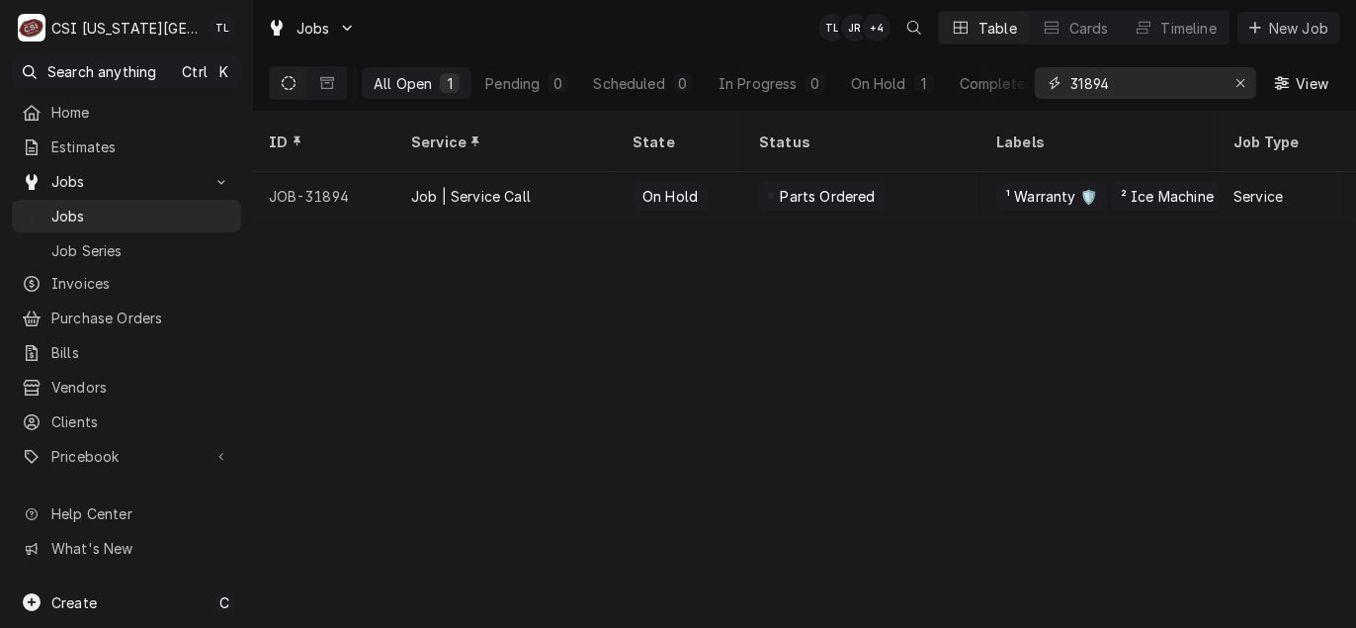
drag, startPoint x: 1119, startPoint y: 77, endPoint x: 857, endPoint y: 53, distance: 262.9
click at [860, 55] on div "All Open 1 Pending 0 Scheduled 0 In Progress 0 On Hold 1 Completed 0 31894 View" at bounding box center [804, 82] width 1071 height 55
type input "31837"
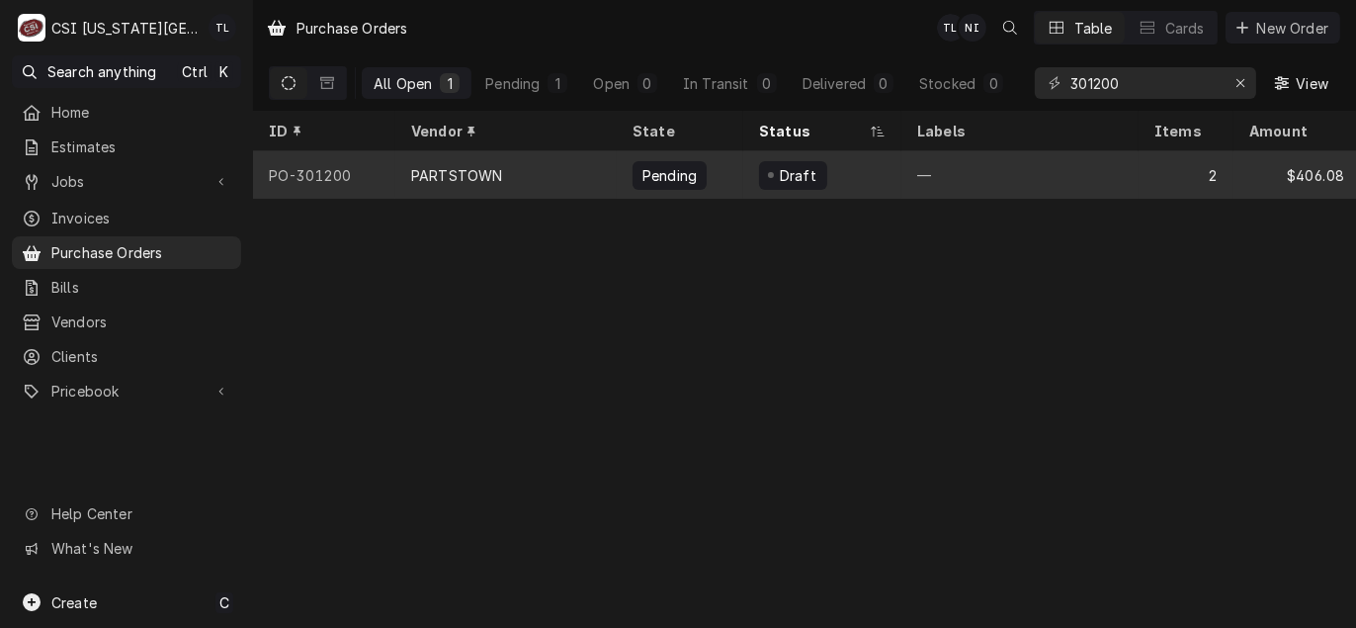
click at [437, 185] on div "PARTSTOWN" at bounding box center [505, 174] width 221 height 47
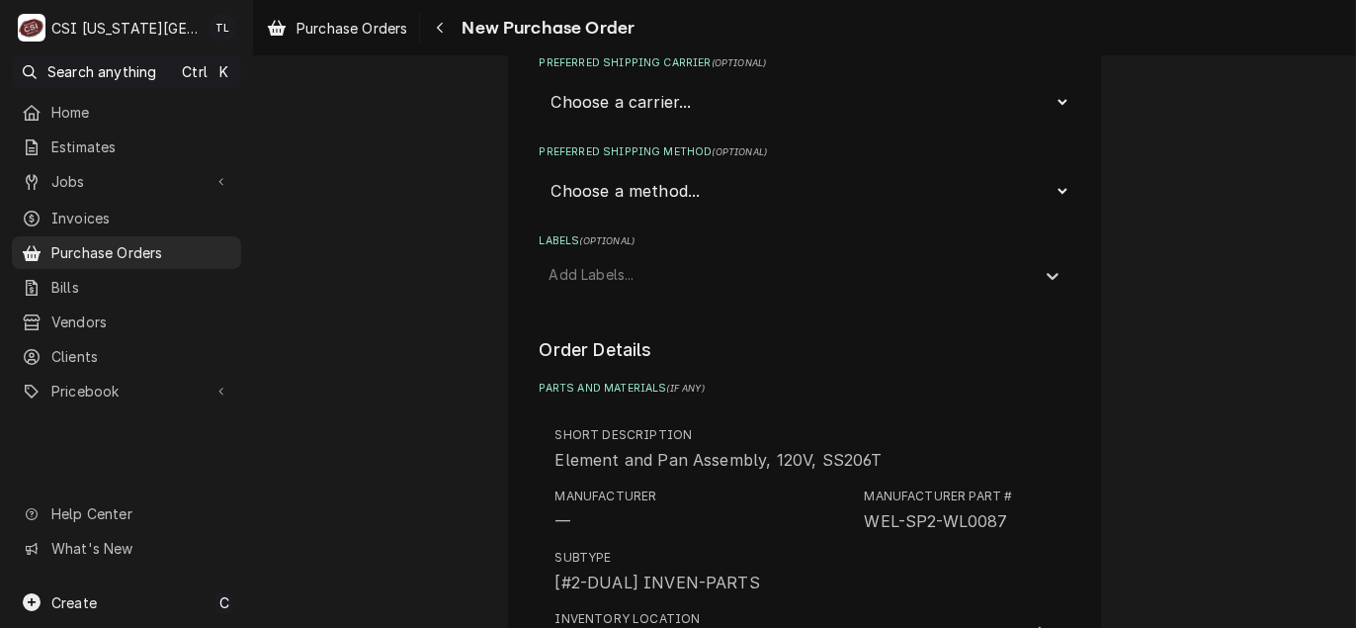
scroll to position [395, 0]
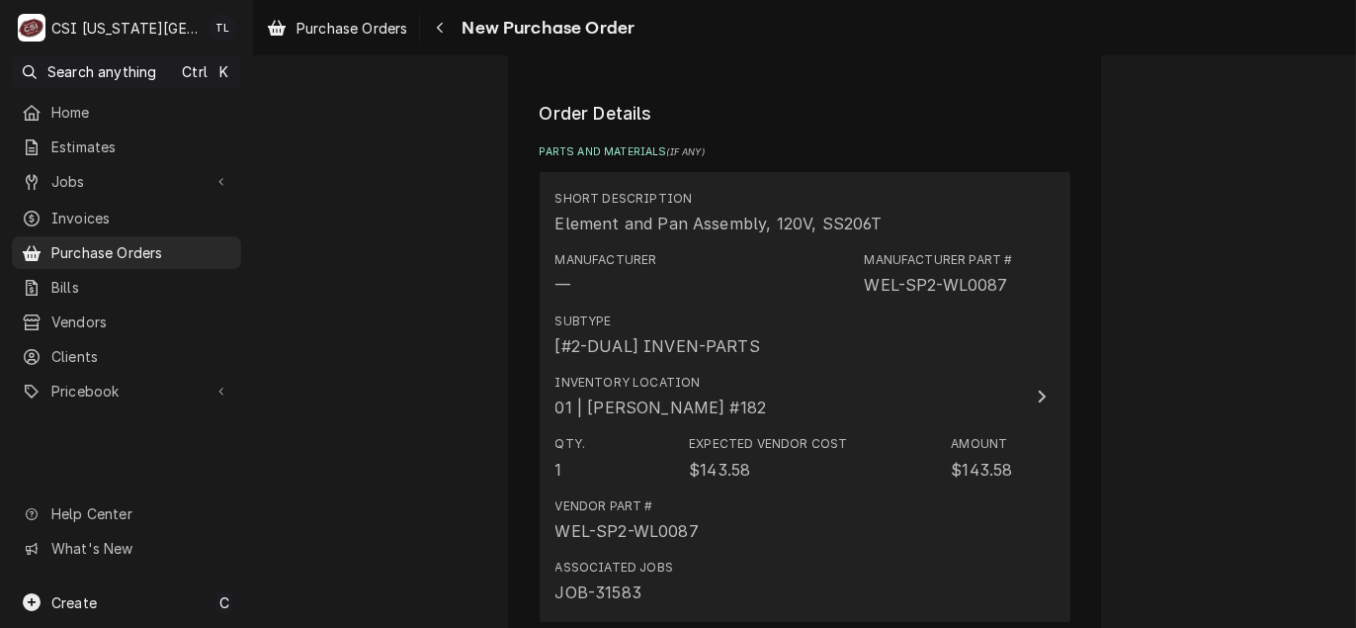
click at [890, 359] on div "Subtype [#2-DUAL] INVEN-PARTS" at bounding box center [784, 334] width 458 height 61
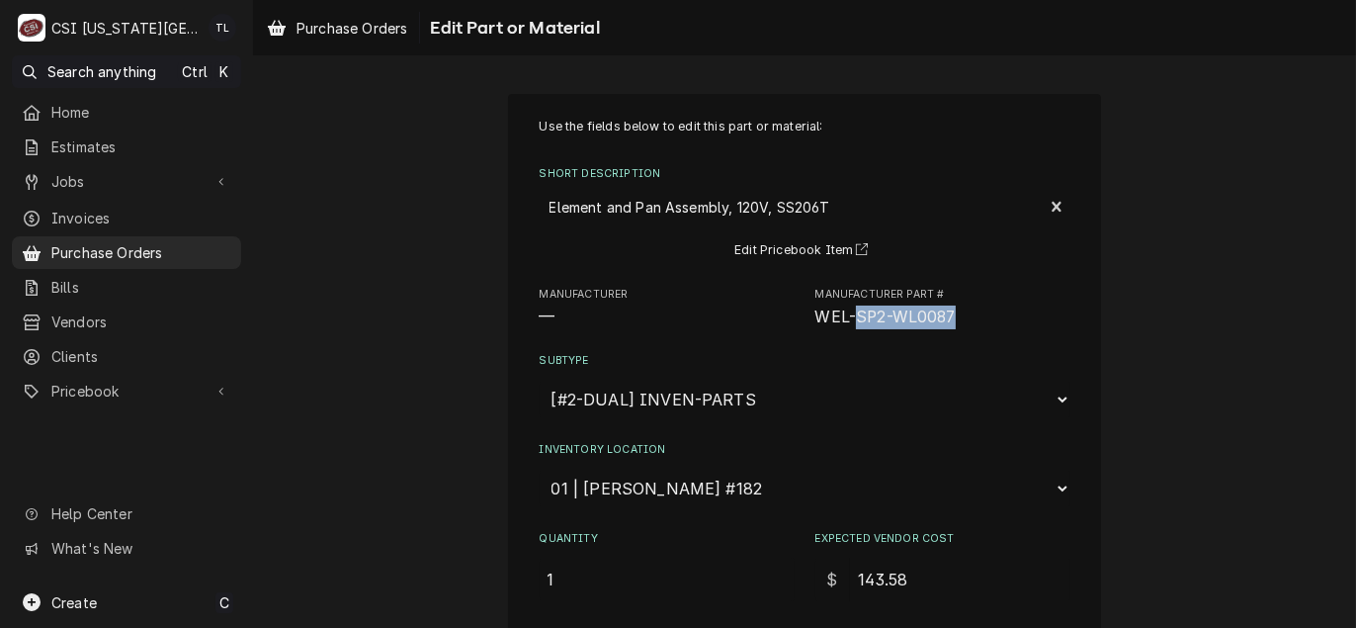
drag, startPoint x: 950, startPoint y: 318, endPoint x: 850, endPoint y: 320, distance: 99.8
click at [850, 320] on span "WEL-SP2-WL0087" at bounding box center [942, 317] width 255 height 24
copy span "SP2-WL0087"
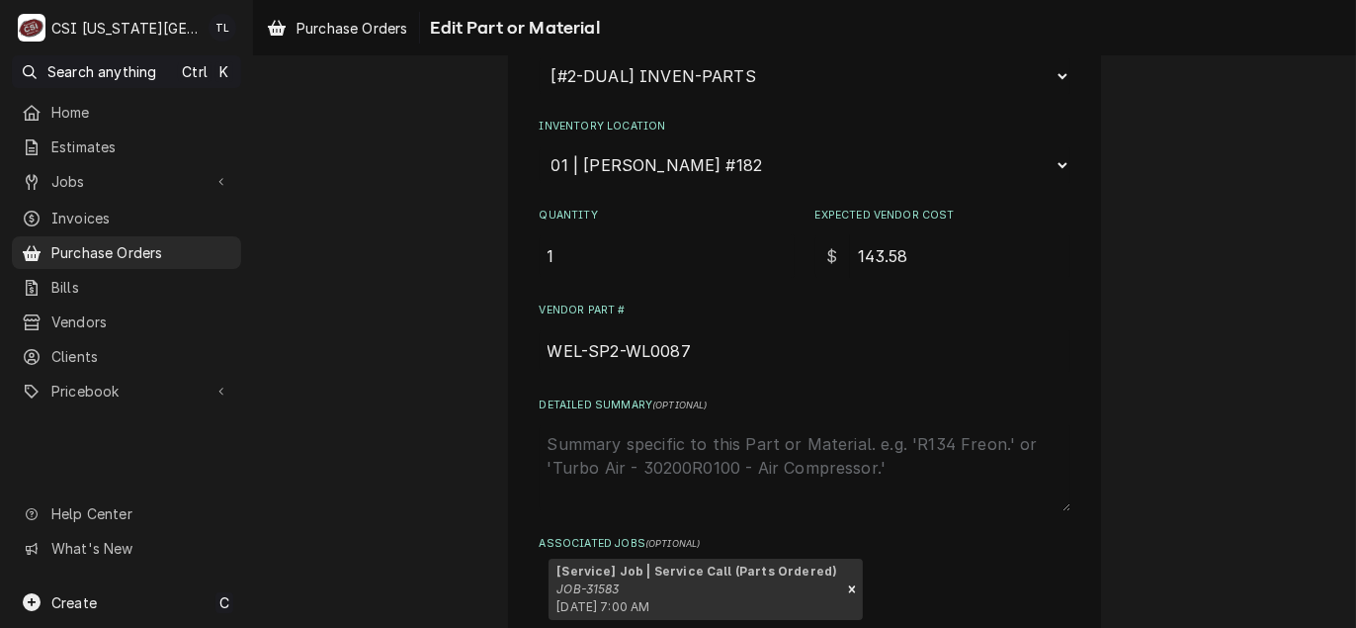
scroll to position [481, 0]
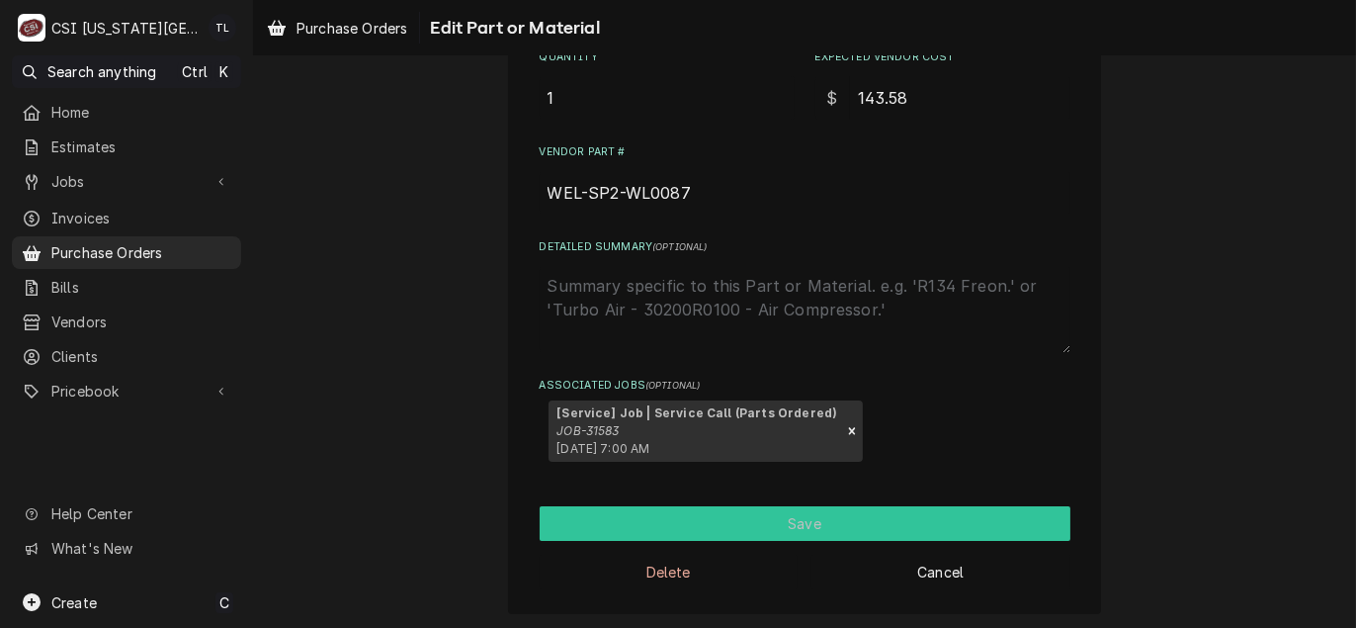
click at [697, 529] on button "Save" at bounding box center [805, 523] width 531 height 35
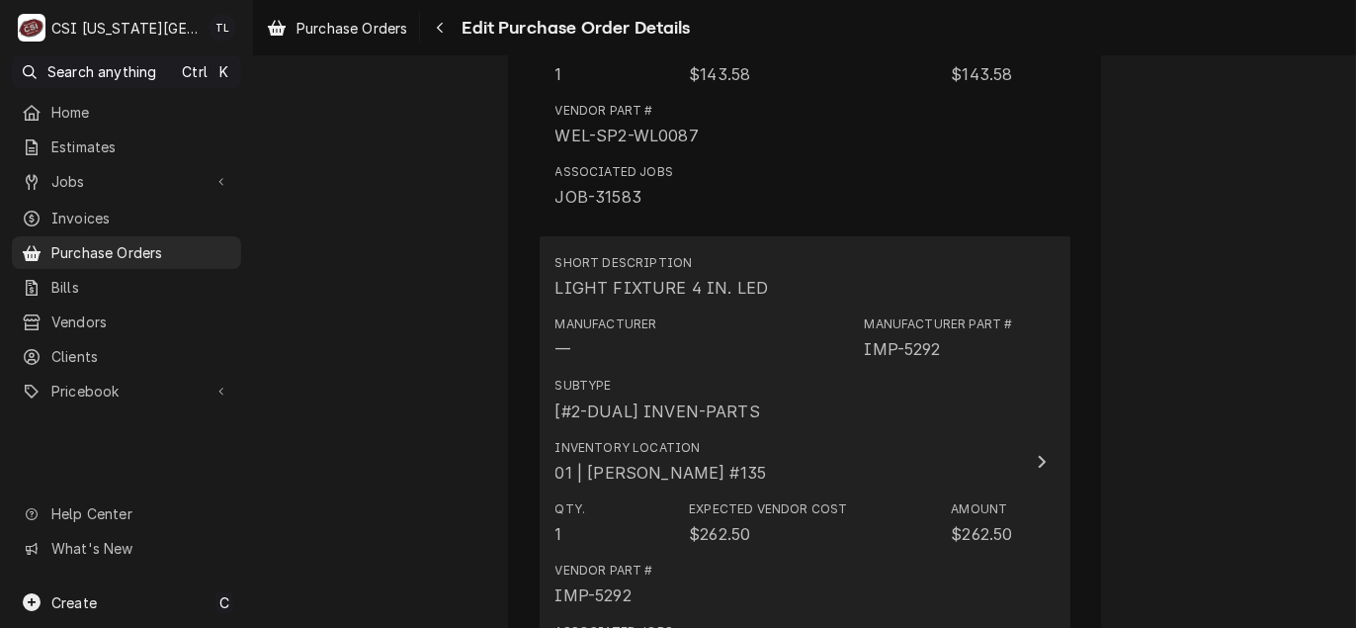
click at [709, 468] on div "01 | CODY DAVIS #135" at bounding box center [660, 473] width 211 height 24
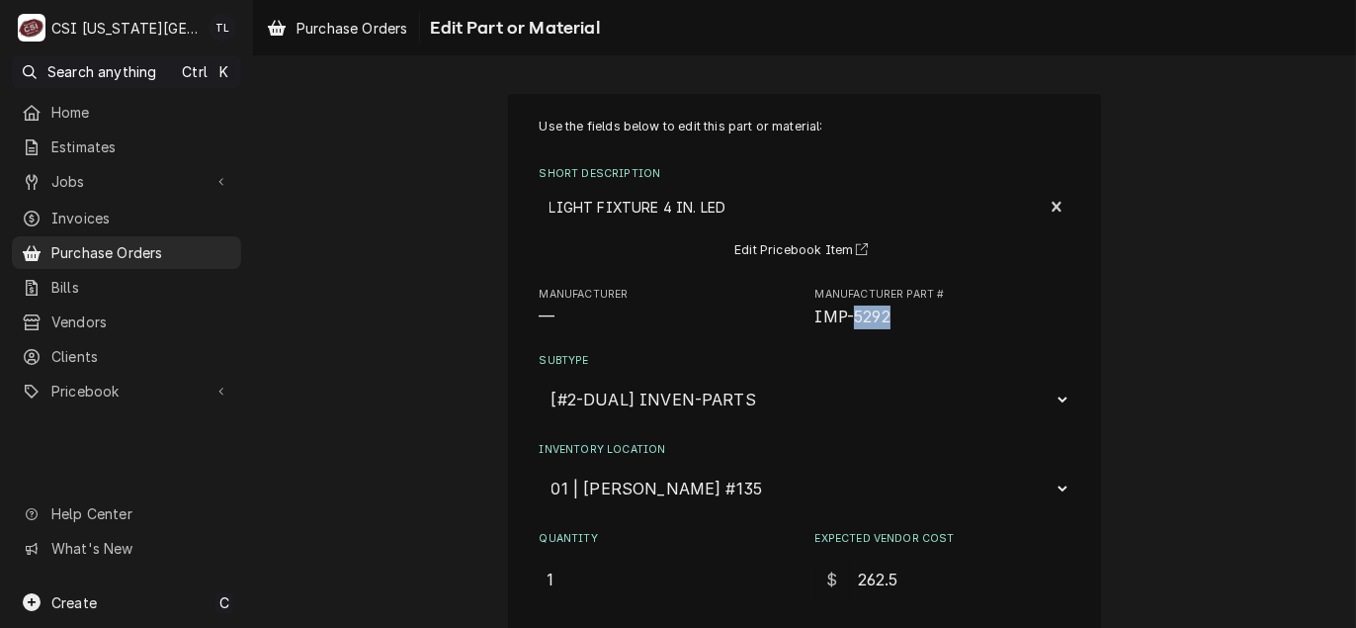
drag, startPoint x: 889, startPoint y: 319, endPoint x: 848, endPoint y: 318, distance: 41.5
click at [848, 318] on span "IMP-5292" at bounding box center [942, 317] width 255 height 24
copy span "5292"
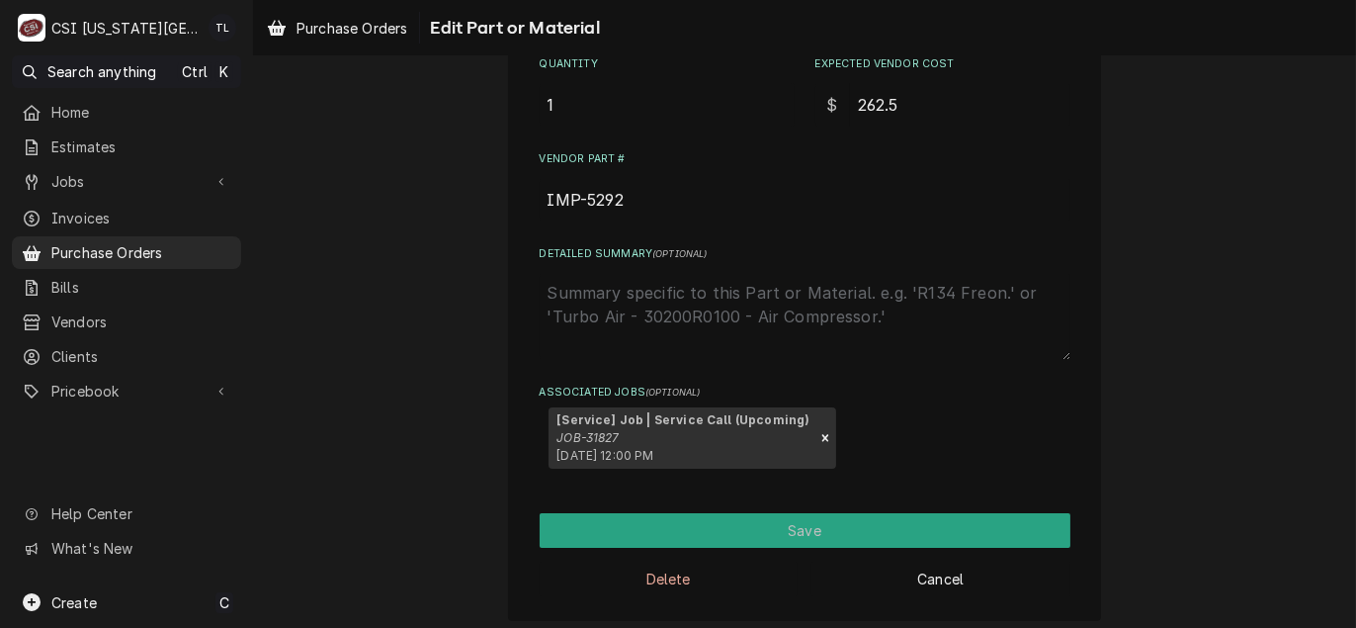
scroll to position [481, 0]
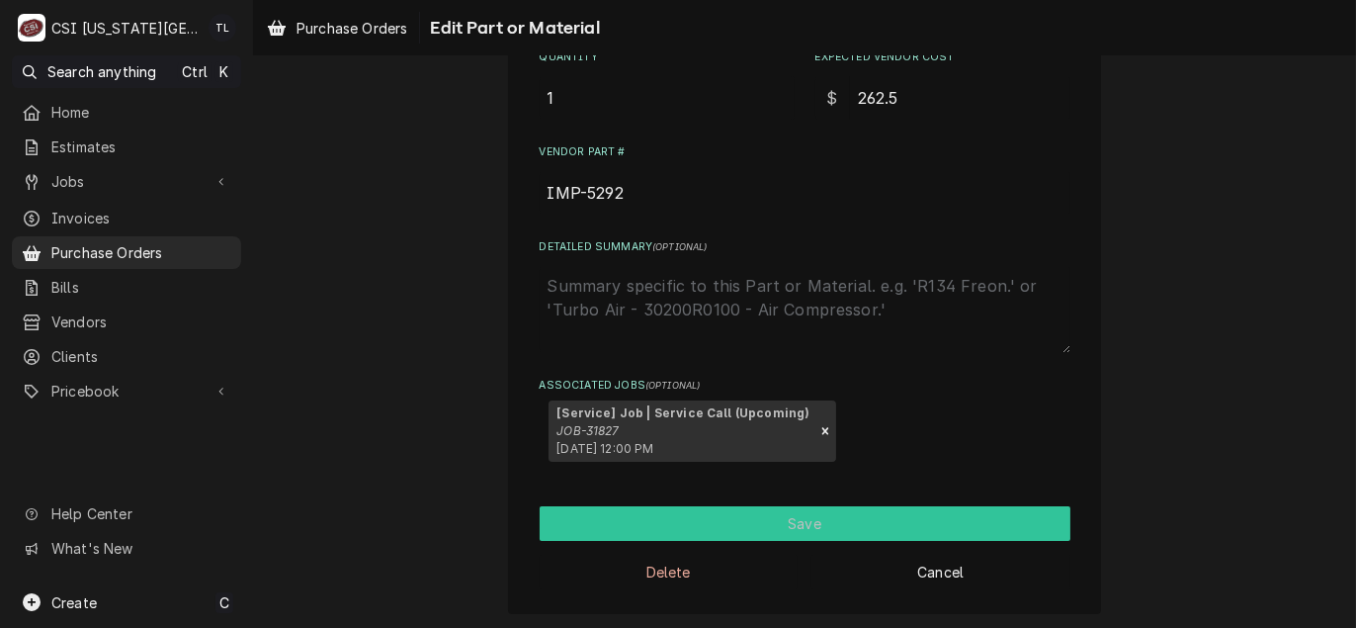
click at [634, 532] on button "Save" at bounding box center [805, 523] width 531 height 35
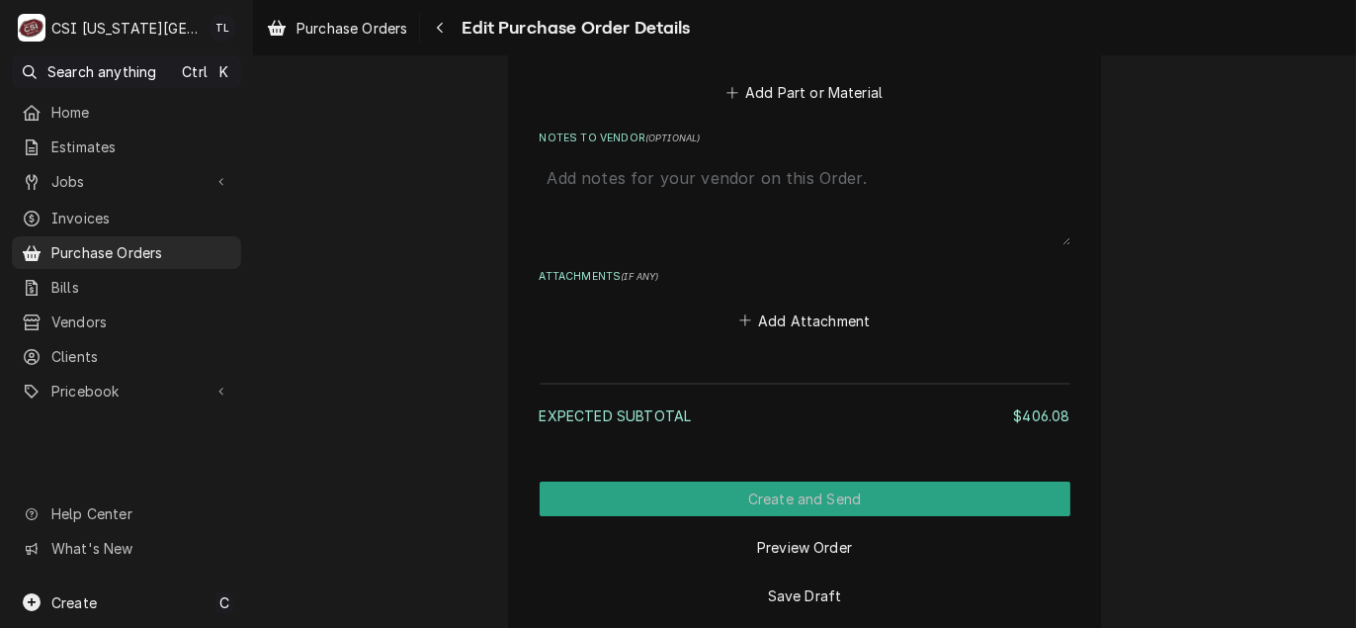
scroll to position [1813, 0]
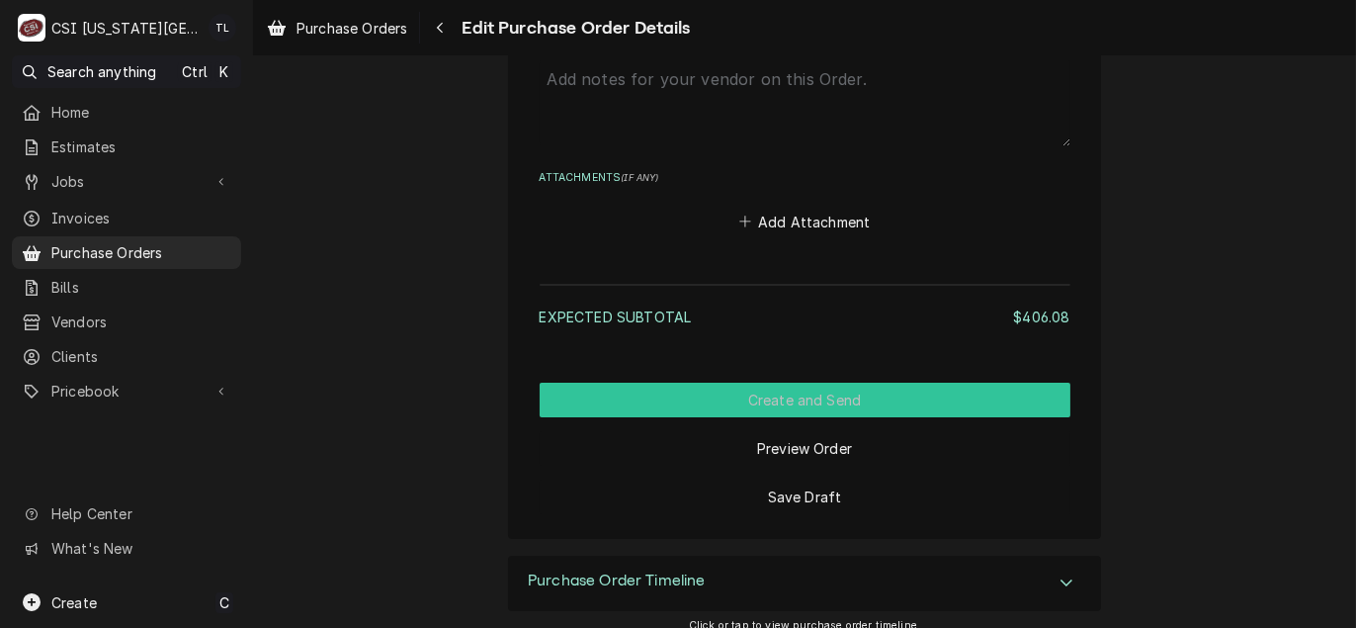
click at [732, 387] on button "Create and Send" at bounding box center [805, 399] width 531 height 35
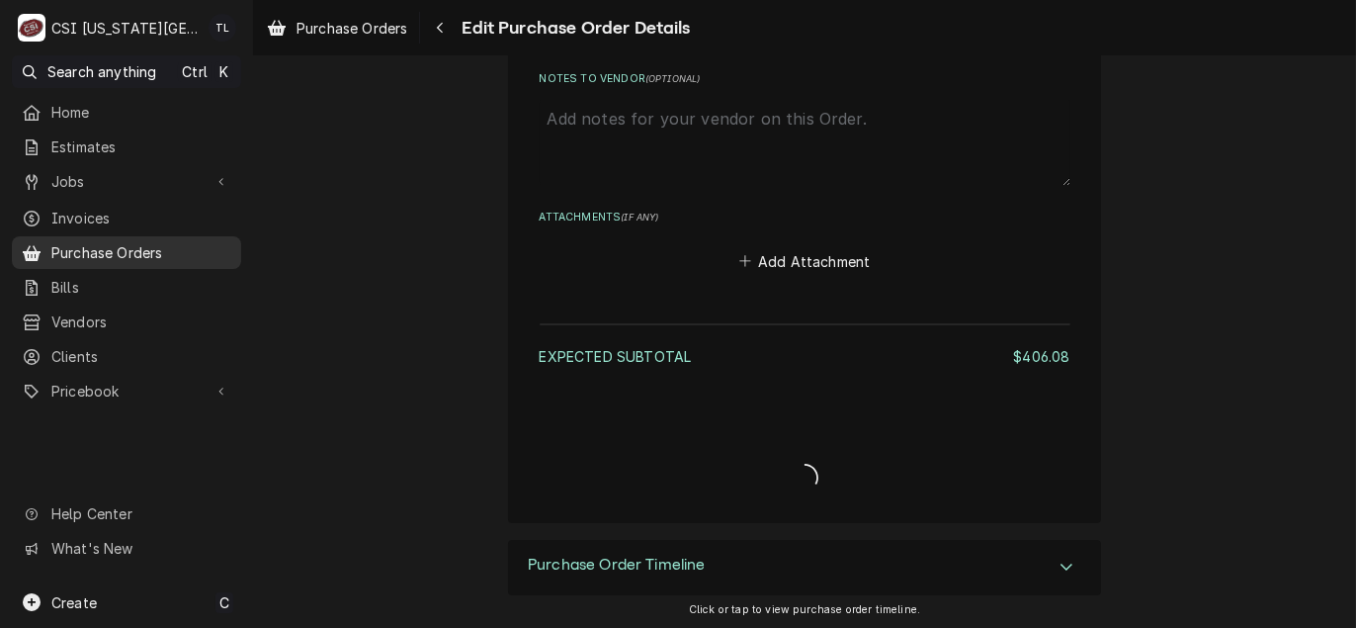
type textarea "x"
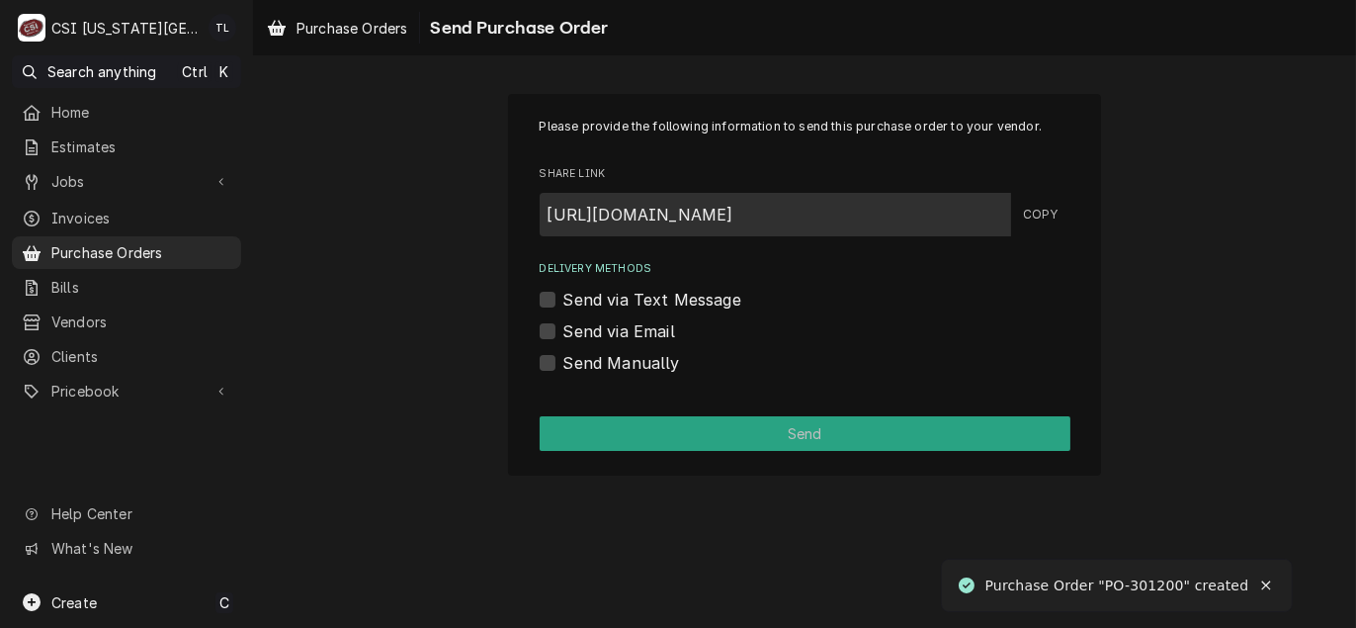
click at [571, 367] on label "Send Manually" at bounding box center [621, 363] width 117 height 24
click at [571, 367] on input "Send Manually" at bounding box center [828, 372] width 531 height 43
checkbox input "true"
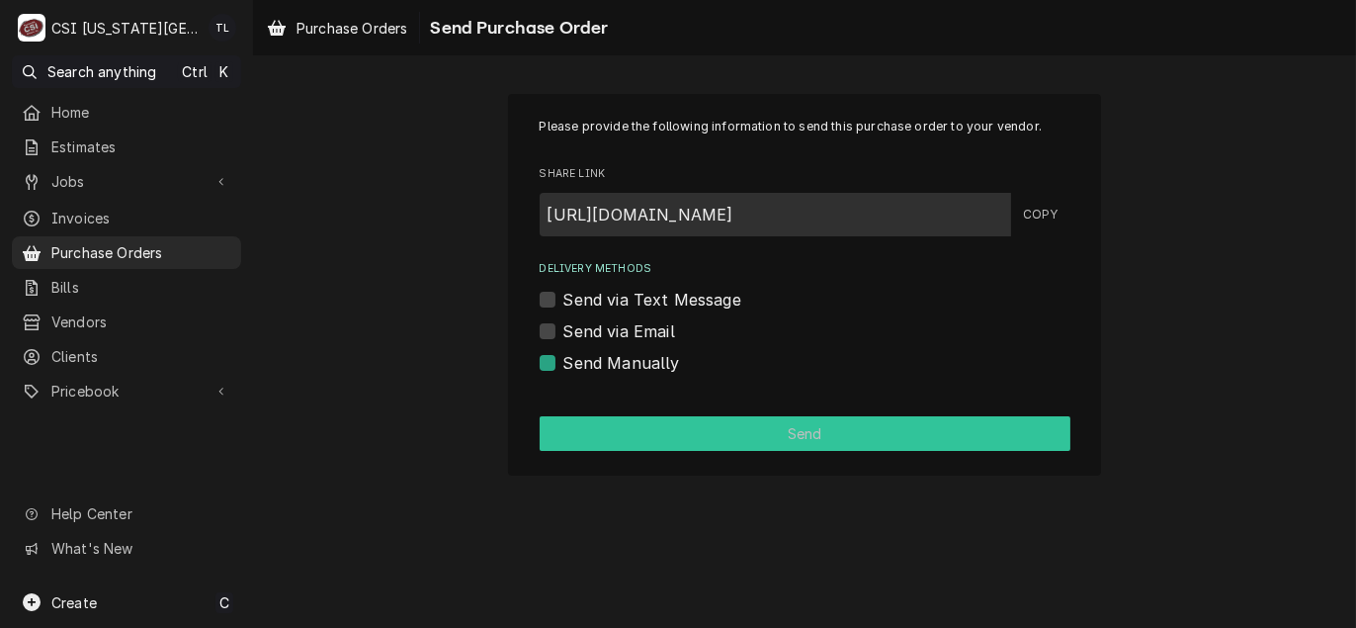
click at [678, 436] on button "Send" at bounding box center [805, 433] width 531 height 35
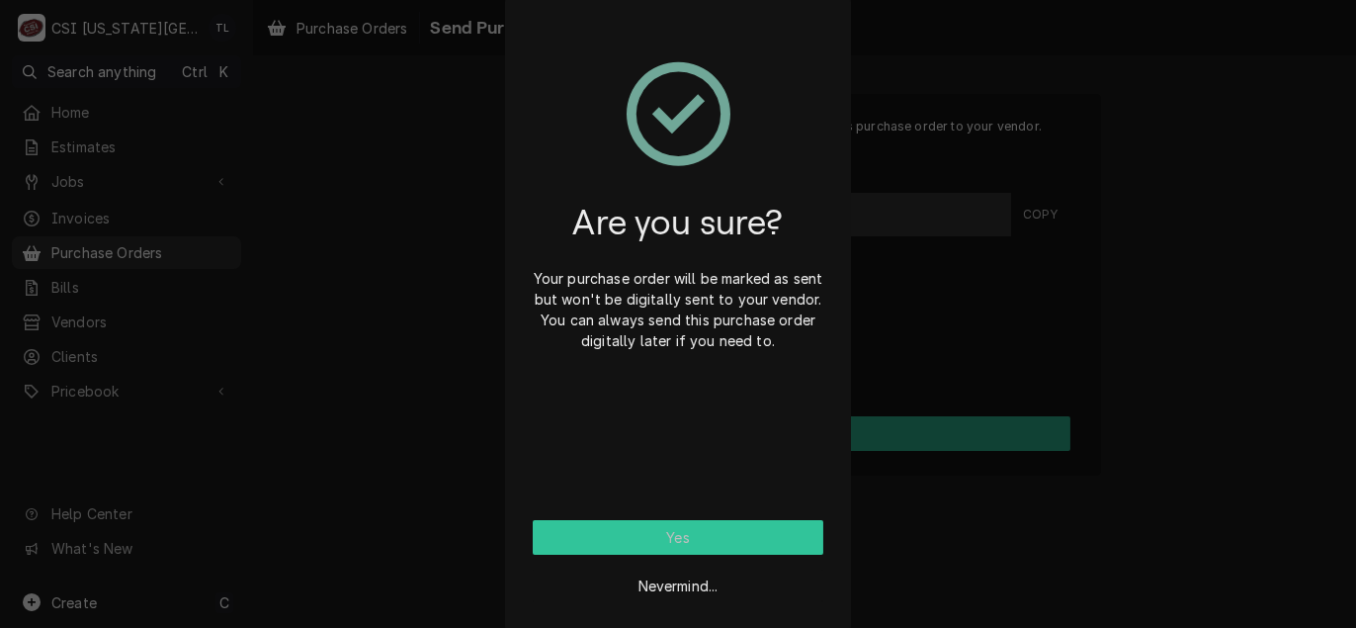
click at [591, 541] on button "Yes" at bounding box center [678, 537] width 291 height 35
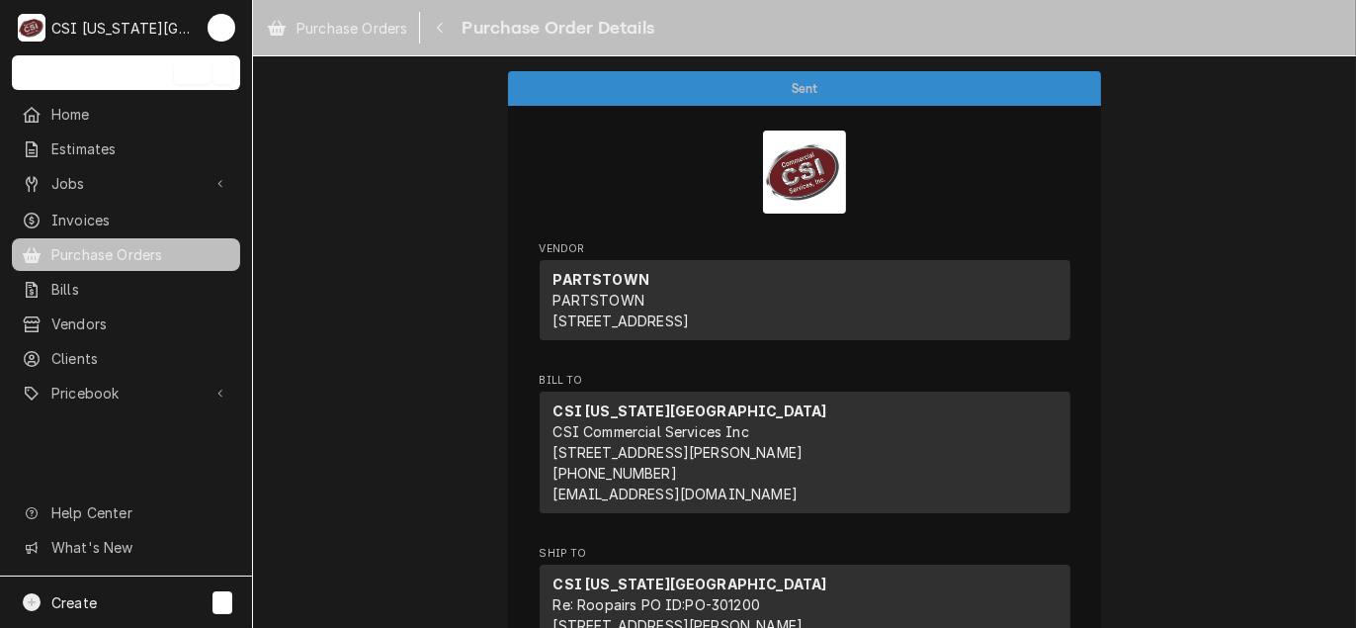
click at [88, 259] on link "Purchase Orders" at bounding box center [126, 254] width 228 height 33
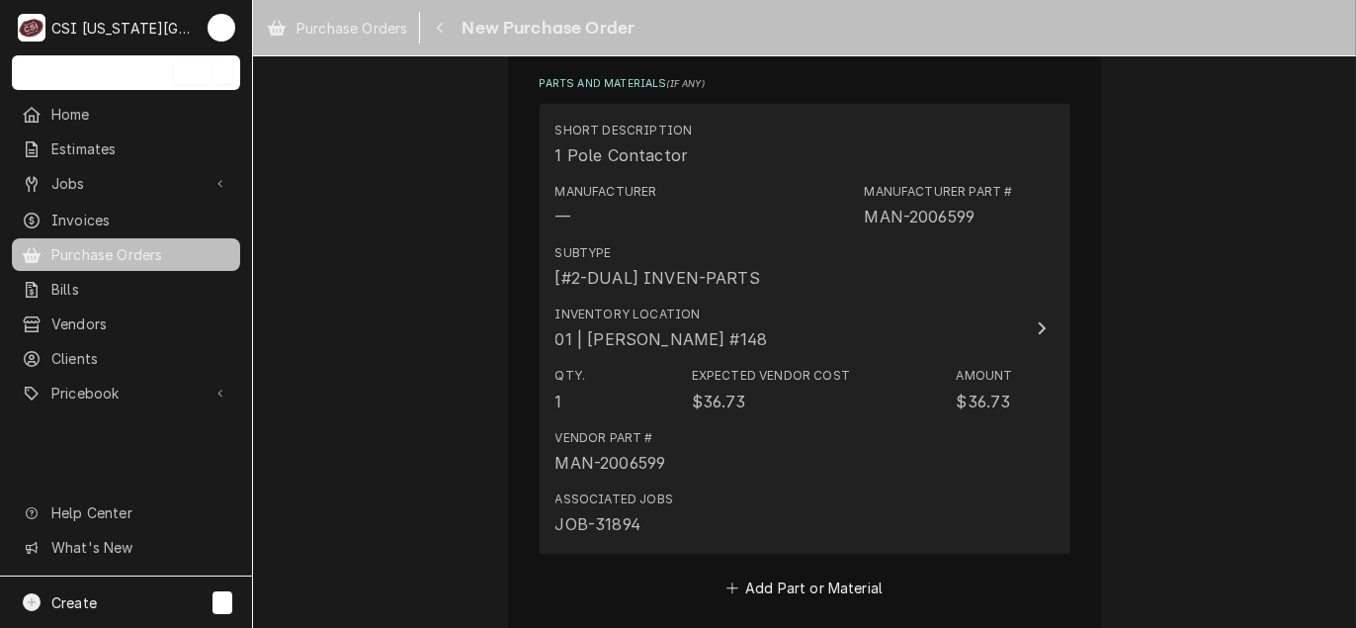
scroll to position [791, 0]
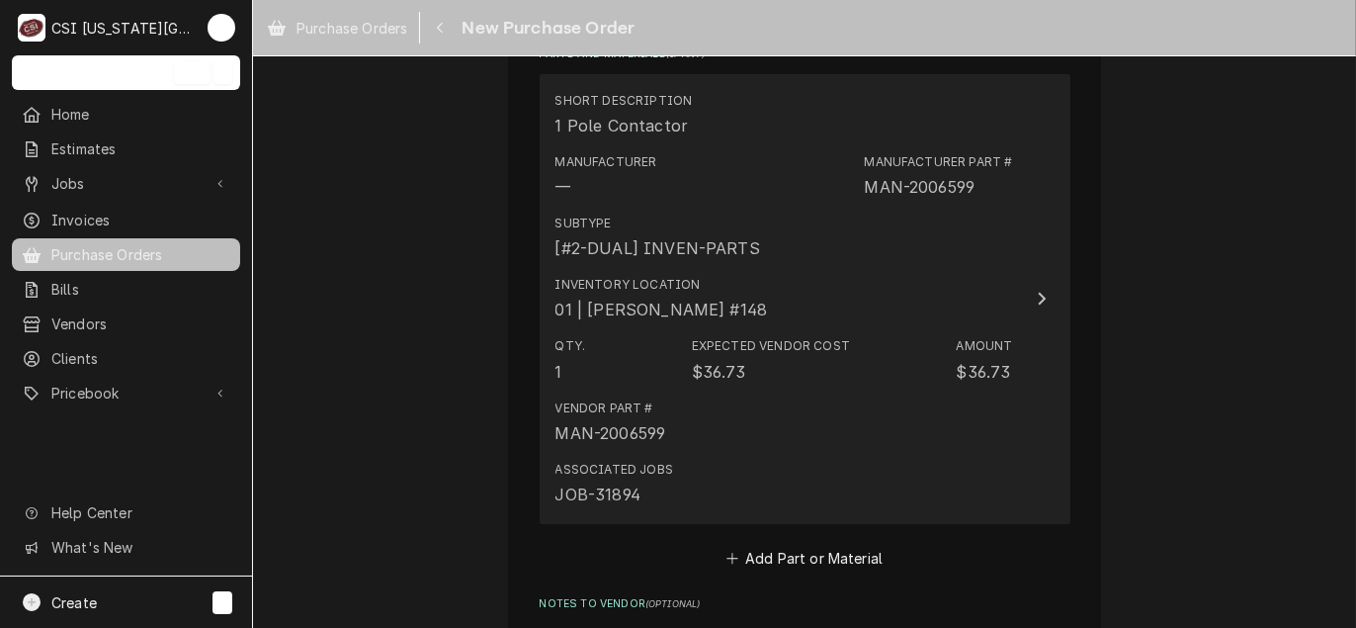
click at [971, 207] on div "Subtype [#2-DUAL] INVEN-PARTS" at bounding box center [784, 237] width 458 height 61
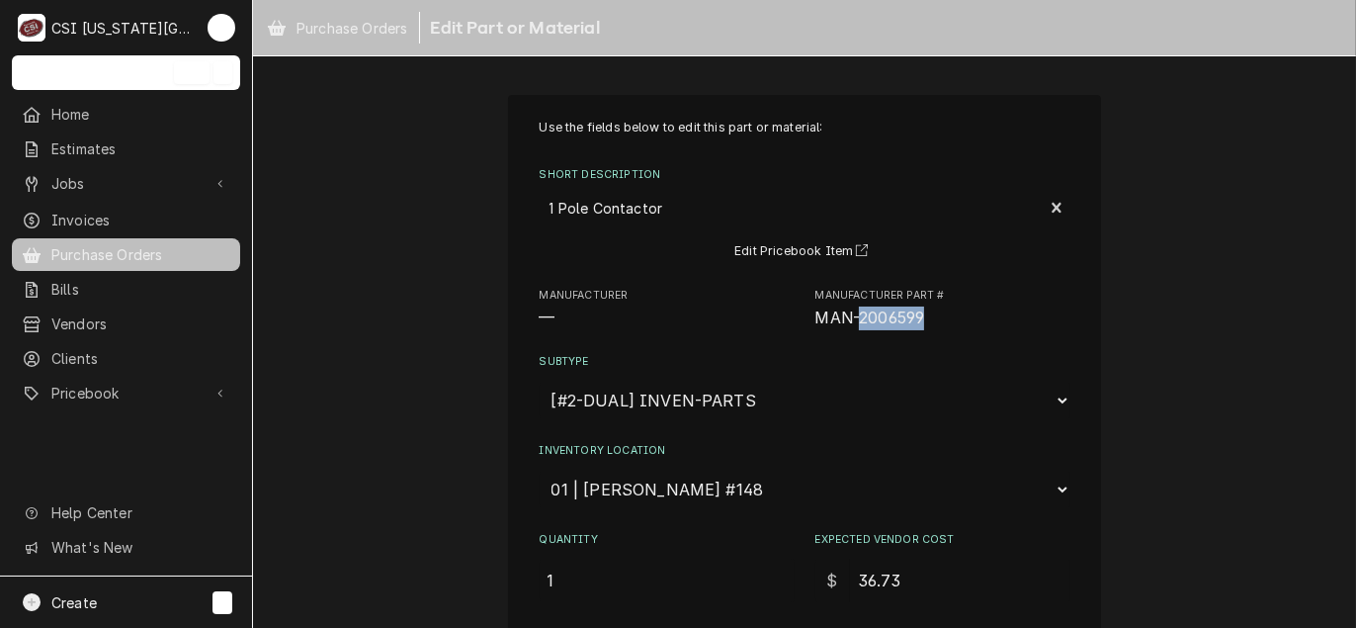
drag, startPoint x: 924, startPoint y: 318, endPoint x: 855, endPoint y: 318, distance: 69.2
click at [855, 318] on span "MAN-2006599" at bounding box center [942, 318] width 255 height 24
copy span "2006599"
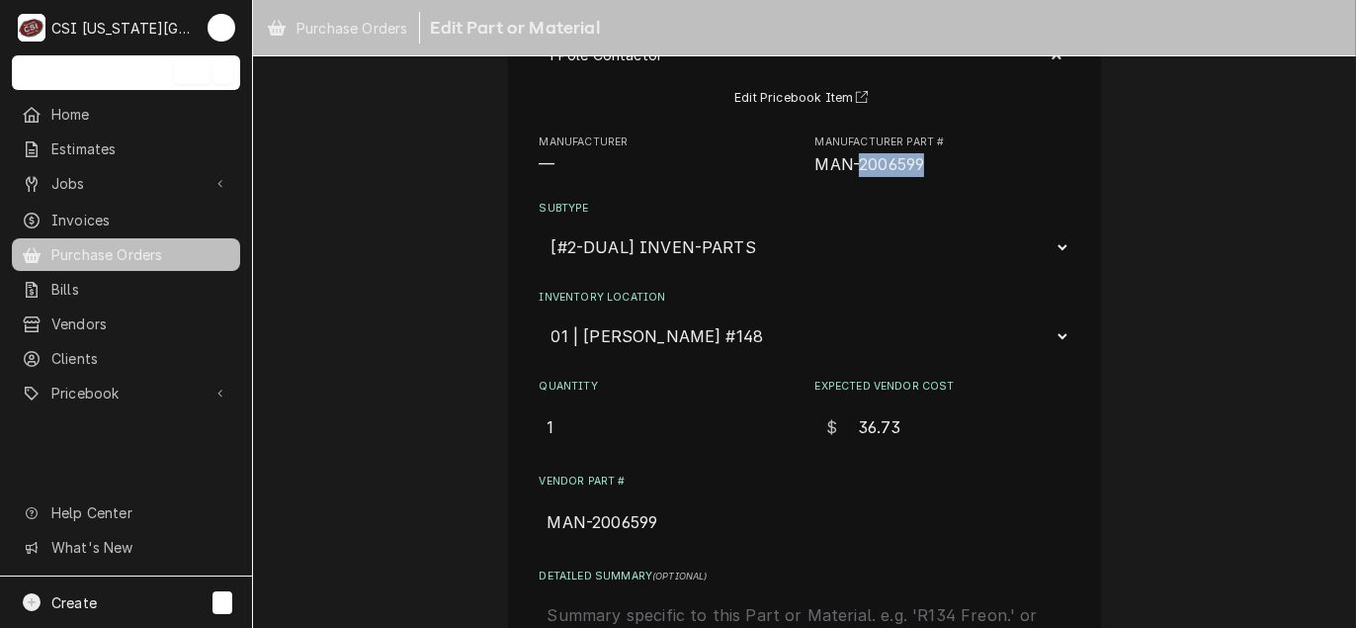
scroll to position [481, 0]
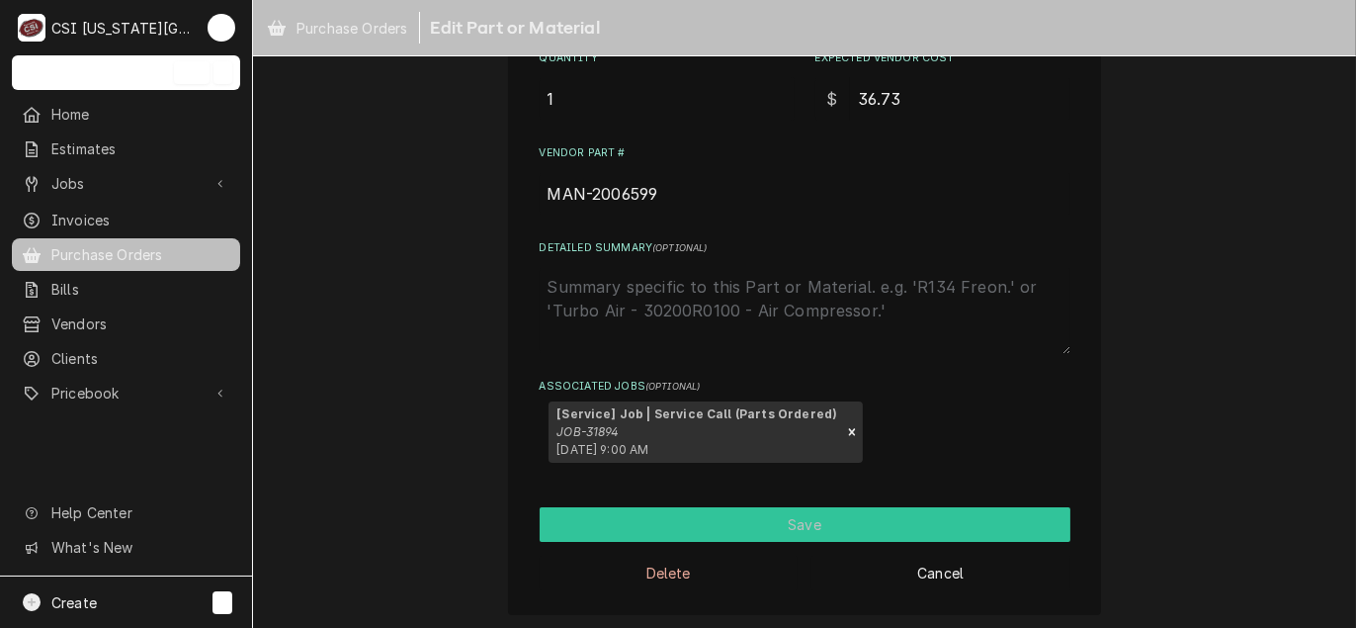
click at [677, 524] on button "Save" at bounding box center [805, 524] width 531 height 35
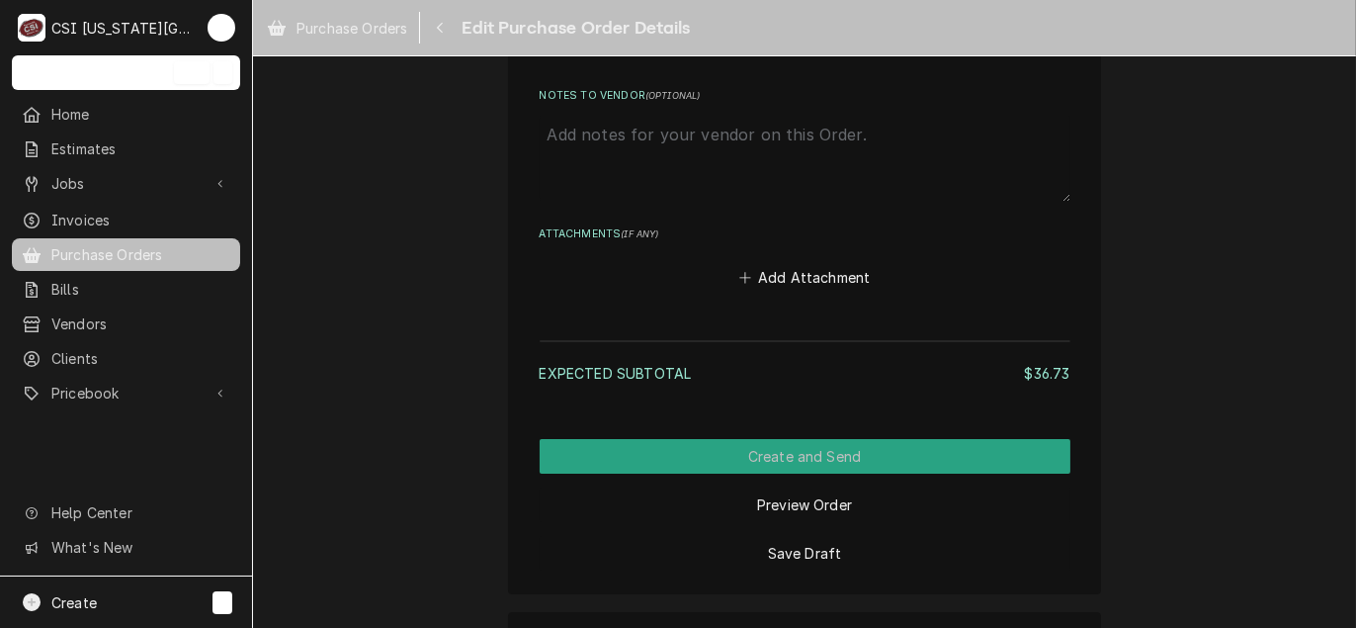
scroll to position [1369, 0]
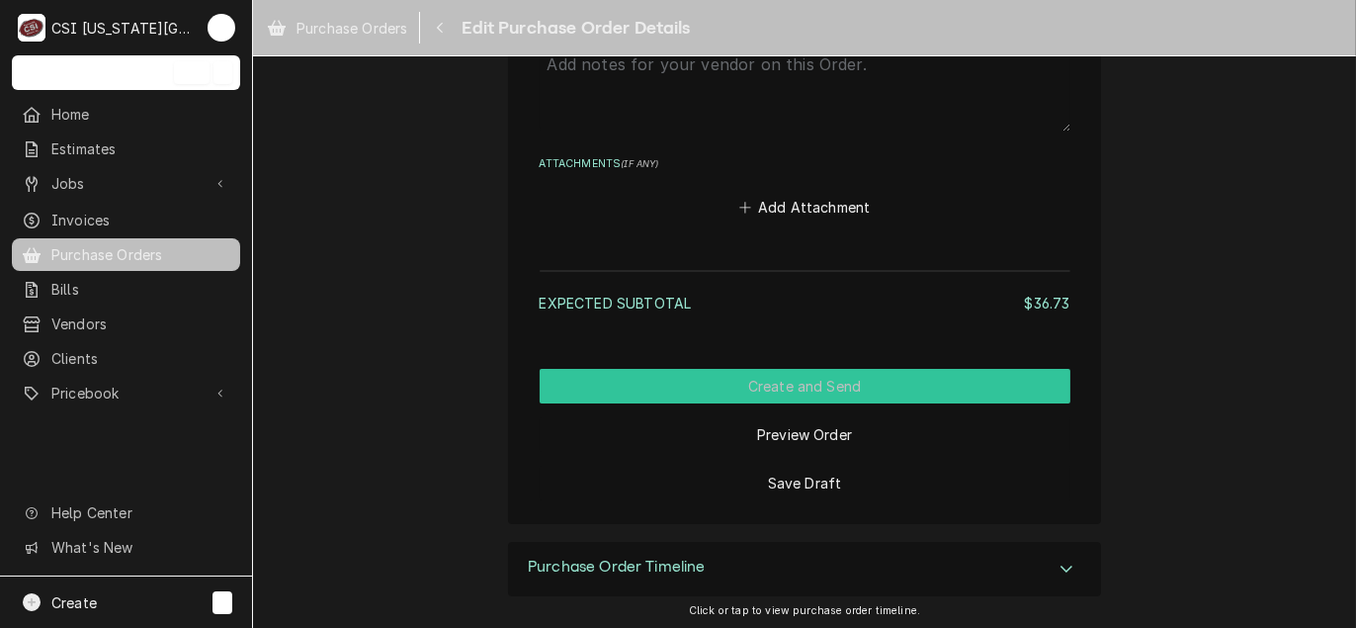
click at [783, 392] on button "Create and Send" at bounding box center [805, 386] width 531 height 35
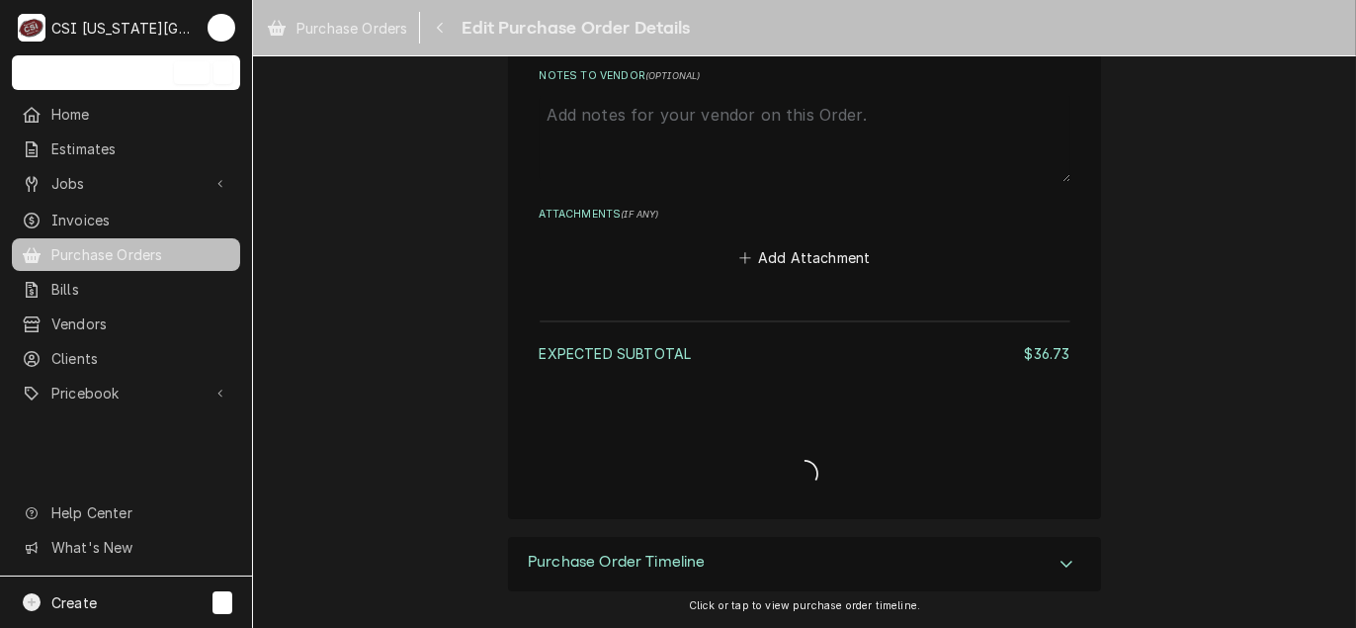
scroll to position [1314, 0]
type textarea "x"
